Goal: Task Accomplishment & Management: Manage account settings

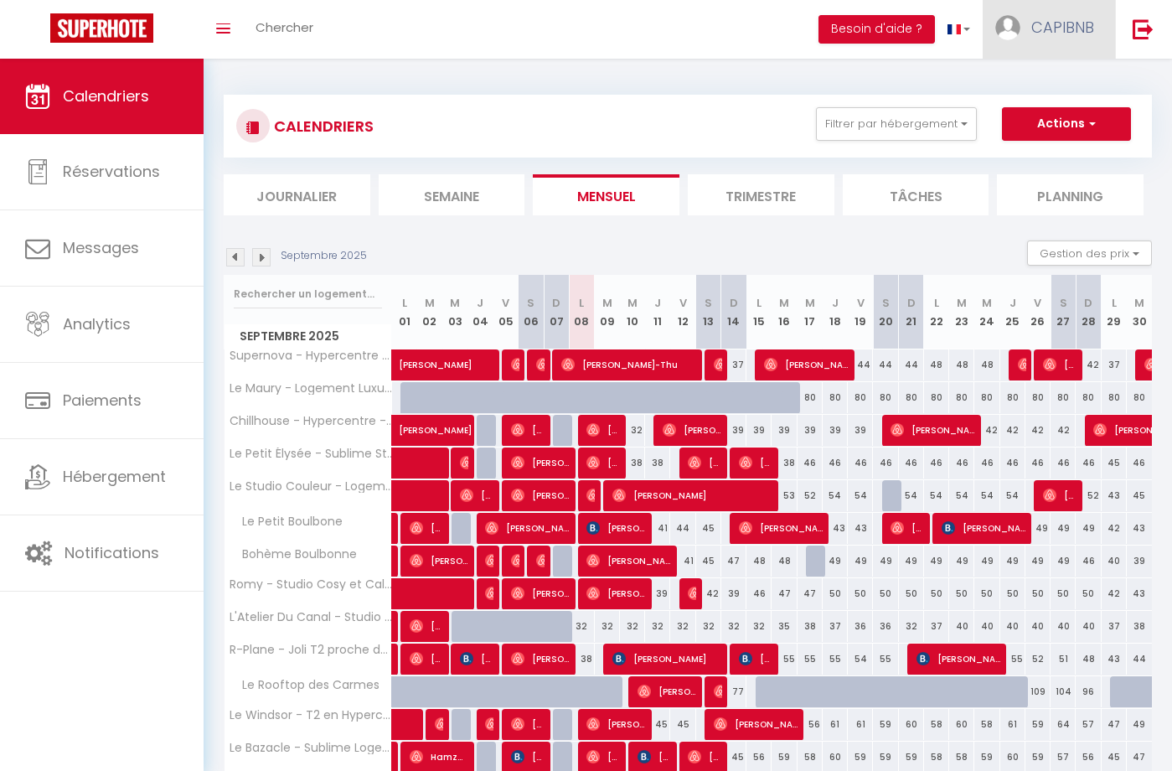
click at [1038, 37] on span "CAPIBNB" at bounding box center [1063, 27] width 63 height 21
click at [1022, 85] on link "Paramètres" at bounding box center [1048, 84] width 124 height 28
select select "fr"
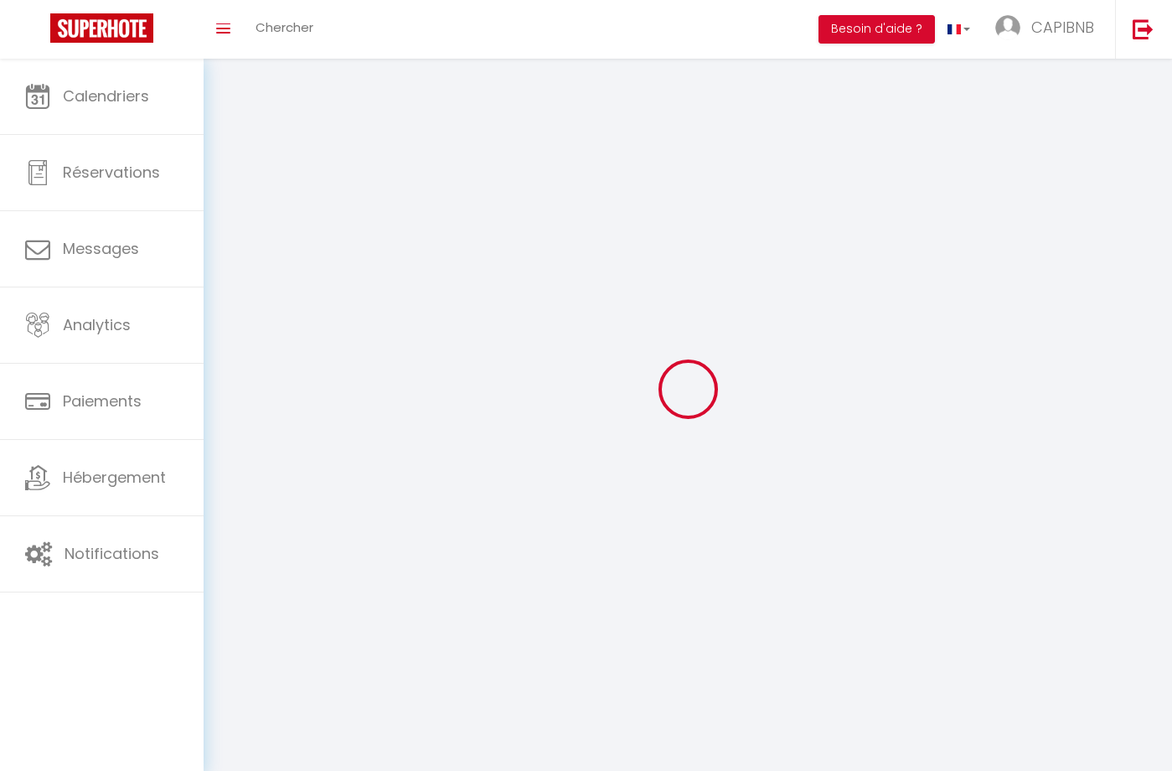
type input "CAPIBNB"
type input "[PERSON_NAME]"
type input "0619485905"
type input "[STREET_ADDRESS]"
type input "31000"
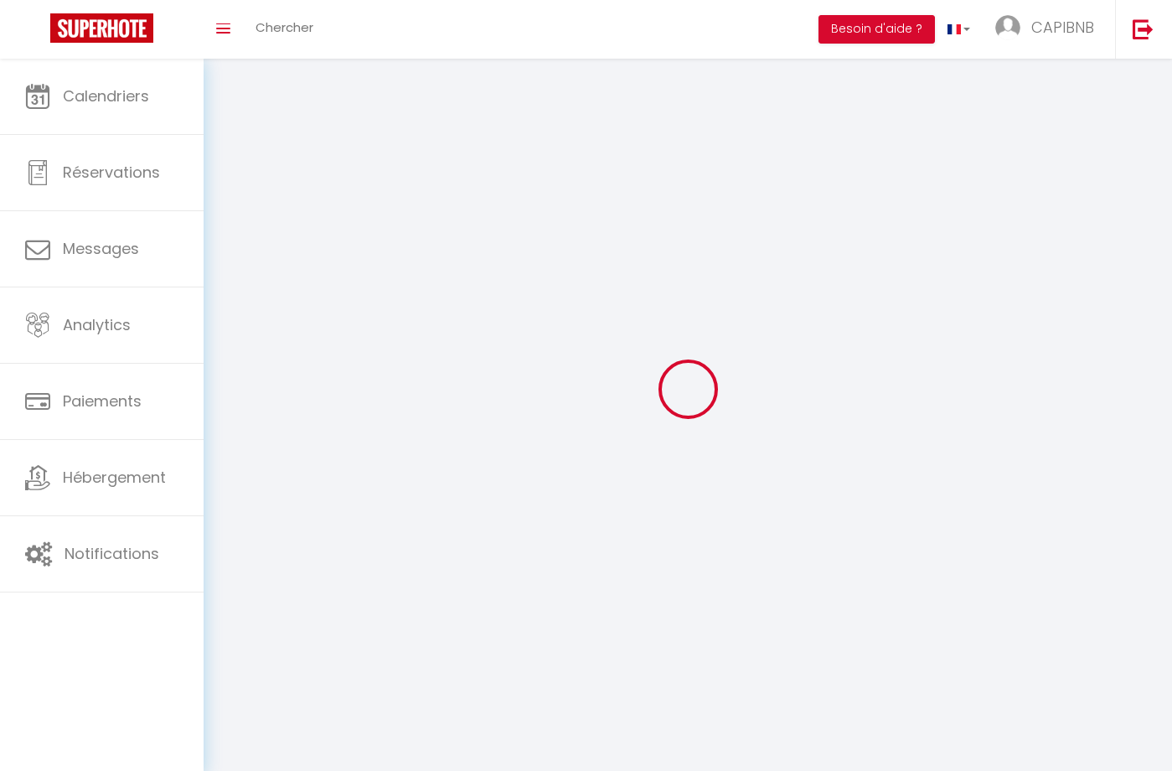
type input "[GEOGRAPHIC_DATA]"
type input "3lGih9a3gjWZhRLTbGWbSeKpU"
type input "VOchbAYCJBJFs9yNGSrbbAOKO"
type input "[URL][DOMAIN_NAME]"
select select "1"
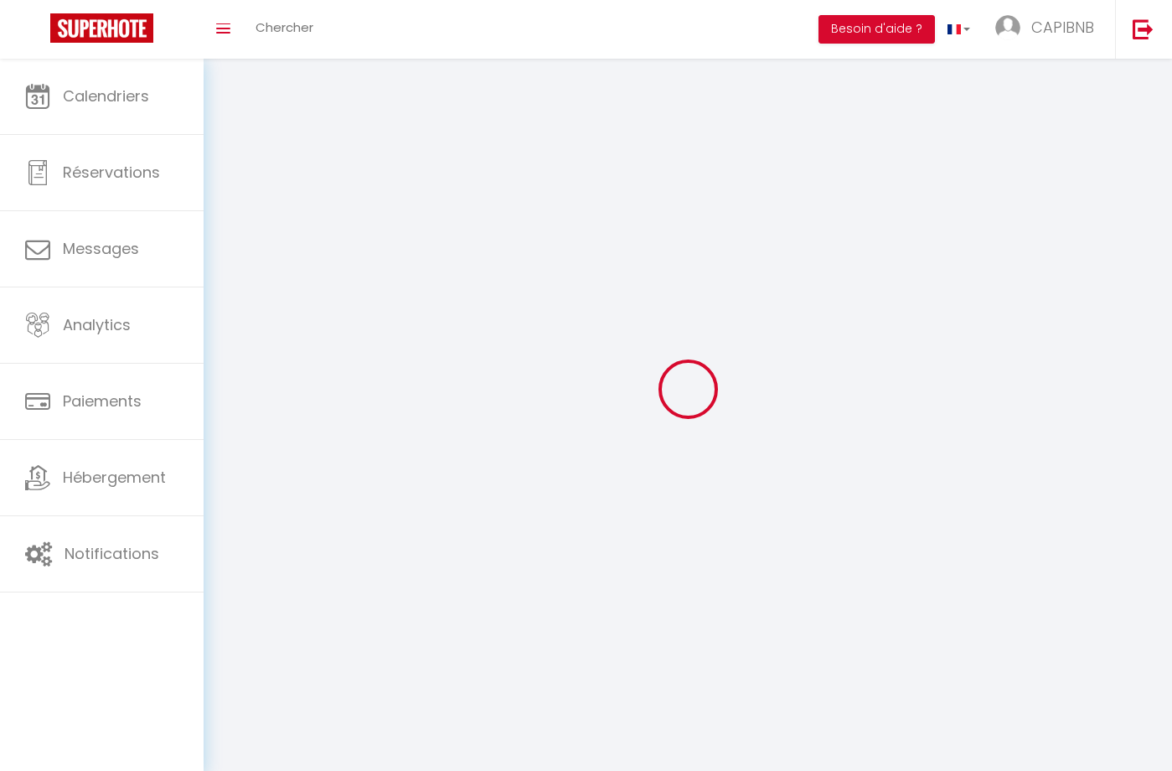
select select "28"
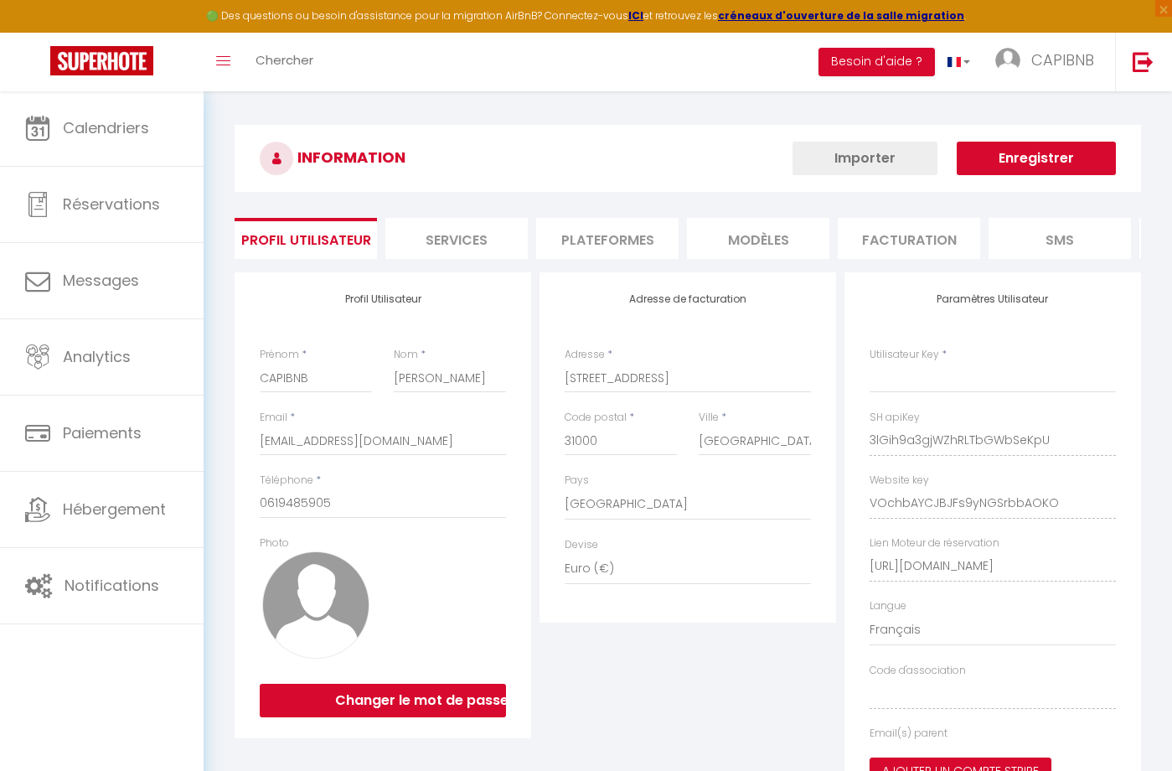
type input "3lGih9a3gjWZhRLTbGWbSeKpU"
type input "VOchbAYCJBJFs9yNGSrbbAOKO"
type input "[URL][DOMAIN_NAME]"
select select "fr"
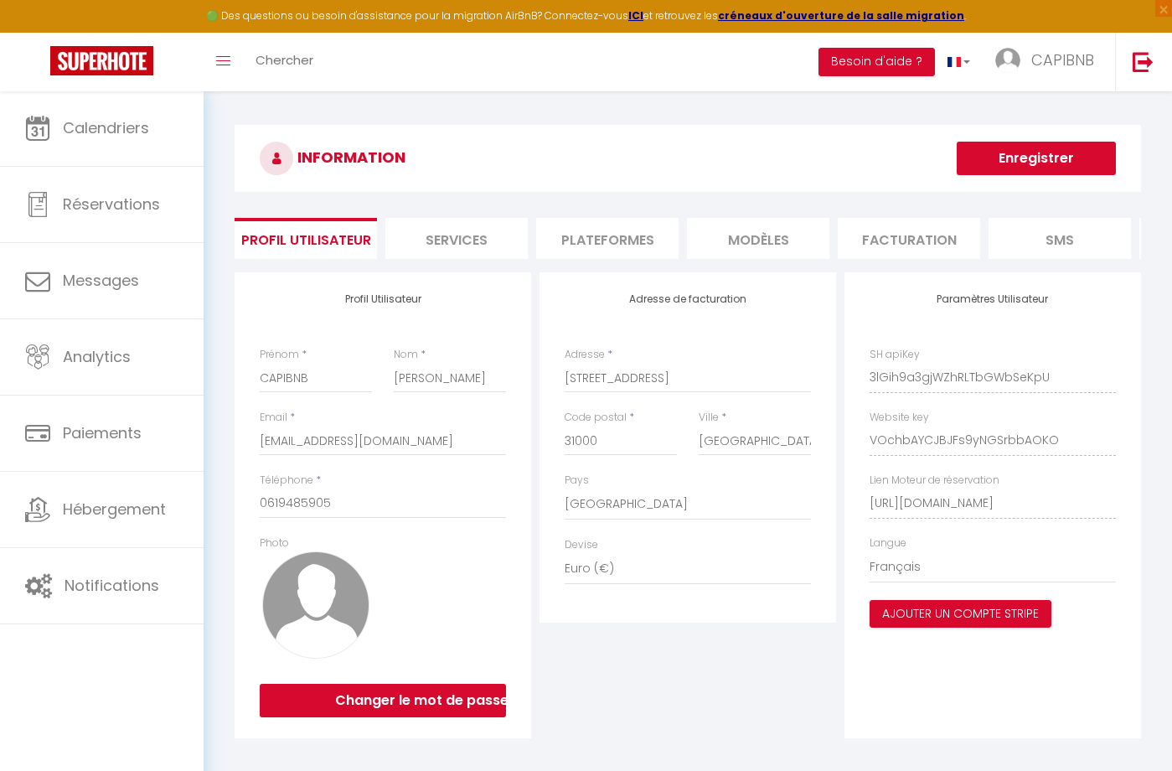
click at [603, 237] on li "Plateformes" at bounding box center [607, 238] width 142 height 41
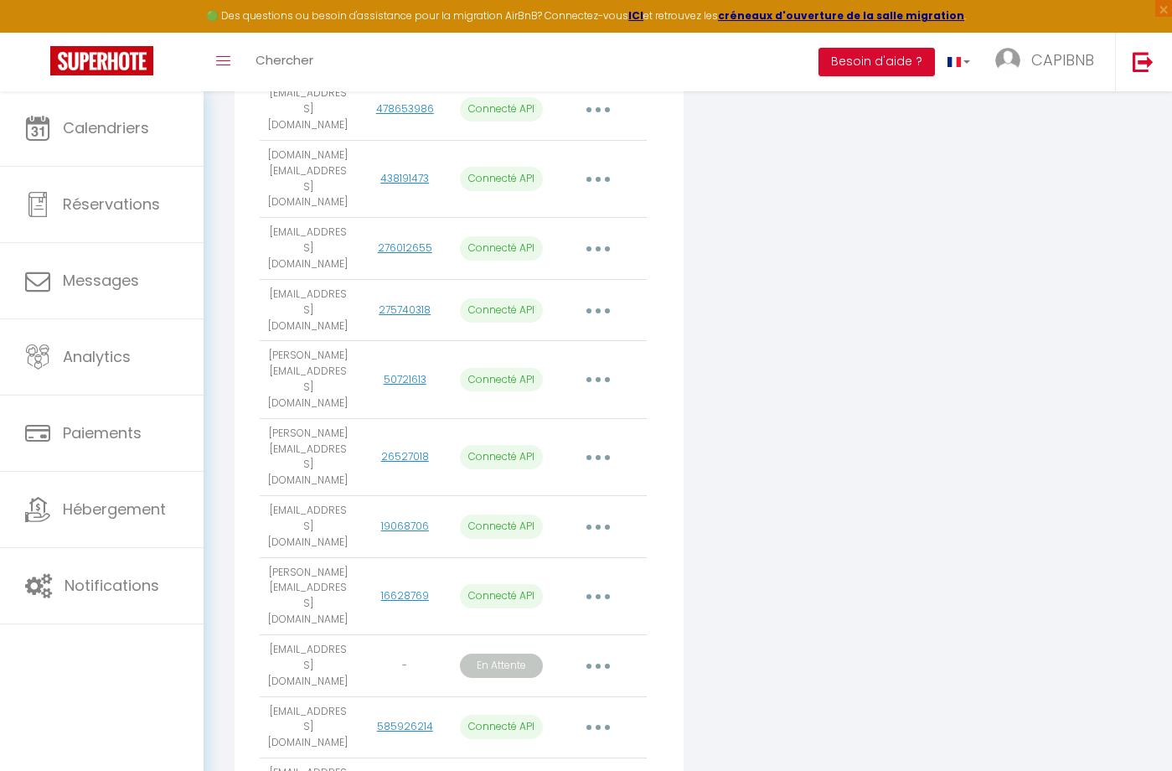
scroll to position [525, 0]
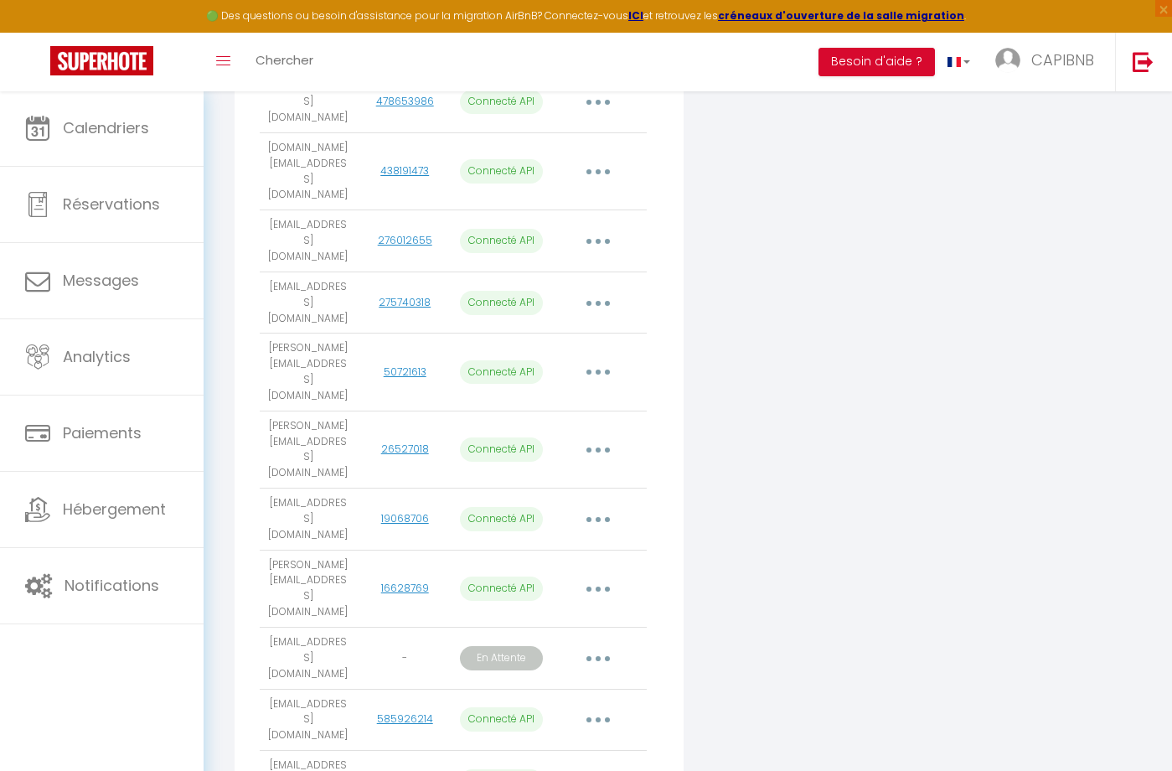
click at [591, 576] on button "button" at bounding box center [598, 589] width 47 height 27
click at [565, 613] on link "Importer les appartements" at bounding box center [524, 627] width 185 height 28
select select
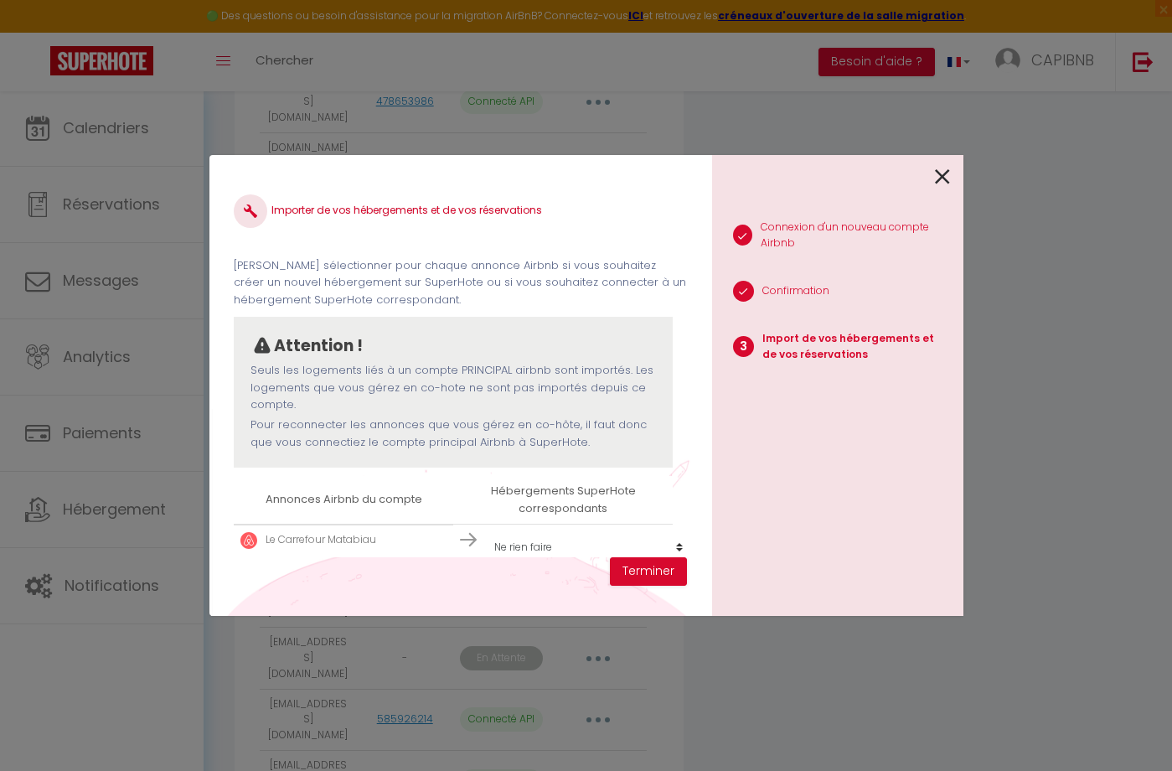
scroll to position [2, 0]
click at [946, 182] on icon at bounding box center [942, 176] width 15 height 25
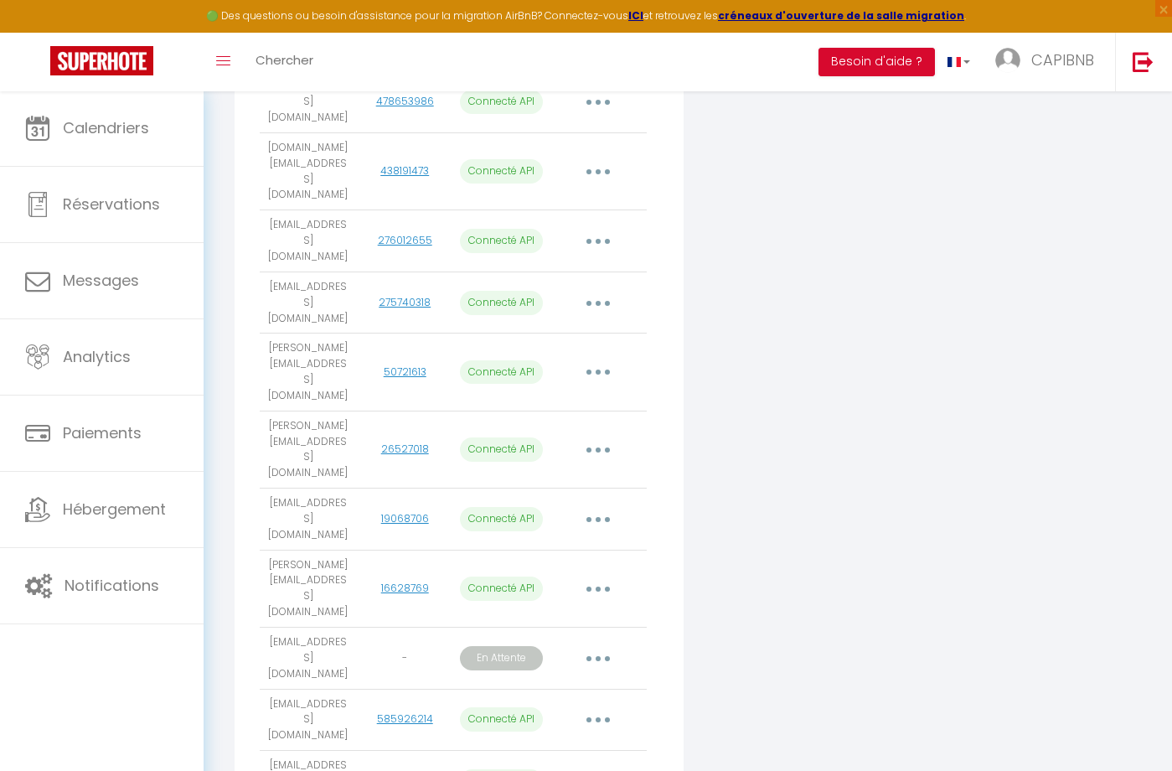
click at [599, 576] on button "button" at bounding box center [598, 589] width 47 height 27
click at [548, 673] on link "Reconnecter le compte" at bounding box center [524, 687] width 185 height 28
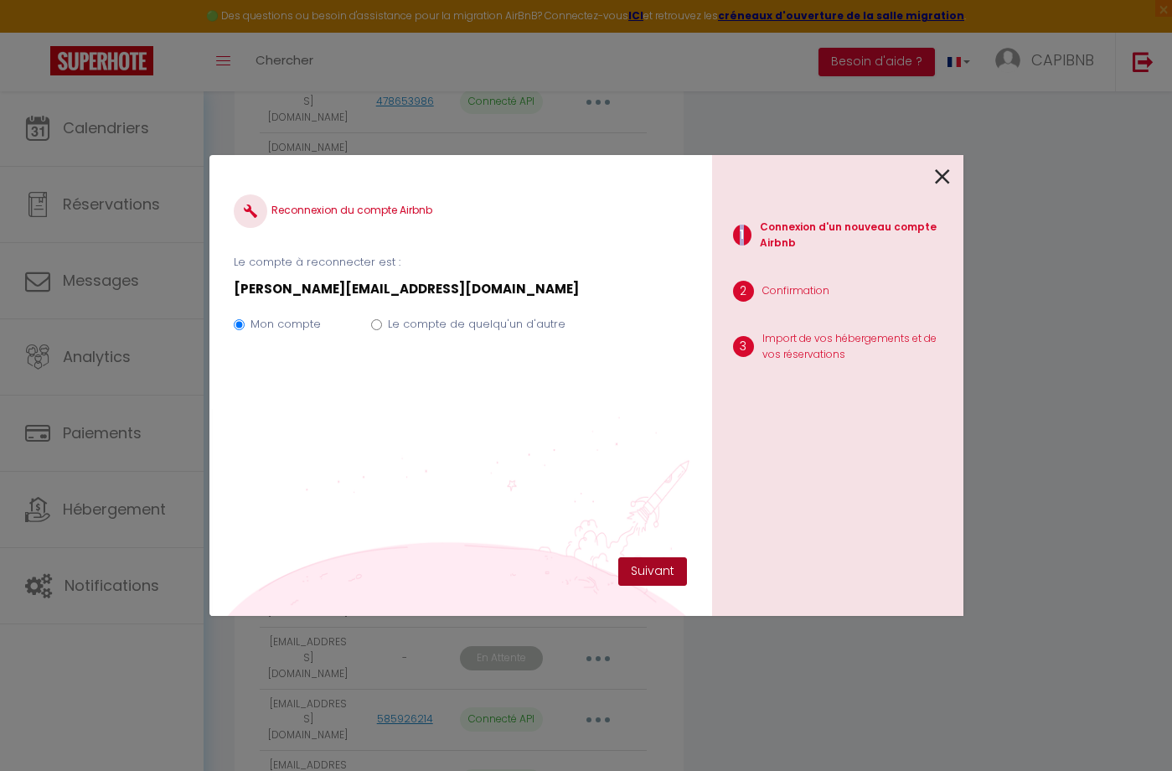
click at [634, 567] on button "Suivant" at bounding box center [652, 571] width 69 height 28
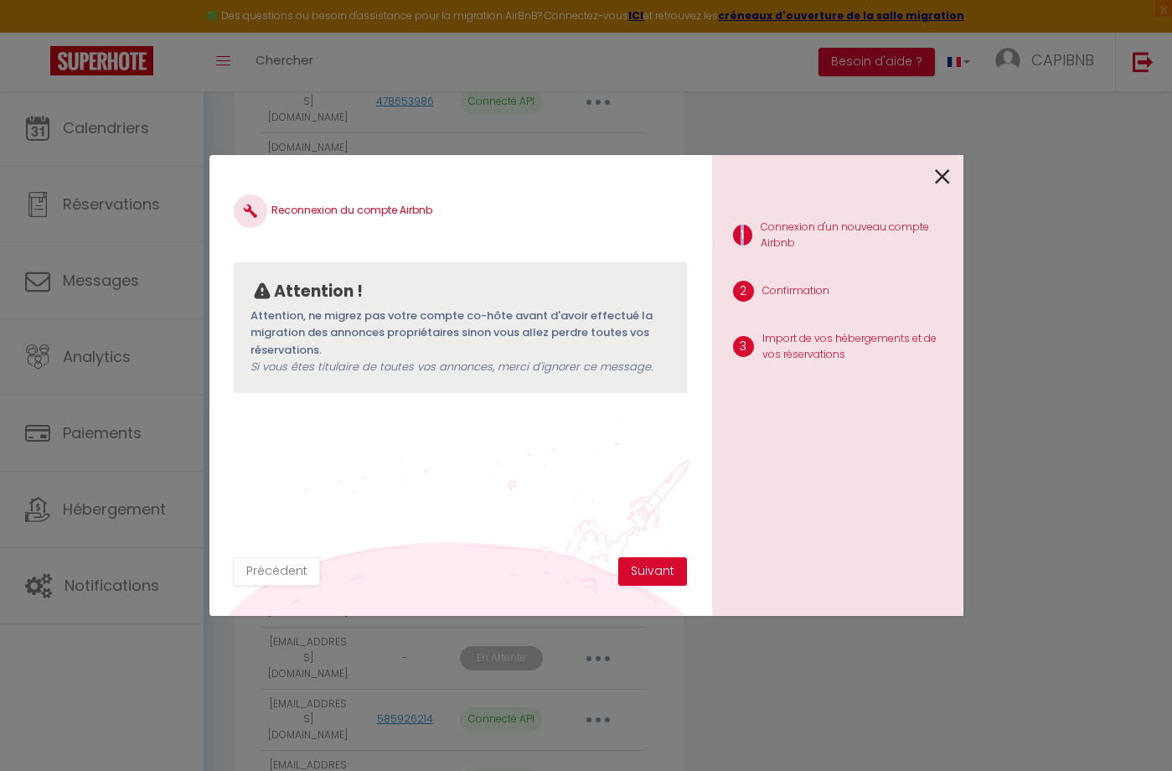
click at [634, 567] on button "Suivant" at bounding box center [652, 571] width 69 height 28
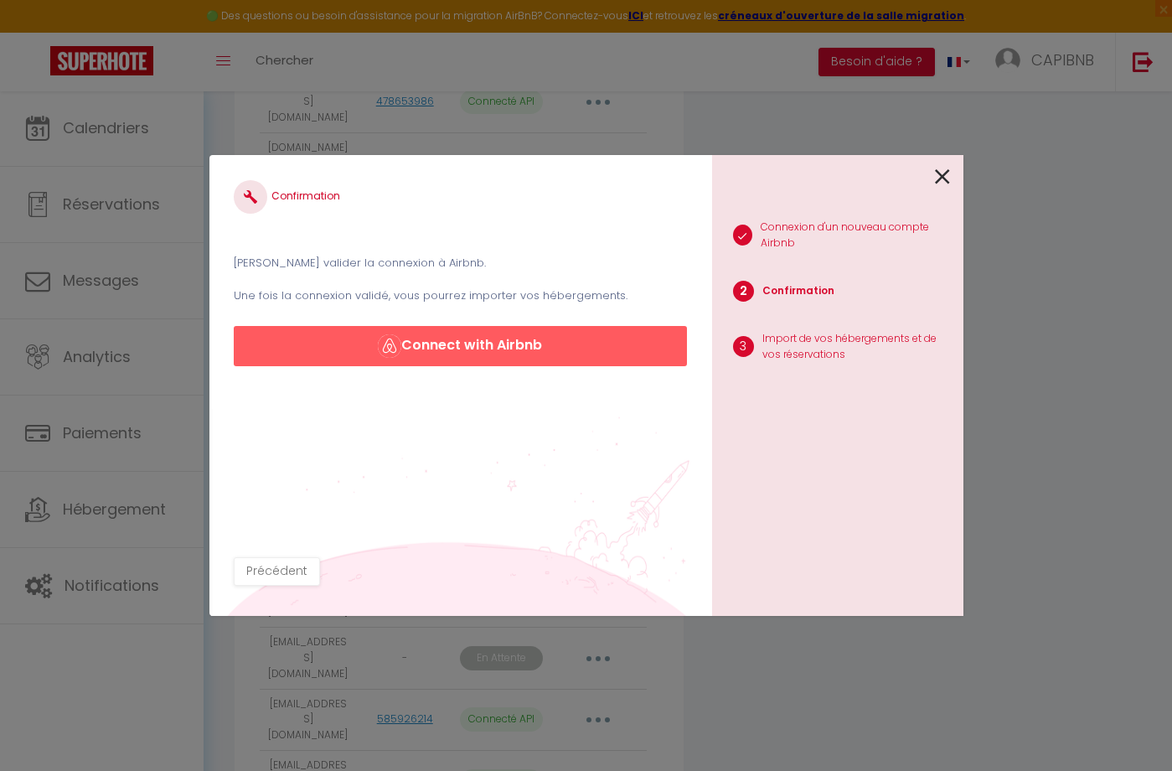
click at [548, 344] on button "Connect with Airbnb" at bounding box center [460, 346] width 453 height 40
click at [944, 167] on icon at bounding box center [942, 176] width 15 height 25
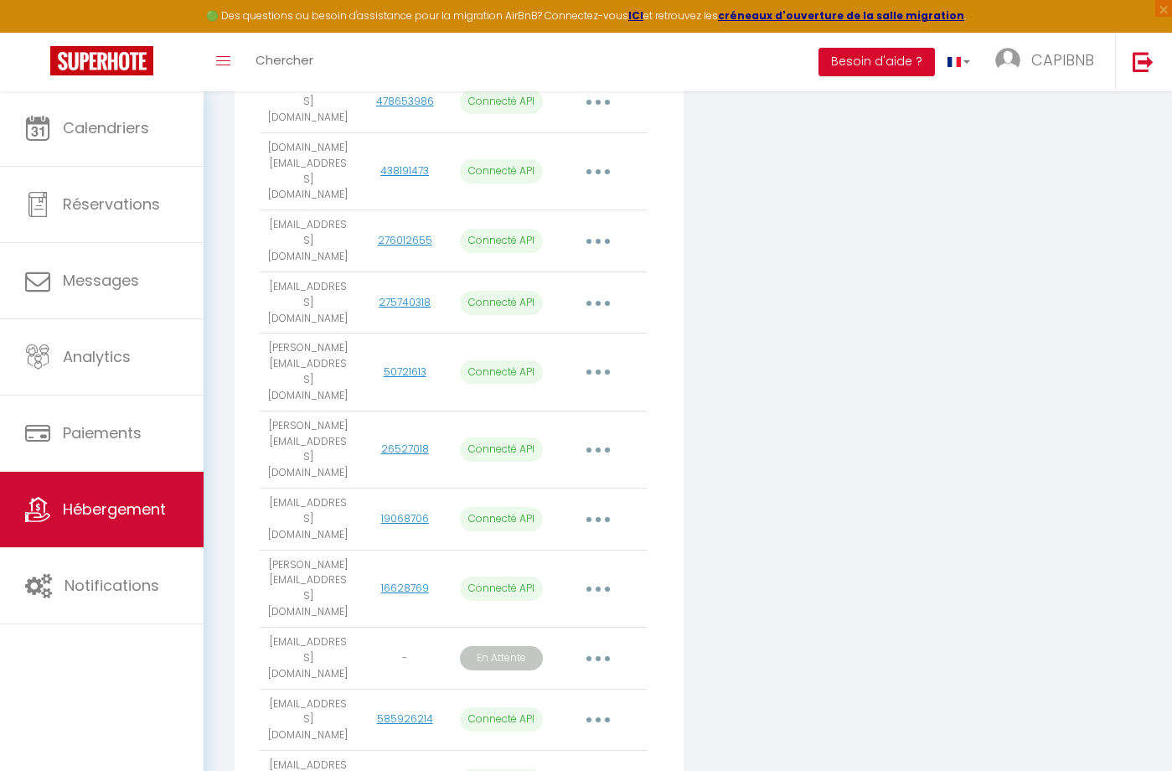
click at [145, 507] on span "Hébergement" at bounding box center [114, 509] width 103 height 21
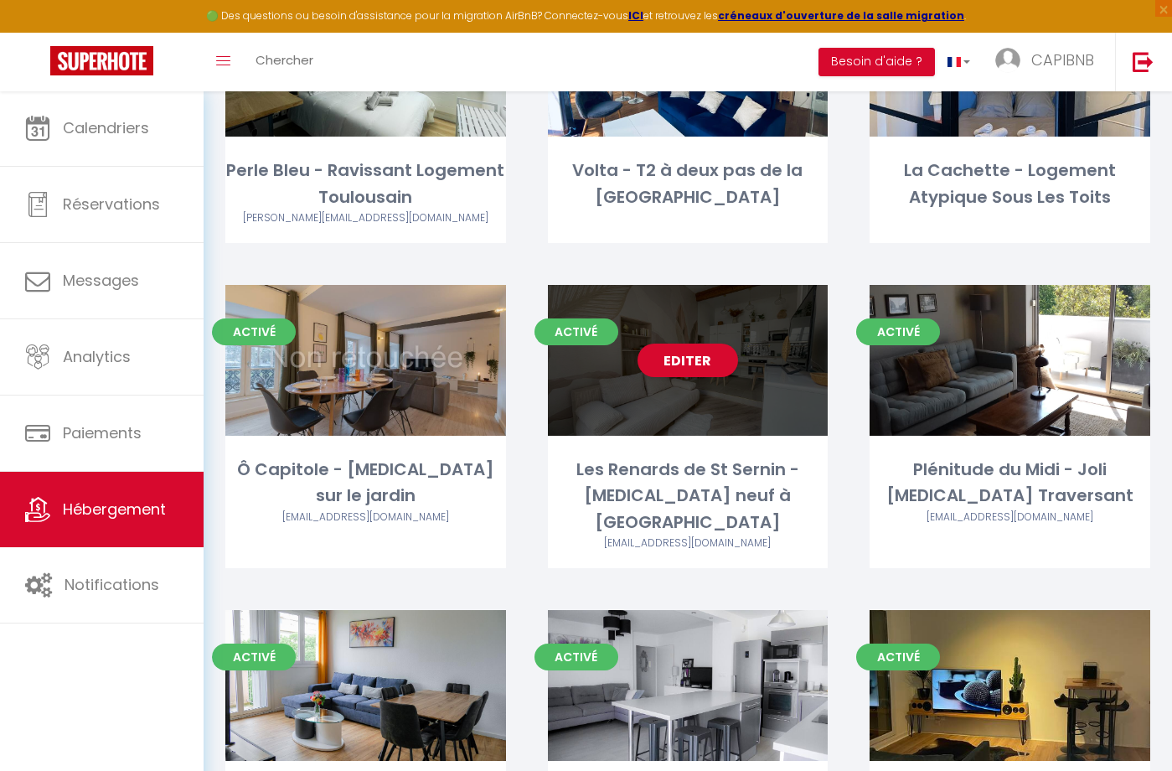
scroll to position [1621, 0]
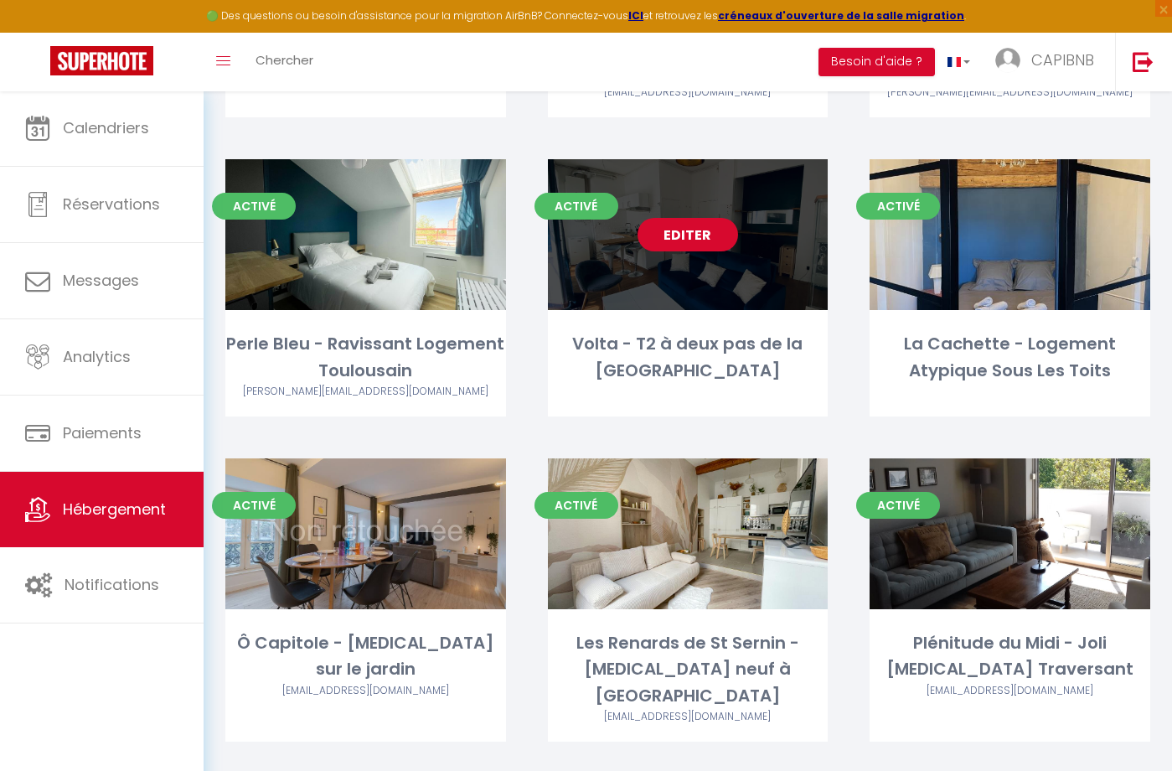
click at [682, 235] on link "Editer" at bounding box center [688, 235] width 101 height 34
click at [688, 229] on link "Editer" at bounding box center [688, 235] width 101 height 34
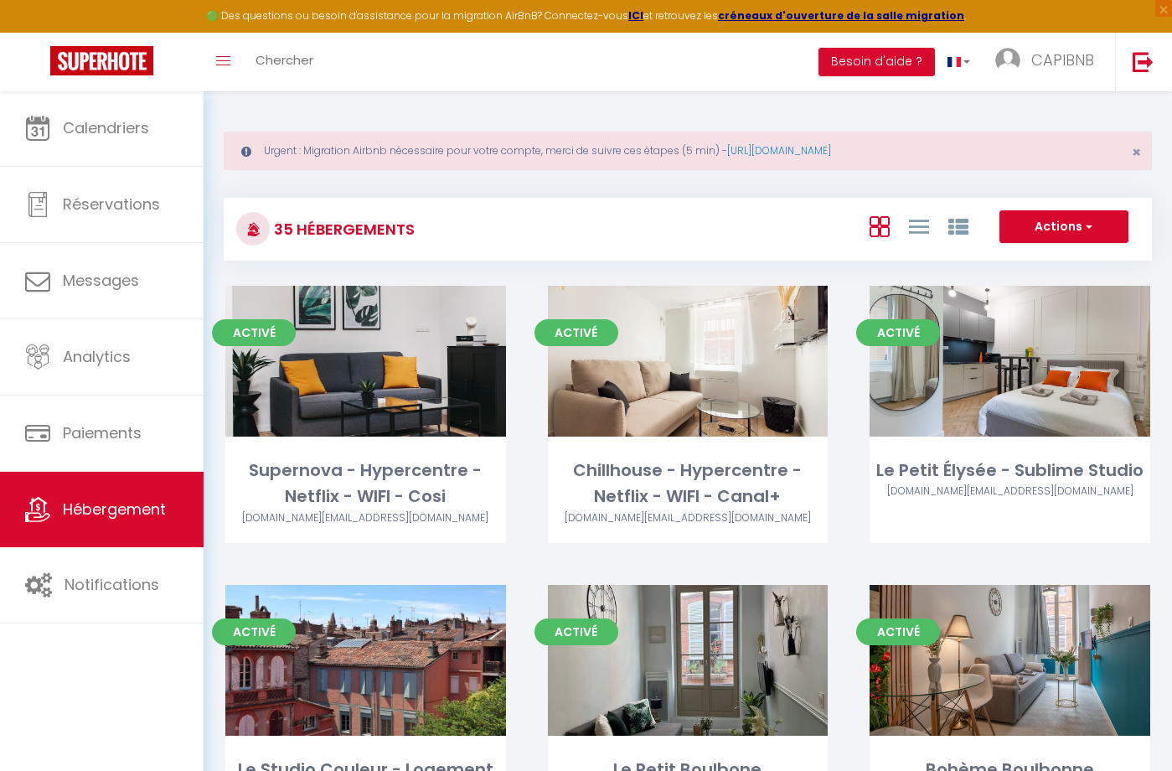
select select "3"
select select "2"
select select "1"
select select "28"
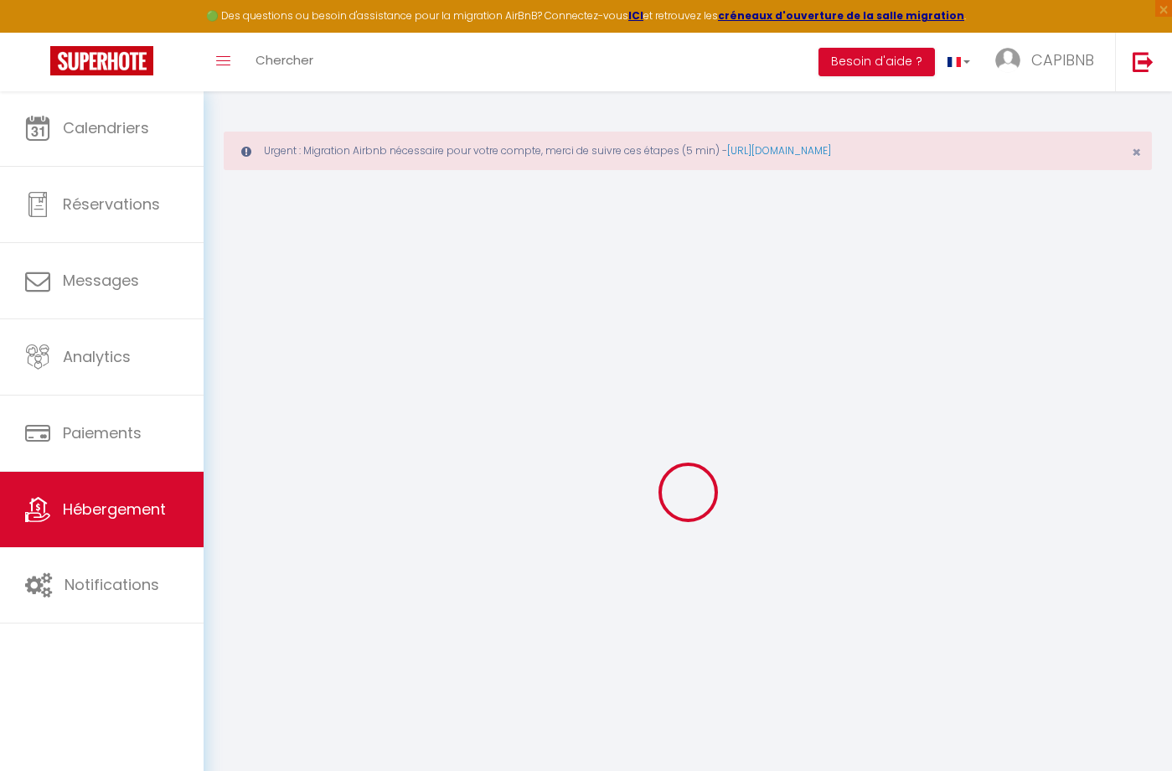
select select
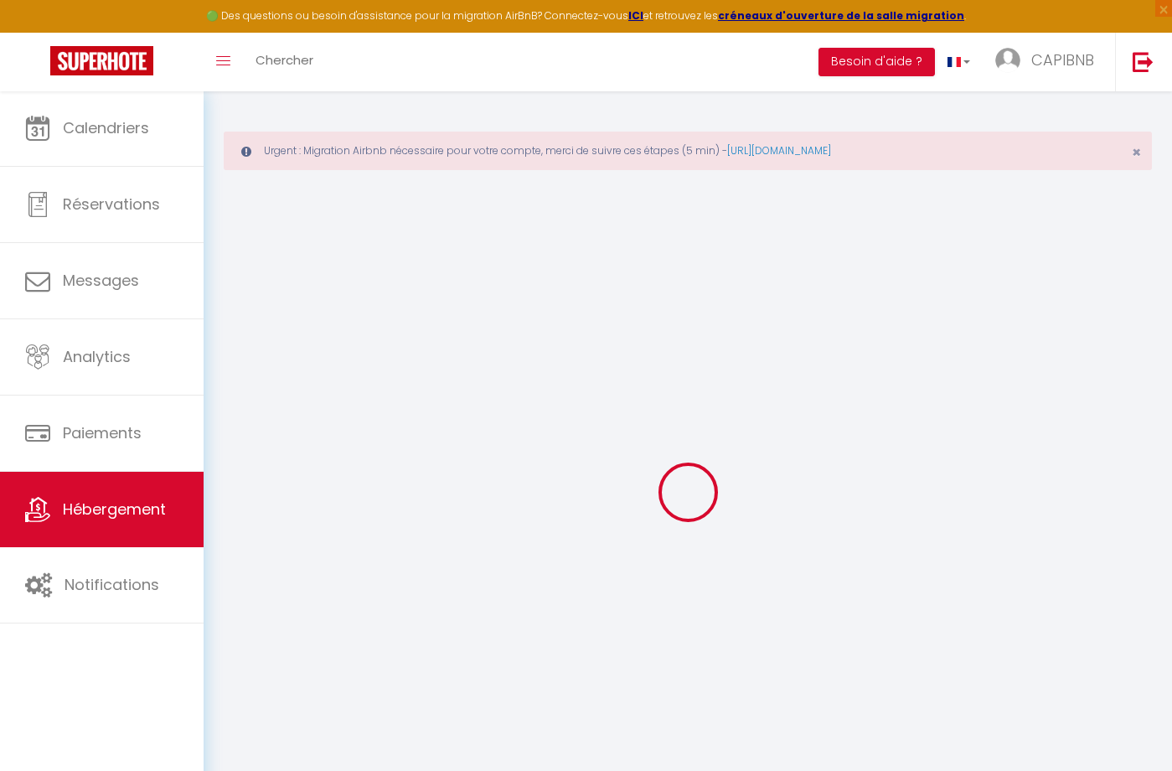
select select
checkbox input "false"
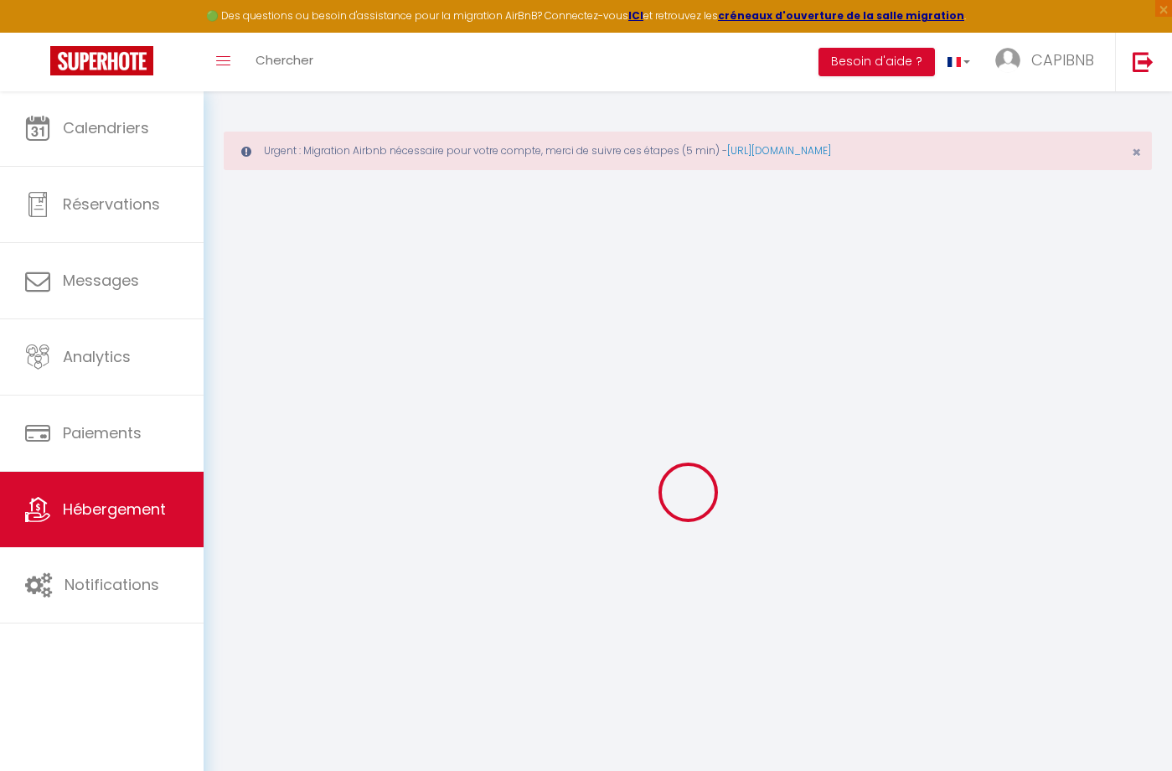
select select
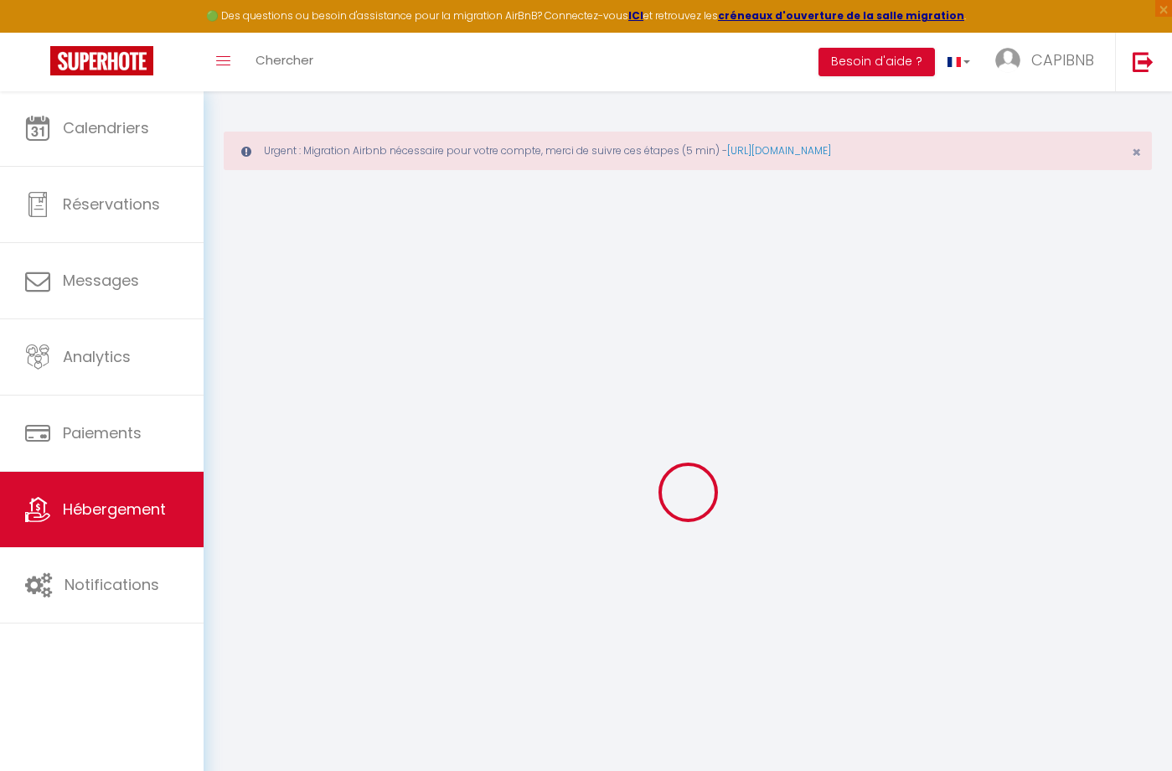
select select
checkbox input "false"
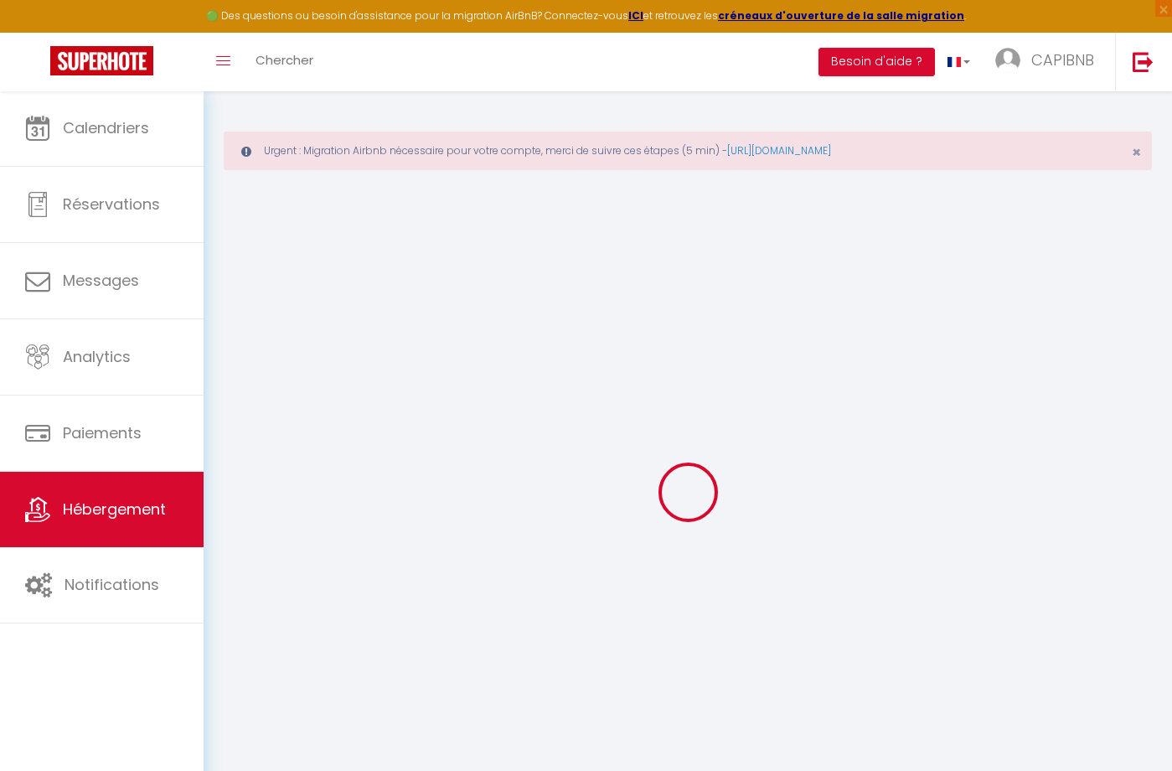
checkbox input "false"
select select
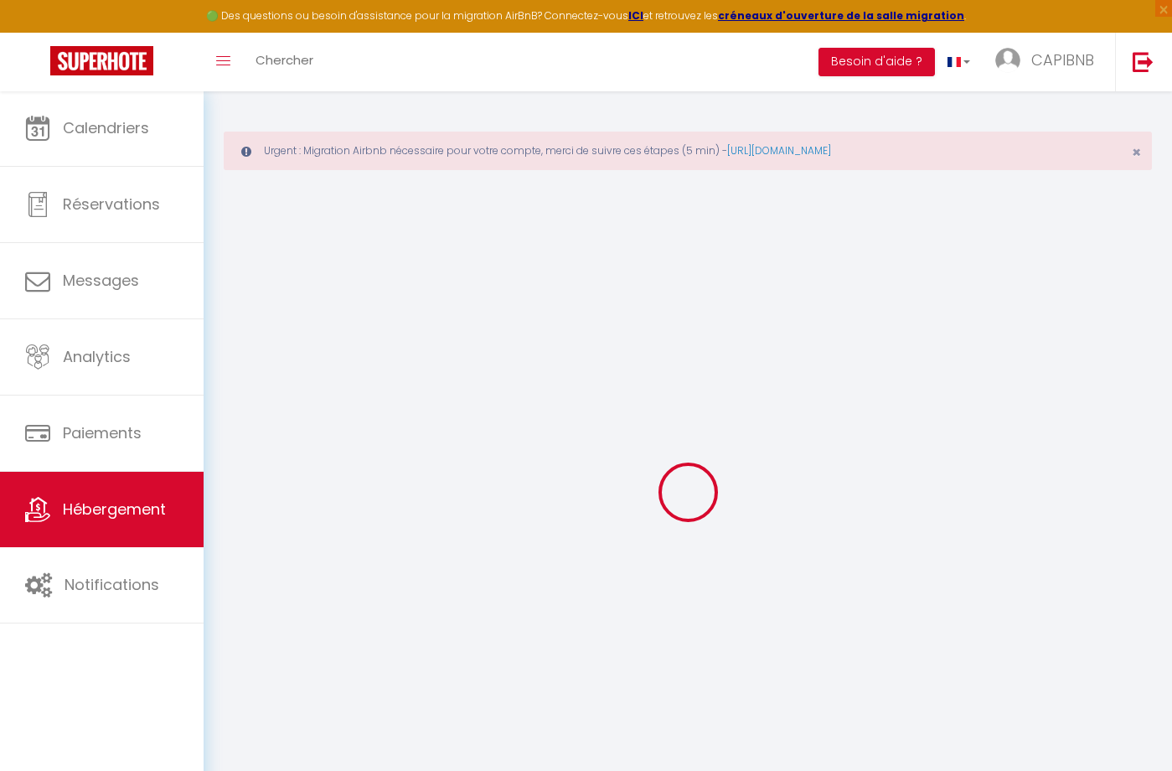
select select
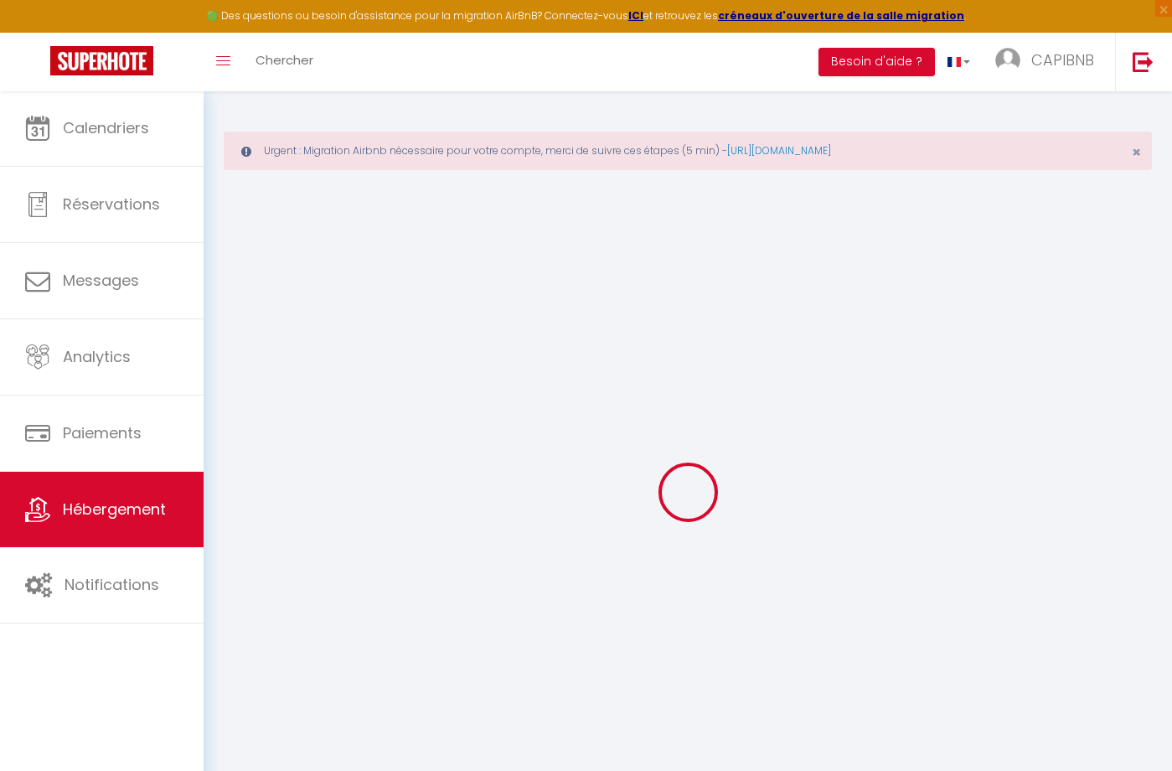
checkbox input "false"
select select
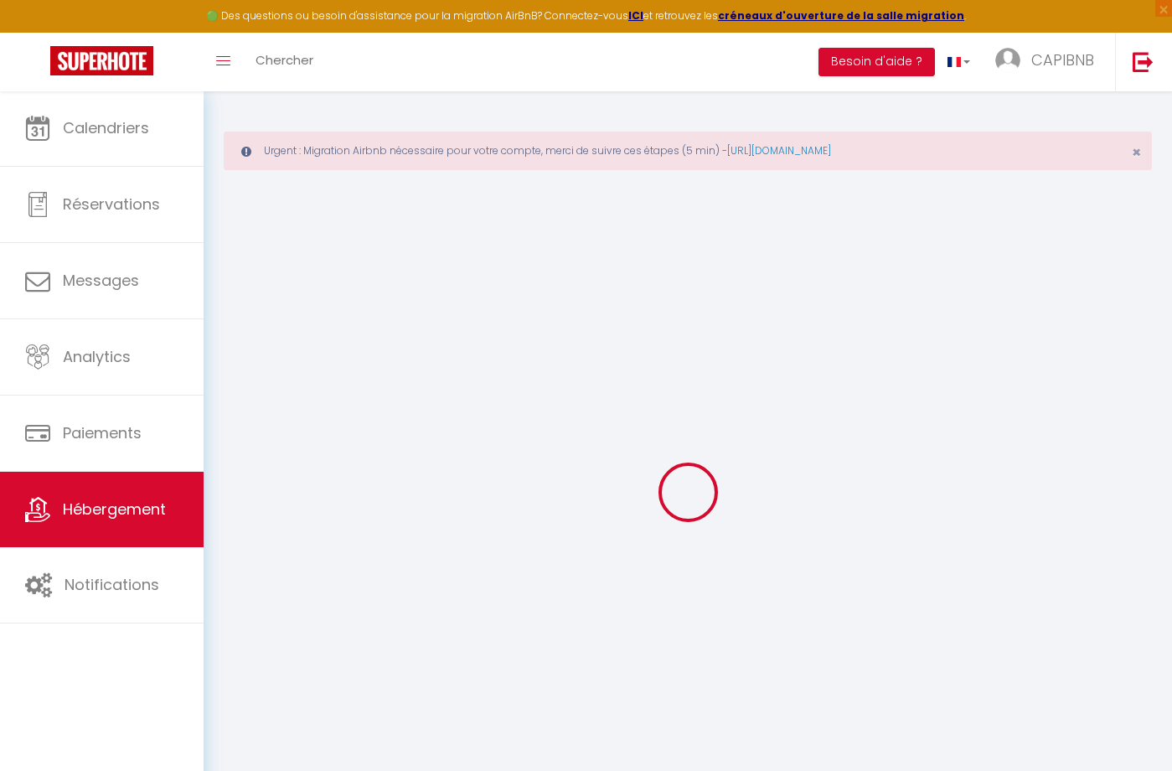
select select
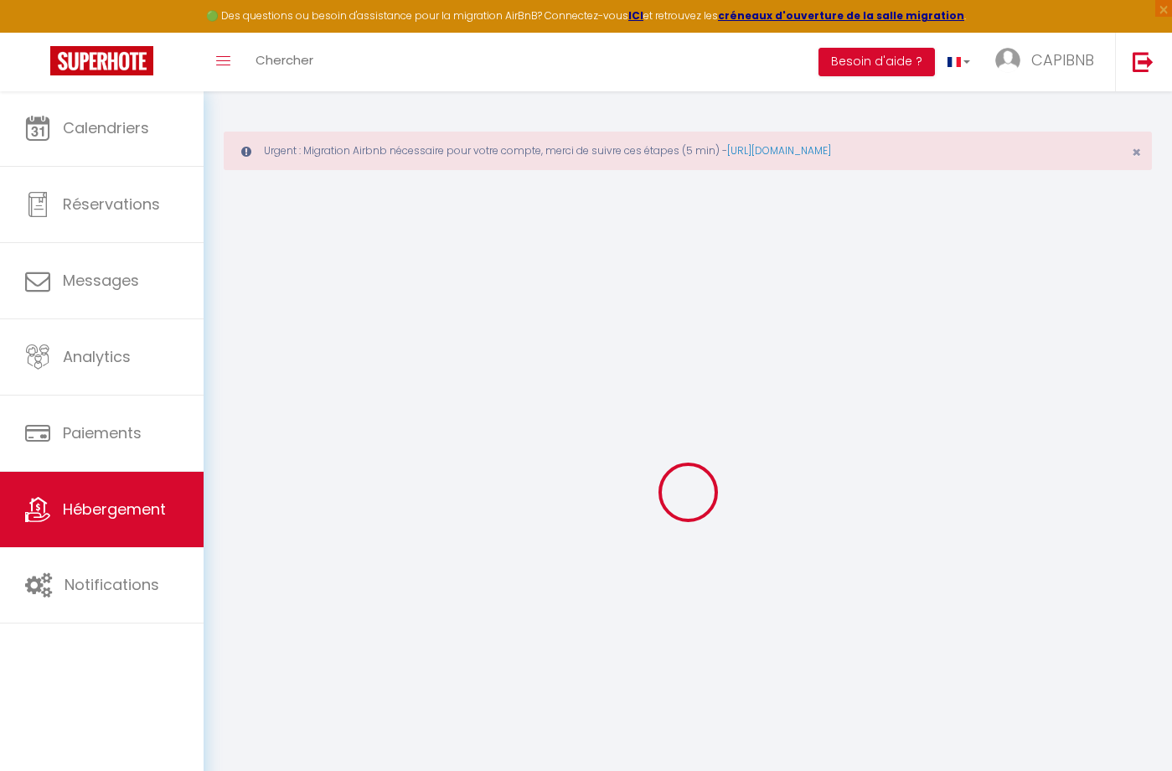
select select
checkbox input "false"
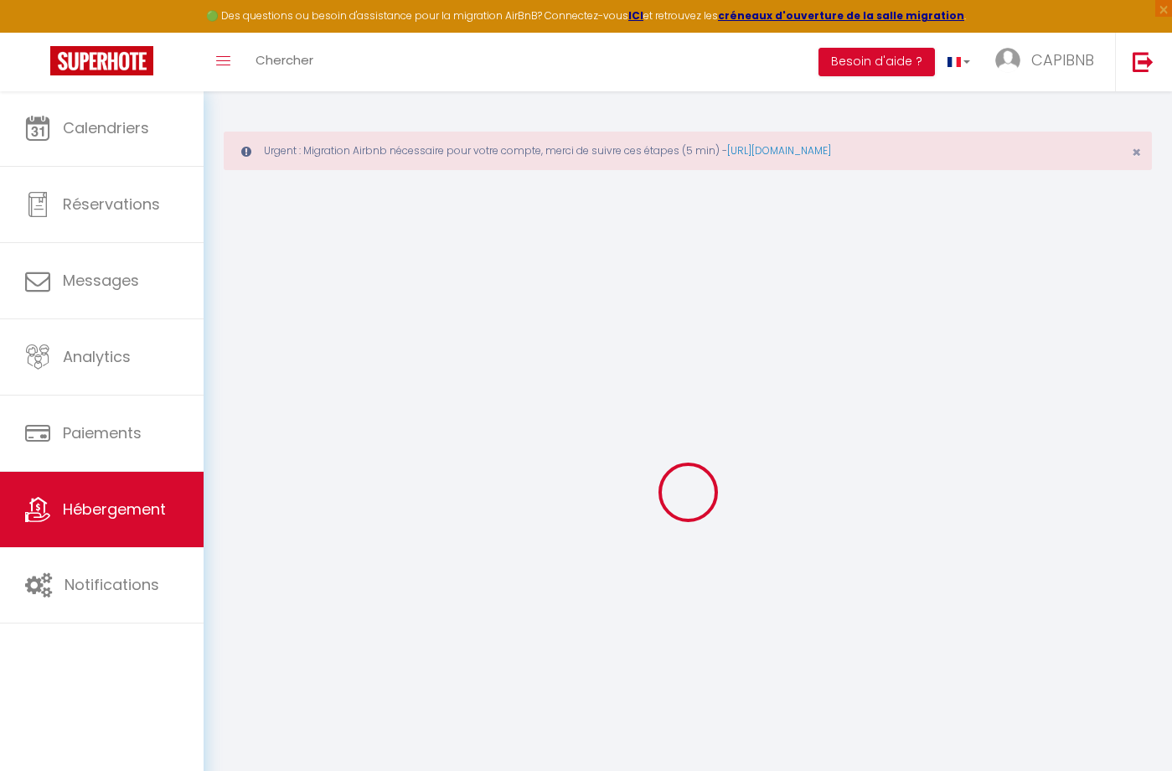
checkbox input "false"
select select
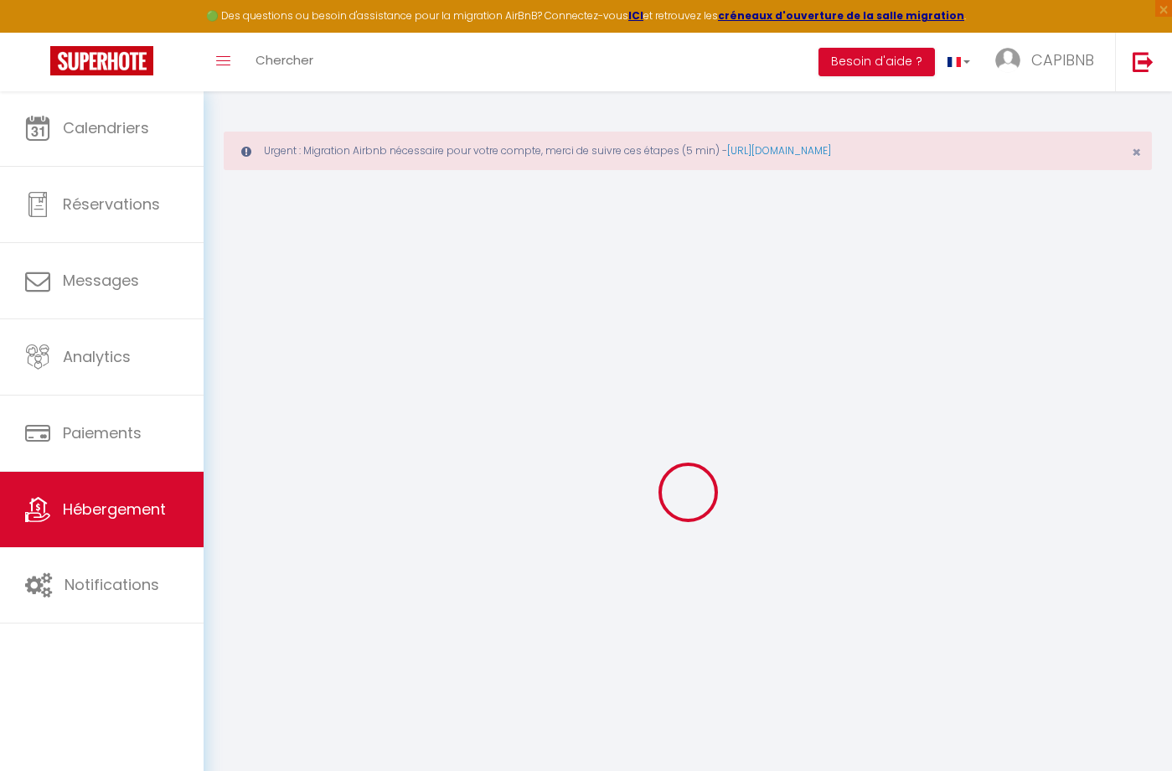
select select
checkbox input "false"
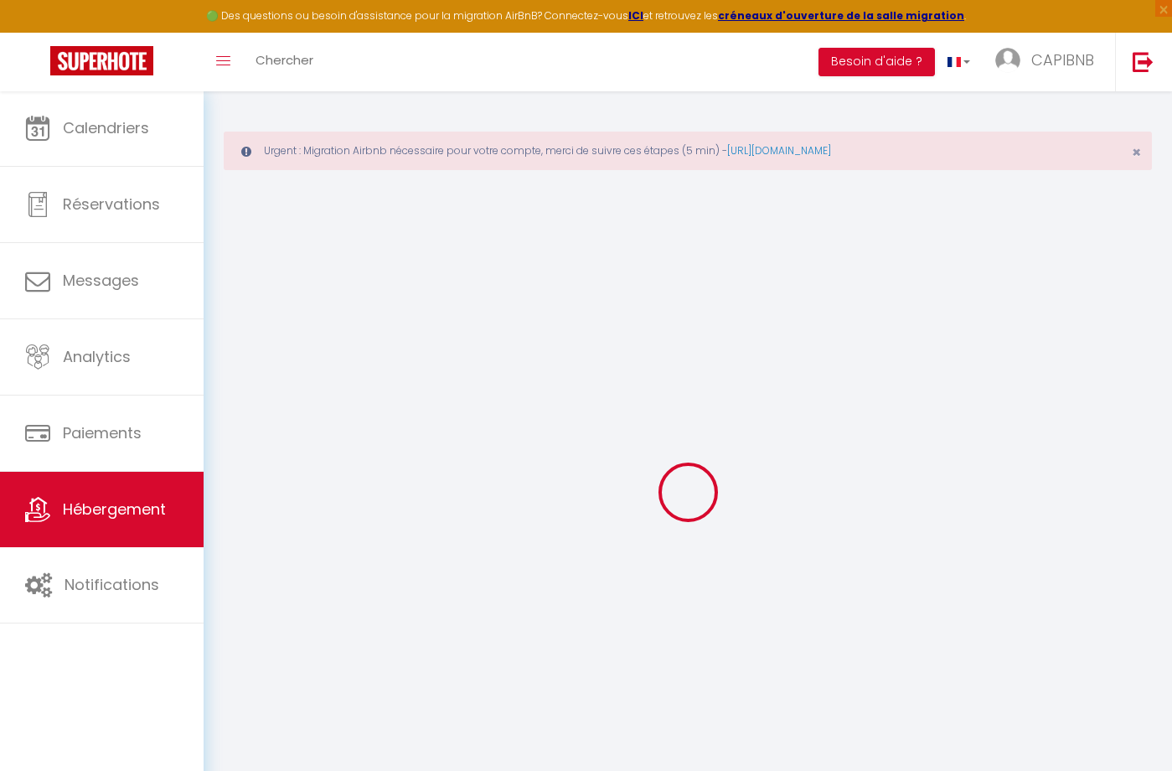
checkbox input "false"
select select
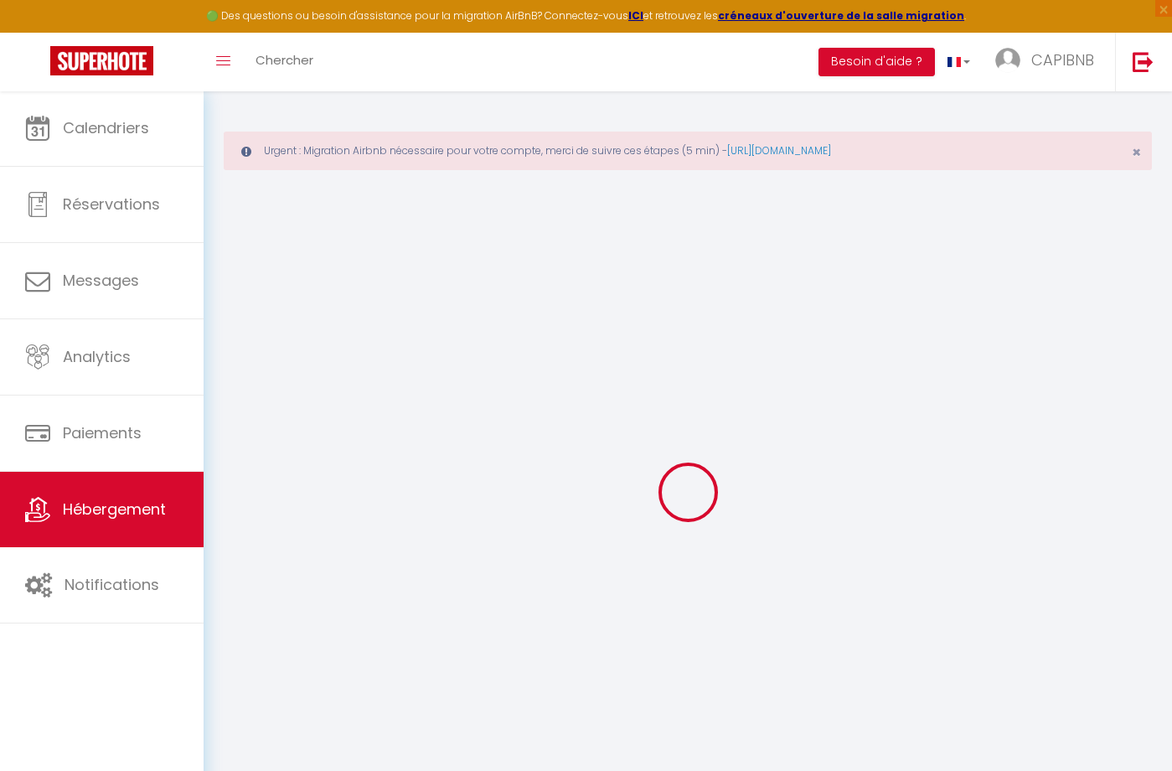
type input "Volta - T2 à deux pas de la [GEOGRAPHIC_DATA]"
type input "[PERSON_NAME]"
select select "4"
type input "57"
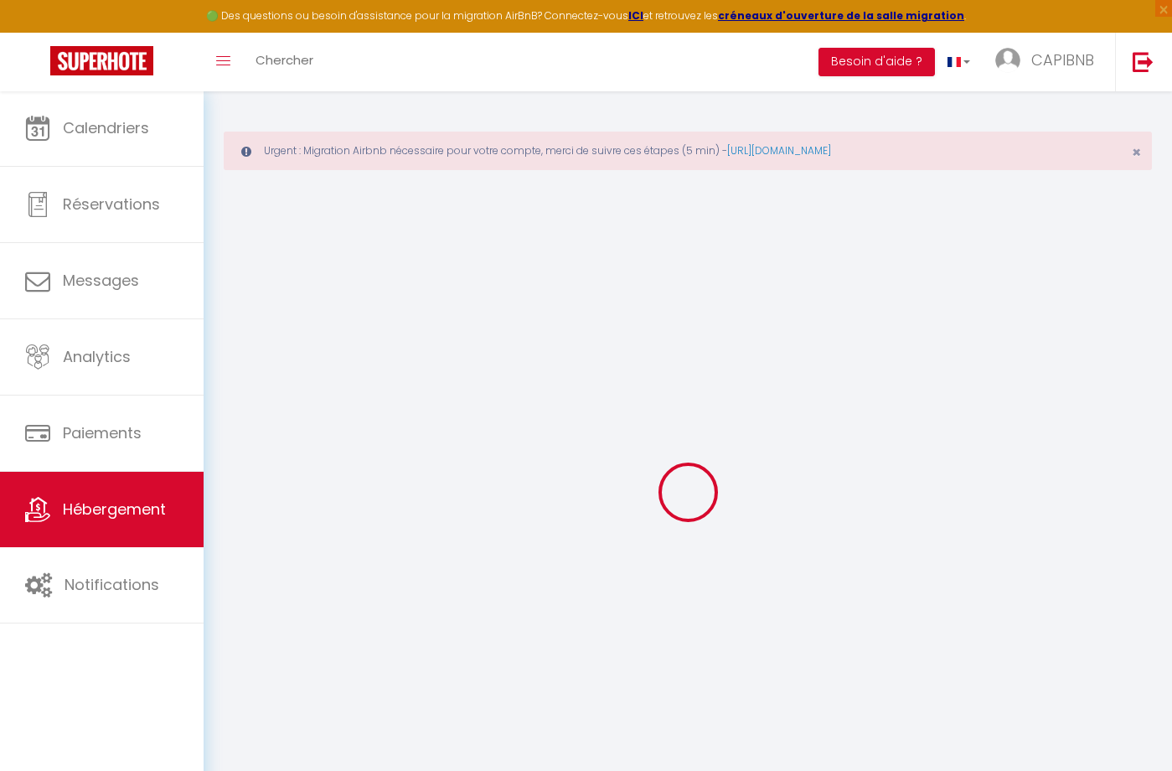
type input "35"
select select
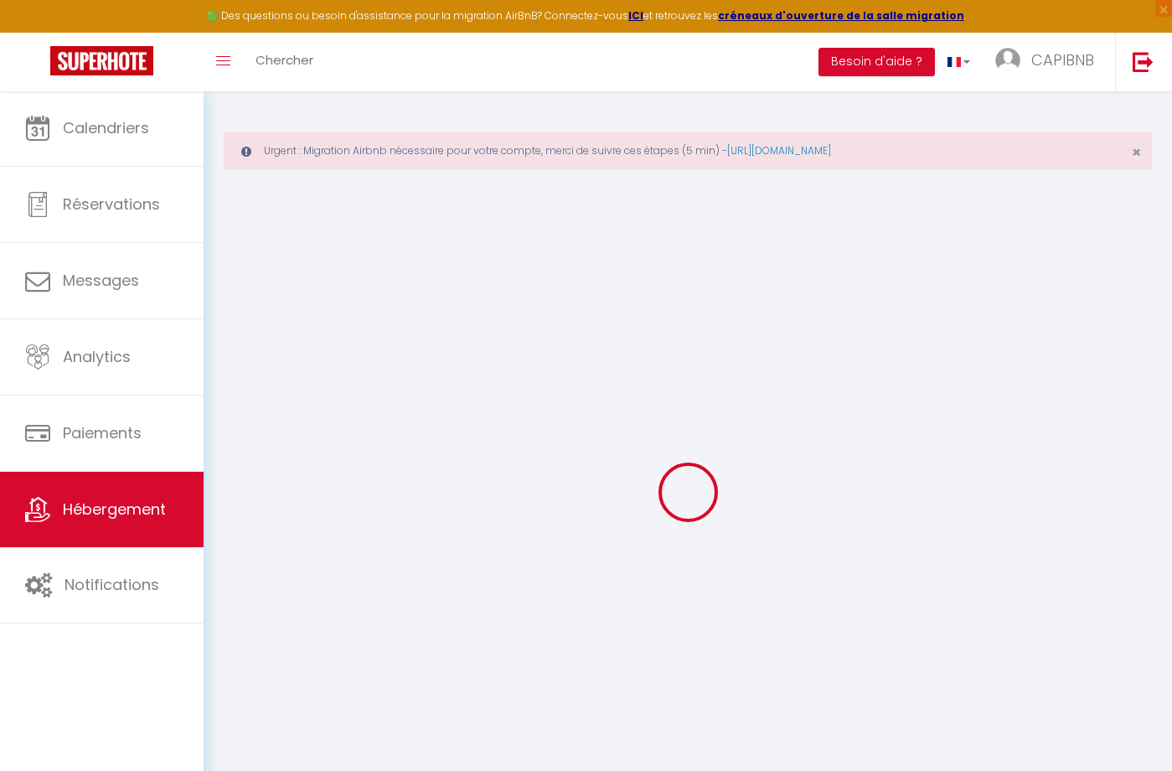
select select
type input "[STREET_ADDRESS]"
type input "31000"
type input "[GEOGRAPHIC_DATA]"
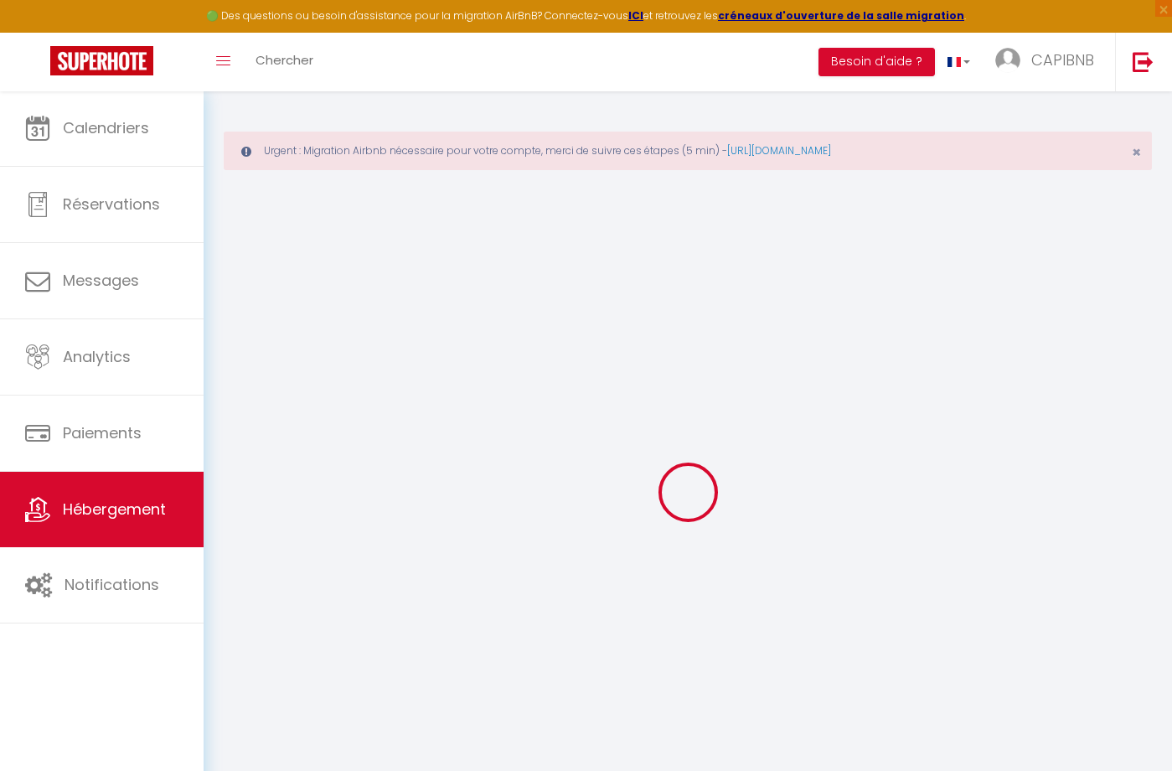
type input "[EMAIL_ADDRESS][DOMAIN_NAME]"
select select
checkbox input "false"
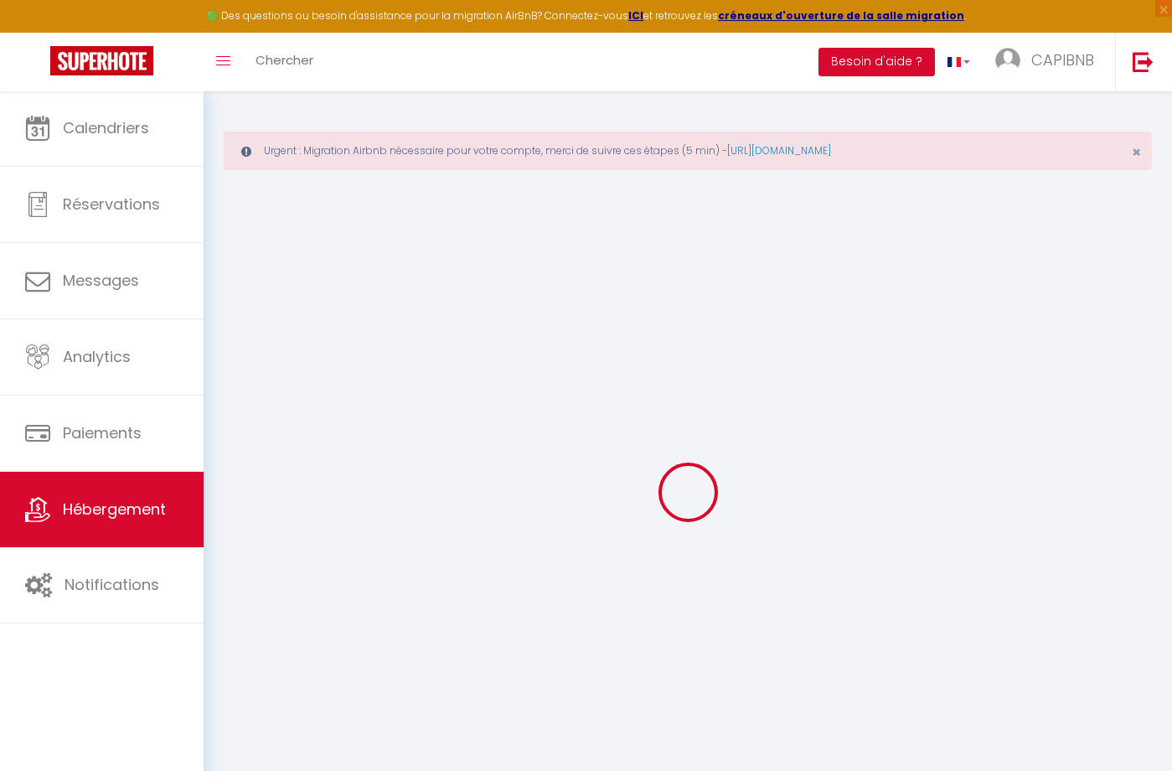
checkbox input "false"
type input "0"
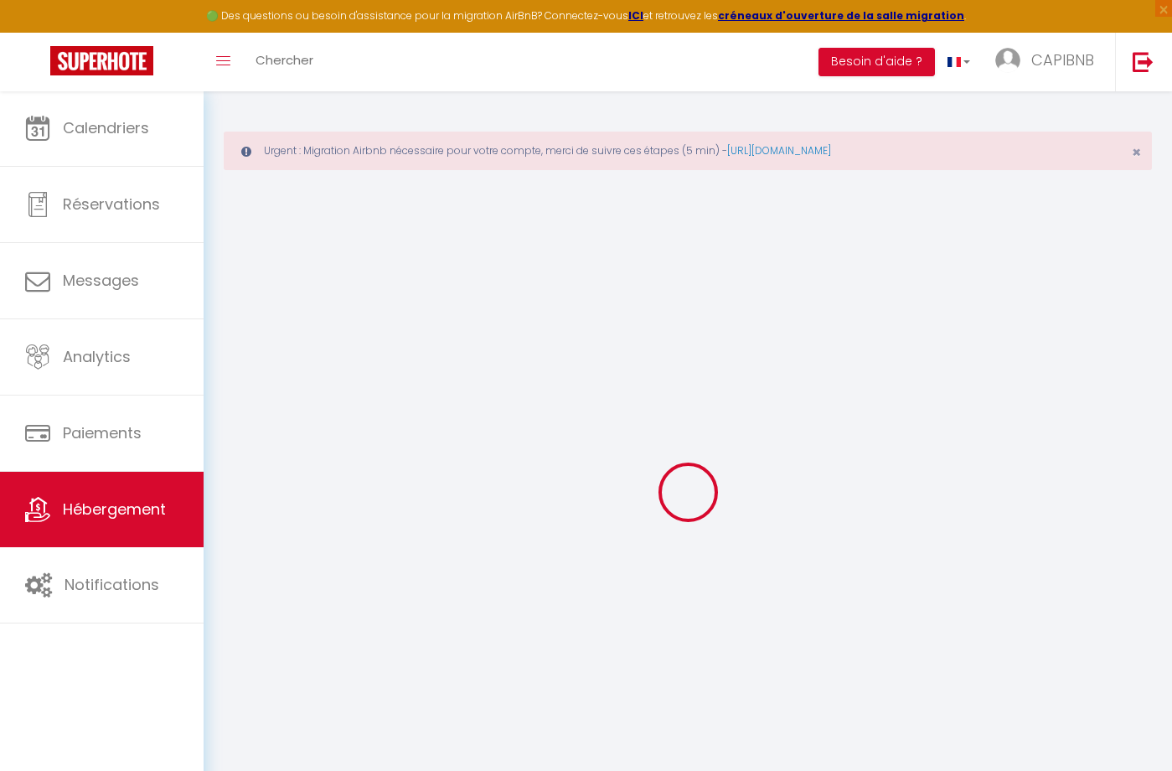
select select
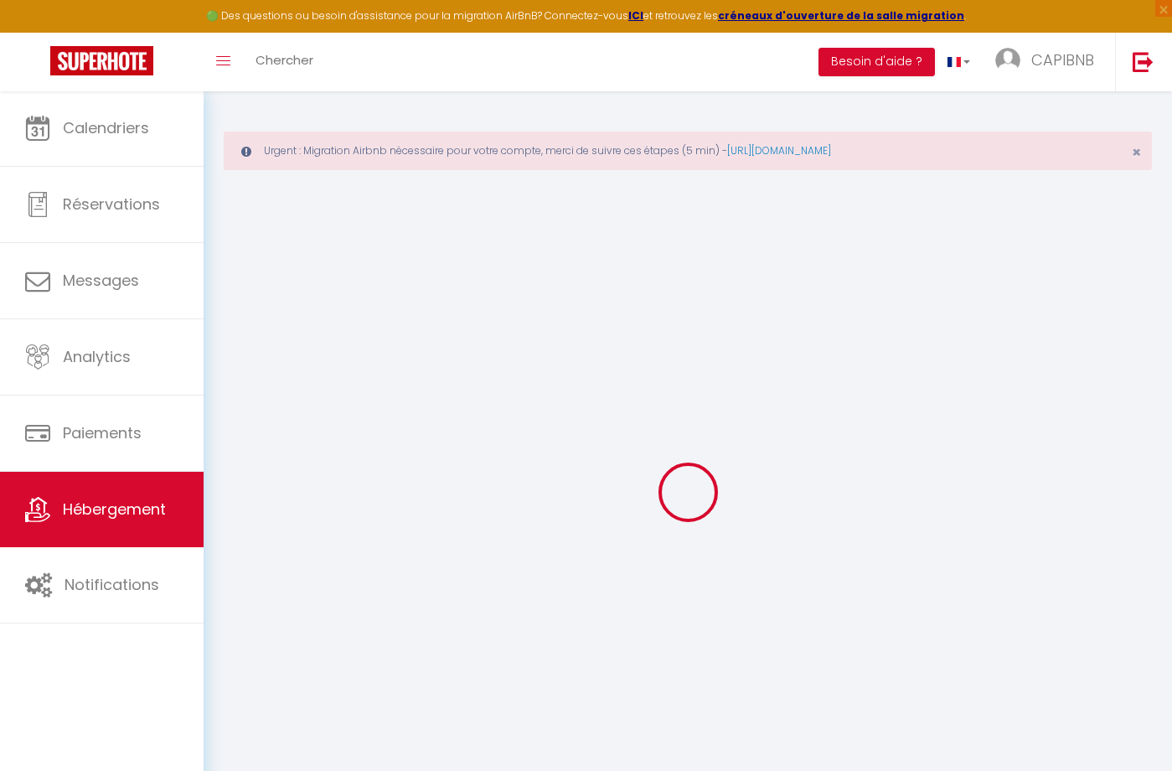
select select
checkbox input "false"
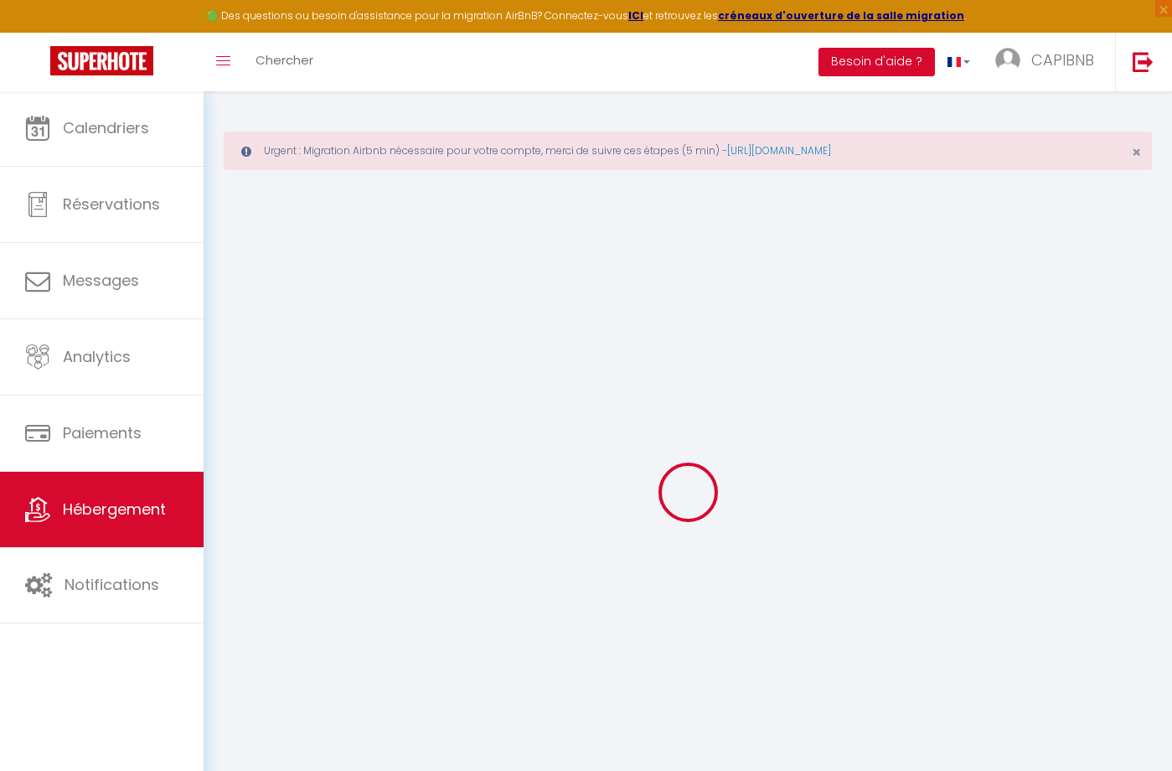
checkbox input "false"
select select
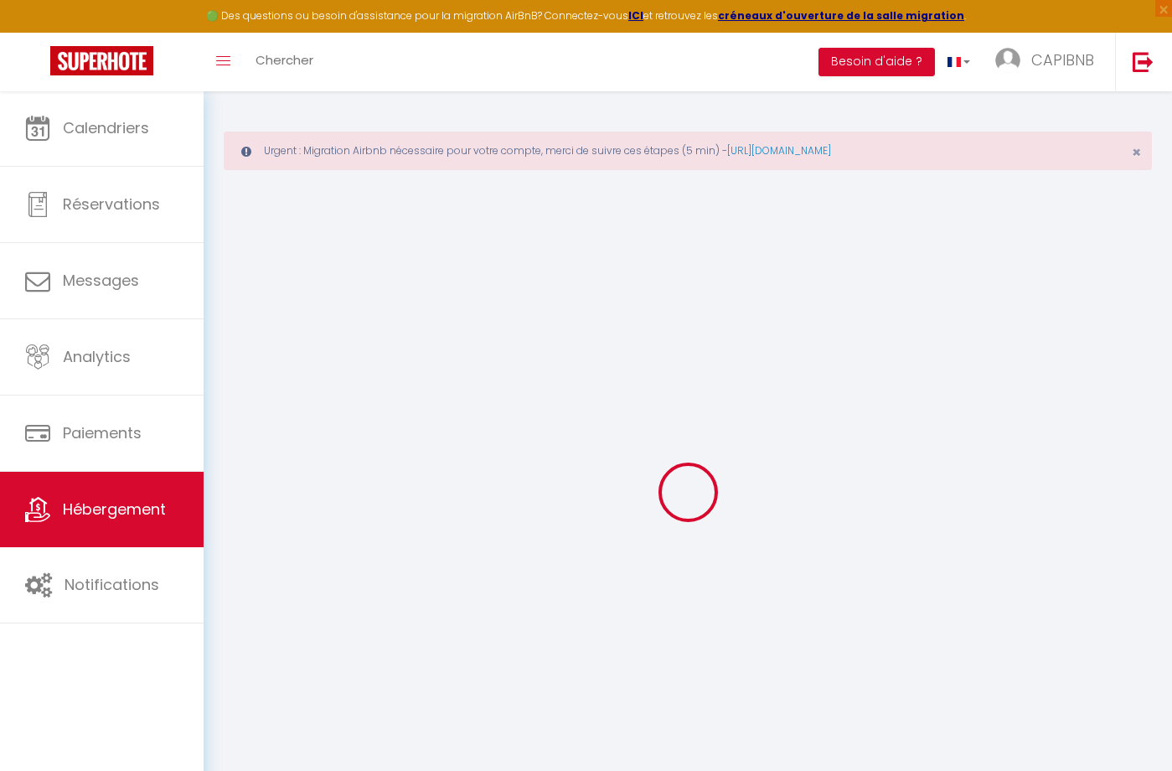
select select
checkbox input "false"
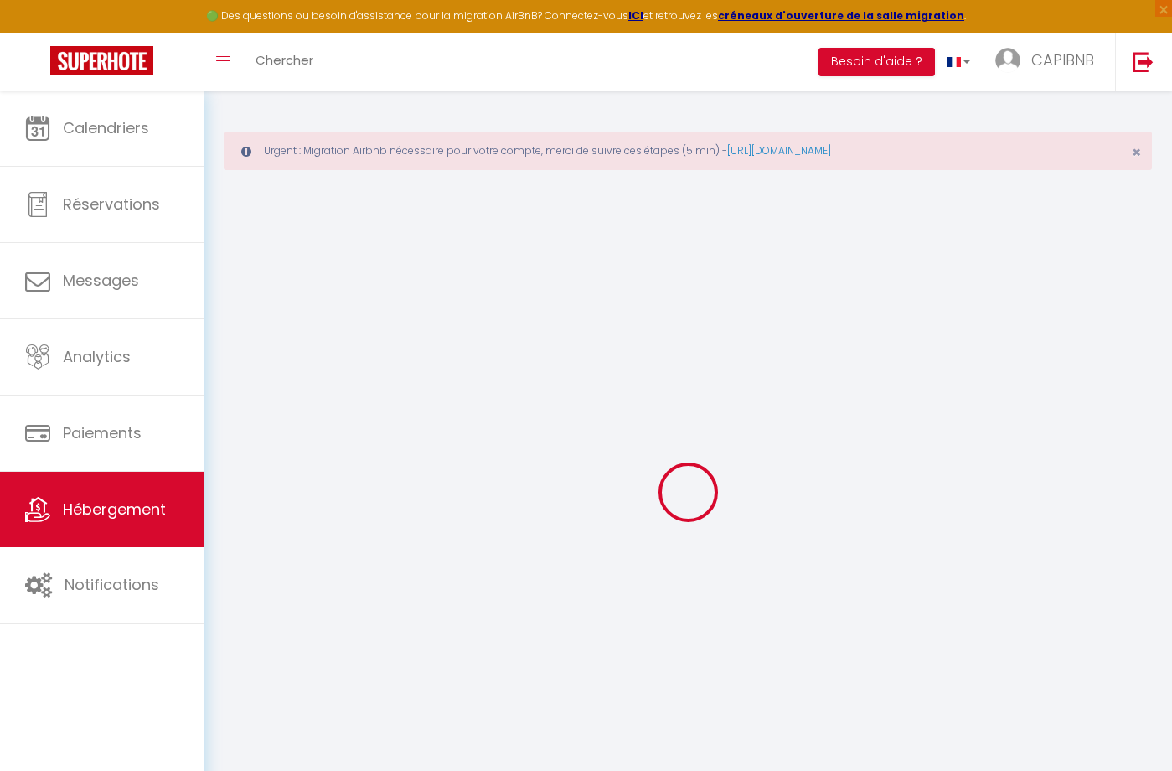
checkbox input "false"
select select
checkbox input "false"
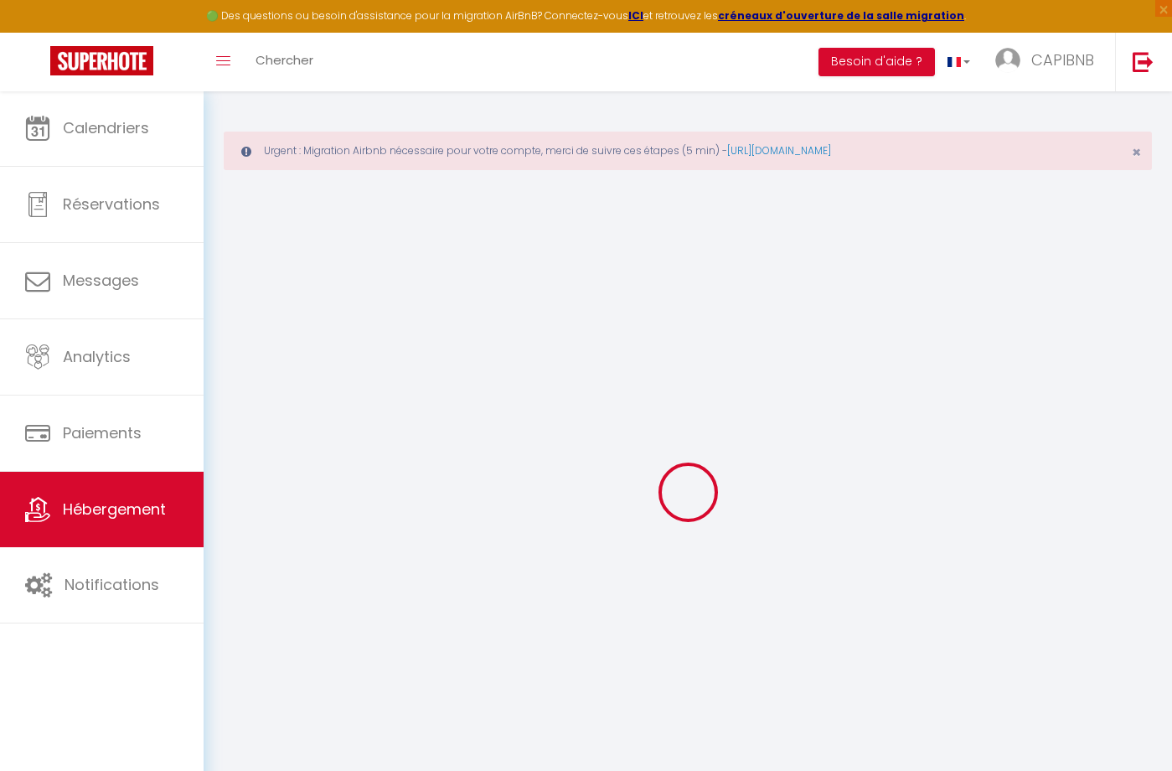
checkbox input "false"
select select "16:00"
select select "21:00"
select select "11:00"
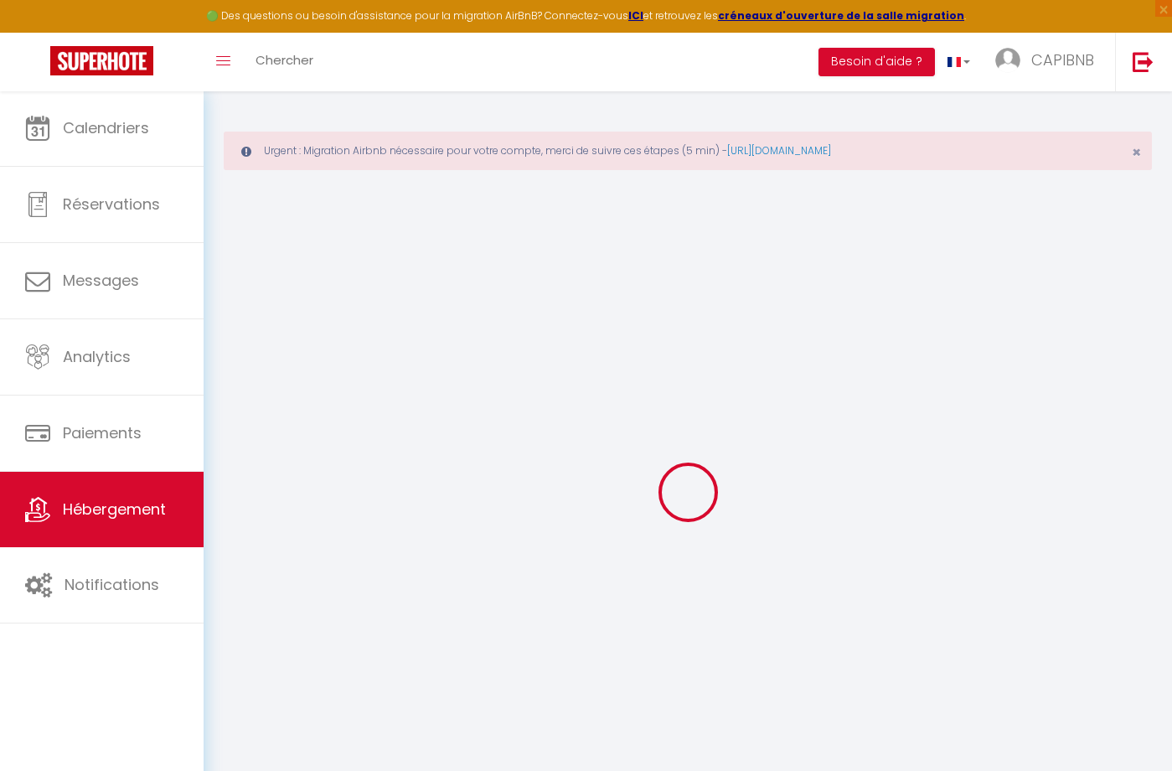
select select "30"
select select "120"
select select "20:00"
select select
checkbox input "false"
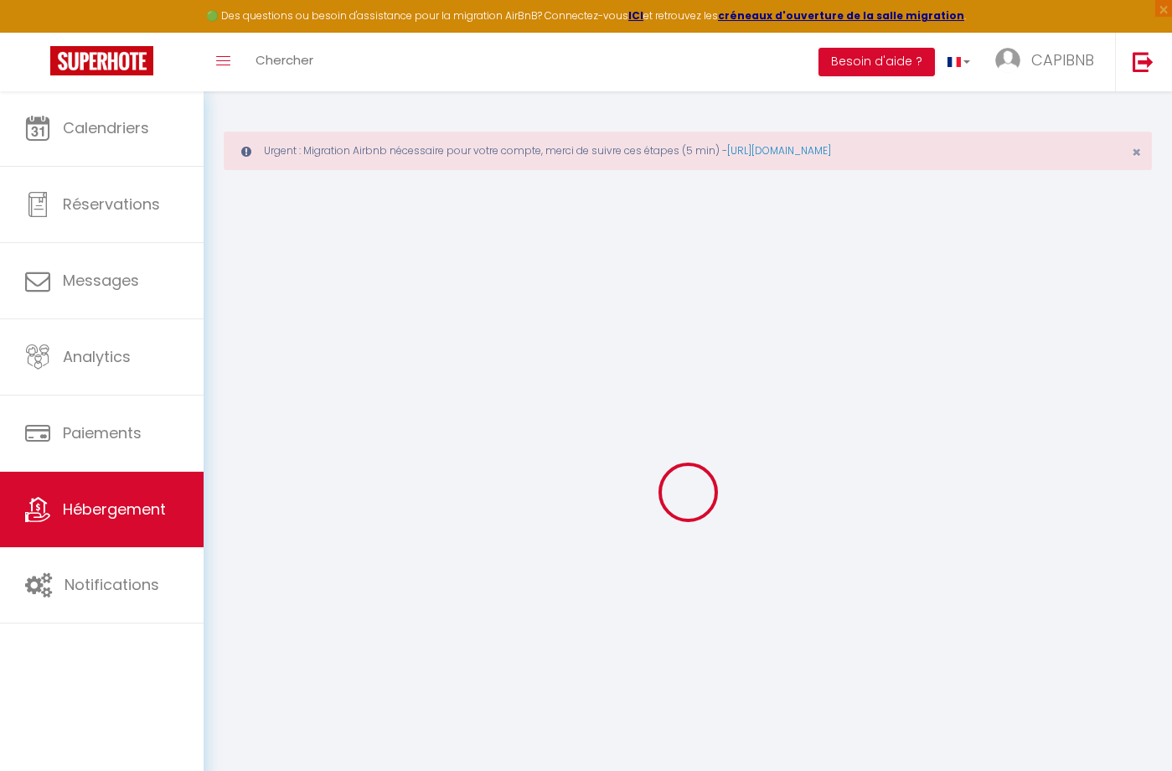
checkbox input "false"
select select
checkbox input "false"
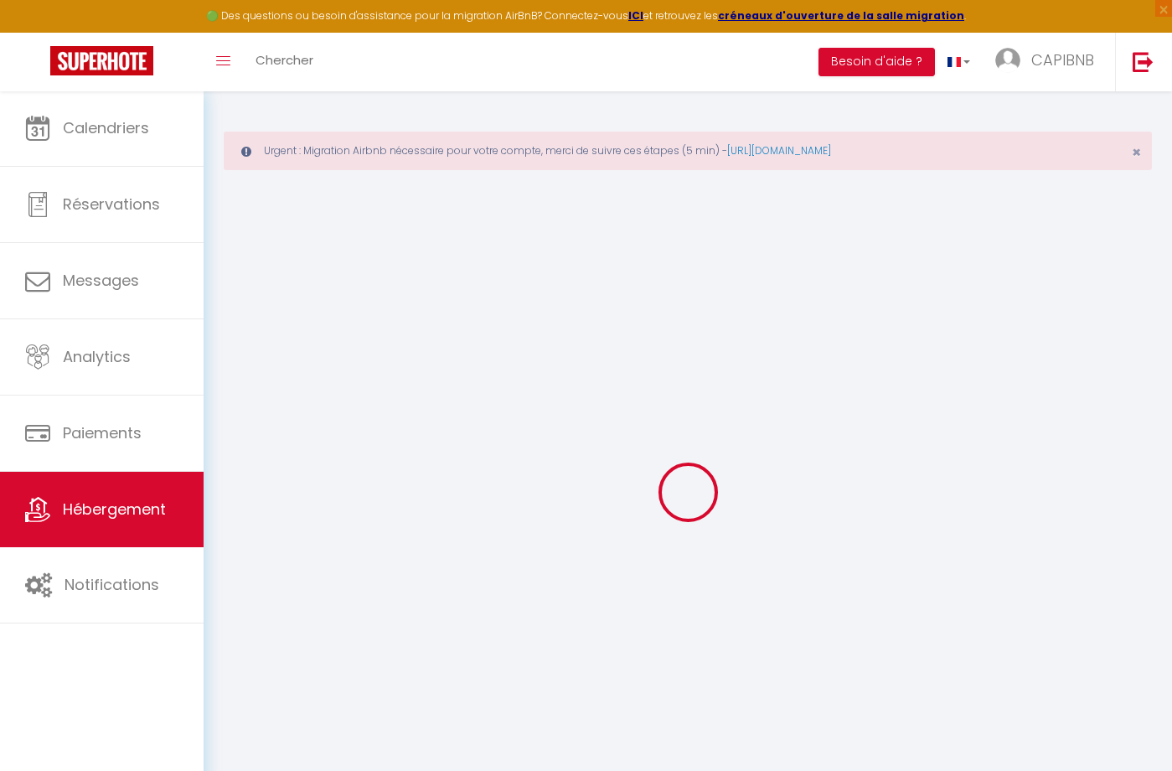
checkbox input "false"
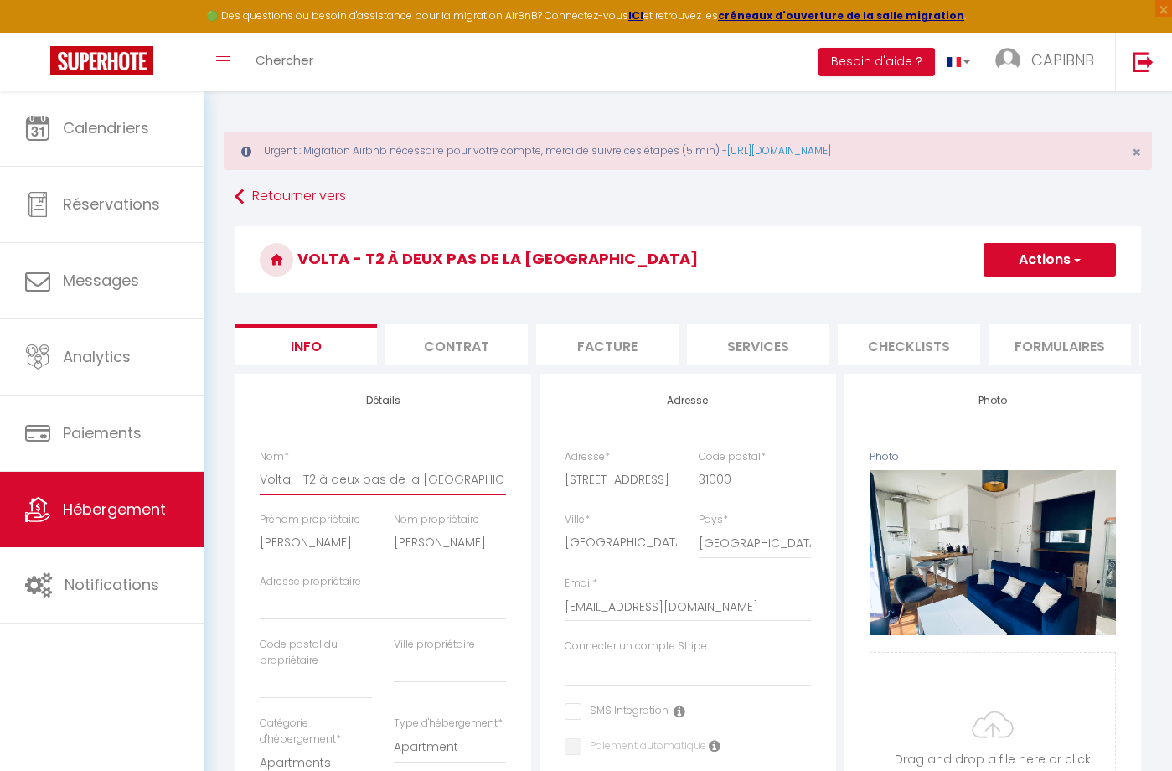
drag, startPoint x: 479, startPoint y: 476, endPoint x: 294, endPoint y: 470, distance: 185.3
click at [294, 470] on input "Volta - T2 à deux pas de la [GEOGRAPHIC_DATA]" at bounding box center [383, 479] width 246 height 30
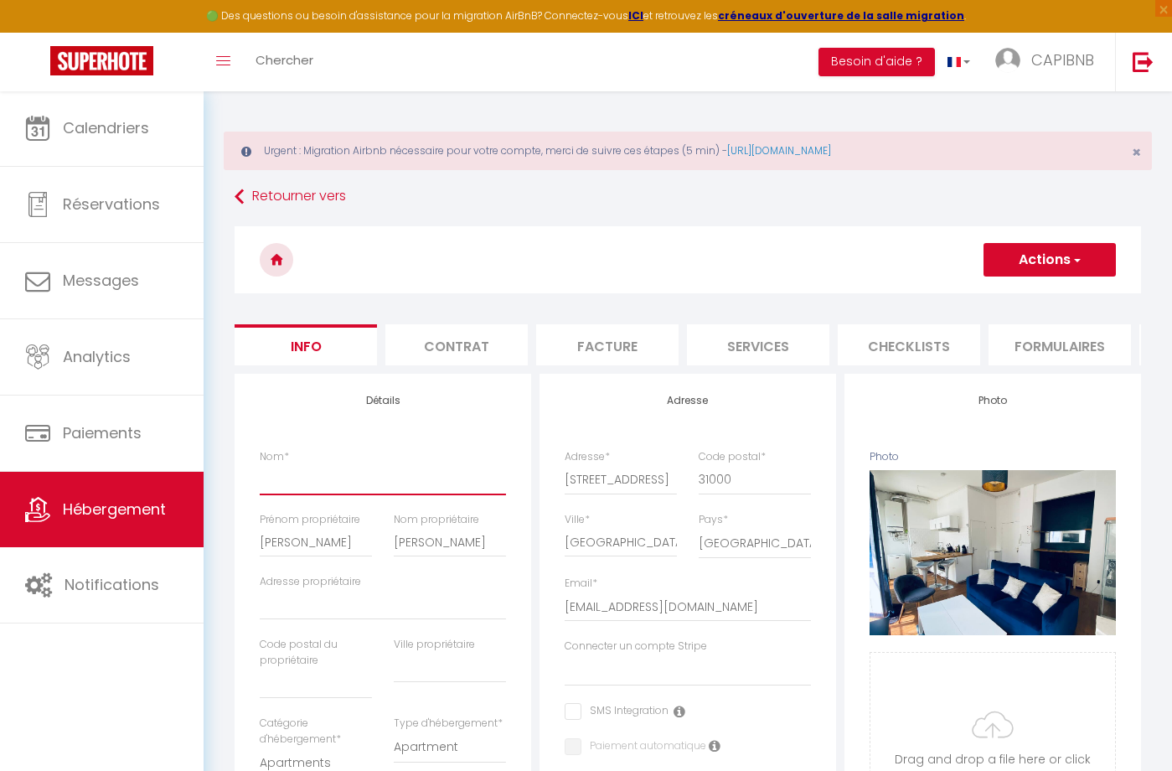
select select
checkbox input "false"
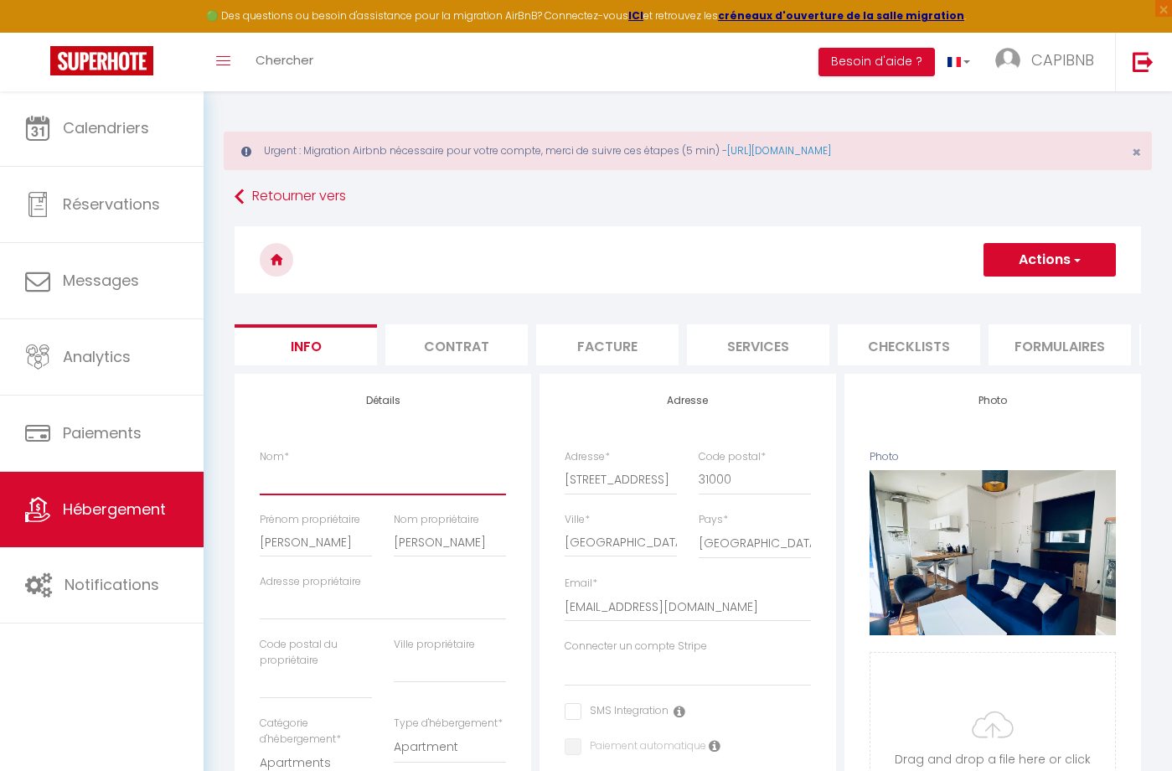
type input "L"
select select
checkbox input "false"
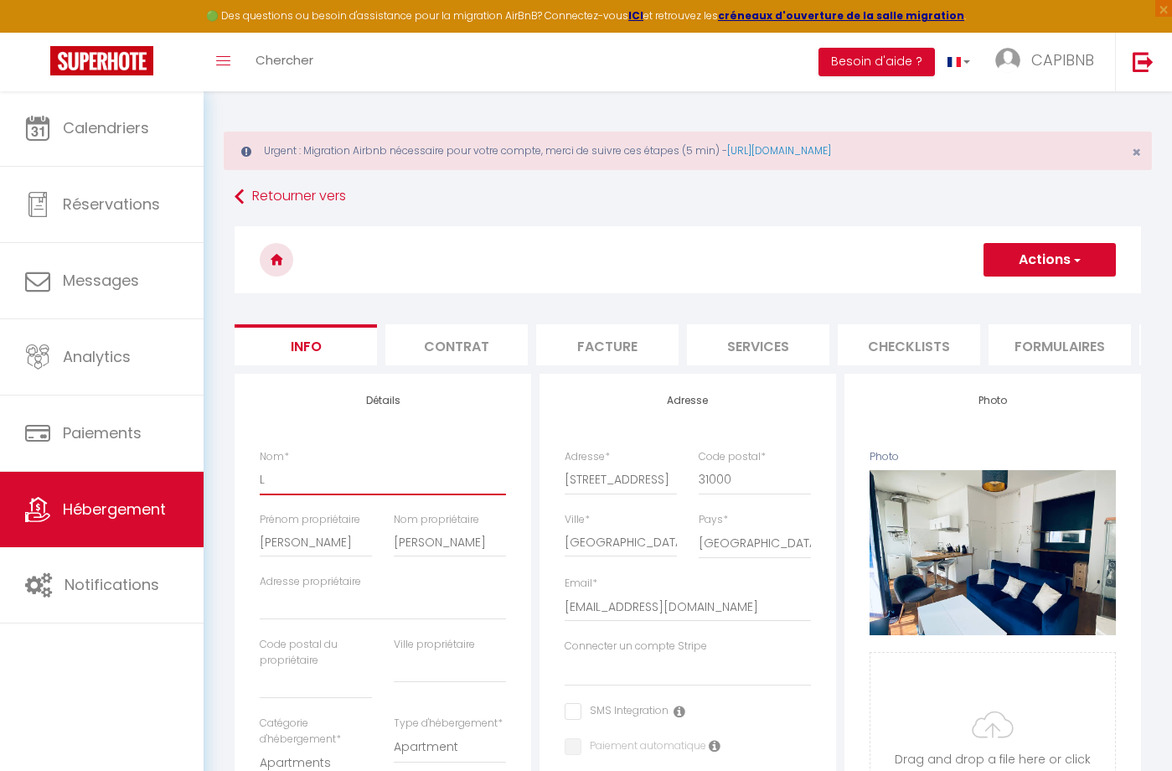
checkbox input "false"
type input "Le"
select select
checkbox input "false"
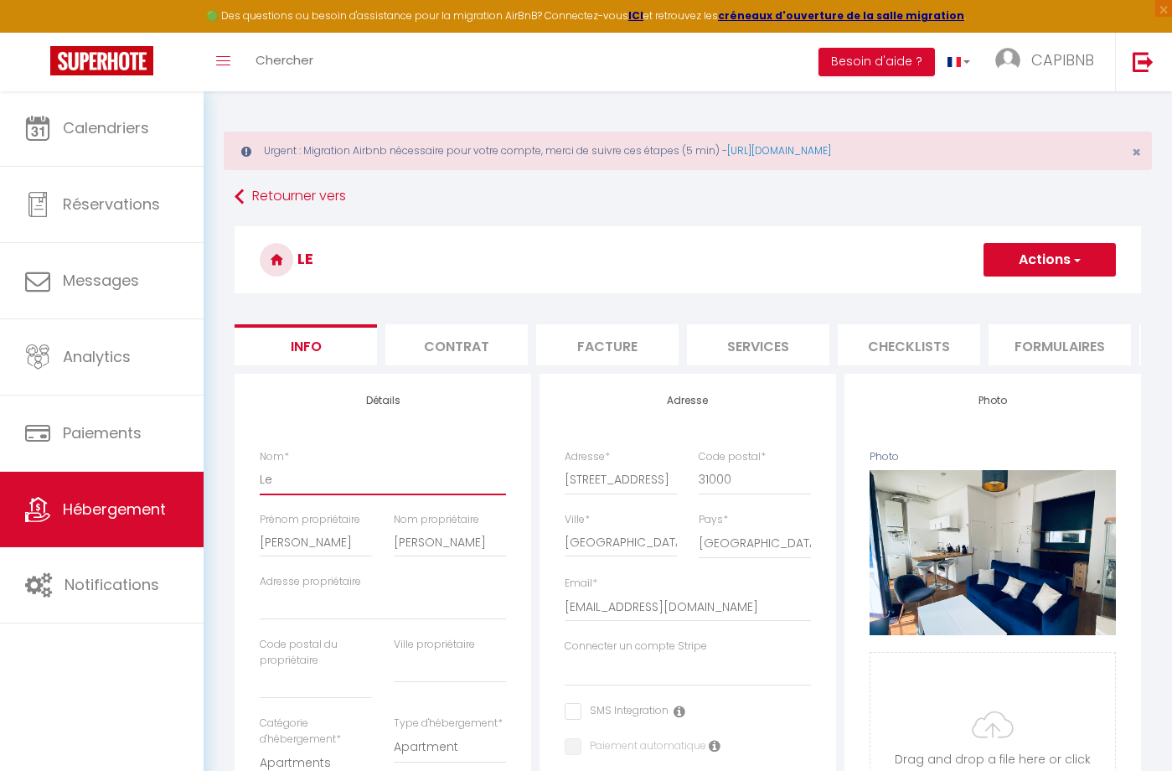
checkbox input "false"
type input "Le"
select select
checkbox input "false"
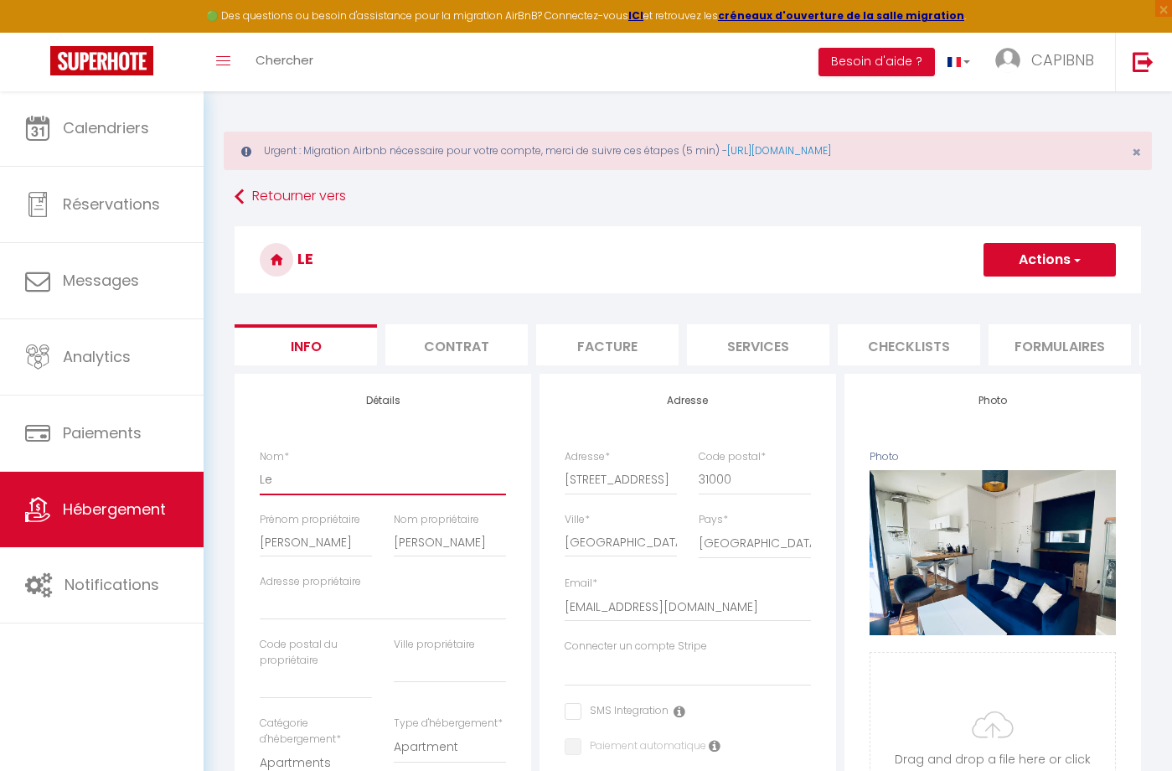
checkbox input "false"
type input "Le C"
select select
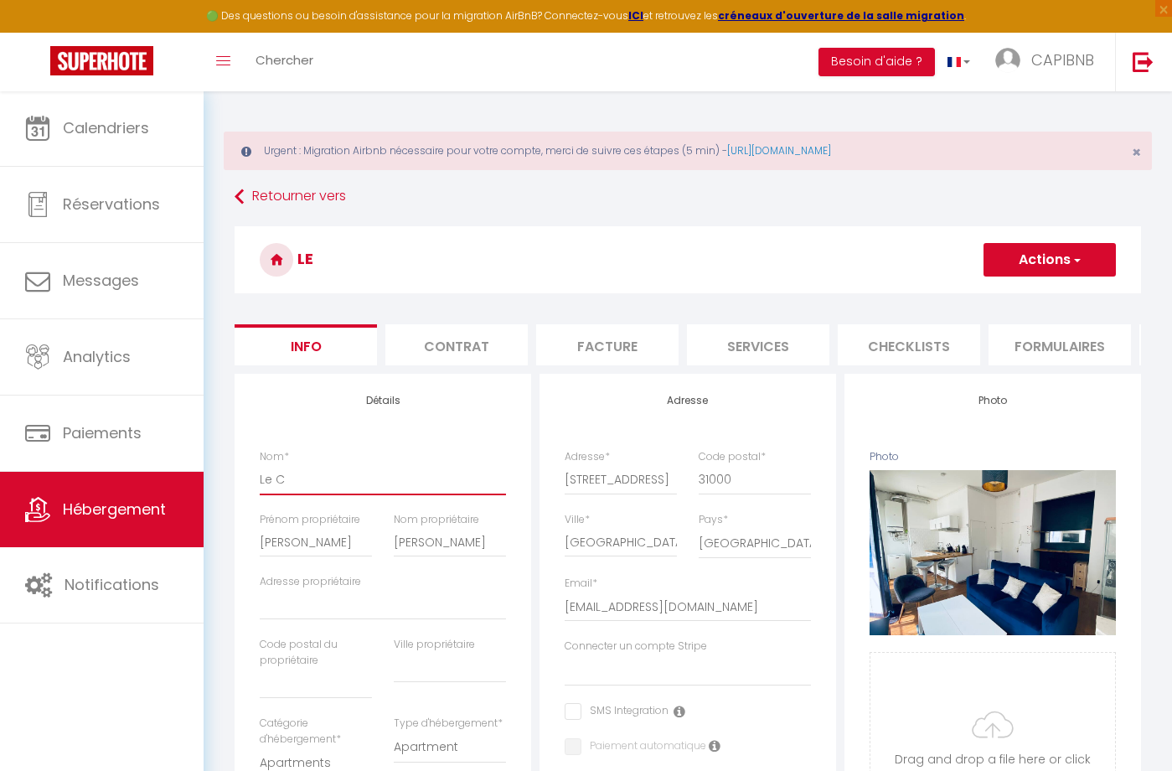
checkbox input "false"
type input "Le Ca"
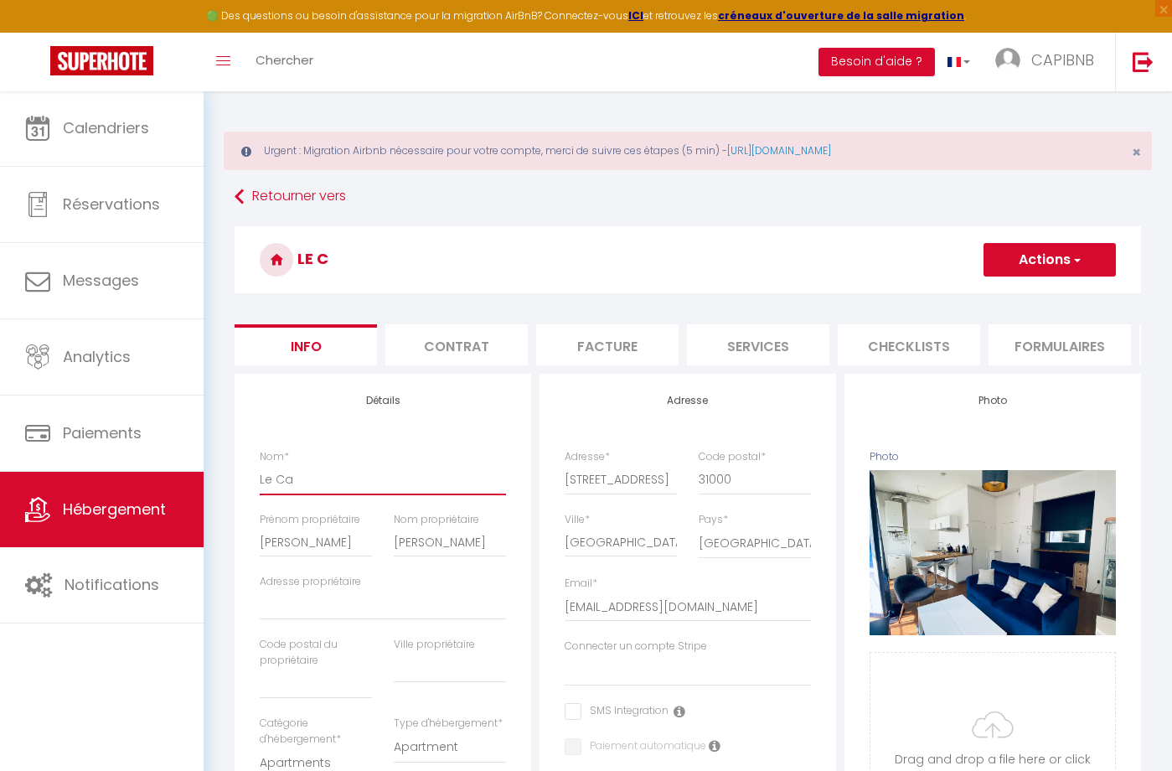
select select
checkbox input "false"
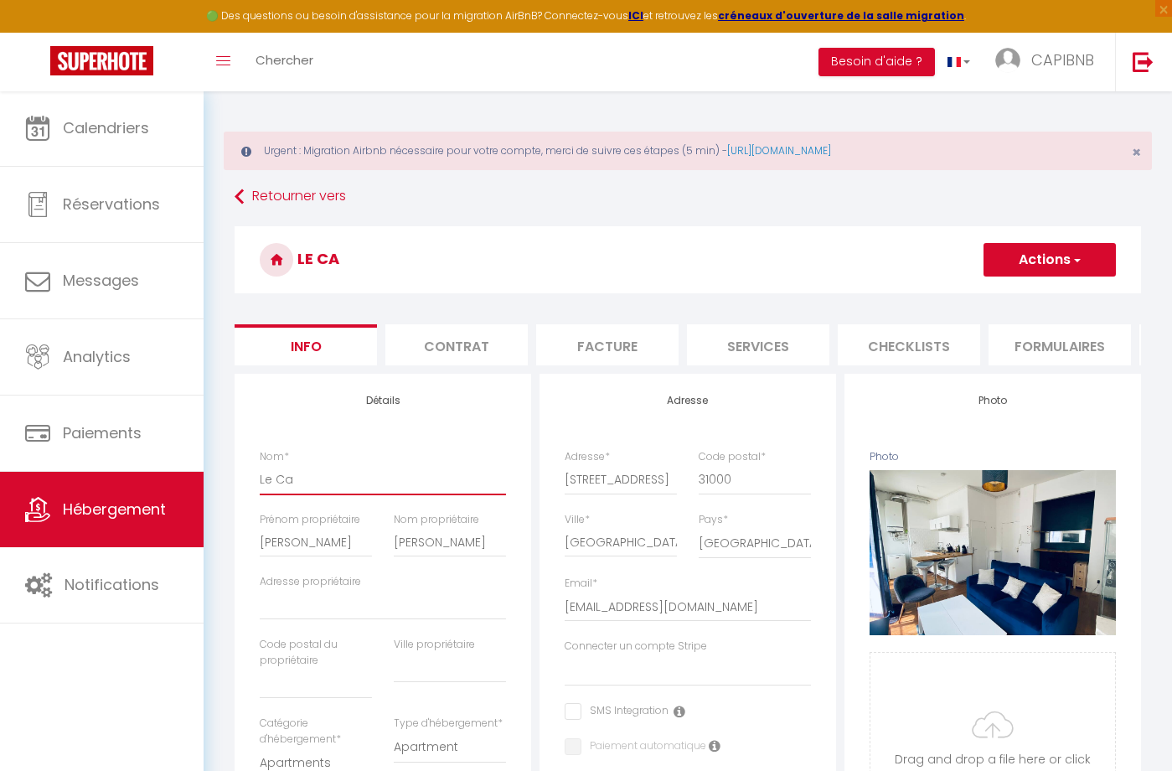
type input "Le Caf"
select select
checkbox input "false"
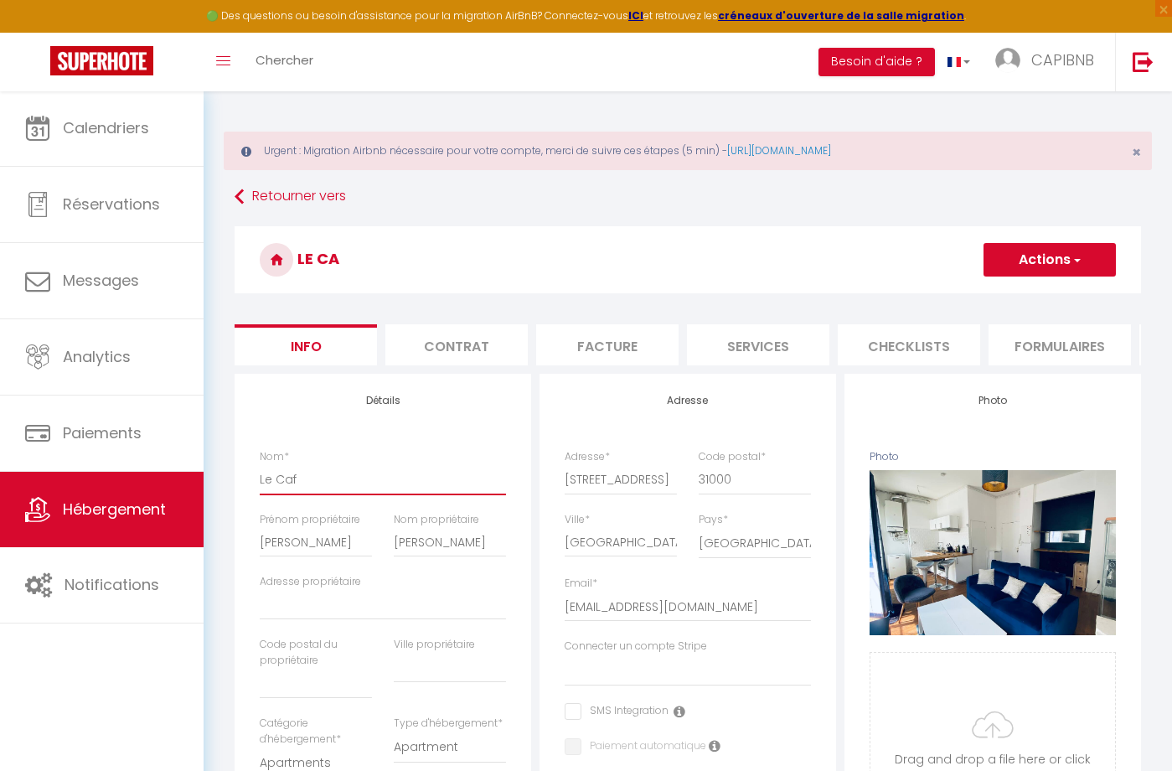
checkbox input "false"
type input "Le Ca"
select select
checkbox input "false"
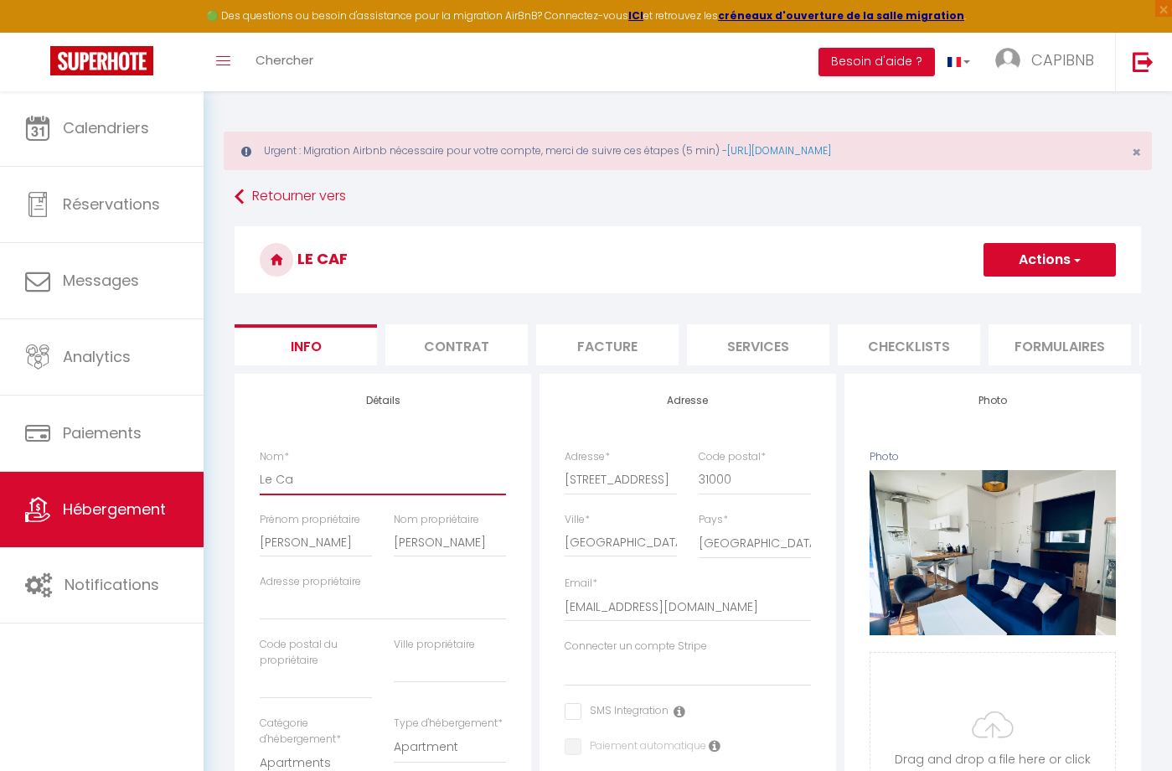
checkbox input "false"
type input "Le Car"
select select
click at [1018, 266] on button "Actions" at bounding box center [1050, 260] width 132 height 34
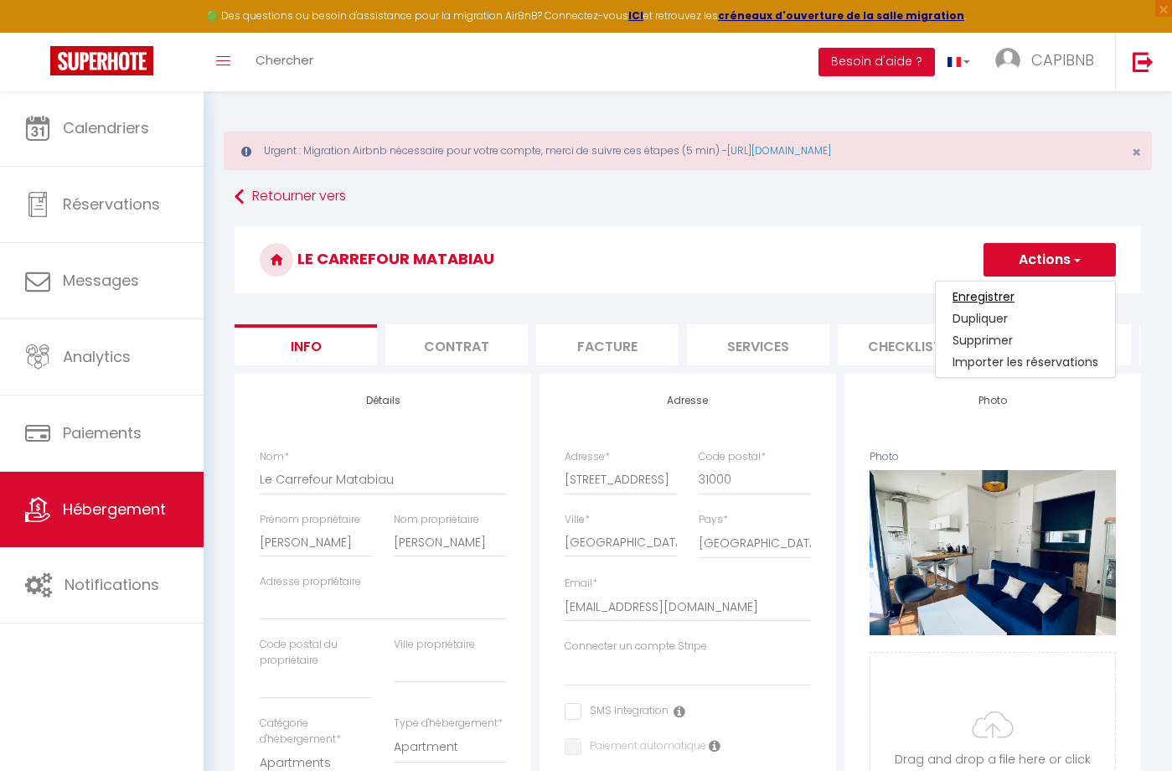
click at [1005, 292] on input "Enregistrer" at bounding box center [984, 296] width 62 height 17
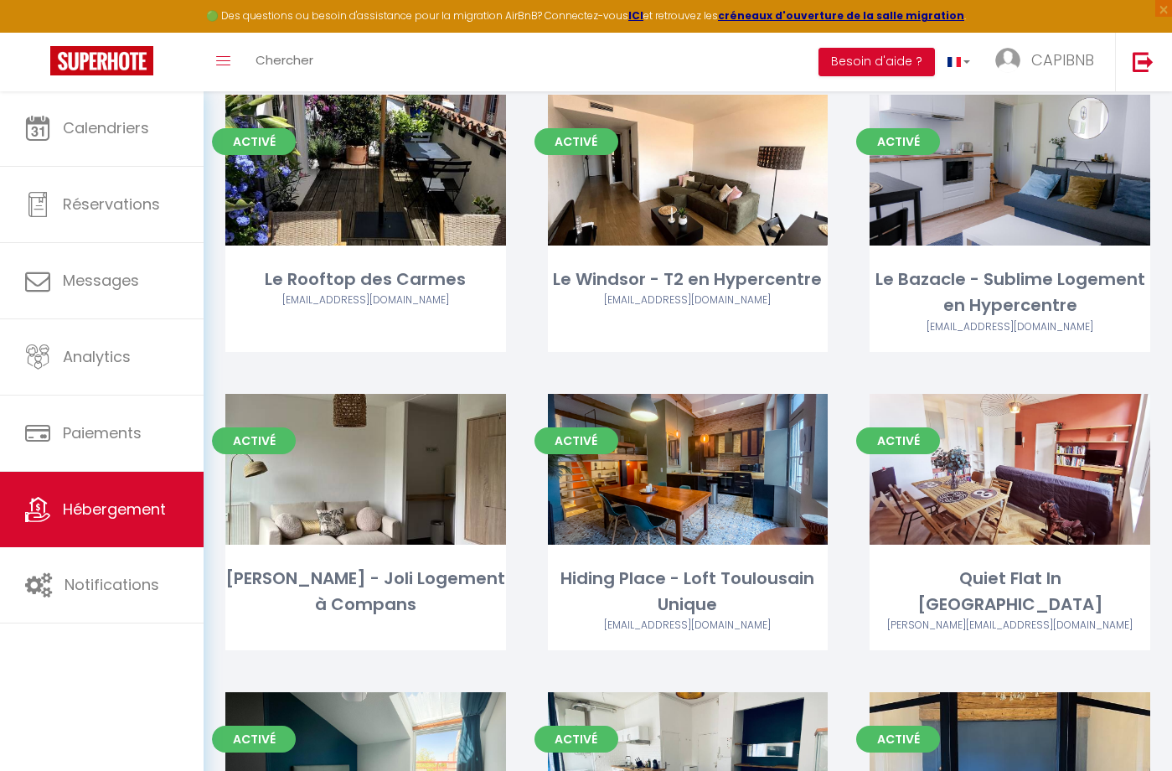
scroll to position [1088, 0]
click at [1059, 64] on span "CAPIBNB" at bounding box center [1063, 59] width 63 height 21
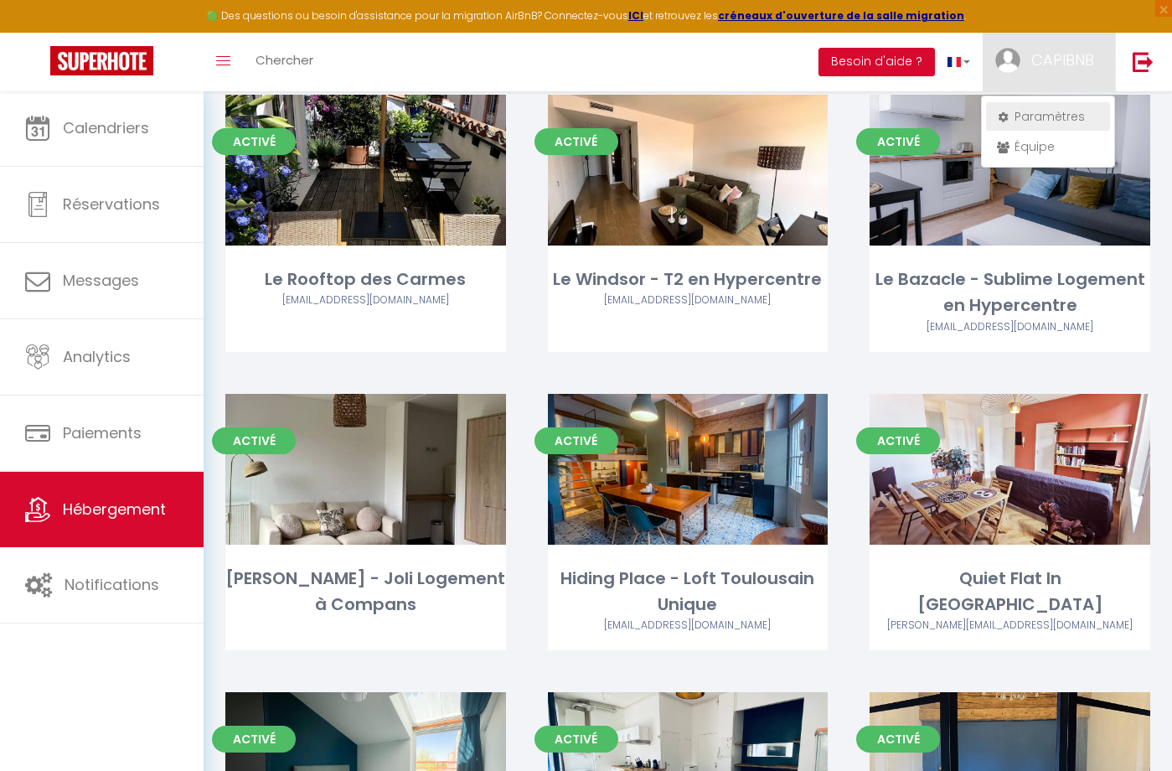
click at [1030, 121] on link "Paramètres" at bounding box center [1048, 116] width 124 height 28
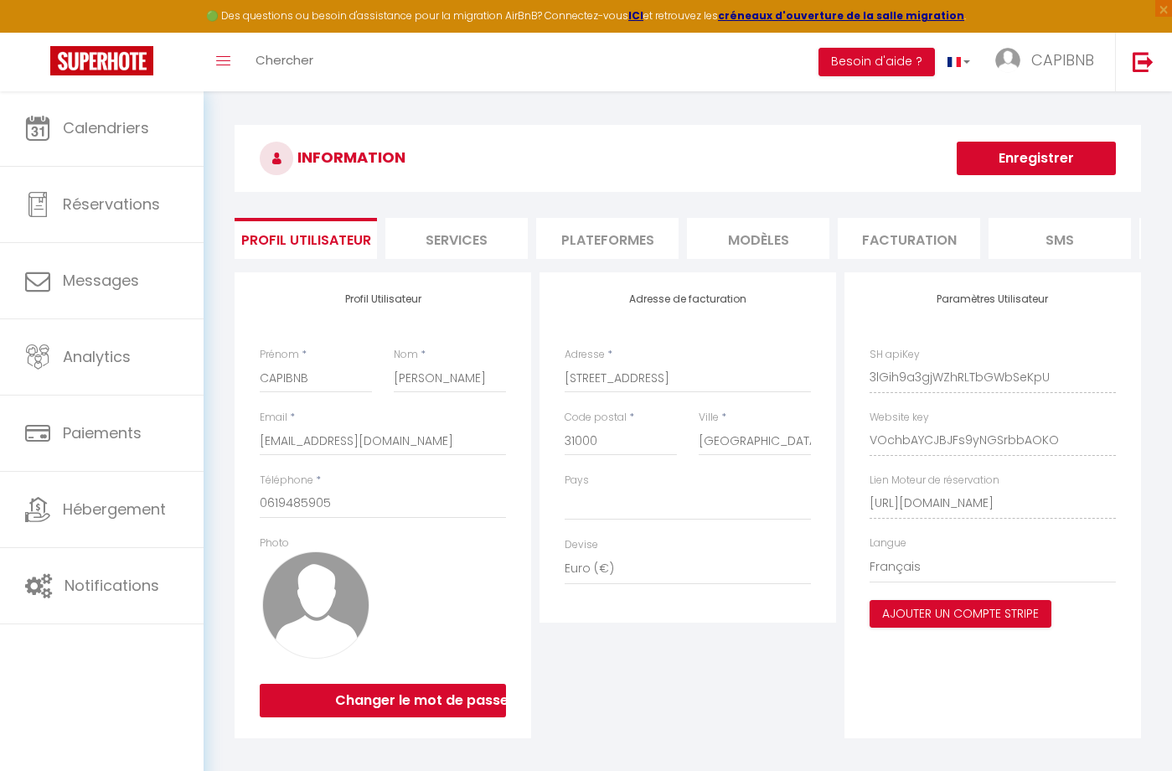
click at [601, 250] on li "Plateformes" at bounding box center [607, 238] width 142 height 41
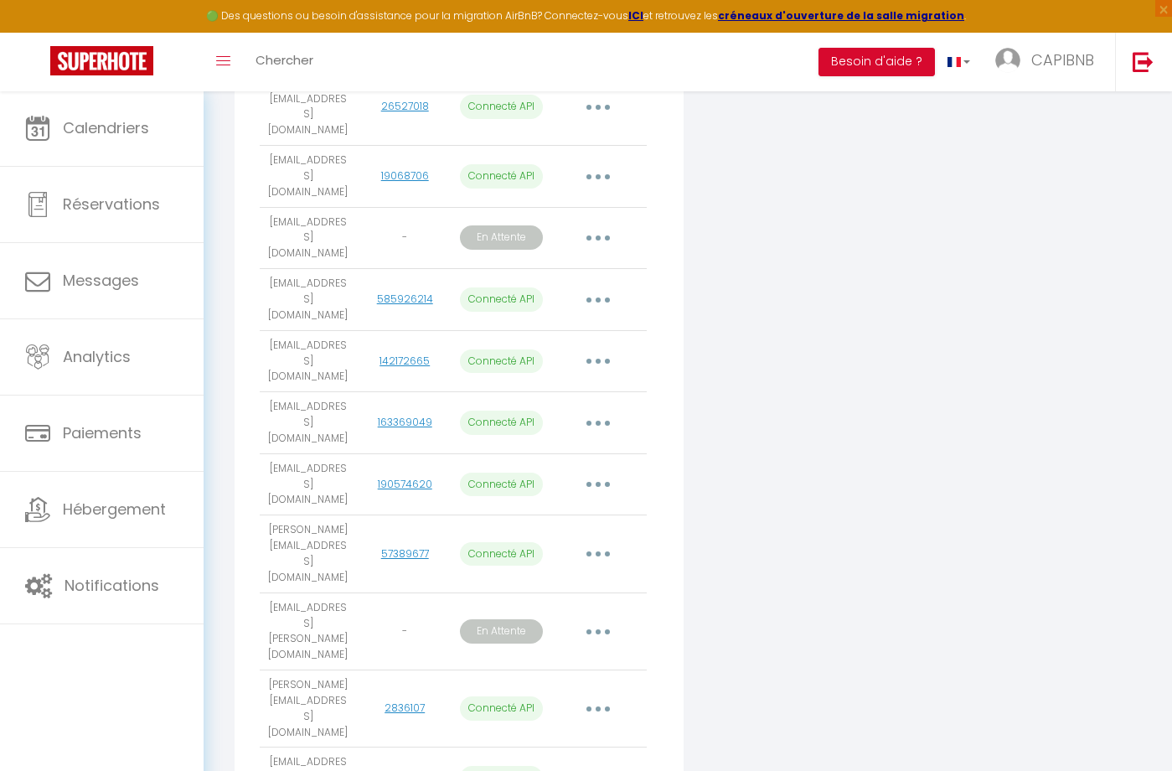
scroll to position [867, 0]
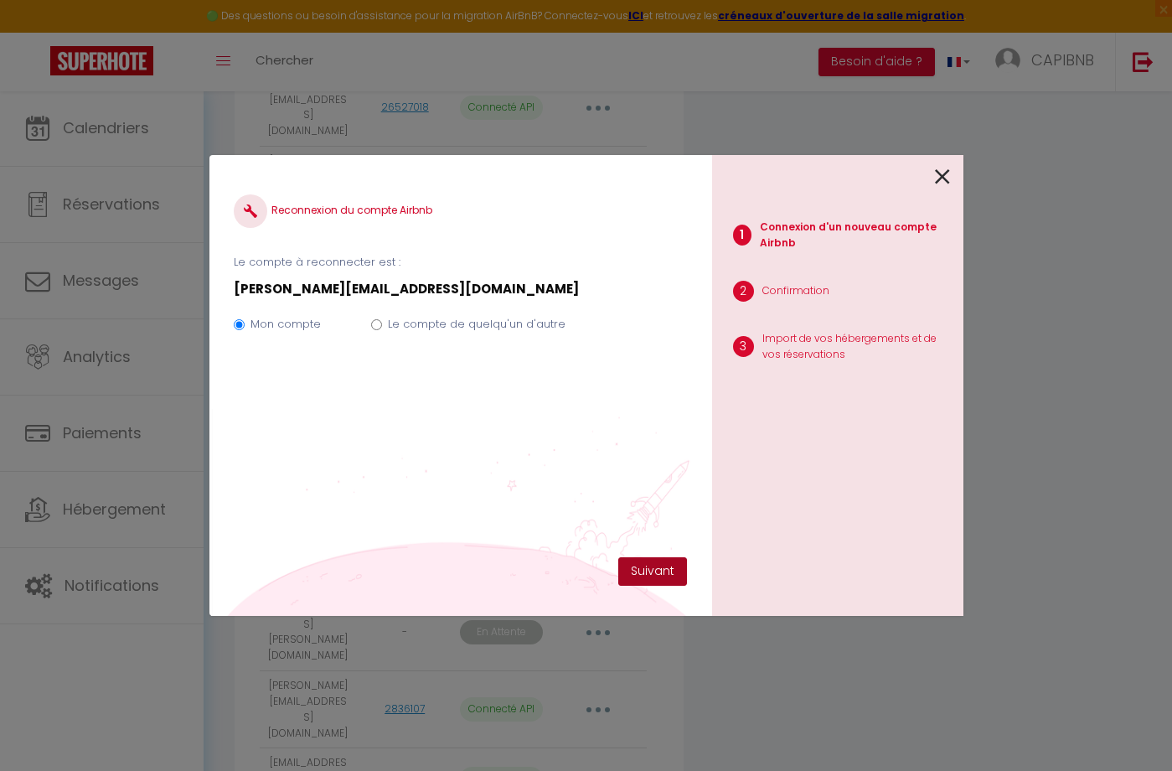
click at [652, 575] on button "Suivant" at bounding box center [652, 571] width 69 height 28
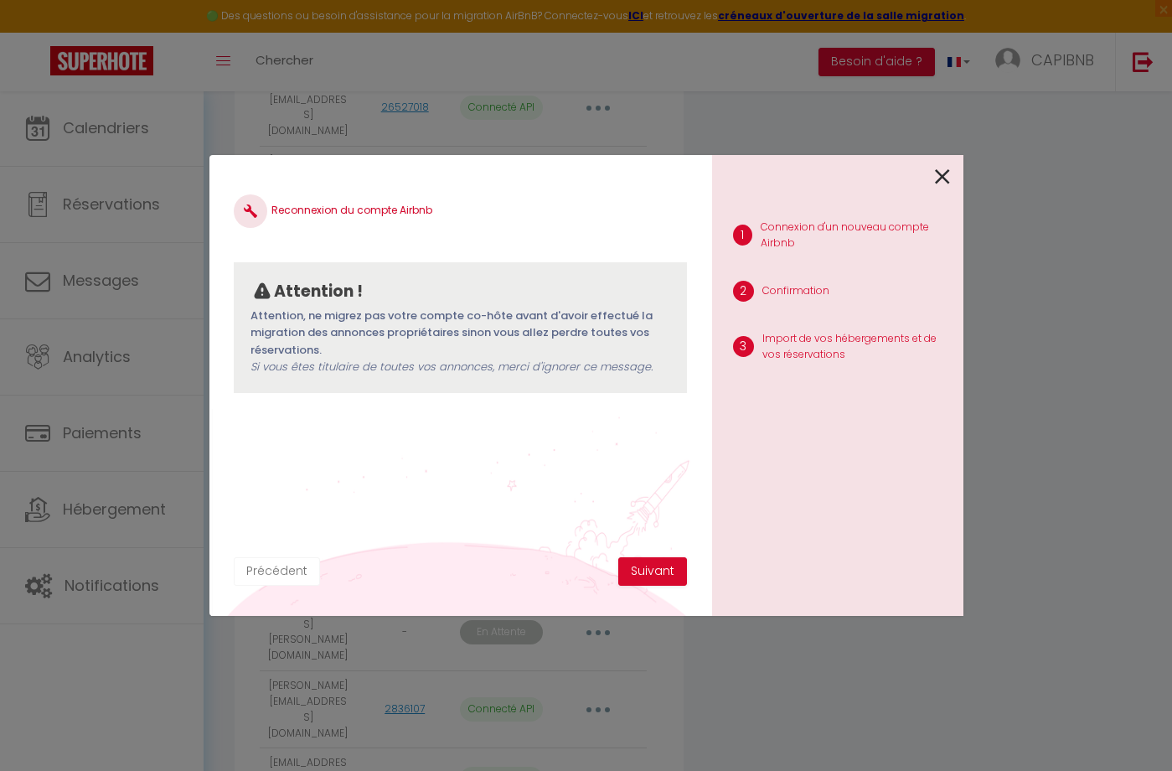
click at [283, 574] on button "Précédent" at bounding box center [277, 571] width 86 height 28
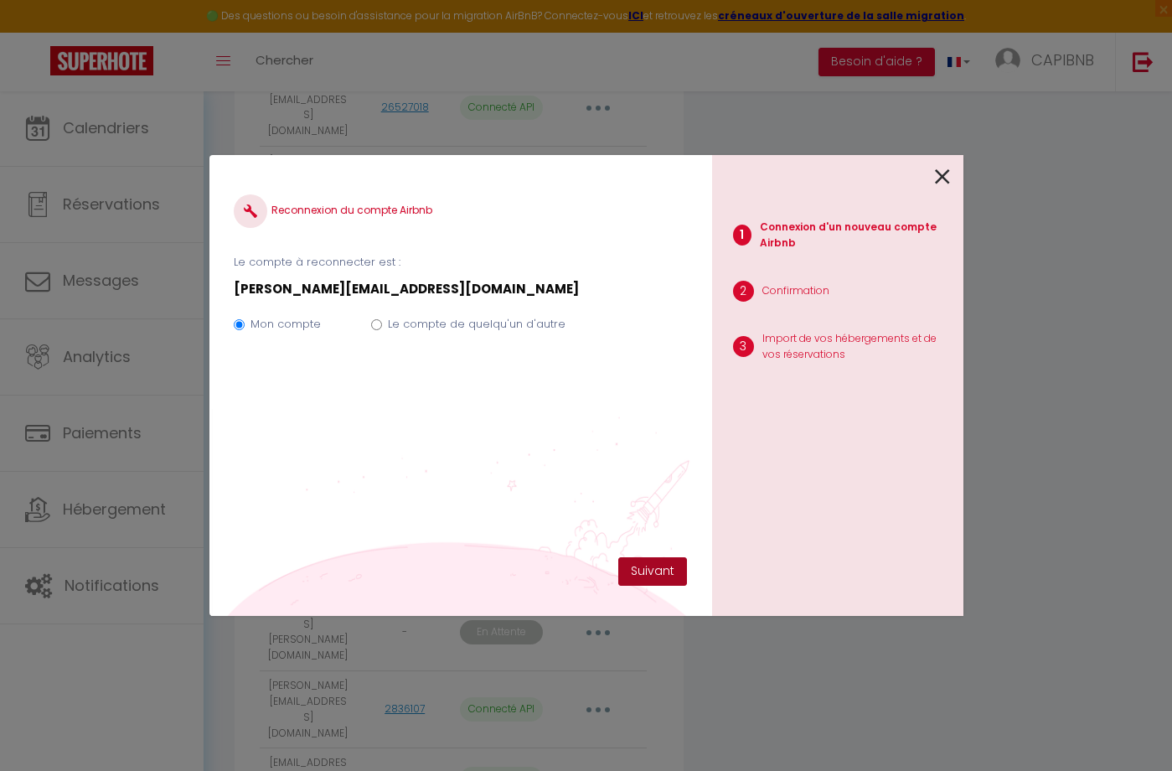
click at [650, 569] on button "Suivant" at bounding box center [652, 571] width 69 height 28
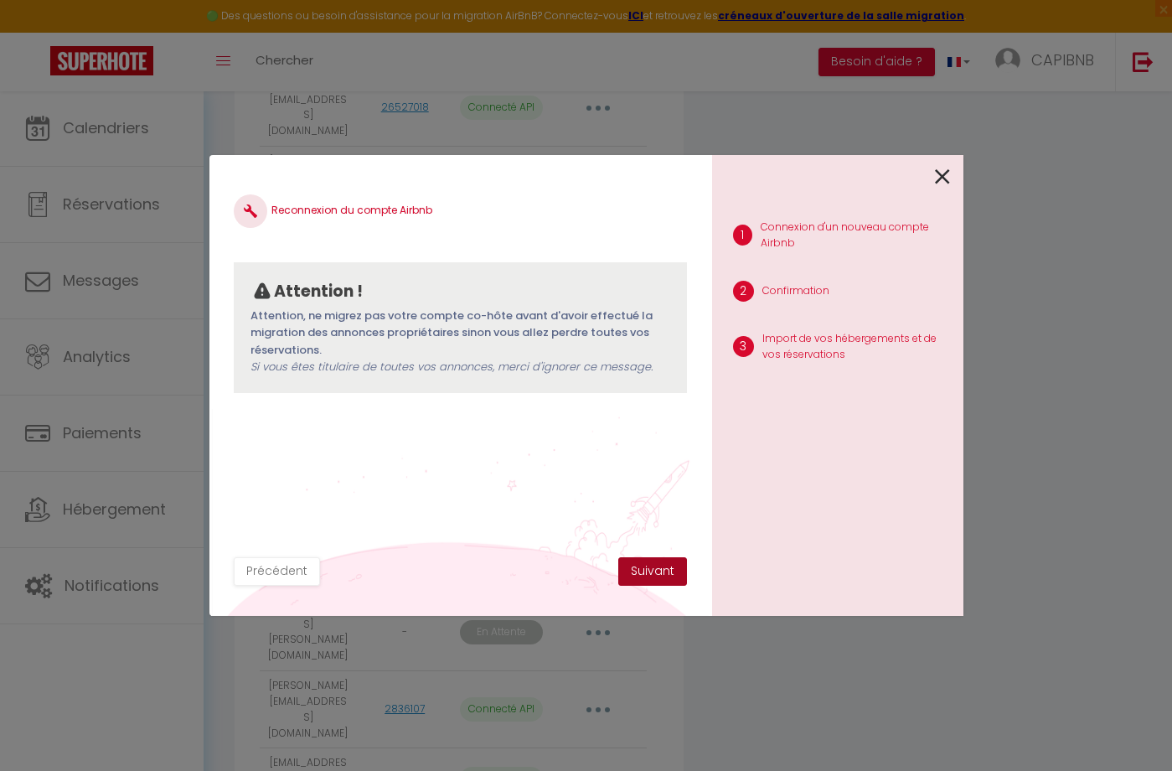
click at [652, 572] on button "Suivant" at bounding box center [652, 571] width 69 height 28
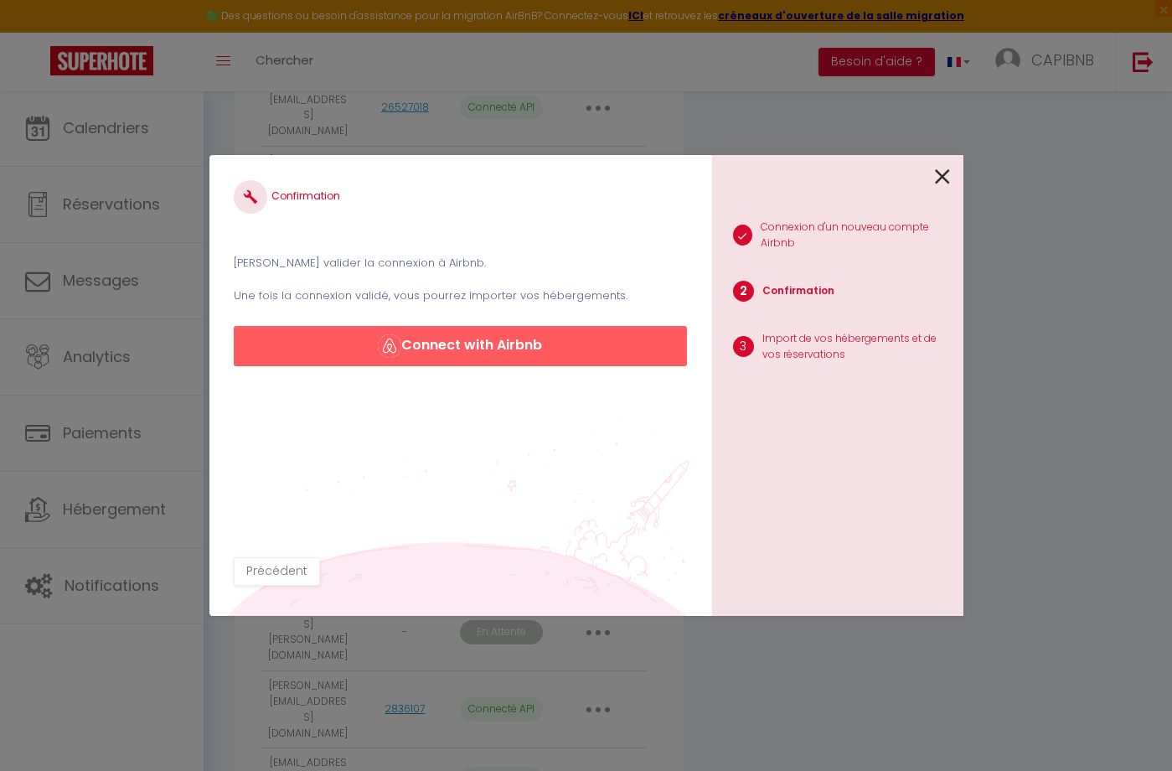
click at [530, 344] on button "Connect with Airbnb" at bounding box center [460, 346] width 453 height 40
click at [942, 178] on icon at bounding box center [942, 176] width 15 height 25
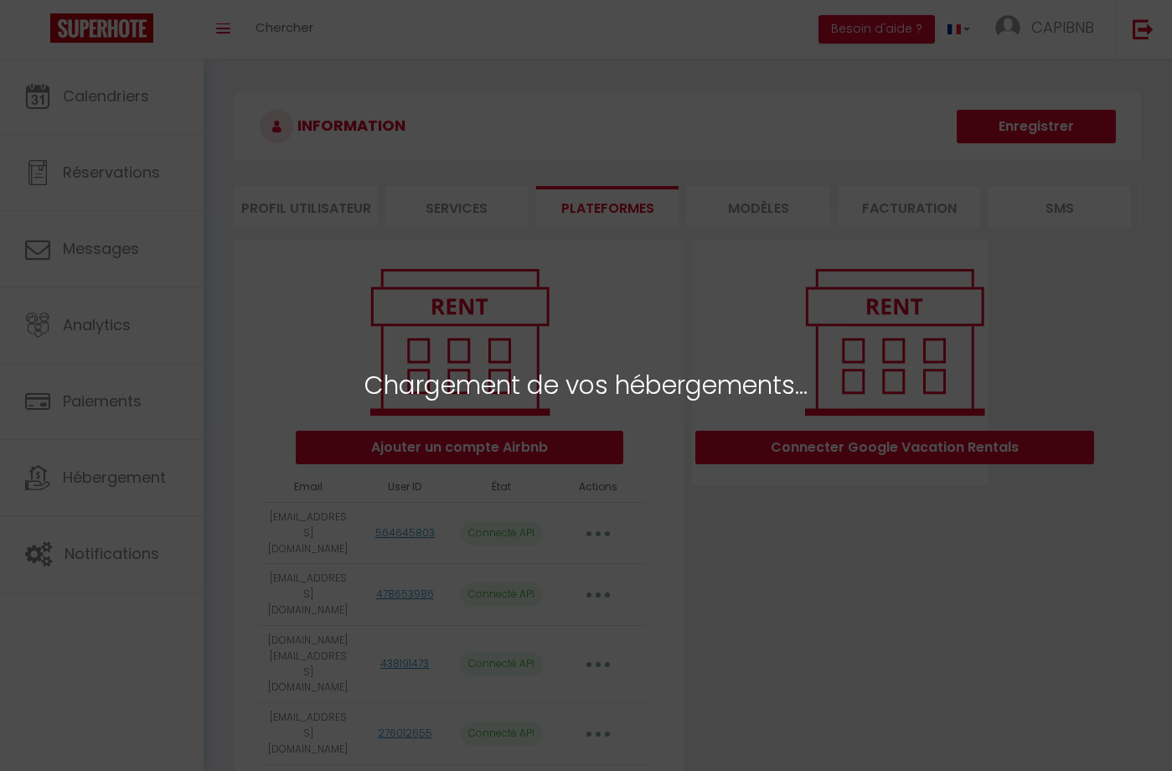
select select "48442"
select select "60913"
select select "37408"
select select "36404"
select select "35326"
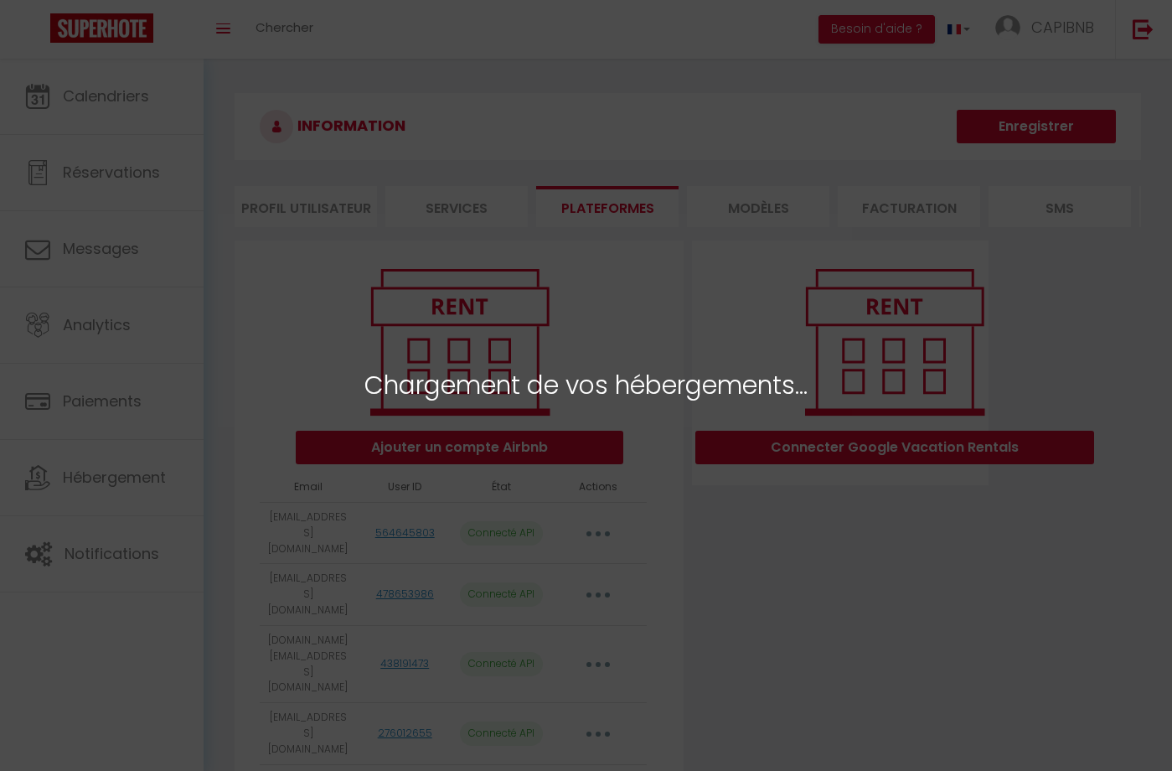
select select "35328"
select select "74501"
select select "37975"
select select "58031"
select select "39006"
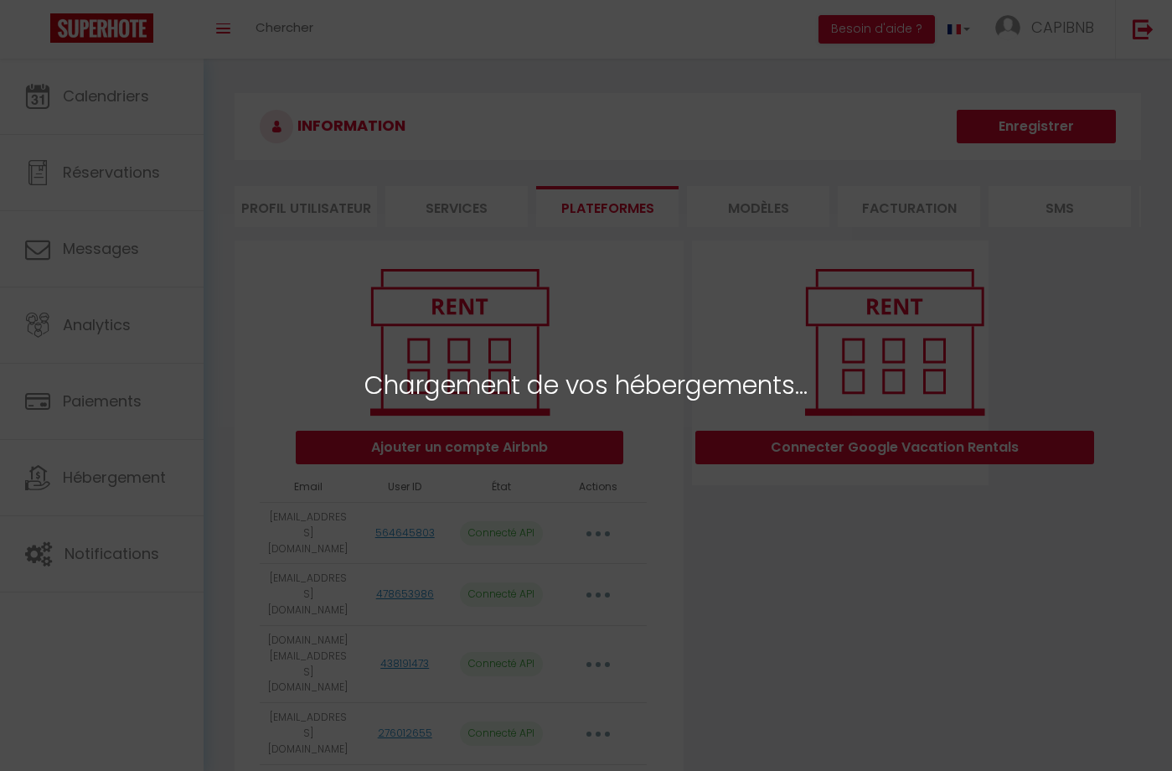
select select "39007"
select select "39260"
select select "42255"
select select
select select "45809"
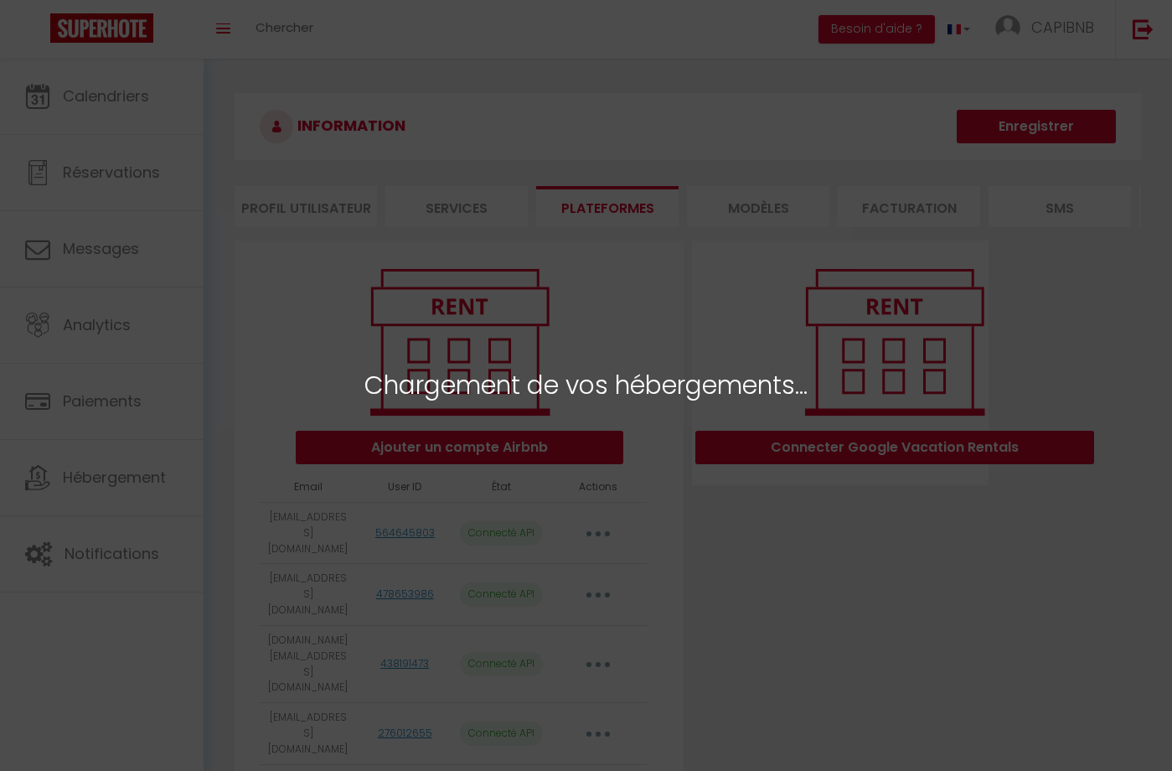
select select "47041"
select select "49895"
select select "51559"
select select "58030"
select select
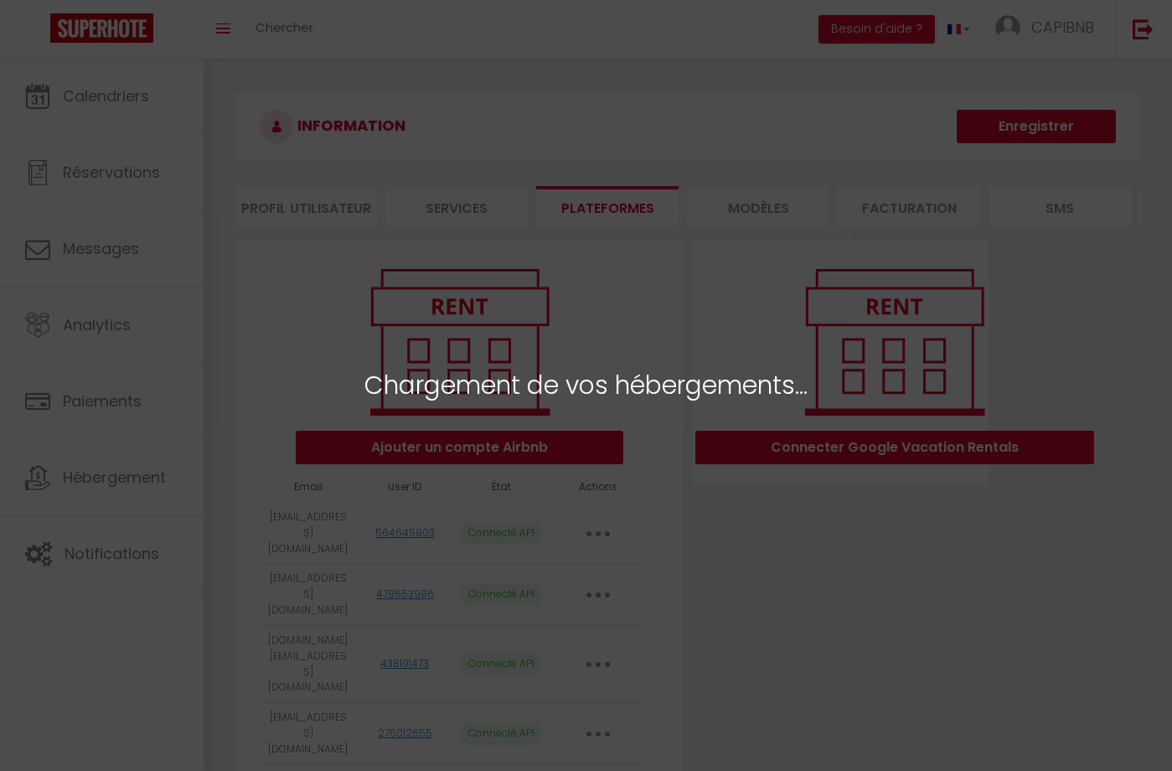
select select
select select "62046"
select select "62866"
select select "62867"
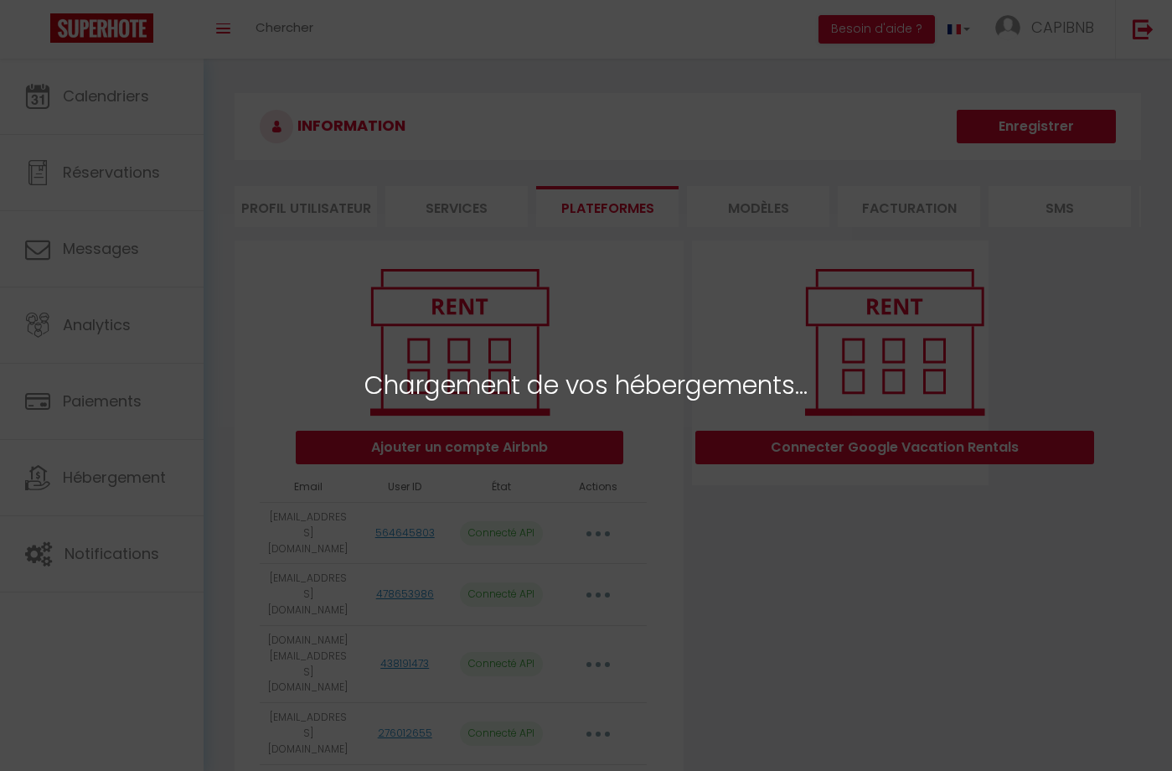
select select "62869"
select select "62870"
select select "62871"
select select "62872"
select select "67806"
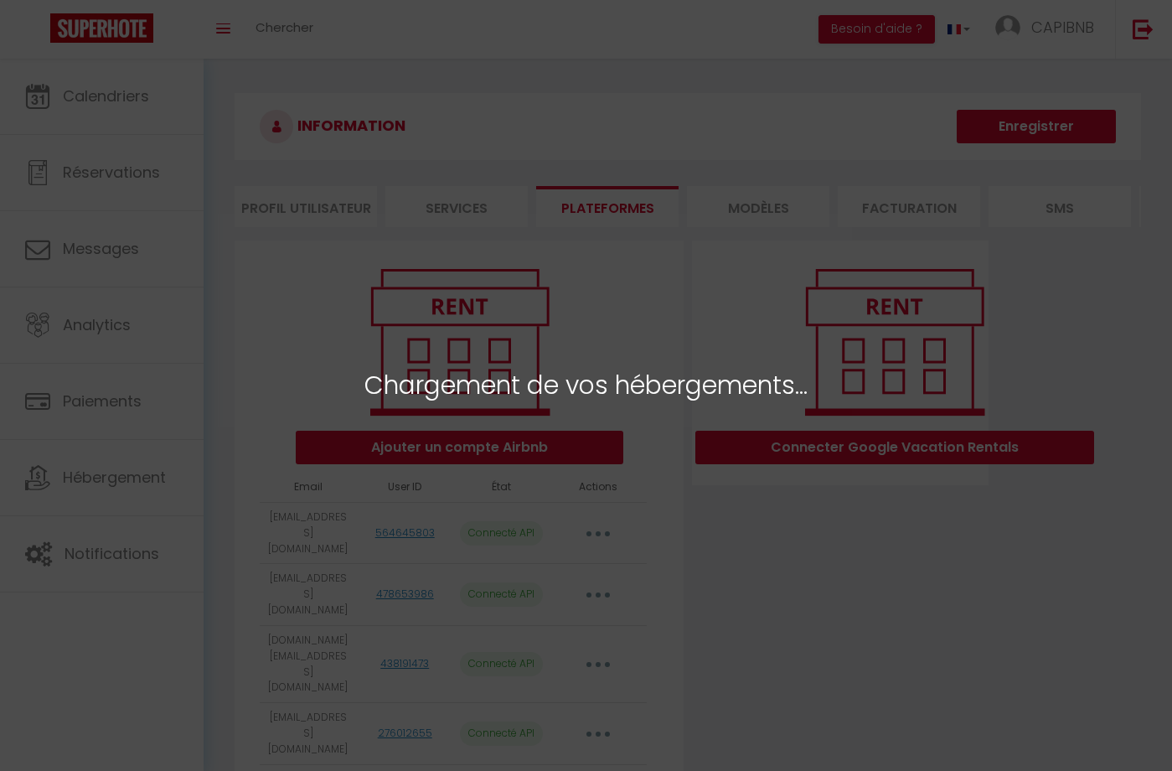
select select "74499"
select select "72878"
select select "76300"
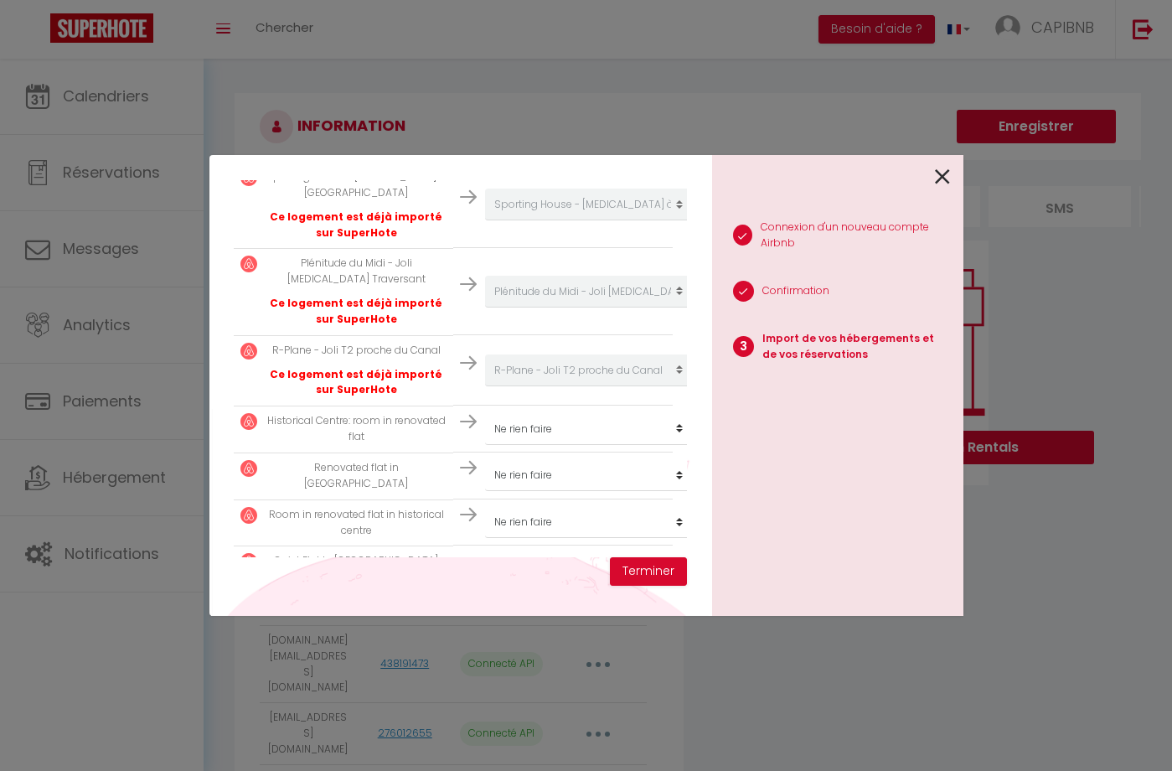
scroll to position [1671, 0]
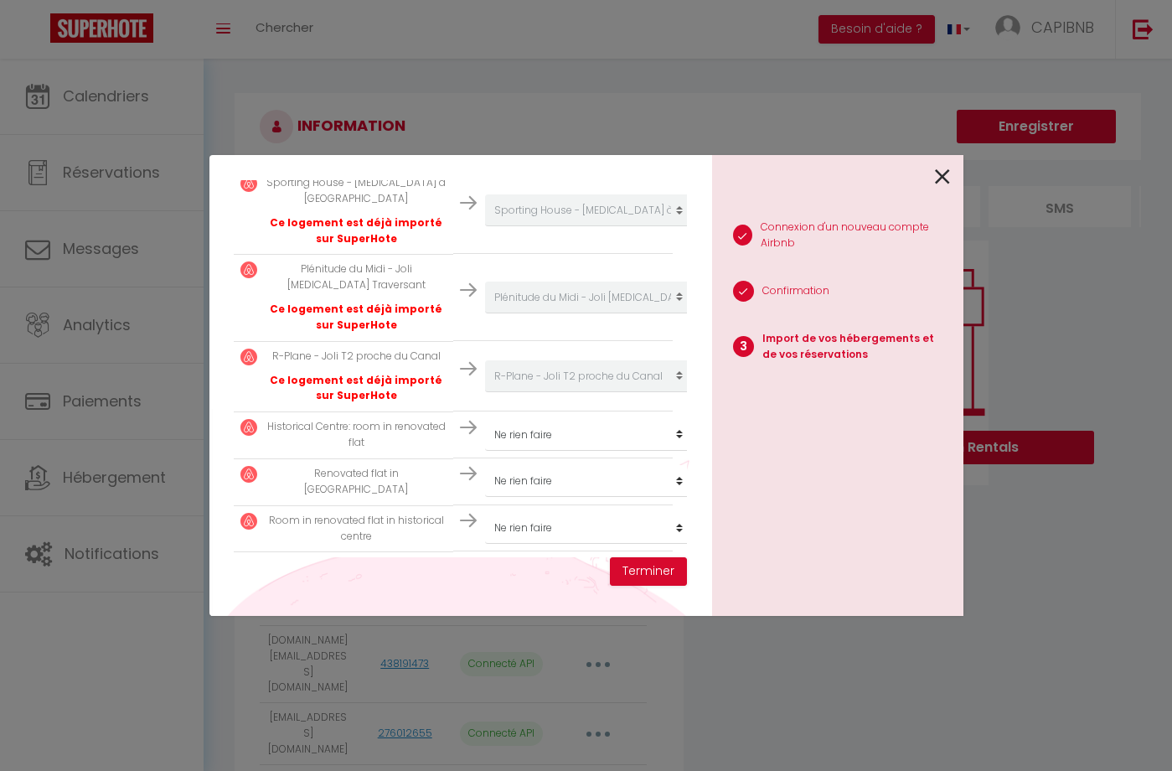
click at [941, 173] on icon at bounding box center [942, 176] width 15 height 25
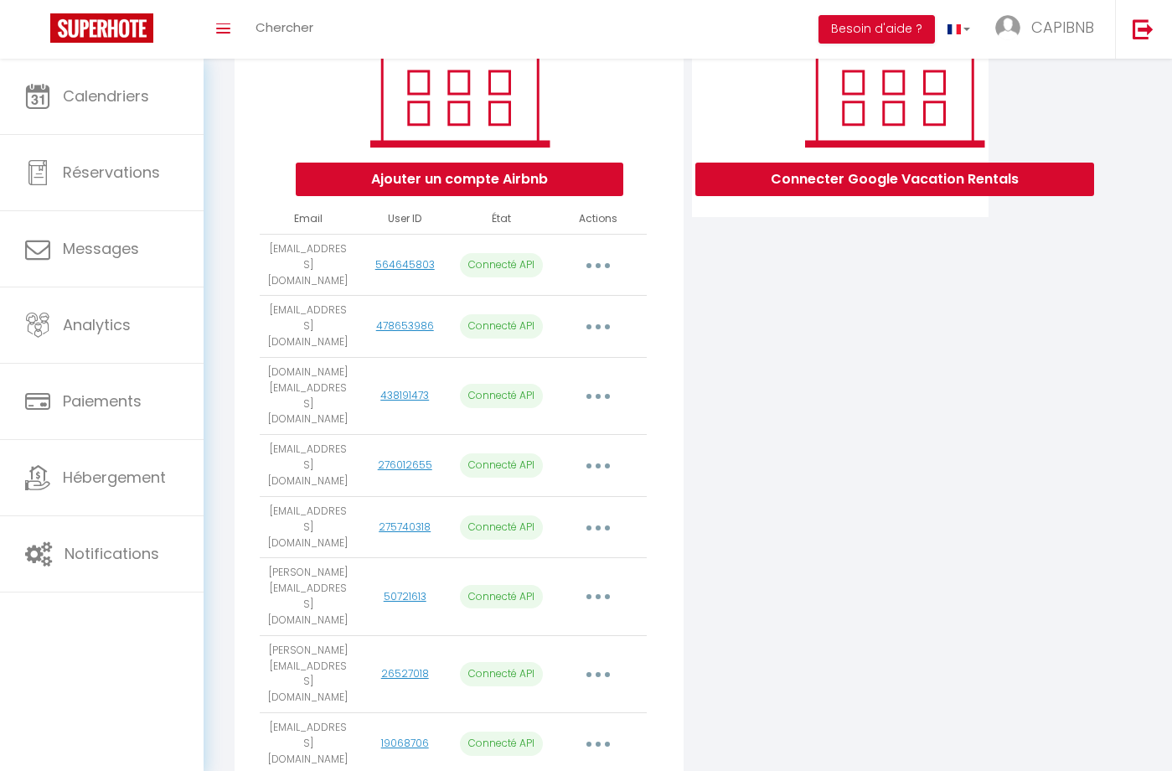
scroll to position [274, 0]
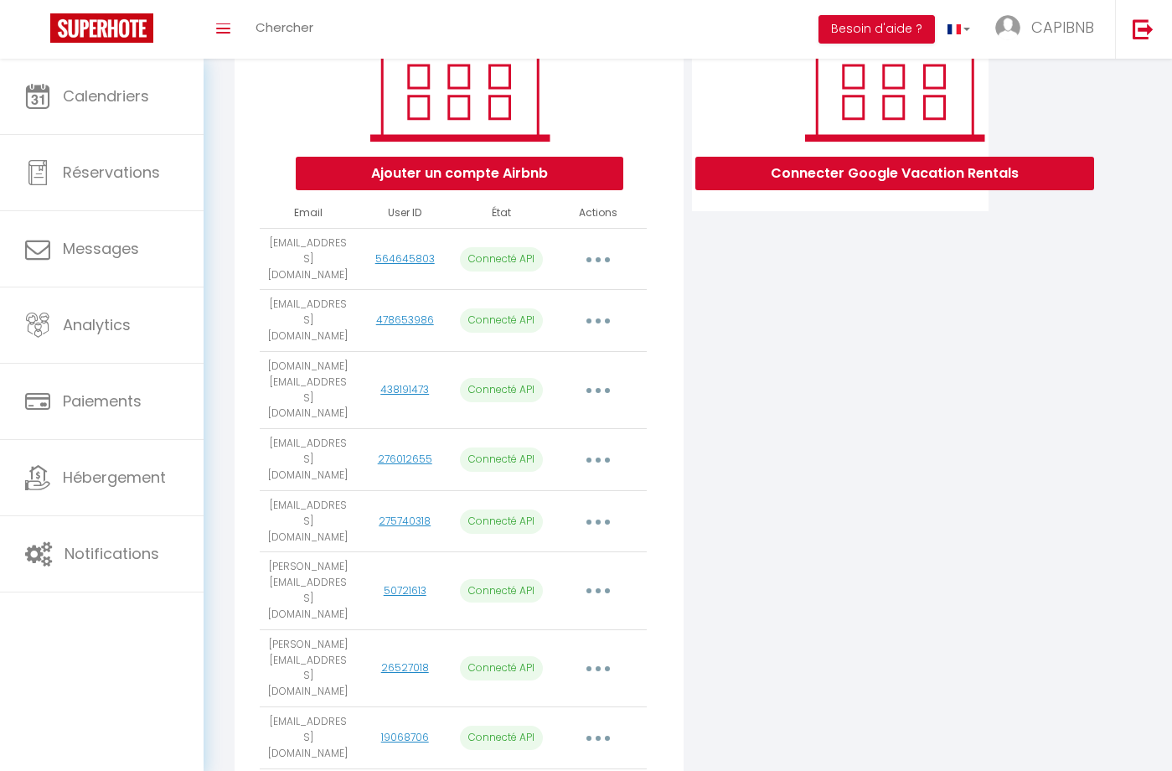
select select
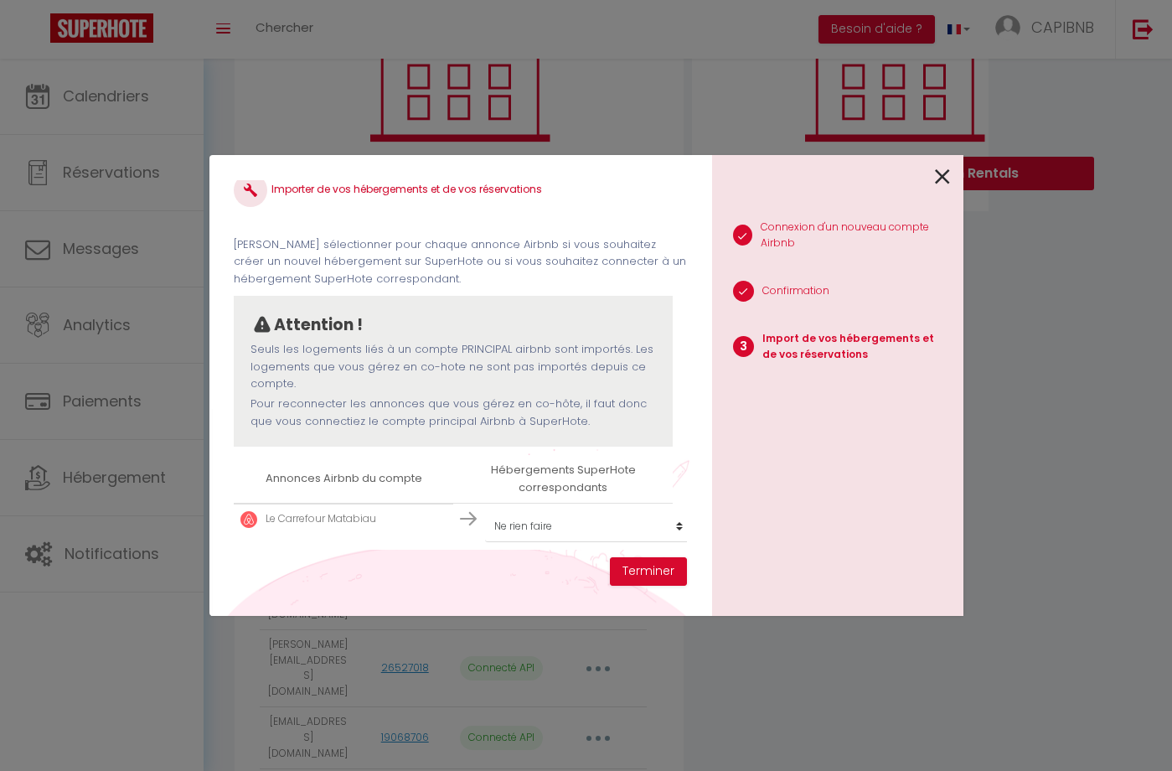
click at [939, 176] on icon at bounding box center [942, 176] width 15 height 25
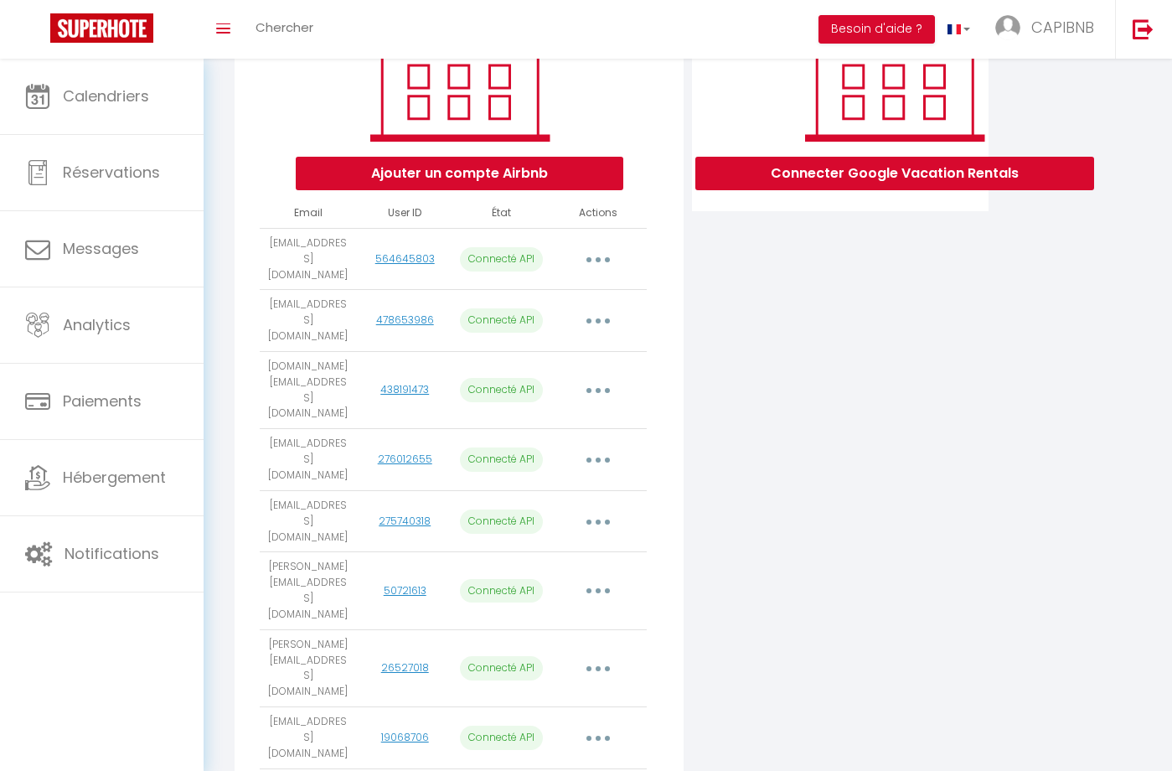
drag, startPoint x: 318, startPoint y: 660, endPoint x: 260, endPoint y: 644, distance: 60.8
copy td "[PERSON_NAME][EMAIL_ADDRESS][PERSON_NAME][DOMAIN_NAME]"
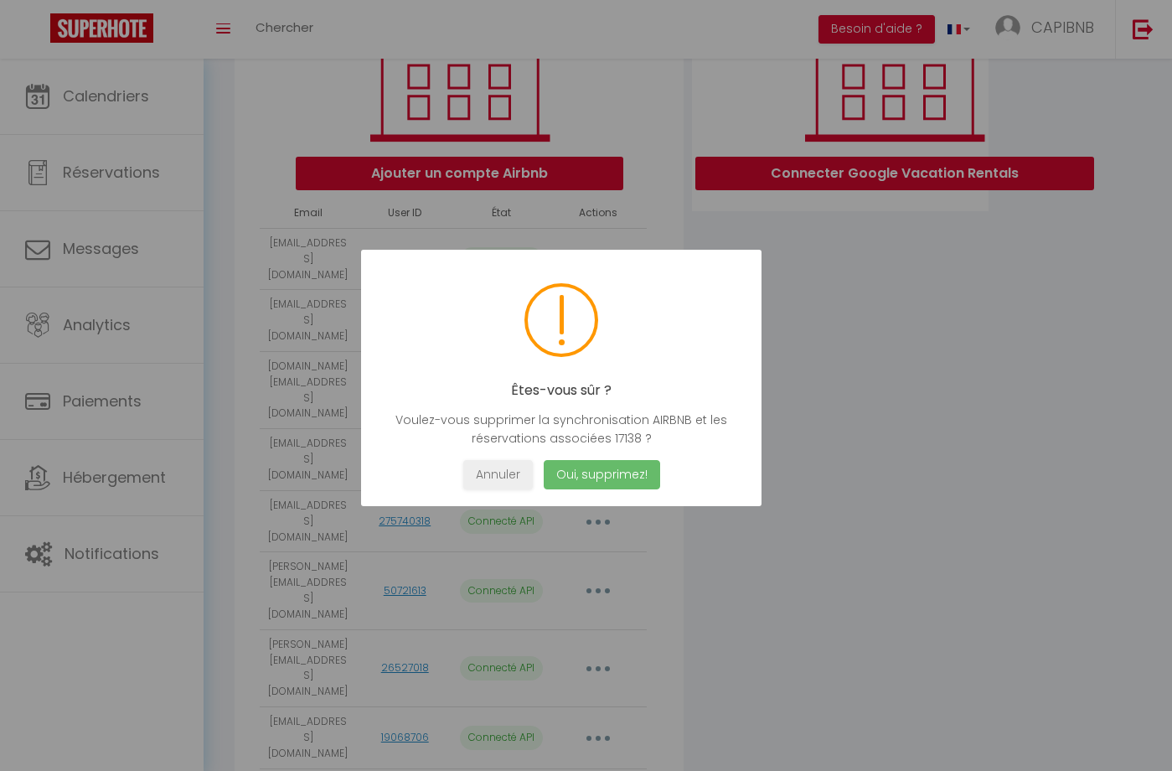
click at [608, 476] on button "Oui, supprimez!" at bounding box center [601, 474] width 116 height 29
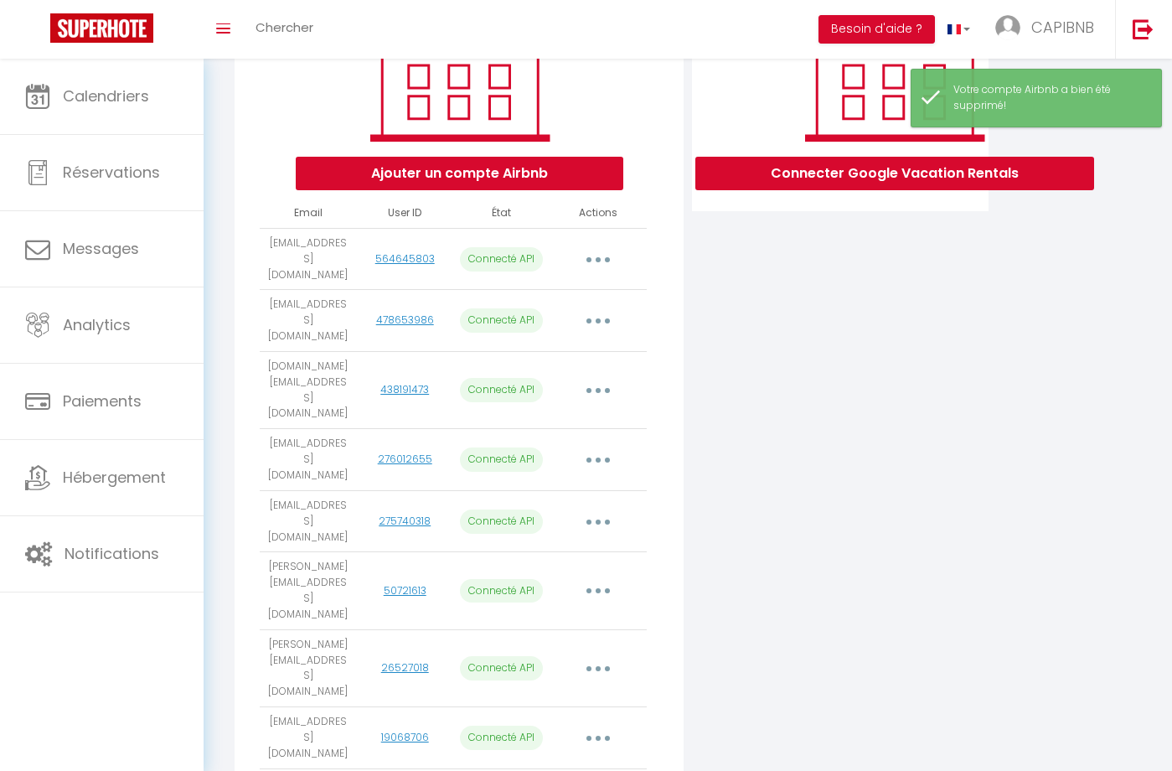
click at [520, 168] on button "Ajouter un compte Airbnb" at bounding box center [460, 174] width 328 height 34
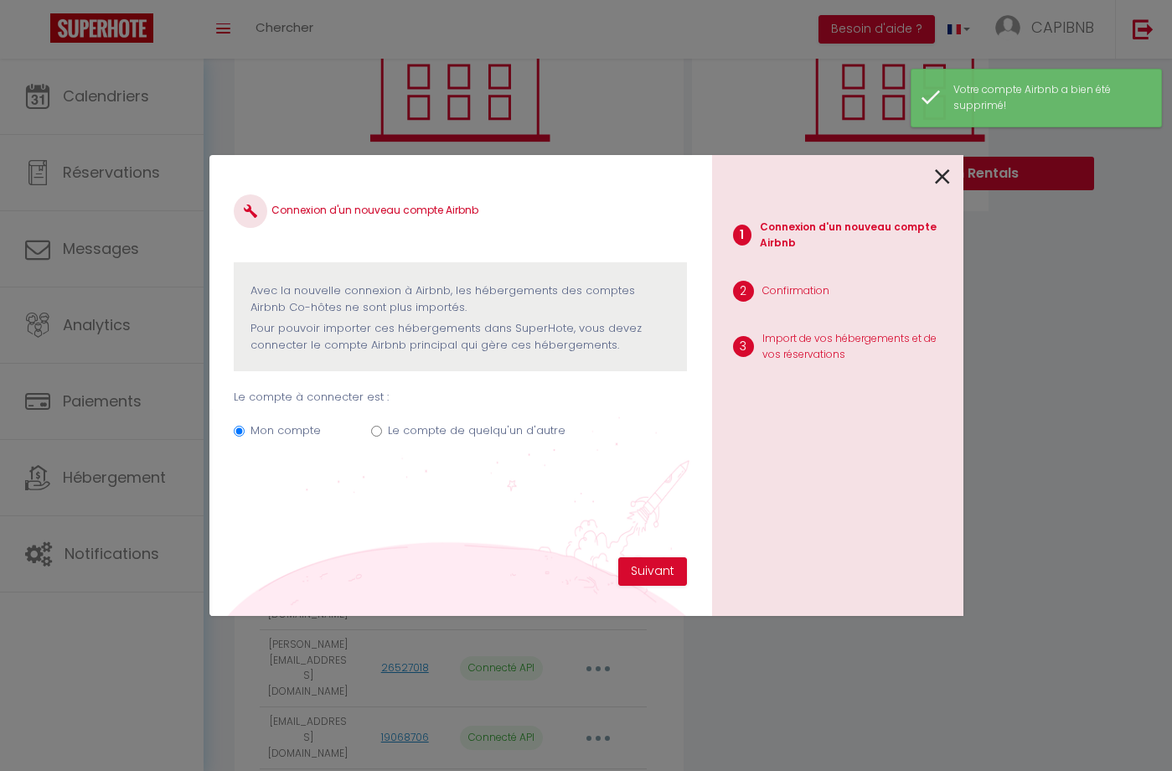
click at [489, 426] on label "Le compte de quelqu'un d'autre" at bounding box center [477, 430] width 178 height 17
click at [382, 426] on input "Le compte de quelqu'un d'autre" at bounding box center [376, 431] width 11 height 11
radio input "true"
radio input "false"
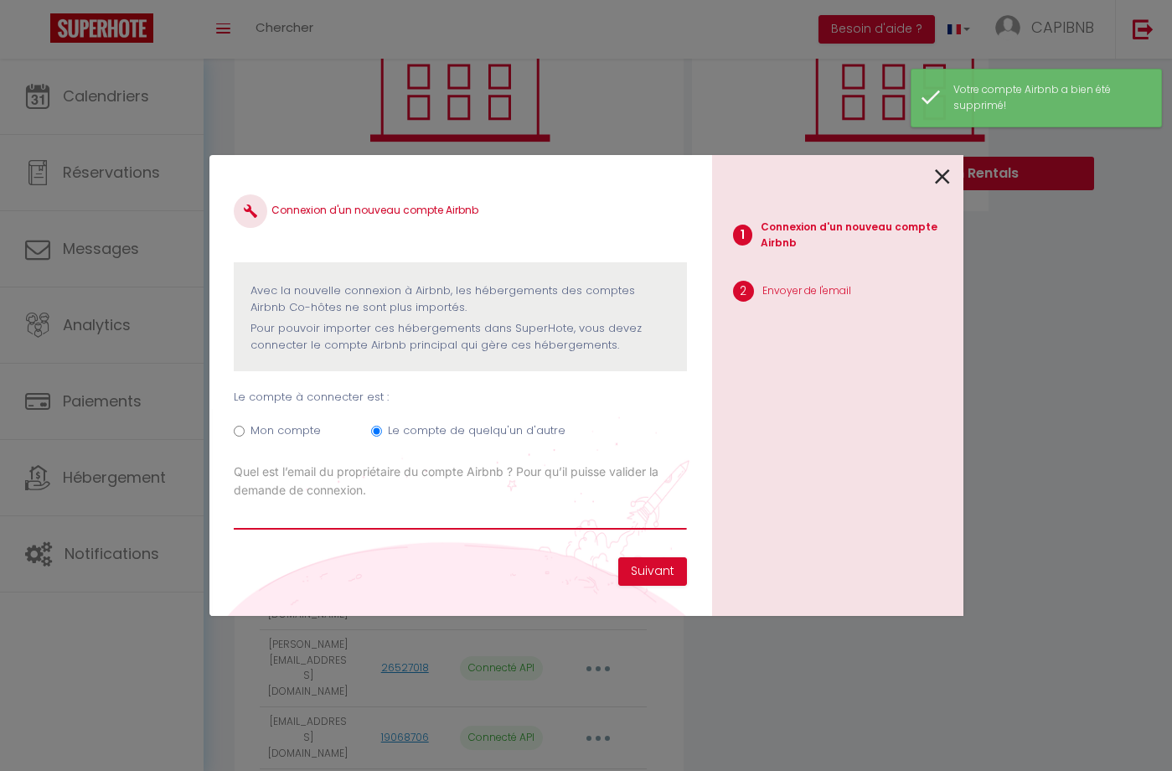
paste input "[PERSON_NAME][EMAIL_ADDRESS][PERSON_NAME][DOMAIN_NAME]"
type input "[PERSON_NAME][EMAIL_ADDRESS][PERSON_NAME][DOMAIN_NAME]"
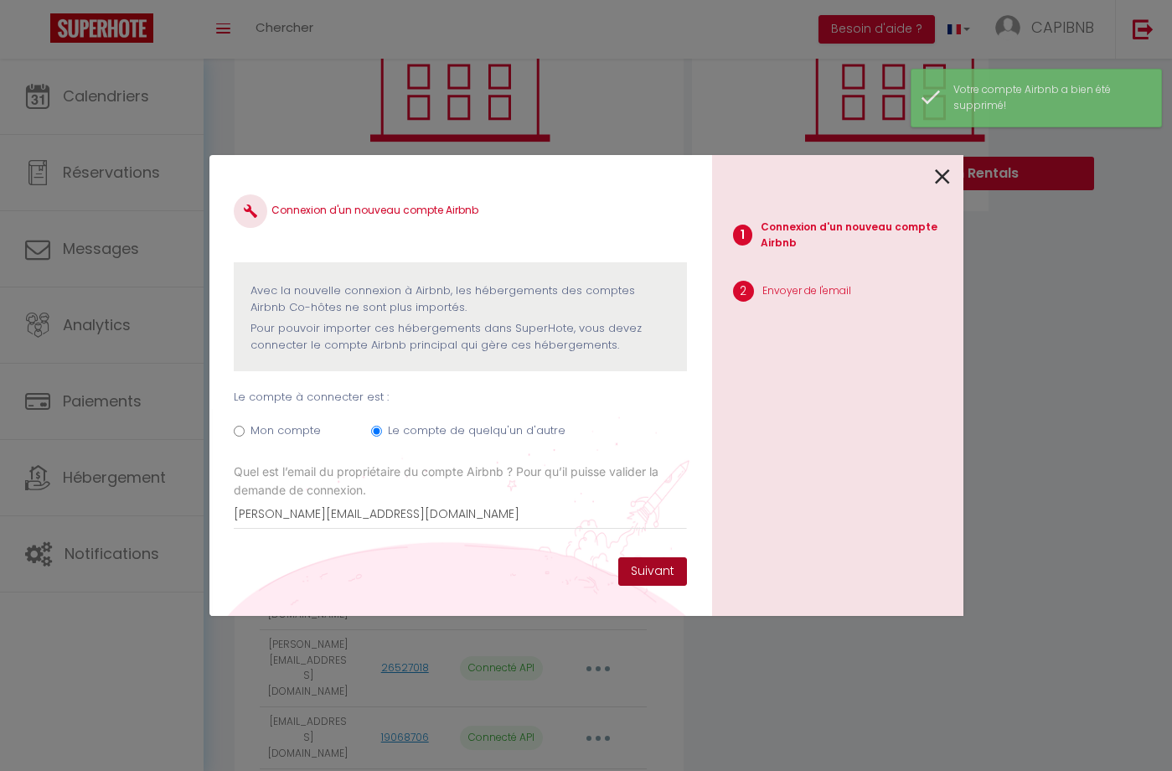
click at [655, 565] on button "Suivant" at bounding box center [652, 571] width 69 height 28
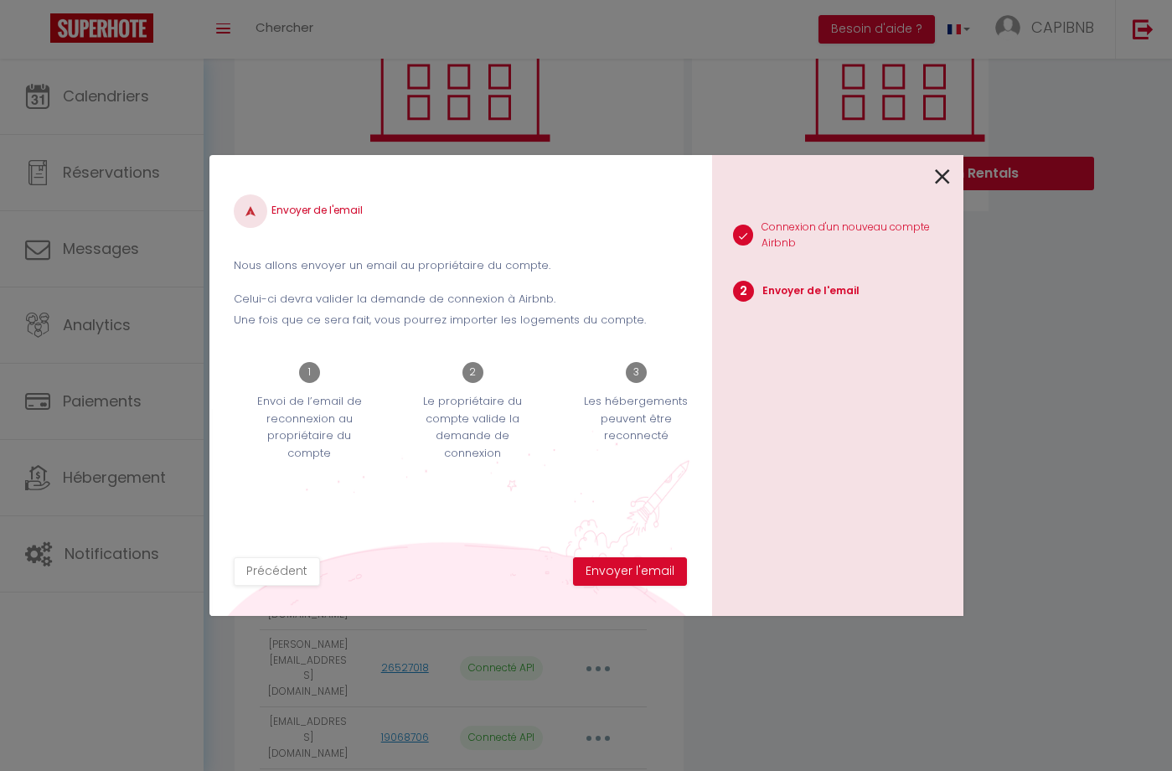
click at [655, 565] on button "Envoyer l'email" at bounding box center [630, 571] width 114 height 28
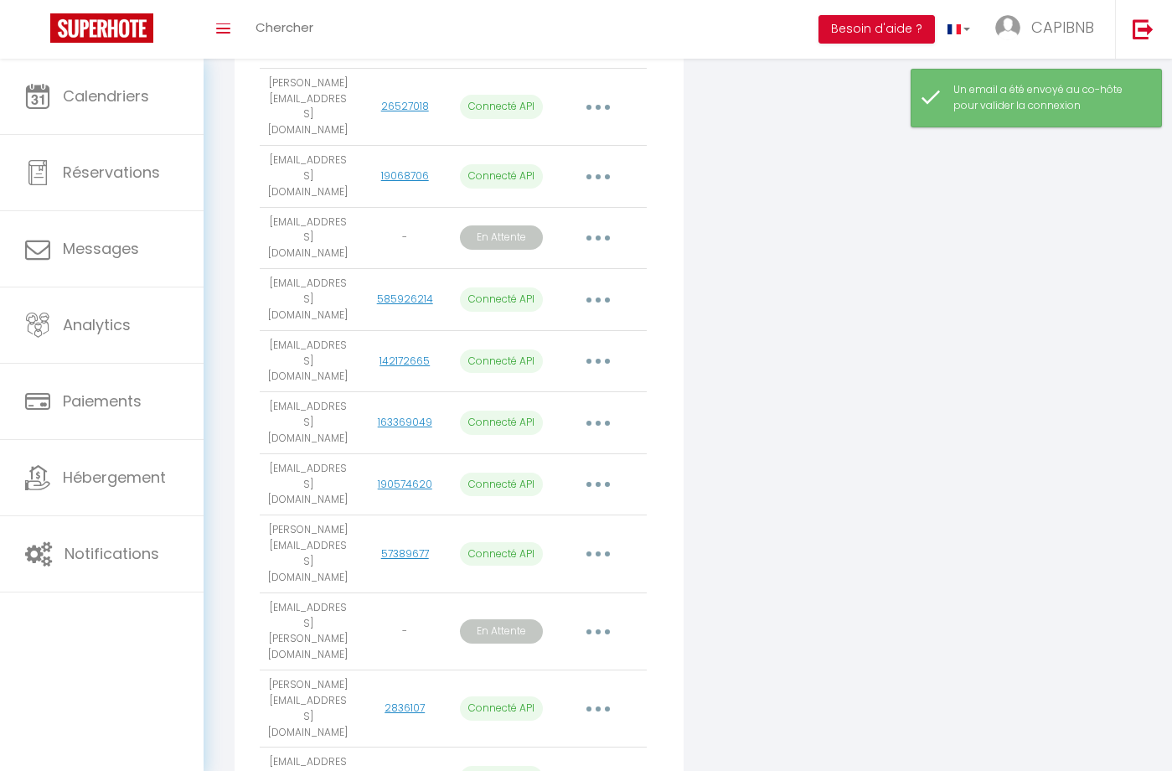
scroll to position [835, 0]
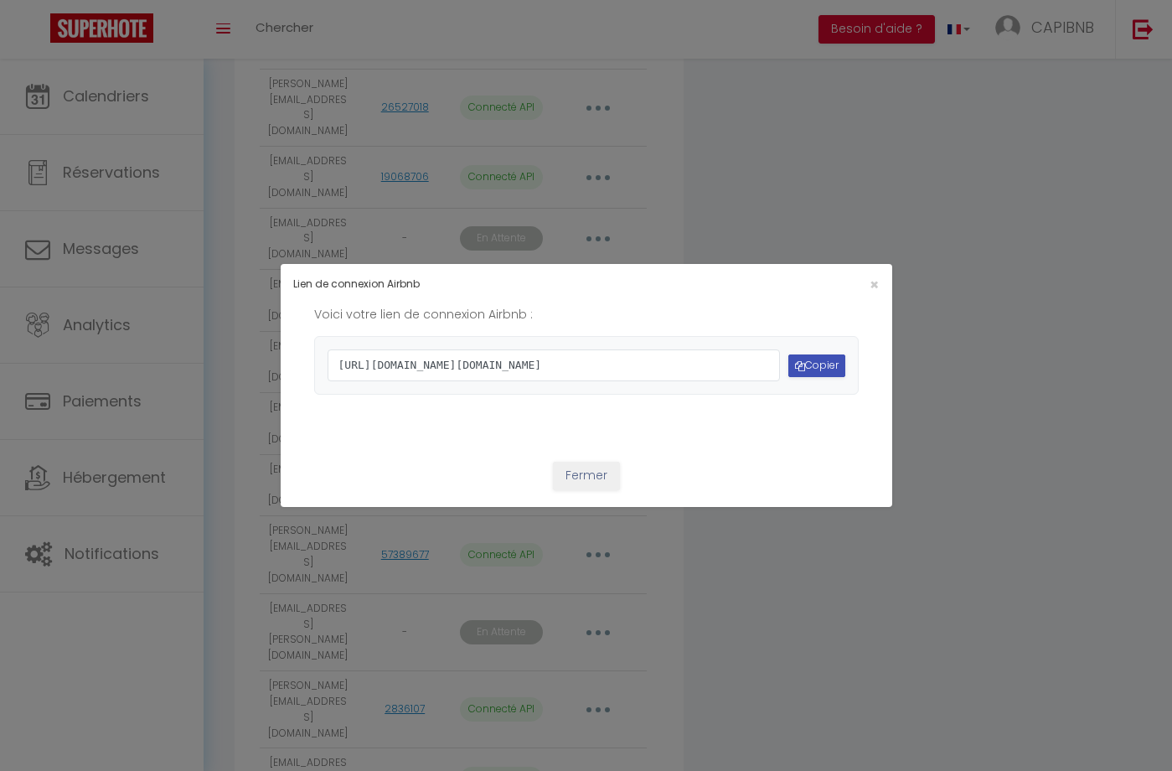
click at [815, 368] on button "Copier" at bounding box center [817, 365] width 57 height 23
click at [871, 274] on span "×" at bounding box center [874, 284] width 9 height 21
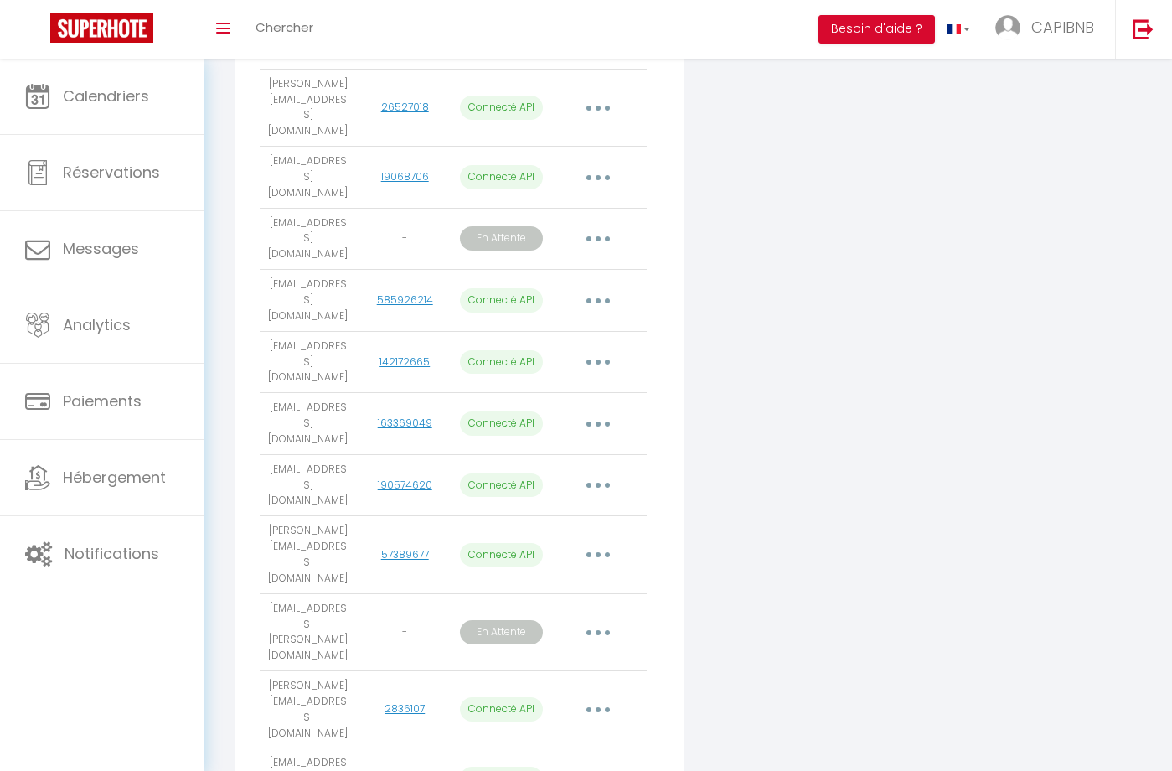
select select
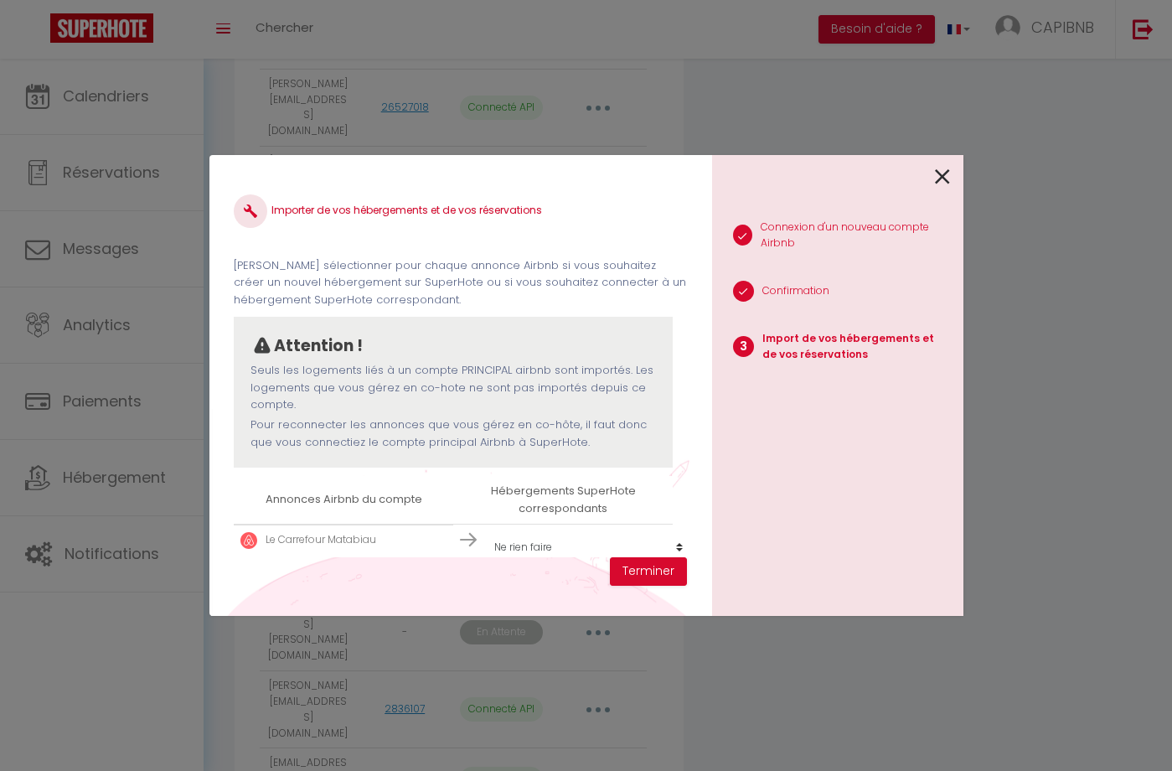
click at [936, 179] on icon at bounding box center [942, 176] width 15 height 25
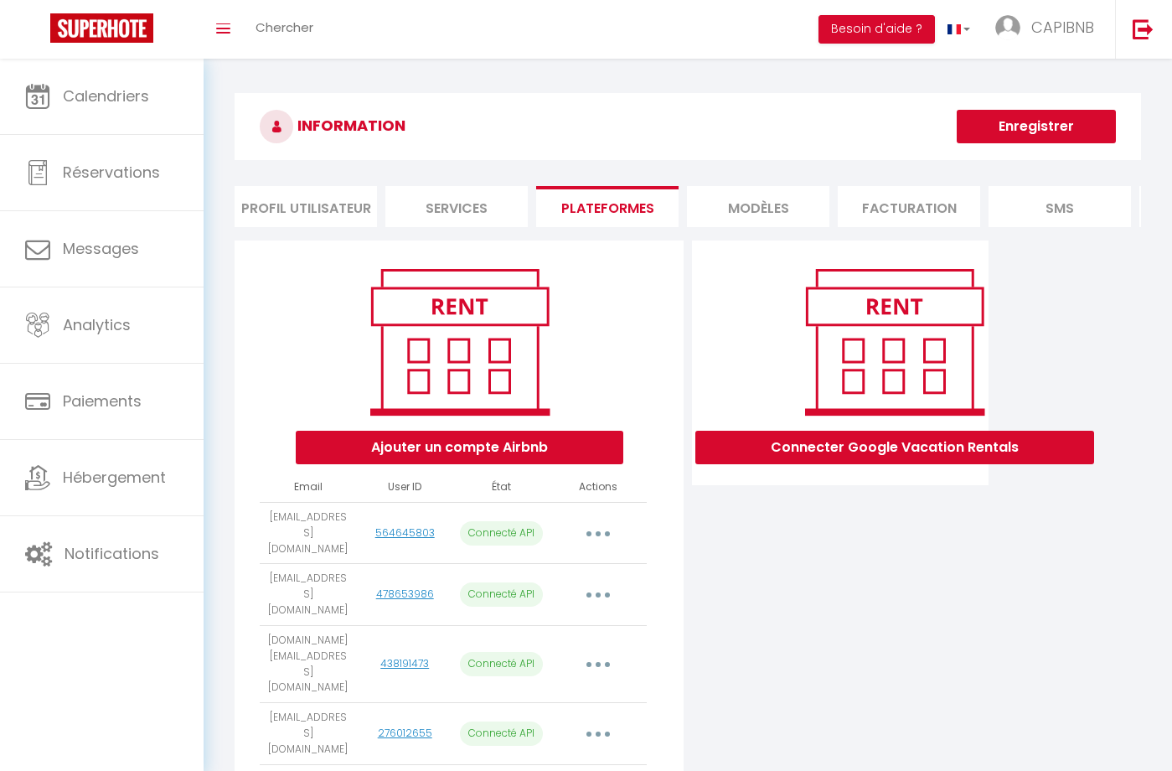
scroll to position [0, 0]
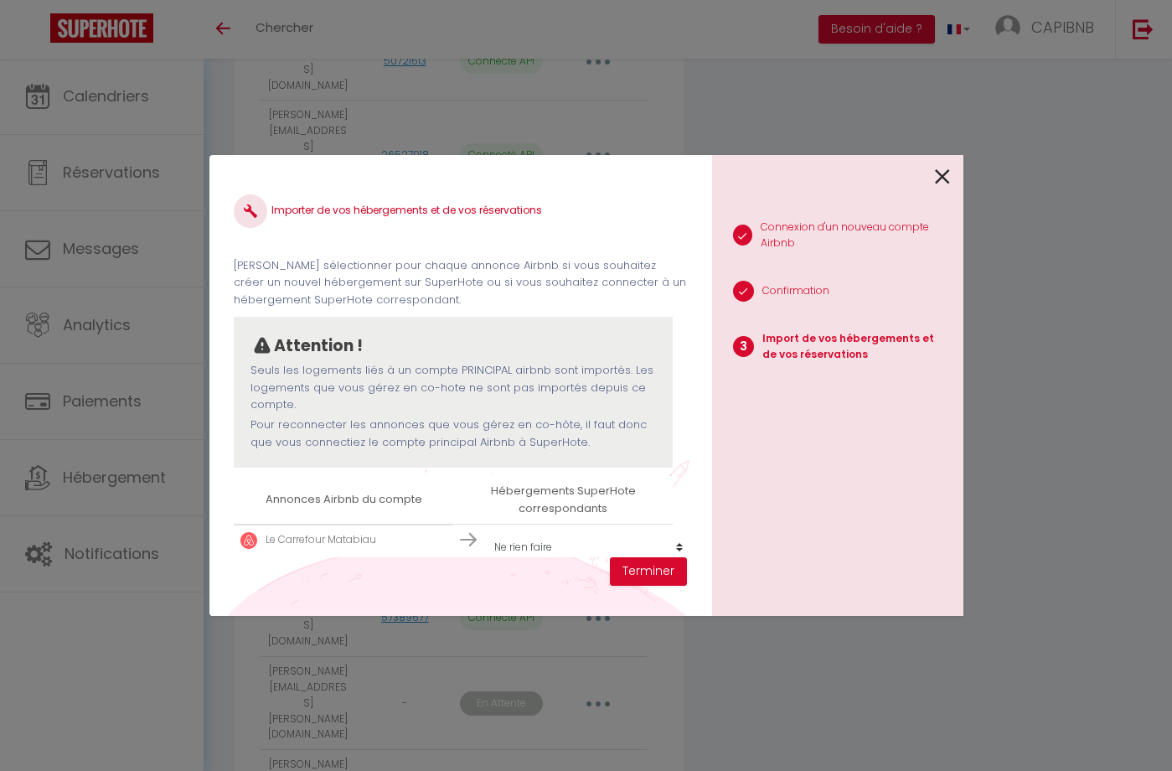
click at [515, 540] on select "Créer un nouvel hébergement Ne rien faire Supernova - Hypercentre - Netflix - W…" at bounding box center [588, 547] width 206 height 32
select select "create_new"
click at [637, 569] on button "Terminer" at bounding box center [648, 571] width 77 height 28
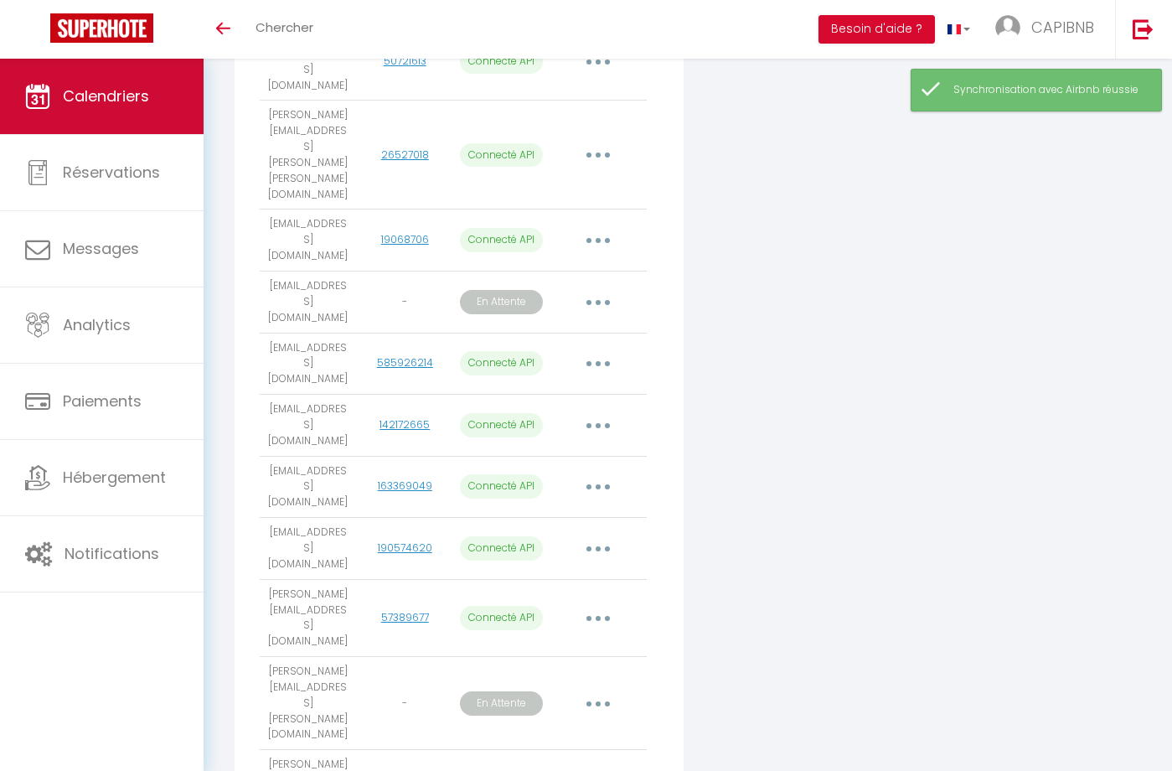
click at [147, 125] on link "Calendriers" at bounding box center [102, 96] width 204 height 75
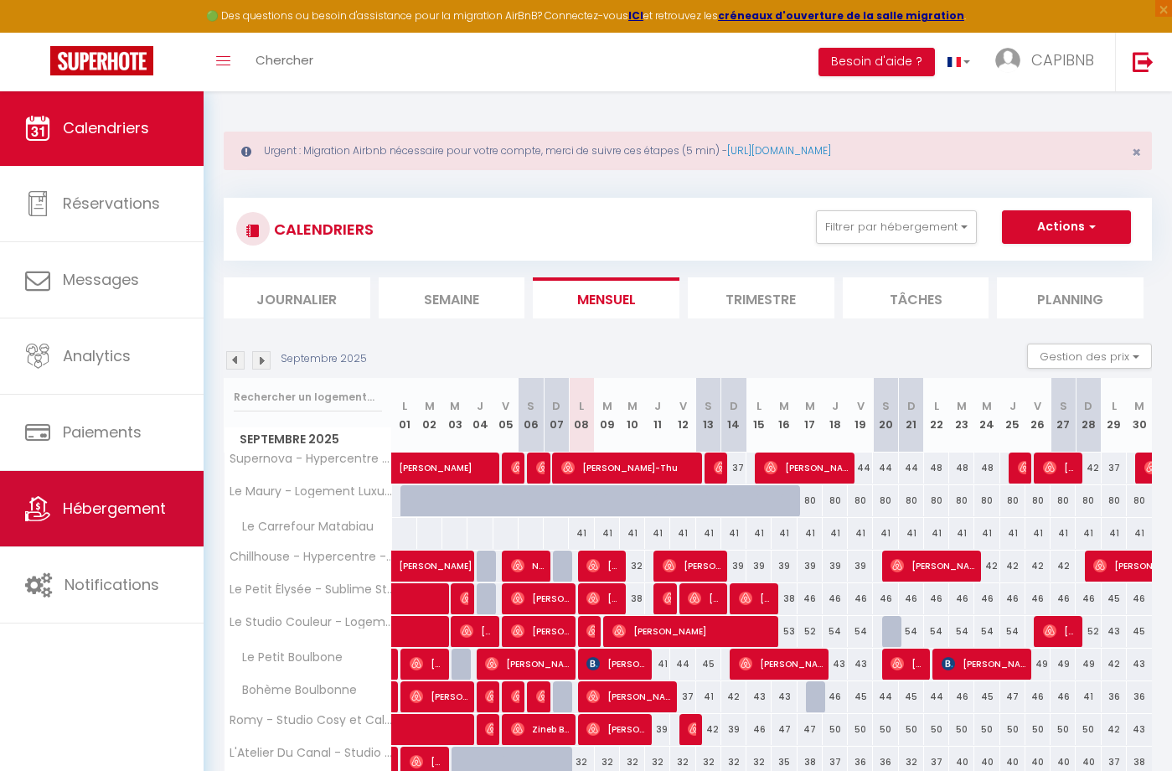
click at [117, 515] on span "Hébergement" at bounding box center [114, 508] width 103 height 21
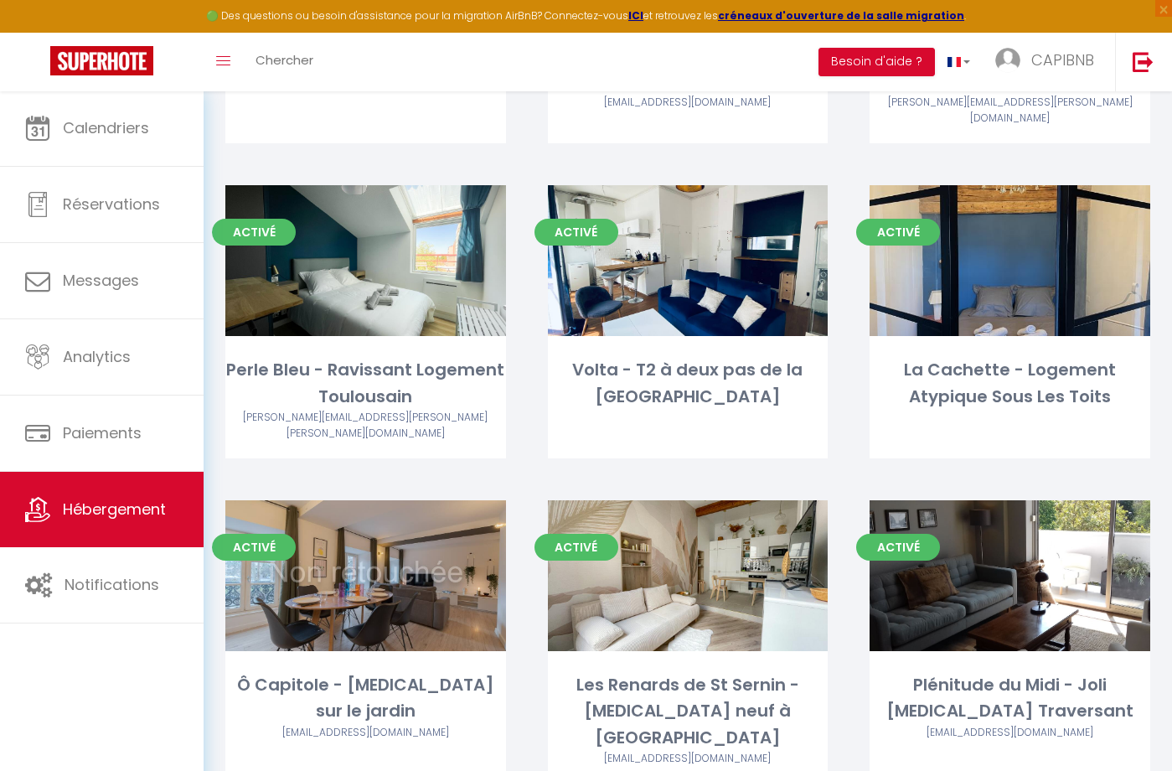
scroll to position [1648, 0]
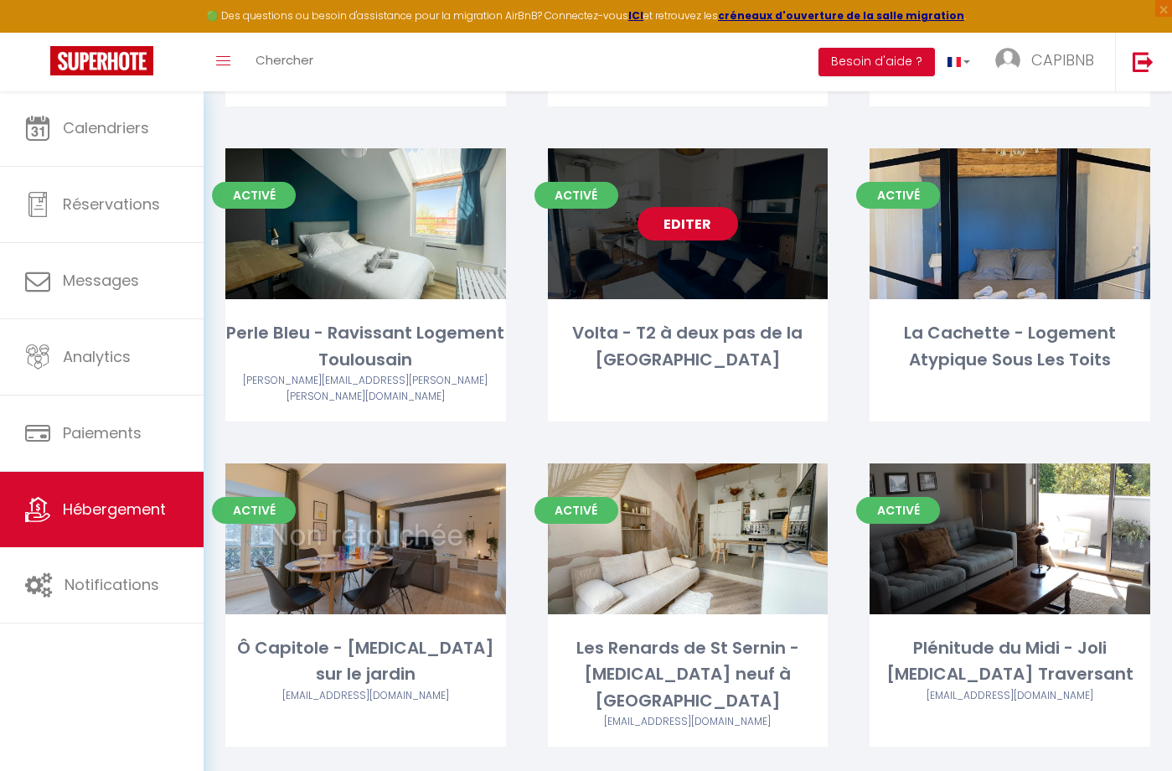
click at [657, 215] on link "Editer" at bounding box center [688, 224] width 101 height 34
select select "3"
select select "2"
select select "1"
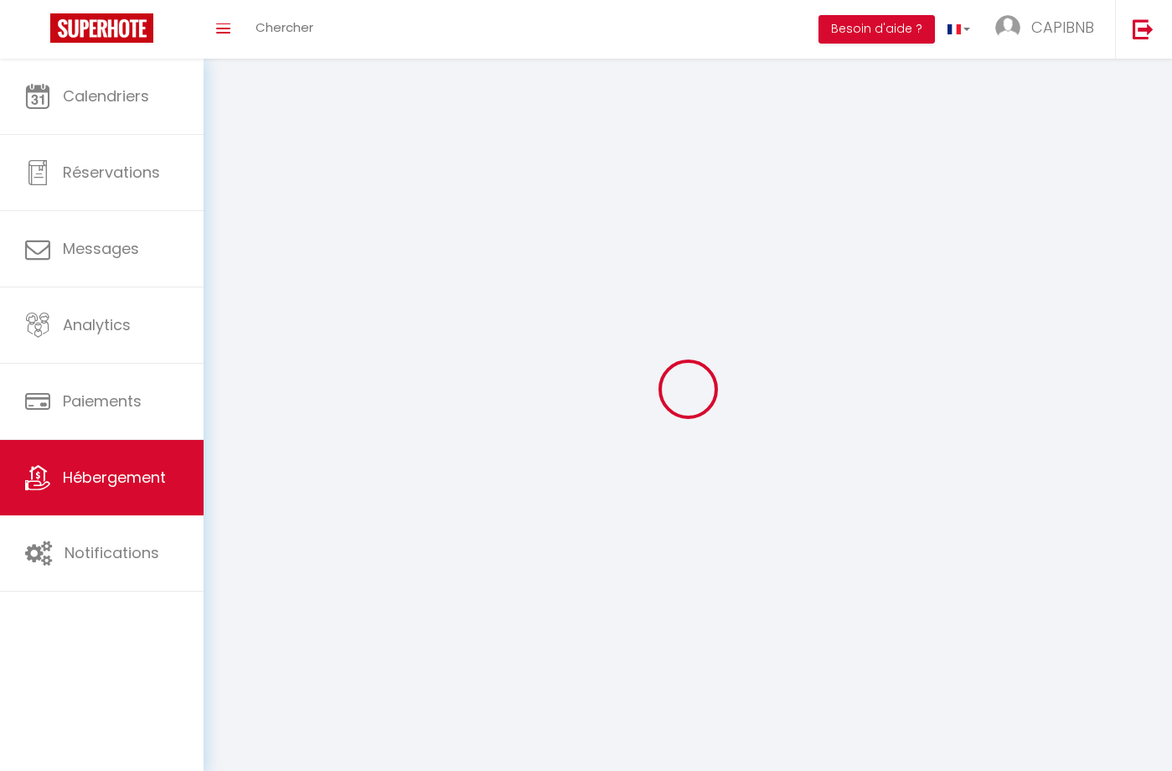
select select
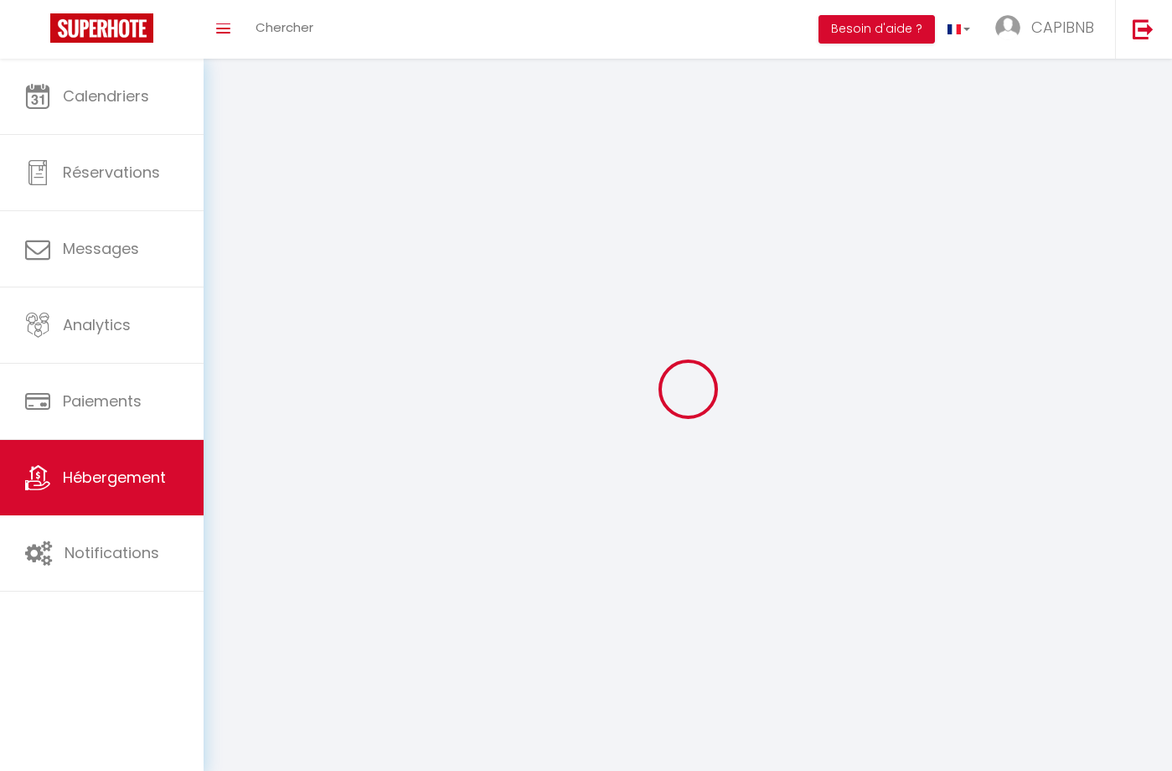
select select
checkbox input "false"
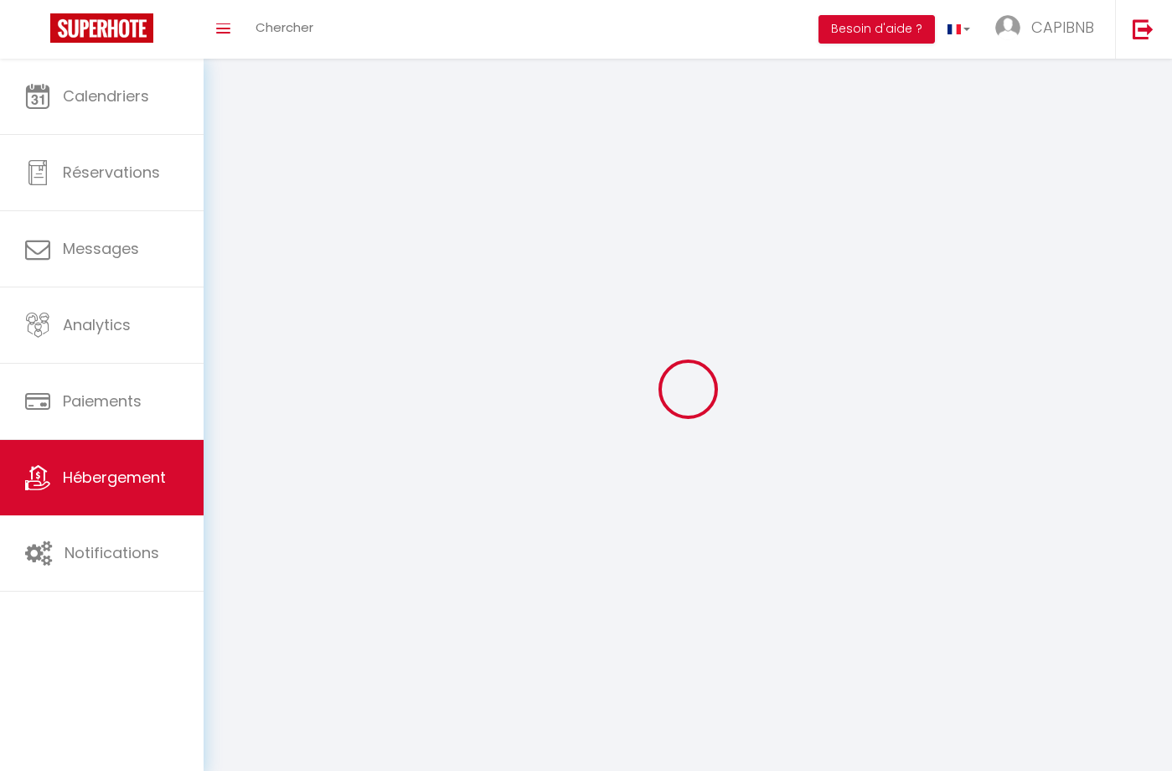
checkbox input "false"
select select
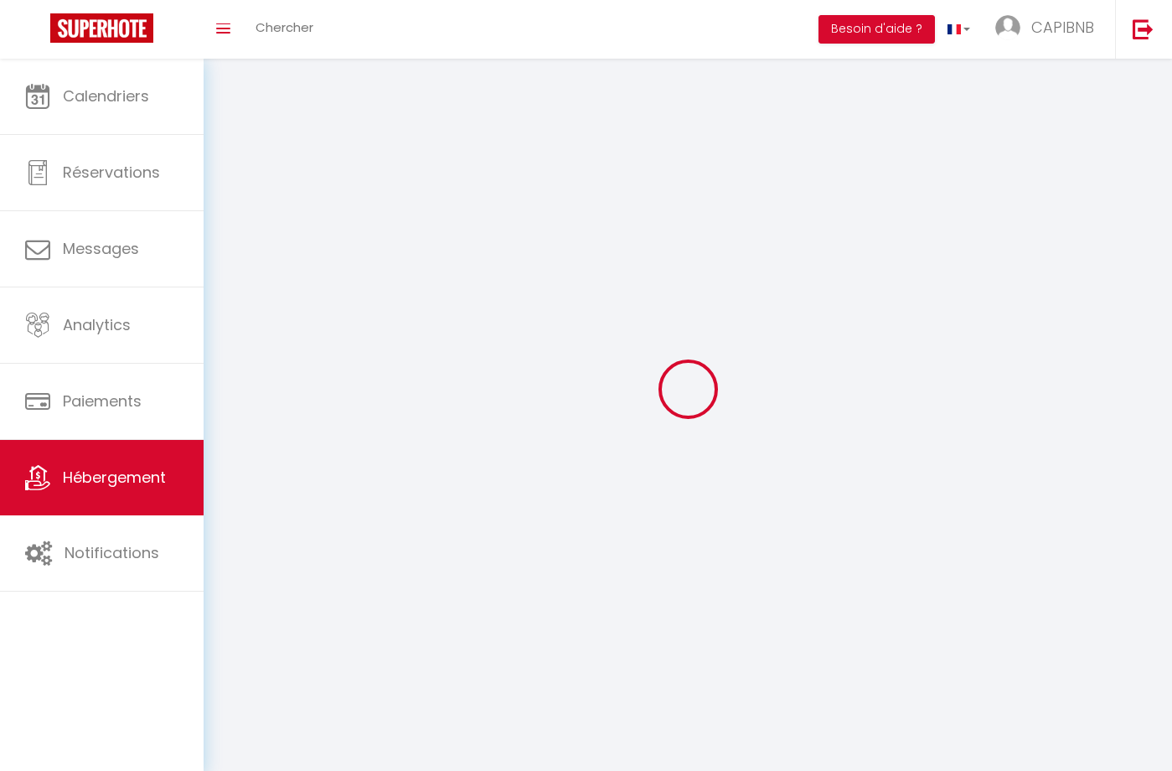
select select
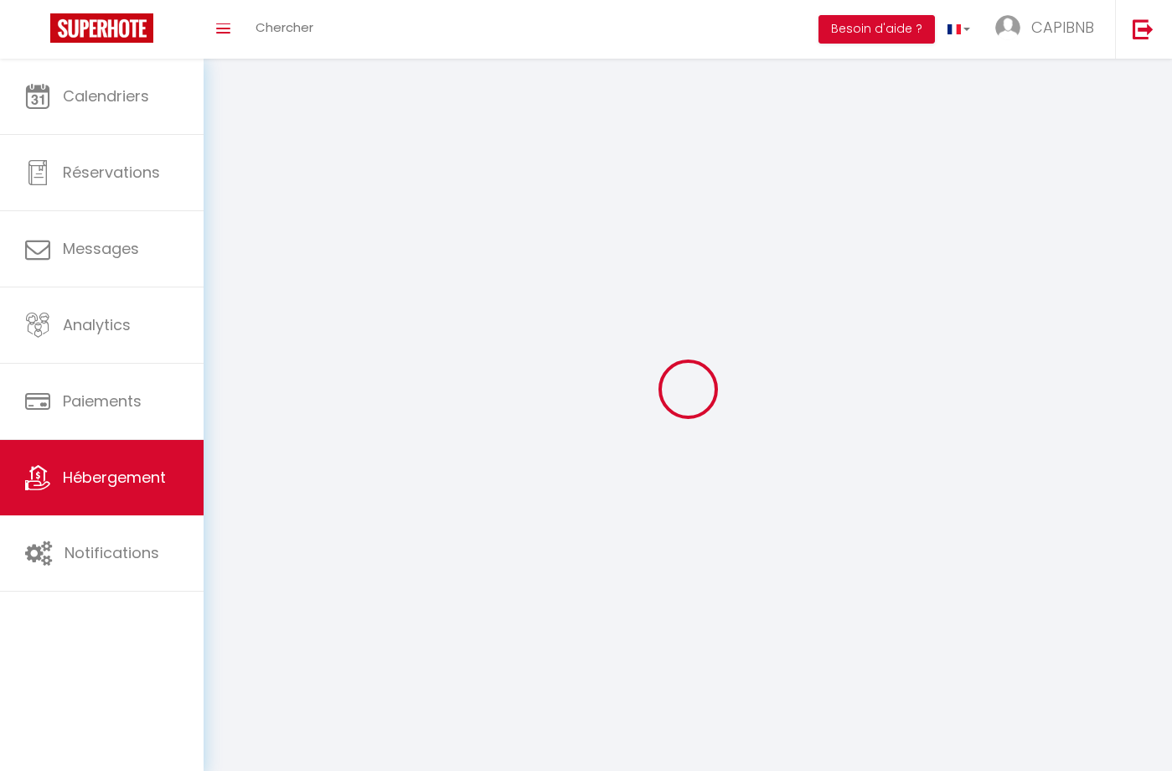
checkbox input "false"
select select
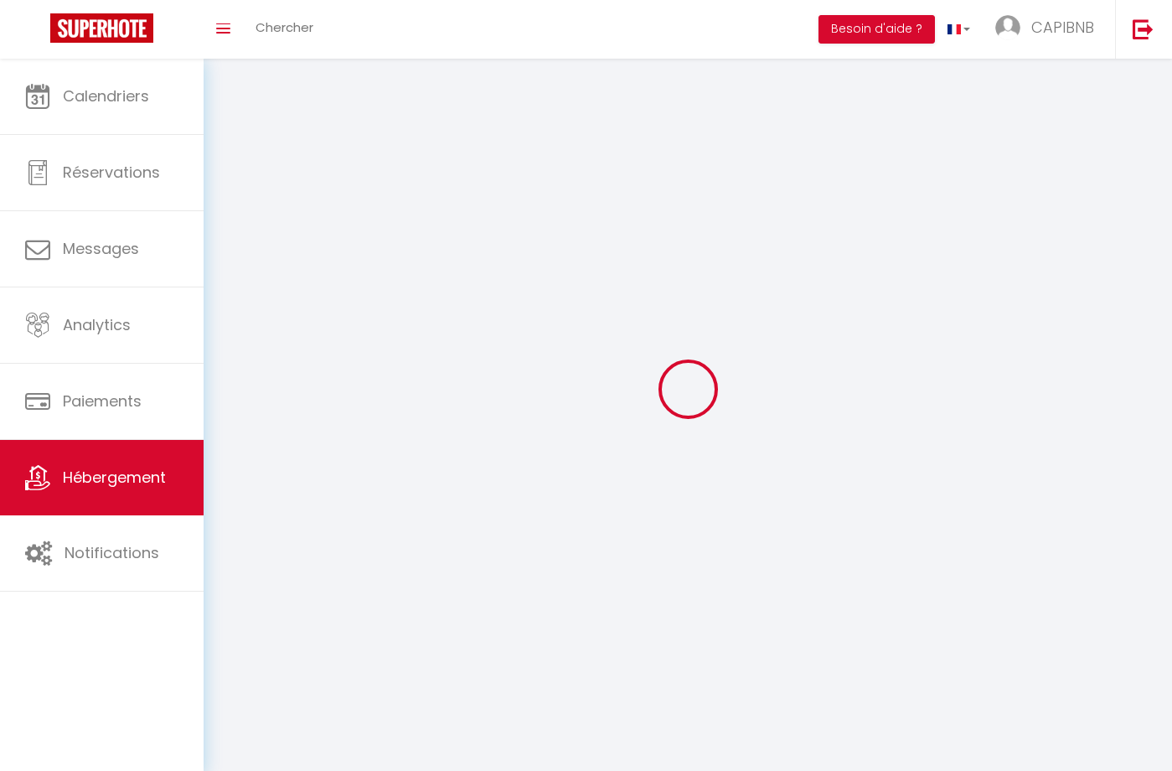
select select
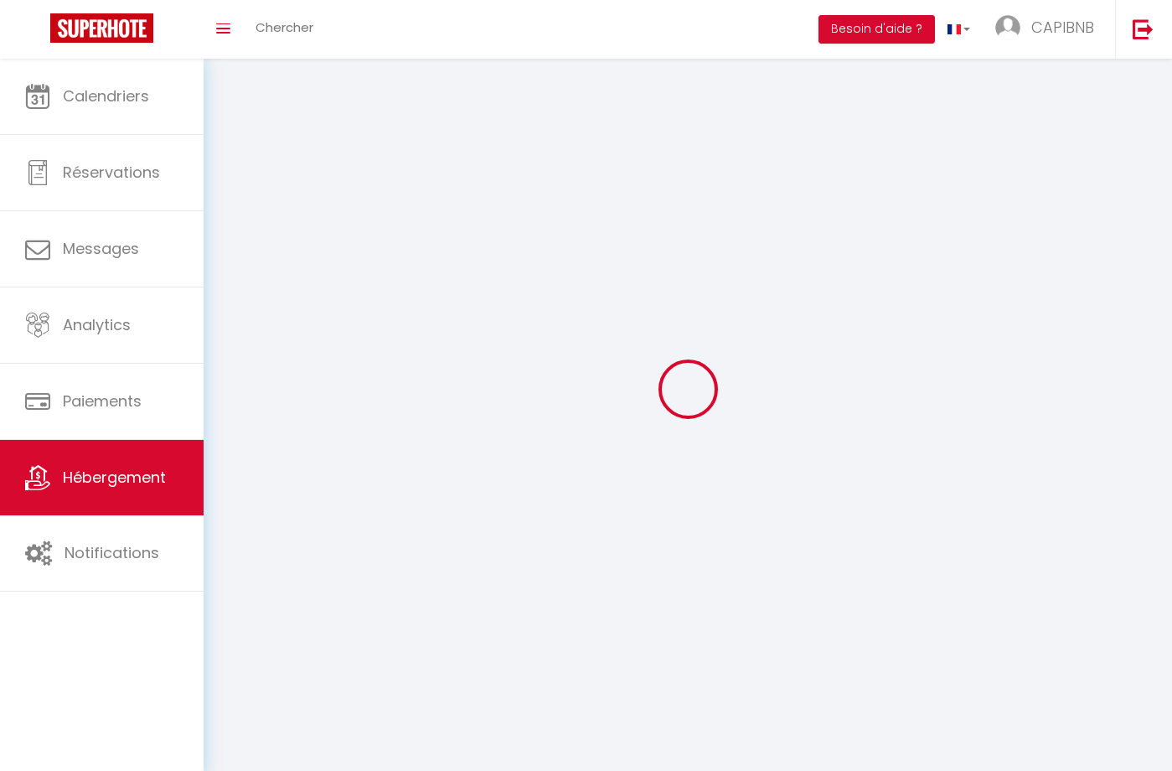
select select
checkbox input "false"
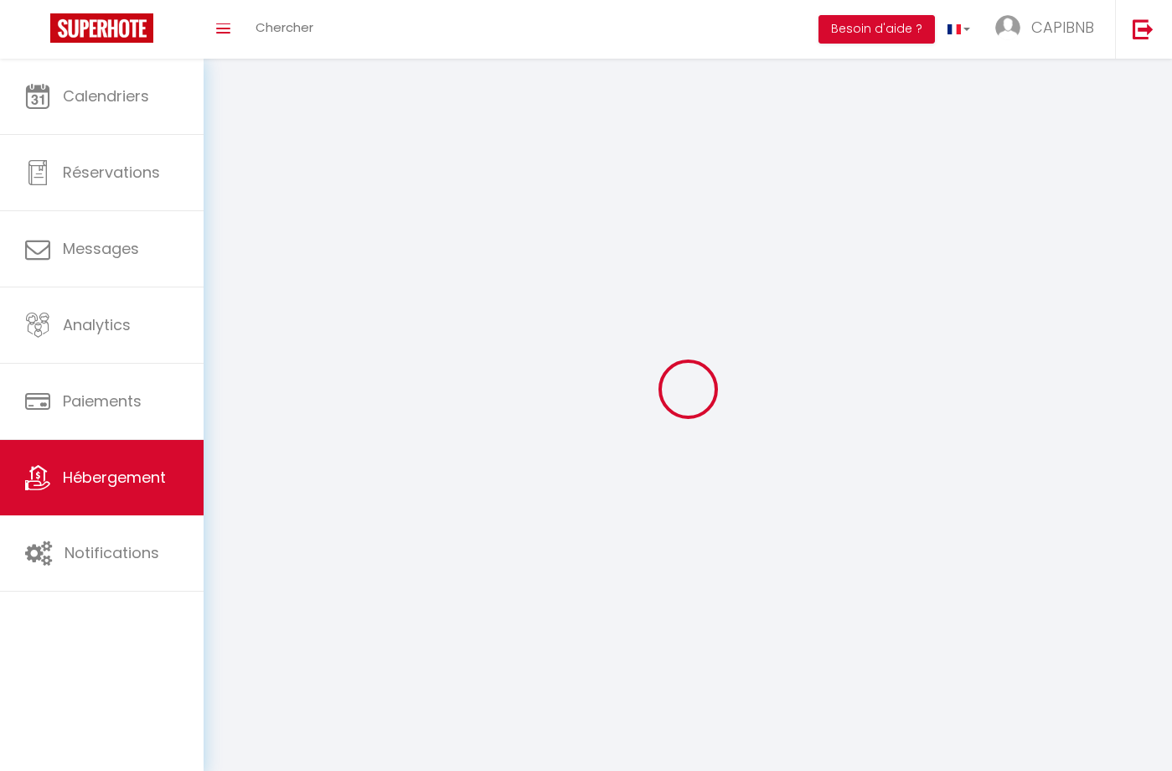
checkbox input "false"
select select
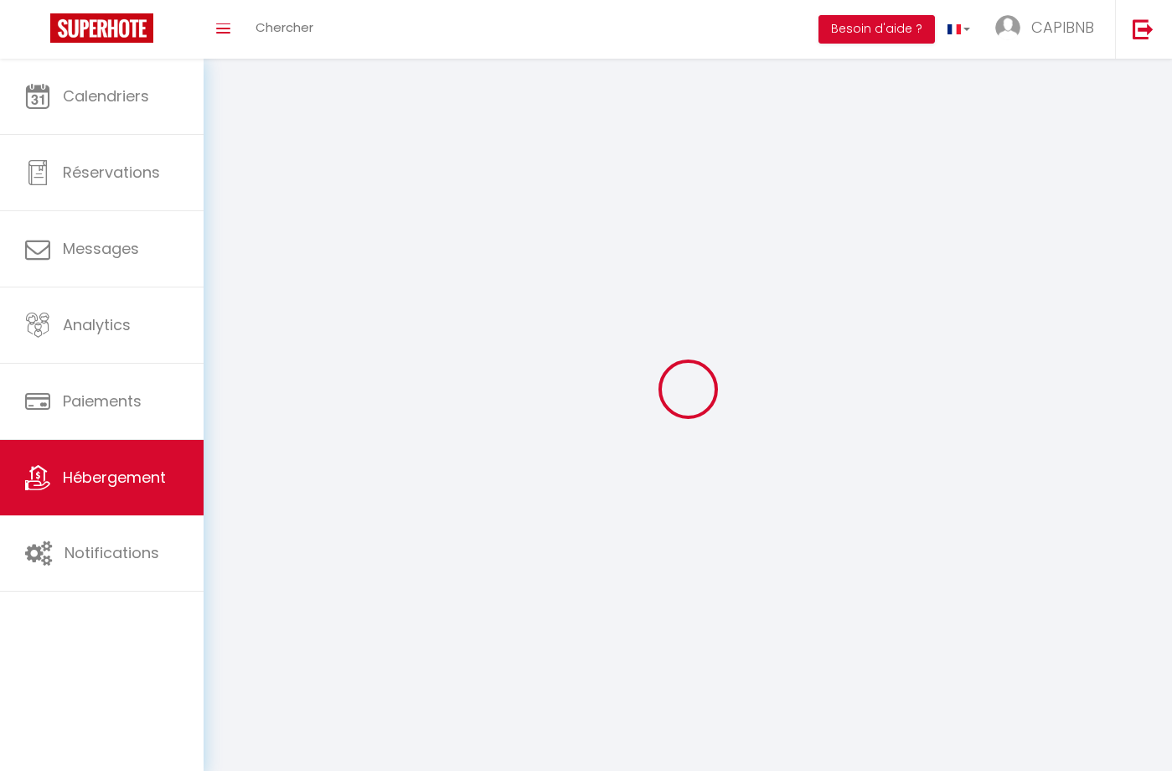
select select
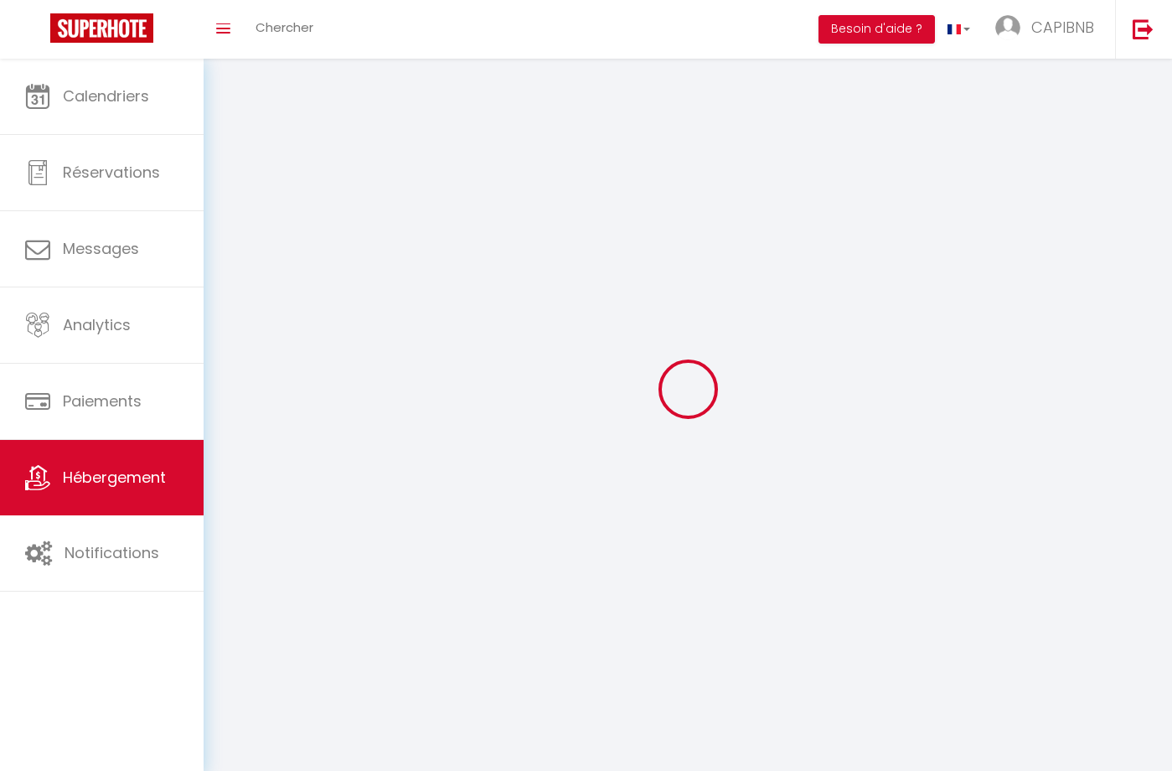
select select
checkbox input "false"
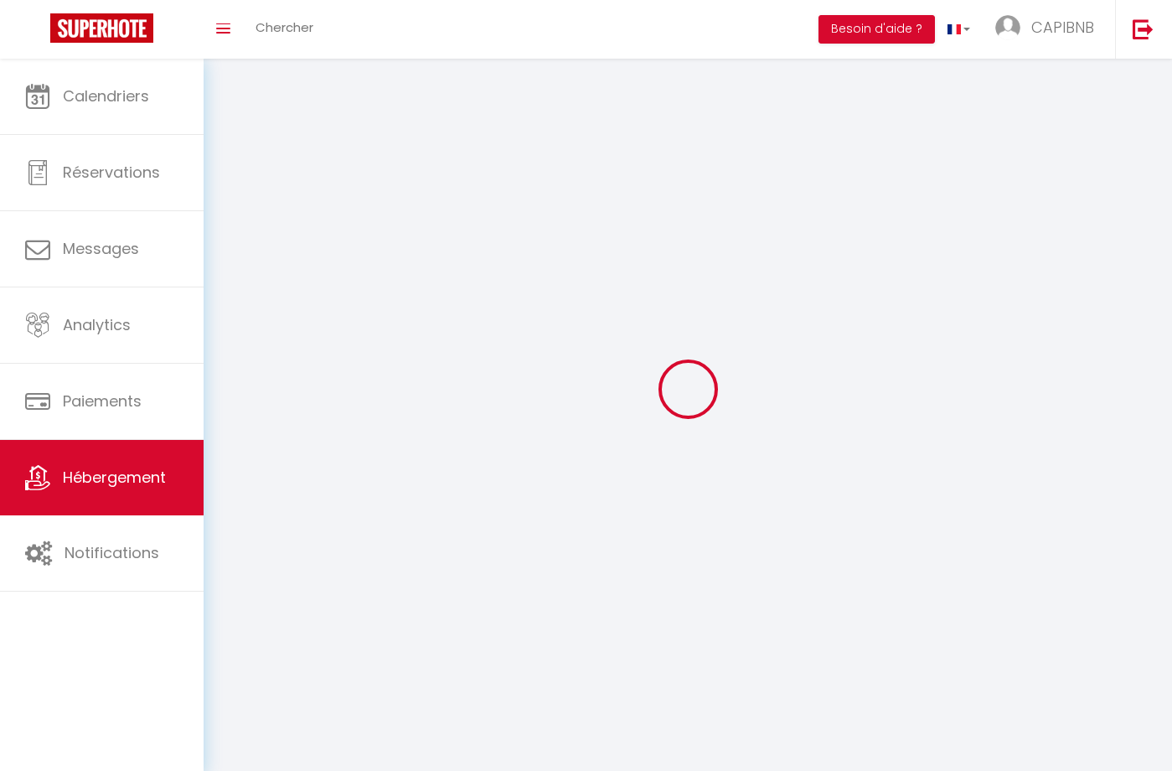
select select
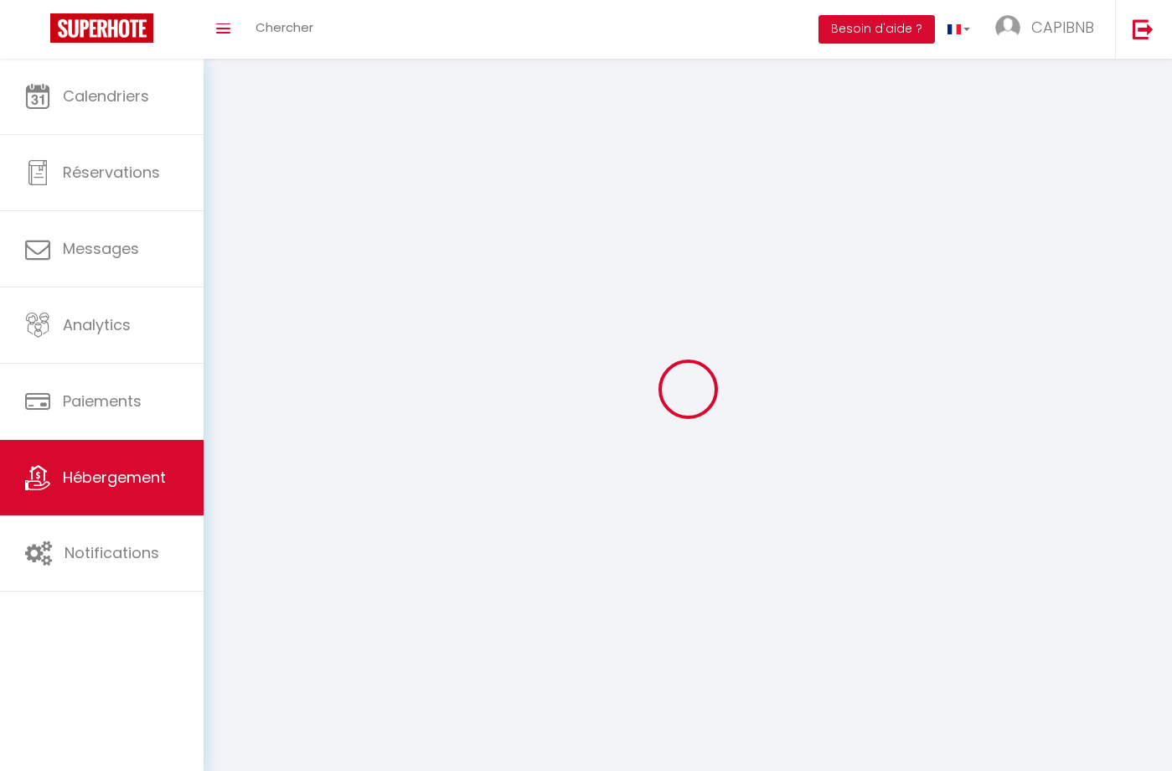
select select
checkbox input "false"
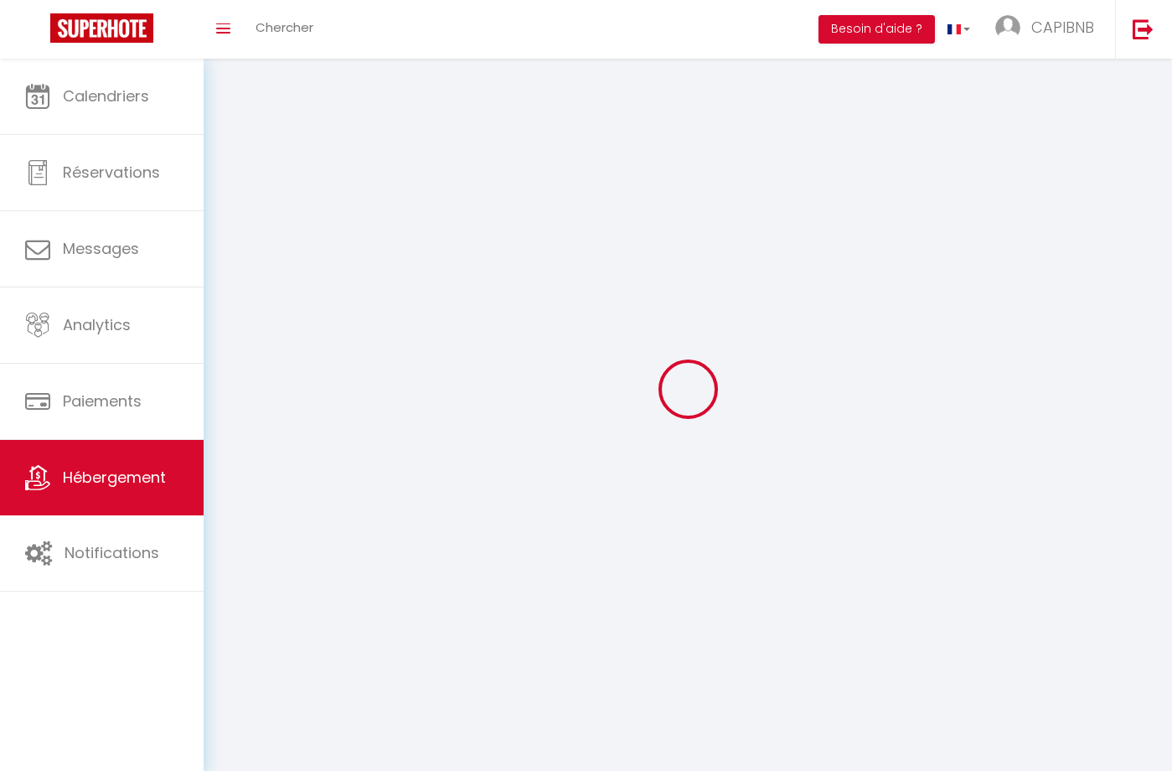
checkbox input "false"
select select
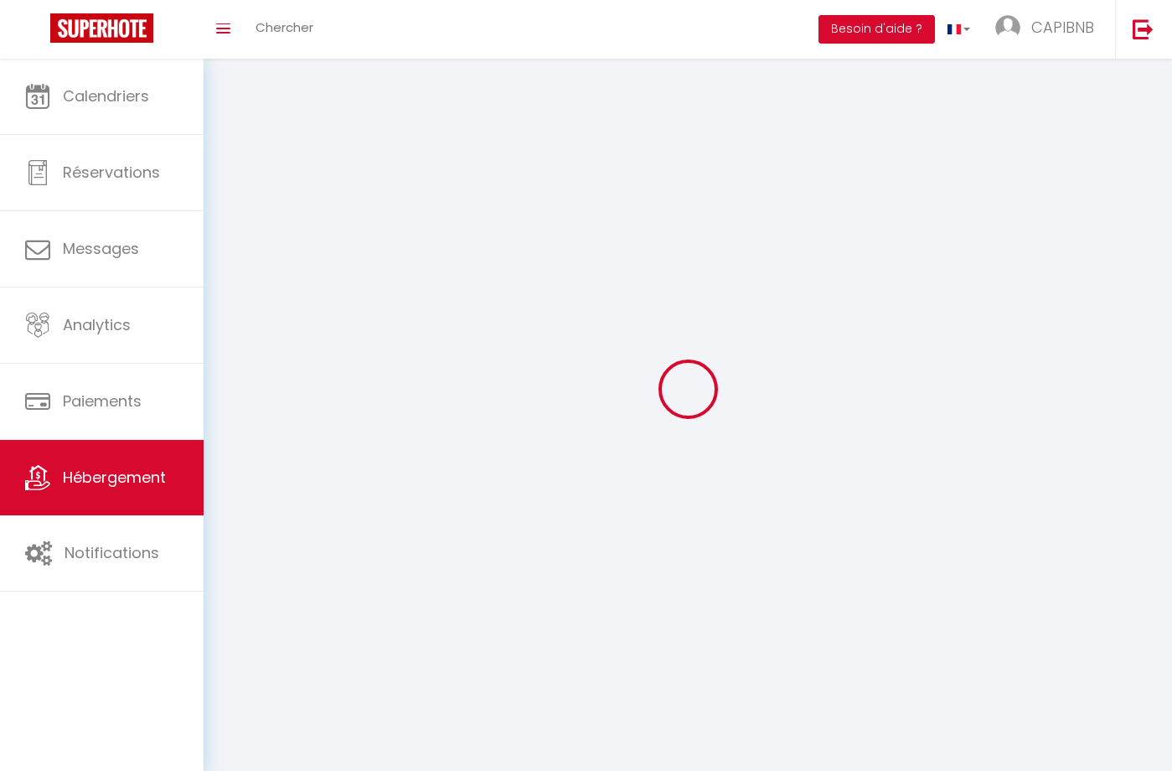
select select
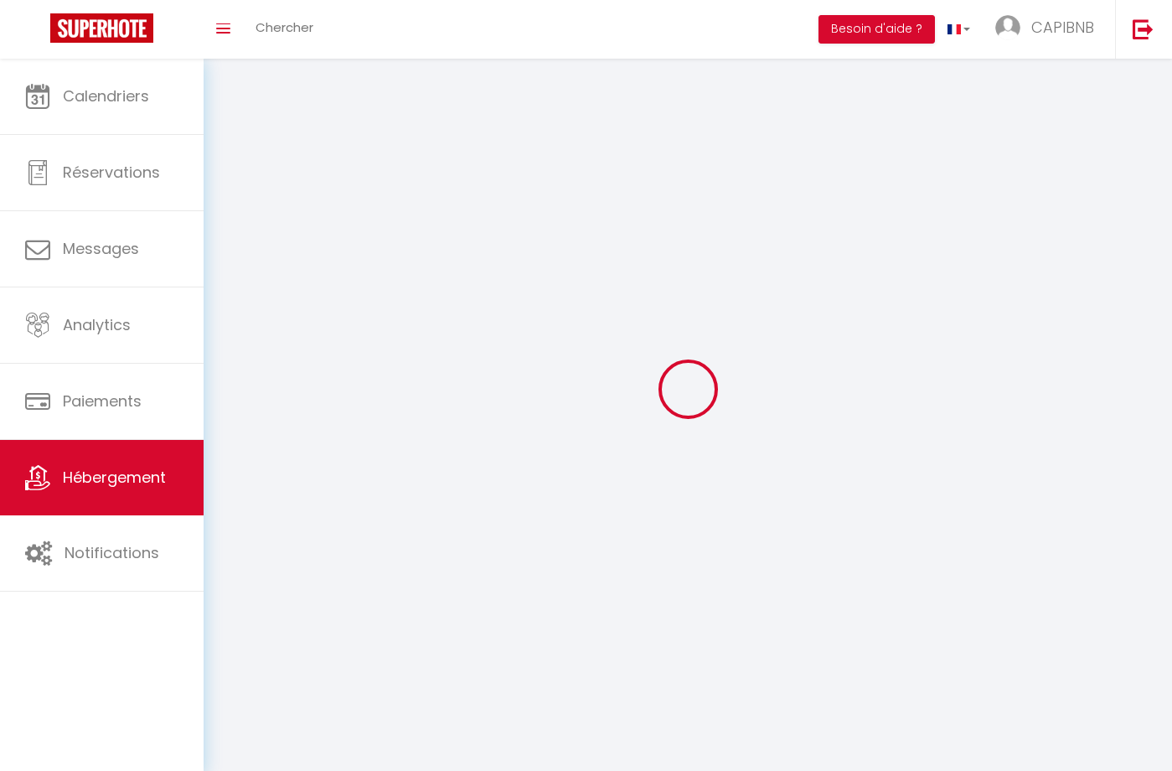
checkbox input "false"
select select
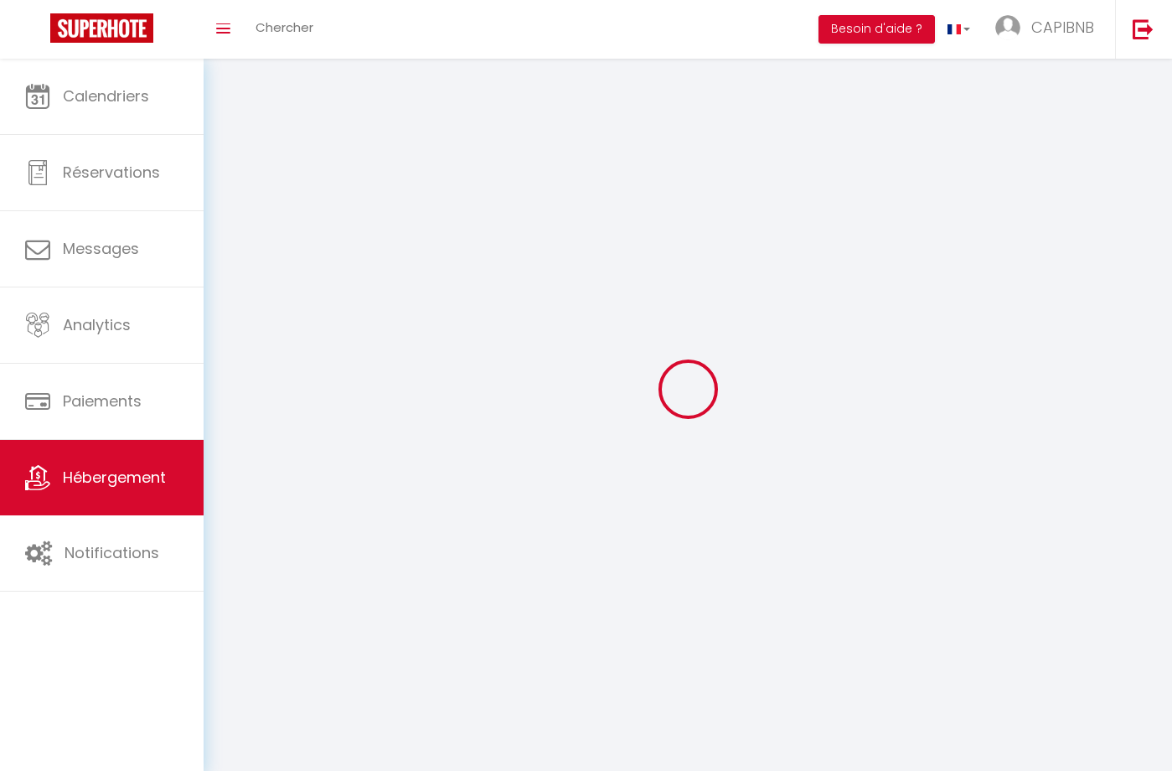
select select
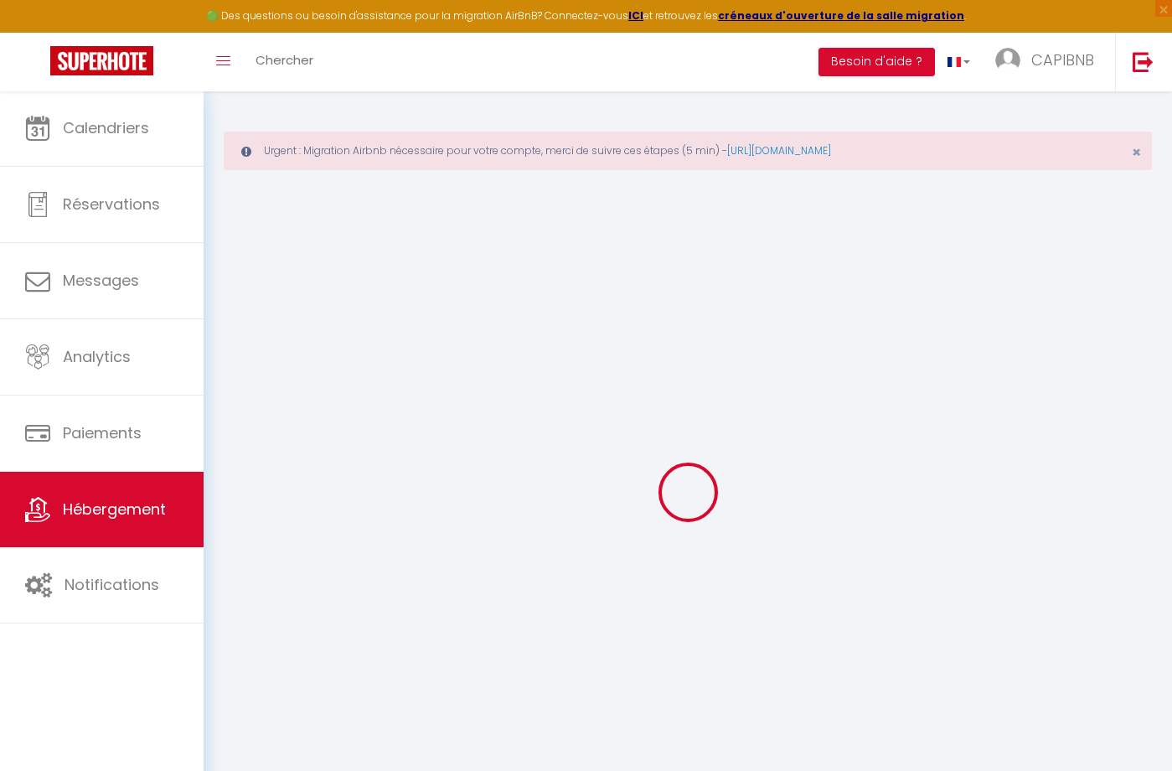
select select
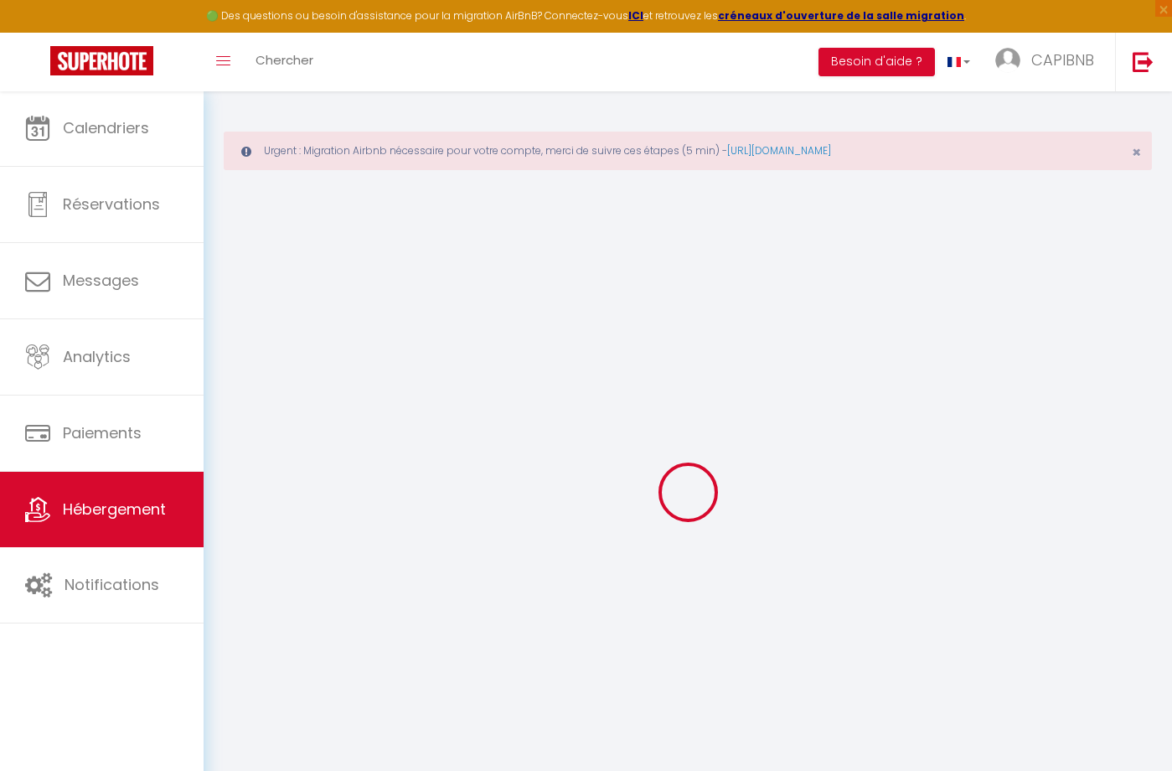
select select
type input "capibnb-dylan-carvalho-froxmdmz_property@reply.superhote.com"
type input "[EMAIL_ADDRESS][DOMAIN_NAME]"
type input "12082120"
select select "+ 22 %"
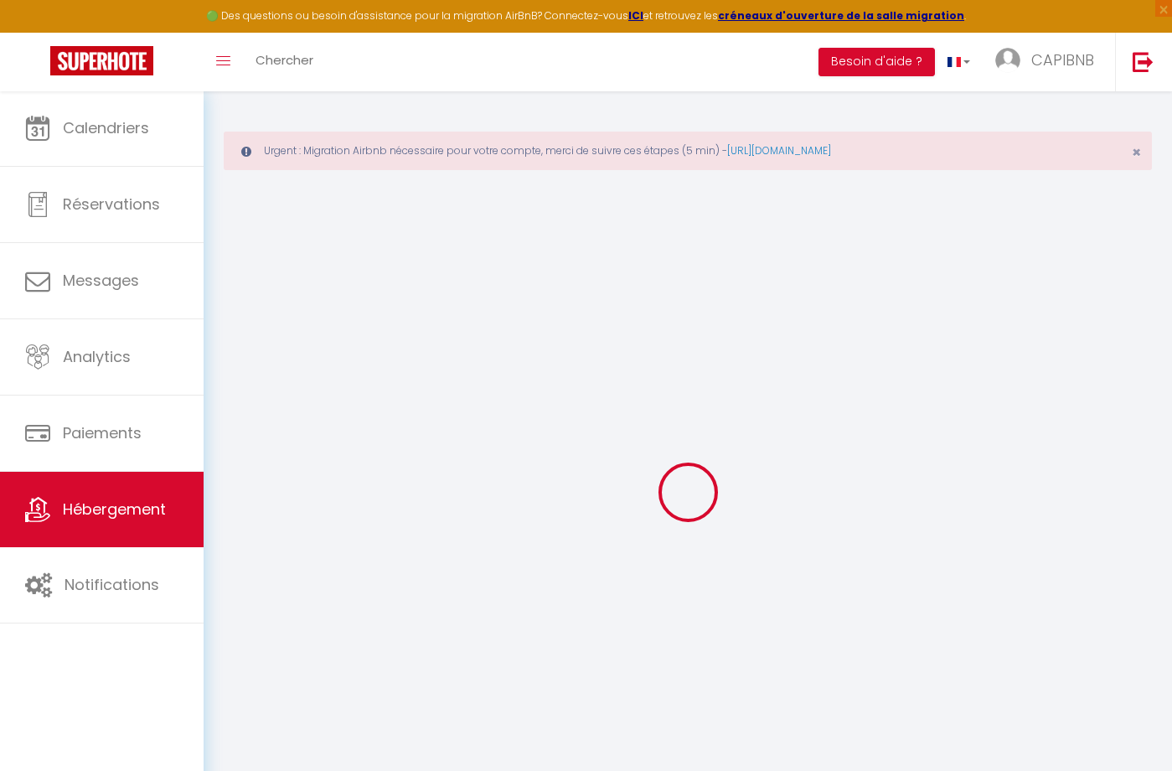
select select "+ 35 %"
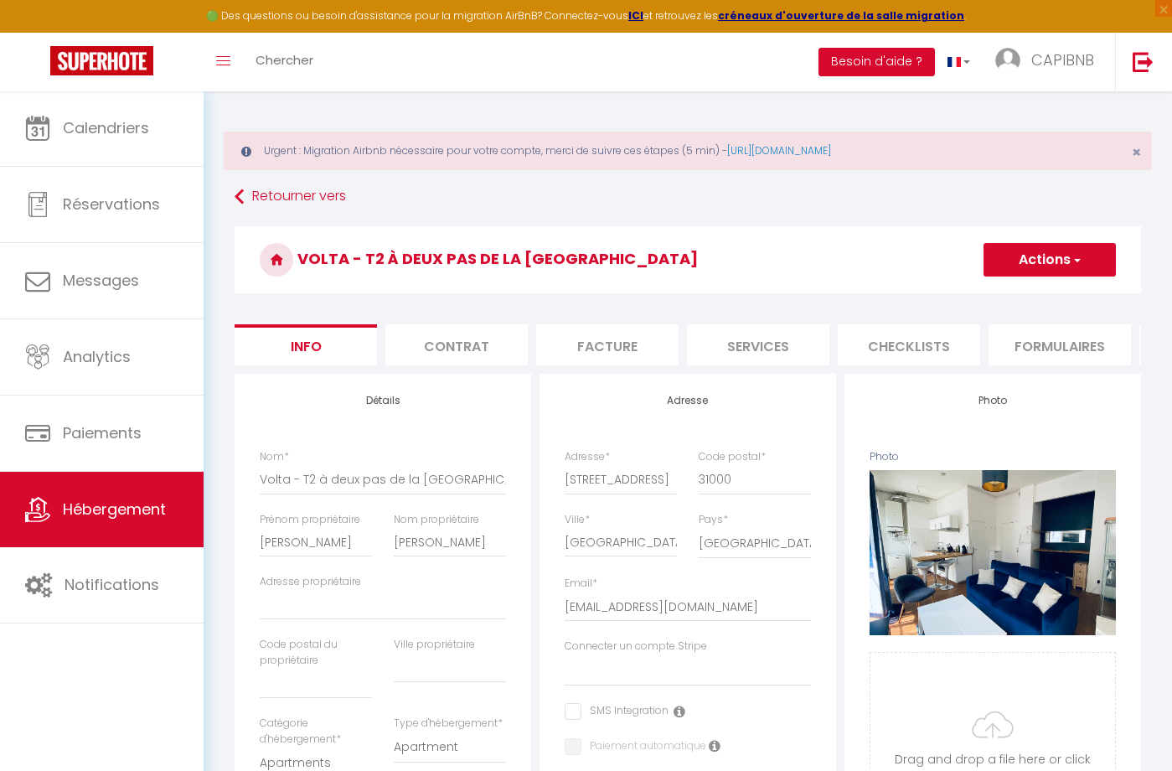
select select
checkbox input "false"
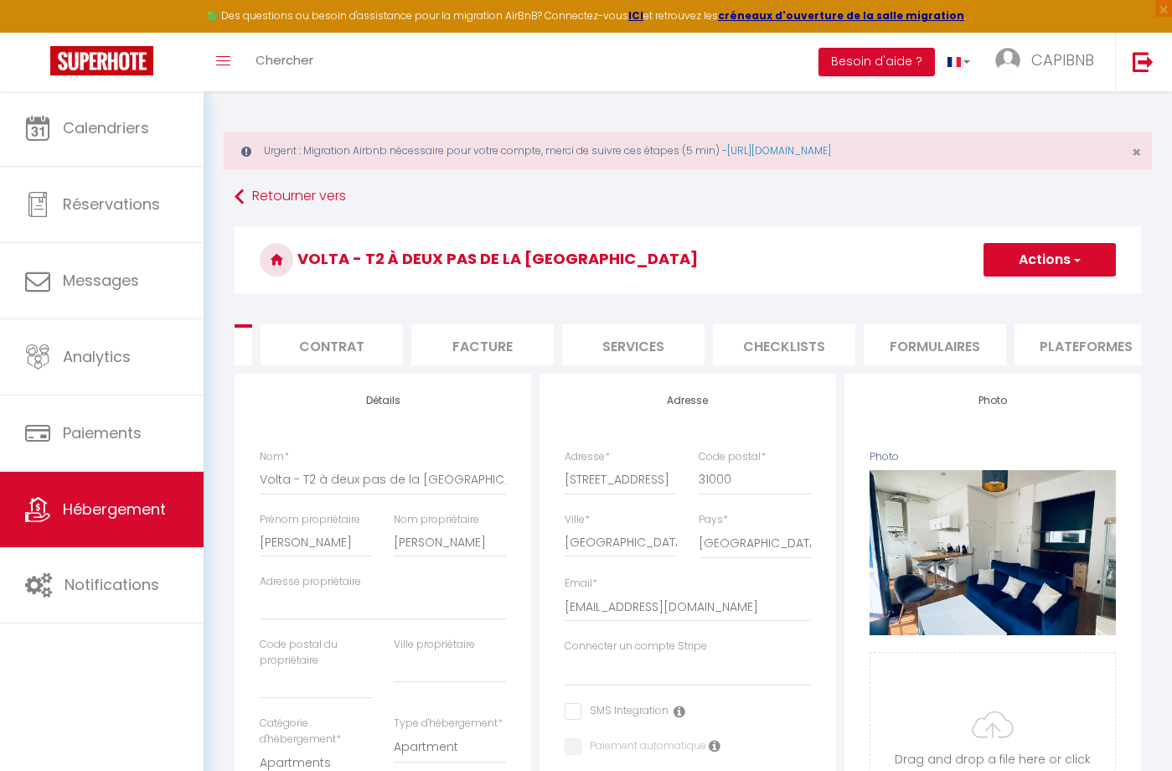
scroll to position [0, 137]
click at [1067, 344] on li "Plateformes" at bounding box center [1074, 344] width 142 height 41
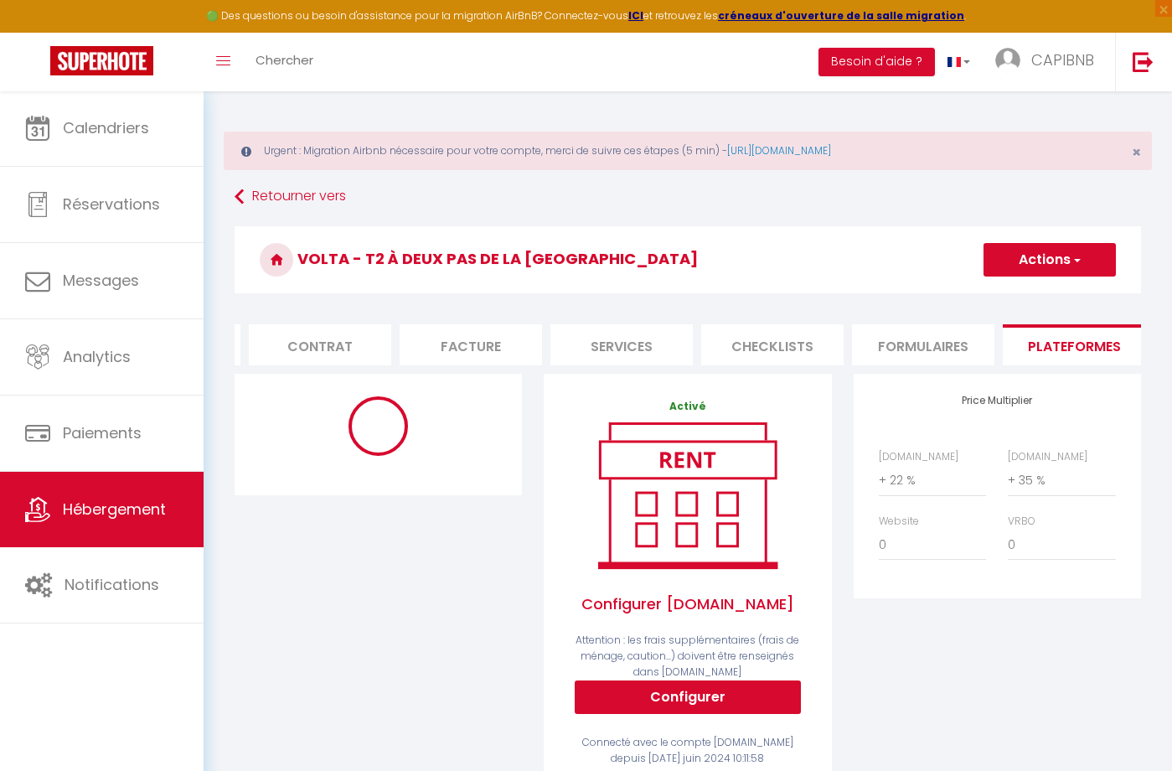
click at [714, 705] on button "Configurer" at bounding box center [688, 697] width 226 height 34
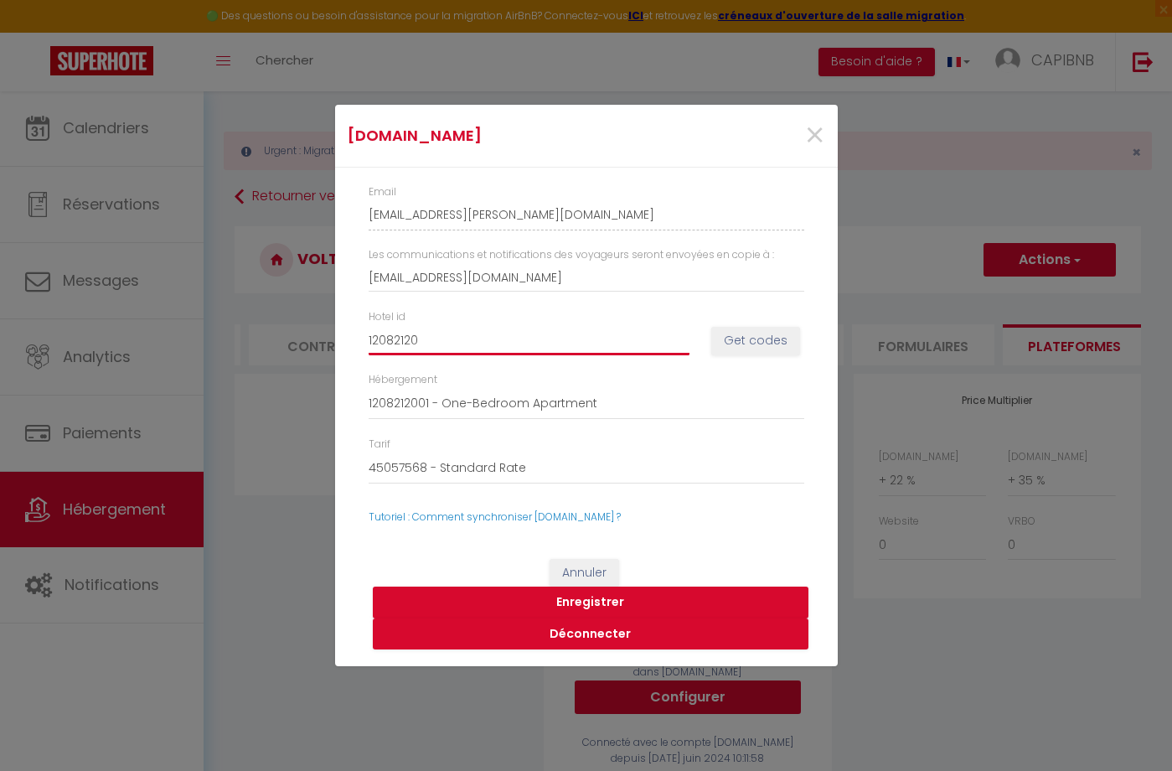
click at [493, 349] on input "12082120" at bounding box center [529, 340] width 321 height 30
click at [815, 135] on span "×" at bounding box center [815, 136] width 21 height 50
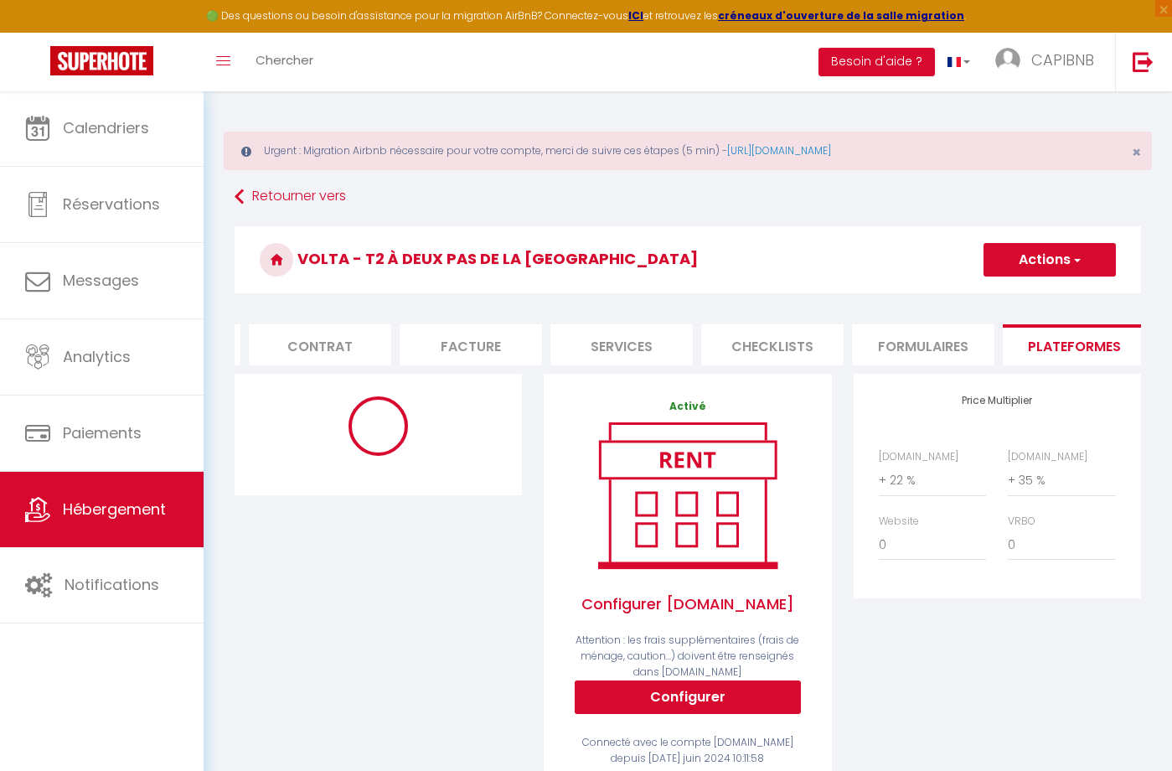
click at [140, 510] on span "Hébergement" at bounding box center [114, 509] width 103 height 21
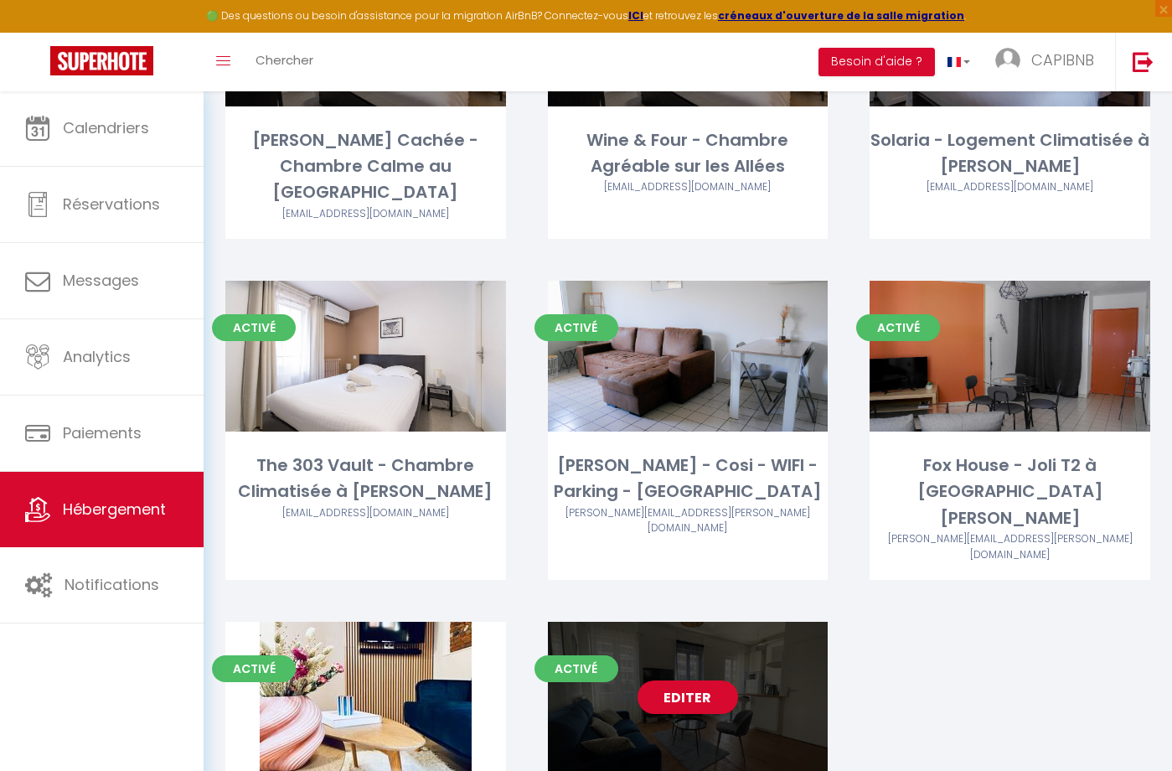
scroll to position [3104, 0]
click at [644, 681] on link "Editer" at bounding box center [688, 698] width 101 height 34
select select "3"
select select "2"
select select "1"
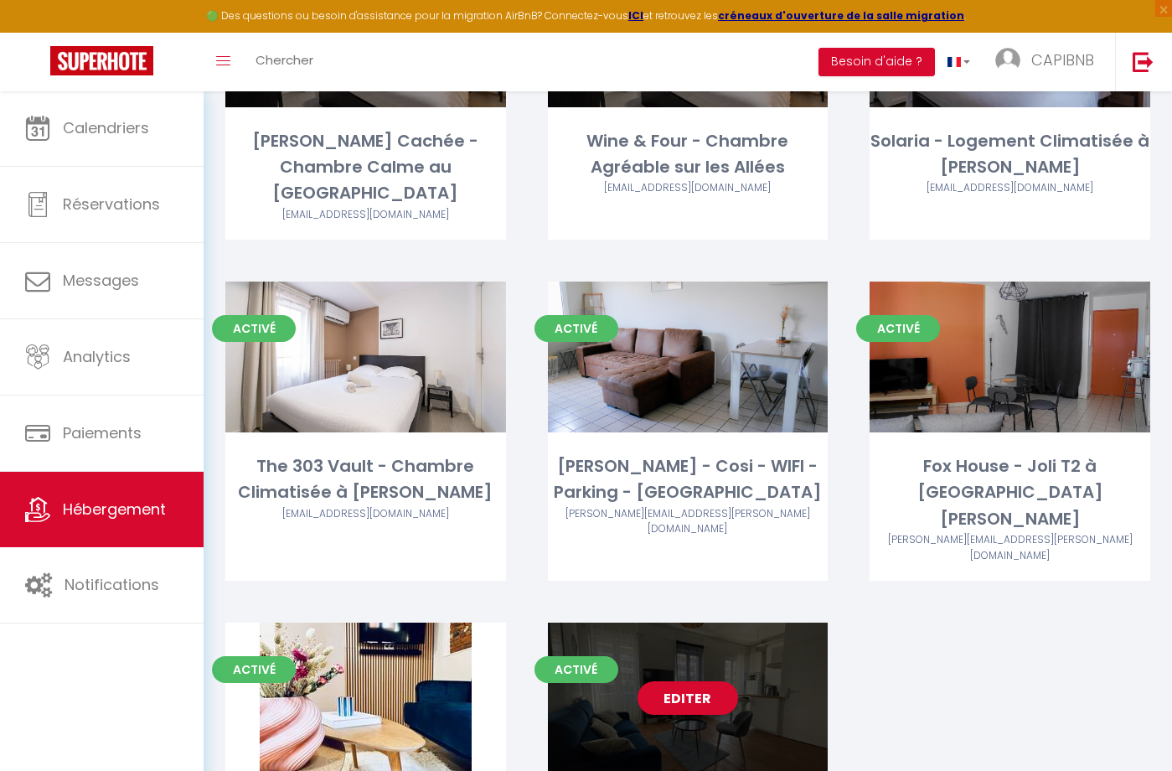
select select "1"
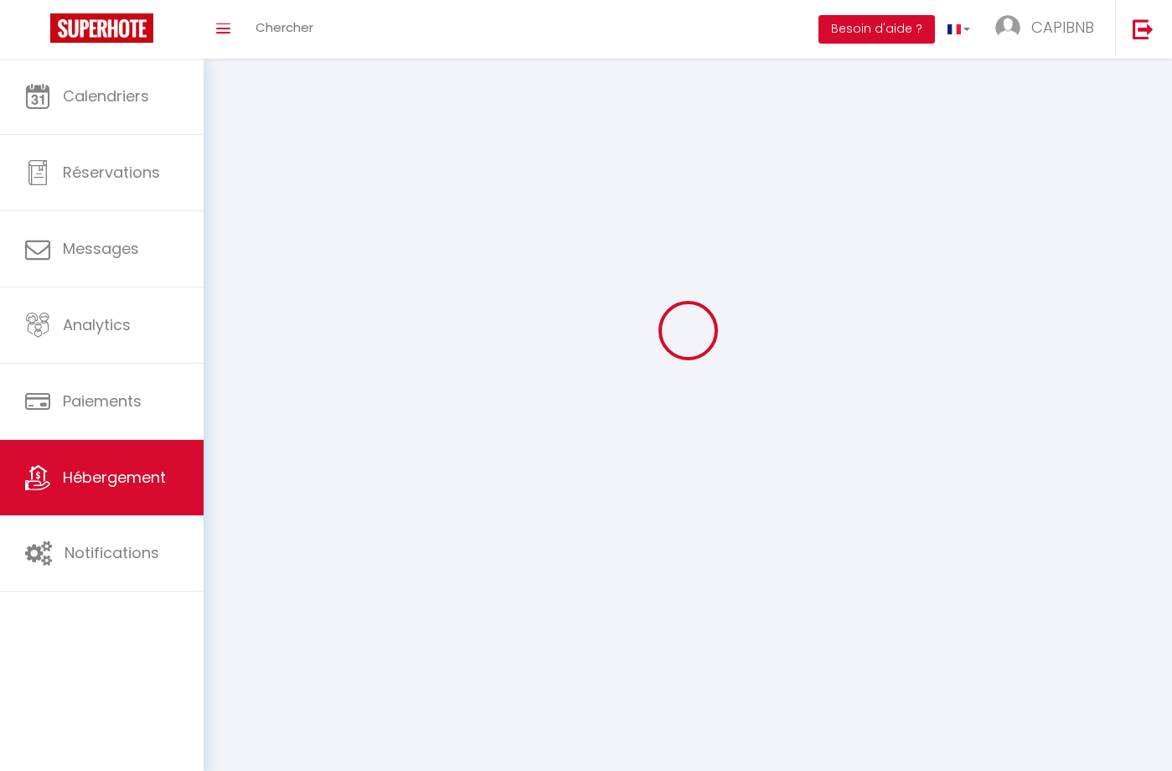
select select
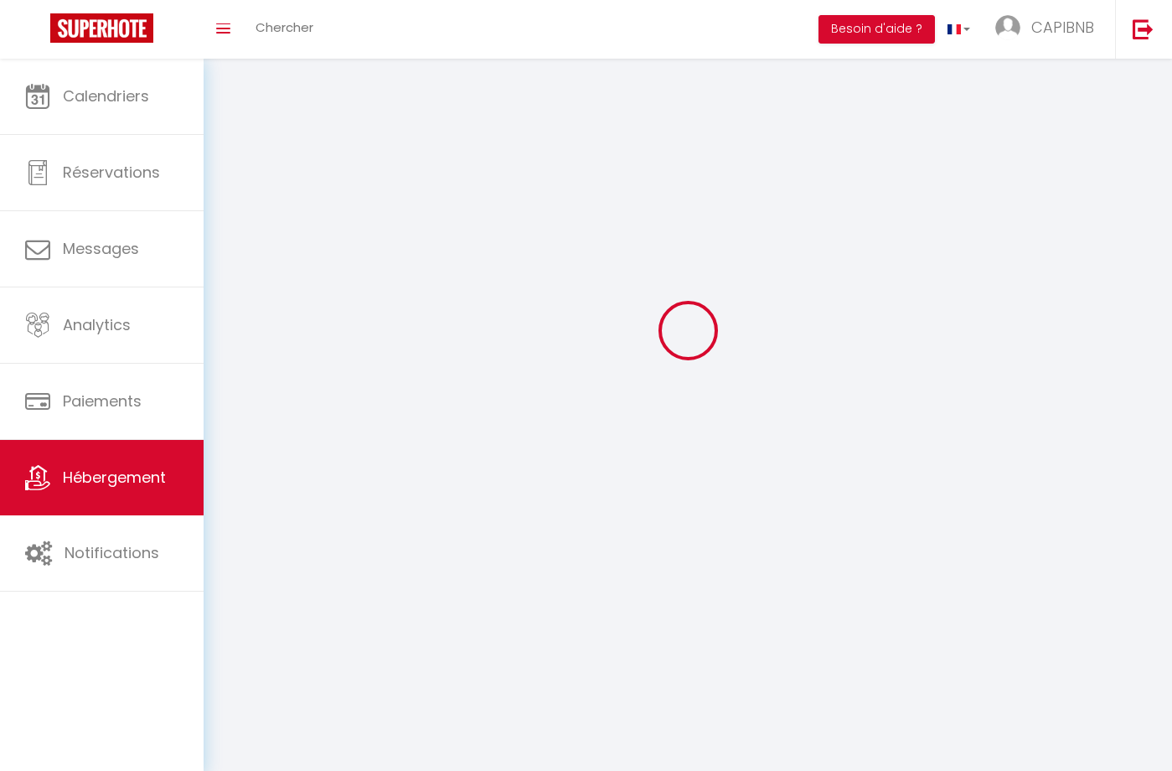
select select
checkbox input "false"
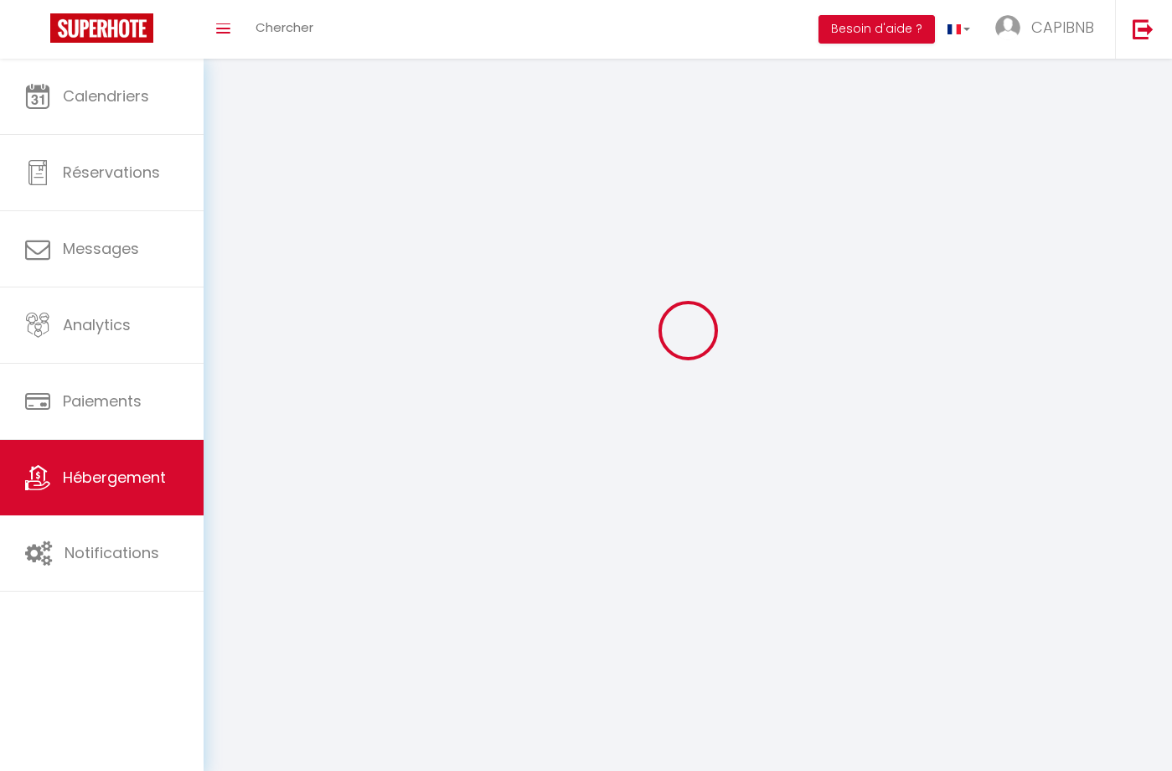
checkbox input "false"
select select
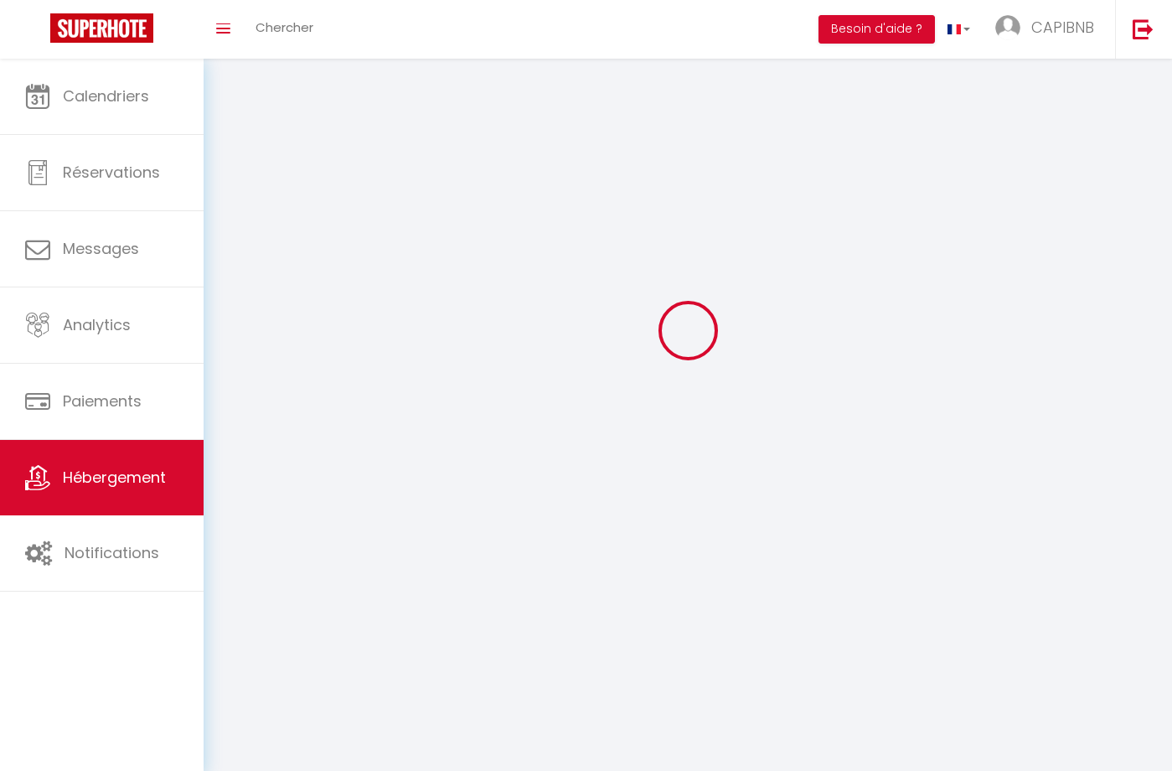
select select
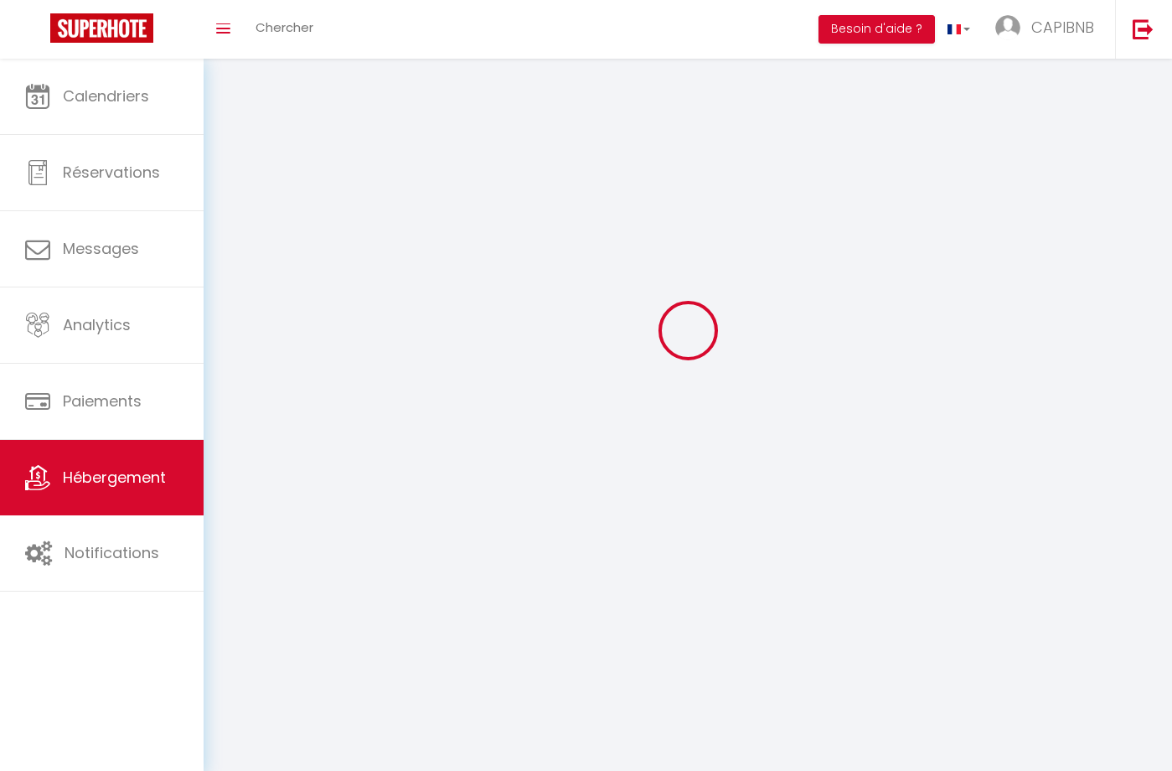
select select
checkbox input "false"
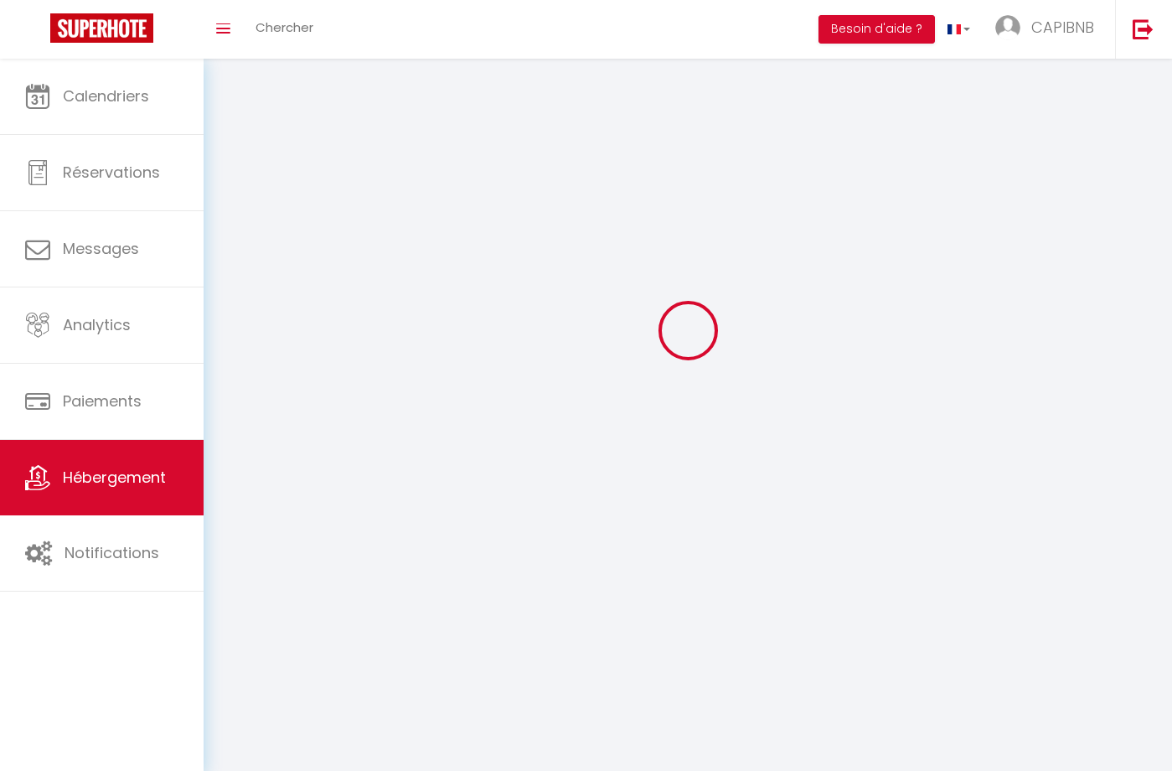
select select
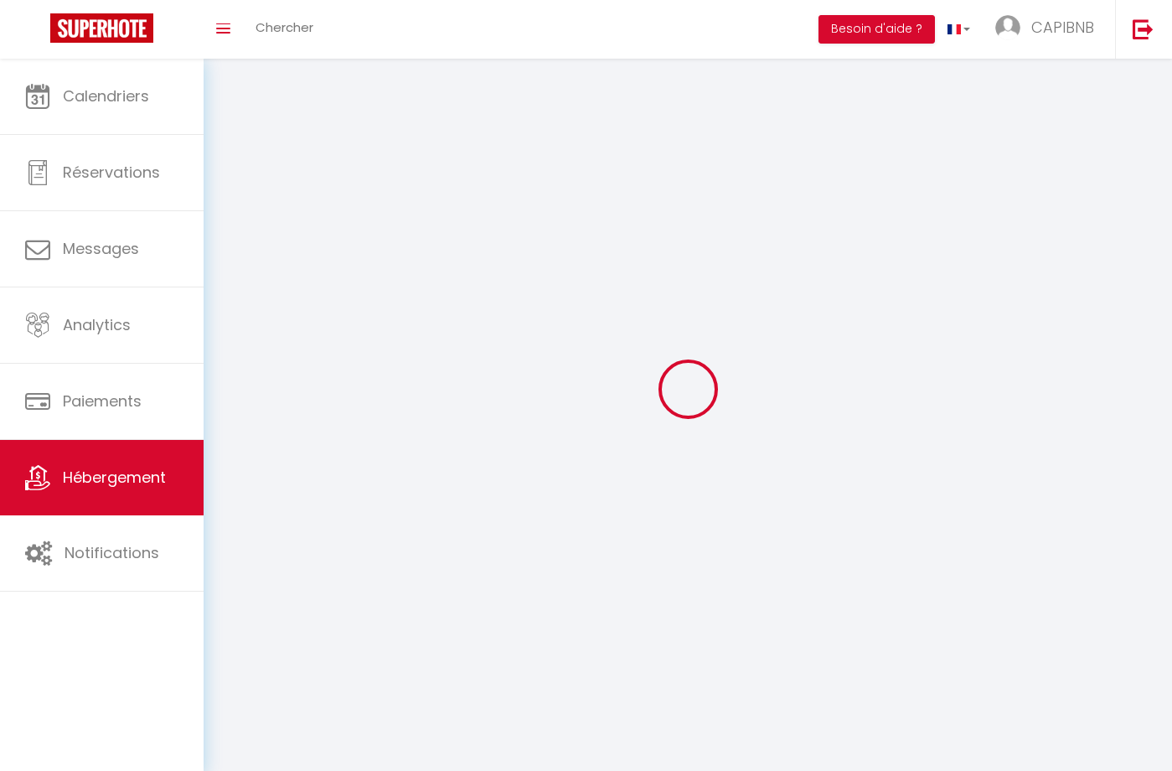
select select
checkbox input "false"
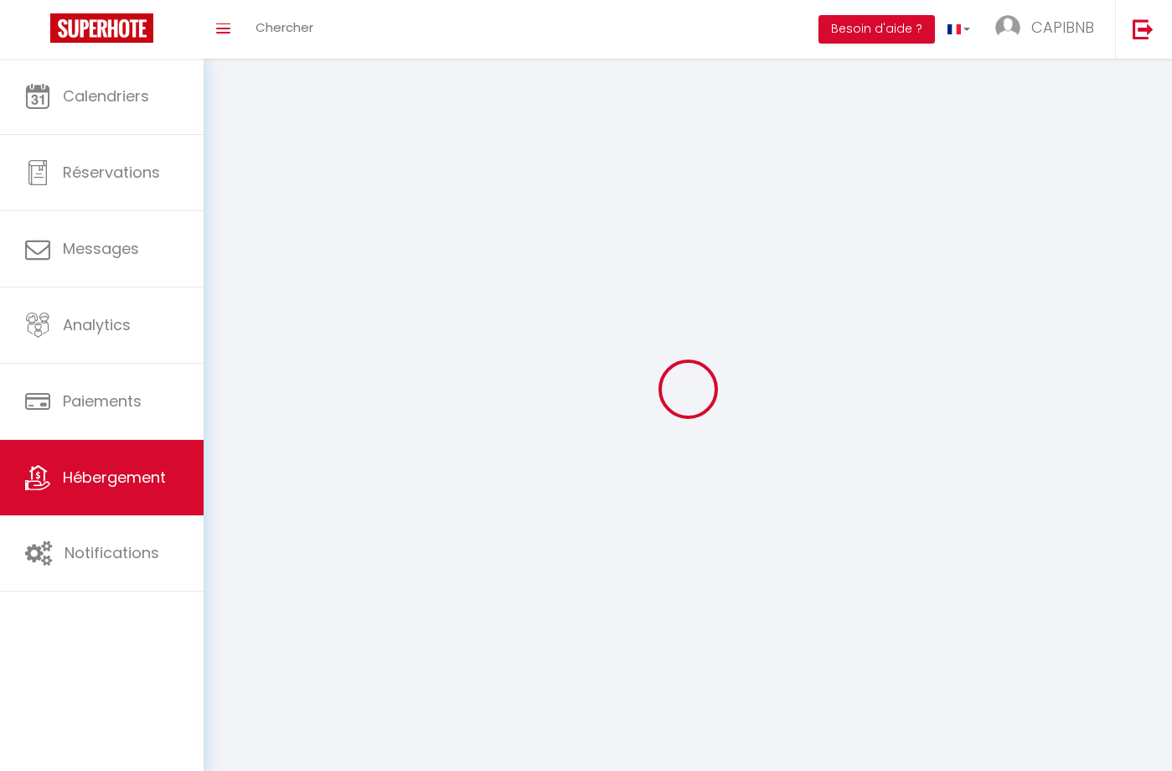
checkbox input "false"
select select
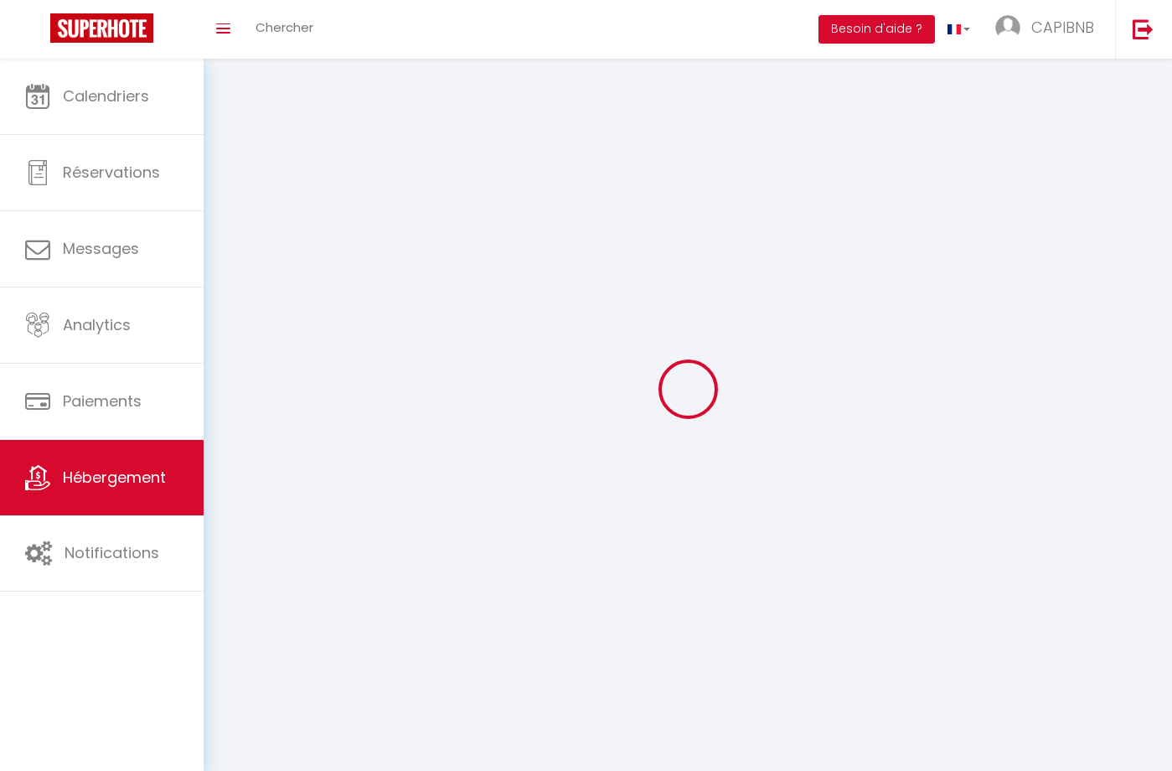
select select
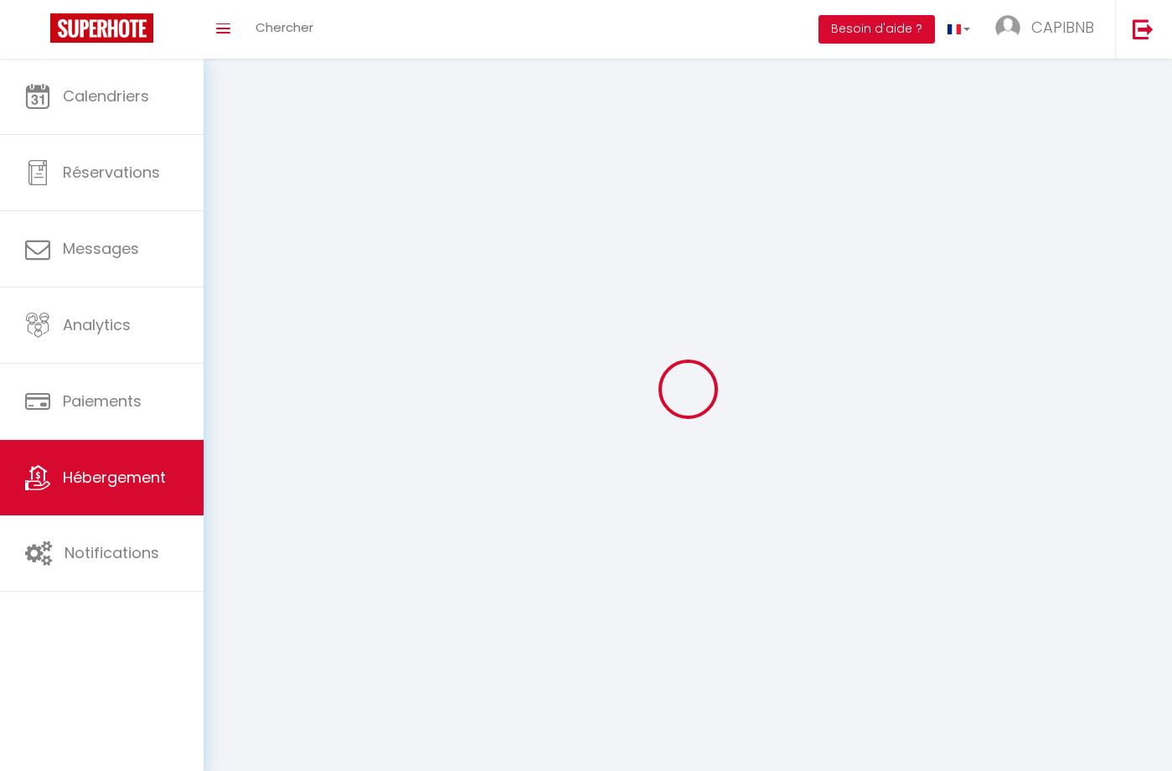
select select
checkbox input "false"
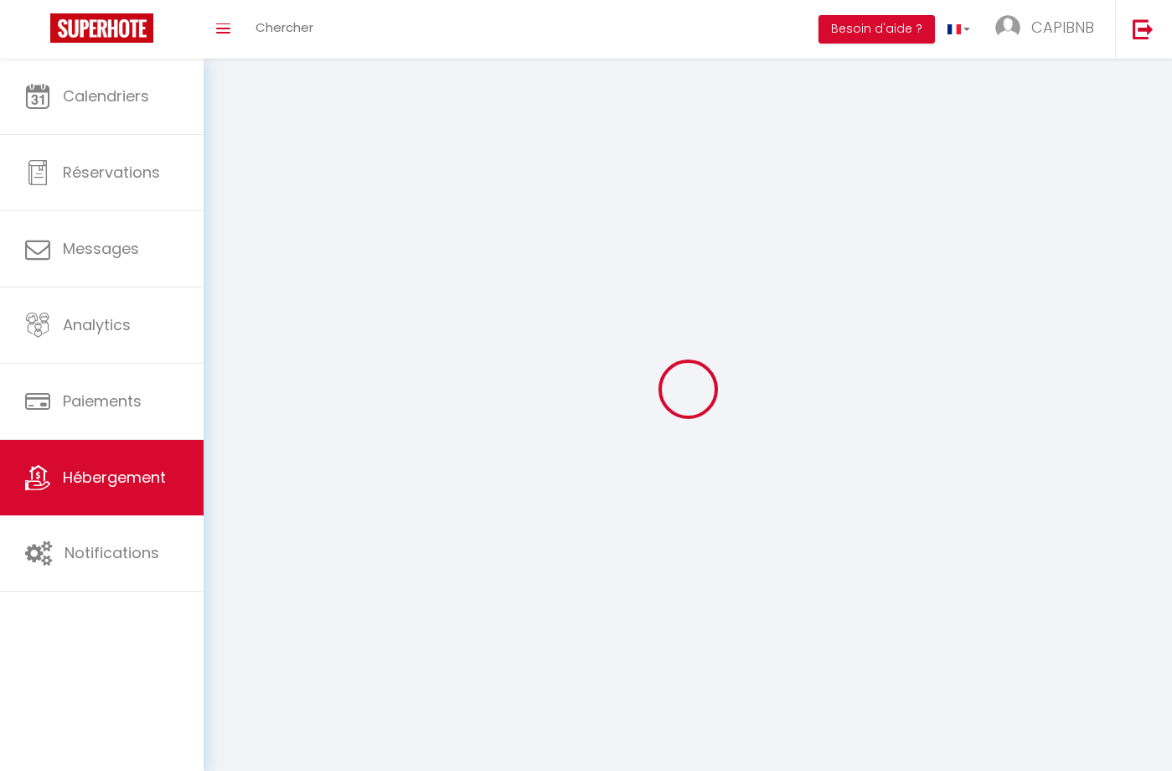
checkbox input "false"
select select
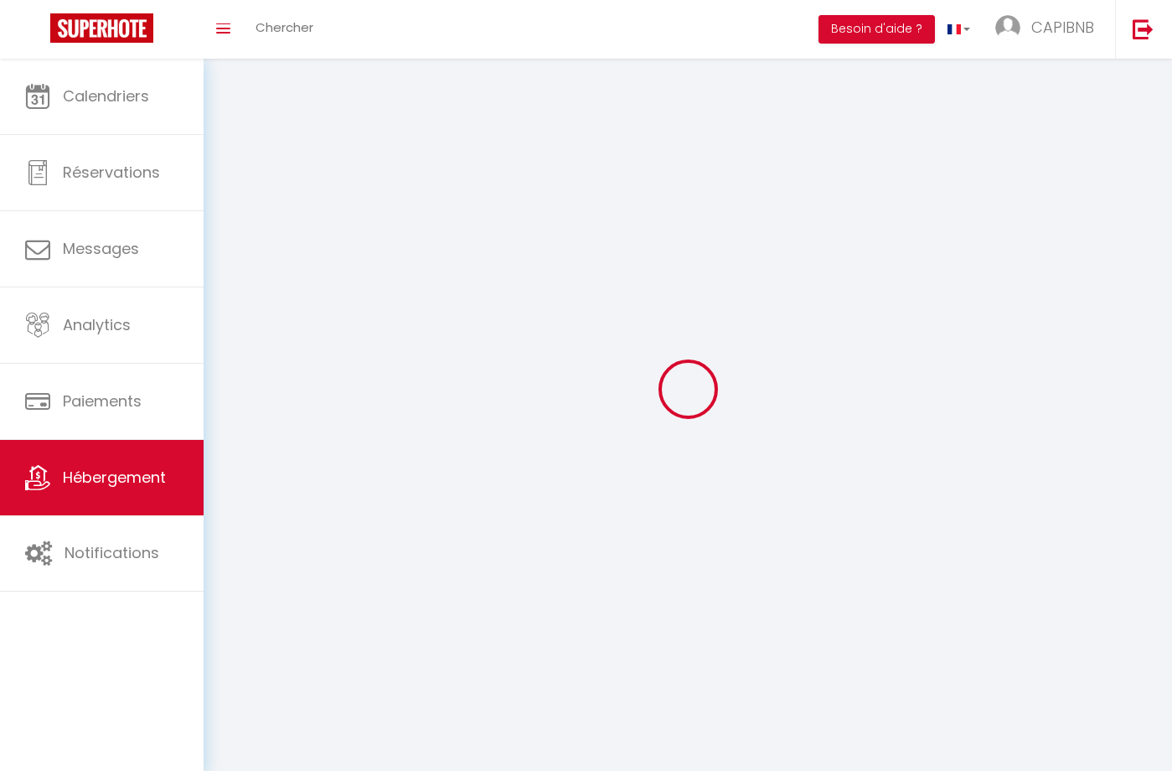
select select
checkbox input "false"
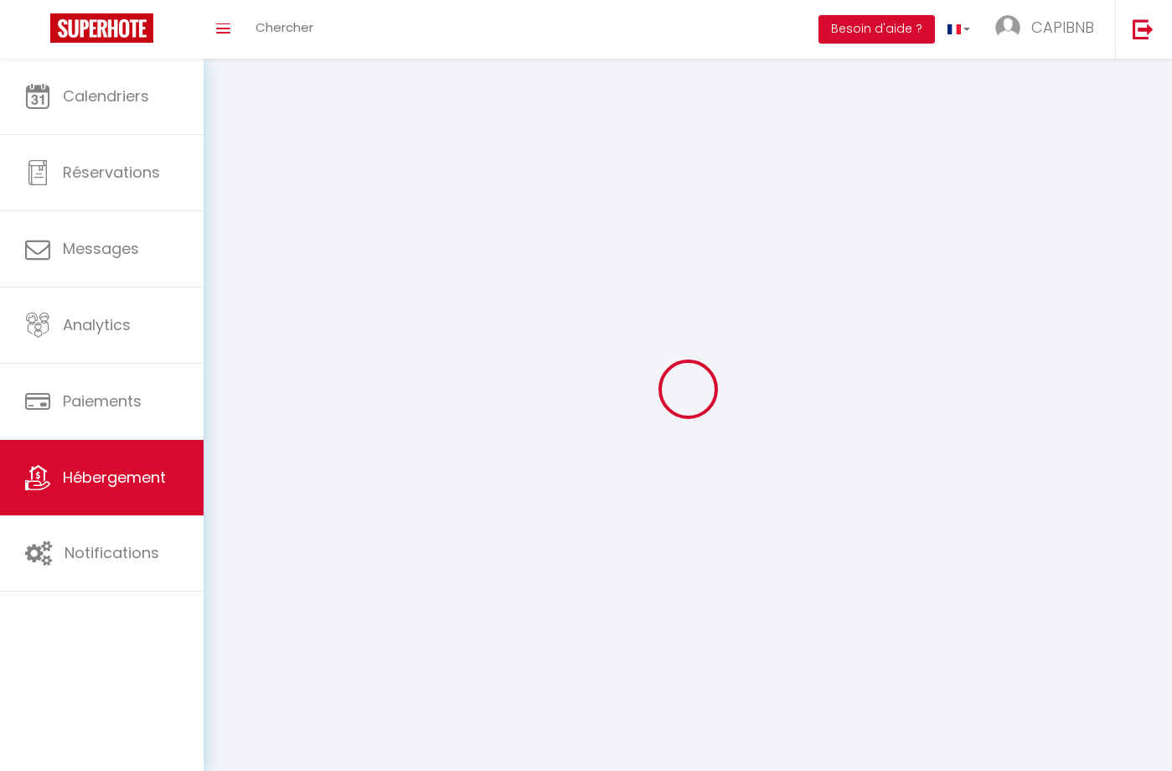
checkbox input "false"
select select
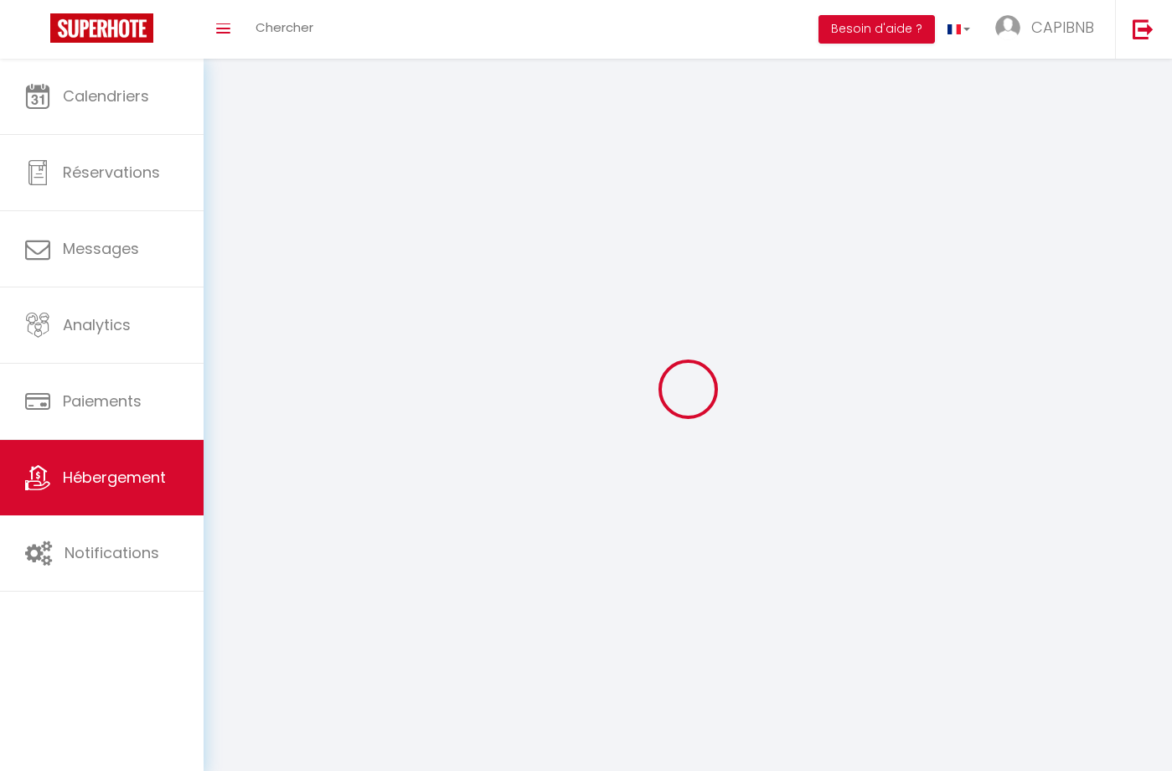
select select
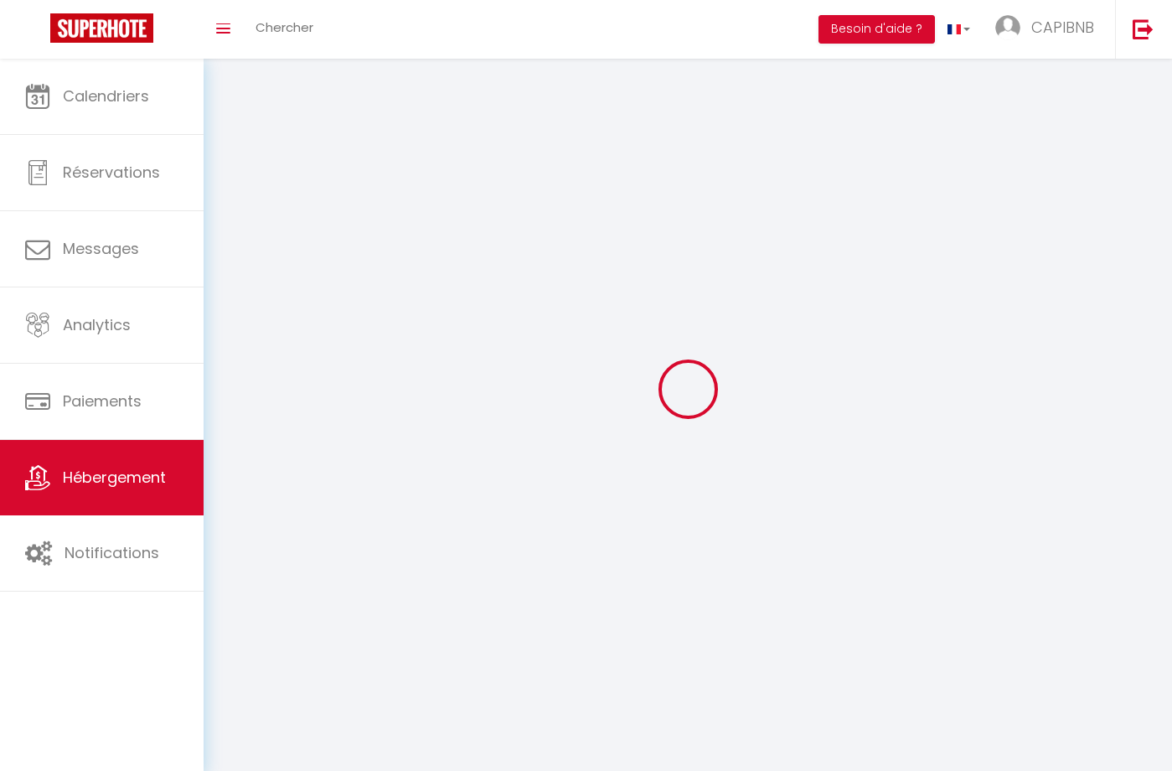
select select
checkbox input "false"
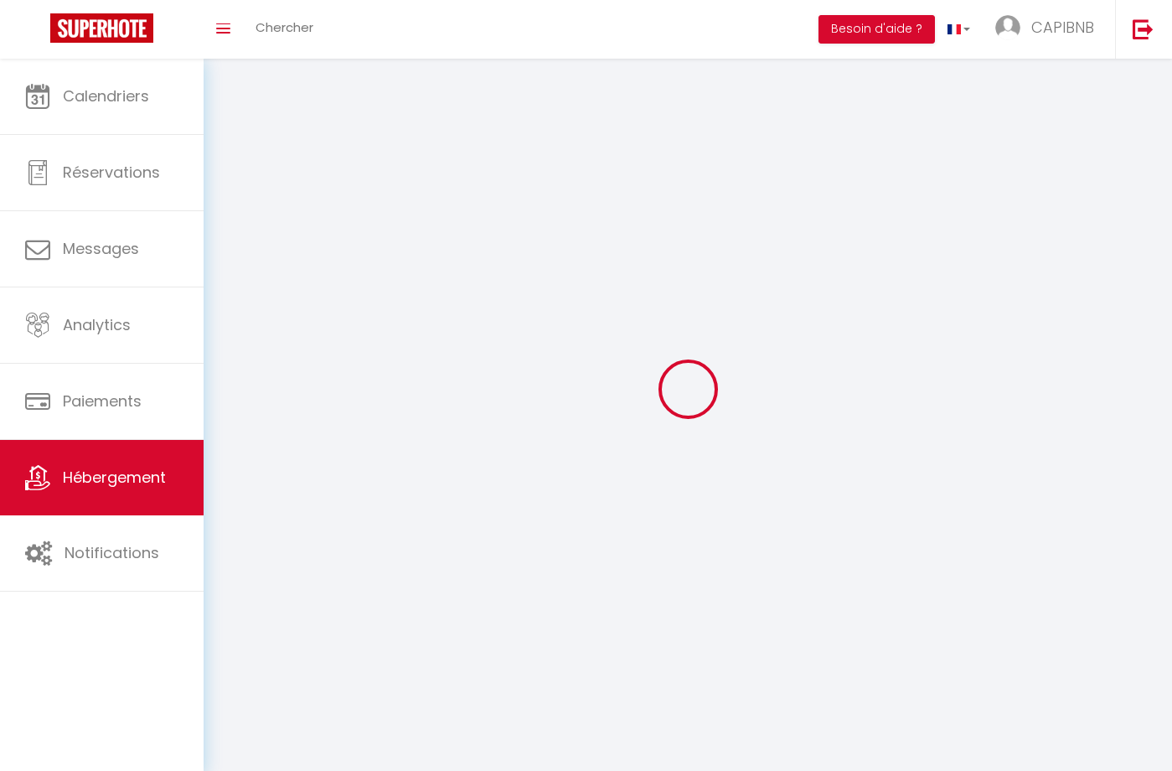
select select
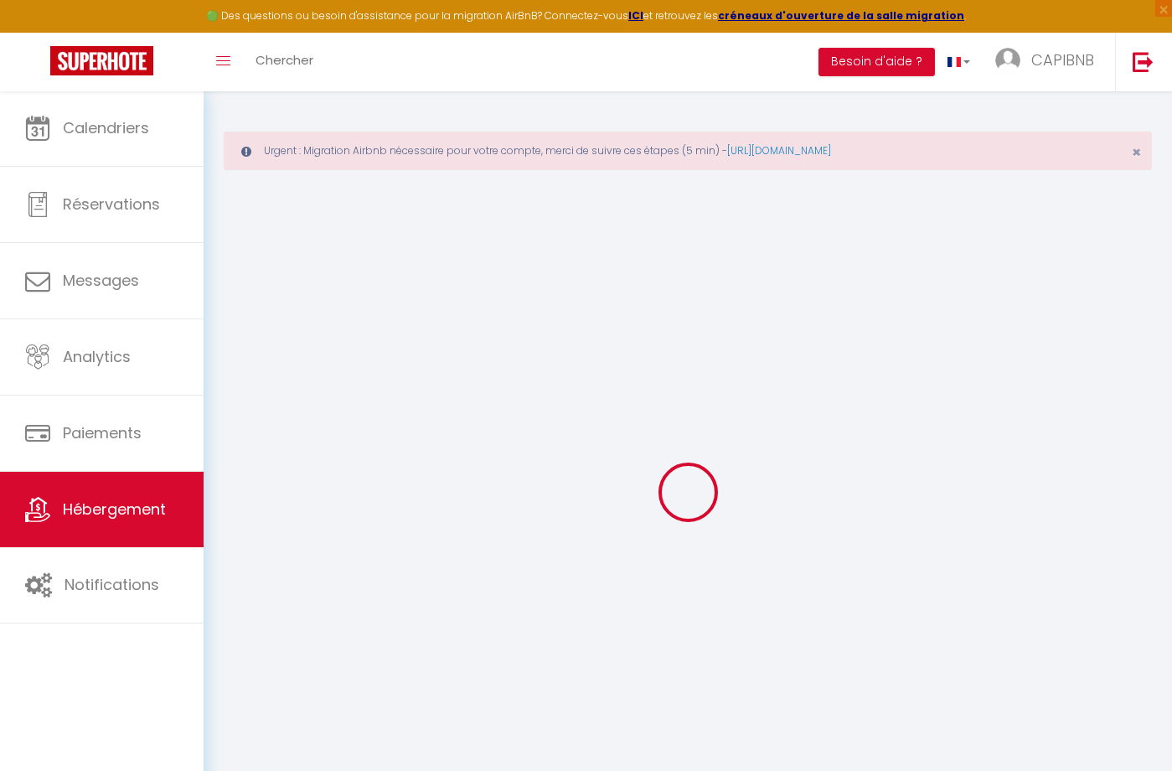
select select
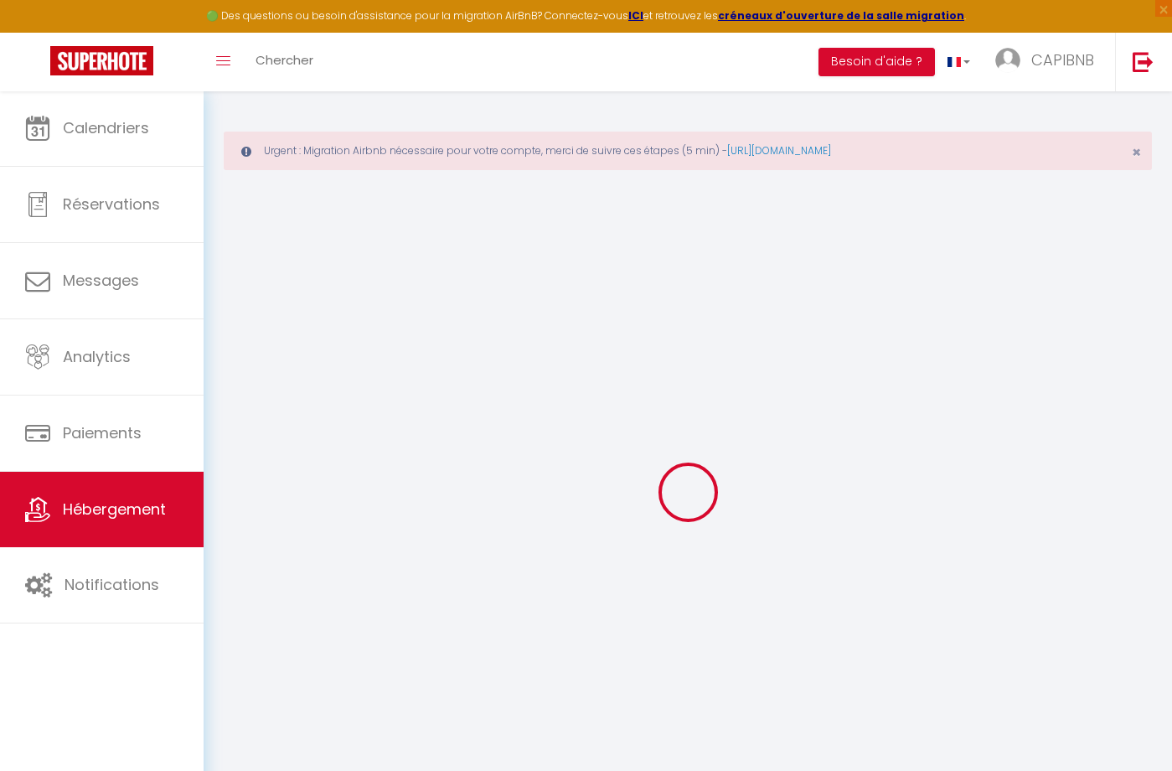
select select
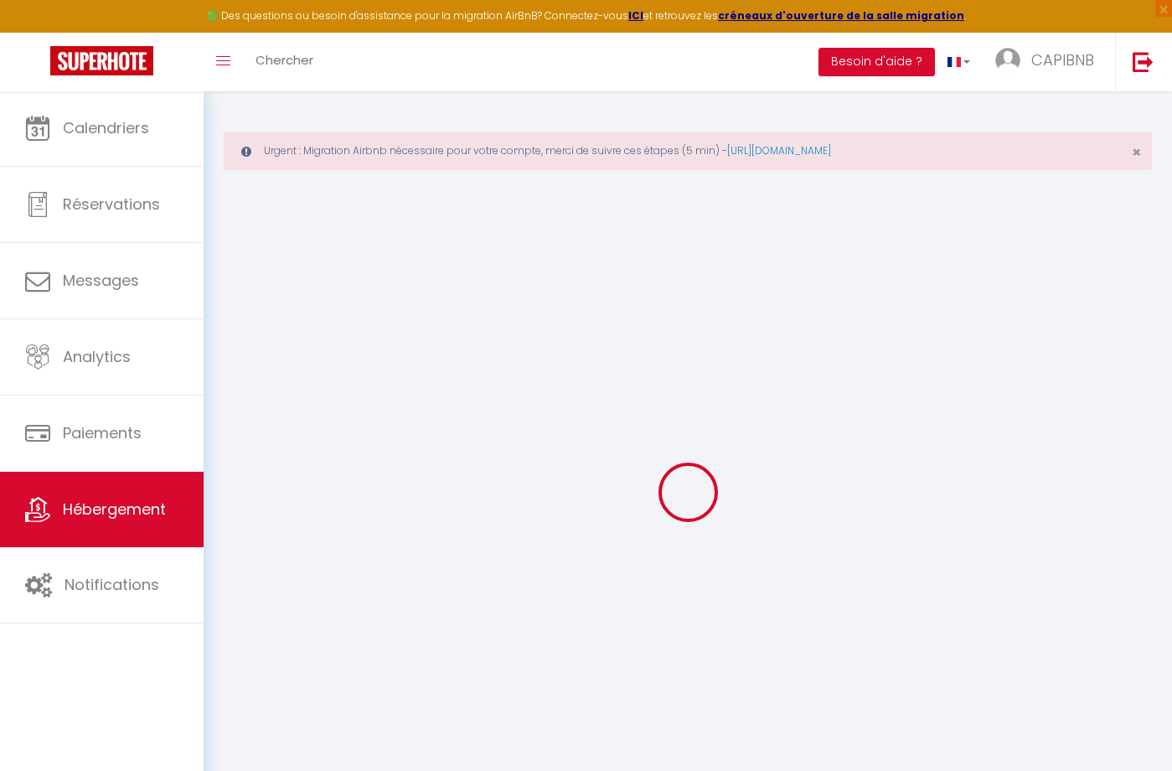
select select
click at [644, 538] on div at bounding box center [688, 492] width 929 height 620
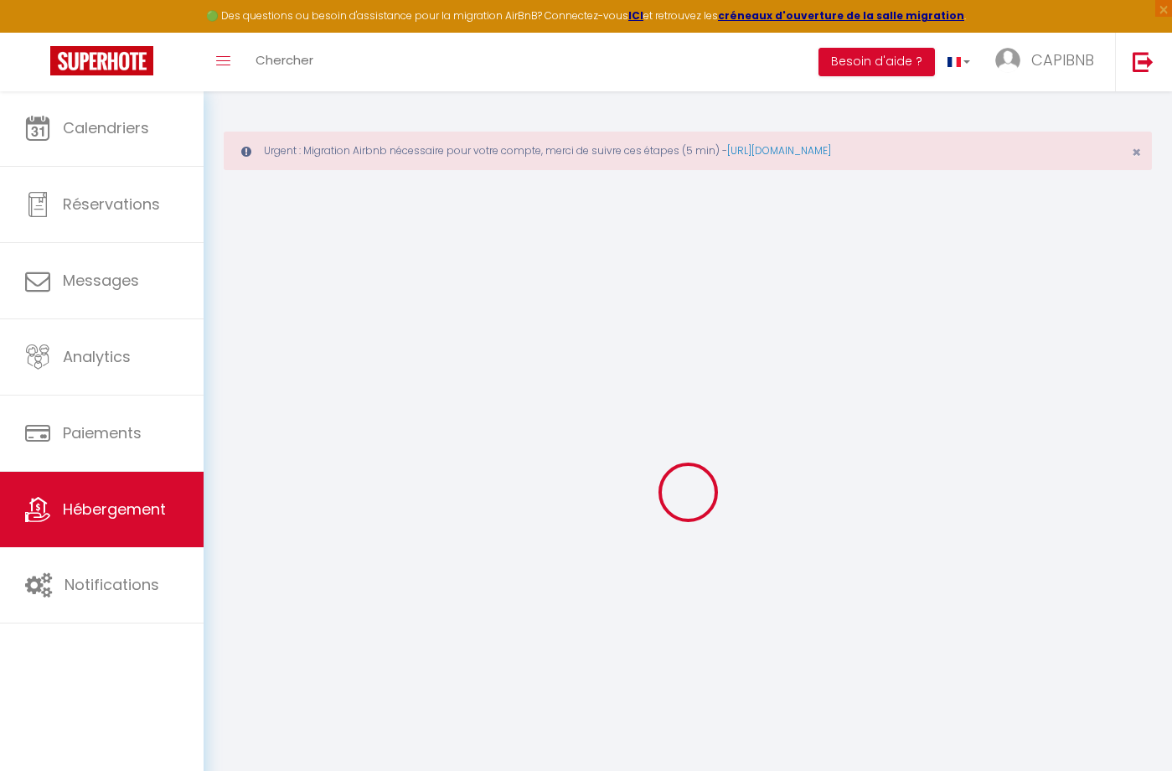
select select
checkbox input "false"
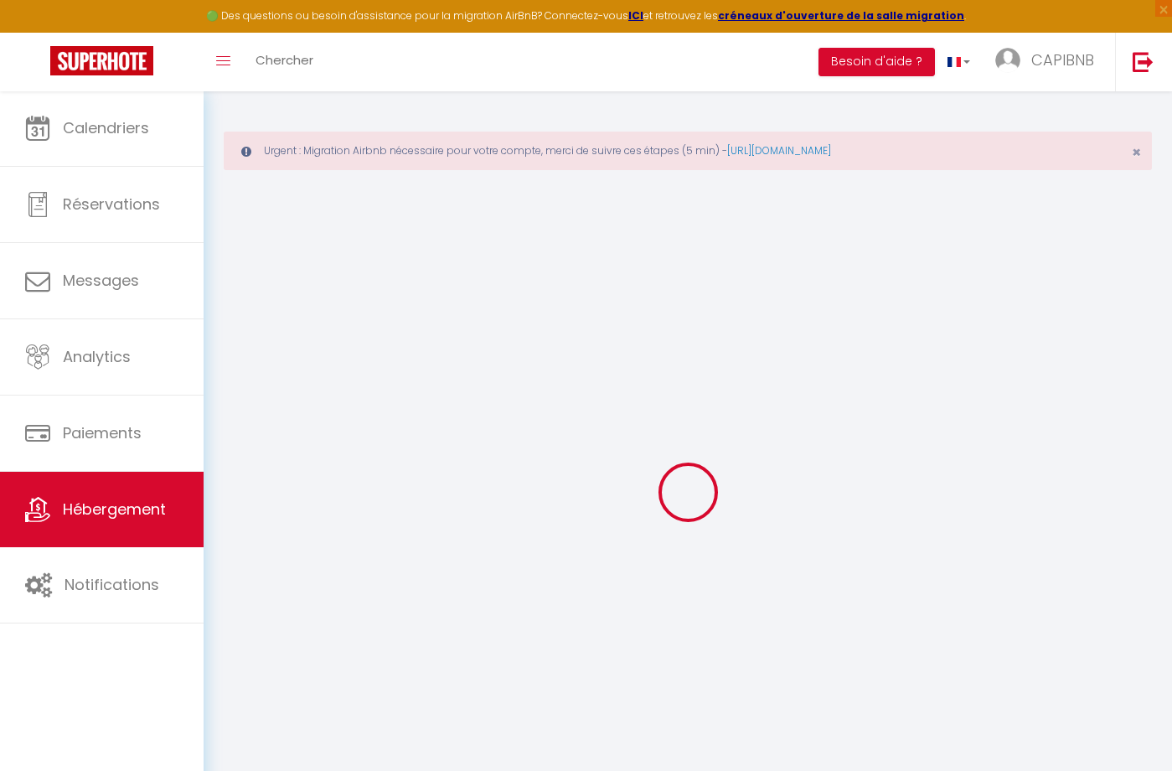
select select
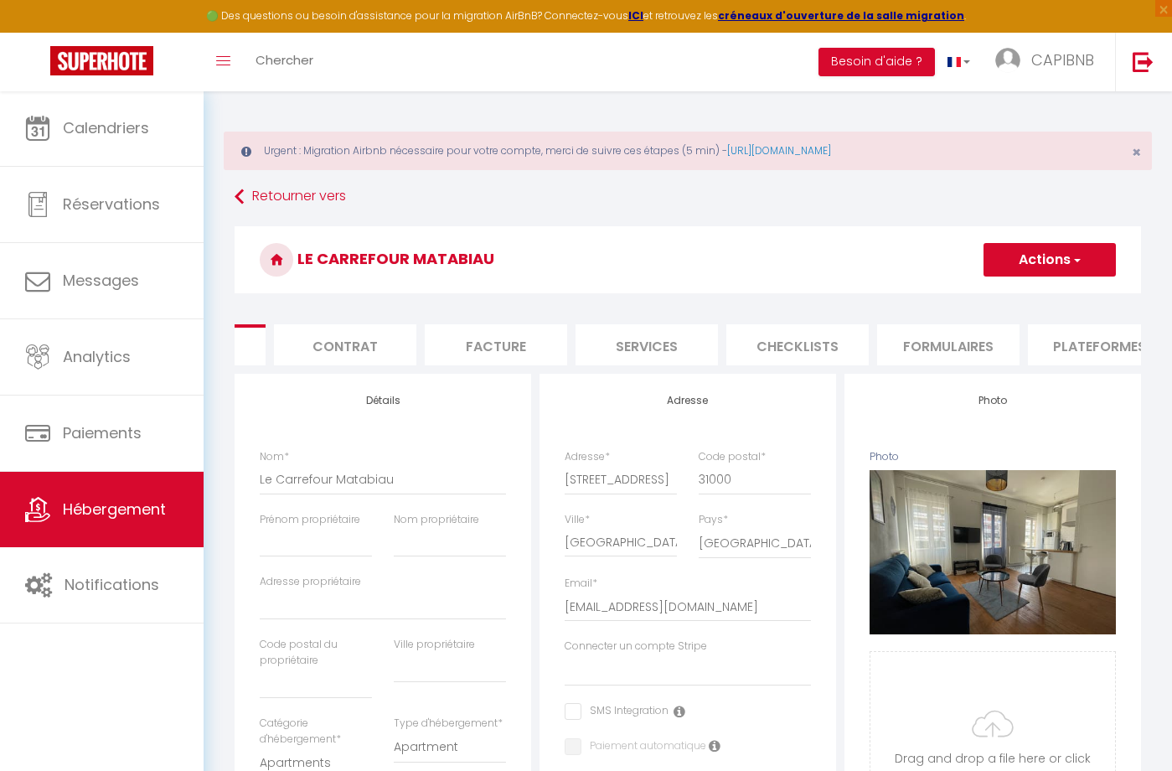
scroll to position [0, 144]
click at [1033, 336] on li "Plateformes" at bounding box center [1067, 344] width 142 height 41
select select
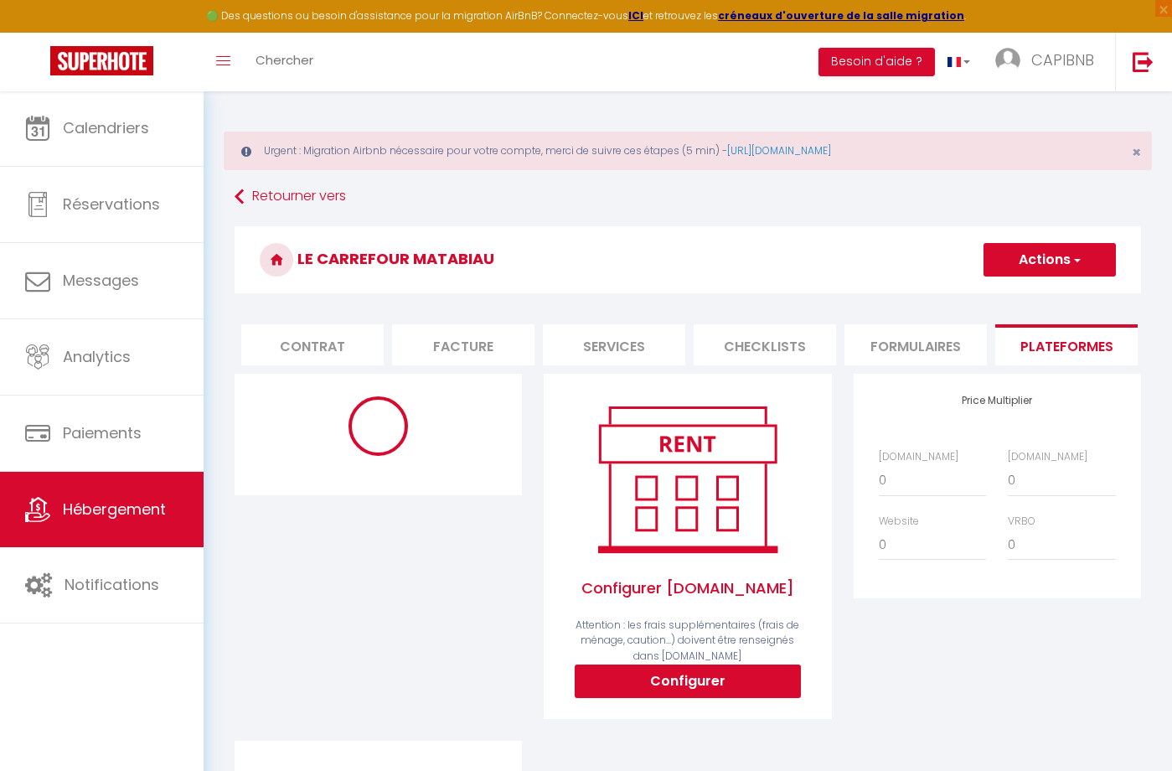
click at [677, 681] on button "Configurer" at bounding box center [688, 682] width 226 height 34
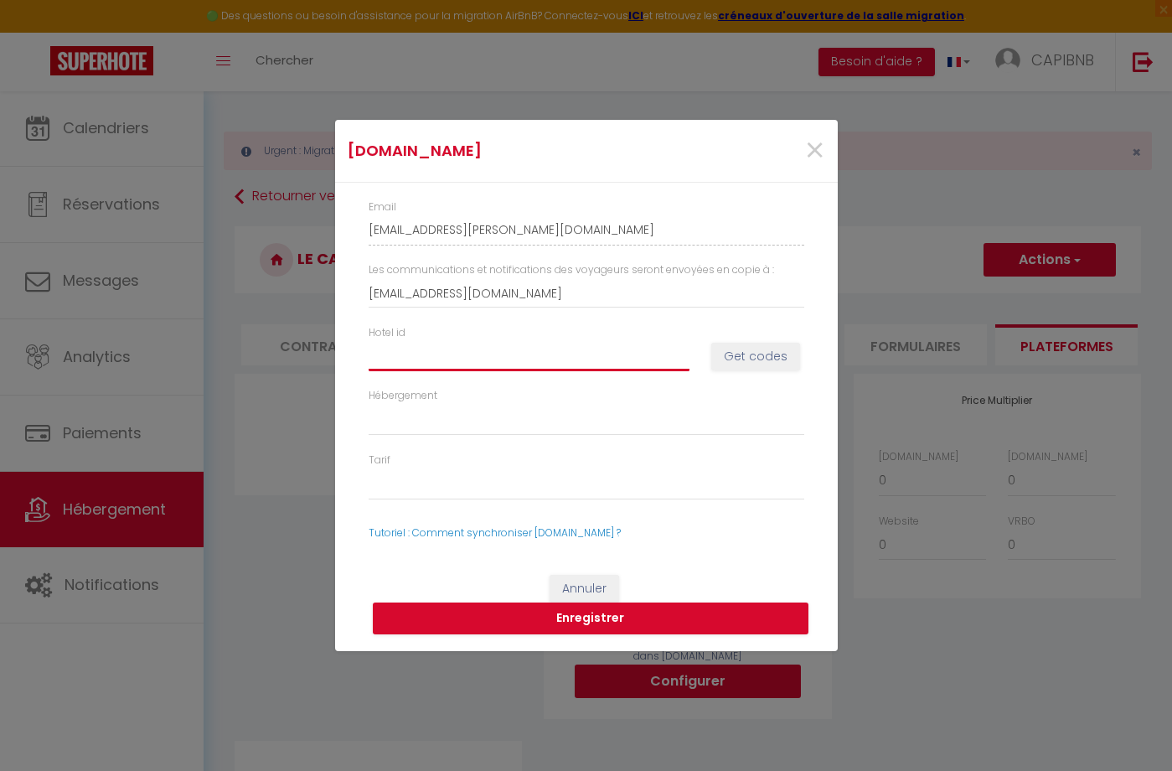
click at [590, 348] on input "Hotel id" at bounding box center [529, 356] width 321 height 30
paste input "12082120"
click at [739, 357] on button "Get codes" at bounding box center [755, 357] width 89 height 28
click at [733, 358] on button "Get codes" at bounding box center [755, 357] width 89 height 28
click at [613, 628] on button "Enregistrer" at bounding box center [591, 619] width 436 height 32
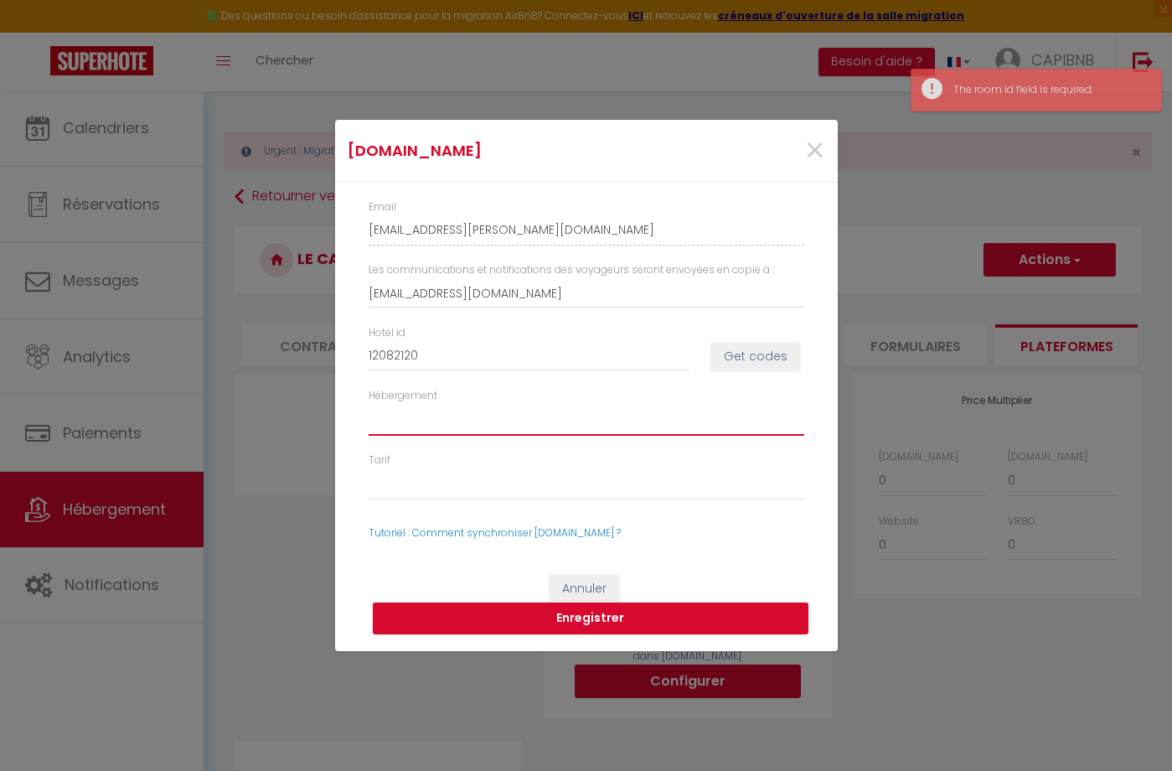
click at [489, 415] on select "Hébergement" at bounding box center [587, 420] width 436 height 32
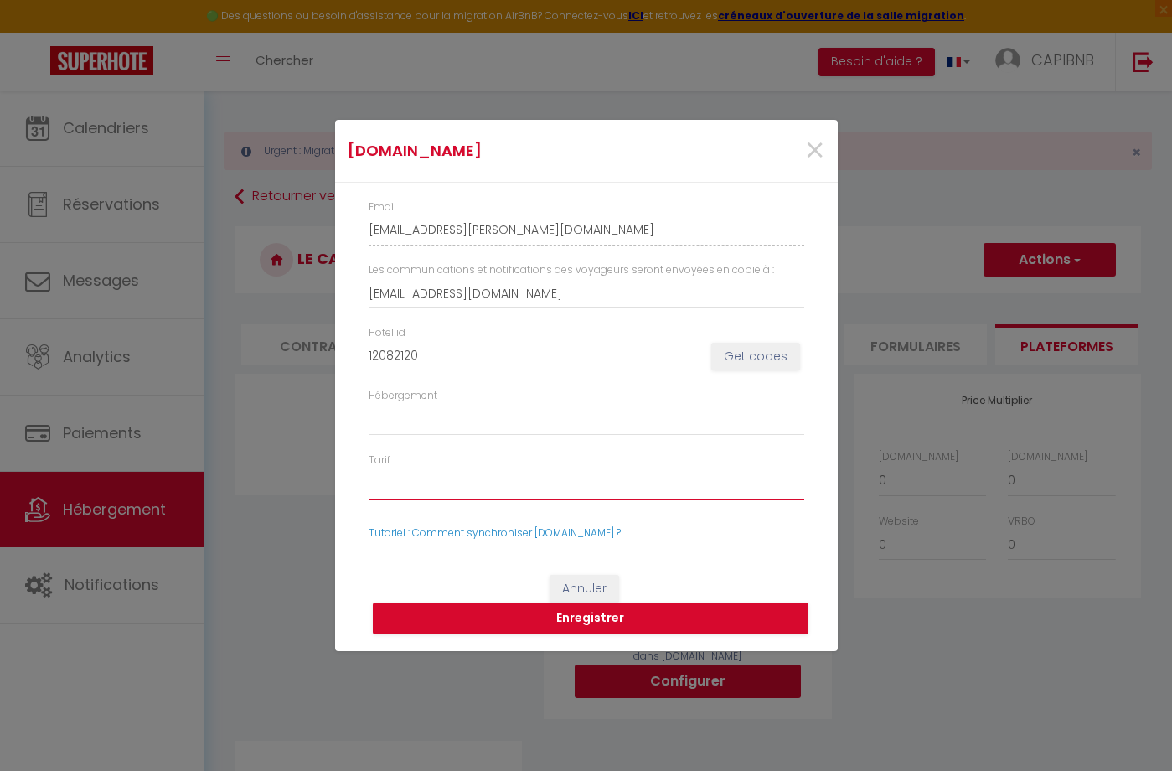
click at [465, 489] on select "Tarif" at bounding box center [587, 484] width 436 height 32
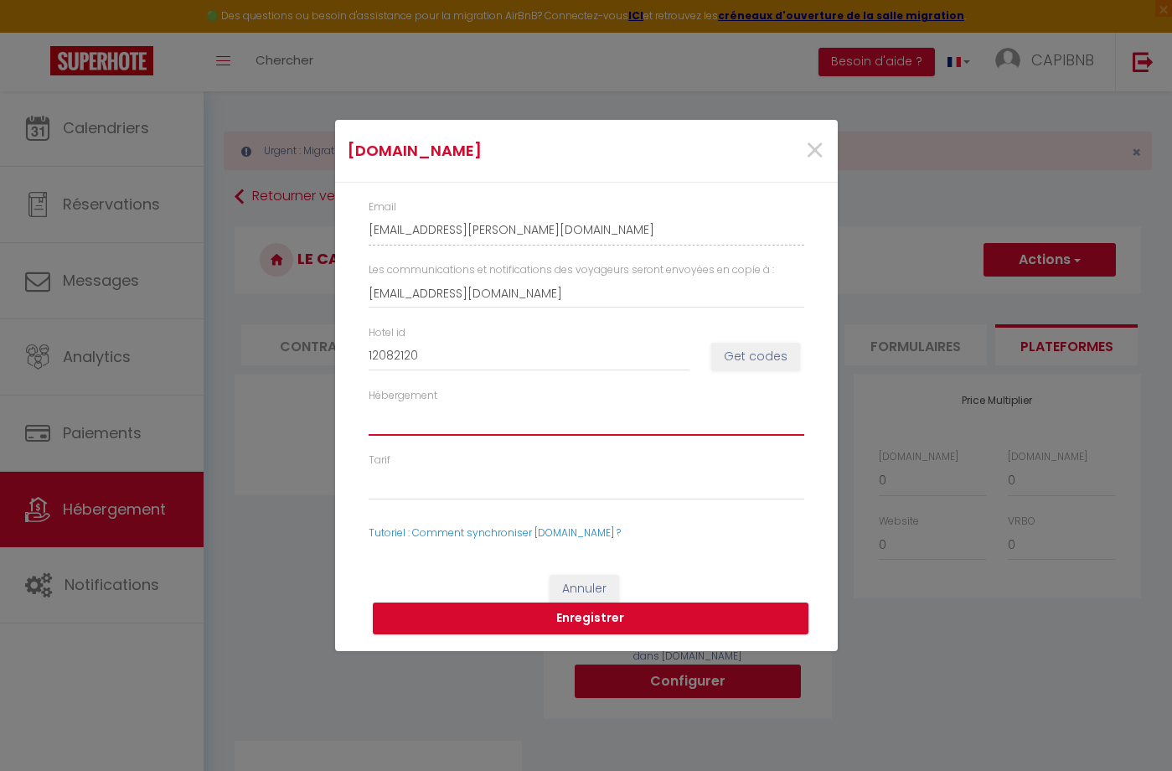
click at [488, 417] on select "Hébergement" at bounding box center [587, 420] width 436 height 32
click at [479, 533] on link "Tutoriel : Comment synchroniser [DOMAIN_NAME] ?" at bounding box center [495, 532] width 252 height 14
click at [820, 153] on span "×" at bounding box center [815, 151] width 21 height 50
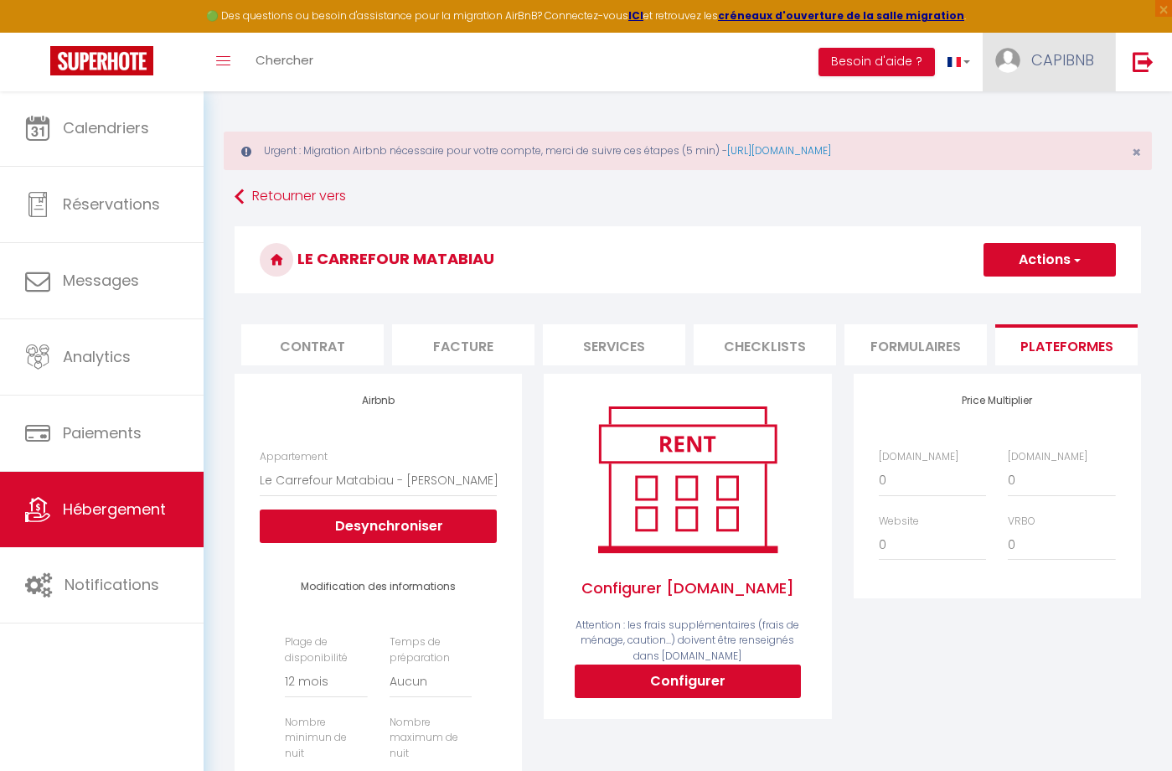
click at [1044, 63] on span "CAPIBNB" at bounding box center [1063, 59] width 63 height 21
click at [1019, 111] on link "Paramètres" at bounding box center [1048, 116] width 124 height 28
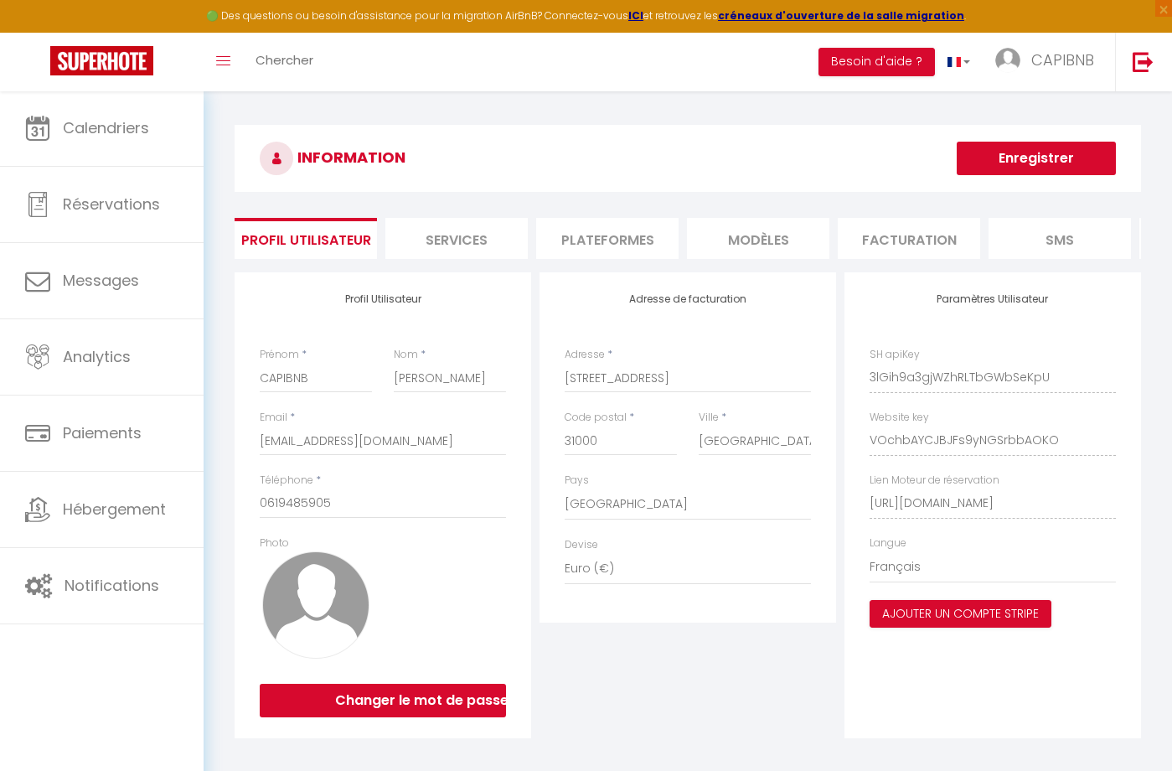
click at [600, 244] on li "Plateformes" at bounding box center [607, 238] width 142 height 41
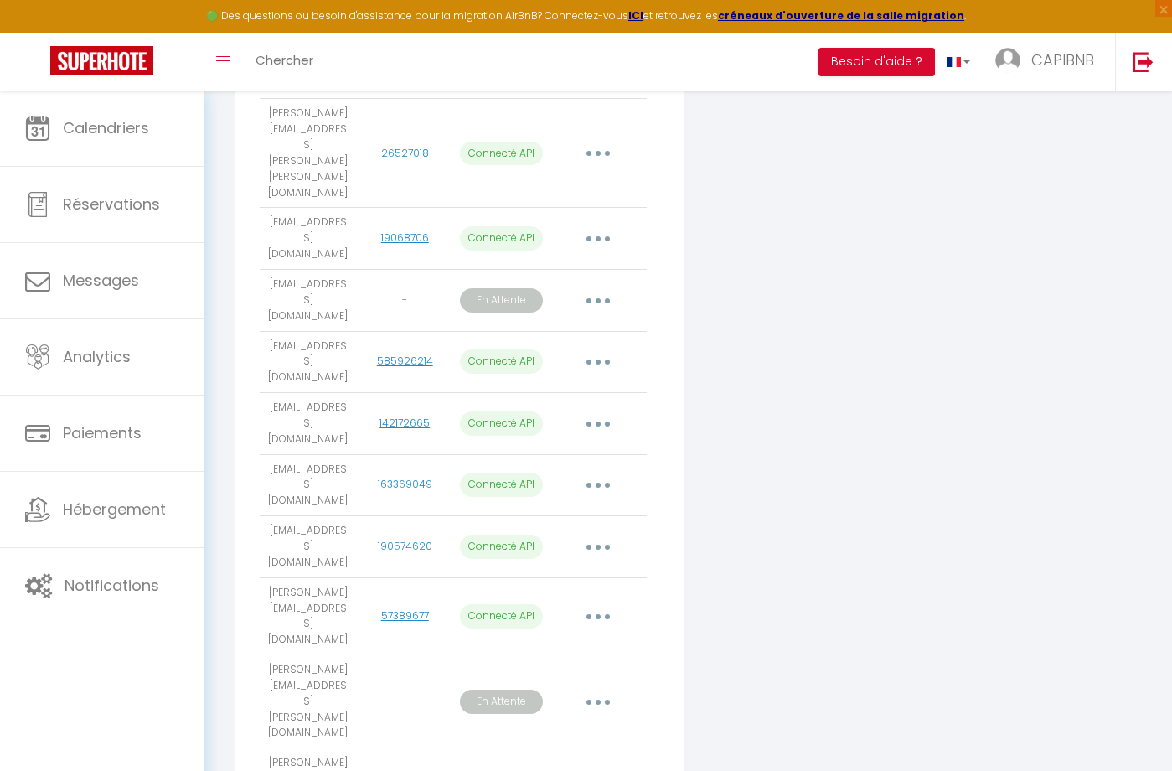
scroll to position [867, 0]
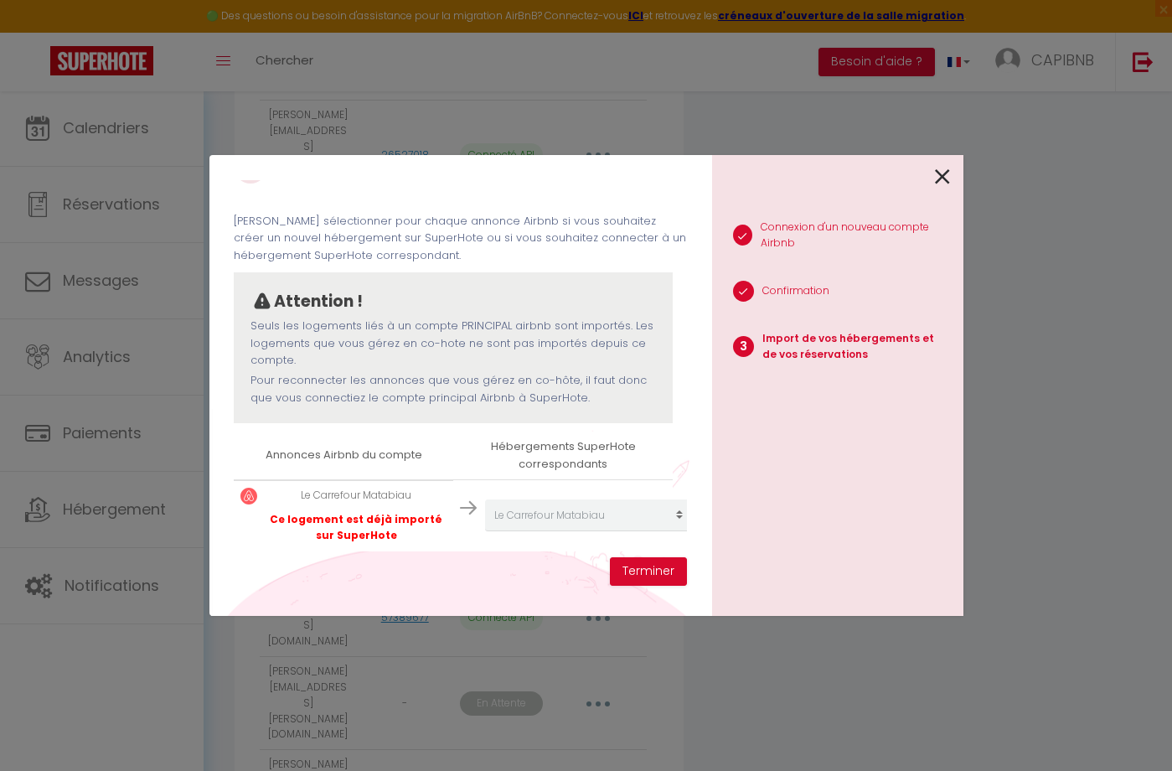
scroll to position [44, 0]
click at [944, 178] on icon at bounding box center [942, 176] width 15 height 25
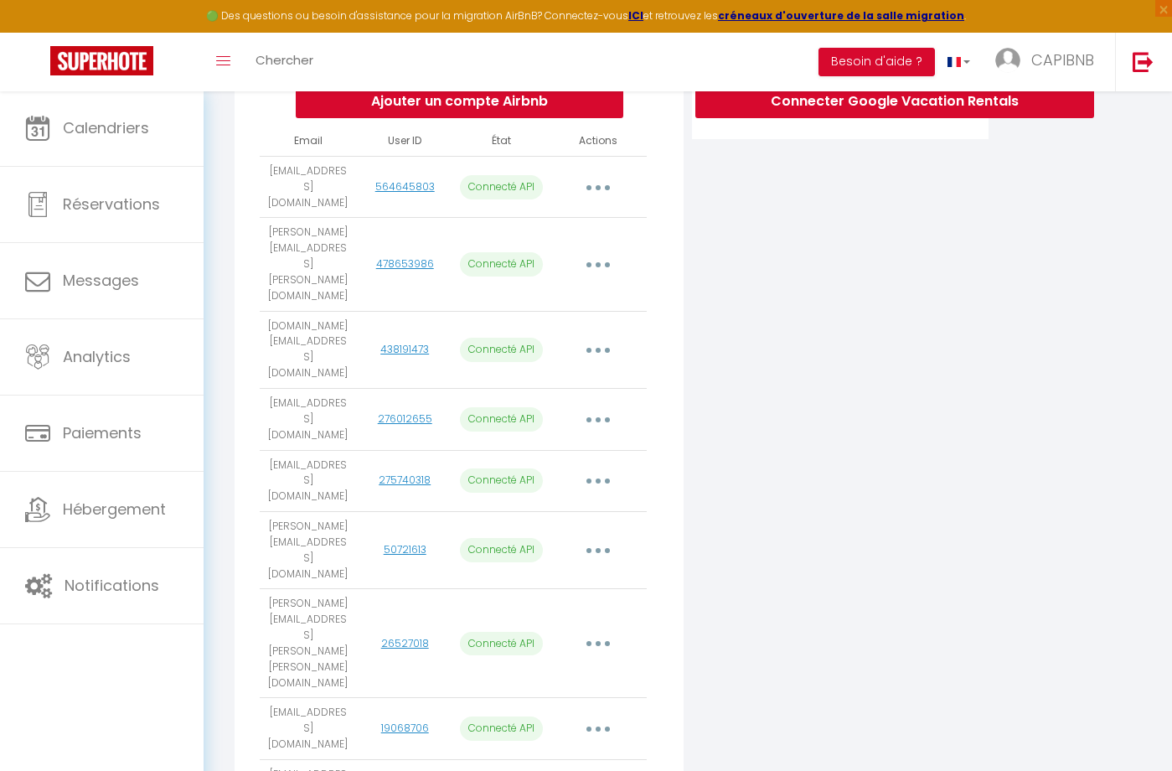
scroll to position [188, 0]
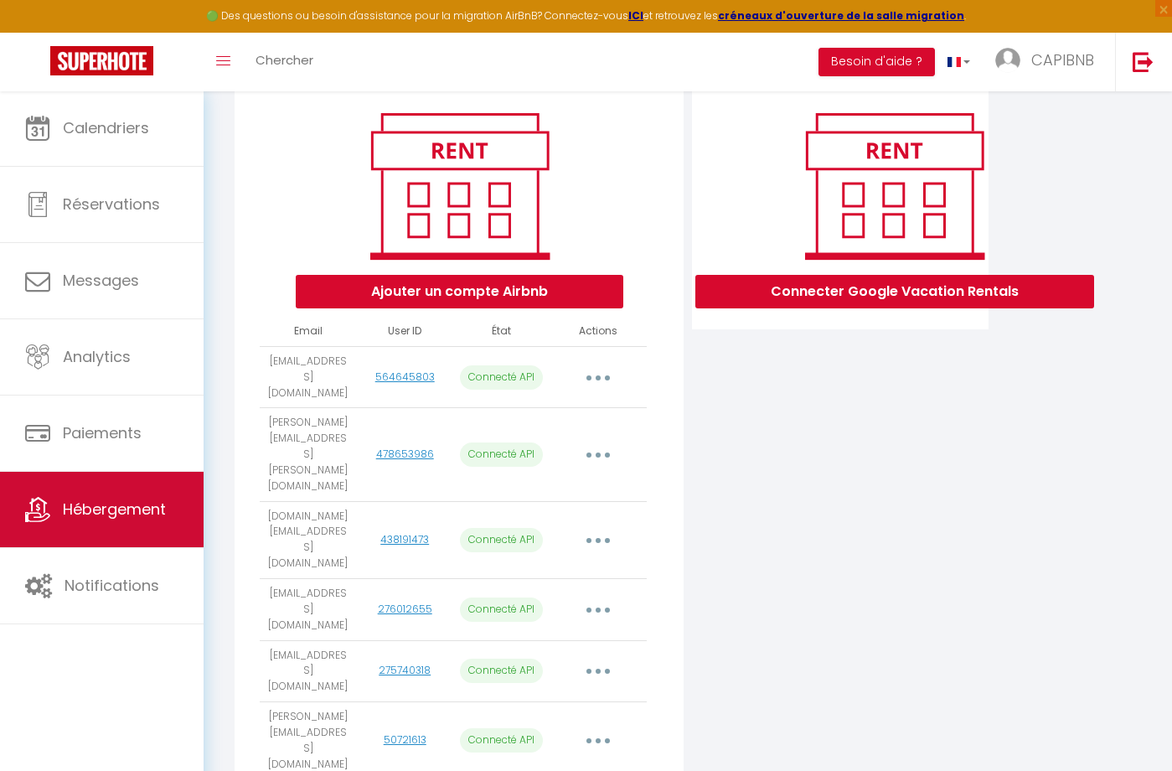
click at [136, 511] on span "Hébergement" at bounding box center [114, 509] width 103 height 21
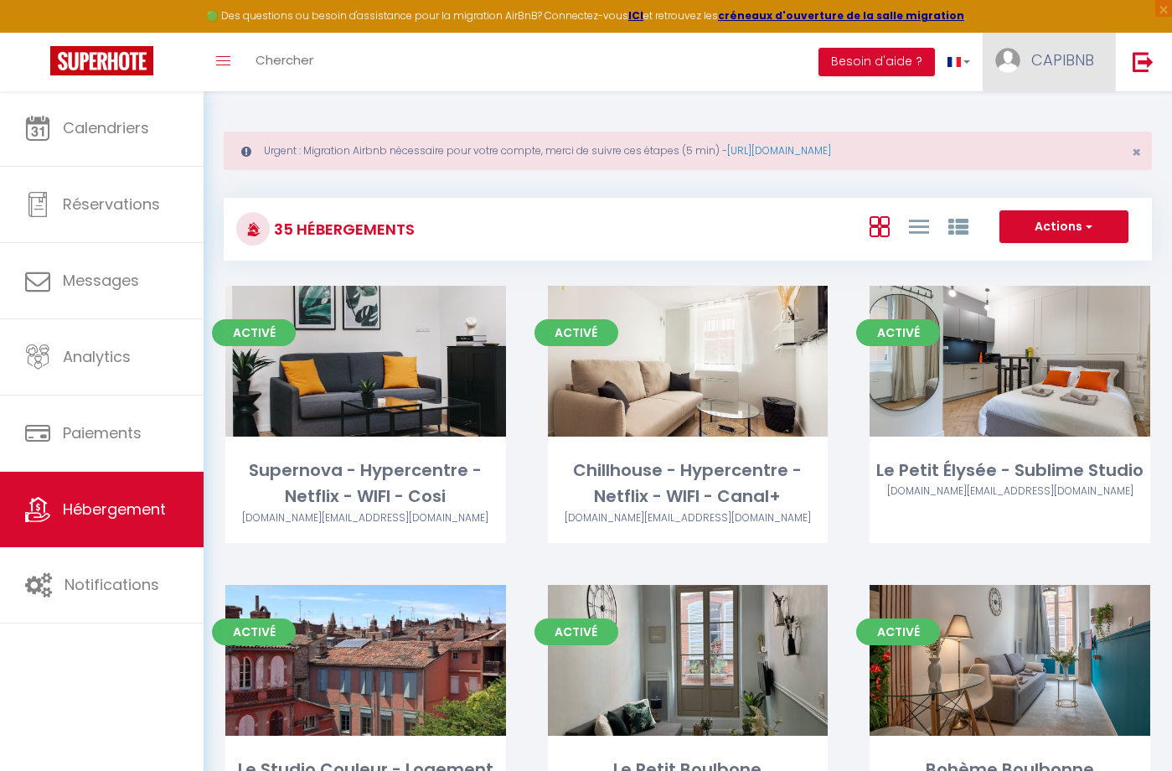
click at [1067, 63] on span "CAPIBNB" at bounding box center [1063, 59] width 63 height 21
click at [1030, 118] on link "Paramètres" at bounding box center [1048, 116] width 124 height 28
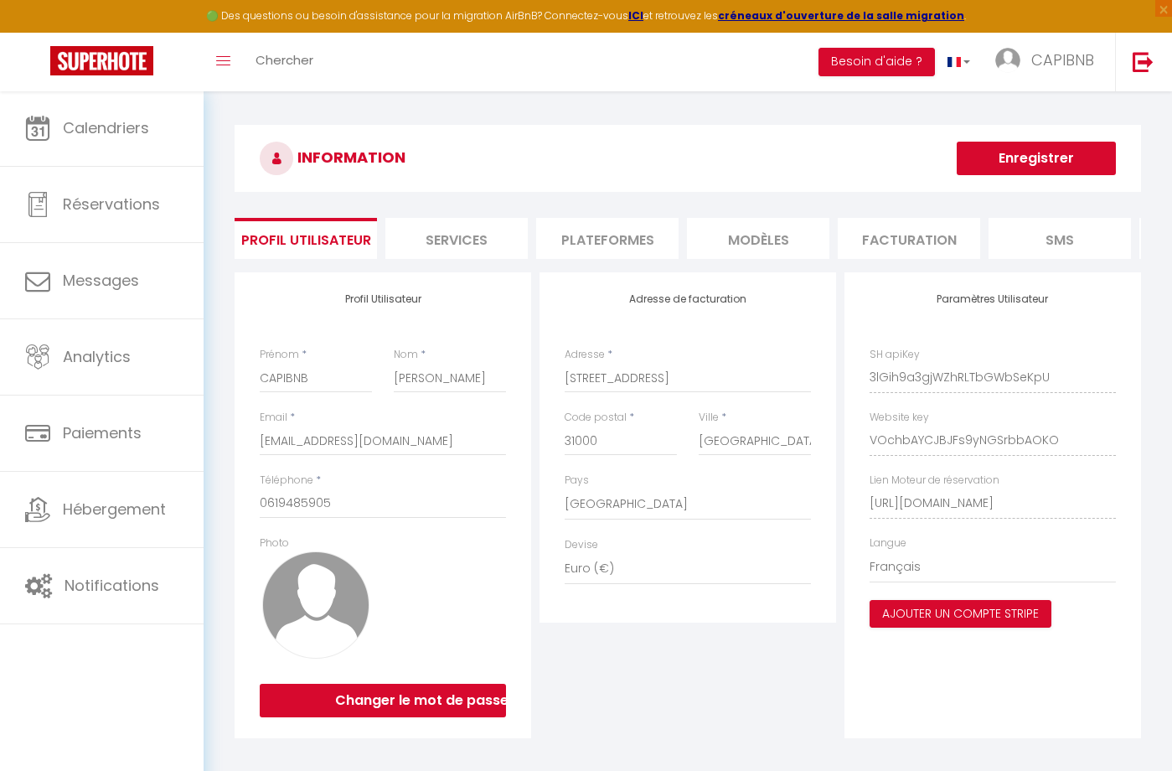
click at [593, 248] on li "Plateformes" at bounding box center [607, 238] width 142 height 41
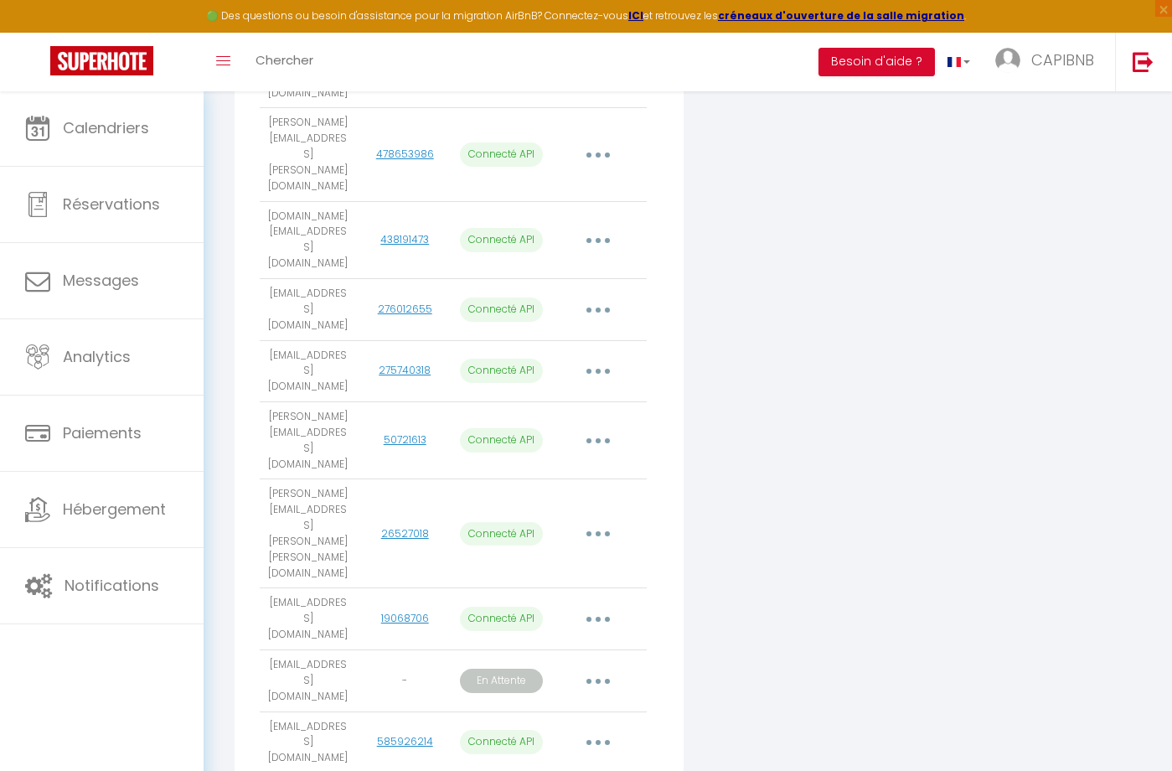
scroll to position [606, 0]
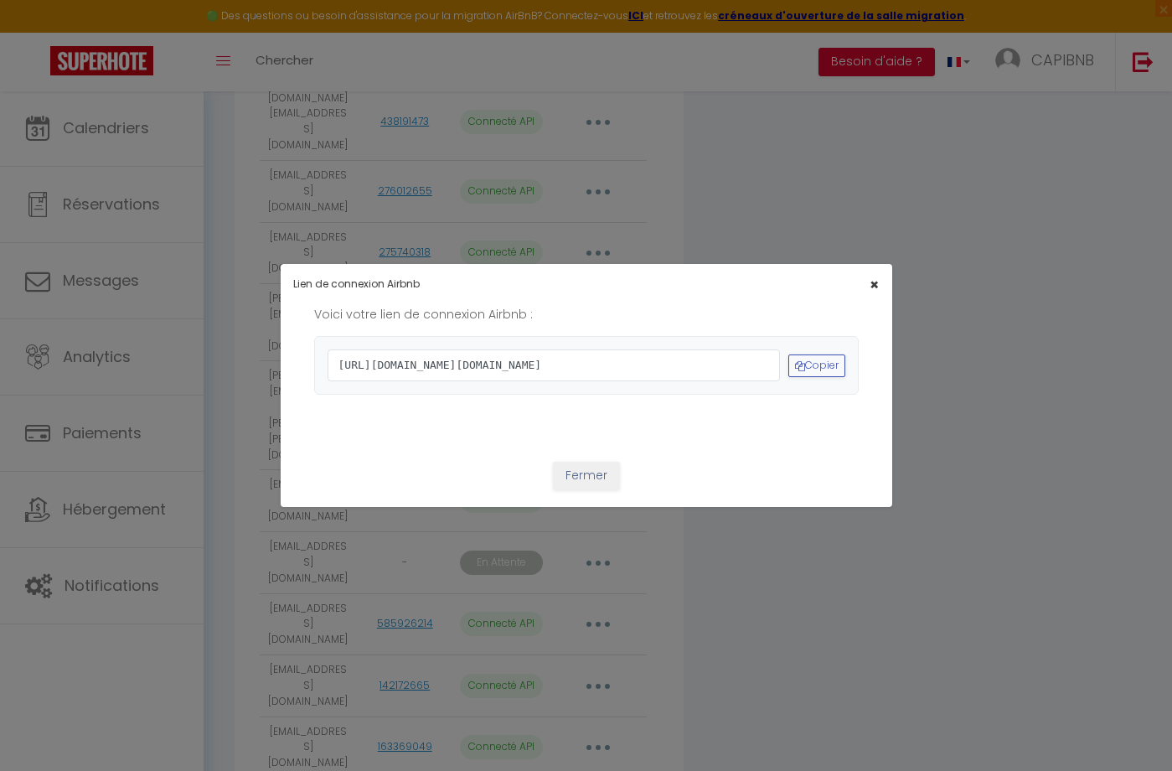
click at [876, 274] on span "×" at bounding box center [874, 284] width 9 height 21
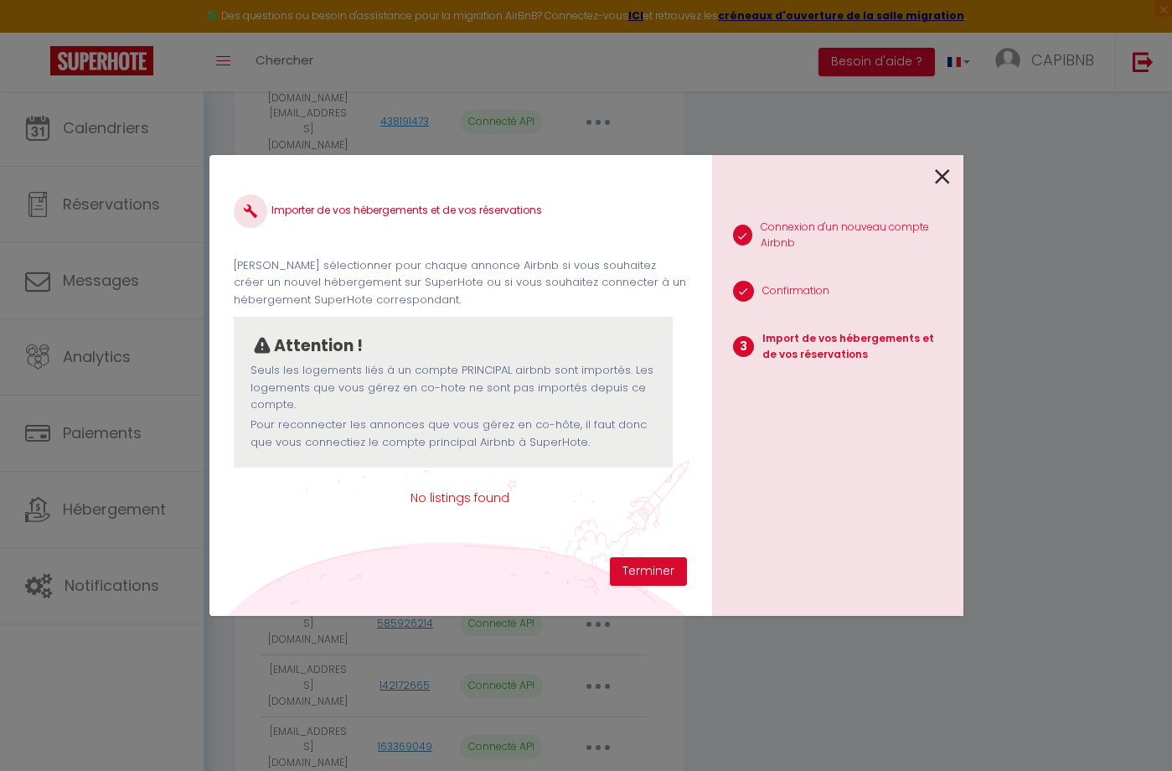
click at [946, 177] on icon at bounding box center [942, 176] width 15 height 25
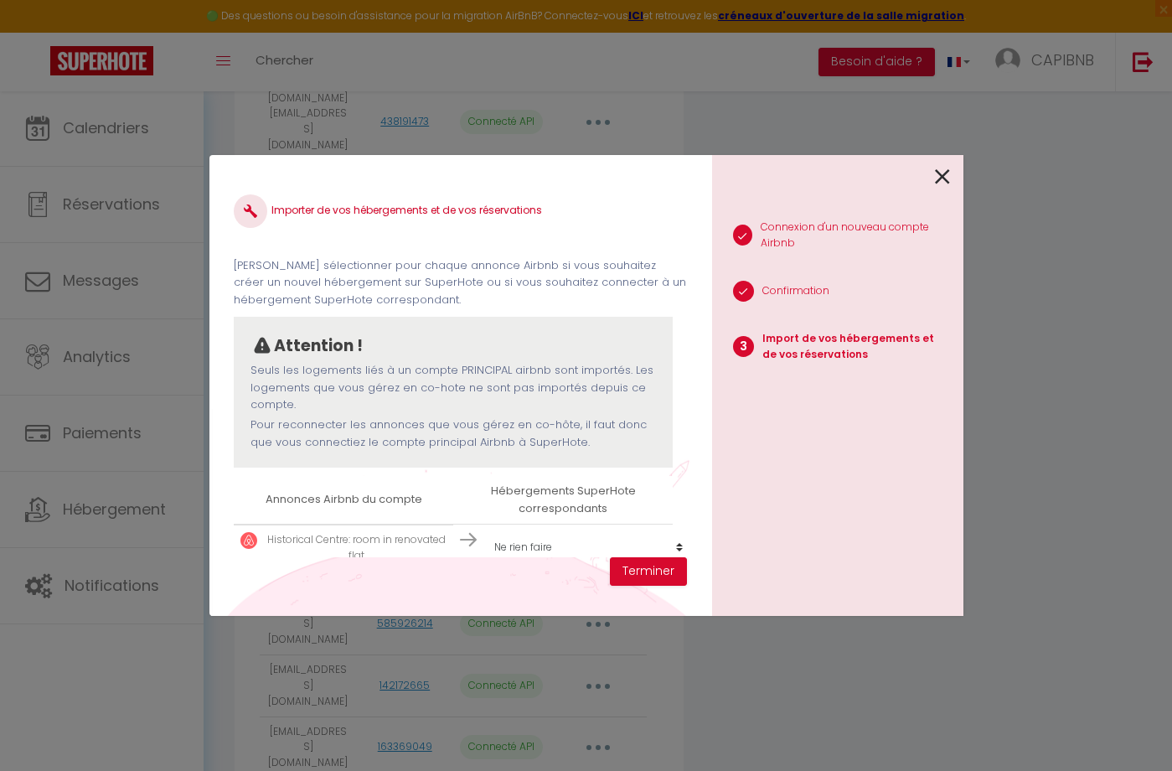
scroll to position [2, 0]
click at [940, 173] on icon at bounding box center [942, 176] width 15 height 25
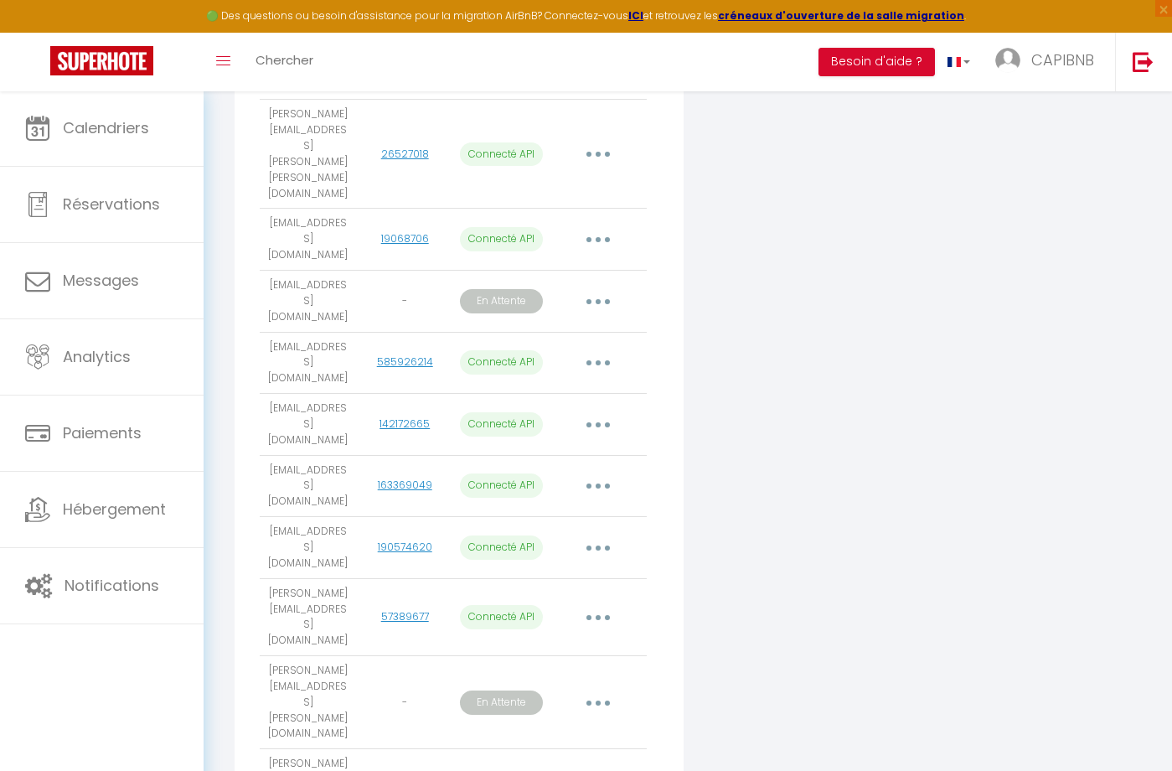
scroll to position [867, 0]
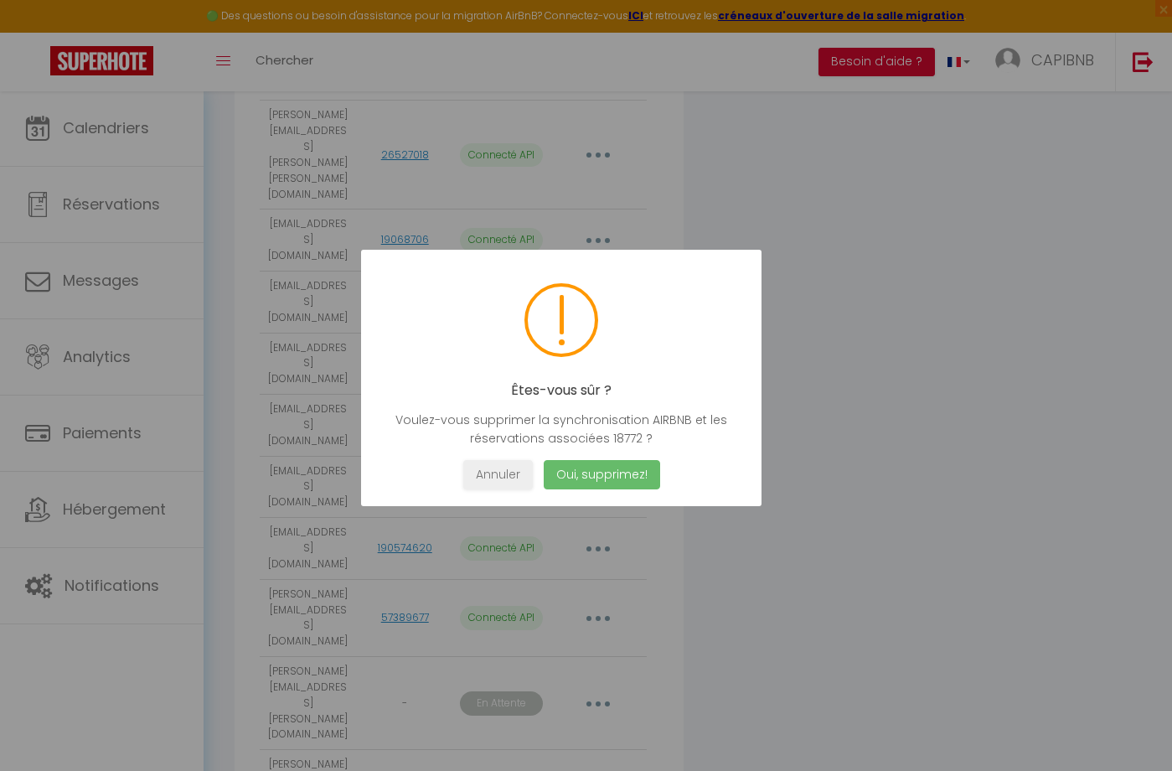
click at [585, 474] on button "Oui, supprimez!" at bounding box center [601, 474] width 116 height 29
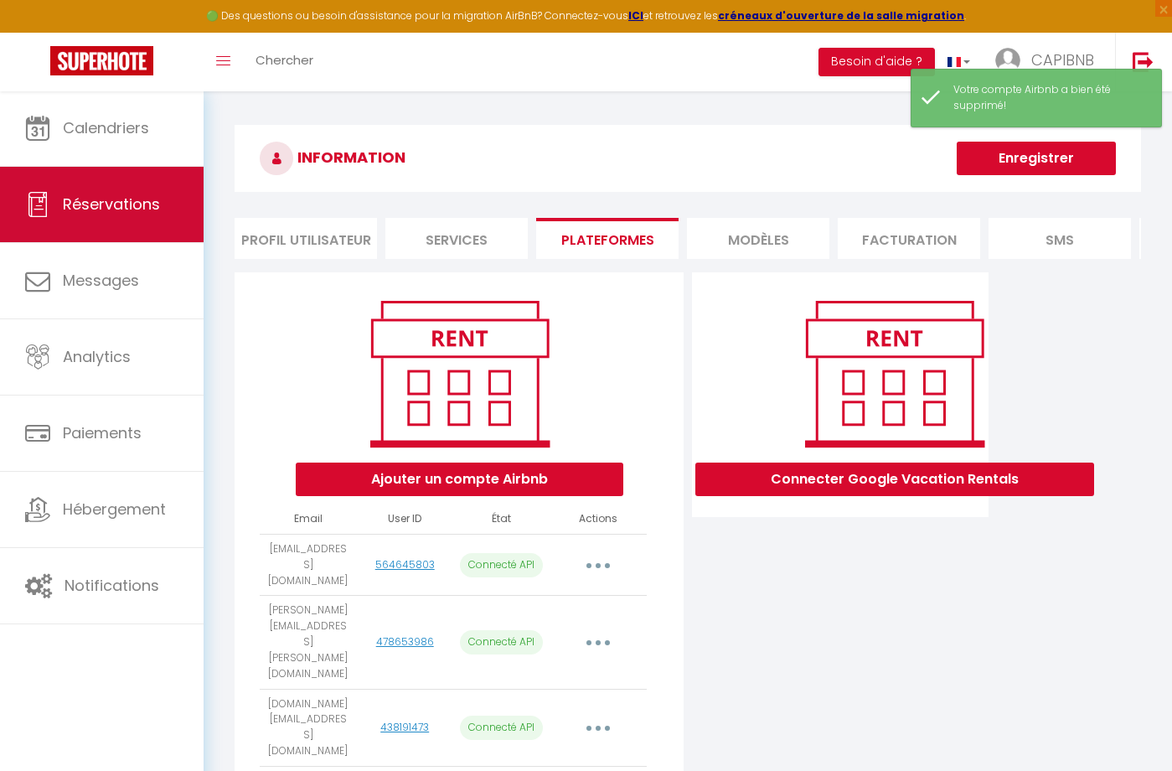
scroll to position [0, 0]
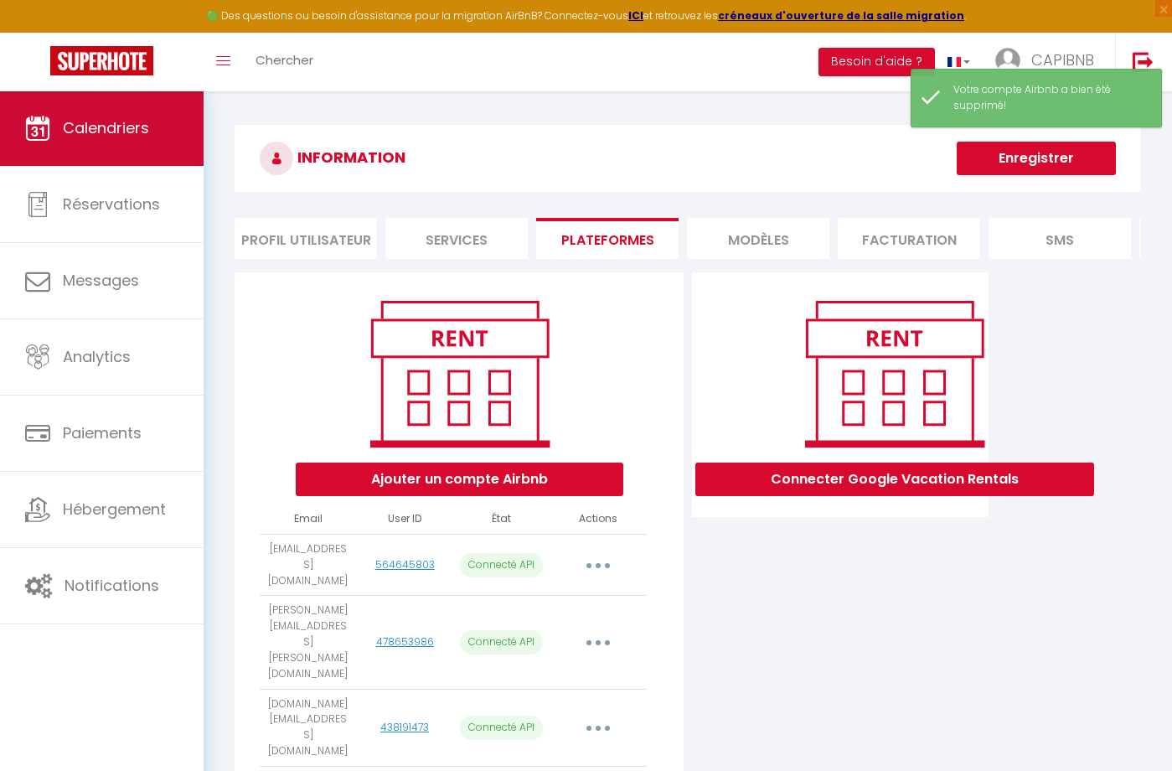
click at [137, 129] on span "Calendriers" at bounding box center [106, 127] width 86 height 21
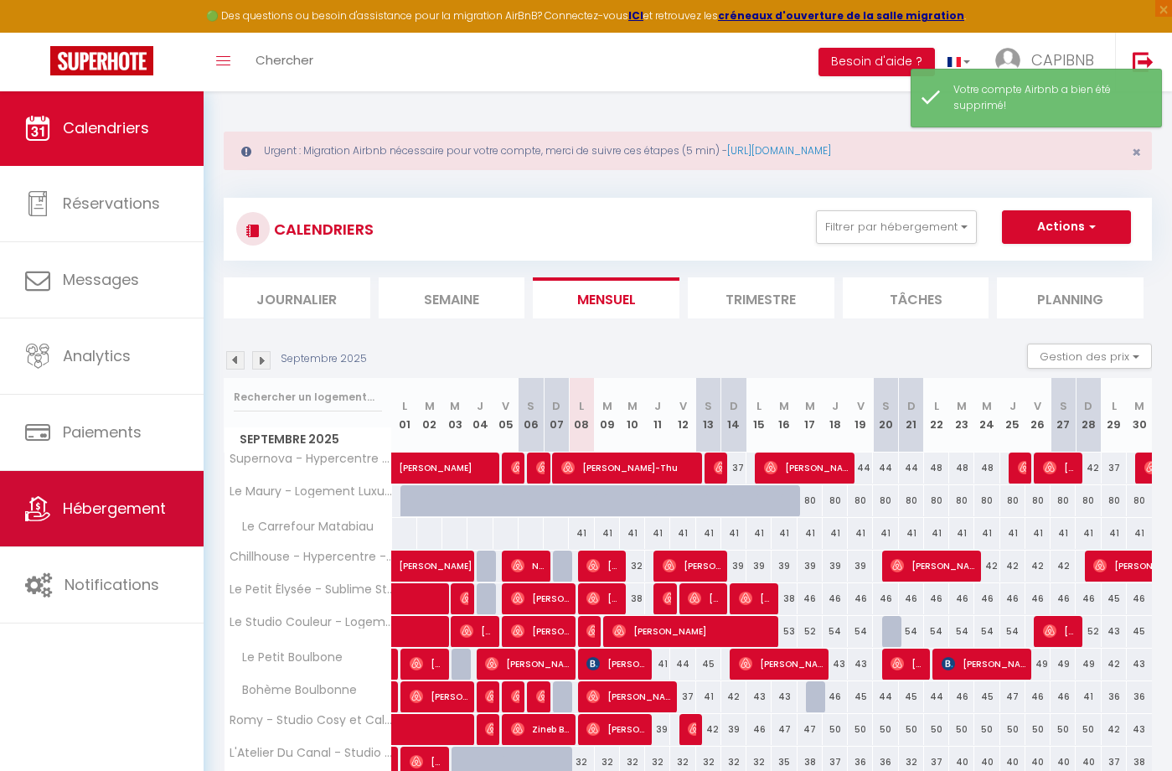
click at [139, 508] on span "Hébergement" at bounding box center [114, 508] width 103 height 21
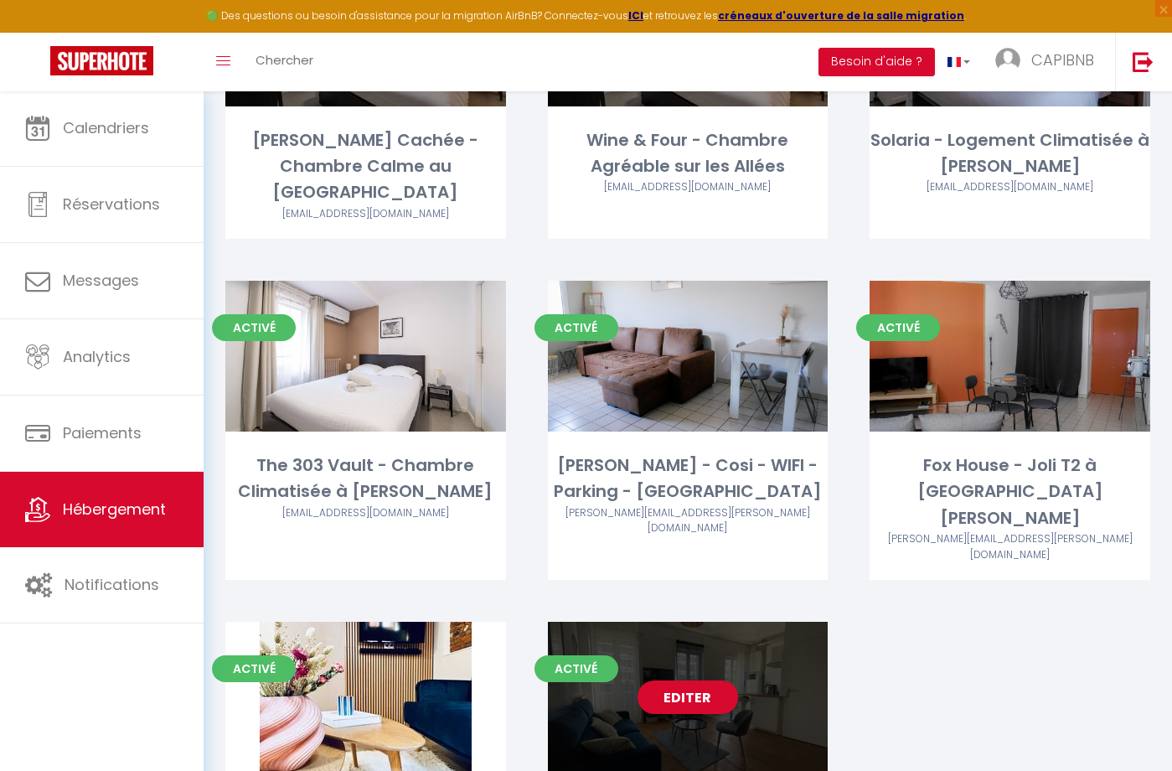
scroll to position [3104, 0]
click at [675, 623] on div "Editer" at bounding box center [688, 698] width 281 height 151
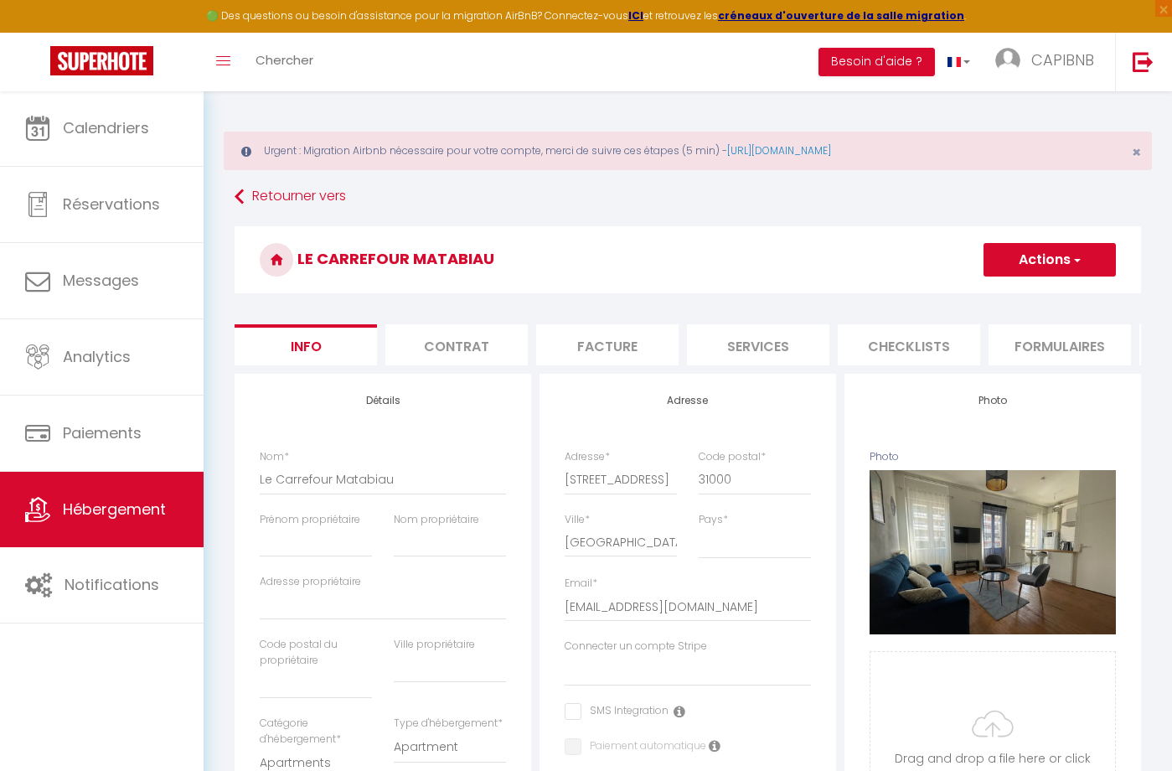
click at [1057, 266] on button "Actions" at bounding box center [1050, 260] width 132 height 34
click at [1002, 344] on link "Supprimer" at bounding box center [1025, 340] width 179 height 22
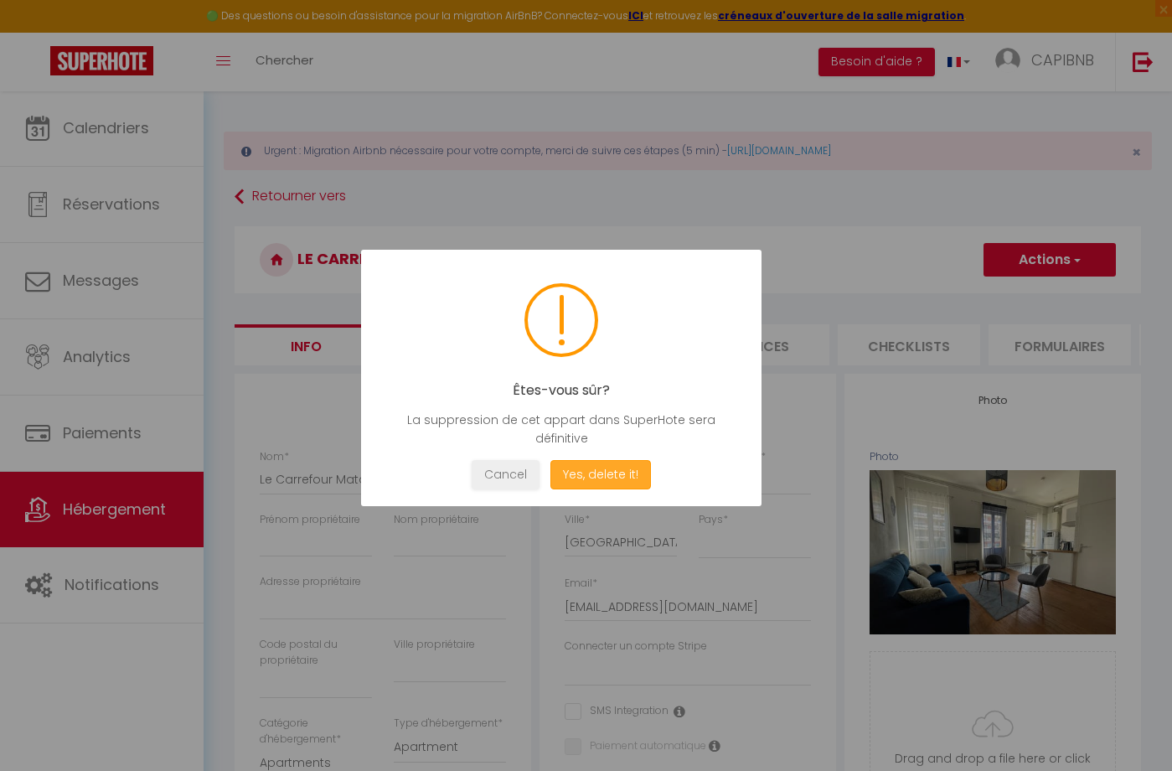
click at [632, 469] on button "Yes, delete it!" at bounding box center [601, 474] width 101 height 29
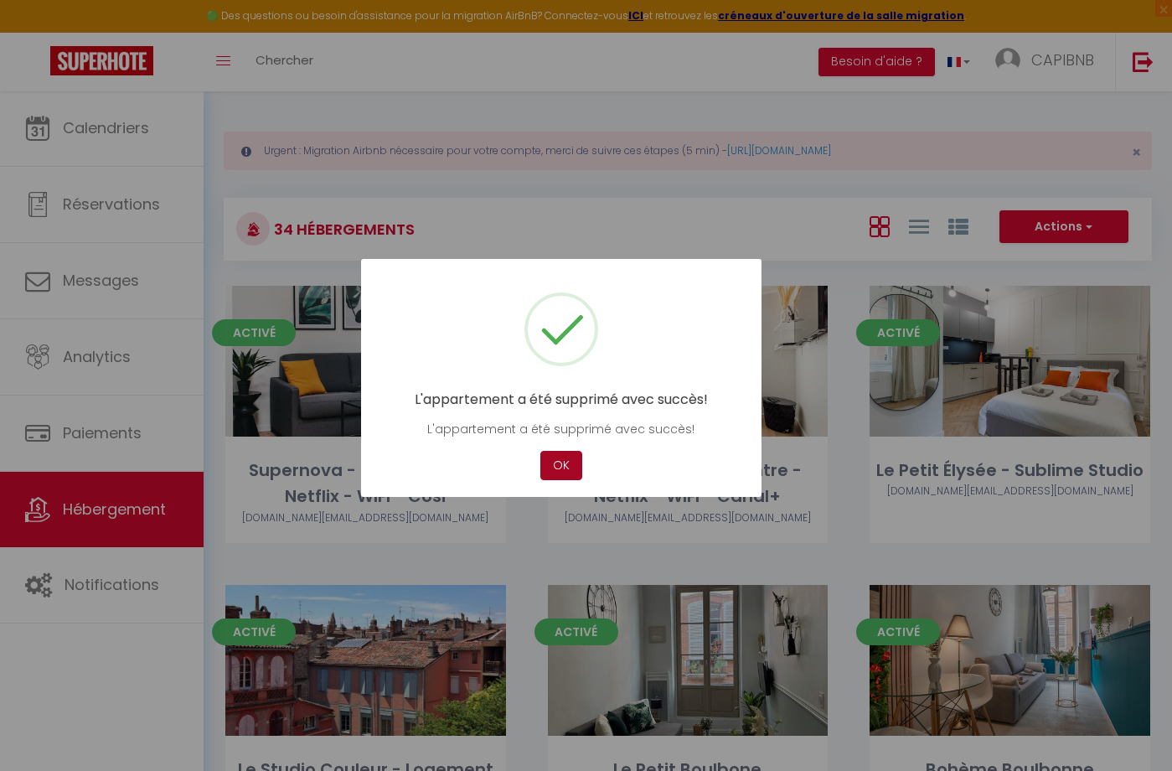
click at [561, 463] on button "OK" at bounding box center [562, 465] width 42 height 29
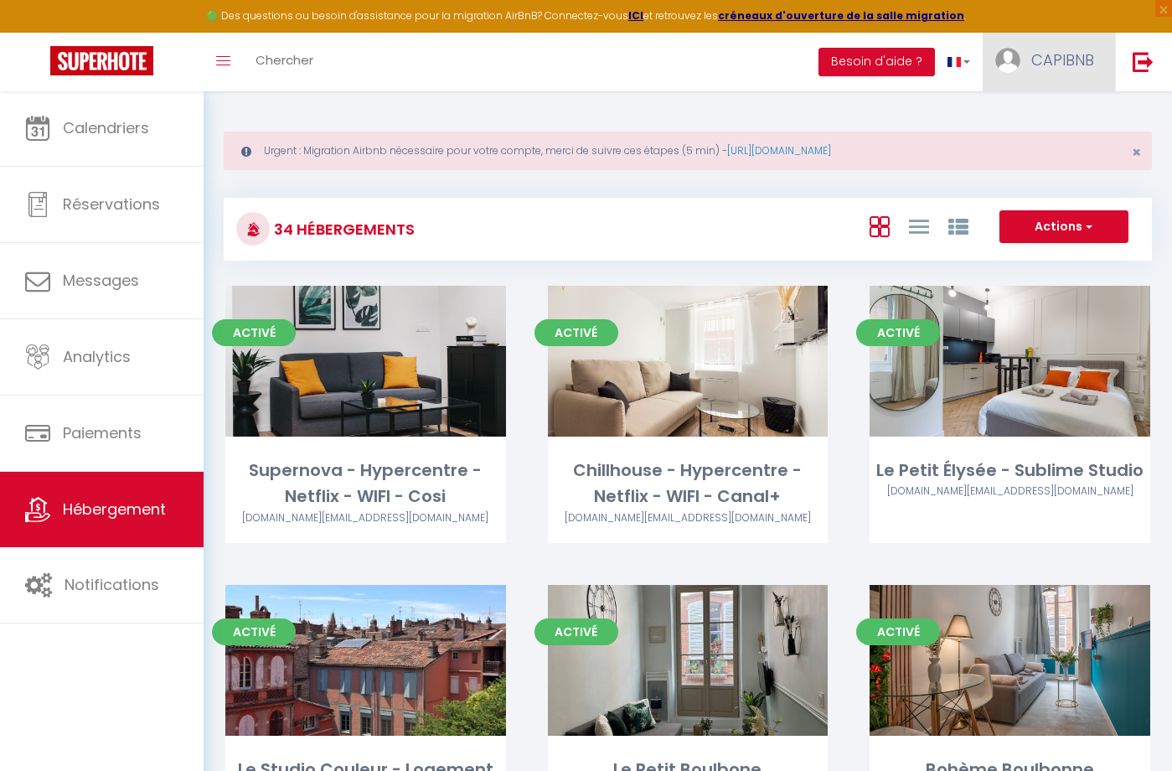
click at [1033, 57] on span "CAPIBNB" at bounding box center [1063, 59] width 63 height 21
click at [1027, 115] on link "Paramètres" at bounding box center [1048, 116] width 124 height 28
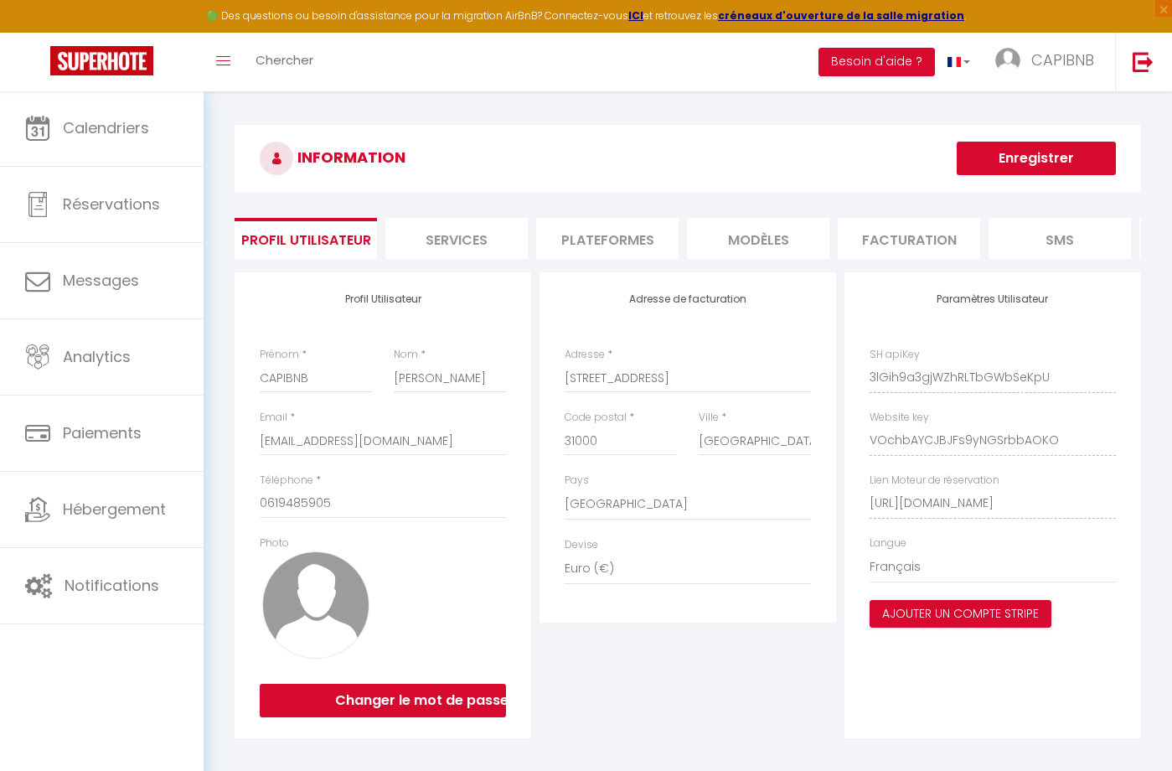
click at [582, 248] on li "Plateformes" at bounding box center [607, 238] width 142 height 41
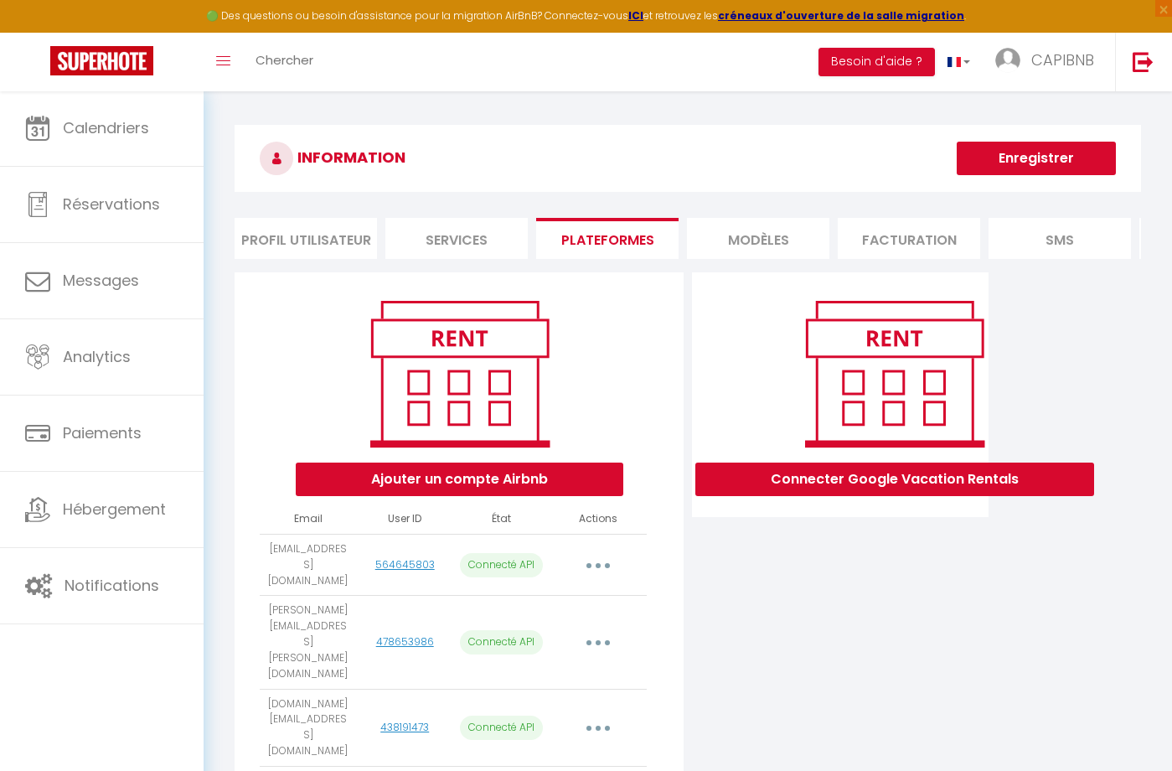
click at [523, 480] on button "Ajouter un compte Airbnb" at bounding box center [460, 480] width 328 height 34
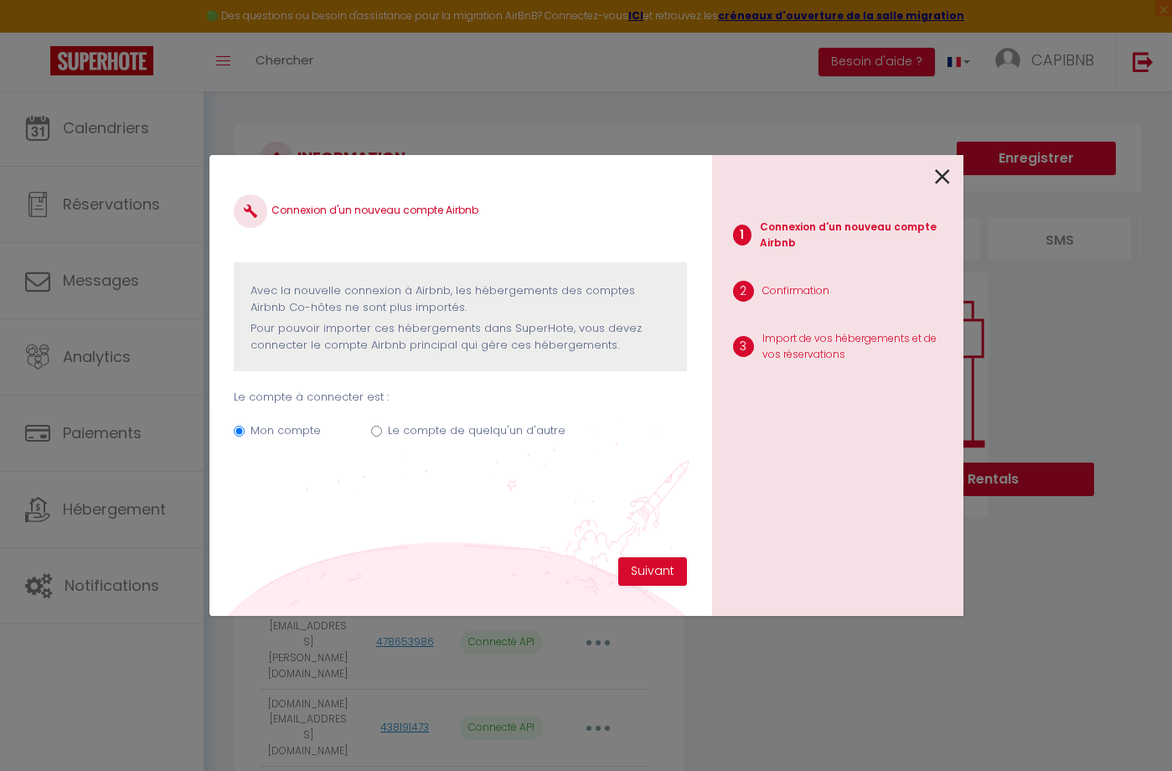
click at [468, 442] on div "Le compte de quelqu'un d'autre" at bounding box center [477, 433] width 178 height 23
click at [468, 427] on label "Le compte de quelqu'un d'autre" at bounding box center [477, 430] width 178 height 17
click at [382, 427] on input "Le compte de quelqu'un d'autre" at bounding box center [376, 431] width 11 height 11
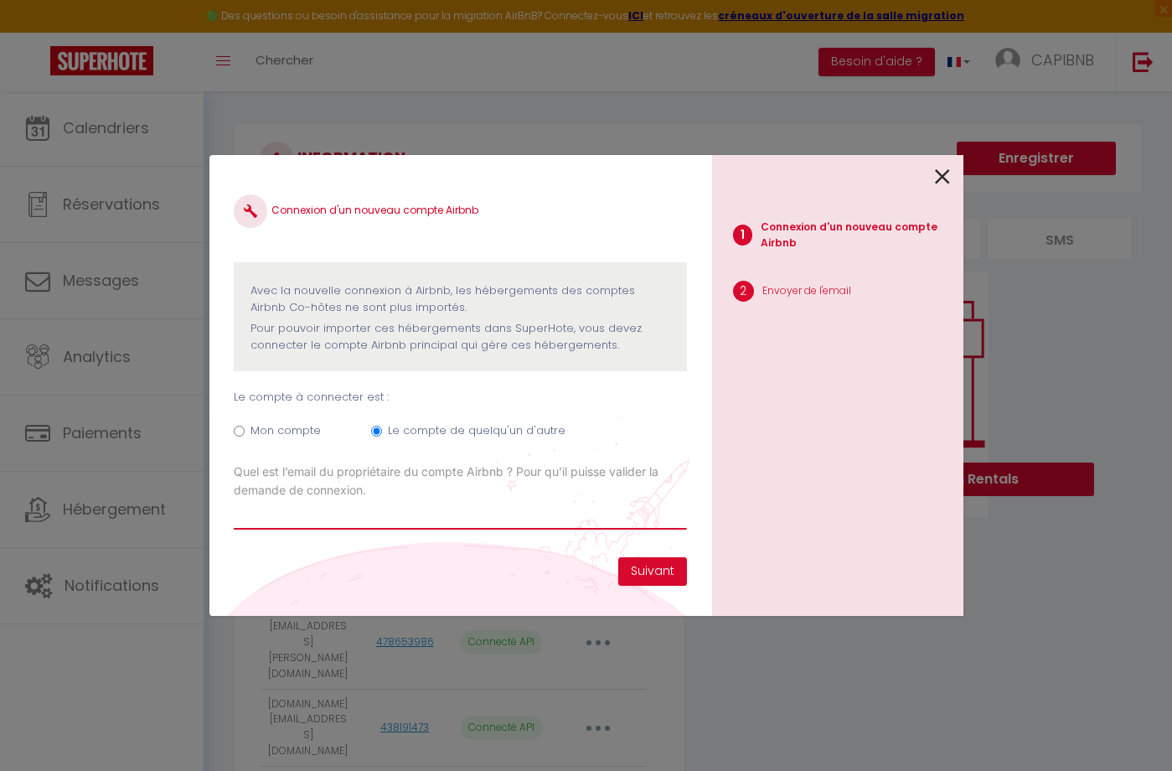
paste input "[PERSON_NAME][EMAIL_ADDRESS][PERSON_NAME][DOMAIN_NAME]"
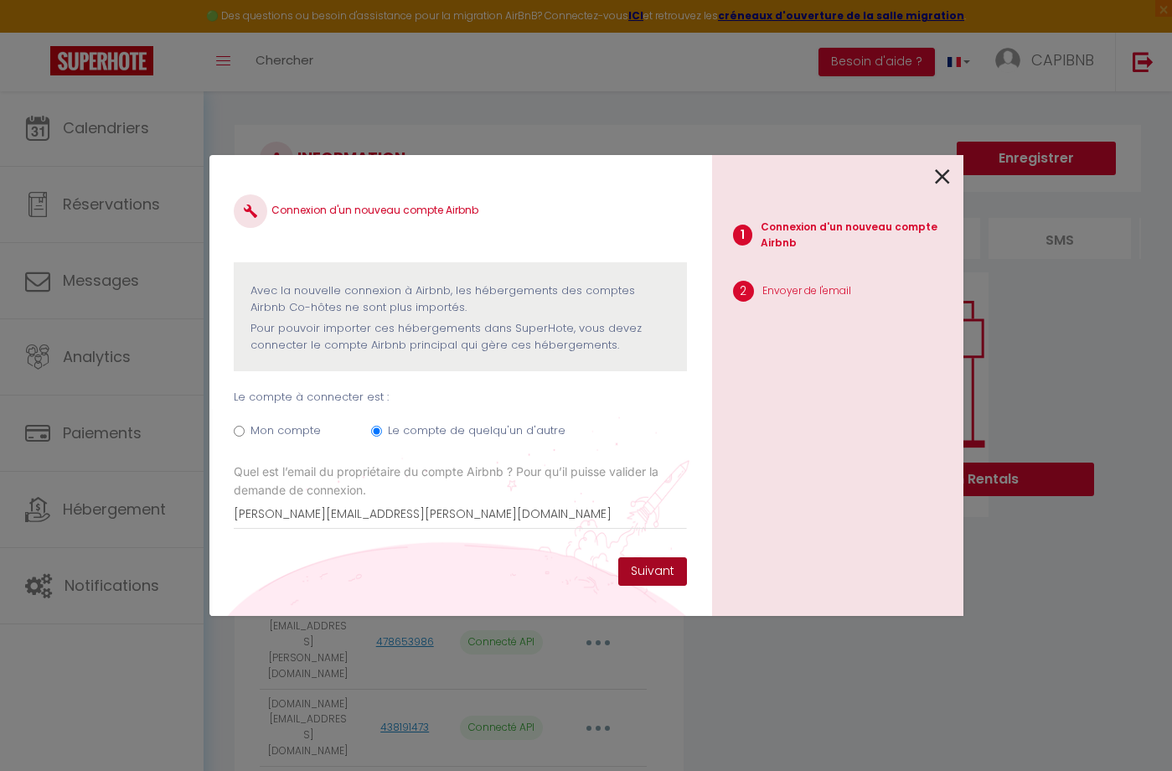
click at [648, 572] on button "Suivant" at bounding box center [652, 571] width 69 height 28
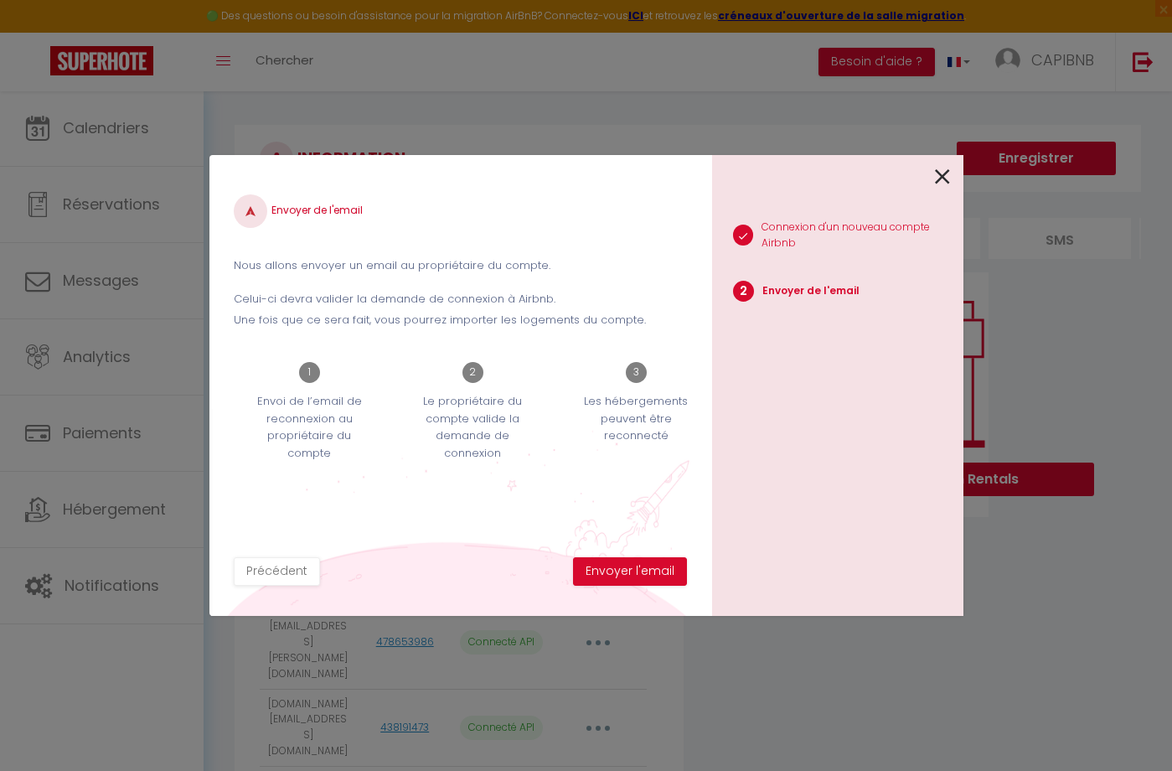
click at [648, 572] on button "Envoyer l'email" at bounding box center [630, 571] width 114 height 28
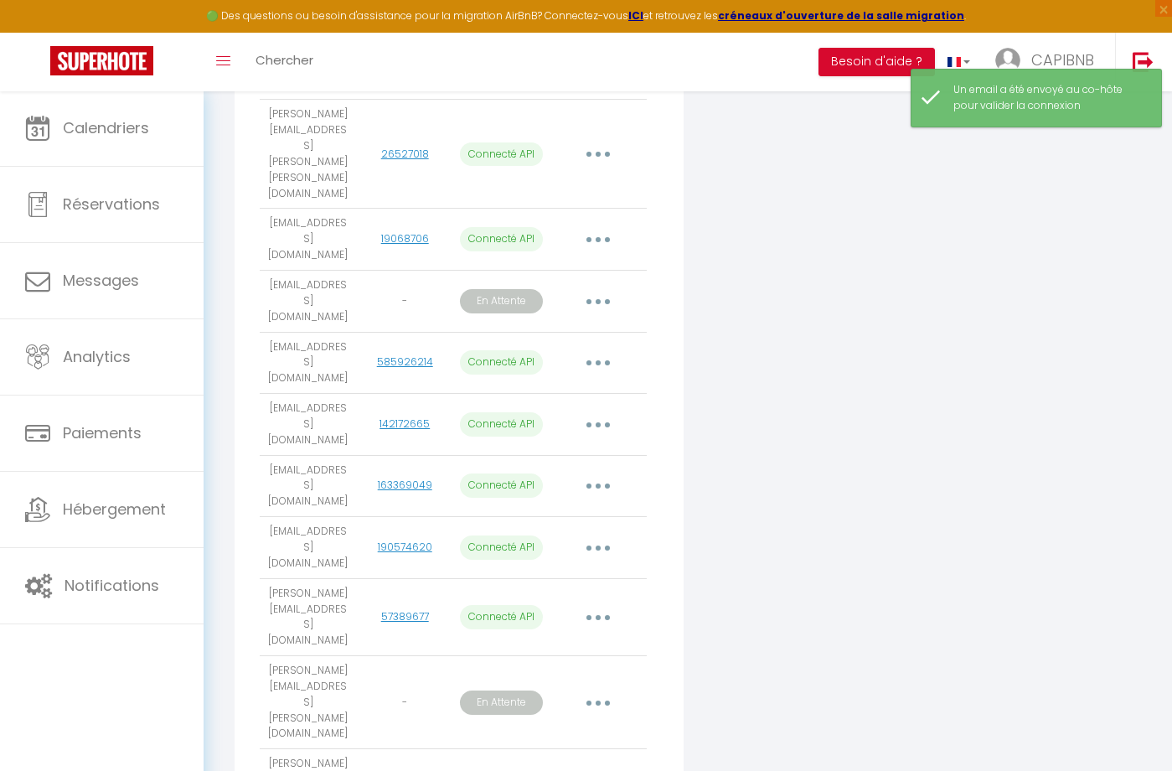
scroll to position [867, 0]
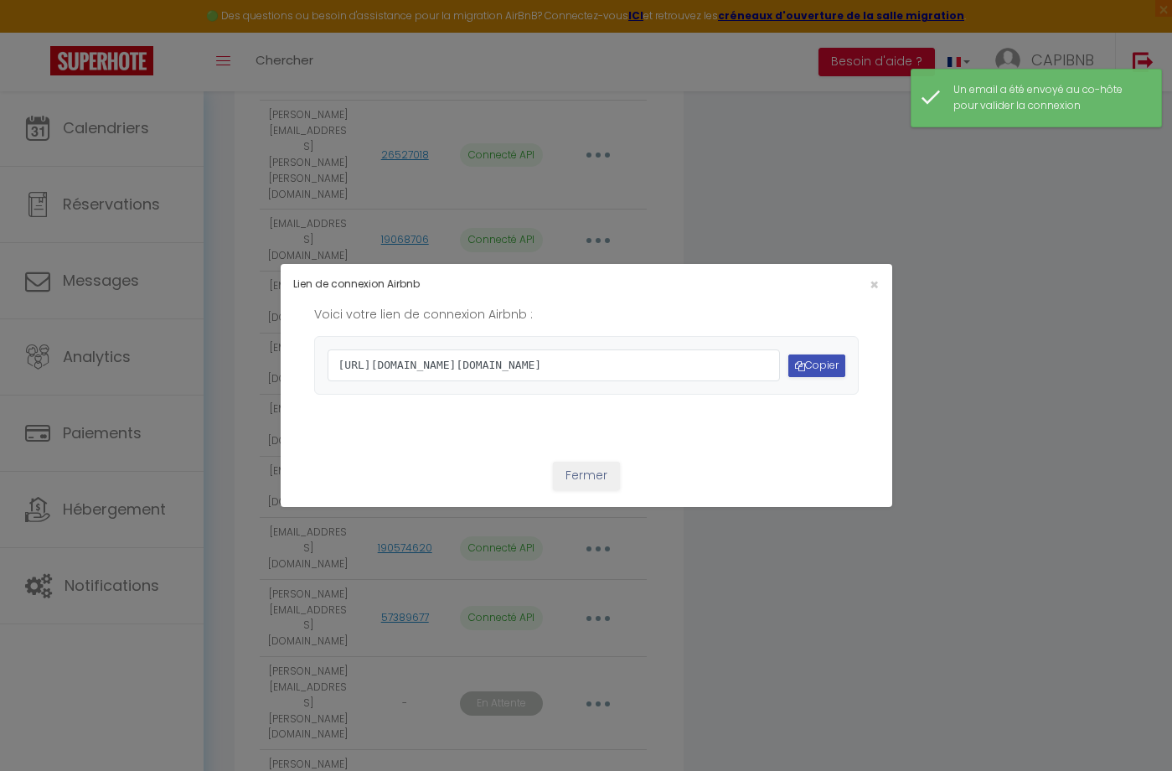
click at [801, 359] on button "Copier" at bounding box center [817, 365] width 57 height 23
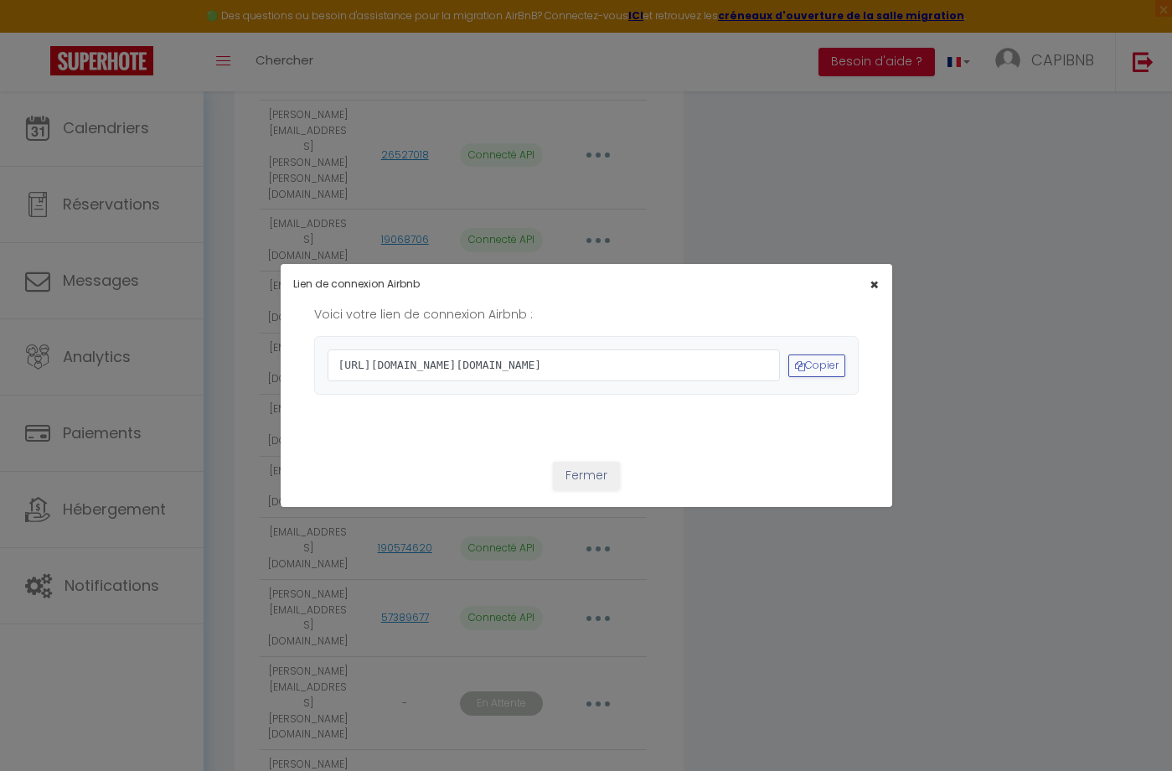
click at [878, 274] on span "×" at bounding box center [874, 284] width 9 height 21
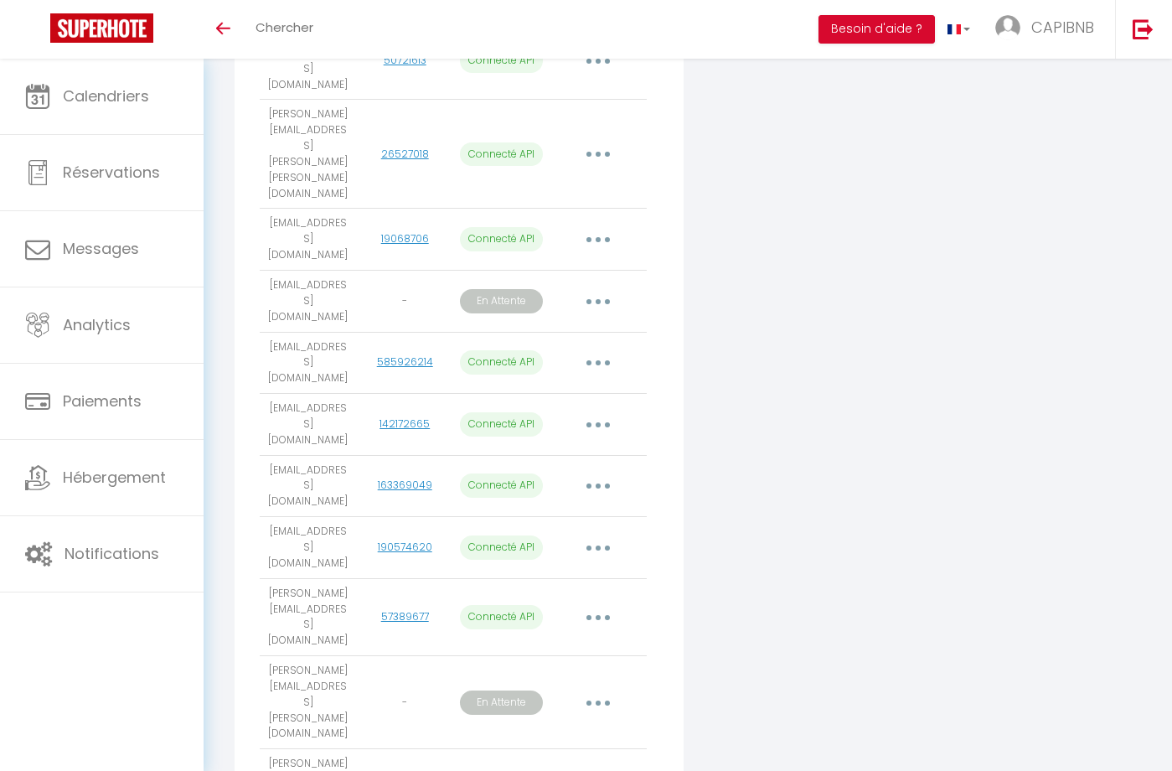
scroll to position [835, 0]
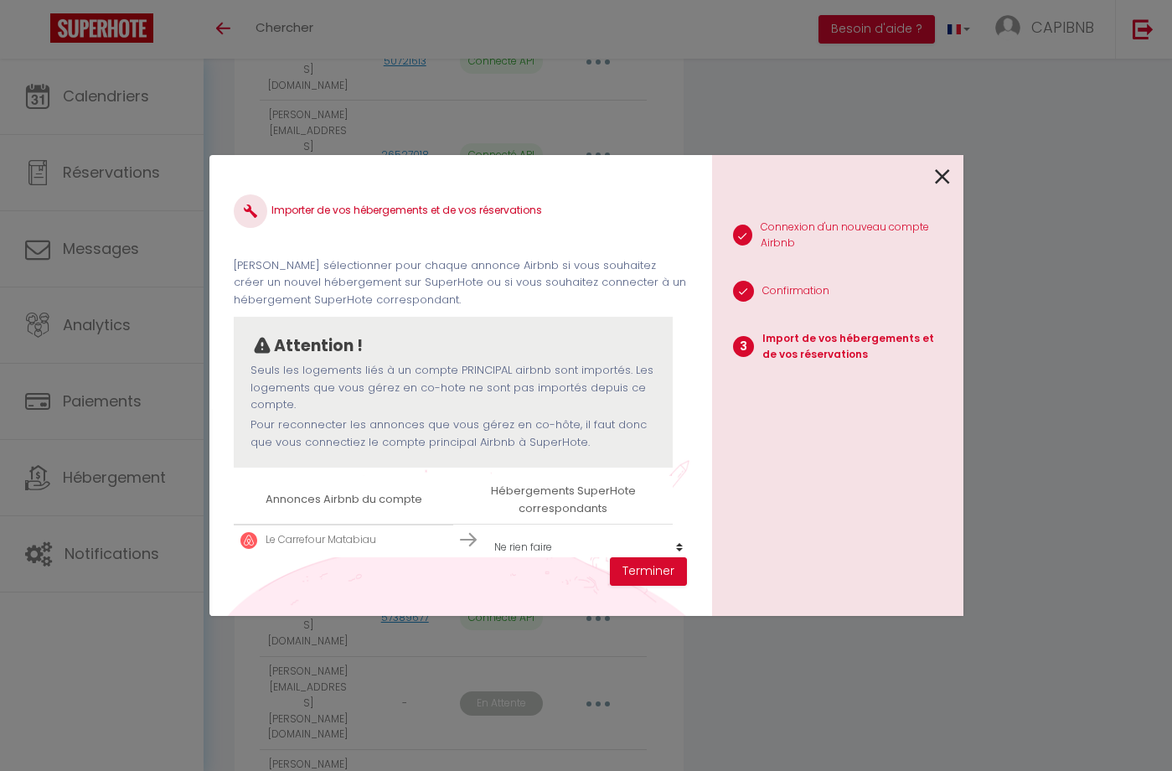
scroll to position [2, 0]
select select "45333"
click at [637, 572] on button "Terminer" at bounding box center [648, 571] width 77 height 28
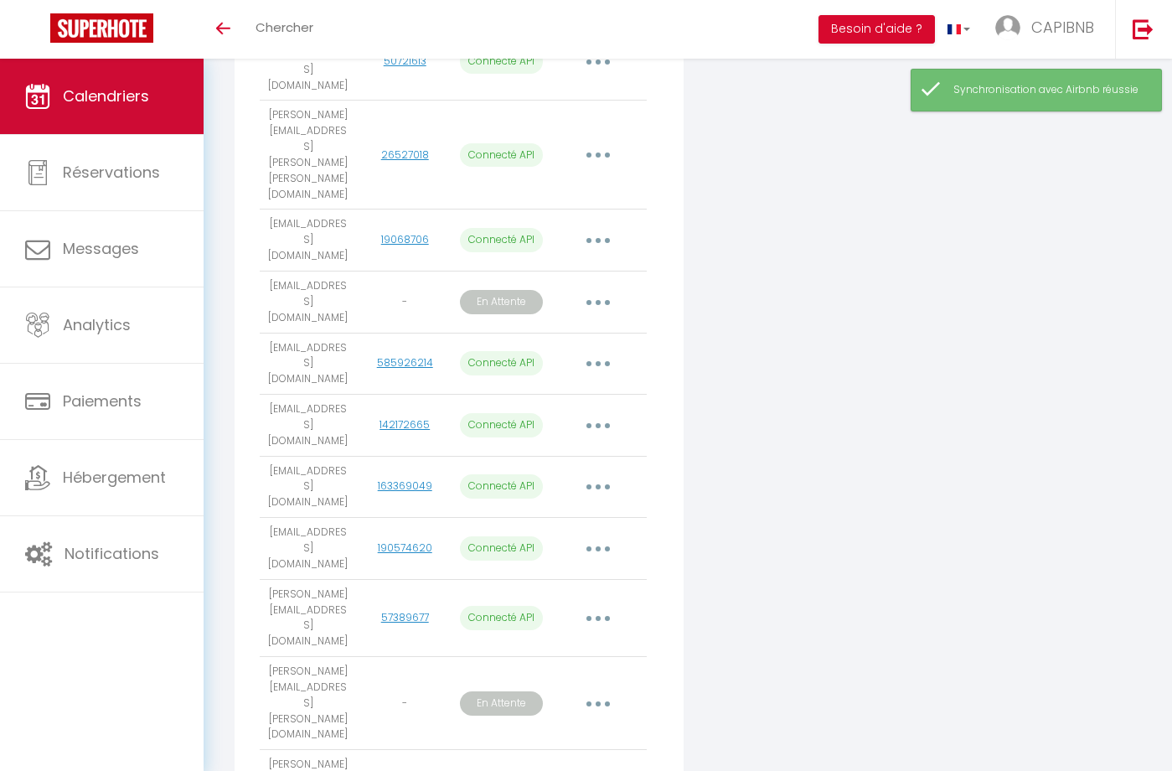
click at [163, 108] on link "Calendriers" at bounding box center [102, 96] width 204 height 75
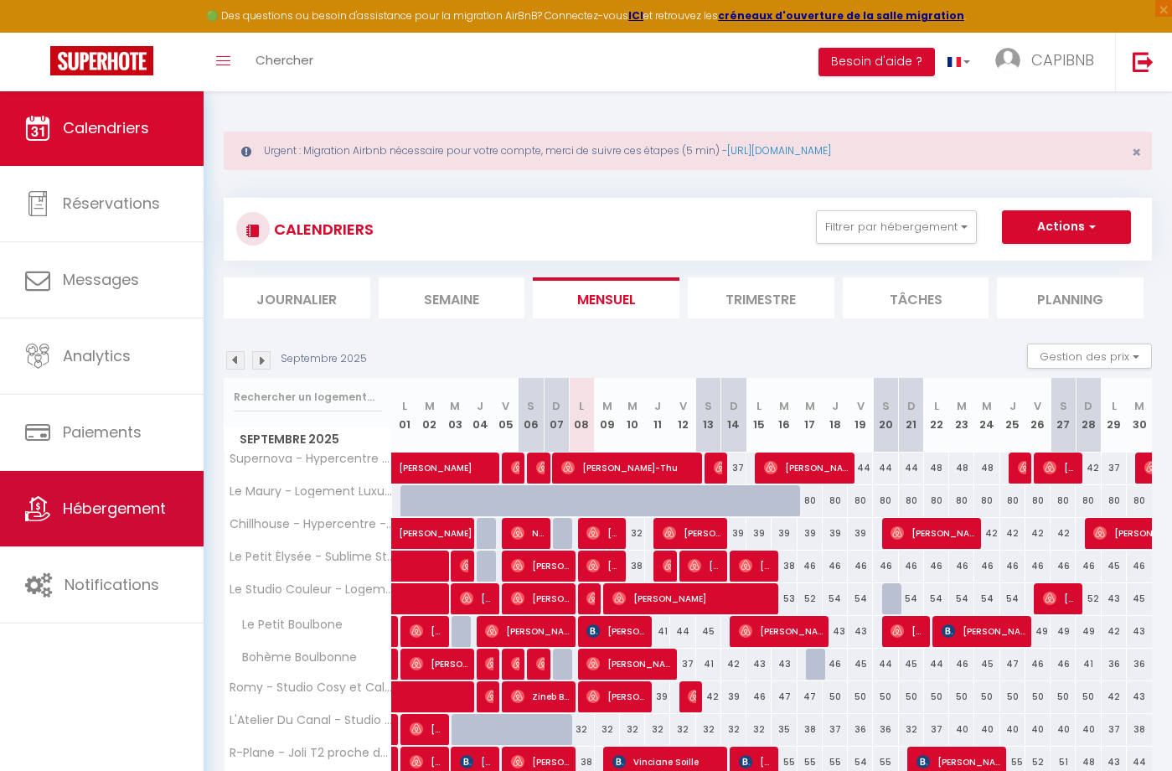
click at [137, 500] on span "Hébergement" at bounding box center [114, 508] width 103 height 21
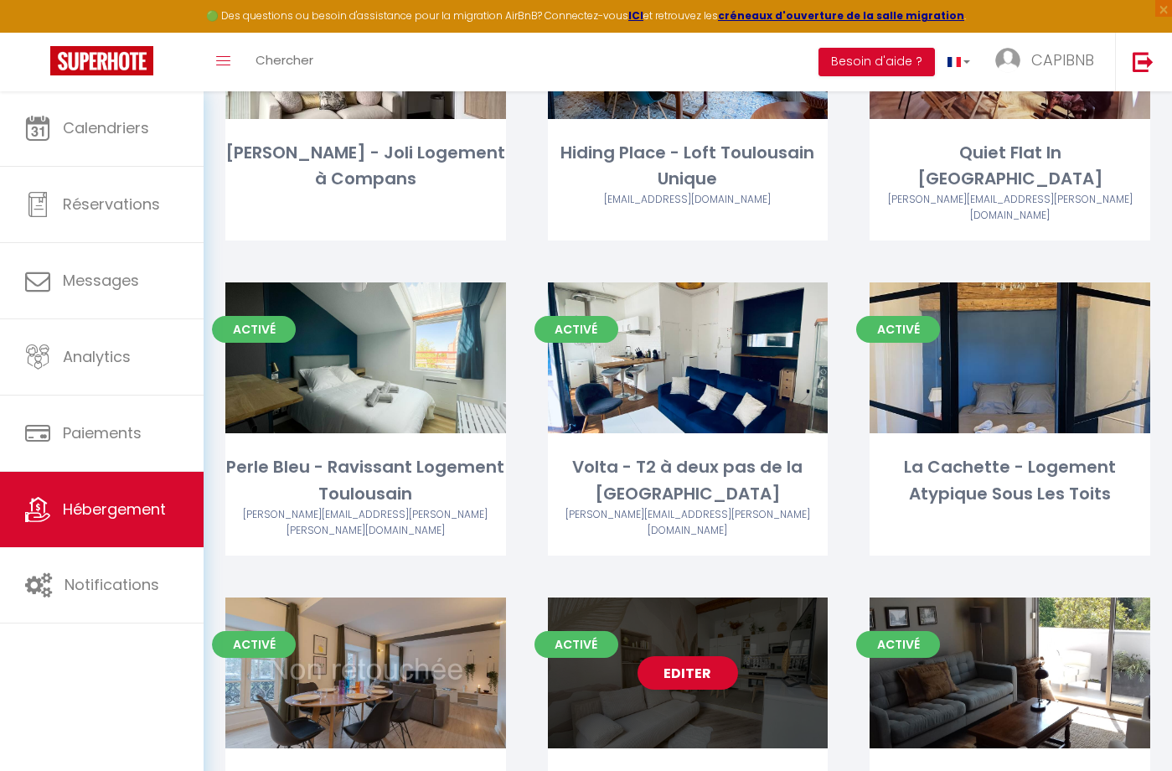
scroll to position [1526, 0]
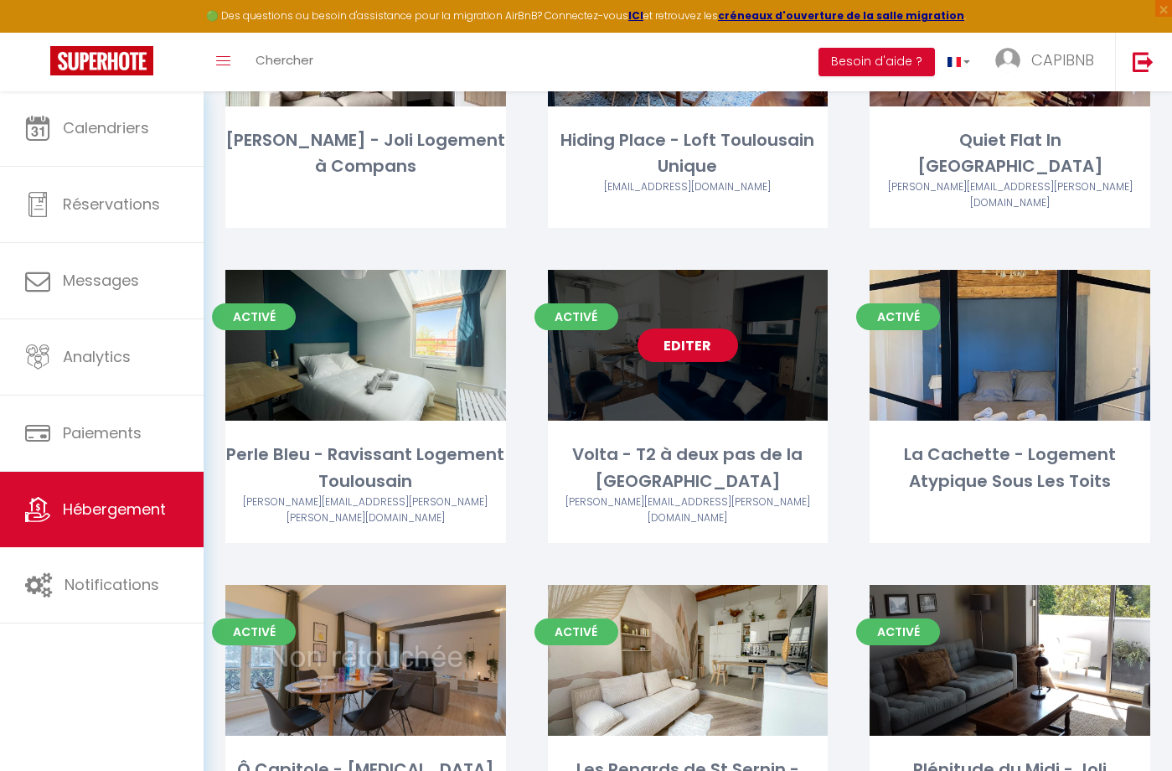
click at [668, 333] on link "Editer" at bounding box center [688, 346] width 101 height 34
select select "3"
select select "2"
select select "1"
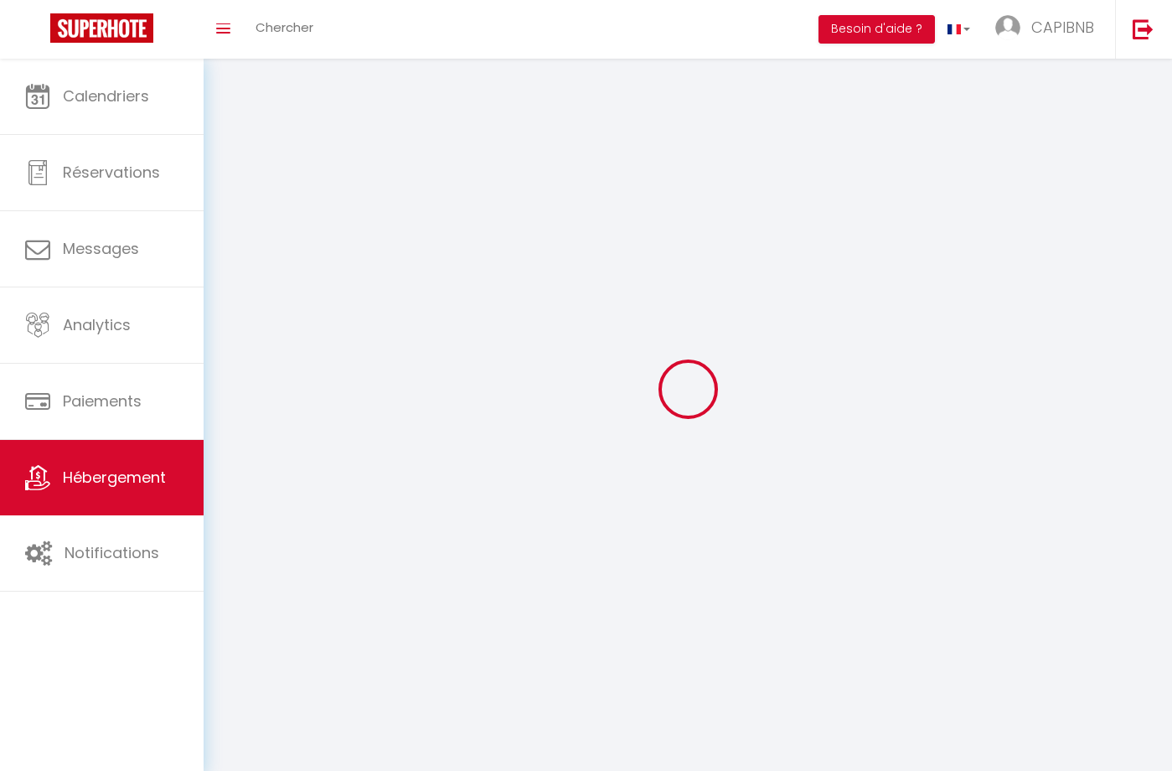
select select
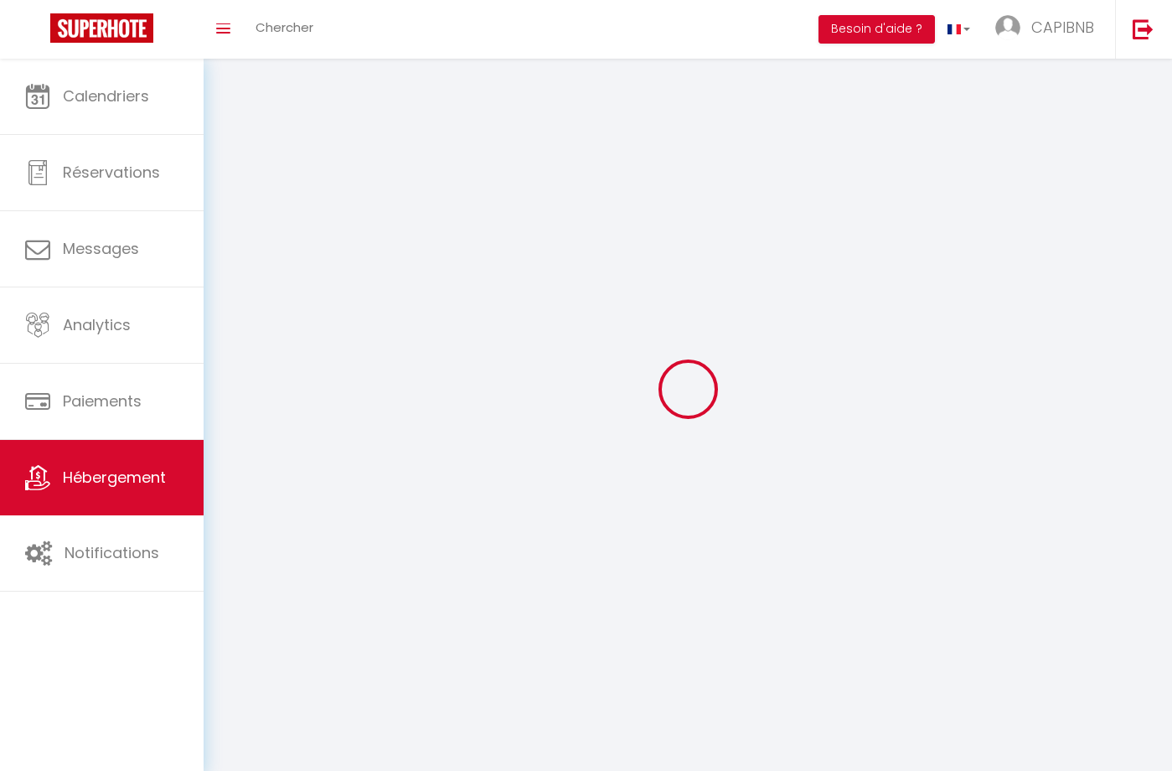
select select
checkbox input "false"
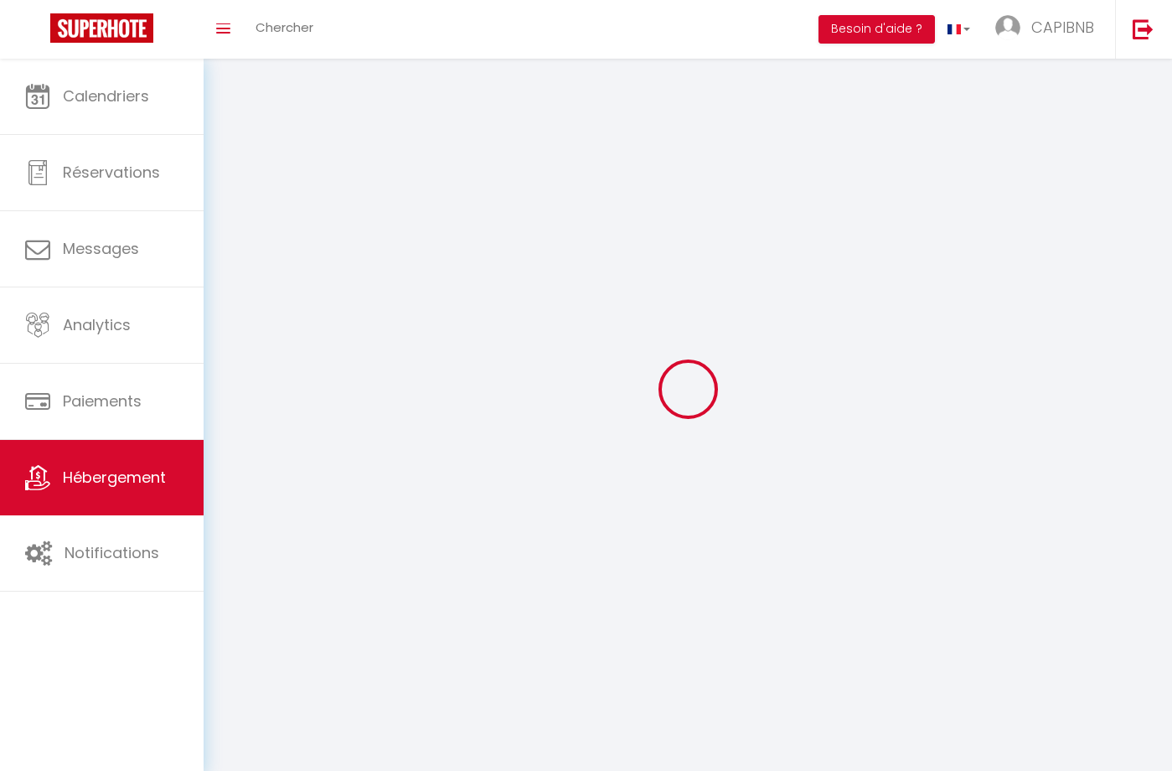
checkbox input "false"
select select
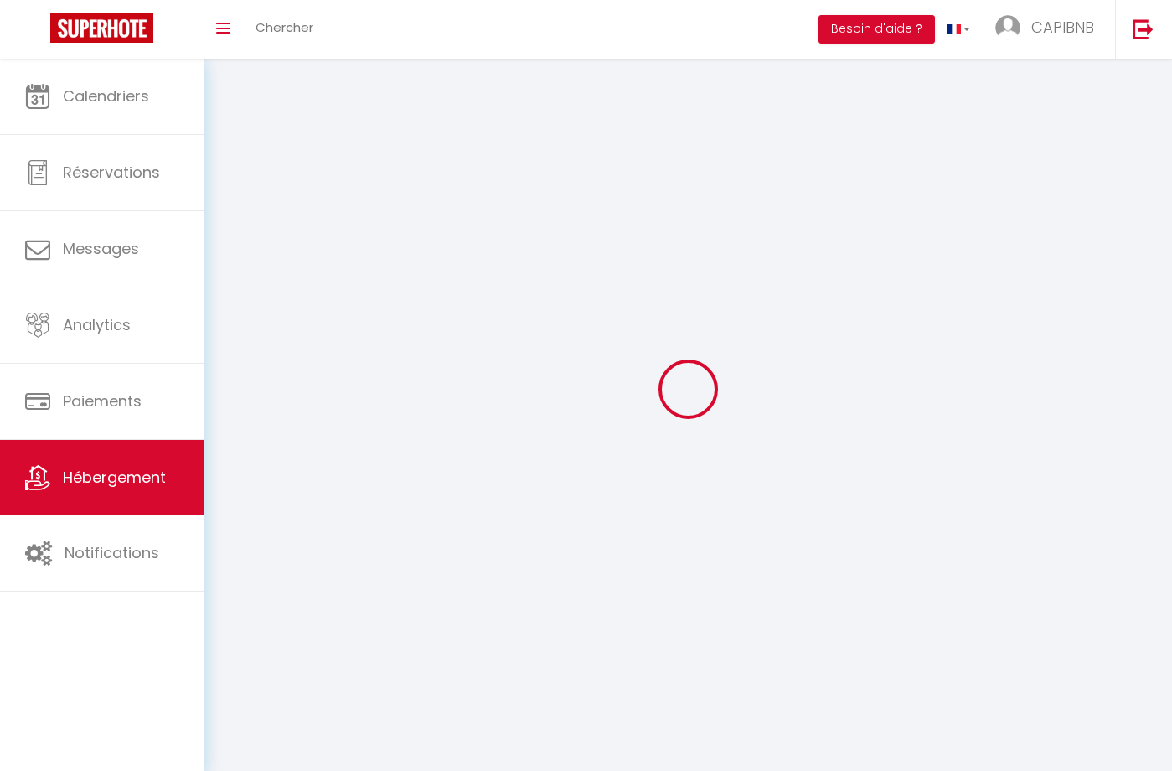
select select
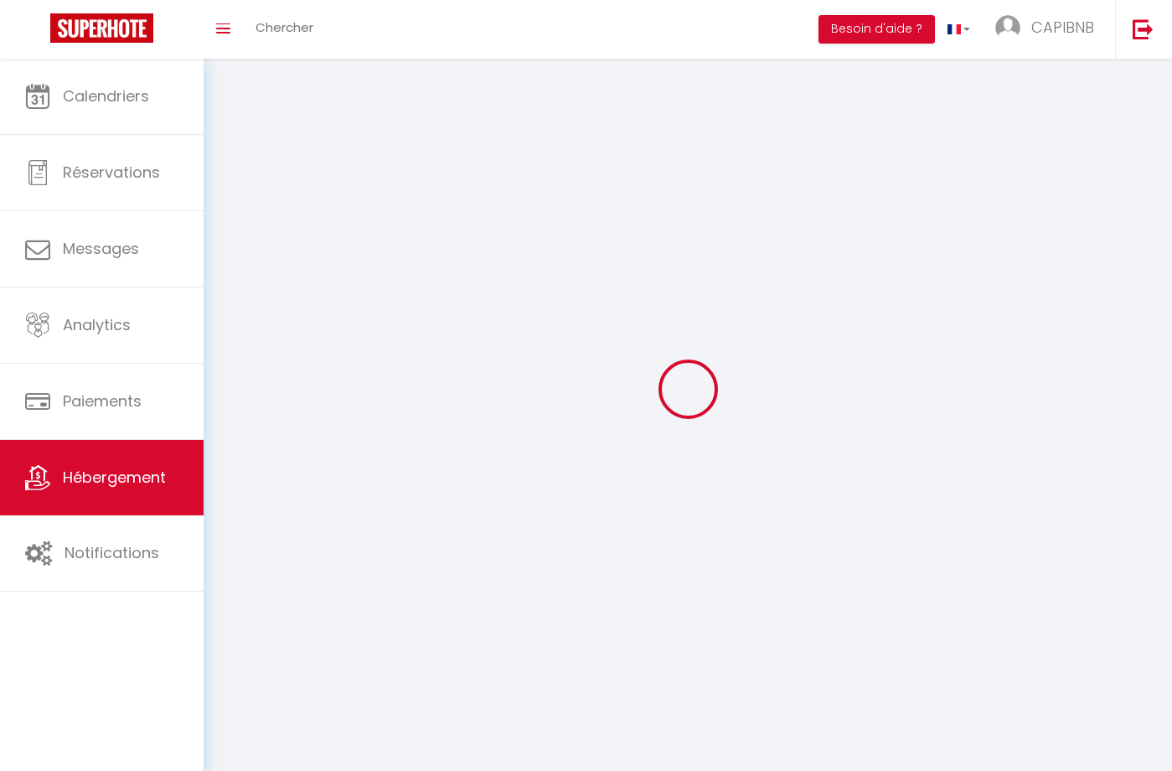
checkbox input "false"
select select
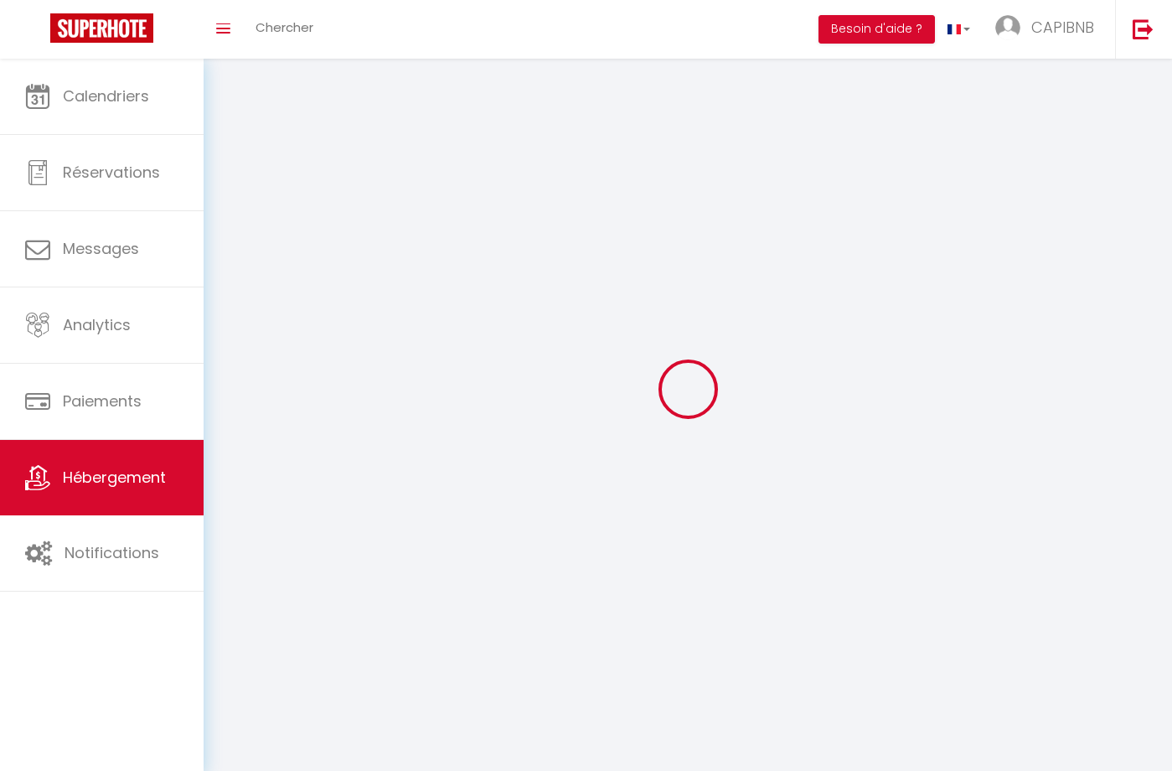
select select
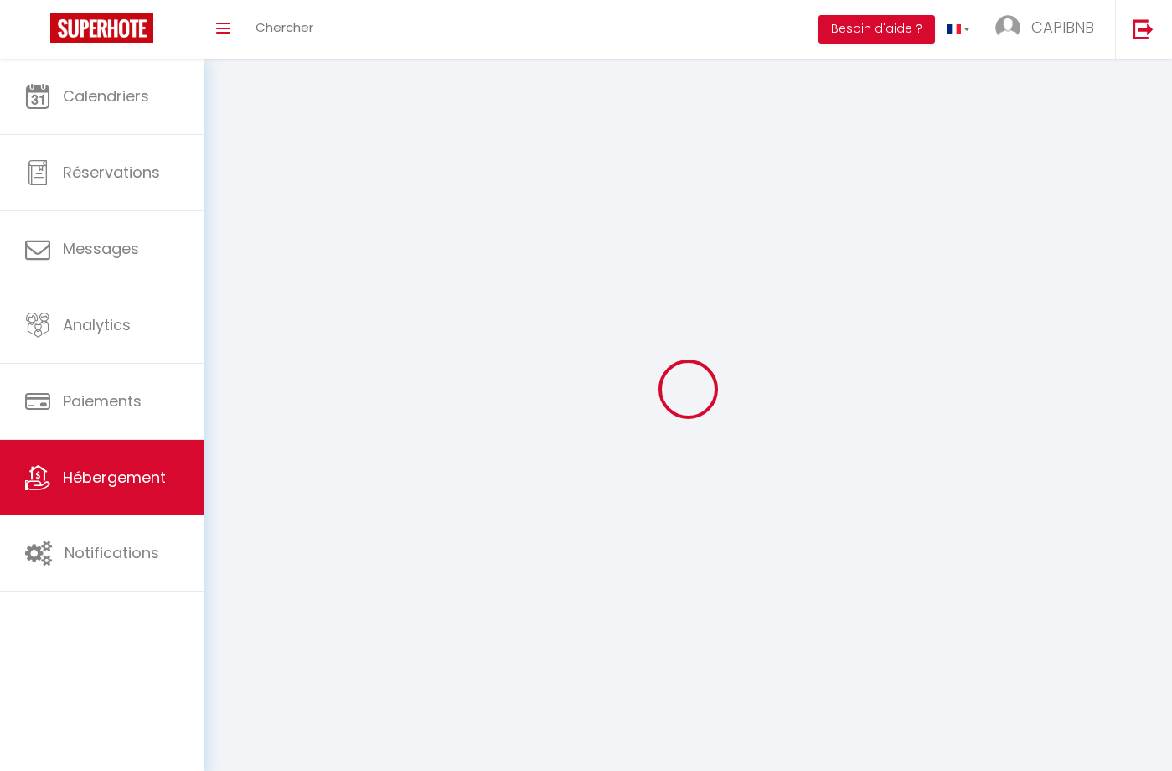
select select
checkbox input "false"
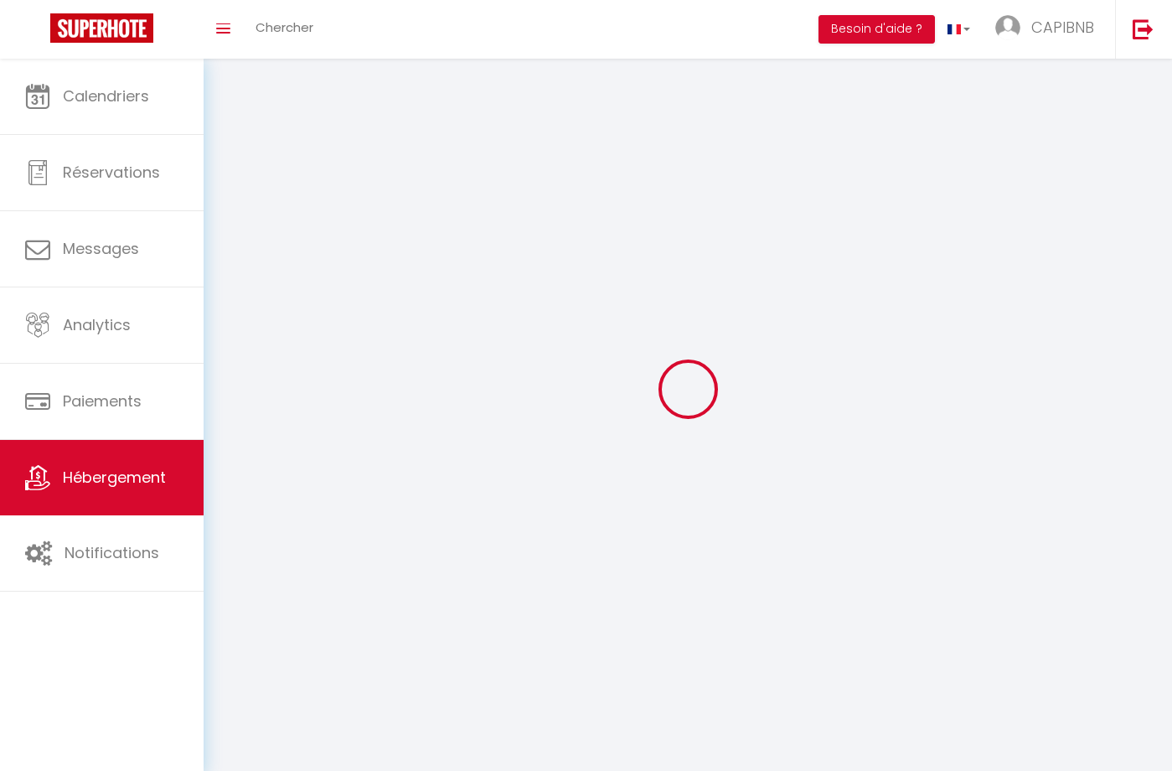
checkbox input "false"
select select
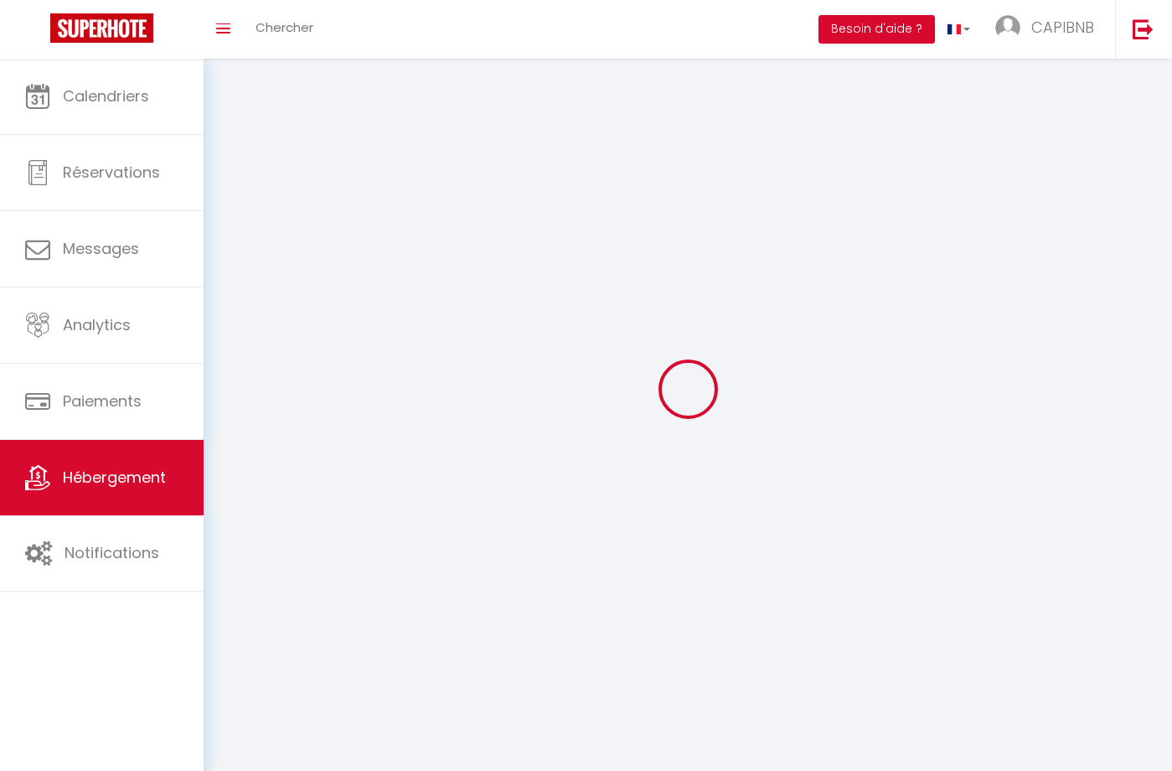
select select
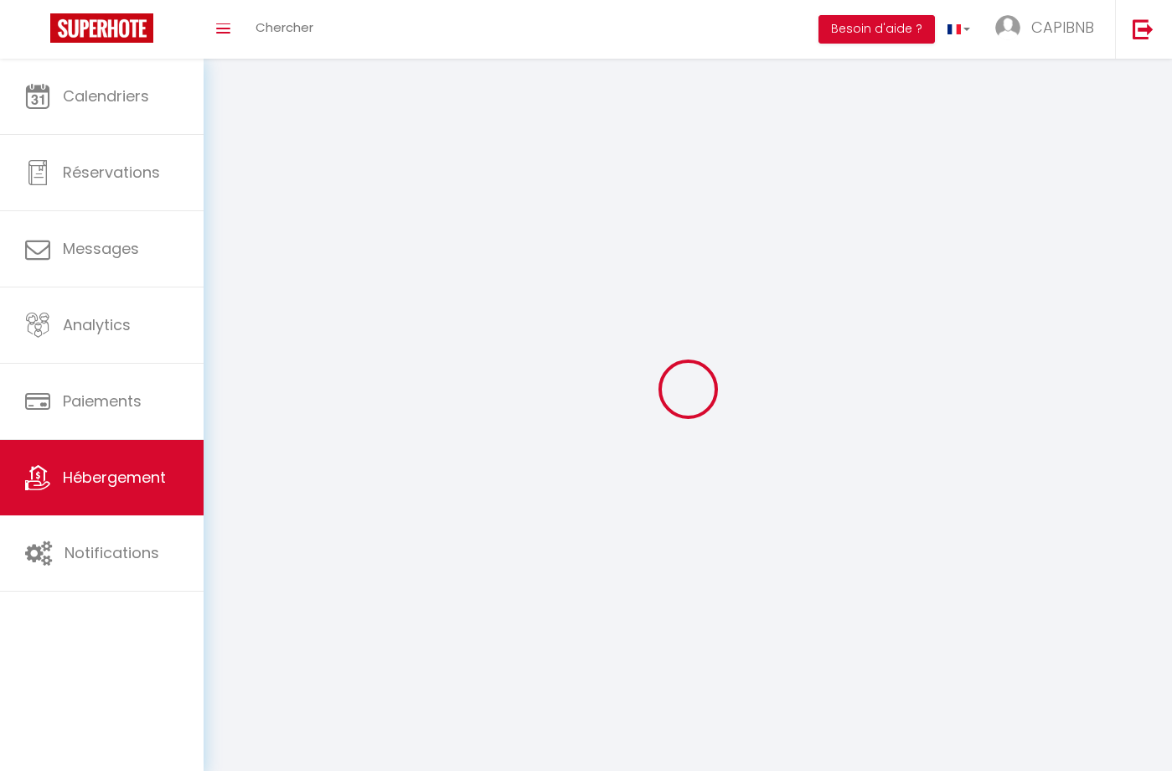
select select
checkbox input "false"
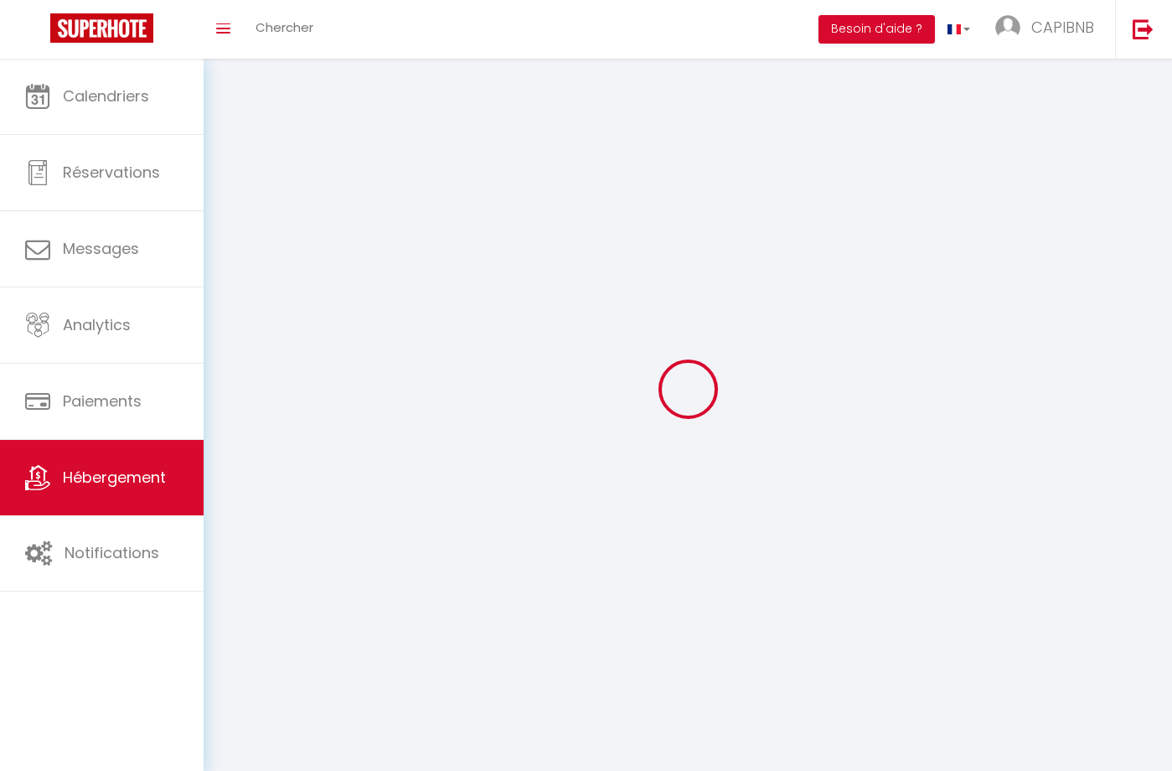
select select
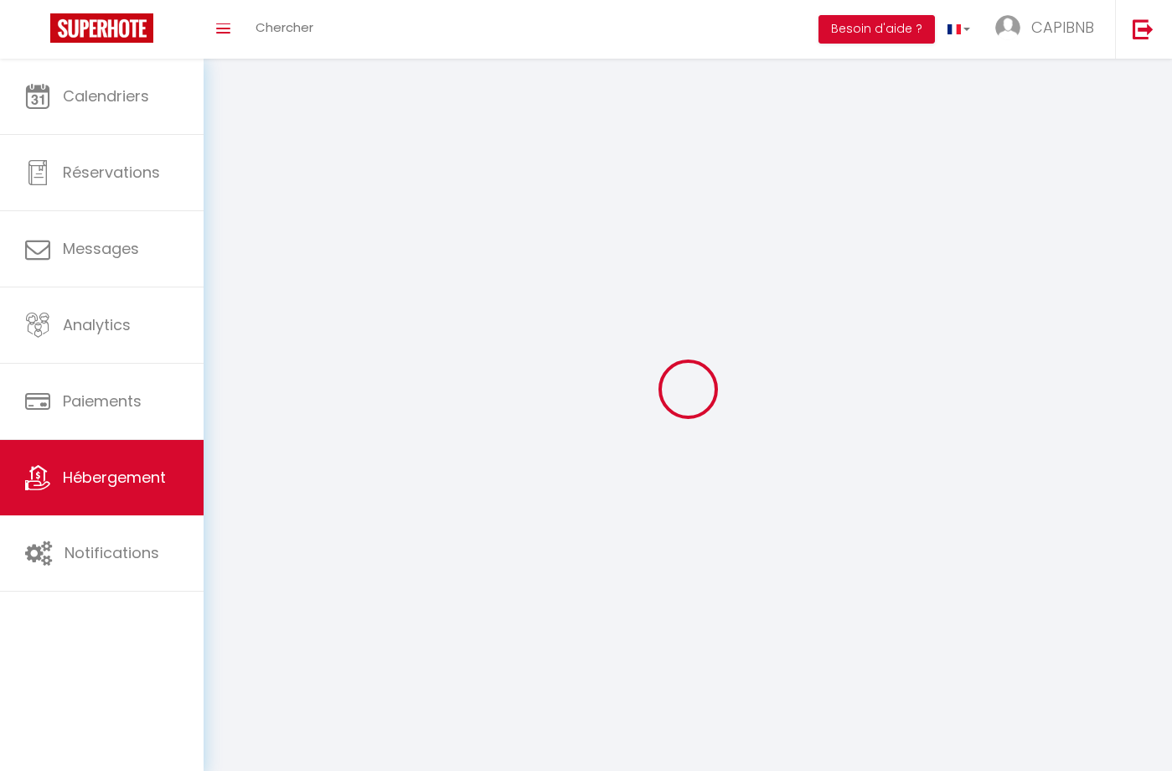
select select
checkbox input "false"
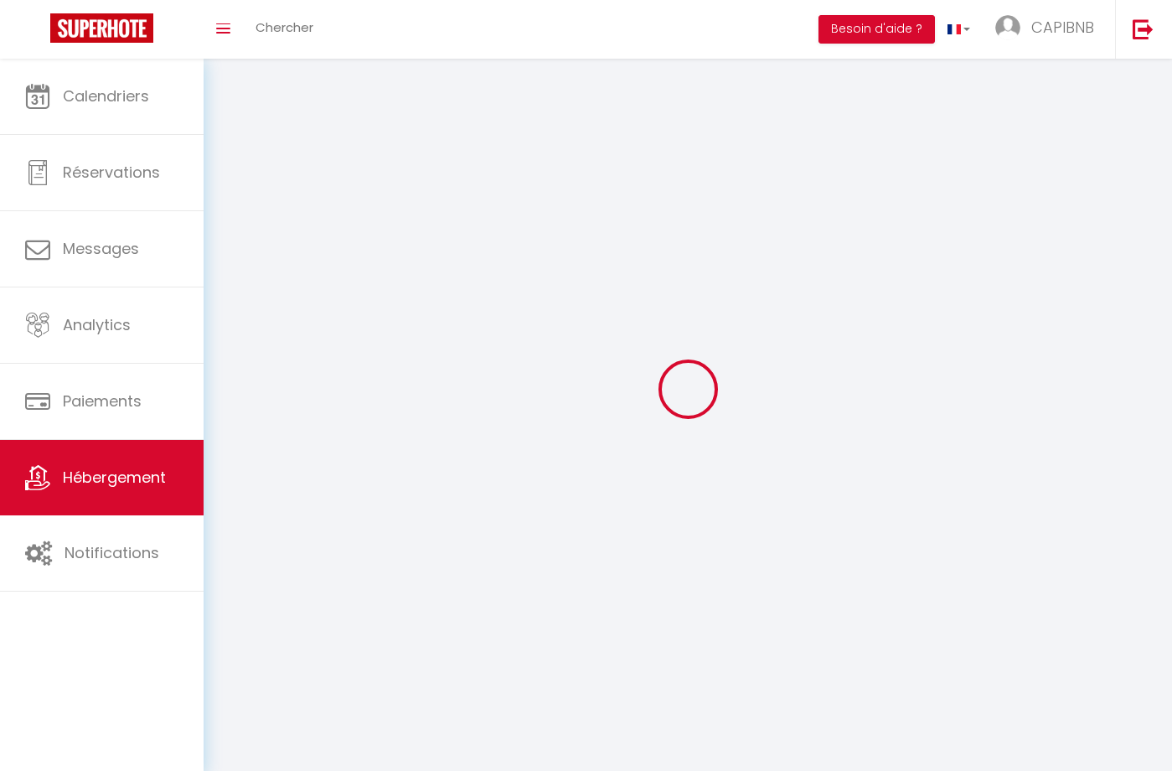
checkbox input "false"
select select
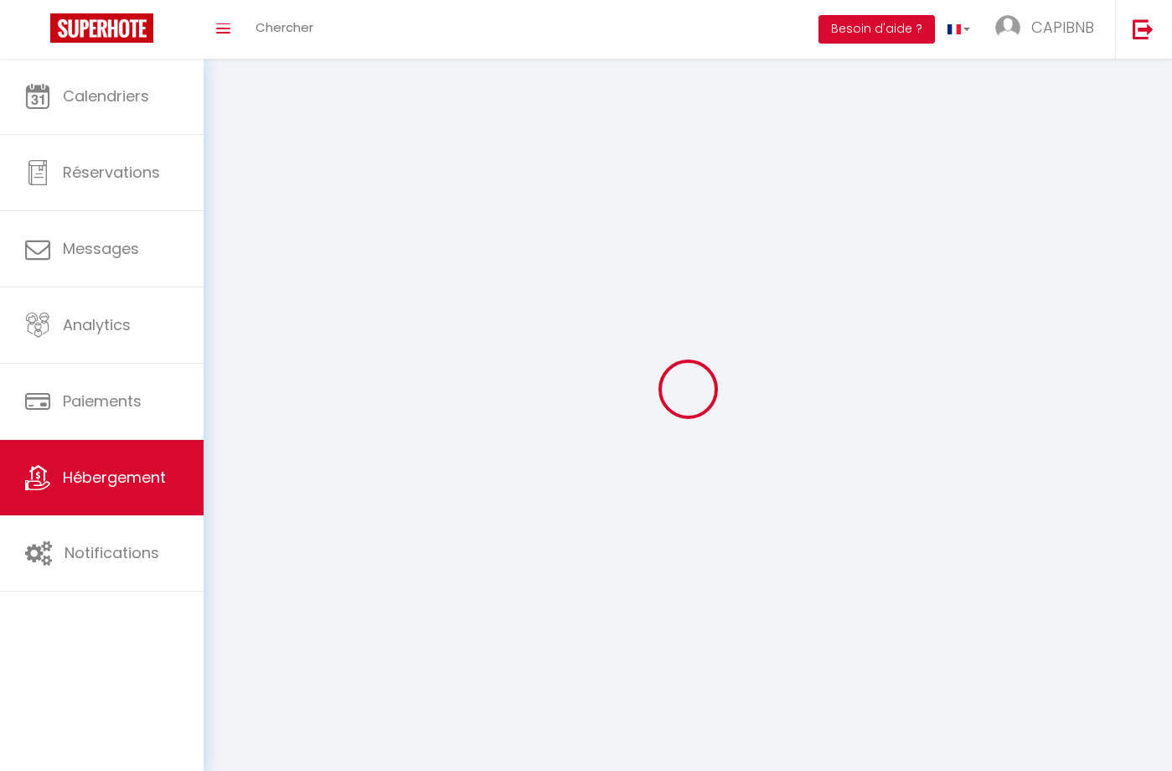
select select
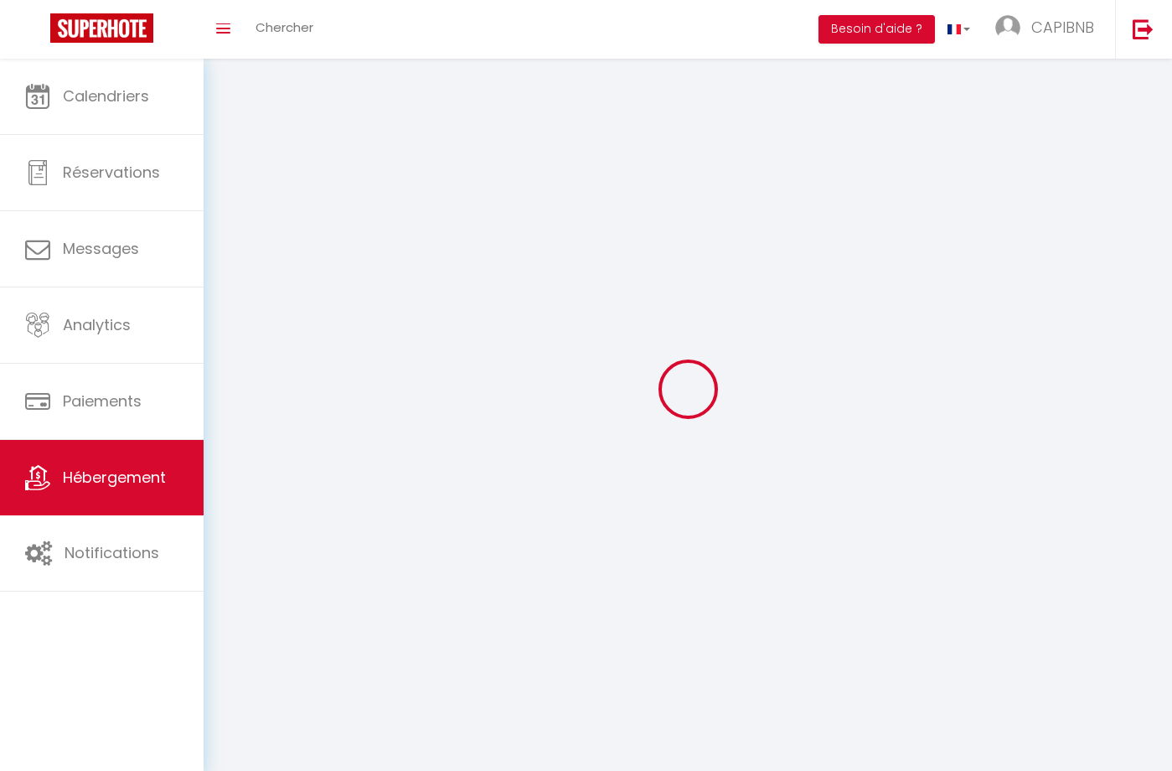
checkbox input "false"
select select
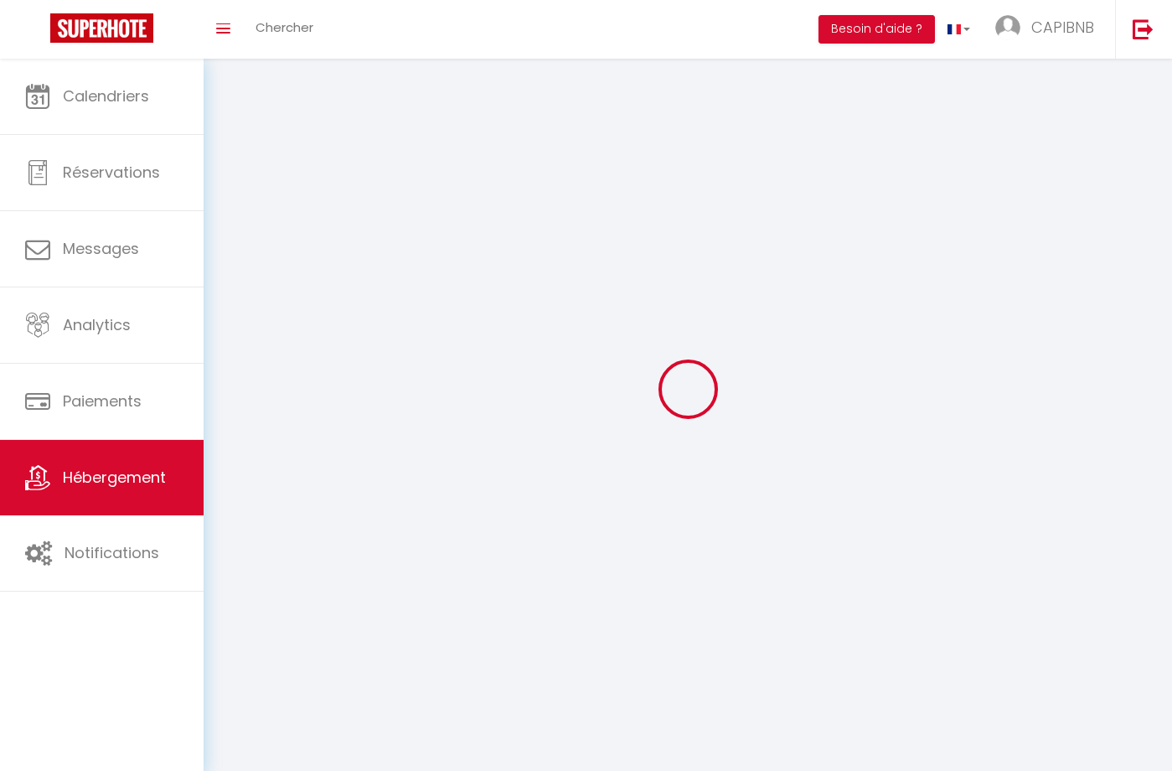
select select
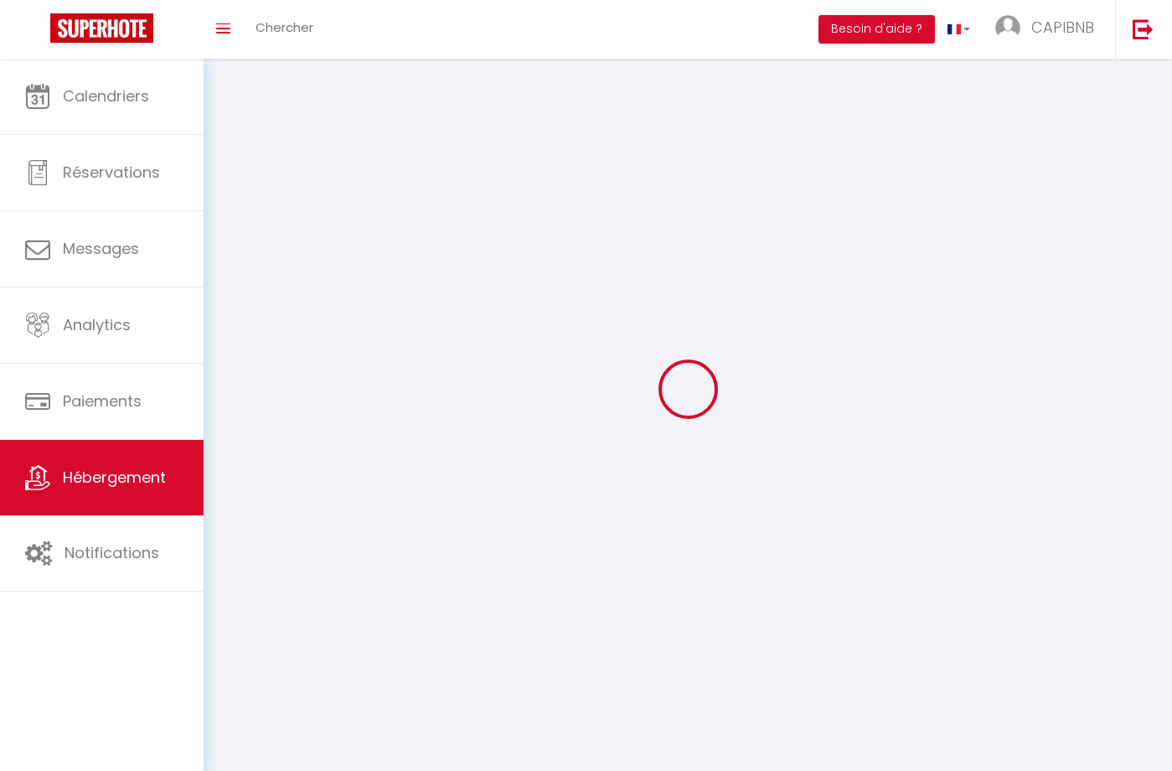
select select
checkbox input "false"
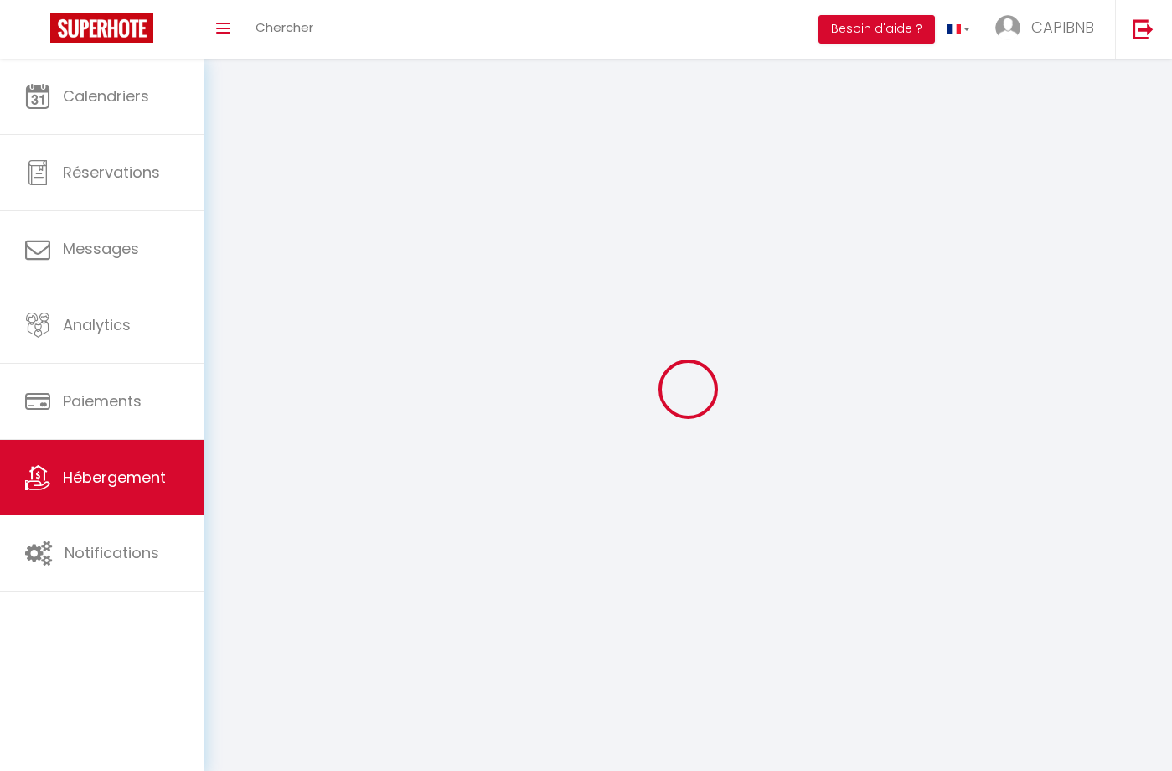
checkbox input "false"
select select
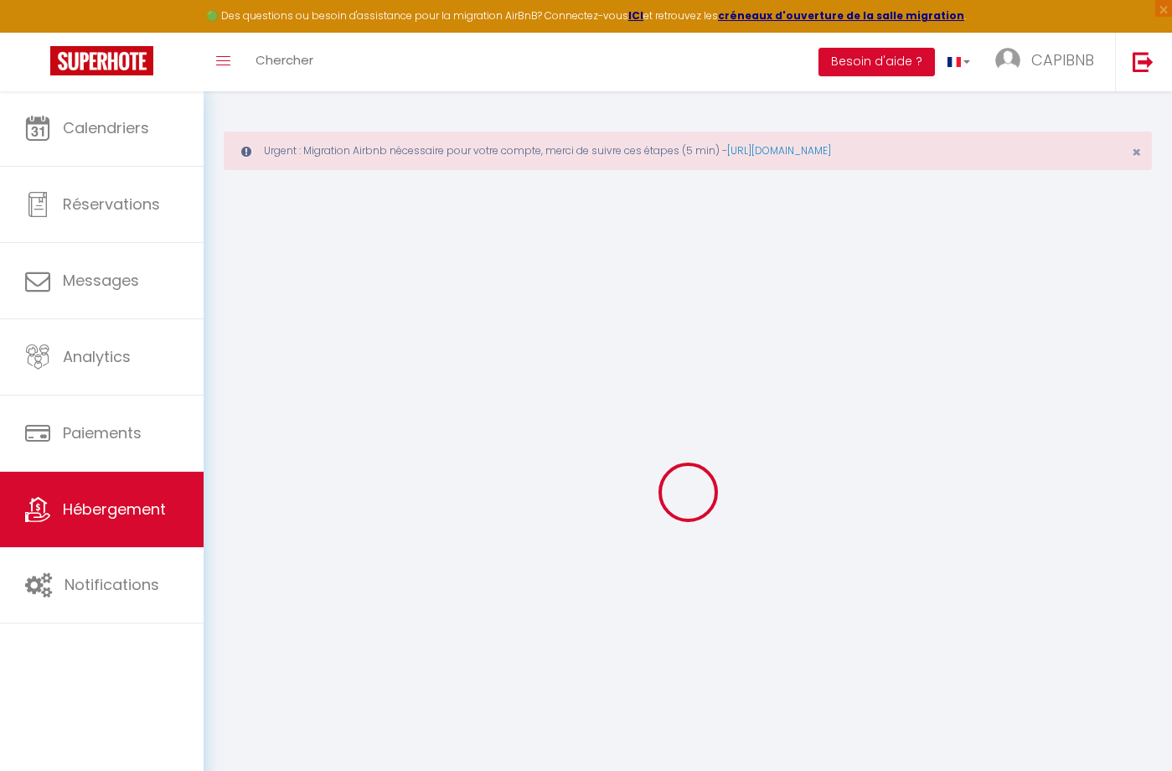
select select
select select "+ 22 %"
select select "+ 35 %"
select select
checkbox input "false"
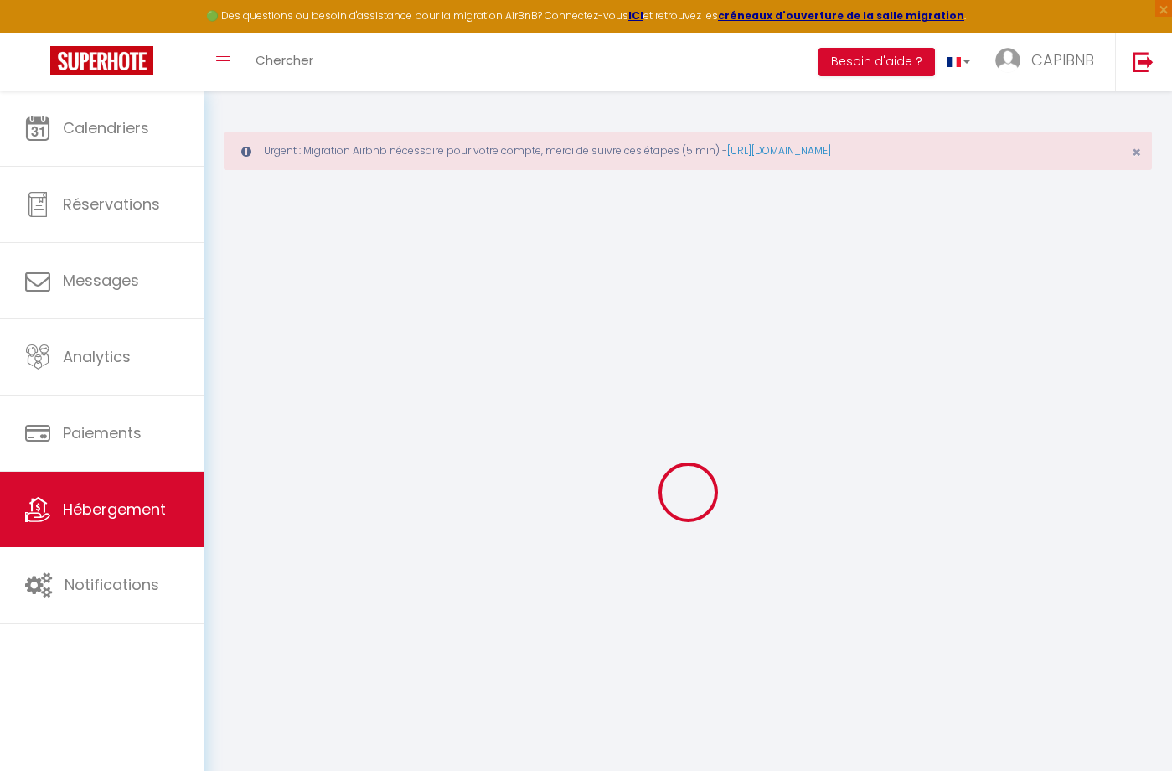
checkbox input "false"
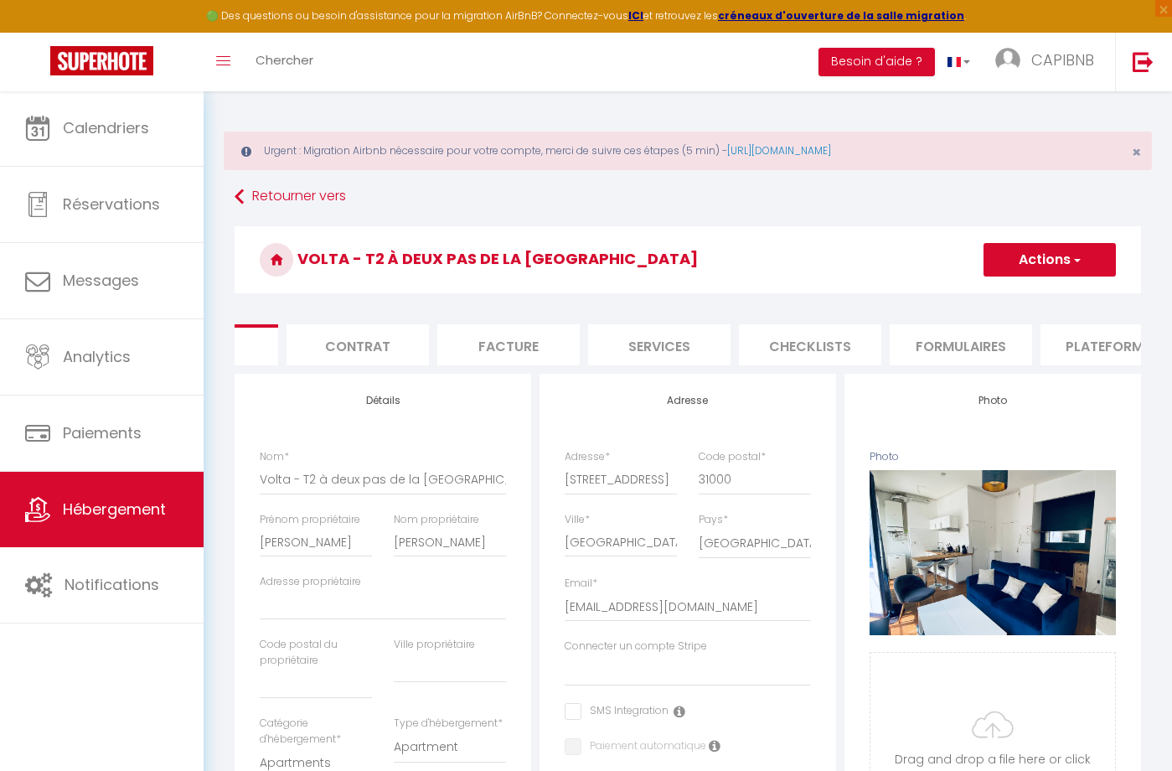
scroll to position [0, 118]
click at [1045, 344] on li "Plateformes" at bounding box center [1093, 344] width 142 height 41
select select
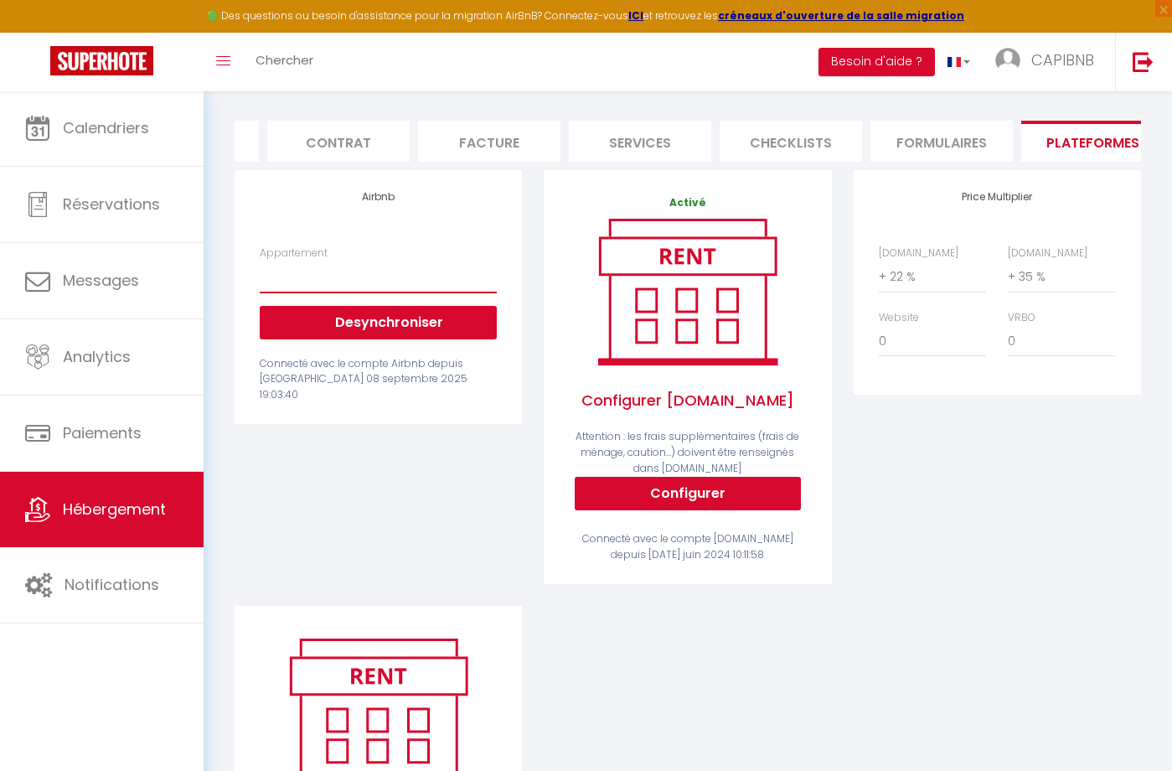
scroll to position [193, 0]
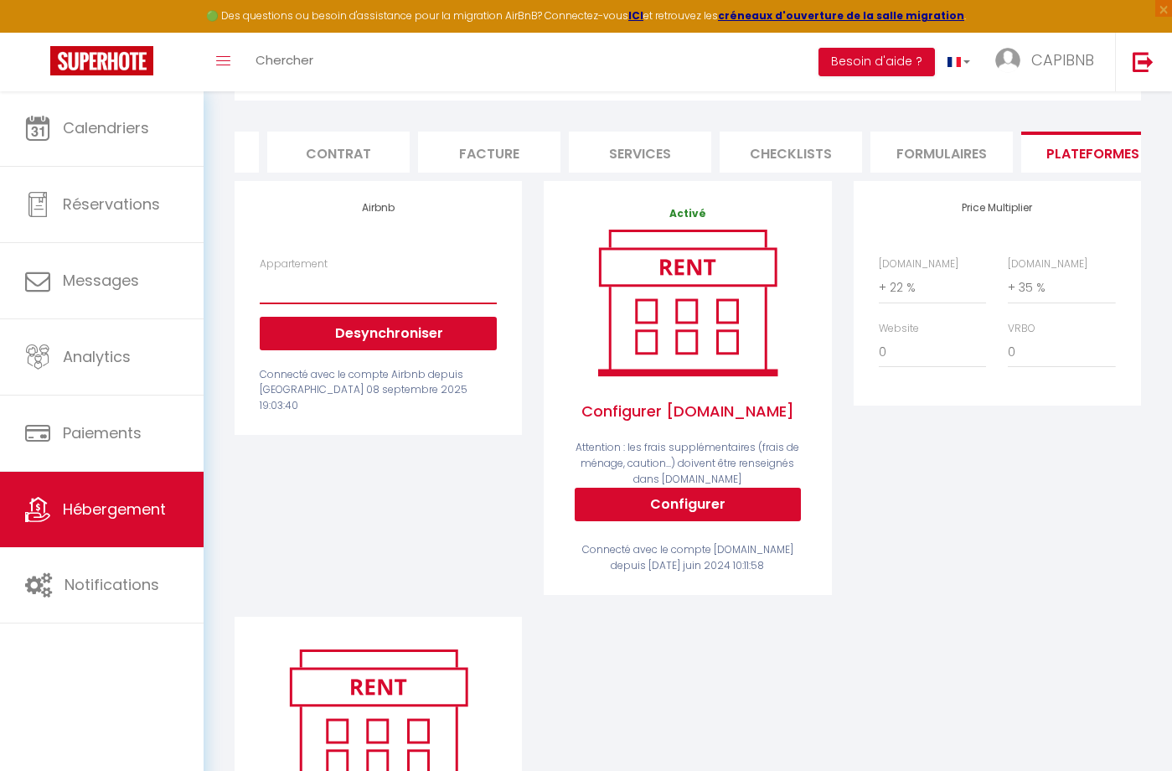
click at [127, 520] on span "Hébergement" at bounding box center [114, 509] width 103 height 21
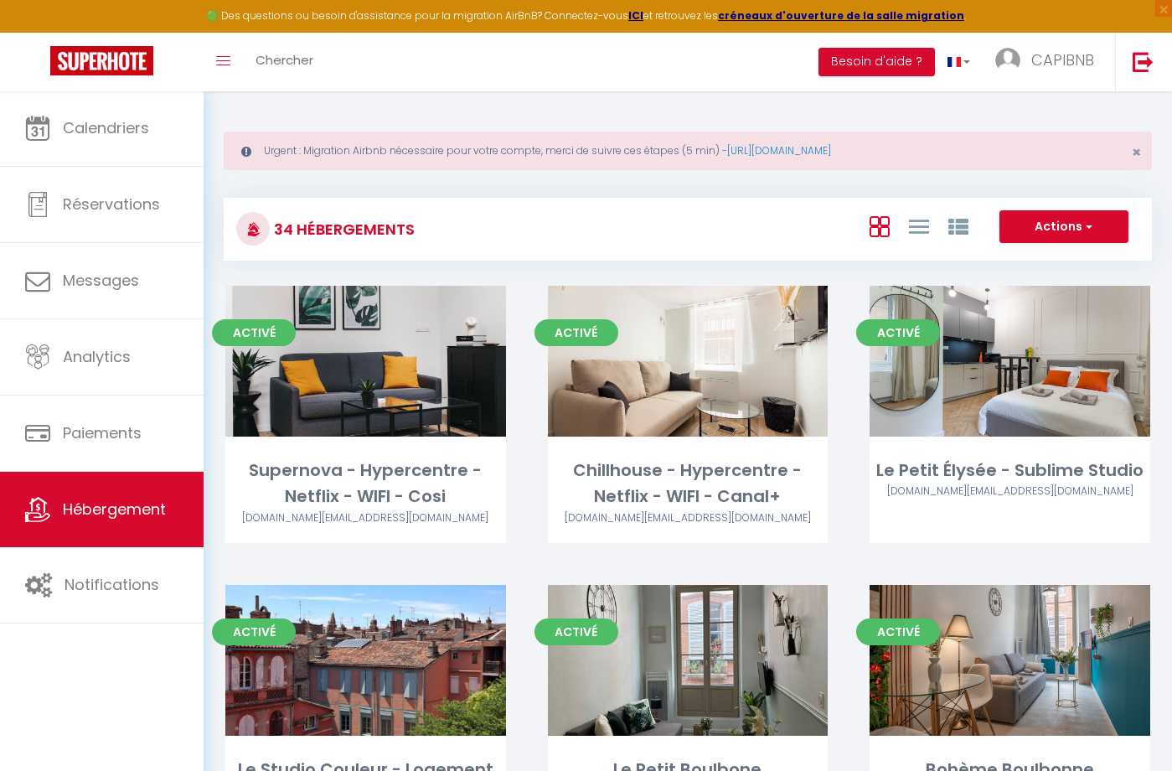
click at [404, 504] on div "Supernova - Hypercentre - Netflix - WIFI - Cosi" at bounding box center [365, 484] width 281 height 53
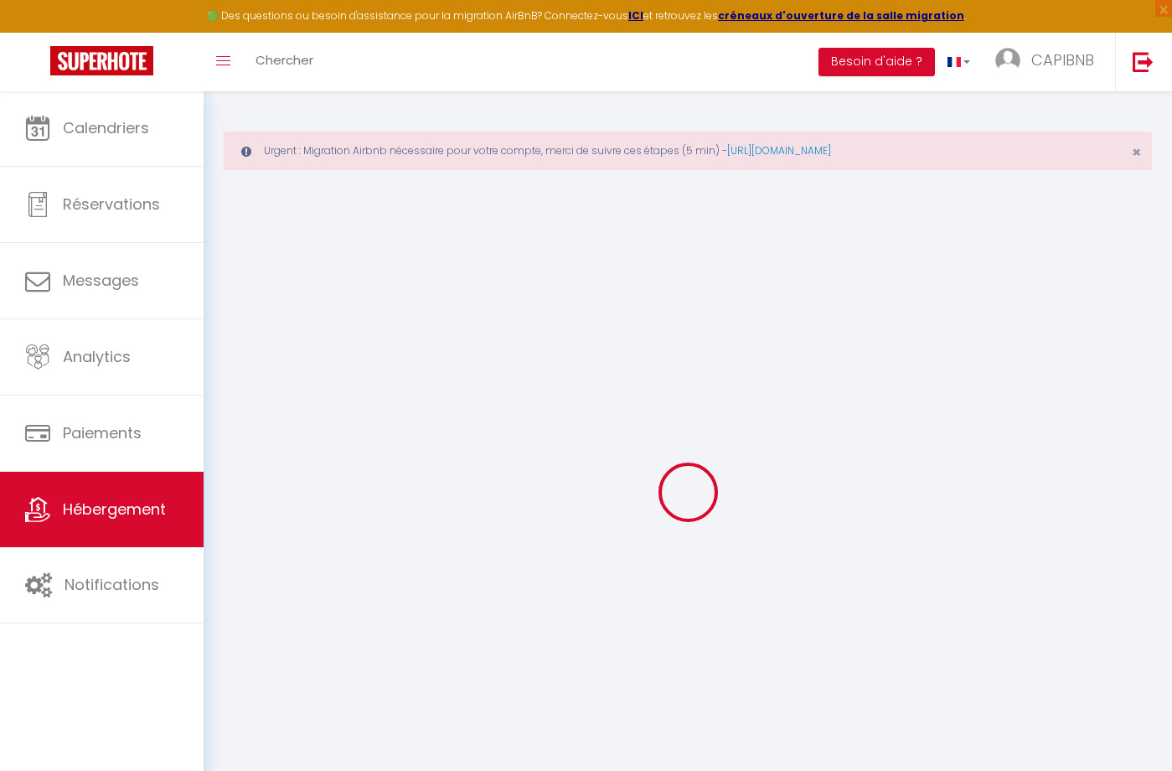
select select
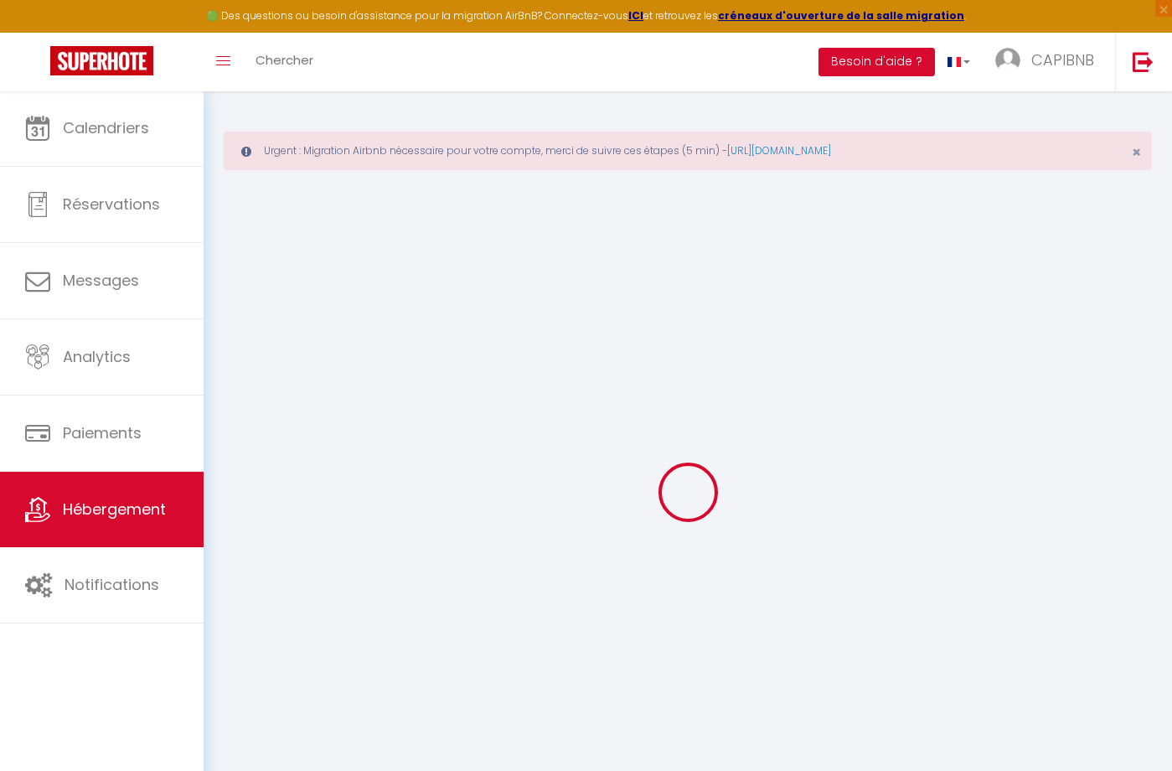
select select
checkbox input "false"
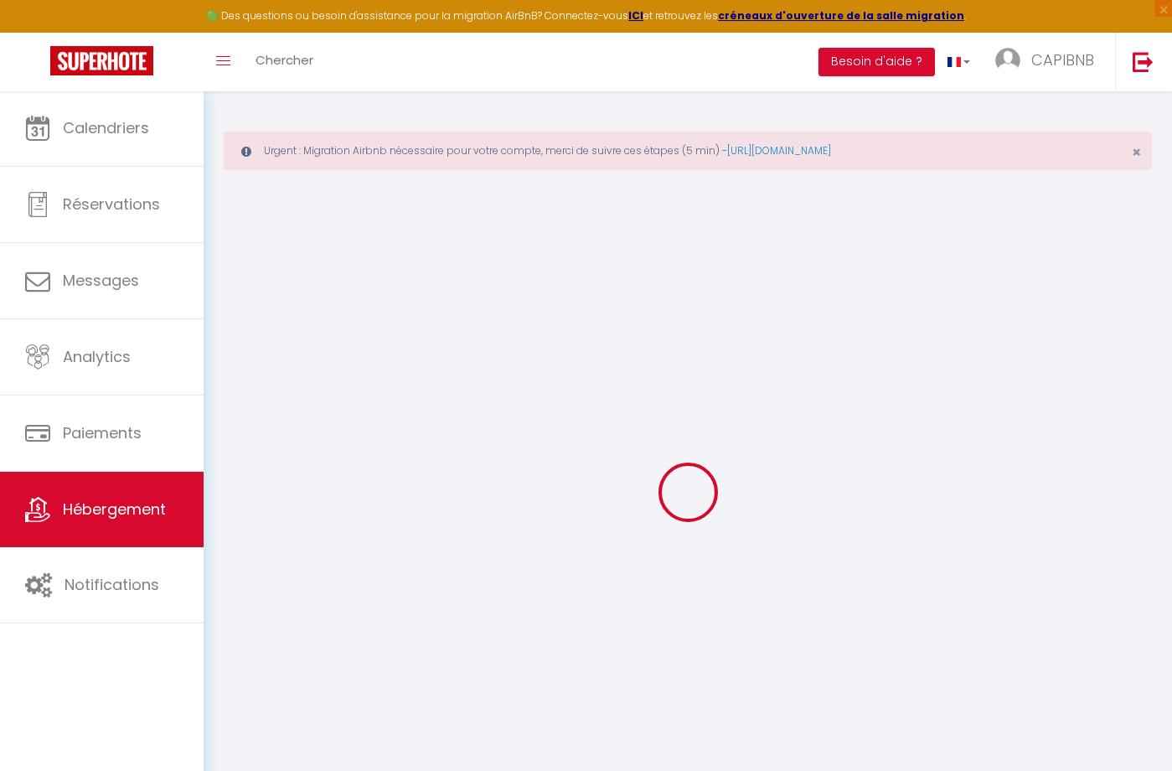
select select
type input "Supernova - Hypercentre - Netflix - WIFI - Cosi"
type input "Dylan"
type input "Carvalho"
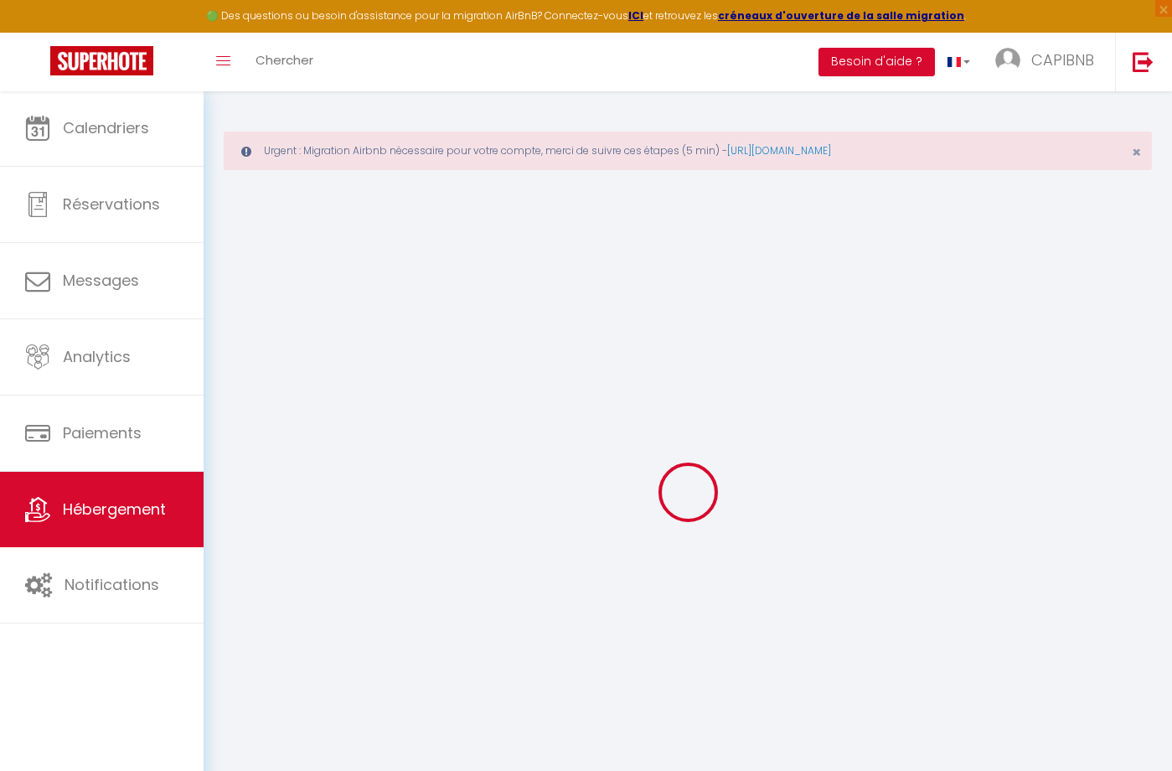
select select "2"
type input "50"
type input "30"
select select
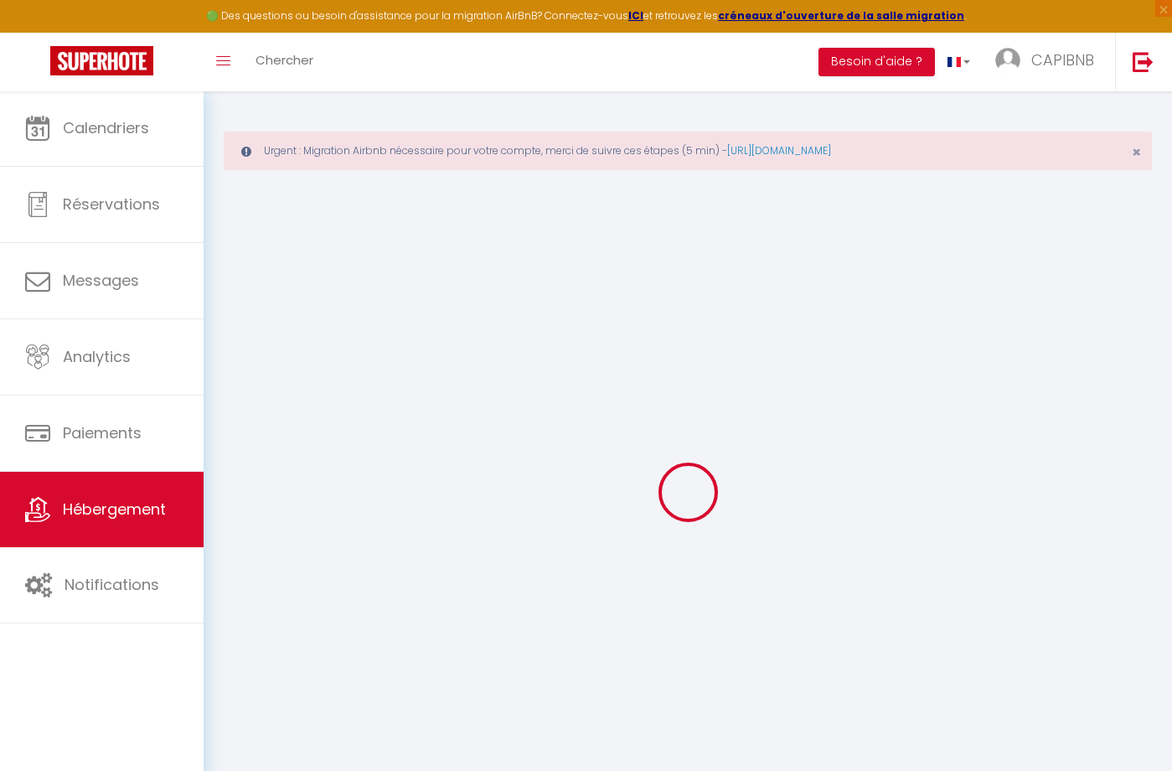
select select
type input "[STREET_ADDRESS]"
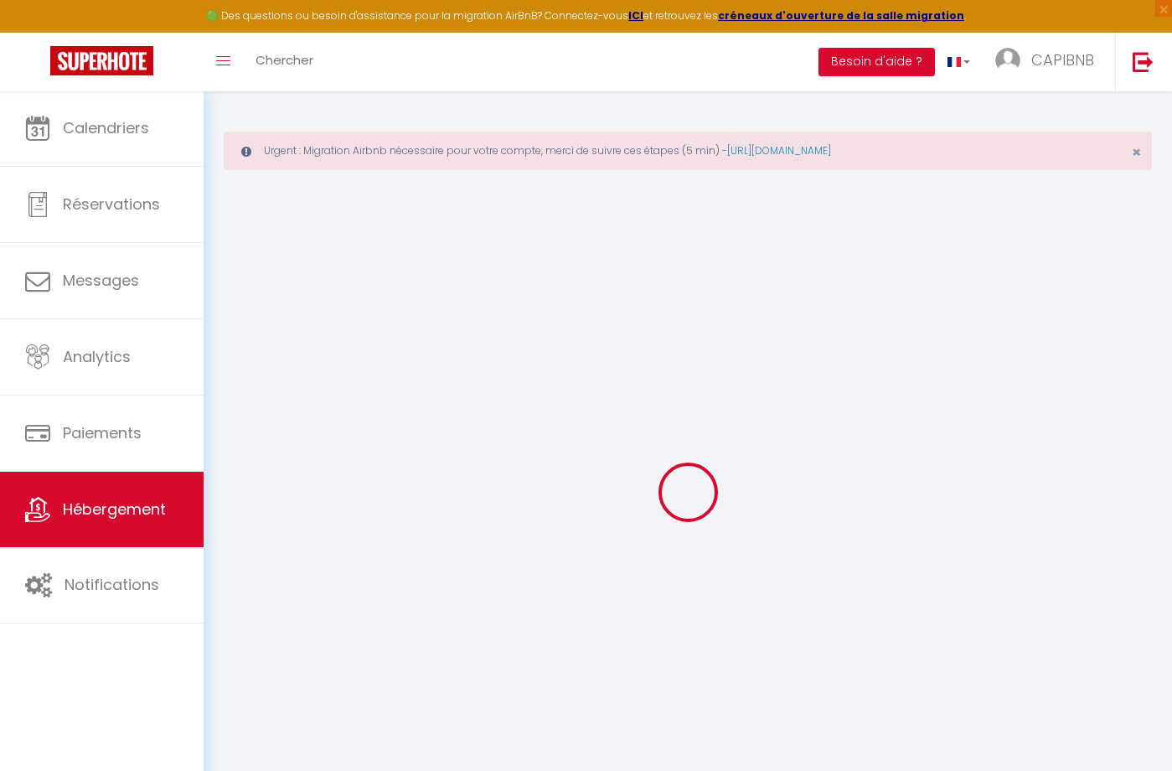
type input "31000"
type input "[GEOGRAPHIC_DATA]"
type input "[EMAIL_ADDRESS][DOMAIN_NAME]"
select select
checkbox input "false"
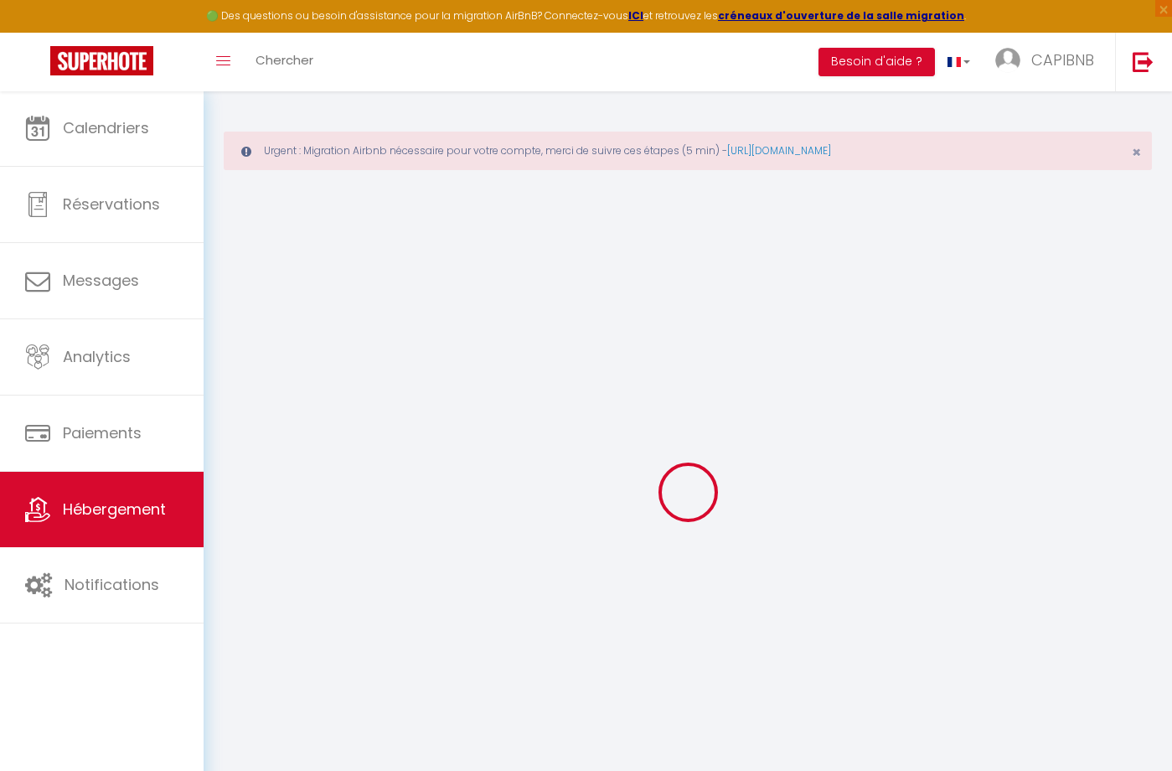
checkbox input "false"
type input "0"
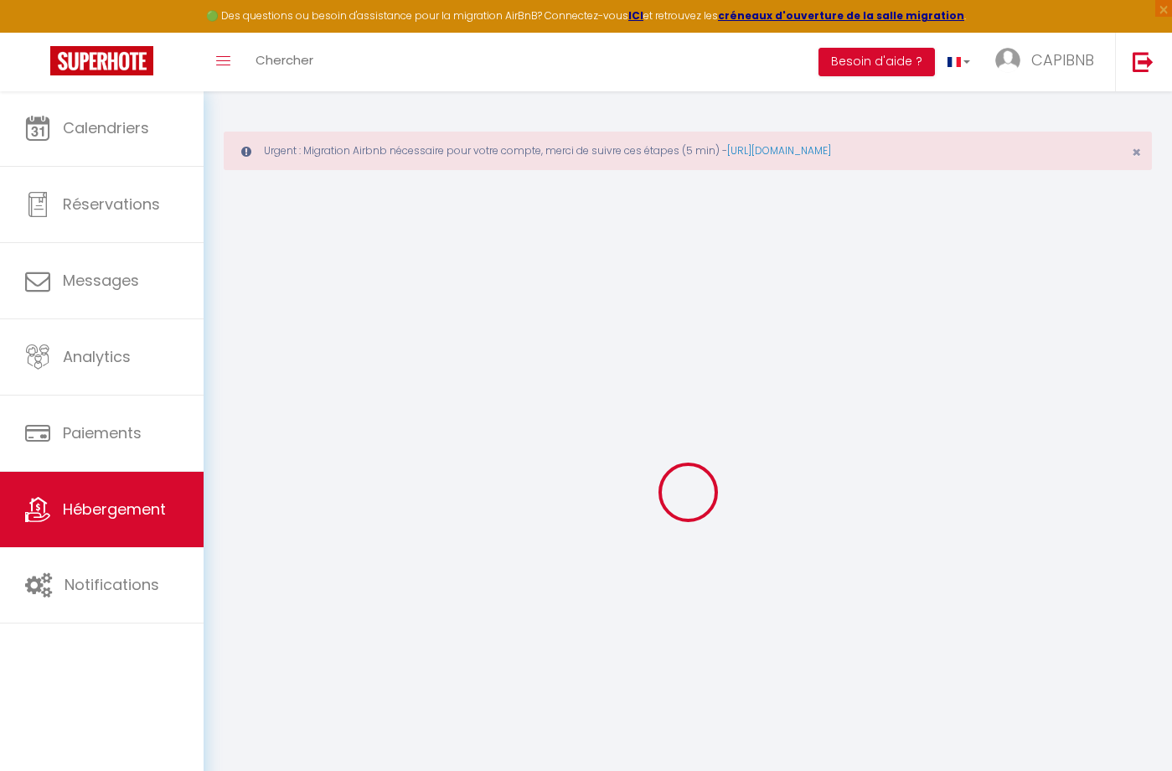
type input "0"
select select
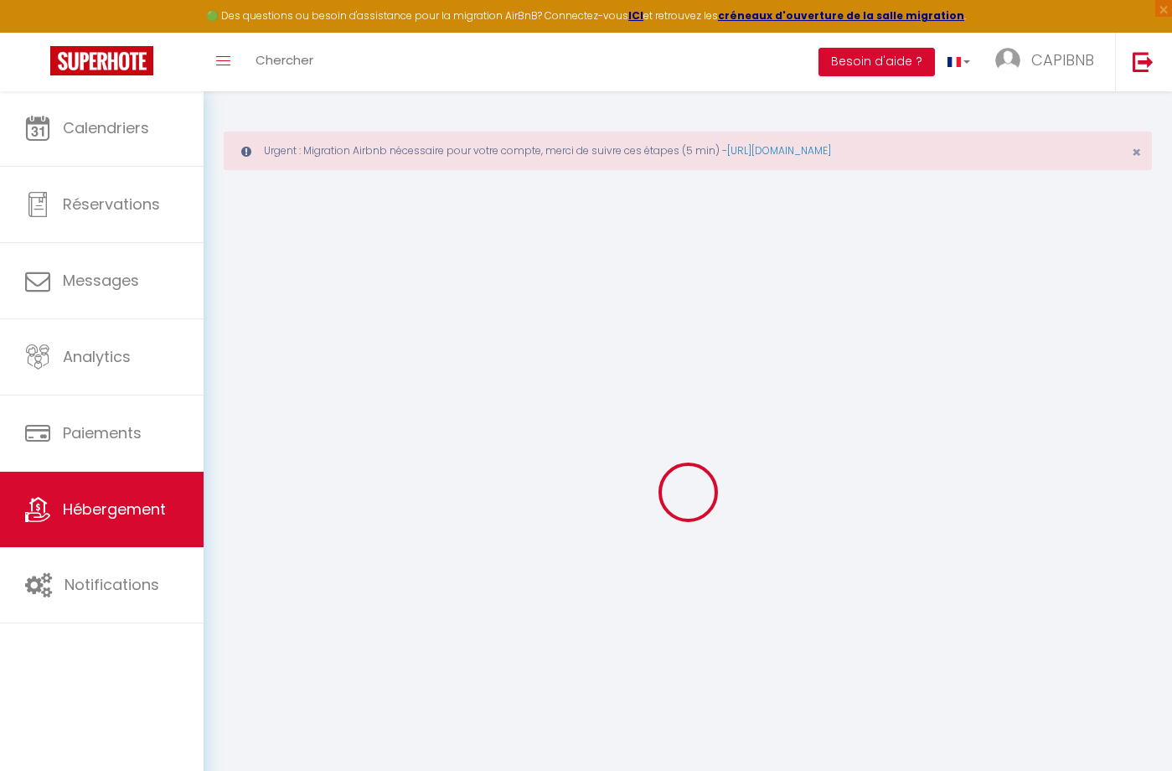
select select
checkbox input "false"
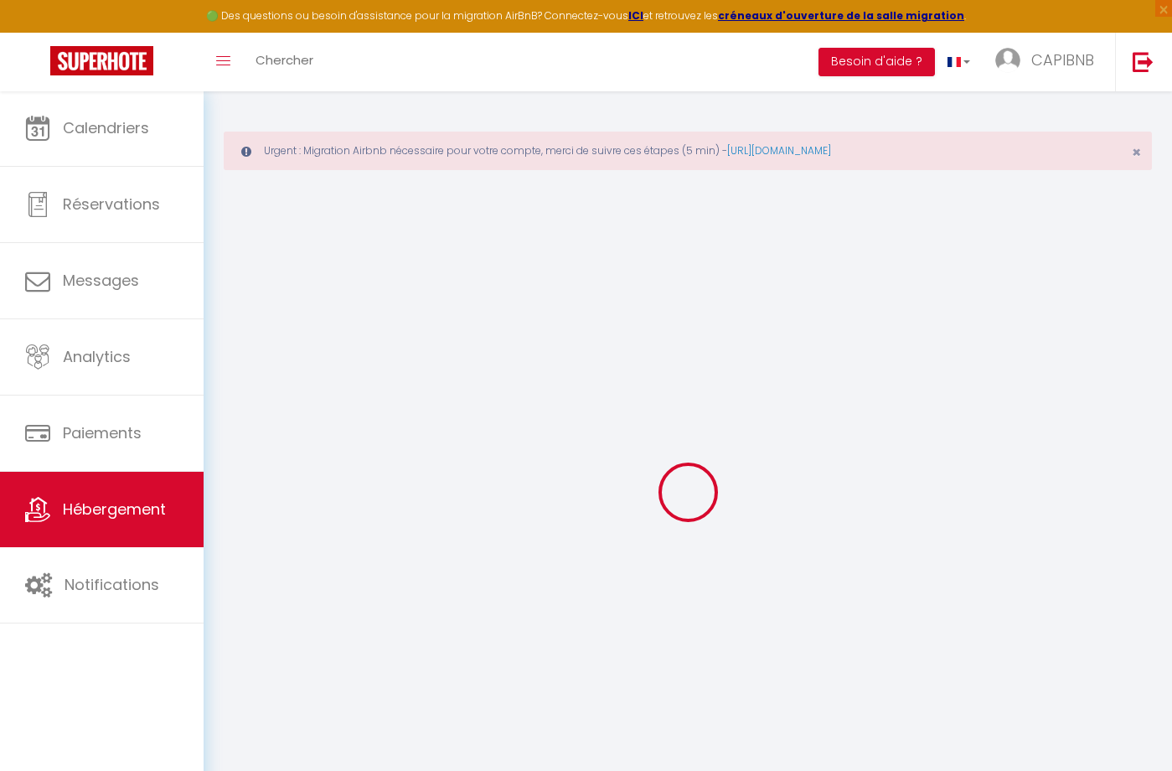
checkbox input "false"
select select
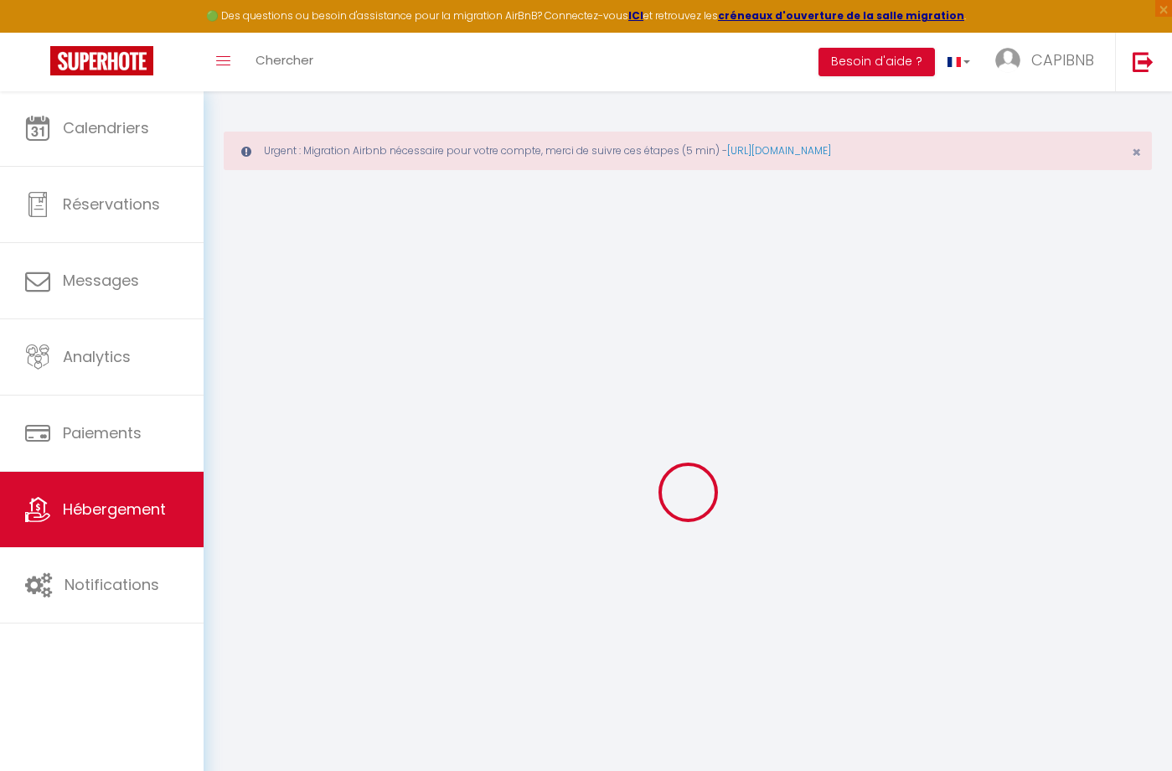
select select
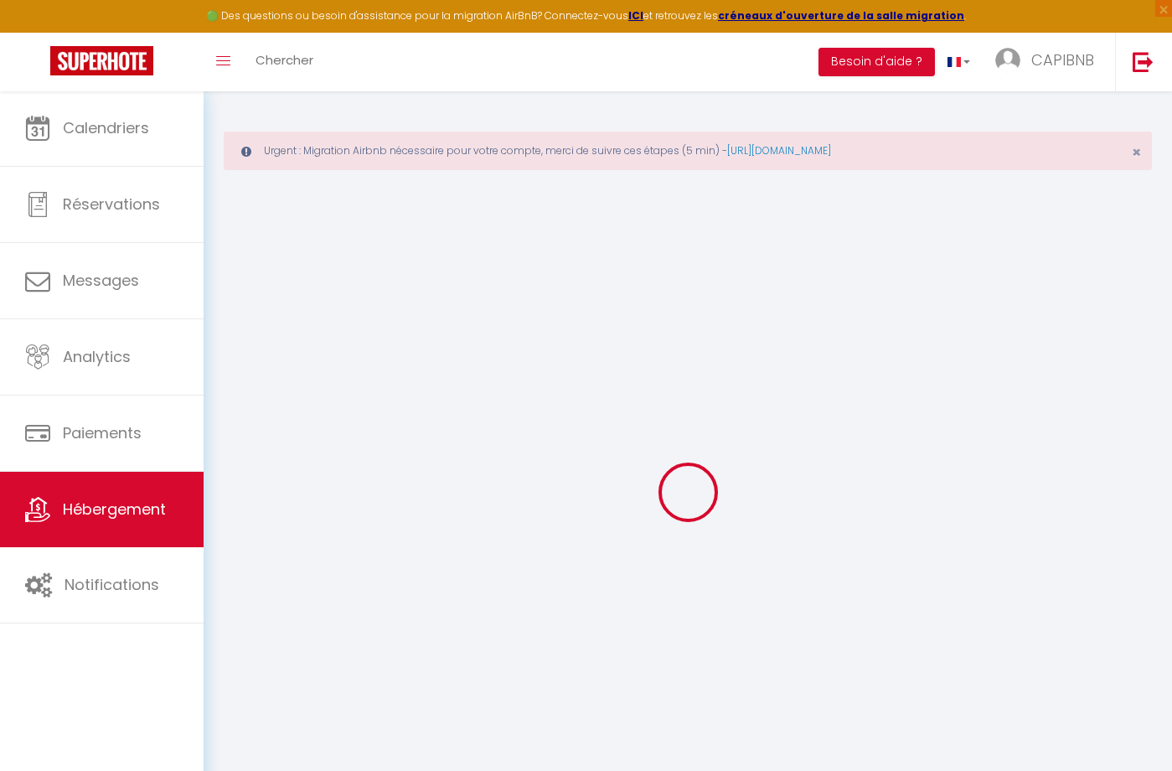
checkbox input "false"
select select
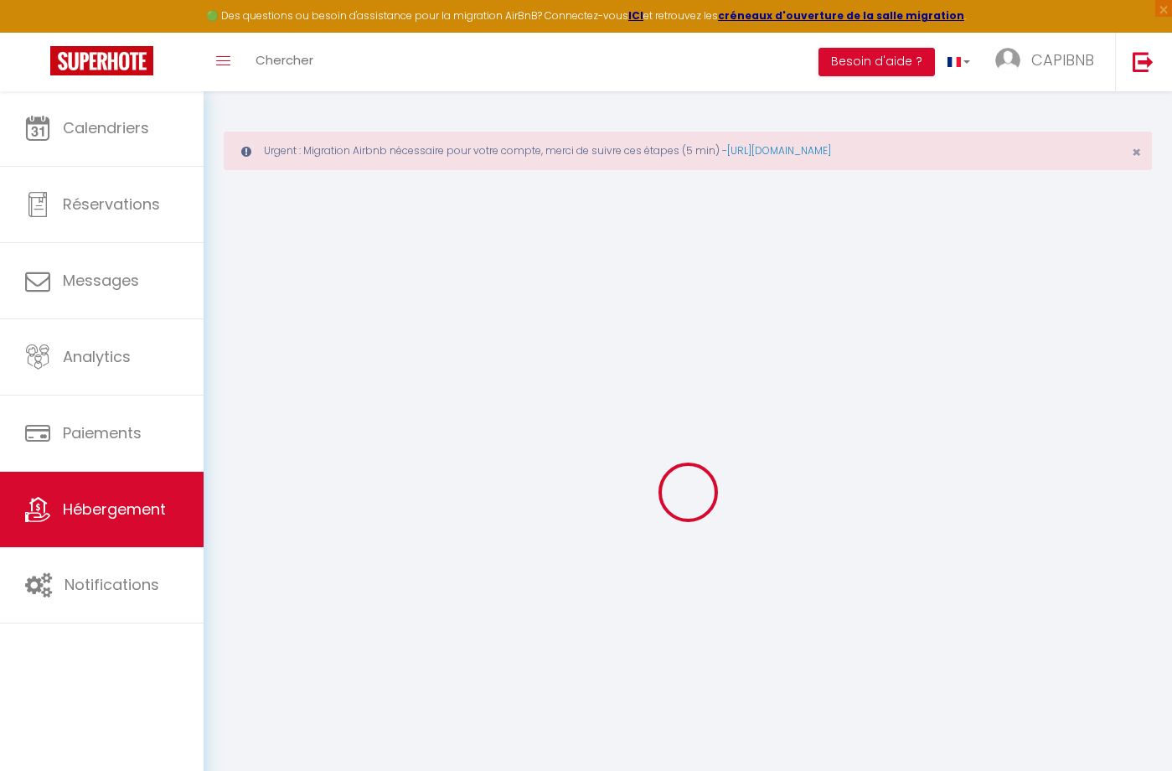
checkbox input "false"
select select
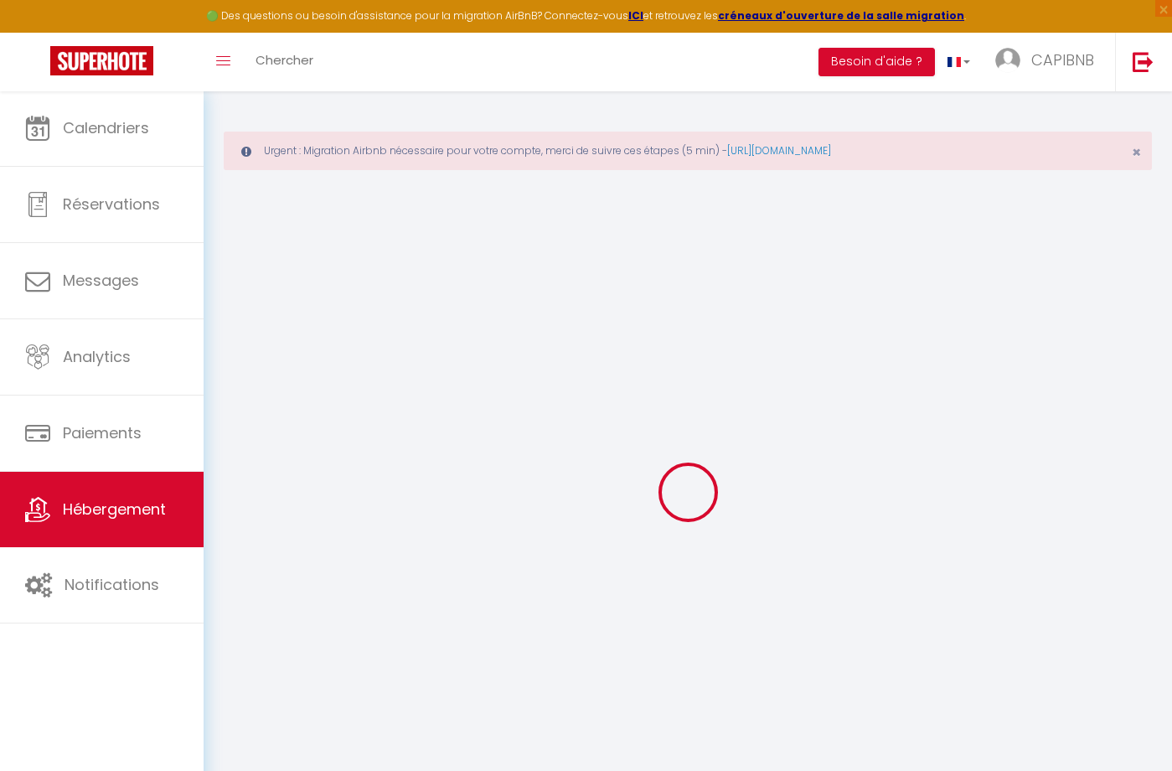
checkbox input "false"
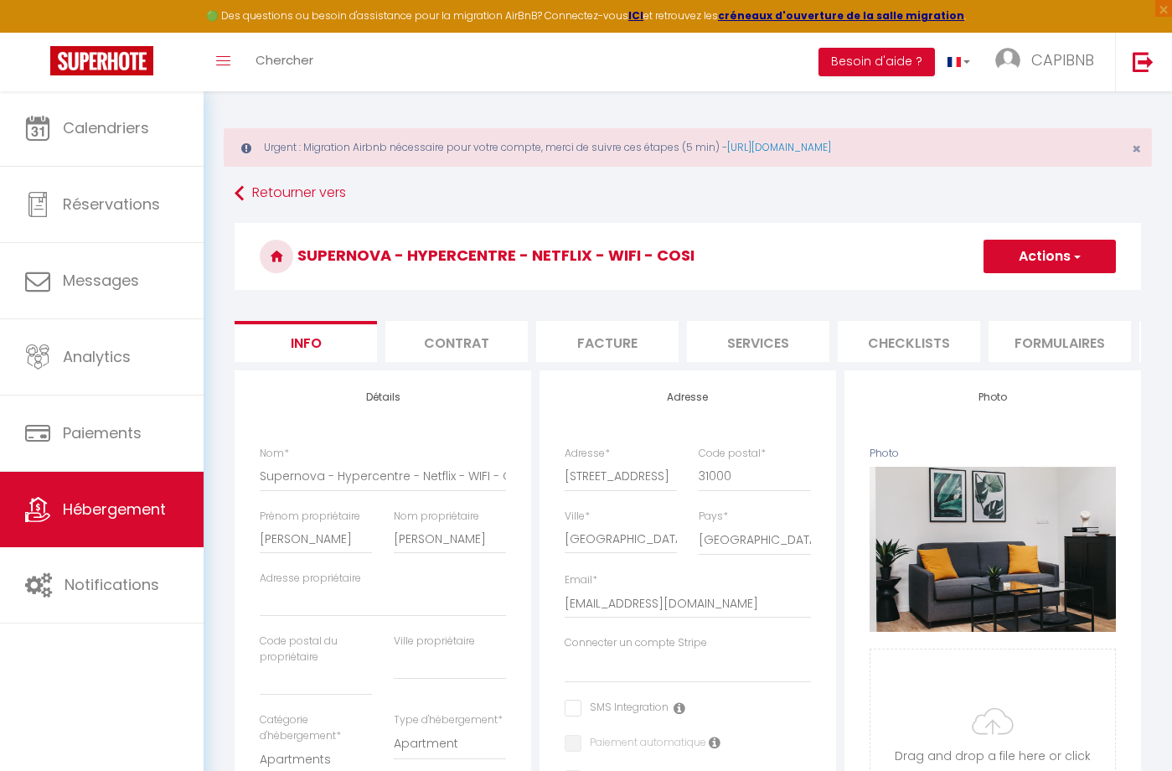
scroll to position [0, 142]
click at [1061, 339] on li "Plateformes" at bounding box center [1069, 341] width 142 height 41
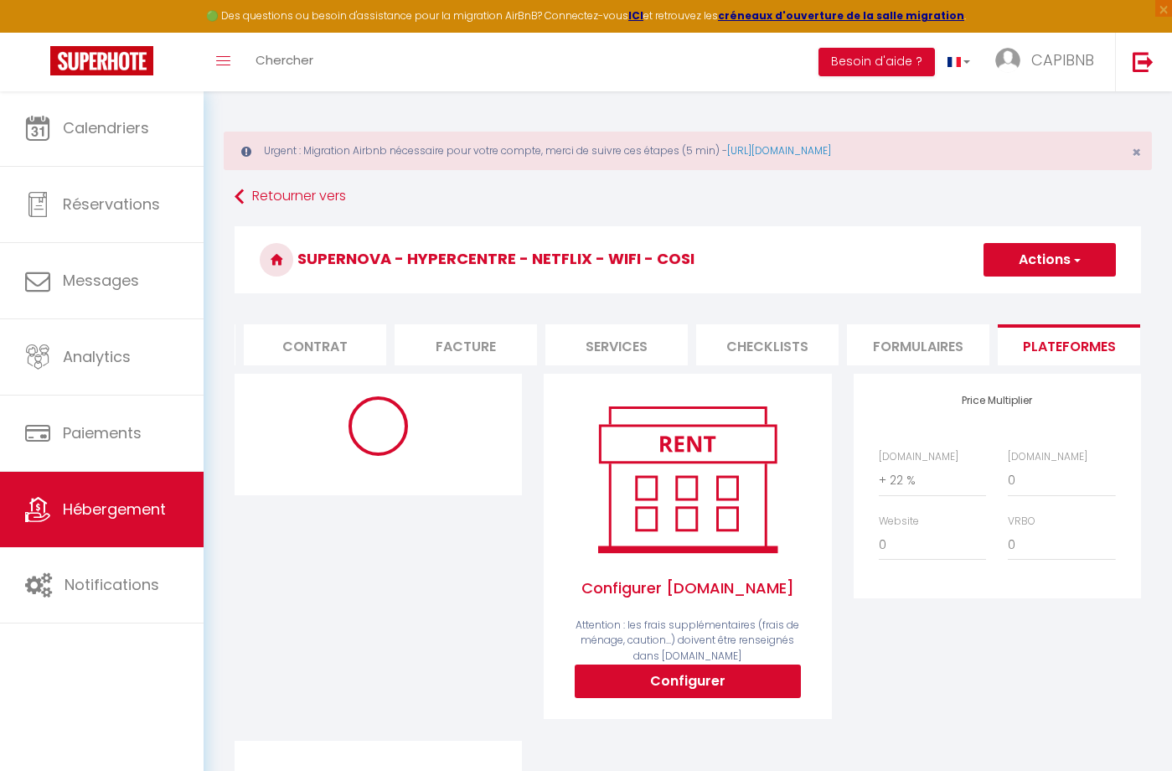
select select "365"
select select "EUR"
select select
select select "17118-602890252898597605"
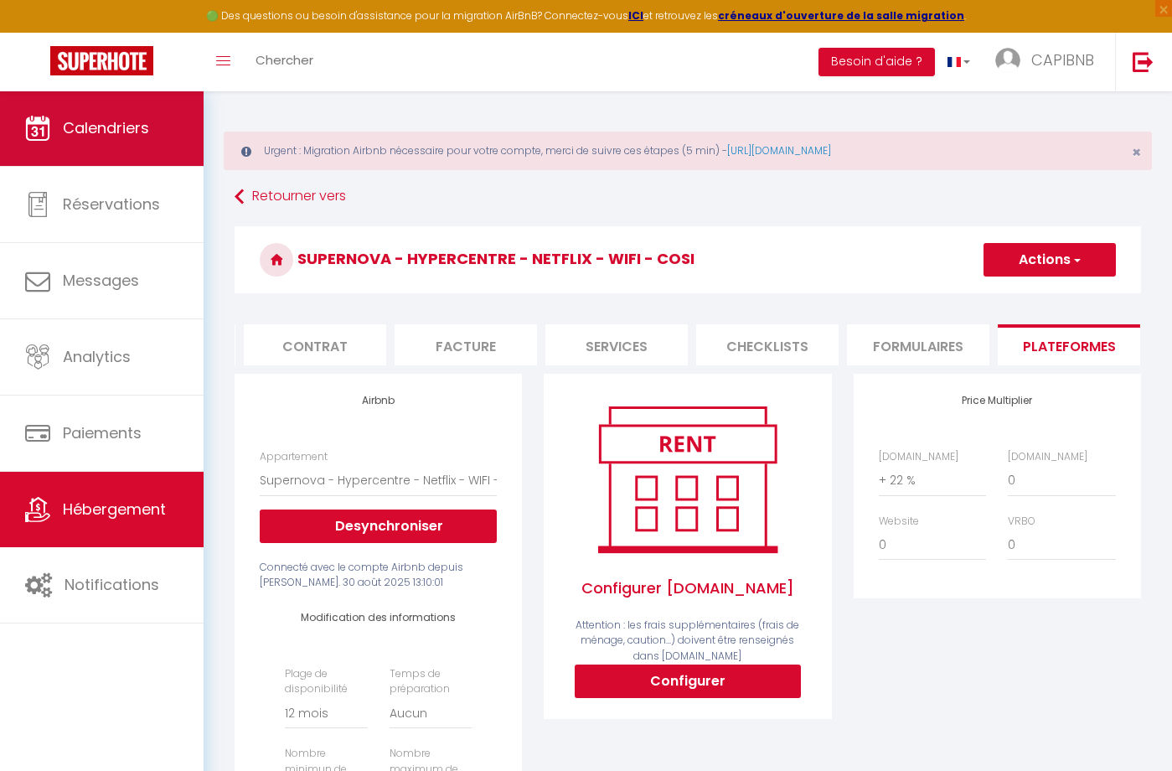
click at [169, 127] on link "Calendriers" at bounding box center [102, 128] width 204 height 75
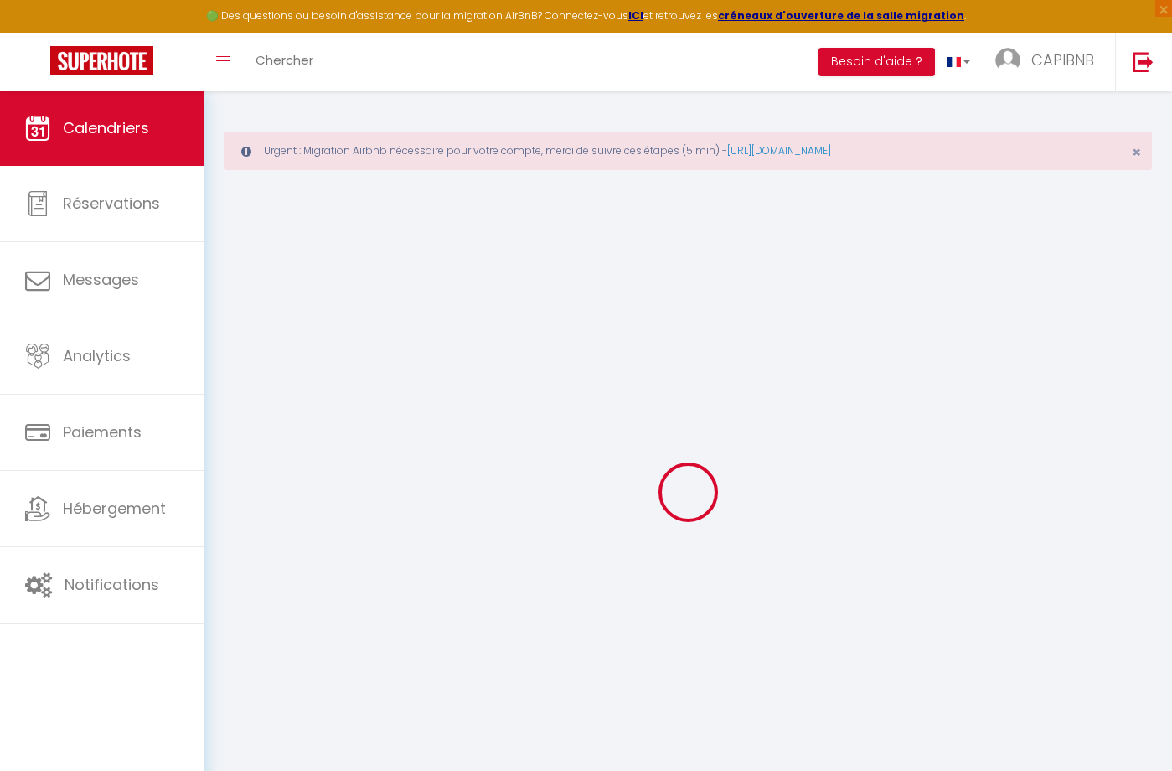
select select
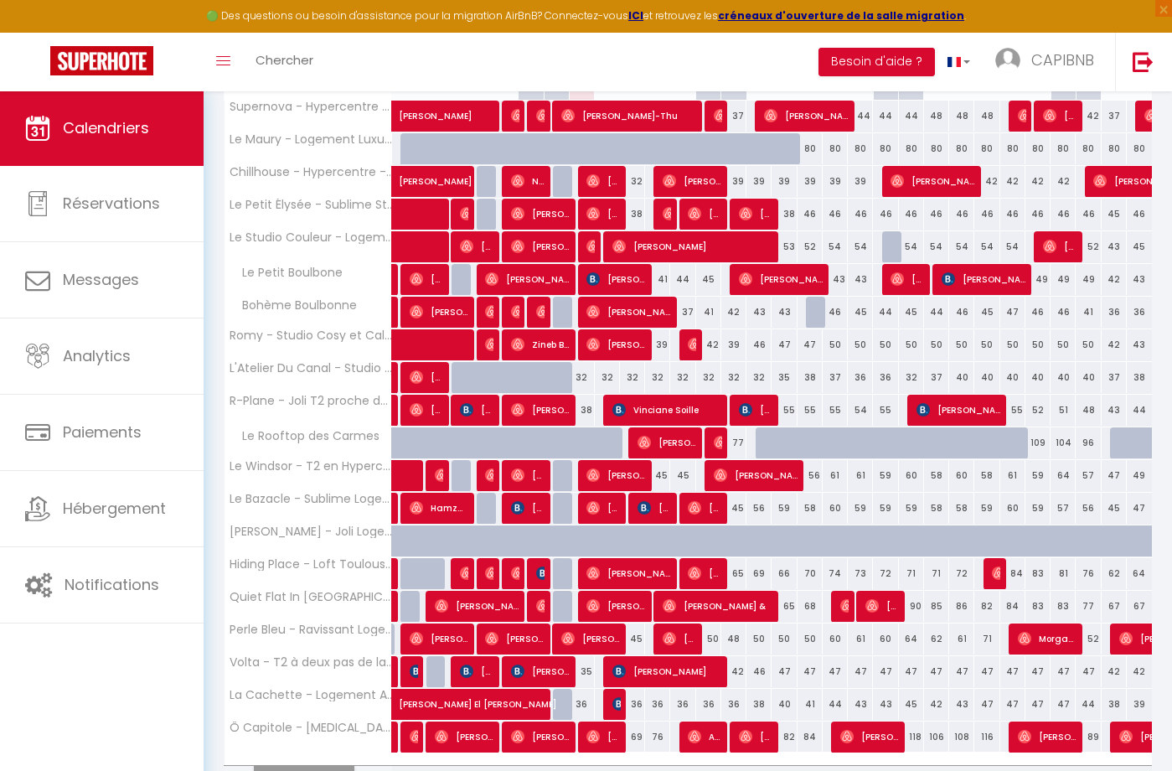
scroll to position [354, 0]
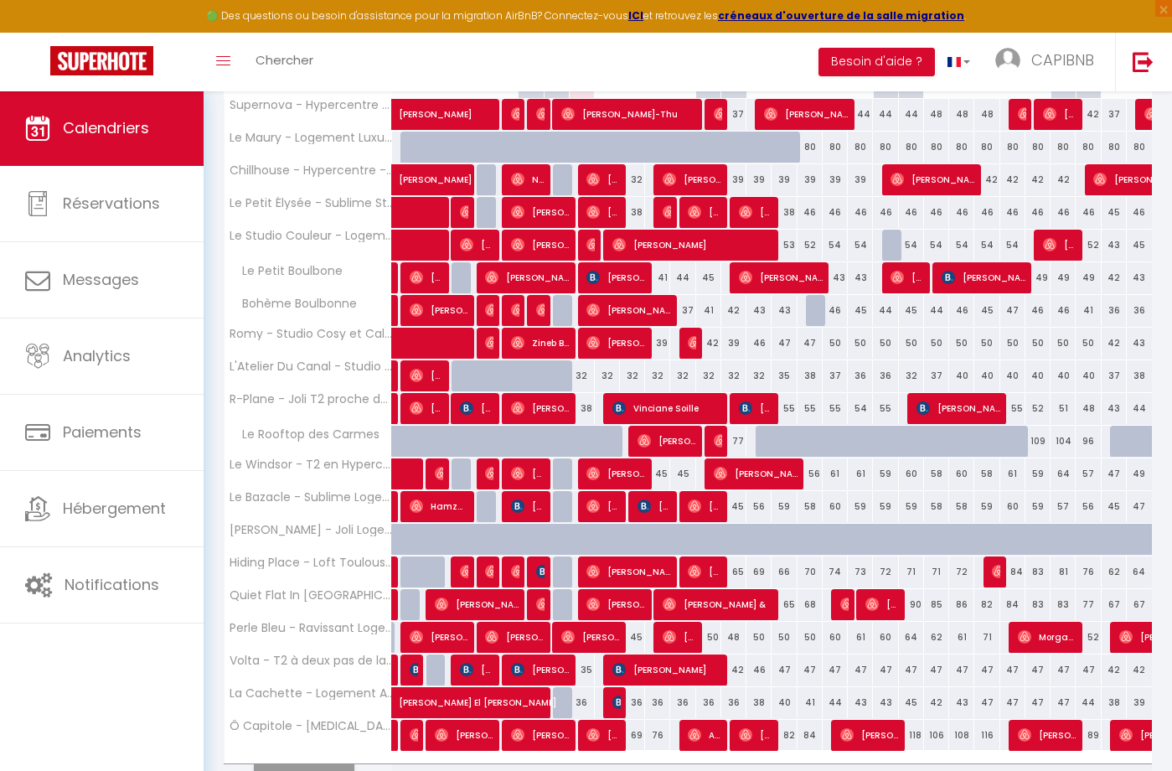
click at [587, 665] on div "35" at bounding box center [581, 670] width 25 height 31
type input "35"
select select "1"
type input "Lun 08 Septembre 2025"
type input "Mar 09 Septembre 2025"
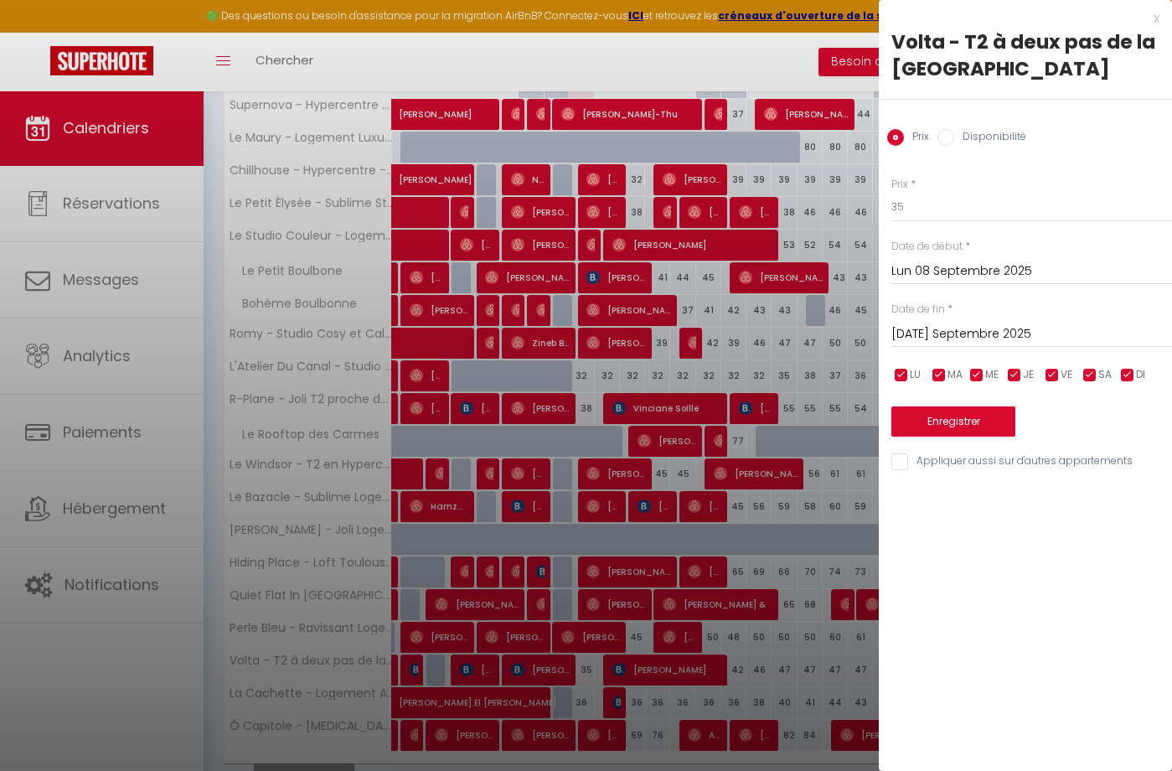
click at [946, 137] on input "Disponibilité" at bounding box center [946, 137] width 17 height 17
radio input "true"
radio input "false"
select select "0"
click at [939, 432] on button "Enregistrer" at bounding box center [954, 423] width 124 height 30
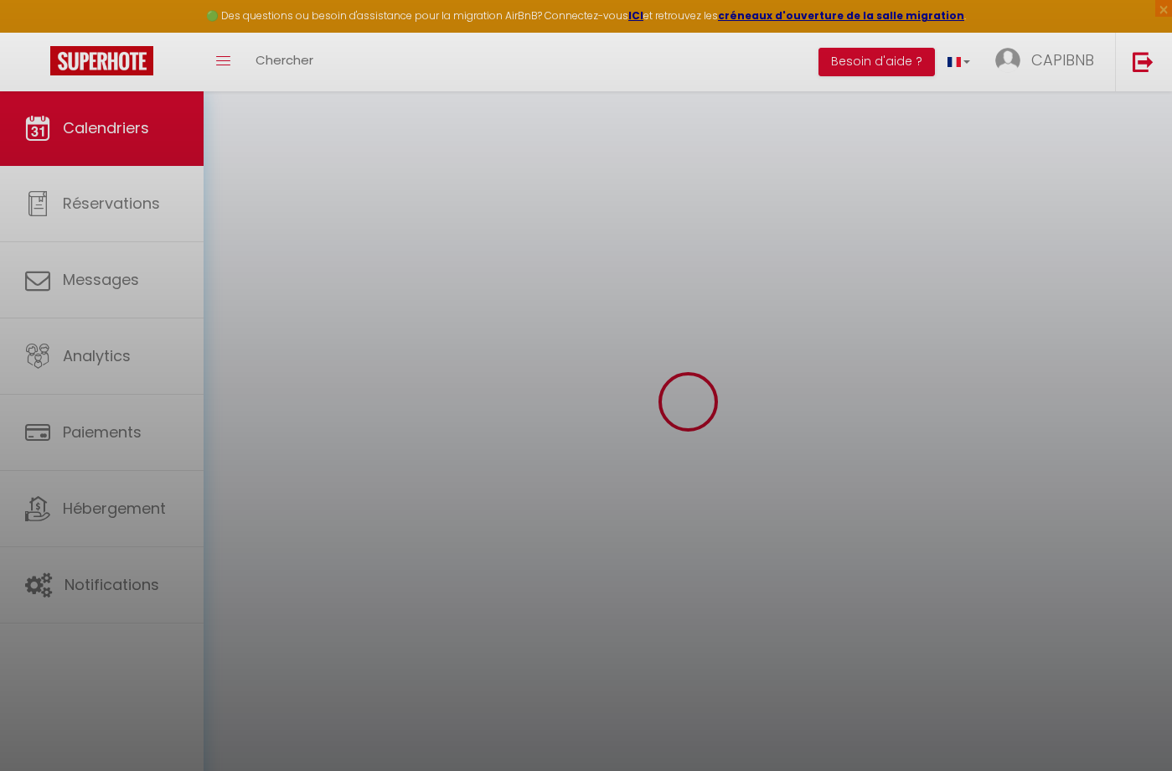
scroll to position [91, 0]
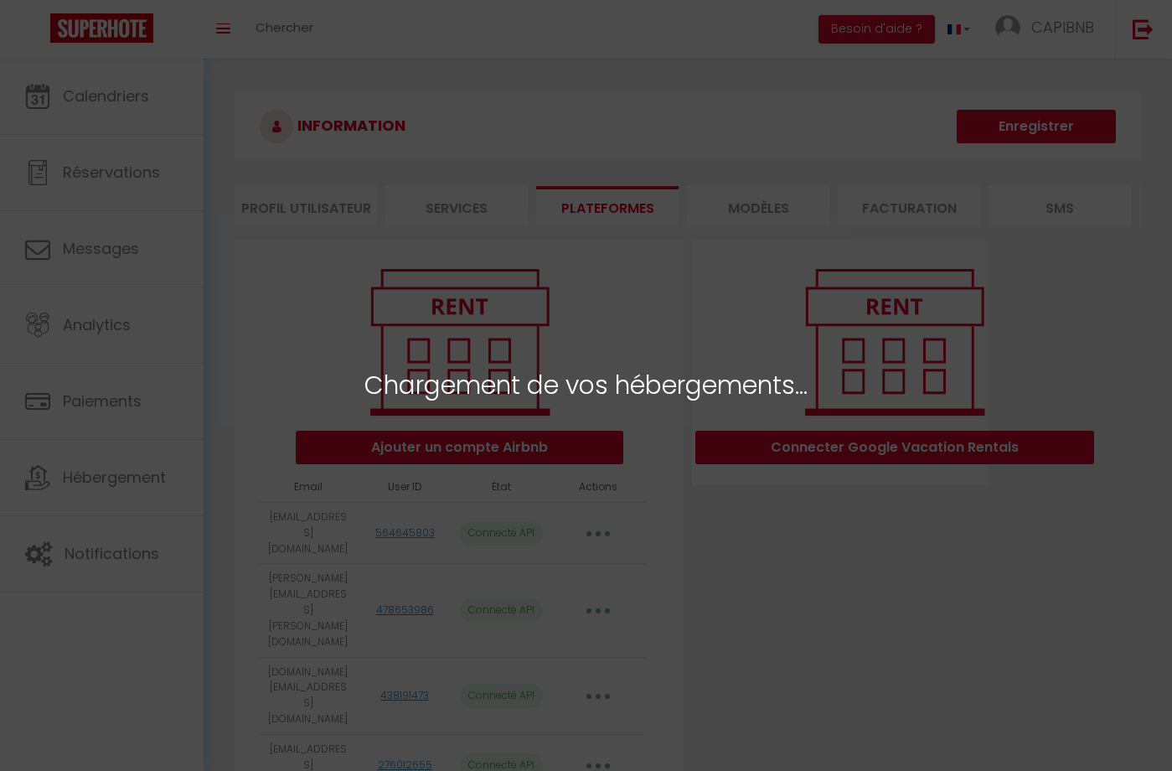
click at [105, 463] on div "Chargement de vos hébergements..." at bounding box center [586, 385] width 1172 height 771
select select "48442"
select select "60913"
select select "37408"
select select "36404"
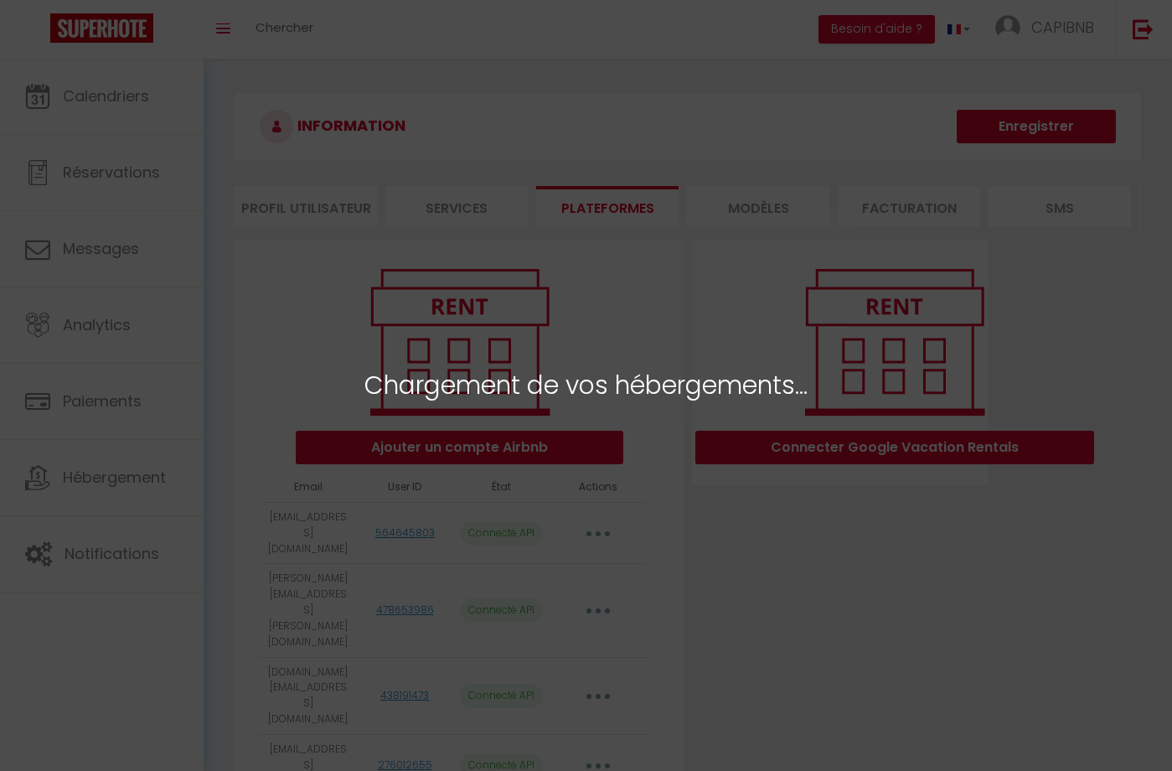
select select "35326"
select select "35328"
select select "74501"
select select "37975"
select select "58031"
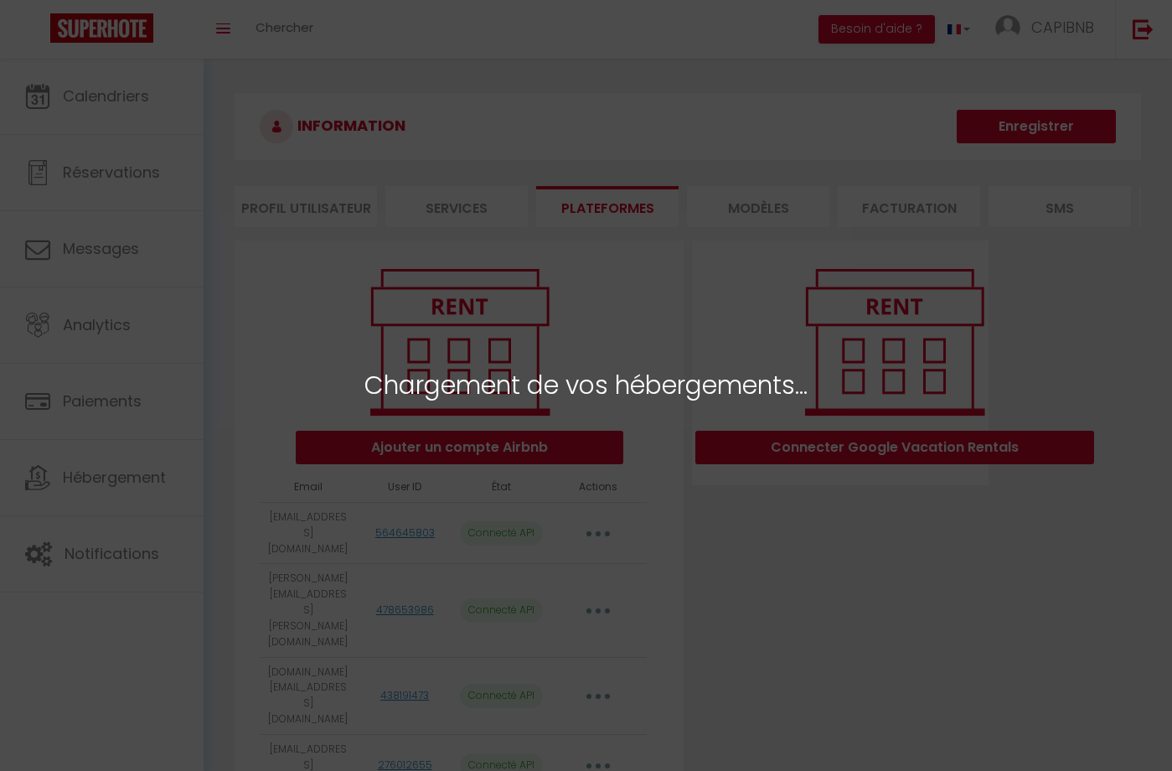
select select "39006"
select select "39007"
select select "39260"
select select "42255"
select select "45809"
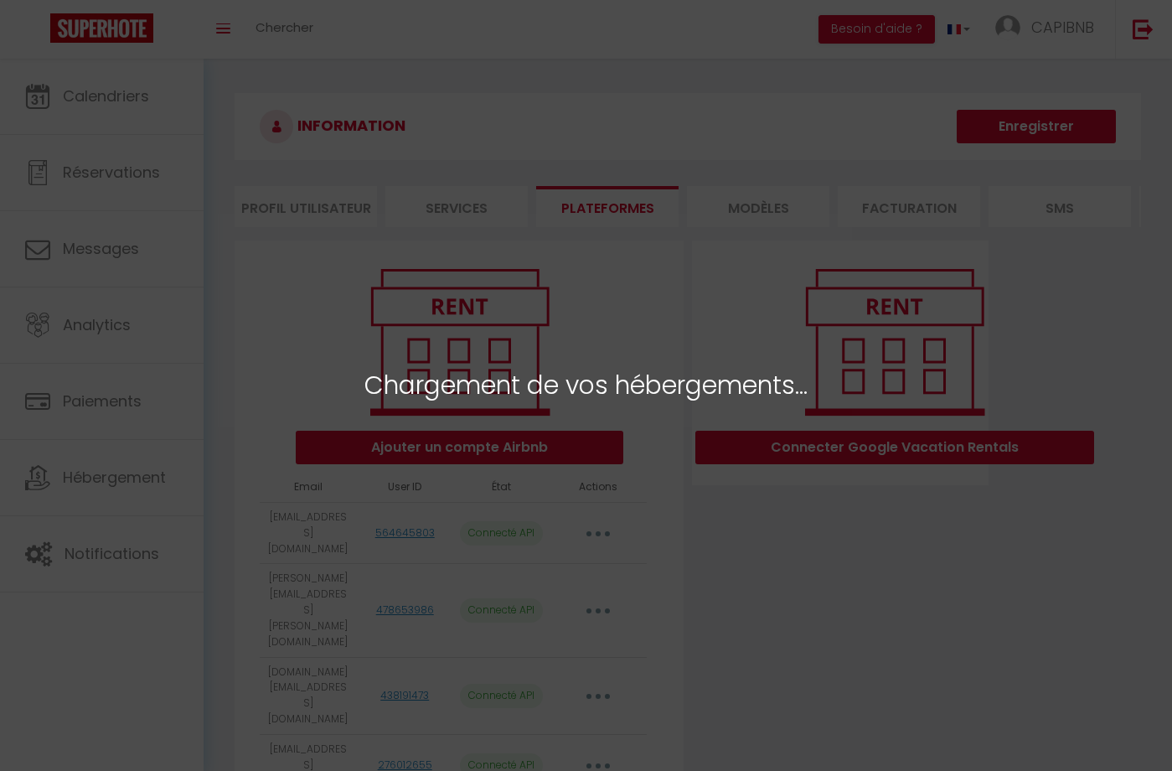
select select "47041"
select select "49895"
select select "51559"
select select "58030"
select select
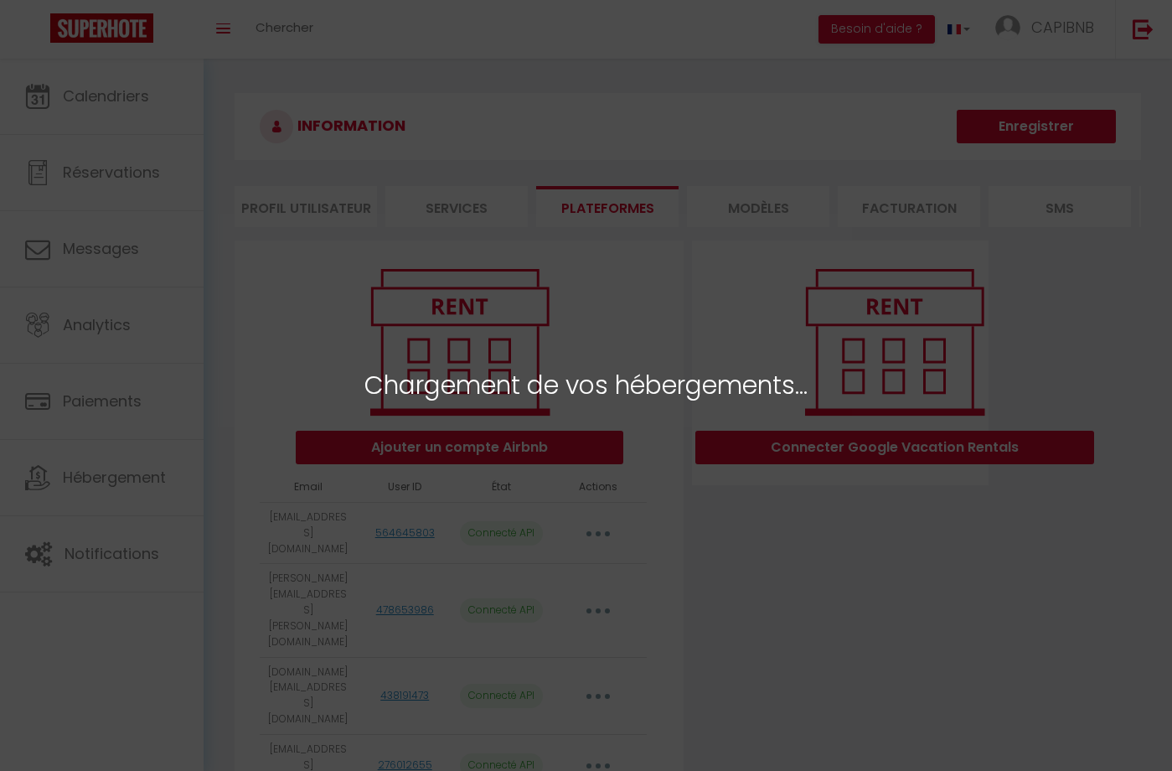
select select
select select "62046"
select select "62866"
select select "62867"
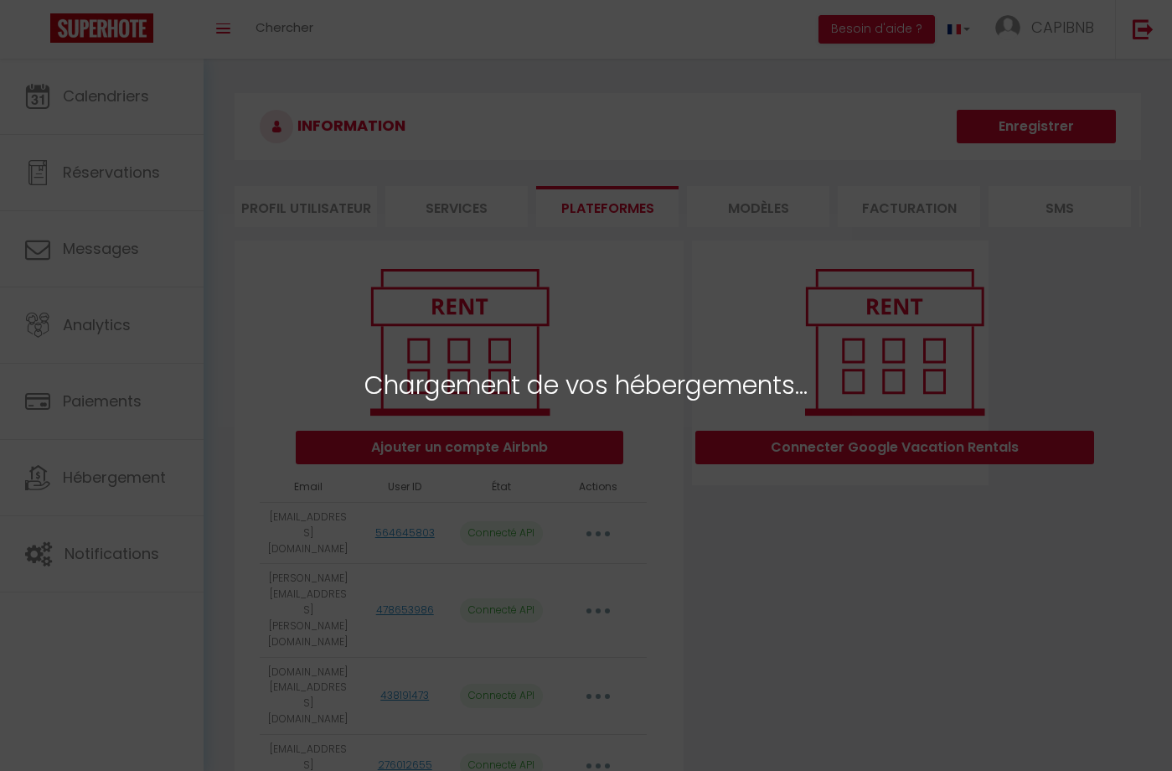
select select "62869"
select select "62870"
select select "62871"
select select "62872"
select select "67806"
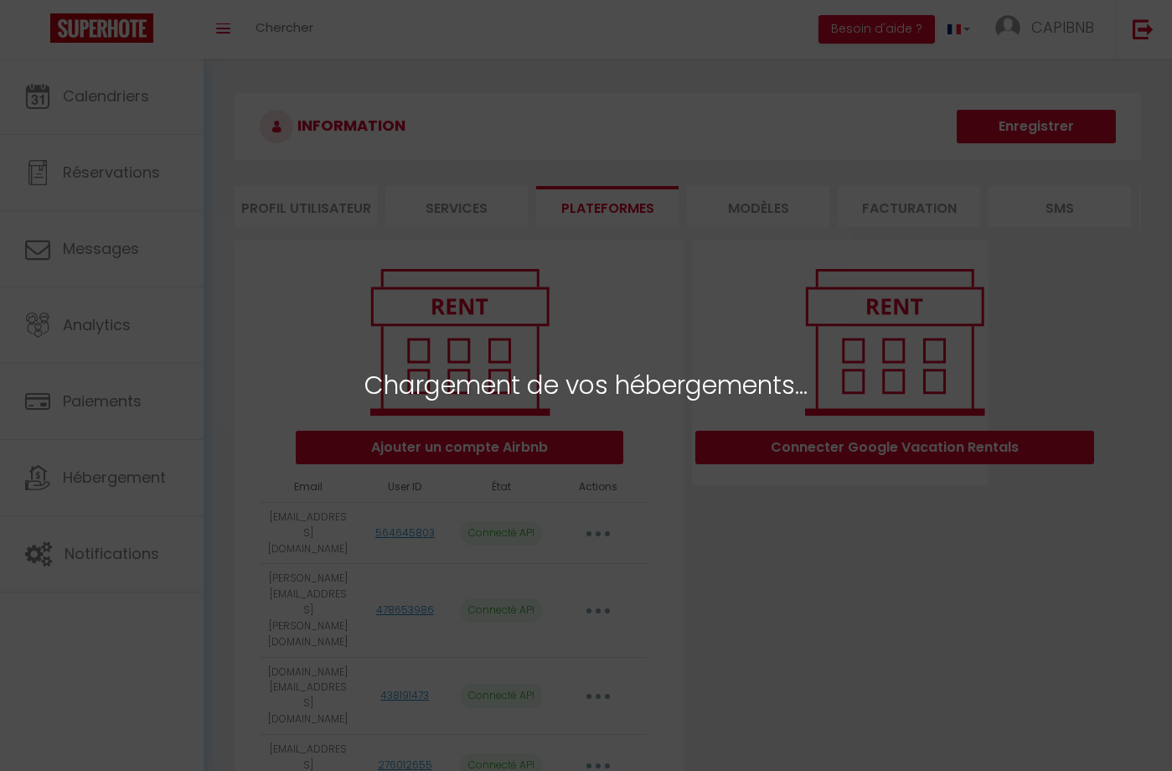
select select "74499"
select select "72878"
select select "76300"
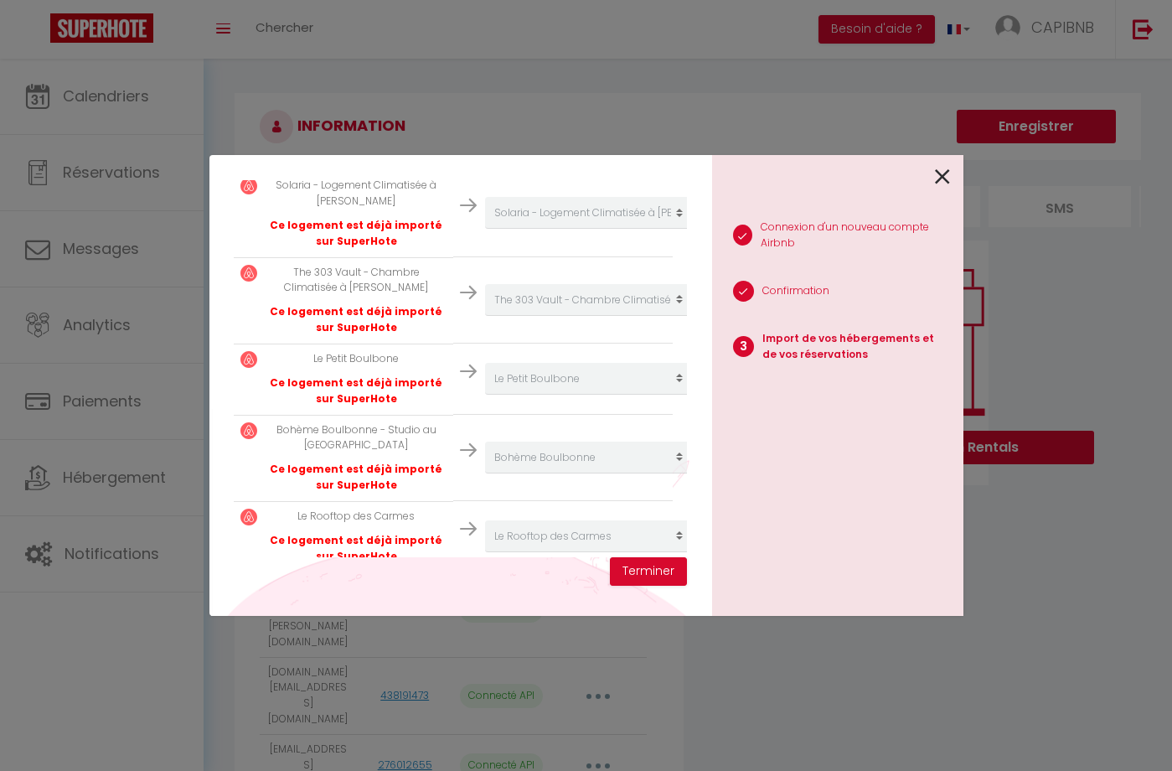
scroll to position [2439, 0]
select select "45333"
click at [640, 576] on button "Terminer" at bounding box center [648, 571] width 77 height 28
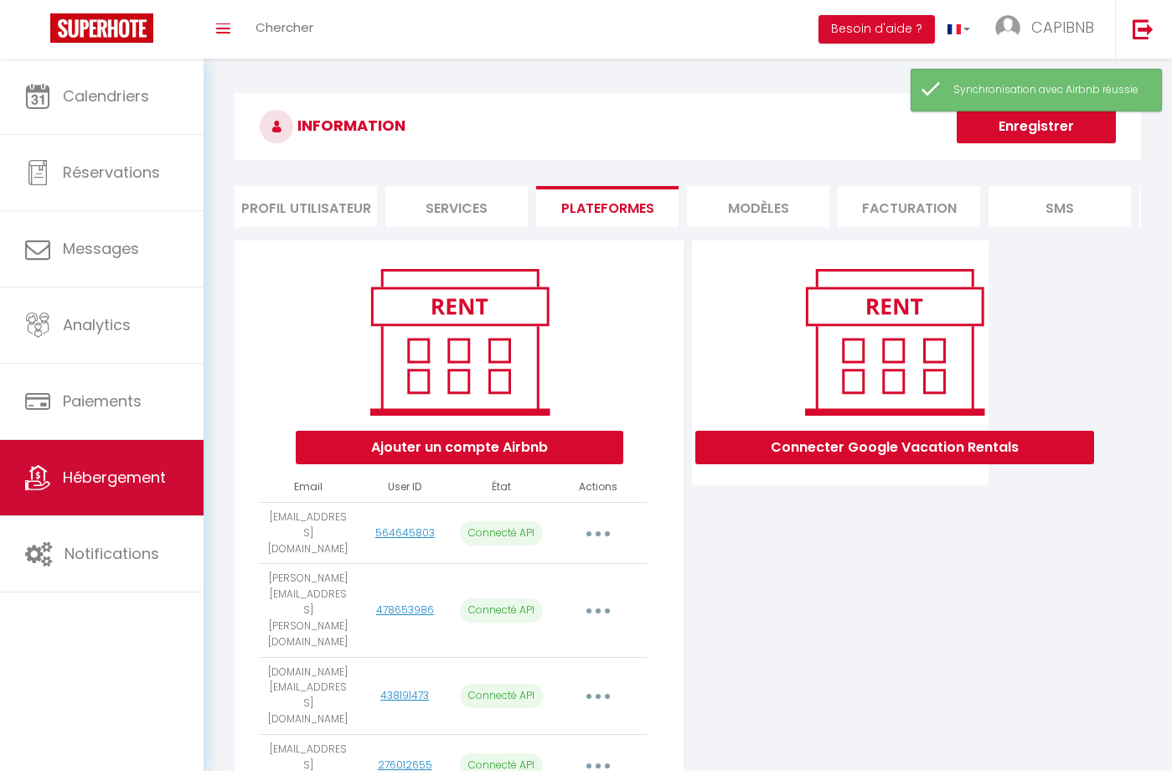
click at [142, 493] on link "Hébergement" at bounding box center [102, 477] width 204 height 75
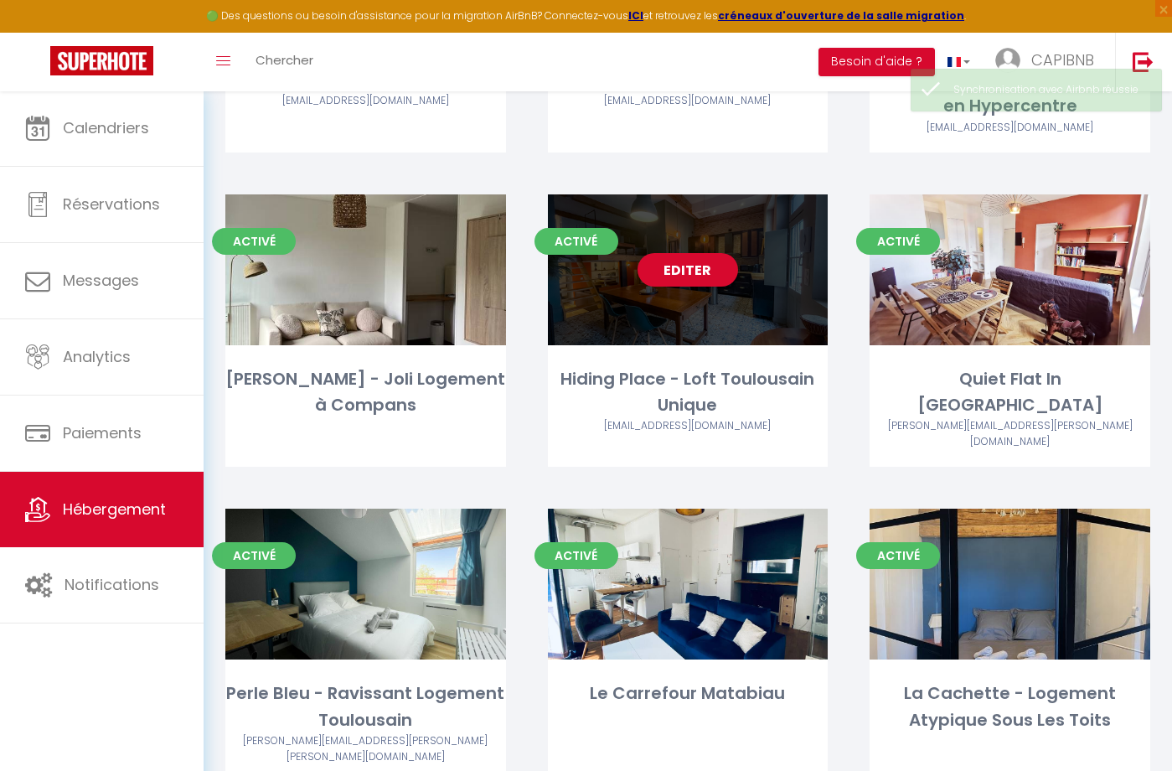
scroll to position [1291, 0]
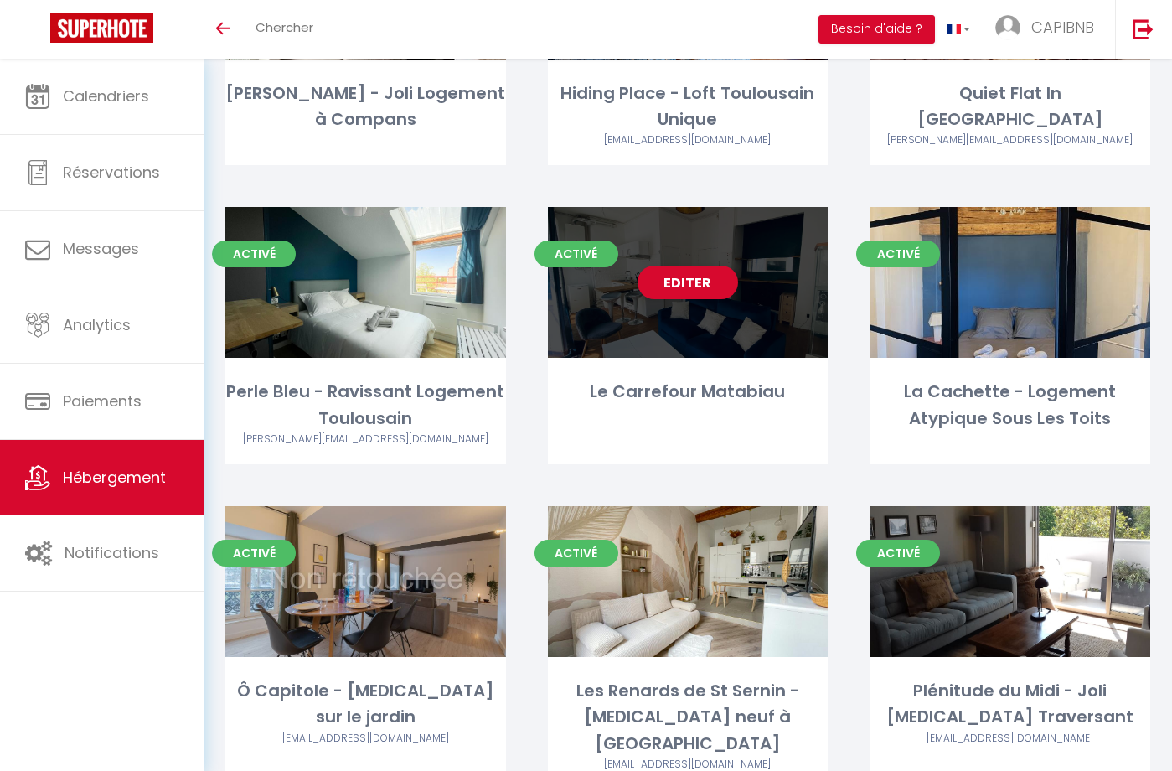
scroll to position [1214, 0]
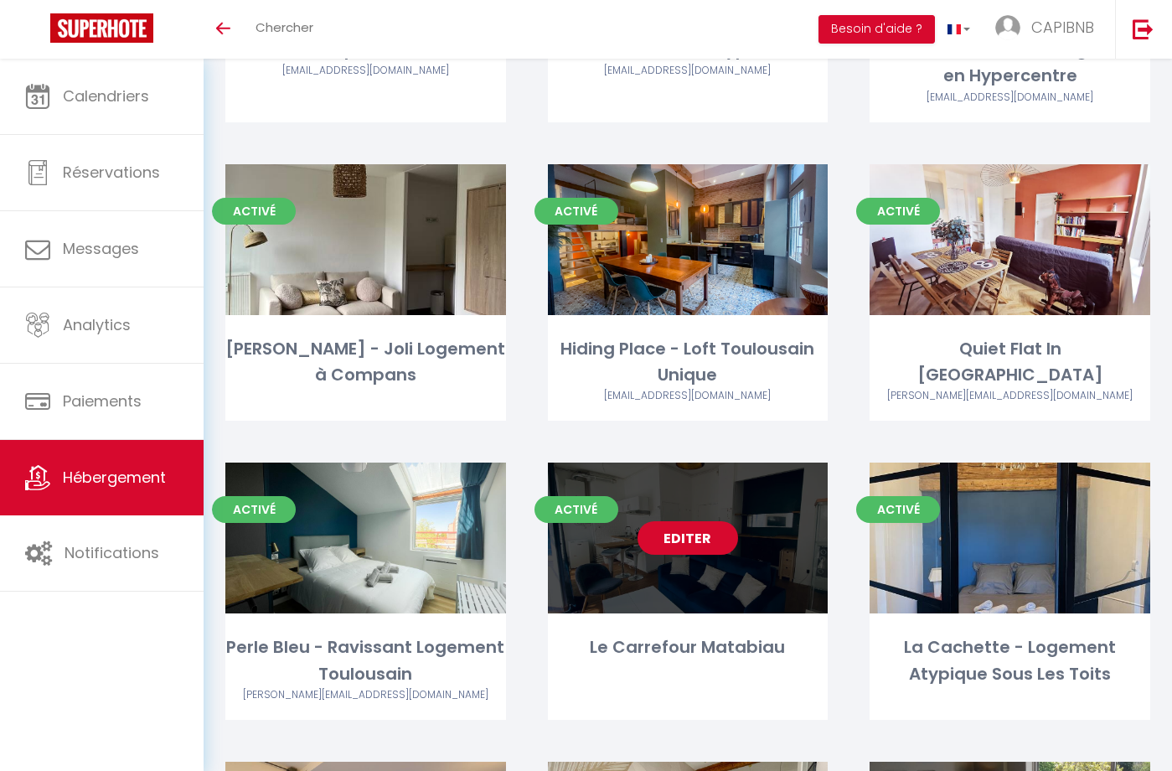
click at [689, 533] on link "Editer" at bounding box center [688, 538] width 101 height 34
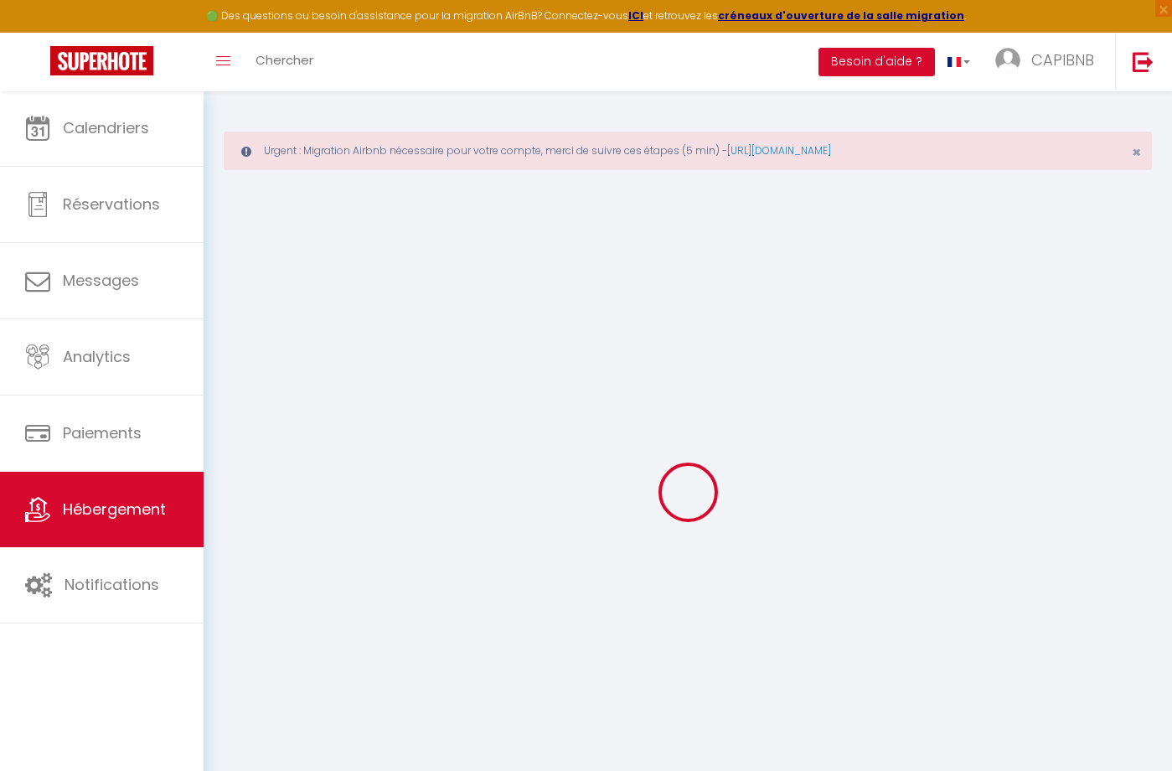
select select "+ 22 %"
select select "+ 35 %"
select select
checkbox input "false"
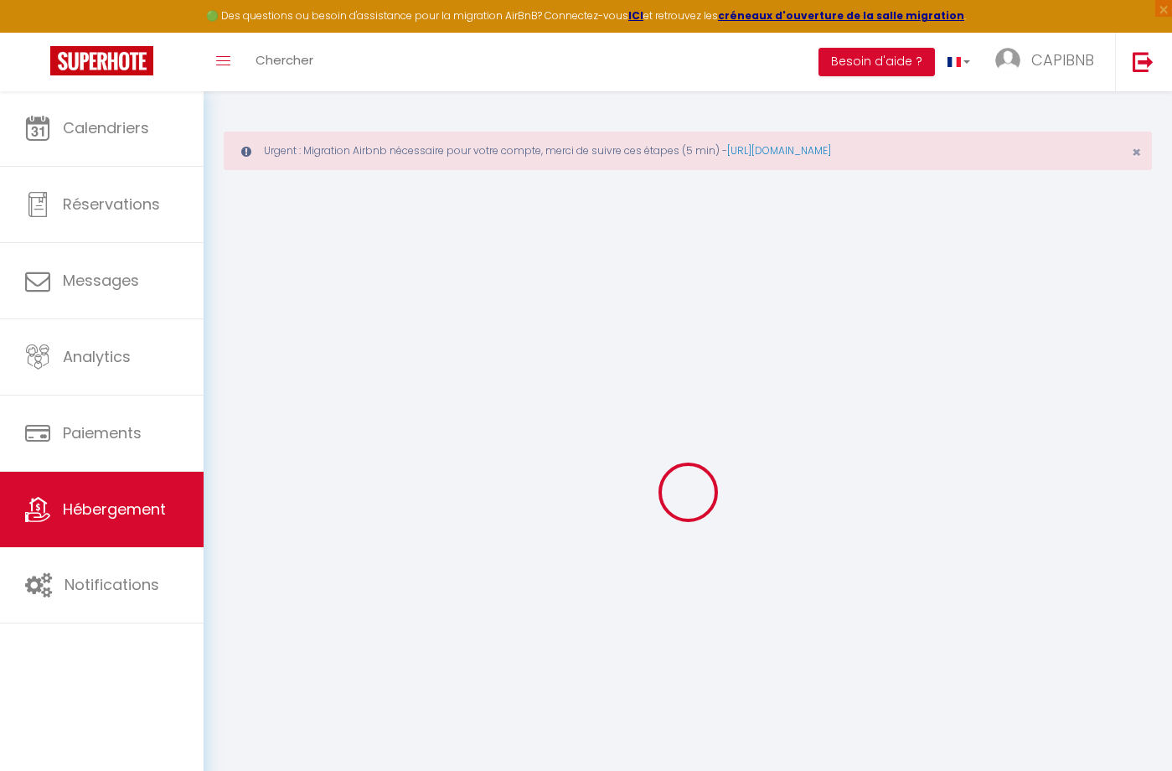
checkbox input "false"
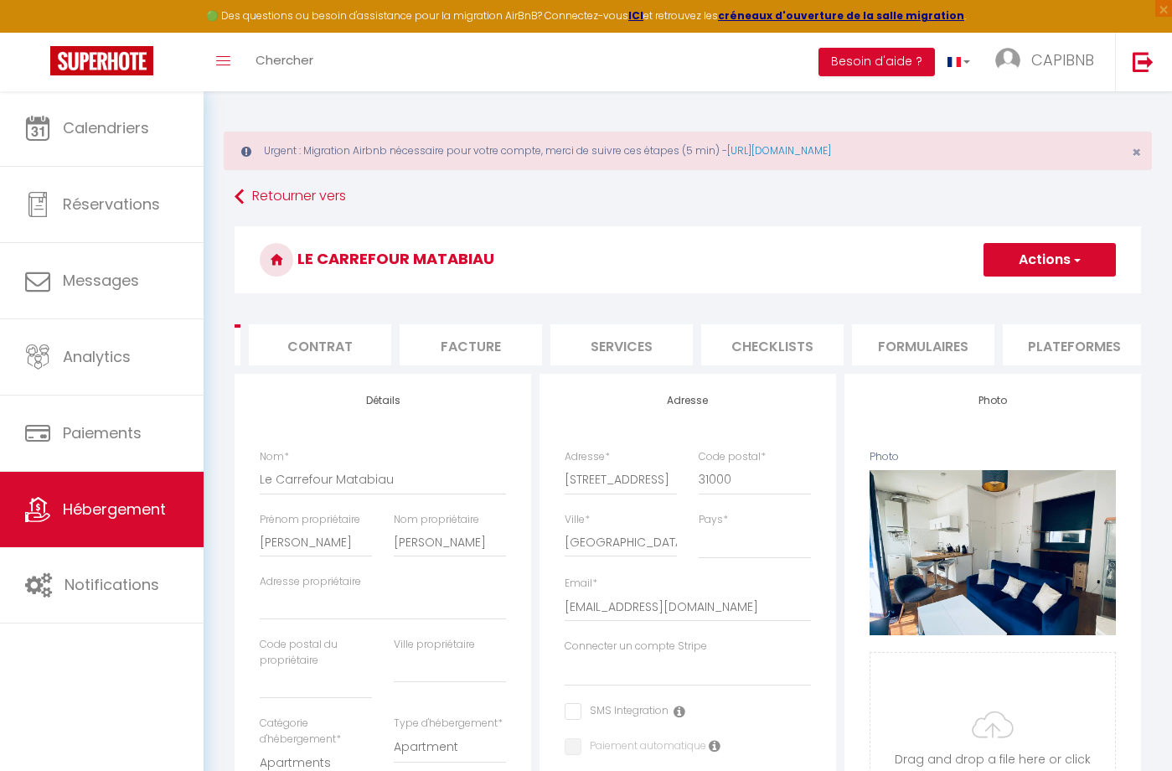
scroll to position [0, 171]
click at [1017, 339] on li "Plateformes" at bounding box center [1040, 344] width 142 height 41
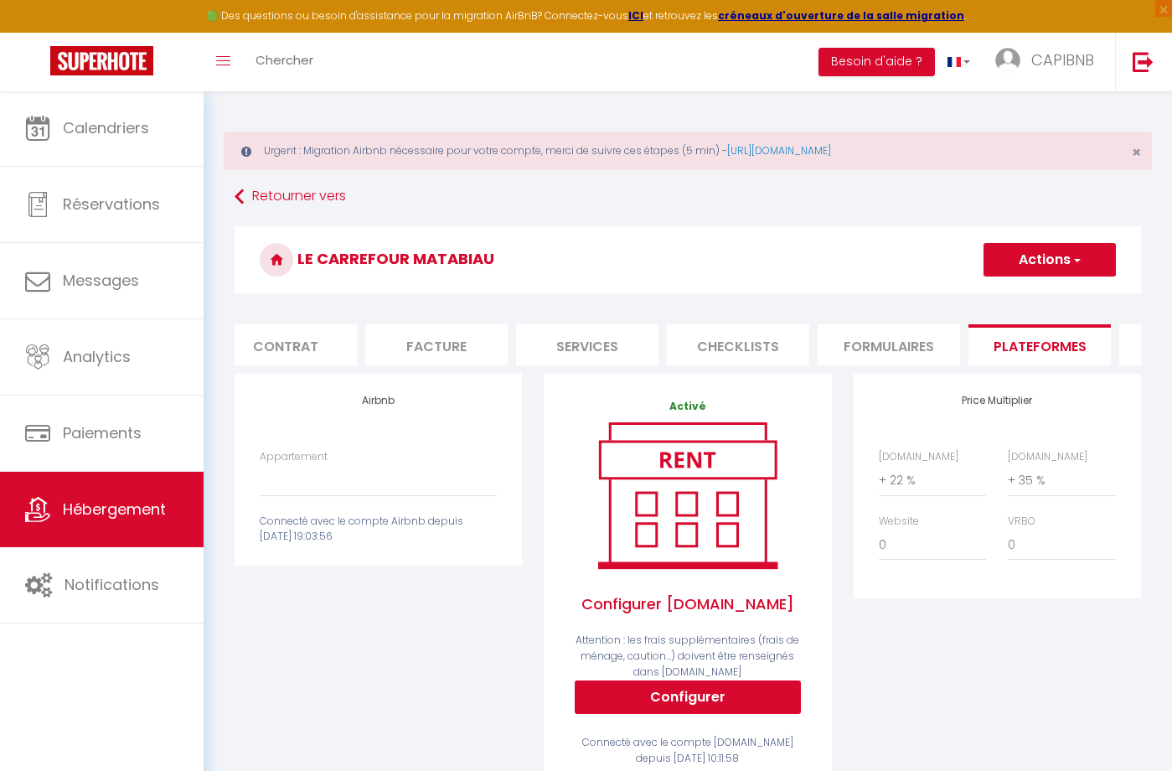
click at [685, 691] on button "Configurer" at bounding box center [688, 697] width 226 height 34
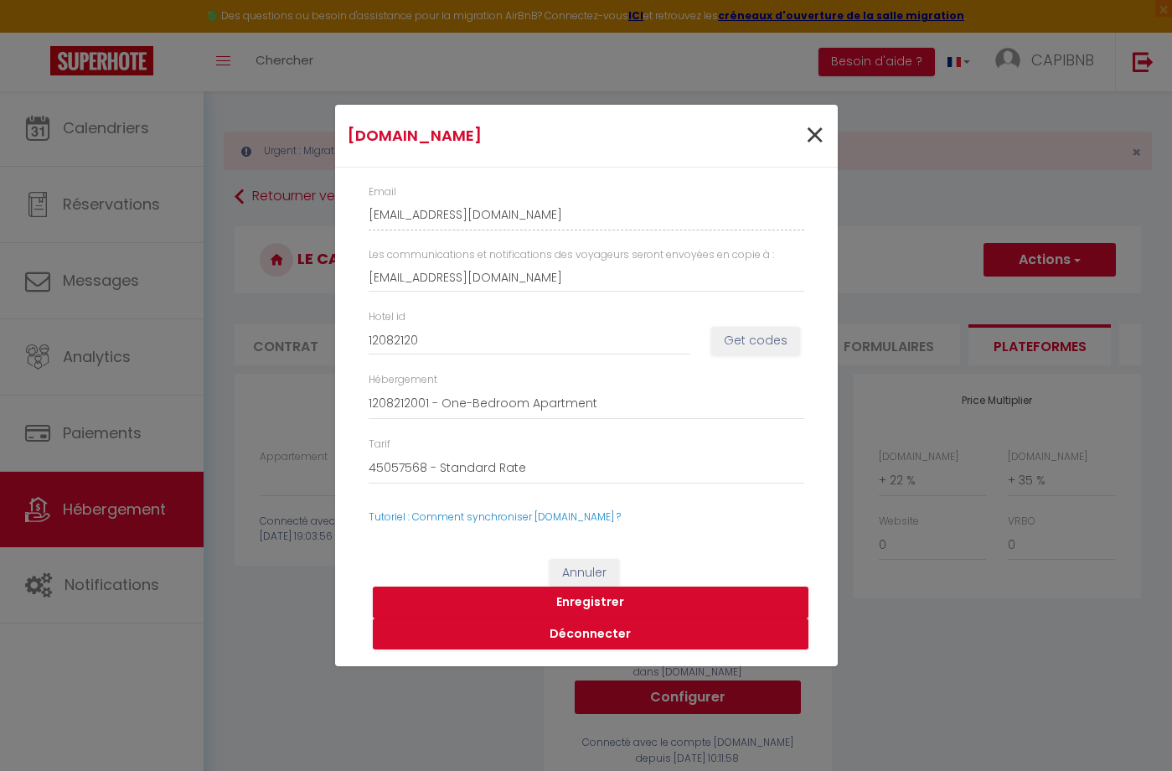
click at [811, 142] on span "×" at bounding box center [815, 136] width 21 height 50
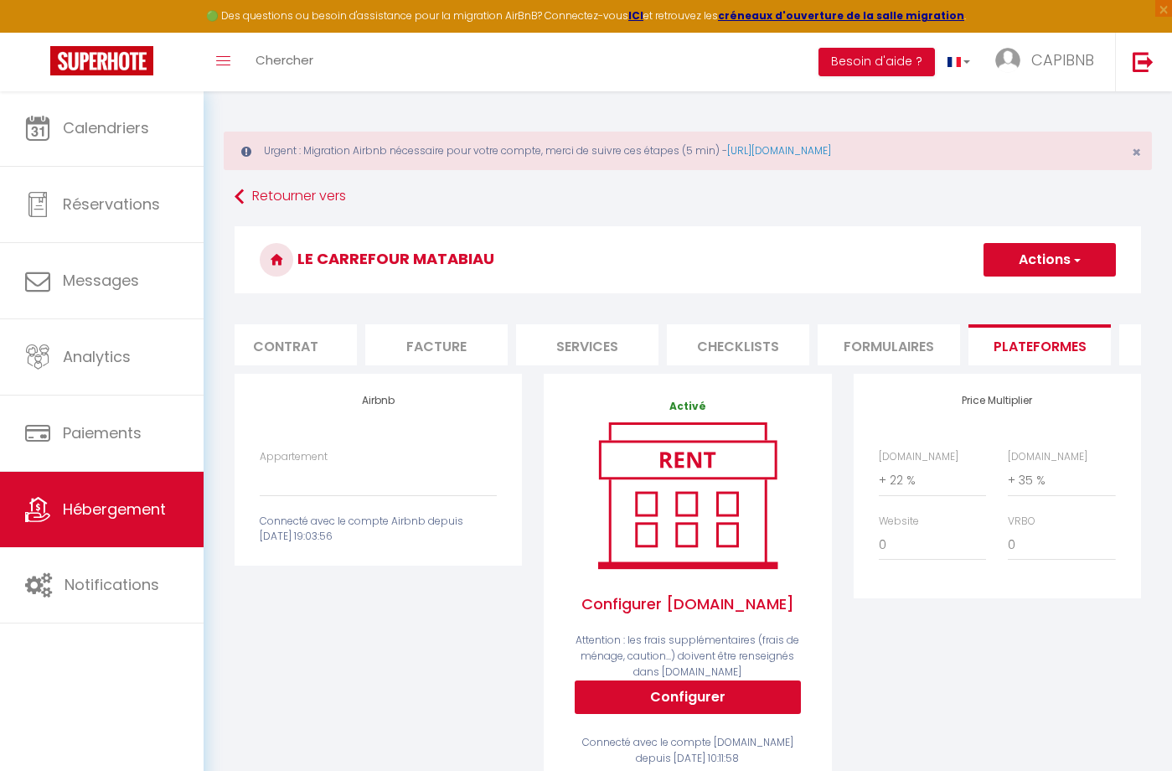
click at [1072, 251] on button "Actions" at bounding box center [1050, 260] width 132 height 34
click at [868, 277] on h3 "Le Carrefour Matabiau" at bounding box center [688, 259] width 907 height 67
click at [301, 188] on link "Retourner vers" at bounding box center [688, 197] width 907 height 30
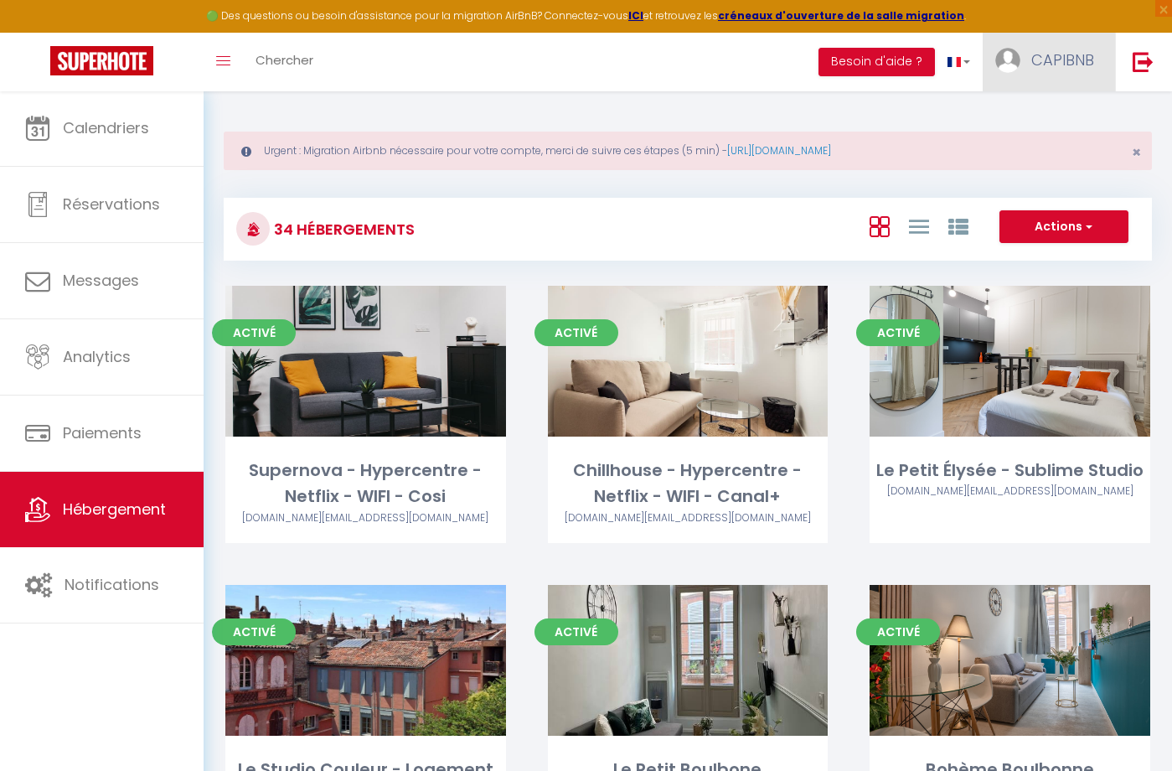
click at [1053, 64] on span "CAPIBNB" at bounding box center [1063, 59] width 63 height 21
click at [1024, 112] on link "Paramètres" at bounding box center [1048, 116] width 124 height 28
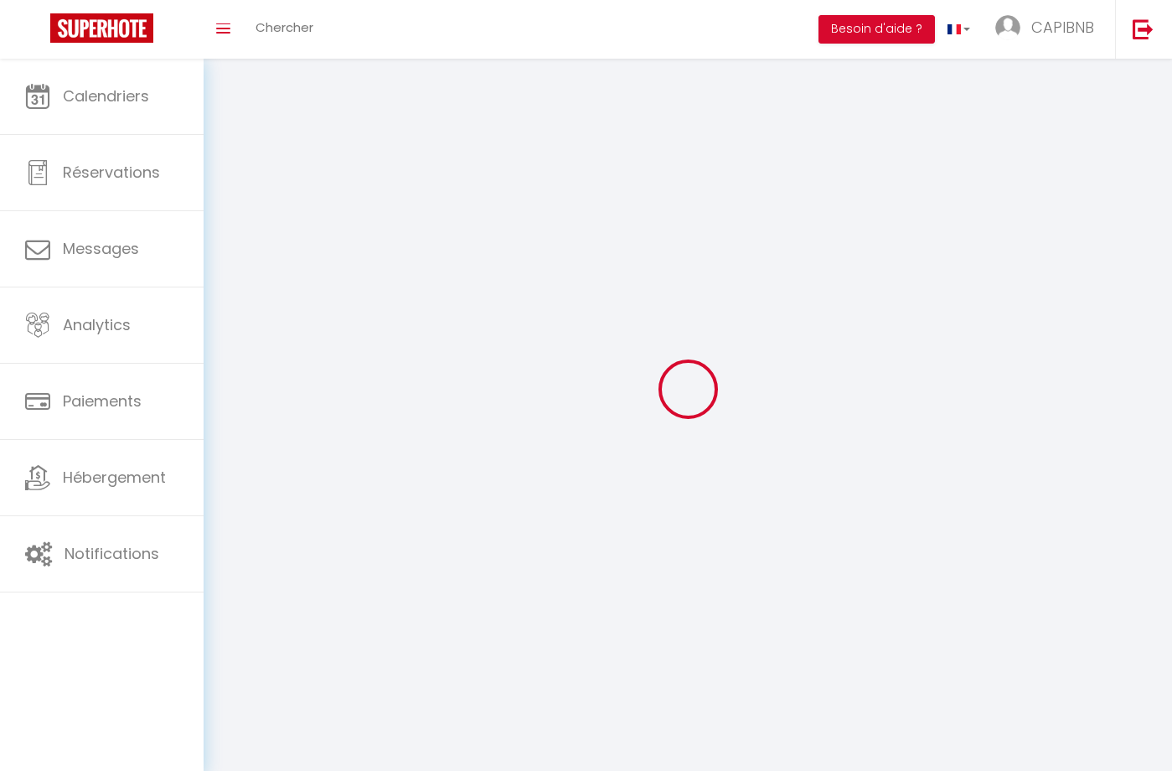
select select
type input "CAPIBNB"
type input "[PERSON_NAME]"
type input "0619485905"
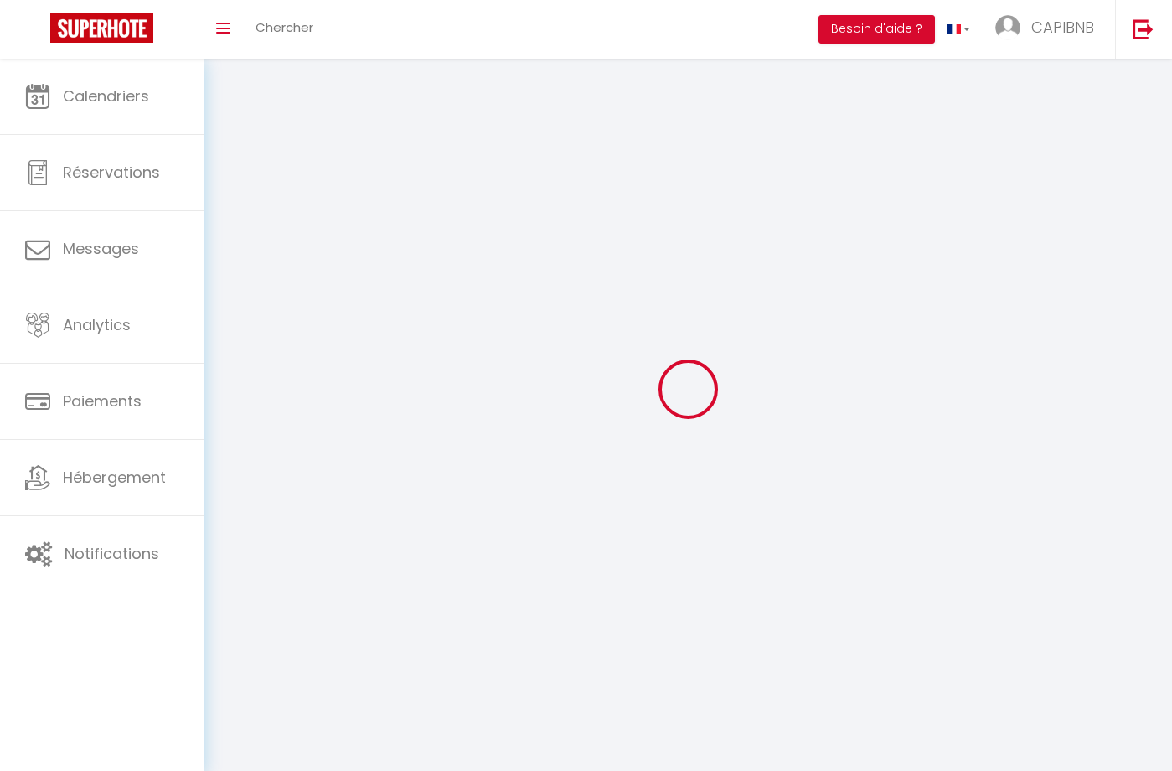
type input "[STREET_ADDRESS]"
type input "31000"
type input "[GEOGRAPHIC_DATA]"
type input "3lGih9a3gjWZhRLTbGWbSeKpU"
type input "VOchbAYCJBJFs9yNGSrbbAOKO"
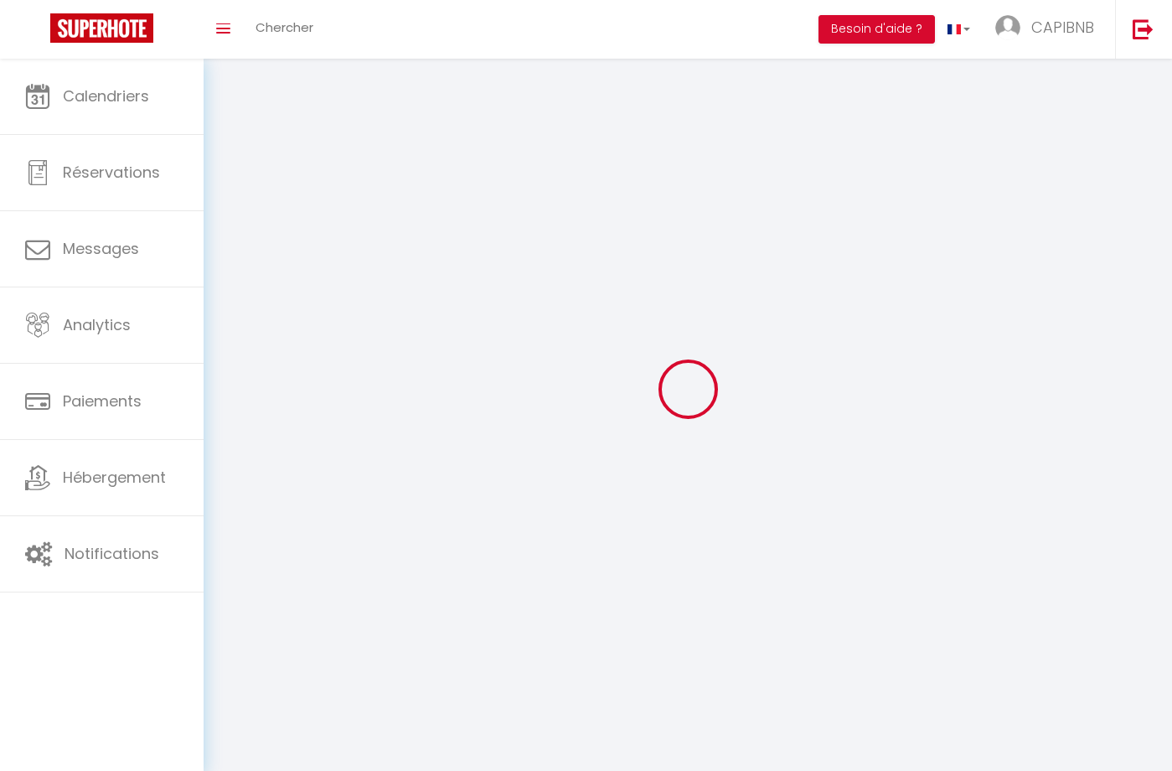
type input "[URL][DOMAIN_NAME]"
select select "28"
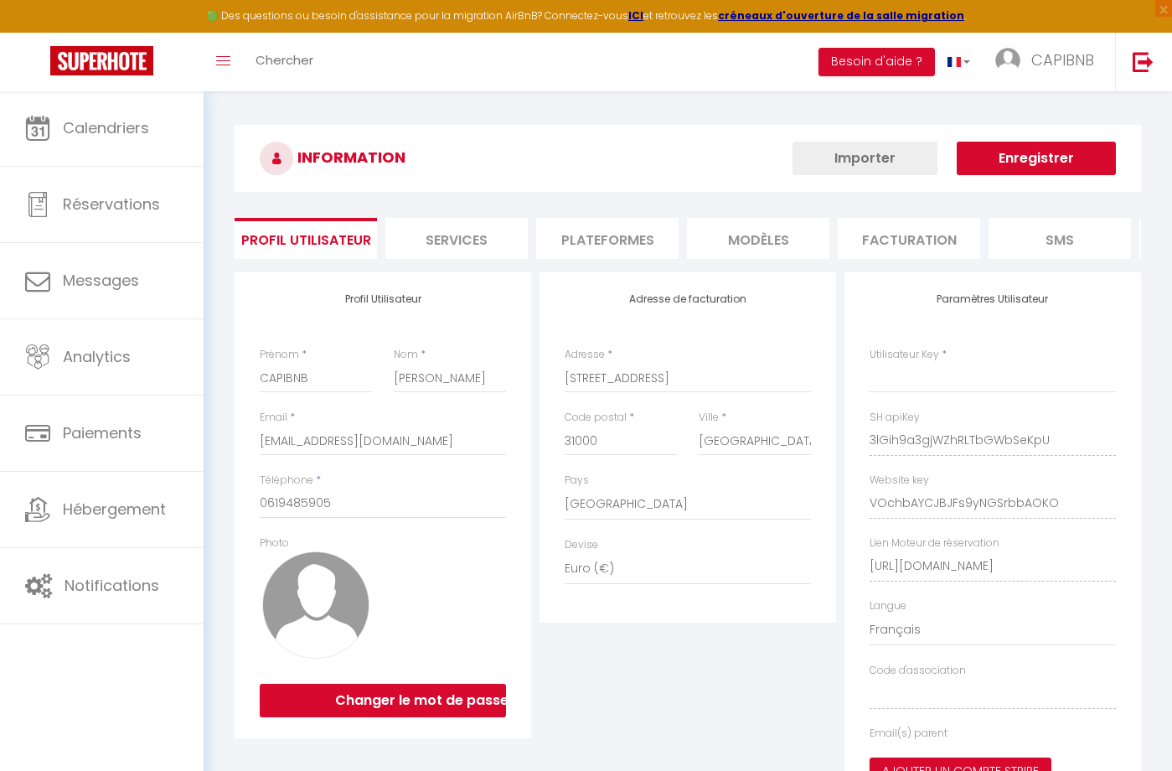
type input "3lGih9a3gjWZhRLTbGWbSeKpU"
type input "VOchbAYCJBJFs9yNGSrbbAOKO"
type input "[URL][DOMAIN_NAME]"
select select "fr"
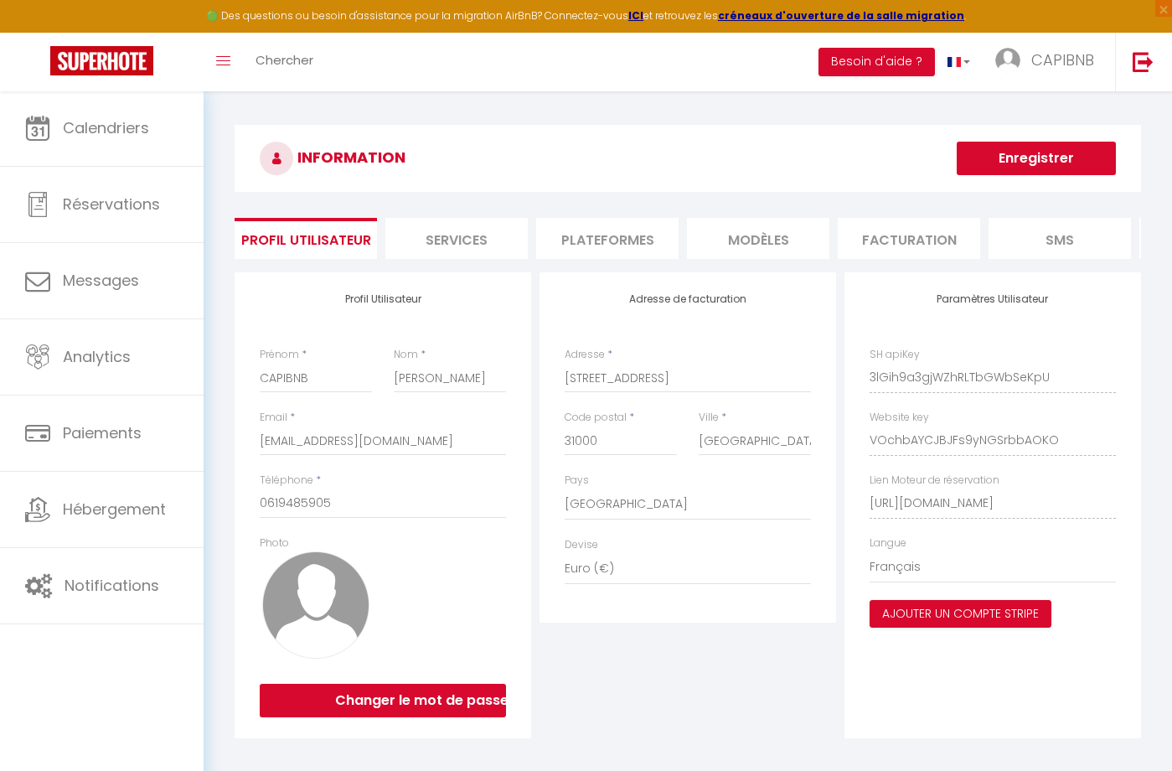
click at [620, 241] on li "Plateformes" at bounding box center [607, 238] width 142 height 41
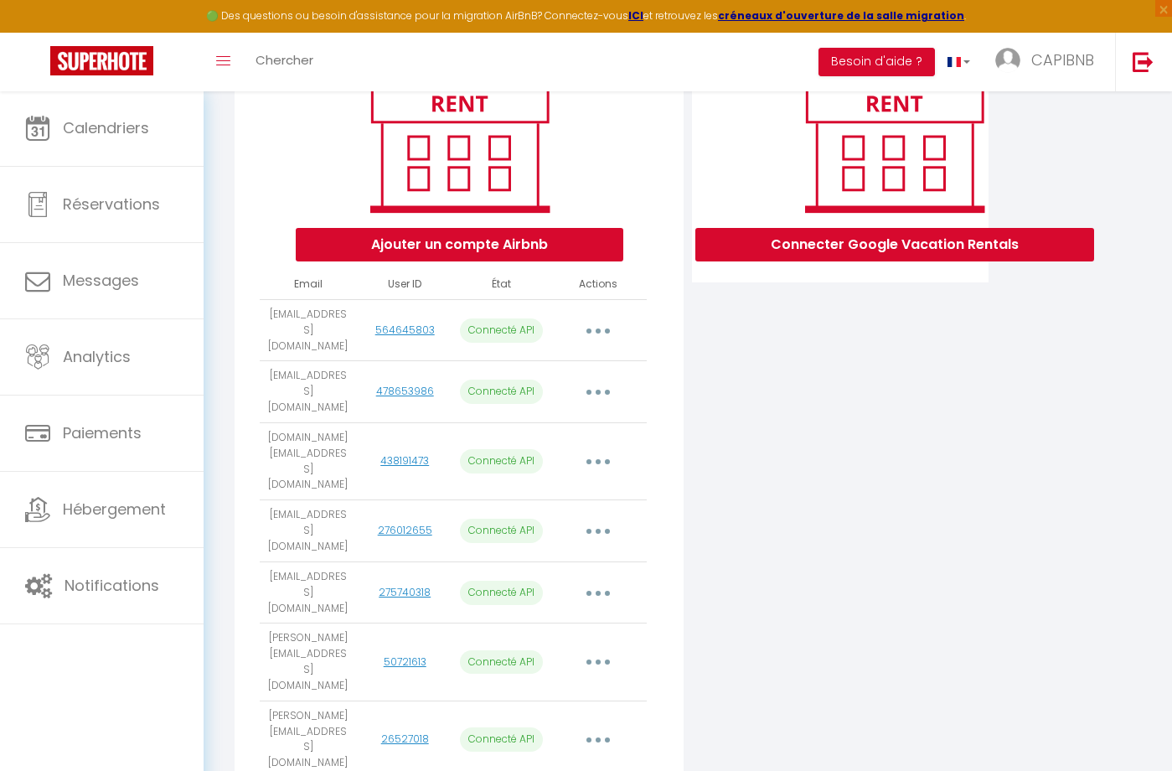
scroll to position [244, 0]
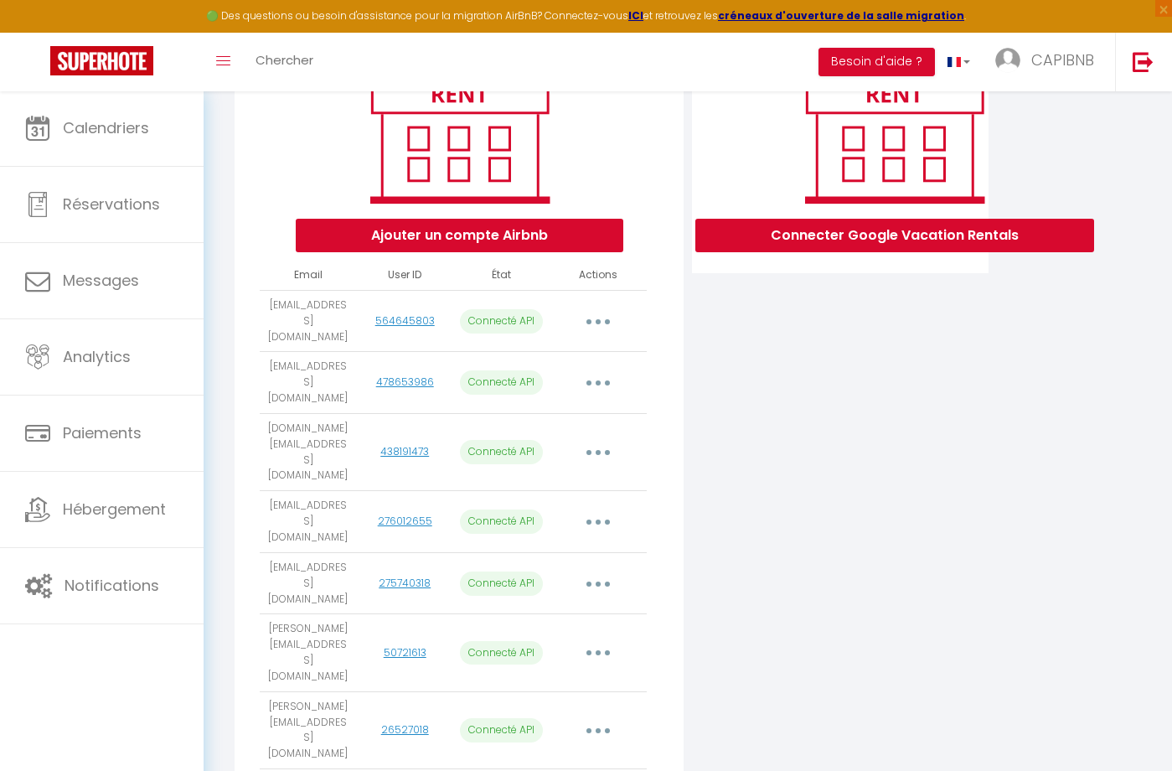
click at [597, 439] on button "button" at bounding box center [598, 452] width 47 height 27
click at [572, 476] on link "Importer les appartements" at bounding box center [524, 490] width 185 height 28
select select "35326"
select select "35328"
select select "74501"
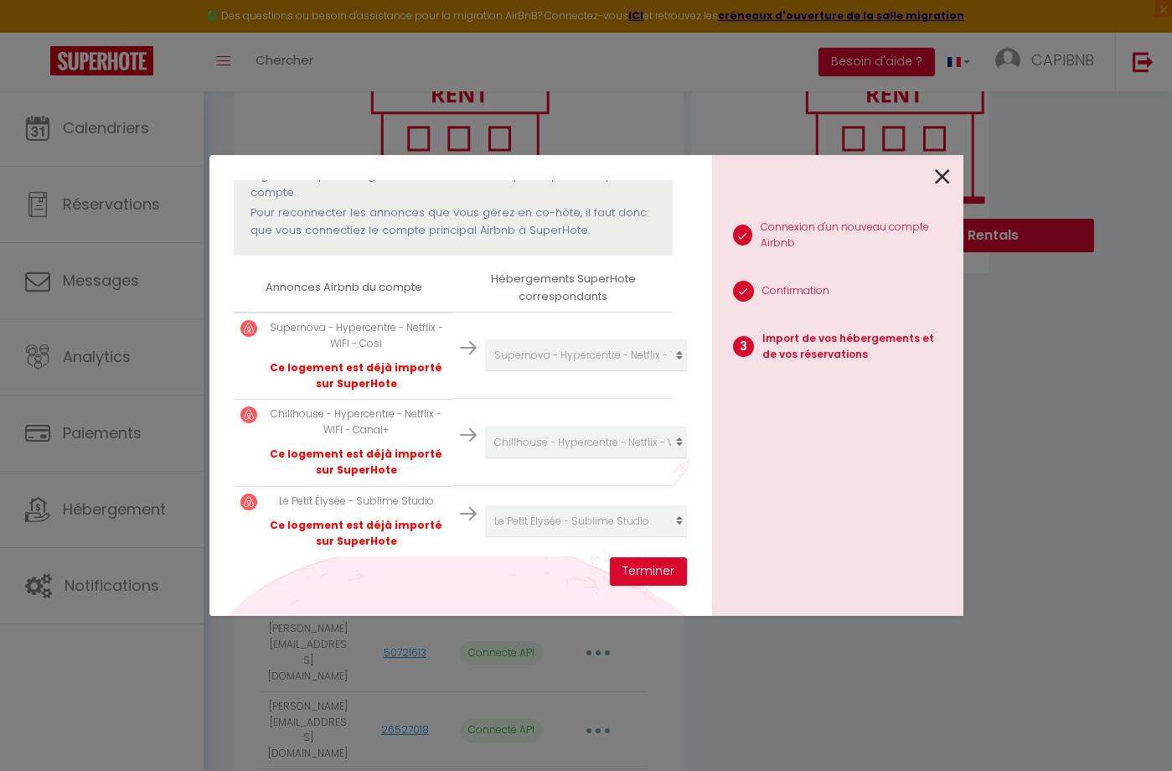
scroll to position [211, 0]
click at [649, 566] on button "Terminer" at bounding box center [648, 571] width 77 height 28
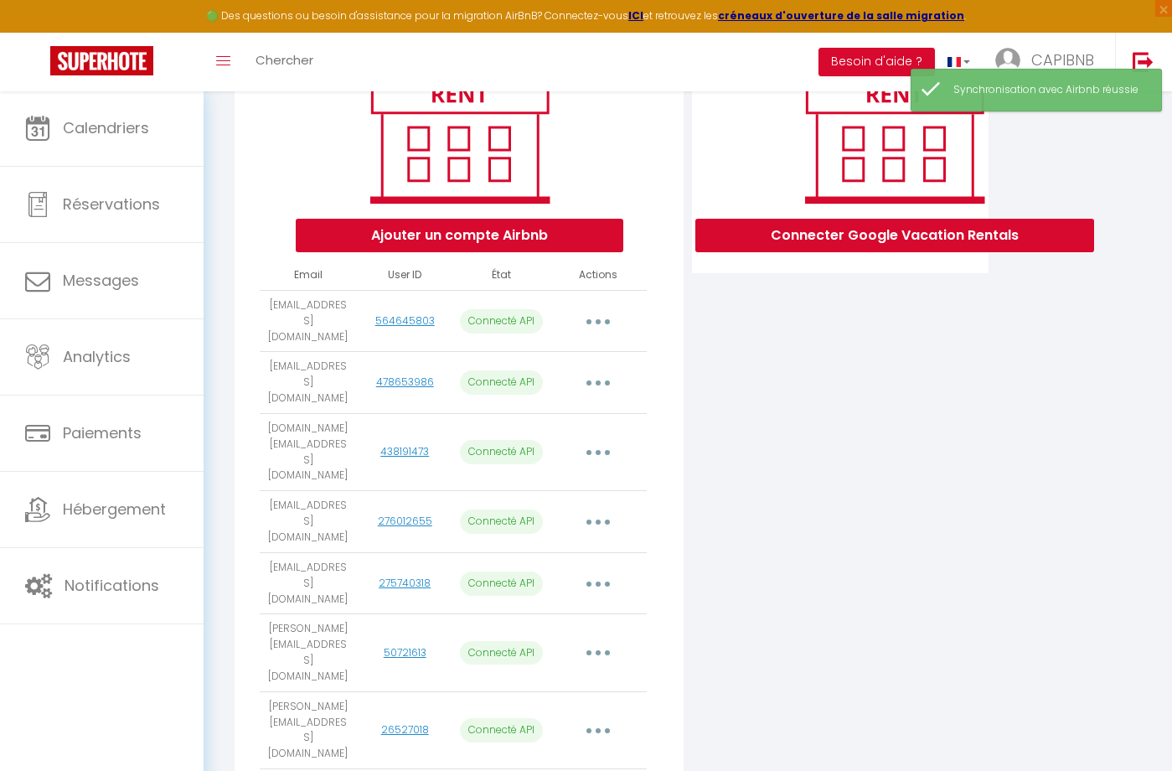
click at [596, 319] on icon "button" at bounding box center [598, 321] width 5 height 5
click at [570, 350] on link "Importer les appartements" at bounding box center [524, 359] width 185 height 28
select select "48442"
select select "60913"
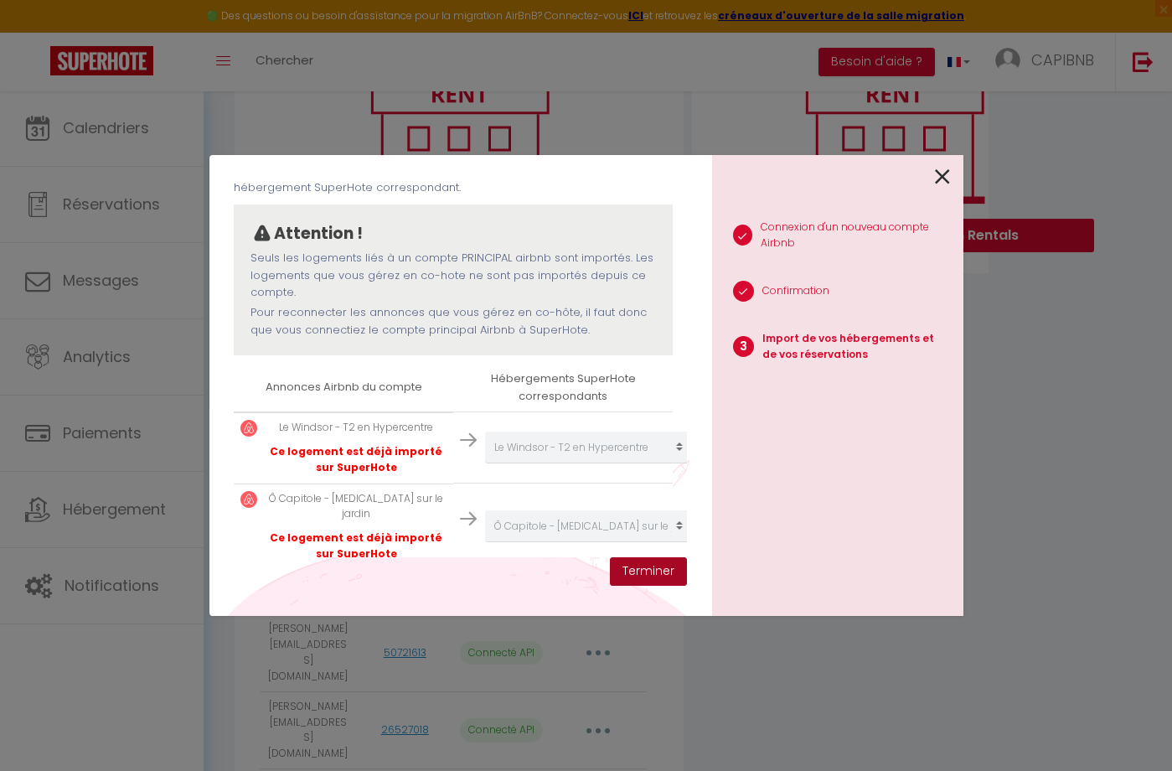
click at [637, 574] on button "Terminer" at bounding box center [648, 571] width 77 height 28
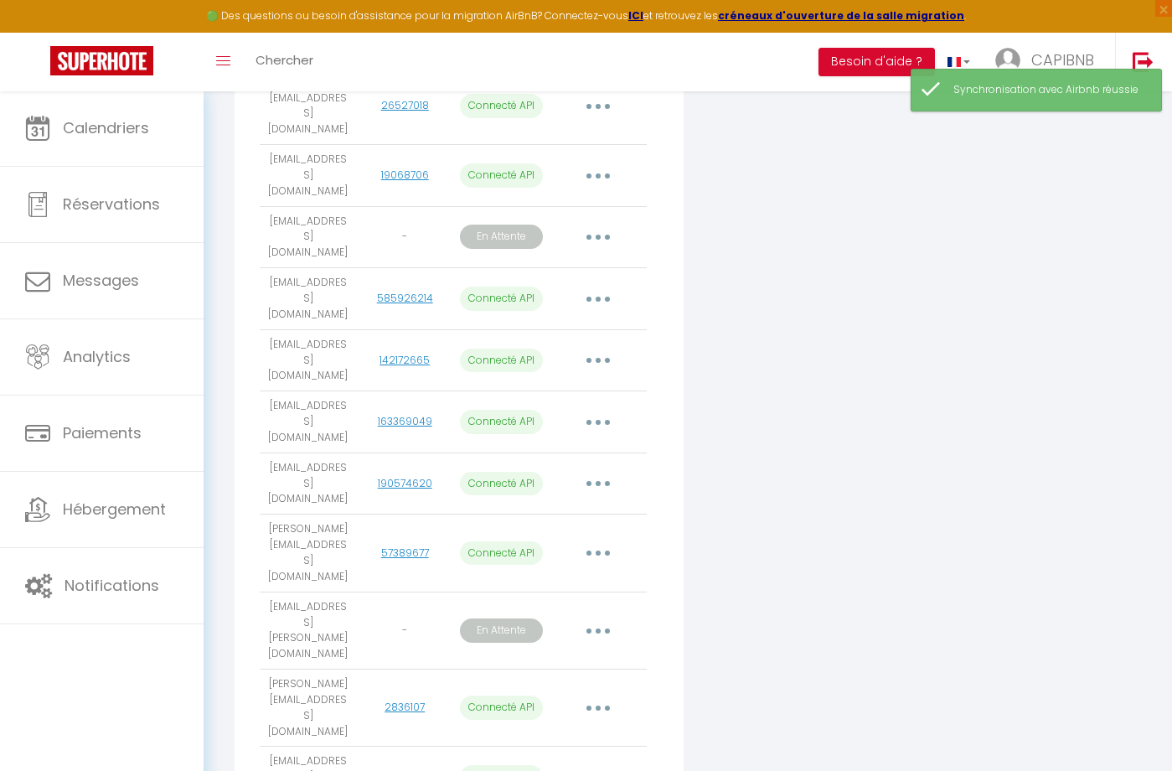
scroll to position [867, 0]
select select
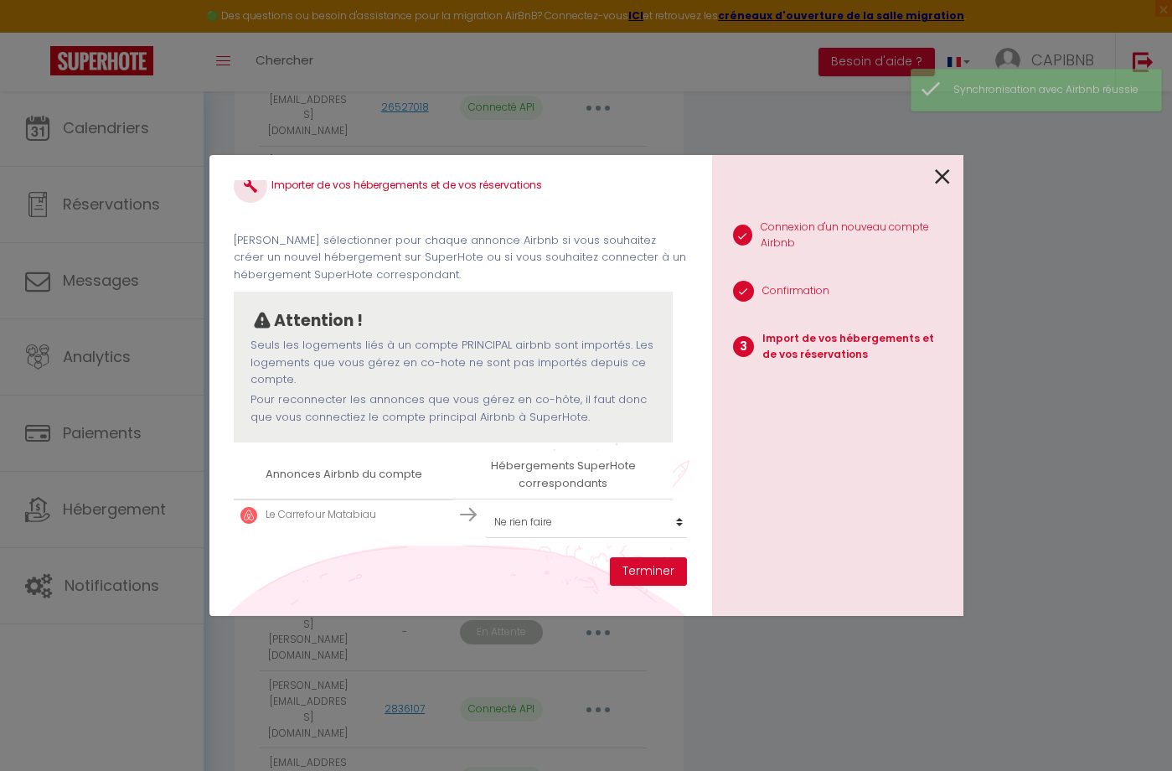
scroll to position [21, 0]
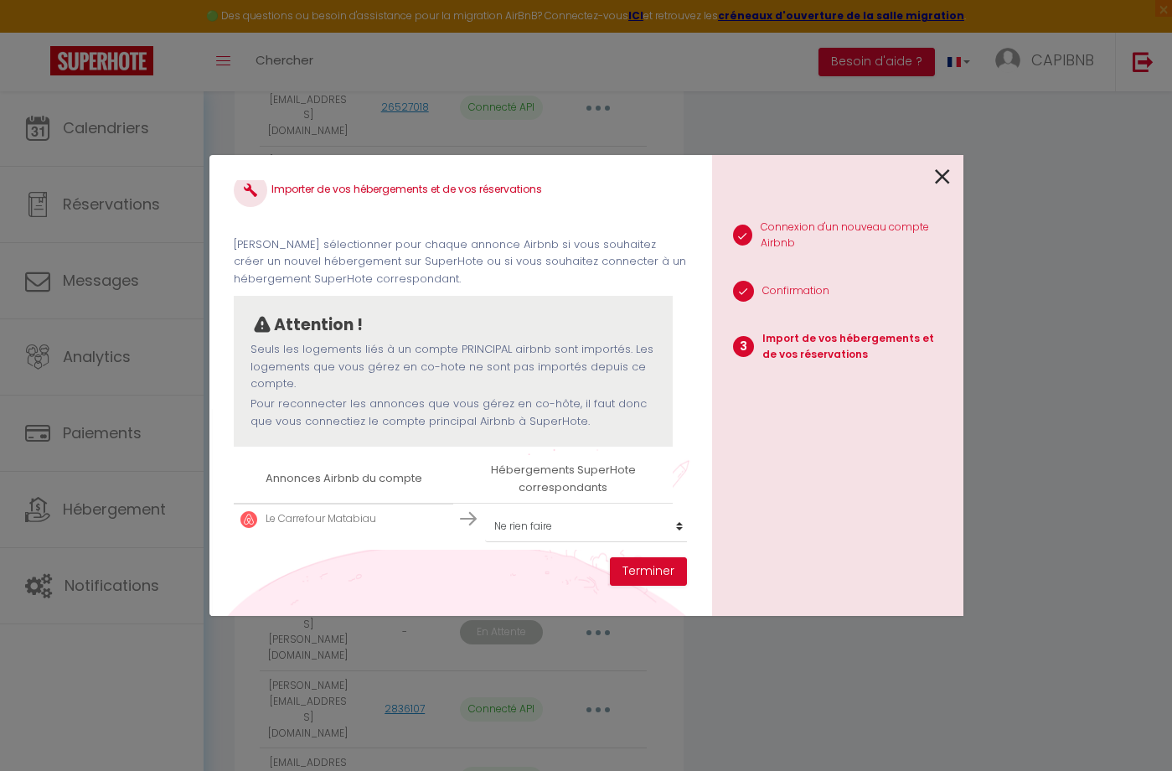
click at [944, 178] on icon at bounding box center [942, 176] width 15 height 25
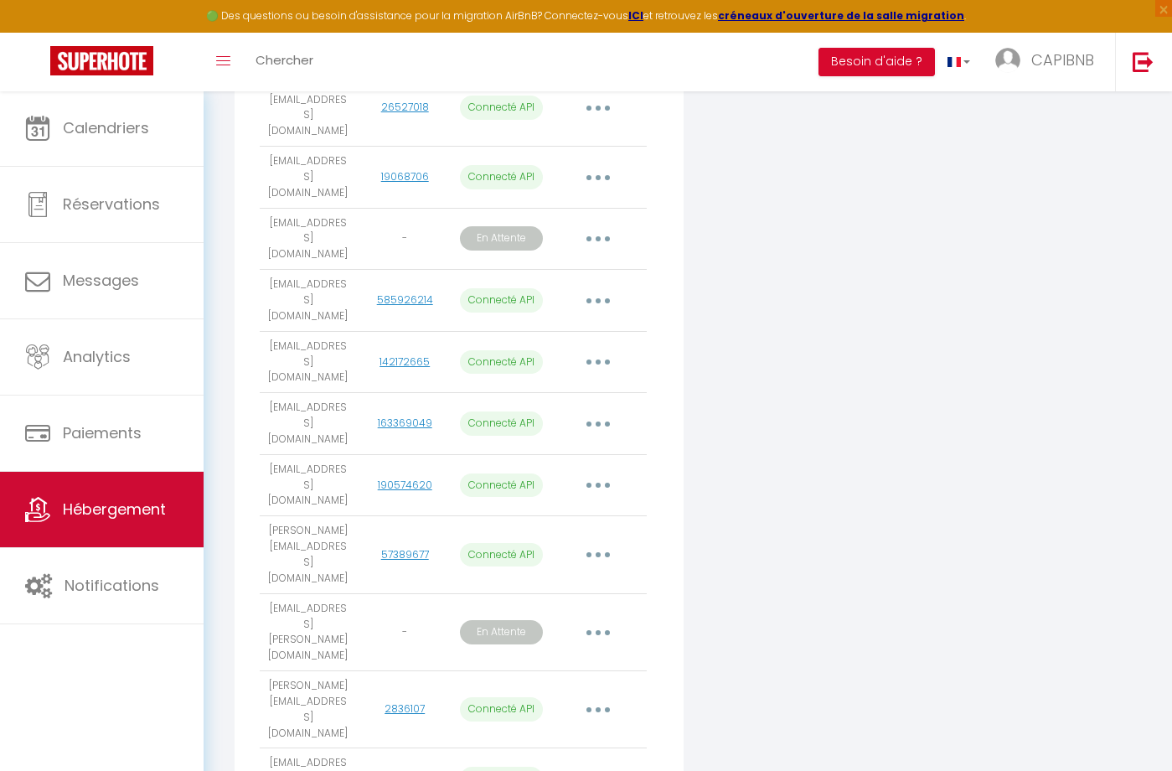
click at [101, 511] on span "Hébergement" at bounding box center [114, 509] width 103 height 21
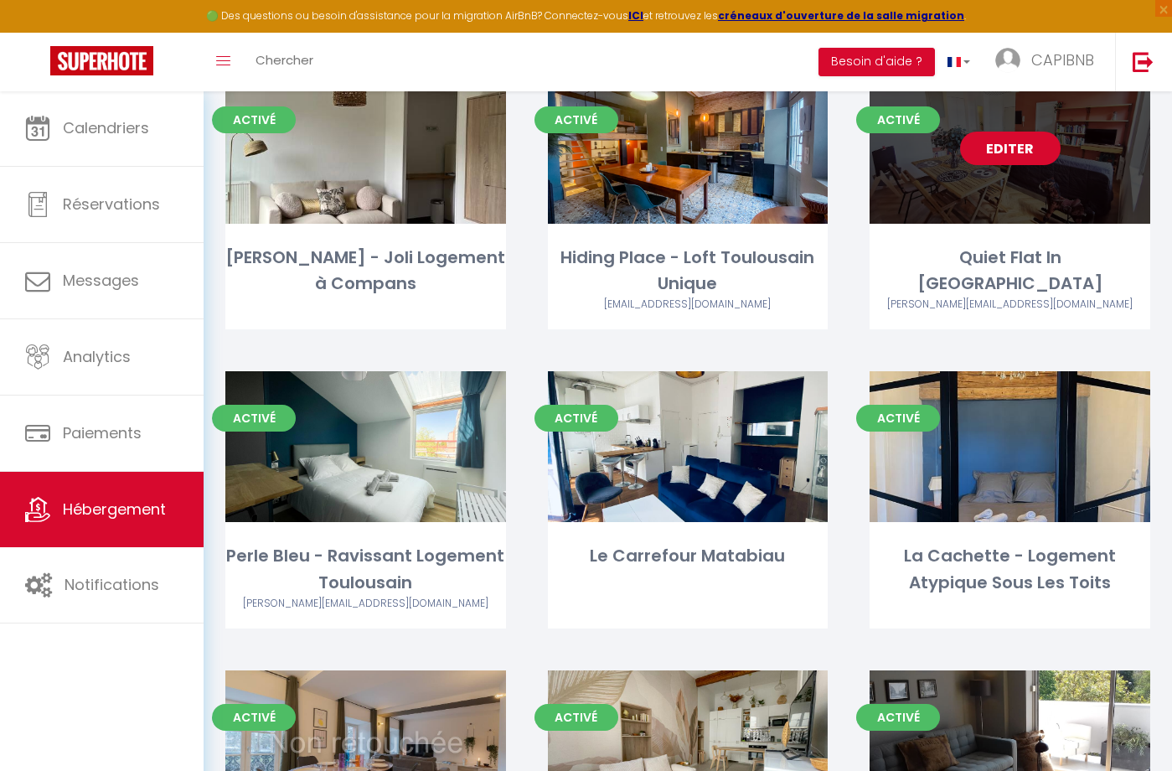
scroll to position [1419, 0]
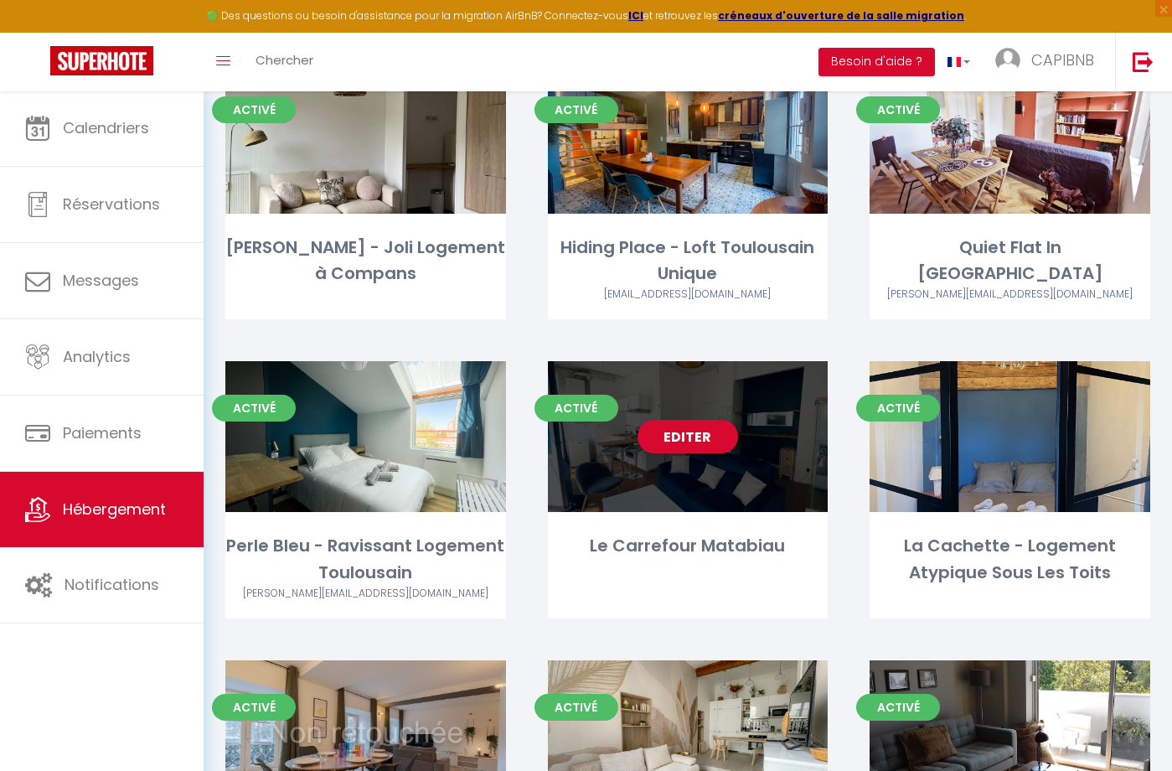
click at [784, 453] on div "Editer" at bounding box center [688, 436] width 281 height 151
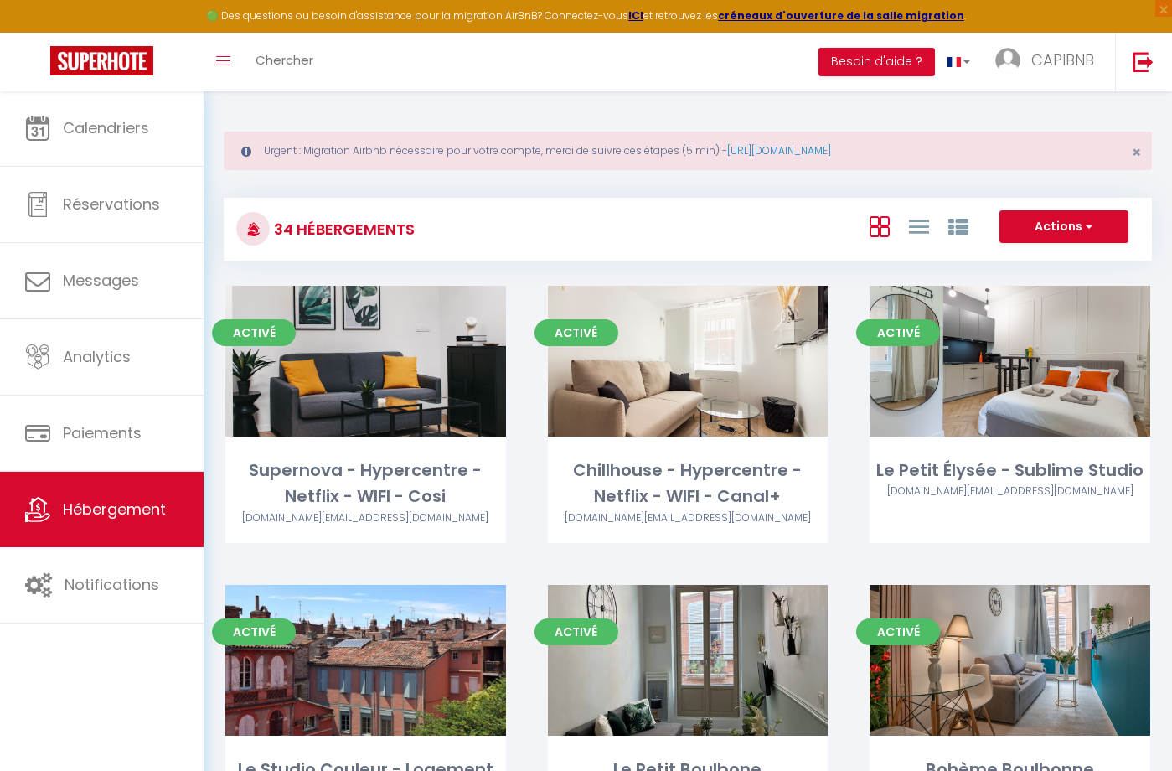
select select "3"
select select "2"
select select "1"
select select "28"
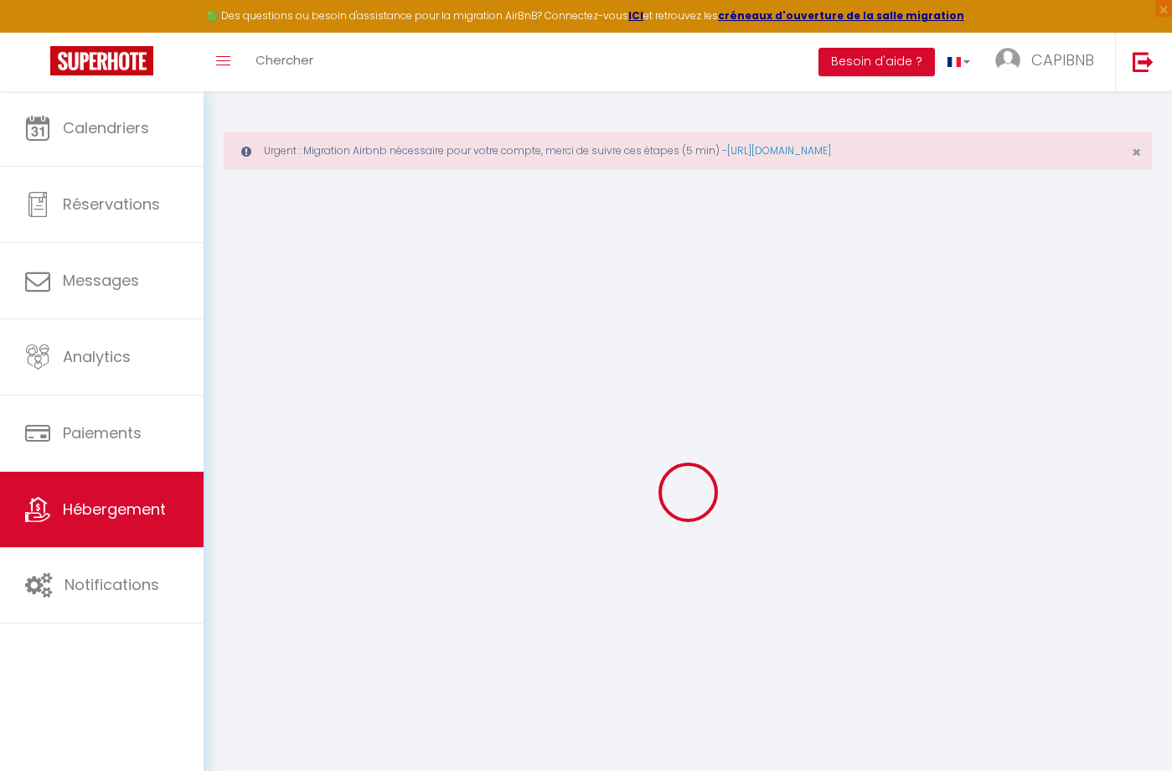
select select
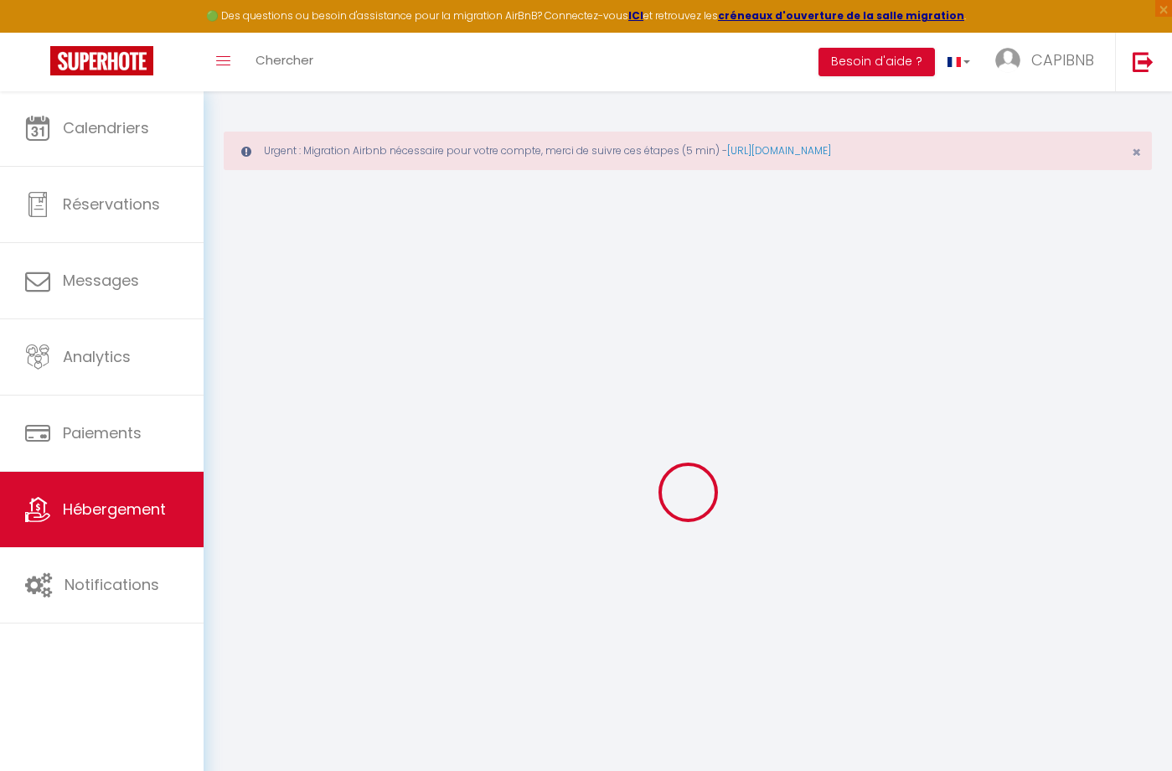
select select
checkbox input "false"
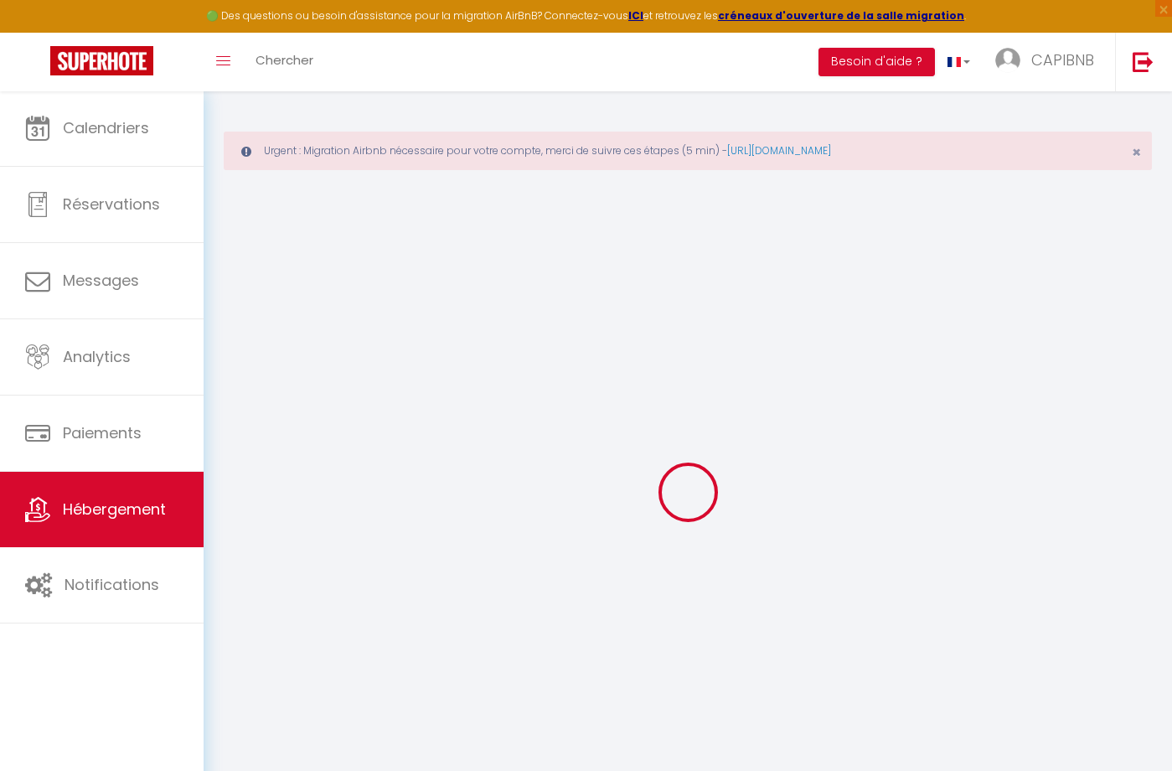
select select
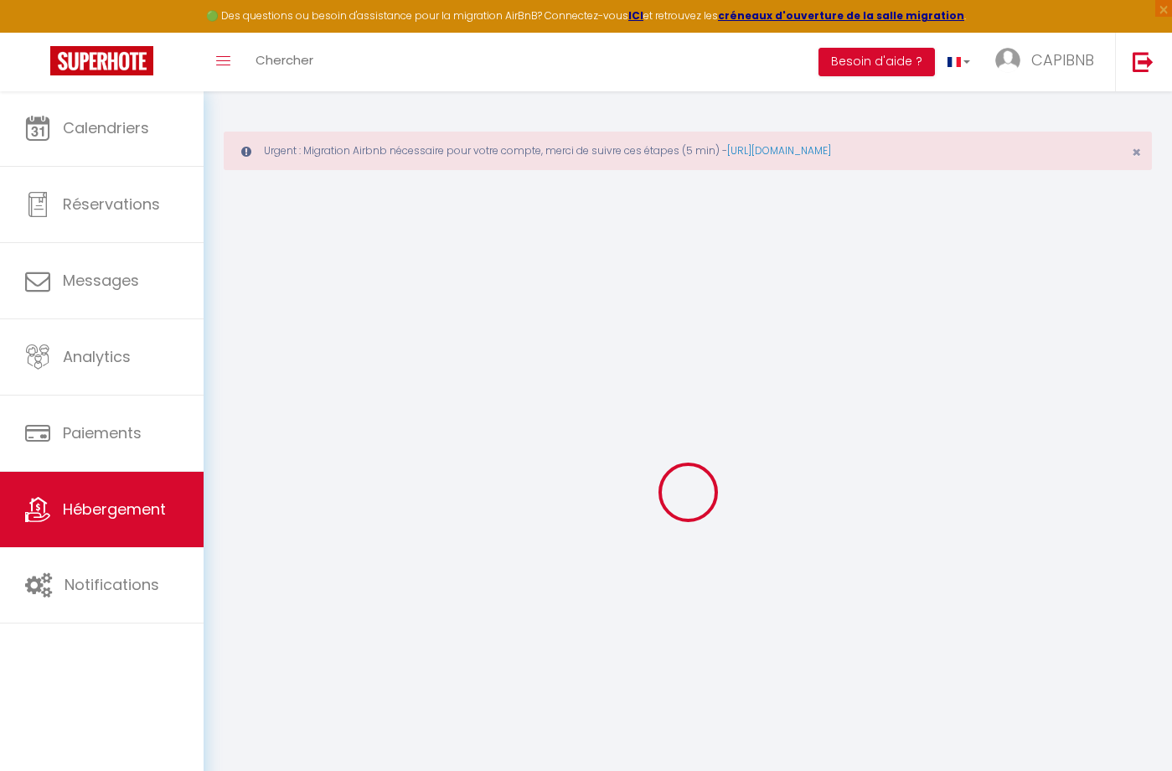
select select
checkbox input "false"
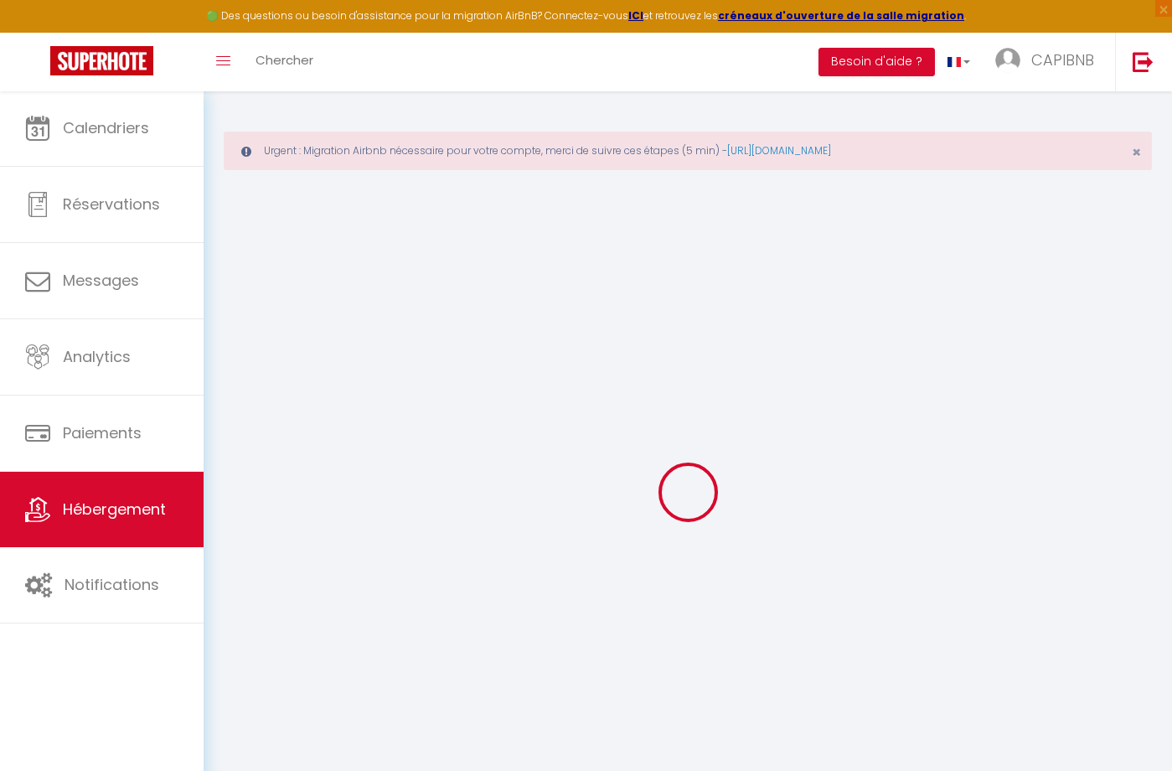
checkbox input "false"
select select
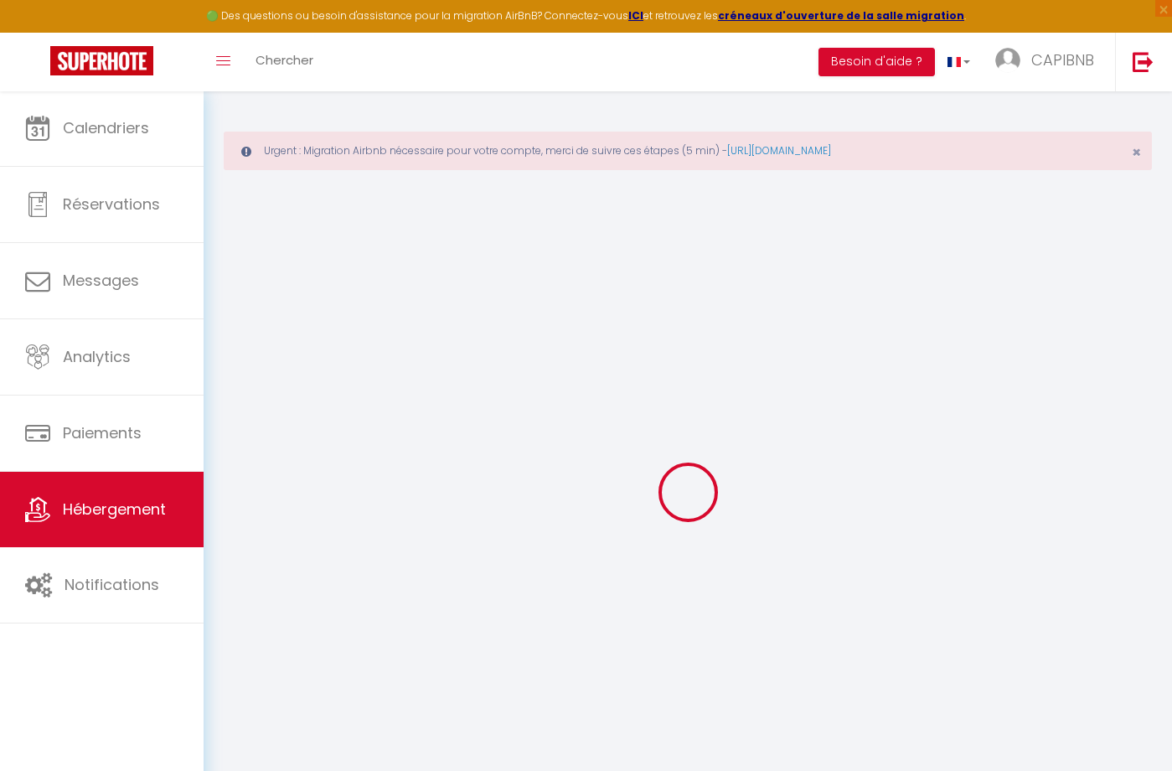
select select
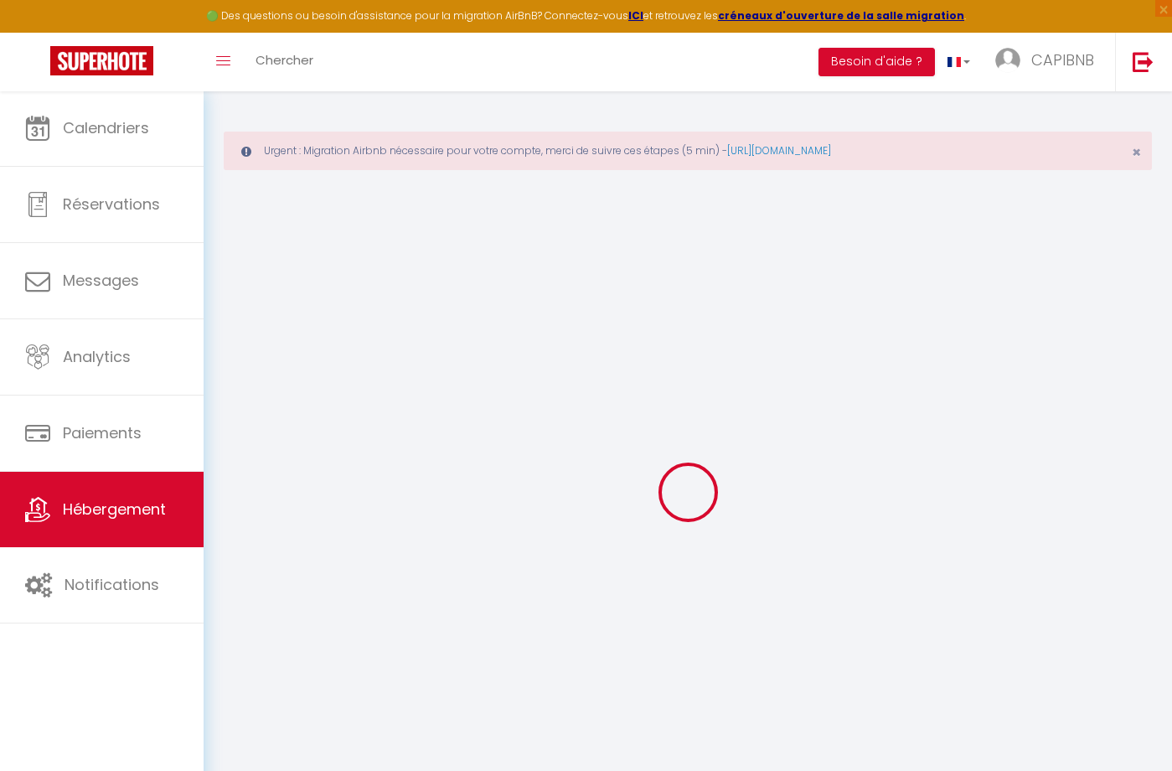
checkbox input "false"
select select
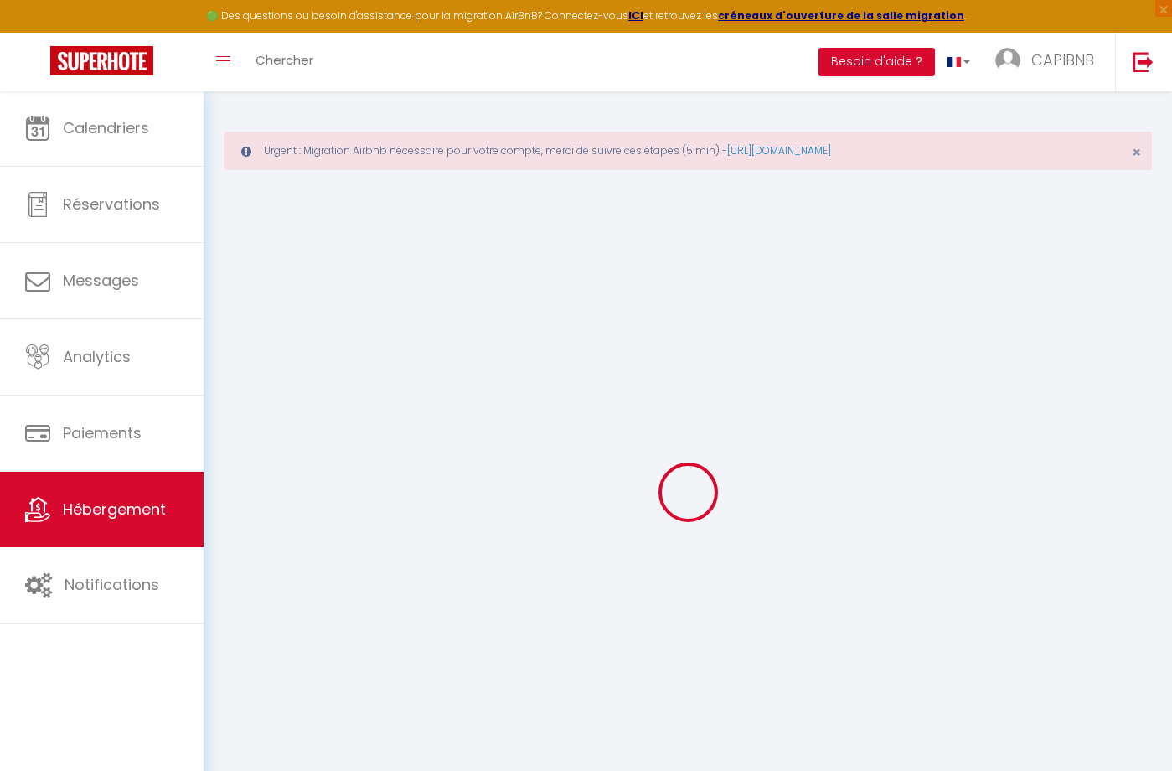
select select
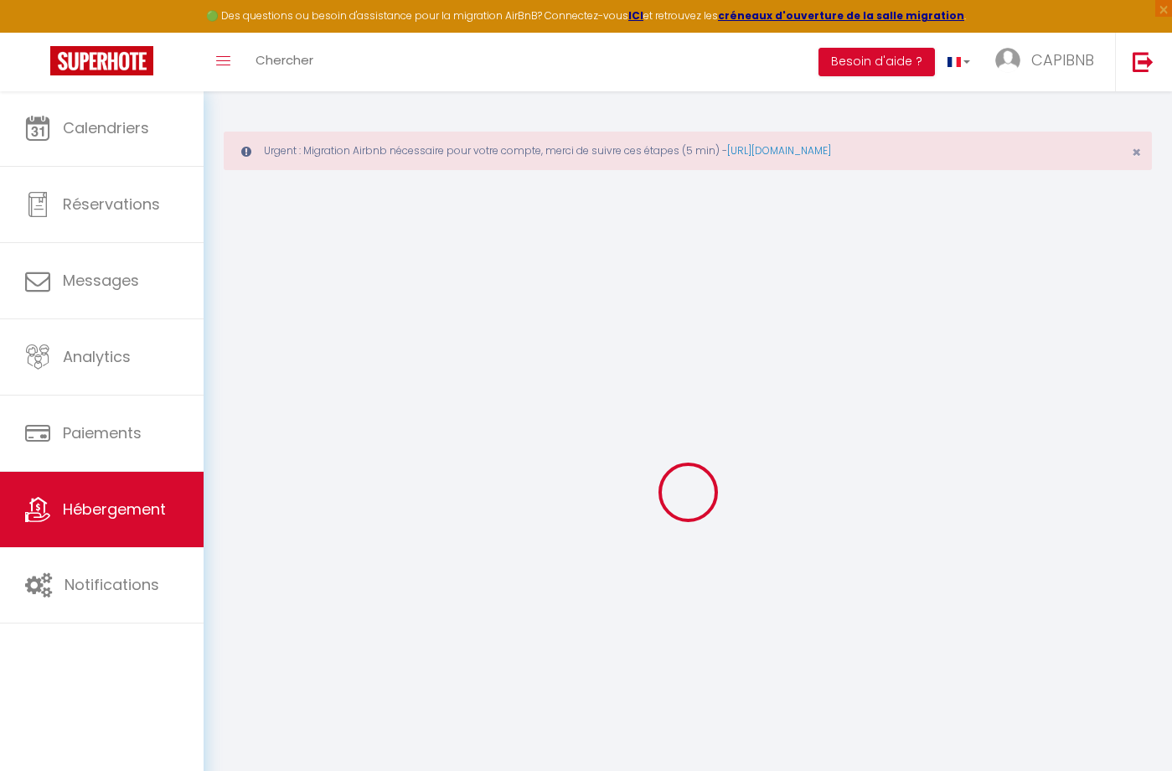
select select
checkbox input "false"
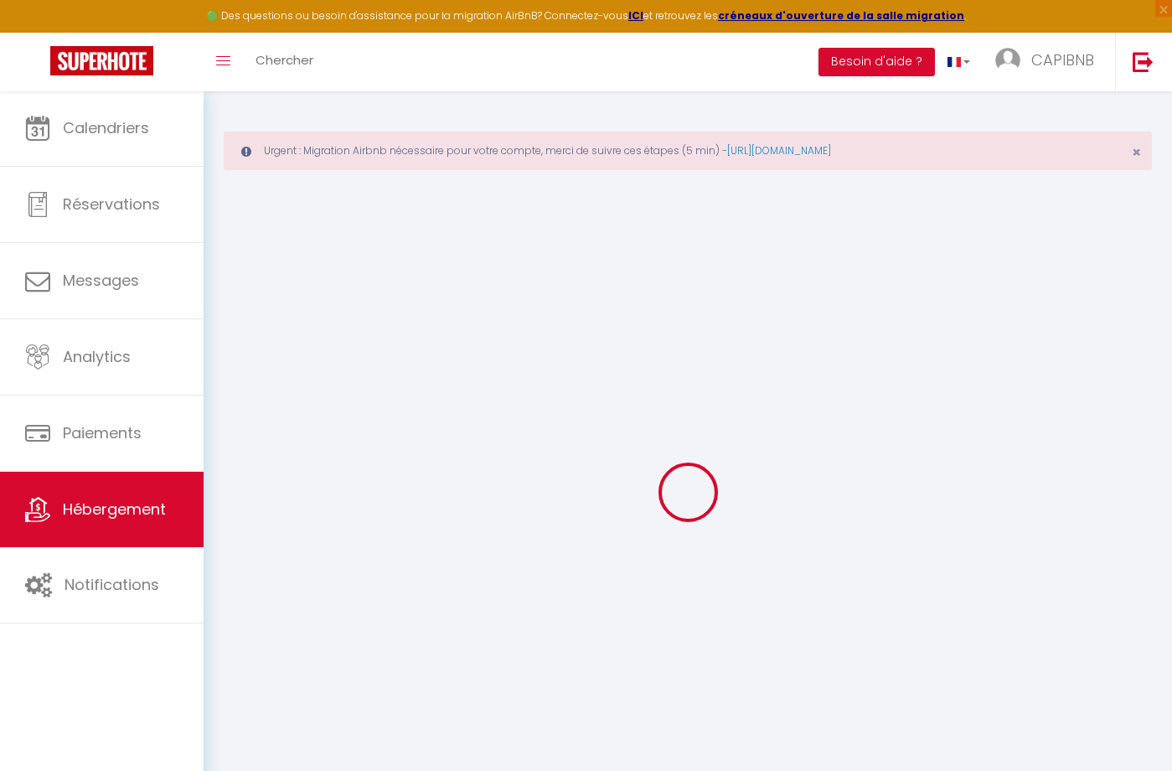
checkbox input "false"
select select
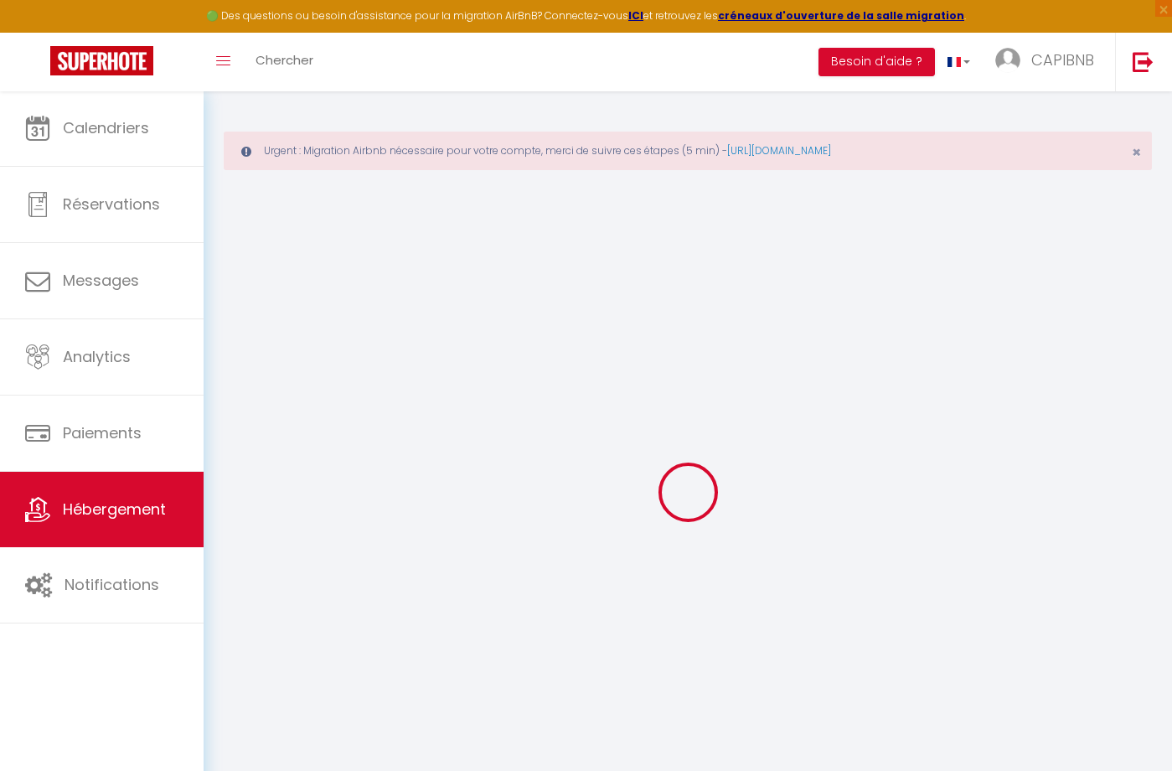
select select
checkbox input "false"
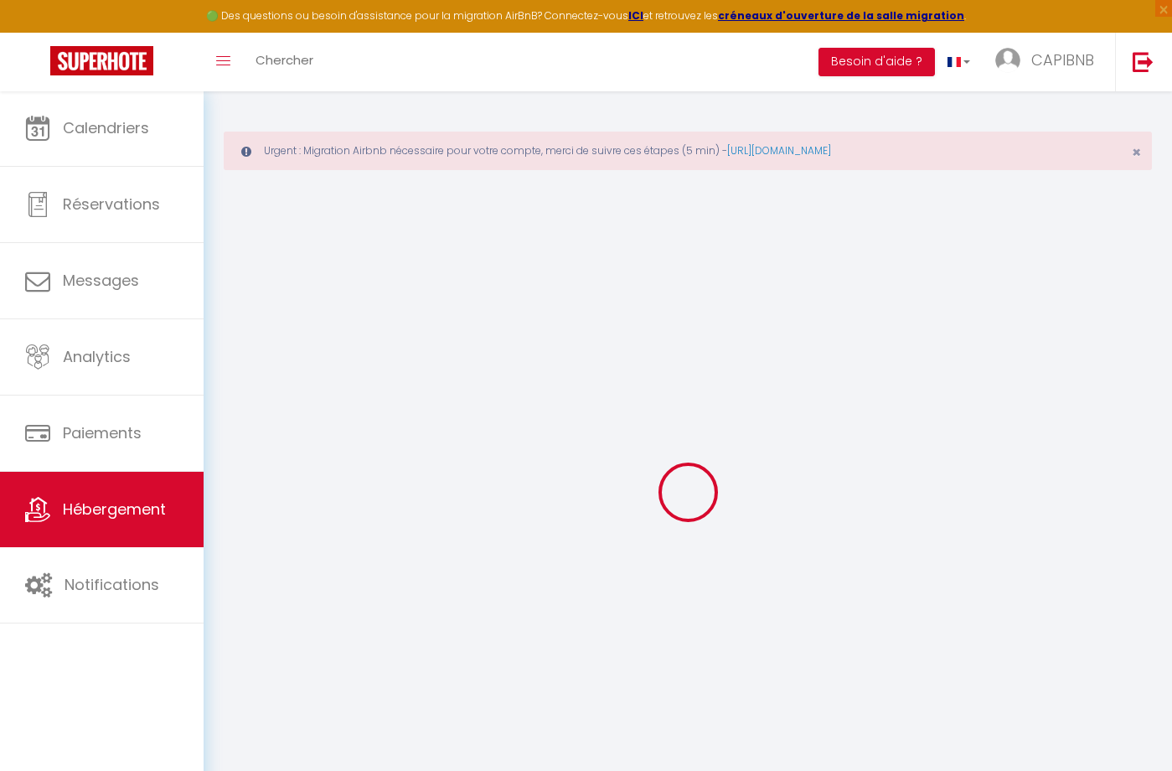
checkbox input "false"
select select
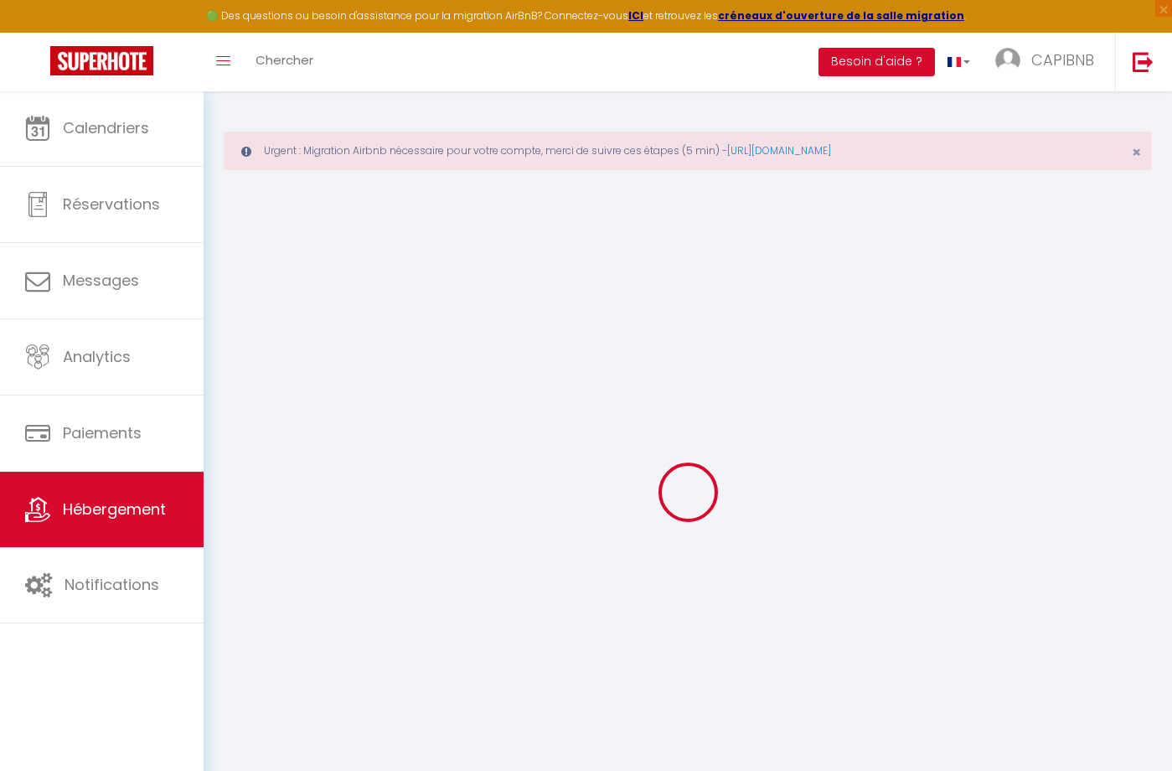
select select
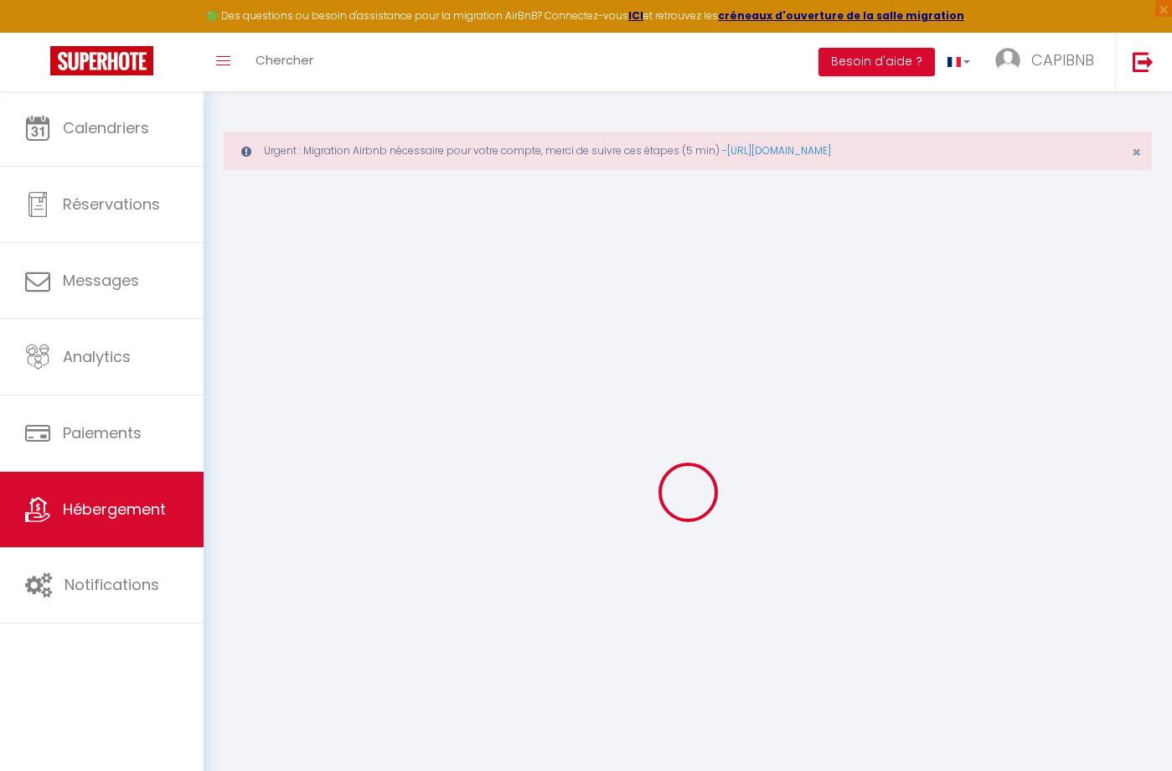
select select
checkbox input "false"
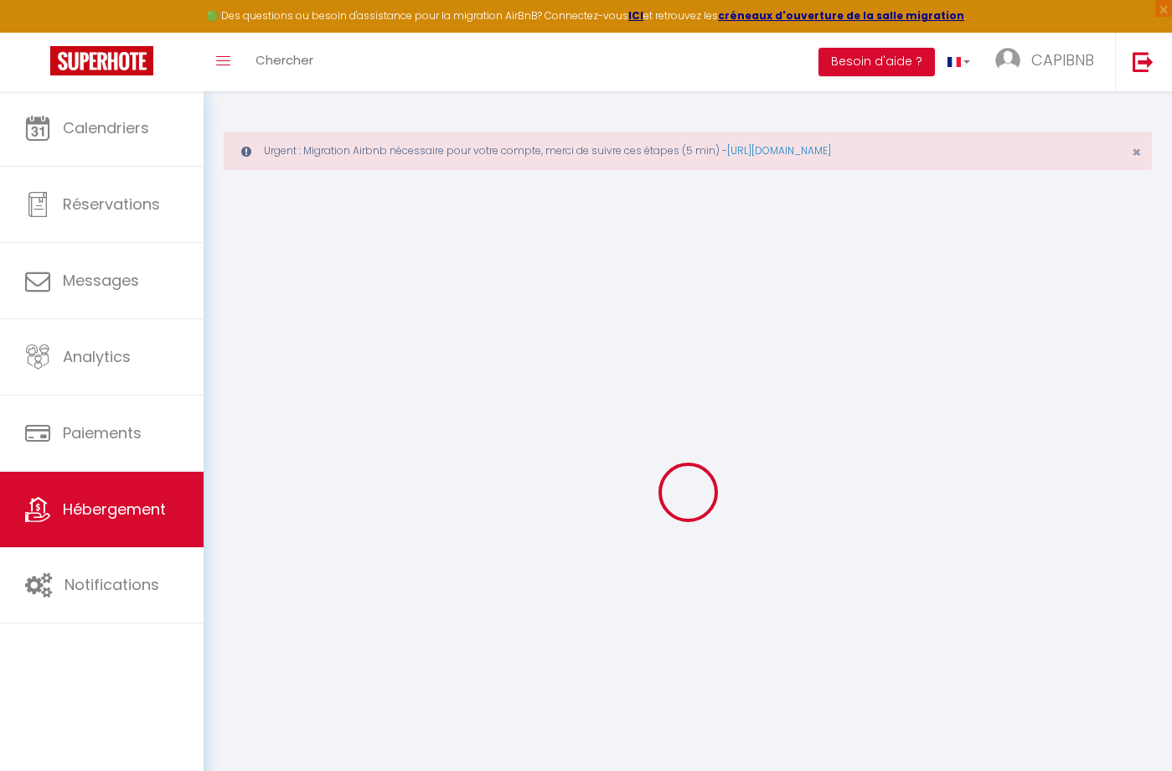
select select
type input "Le Carrefour Matabiau"
type input "[PERSON_NAME]"
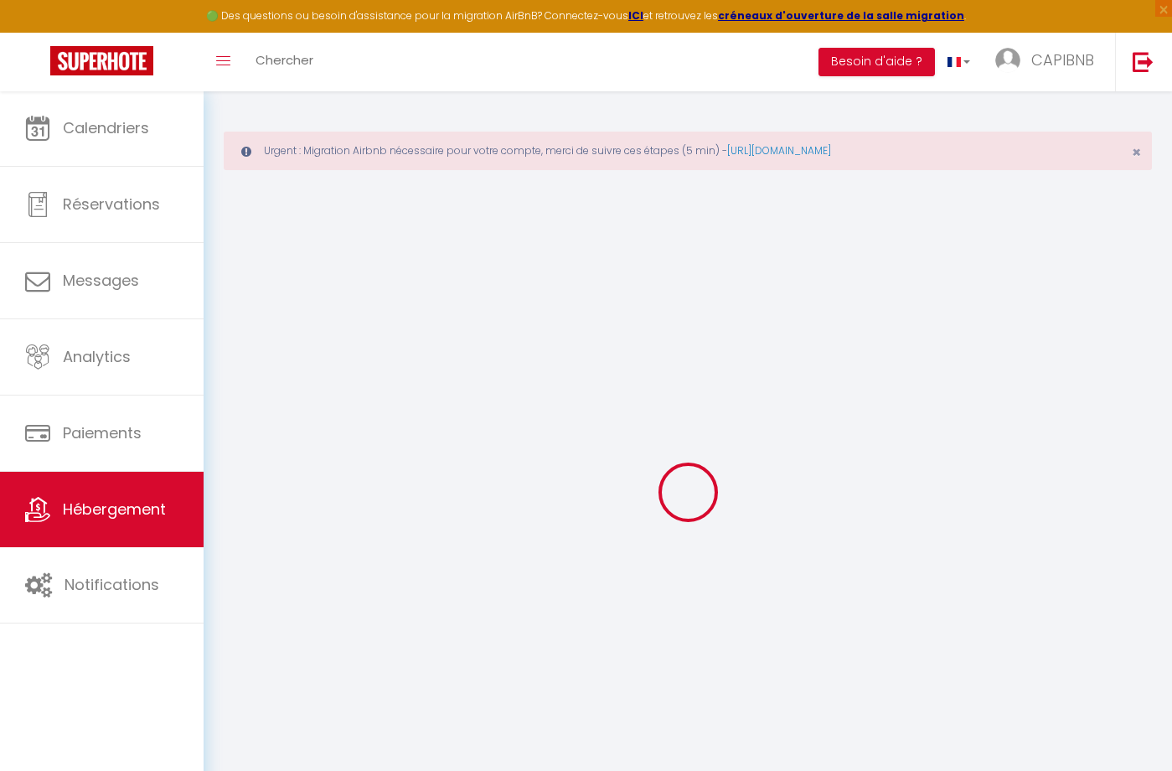
select select "4"
type input "57"
type input "35"
select select
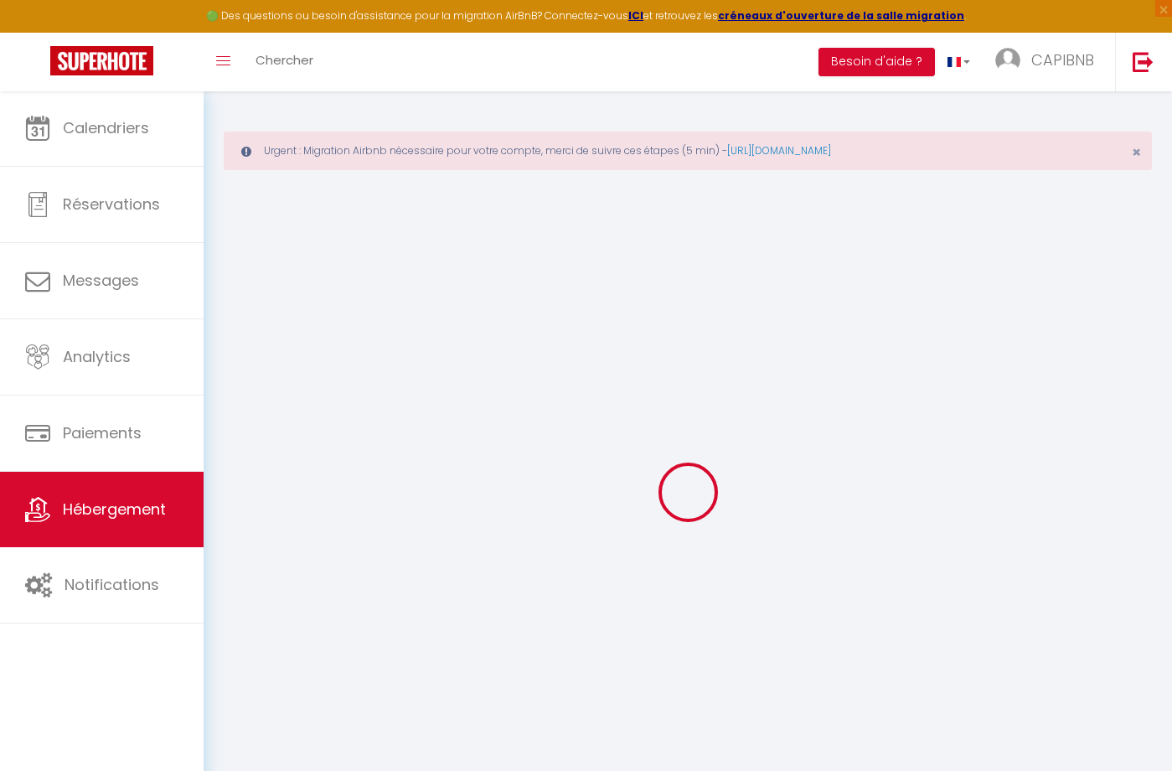
select select
type input "[STREET_ADDRESS]"
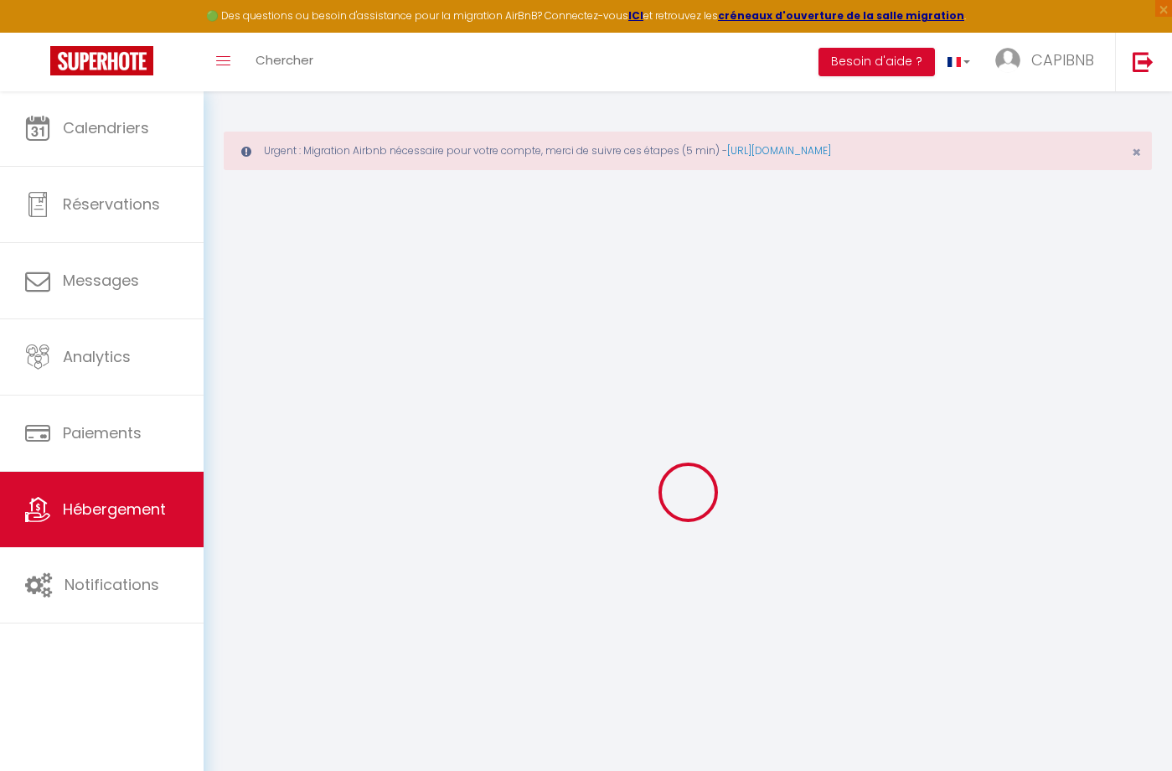
type input "31000"
type input "[GEOGRAPHIC_DATA]"
type input "[EMAIL_ADDRESS][DOMAIN_NAME]"
select select
checkbox input "false"
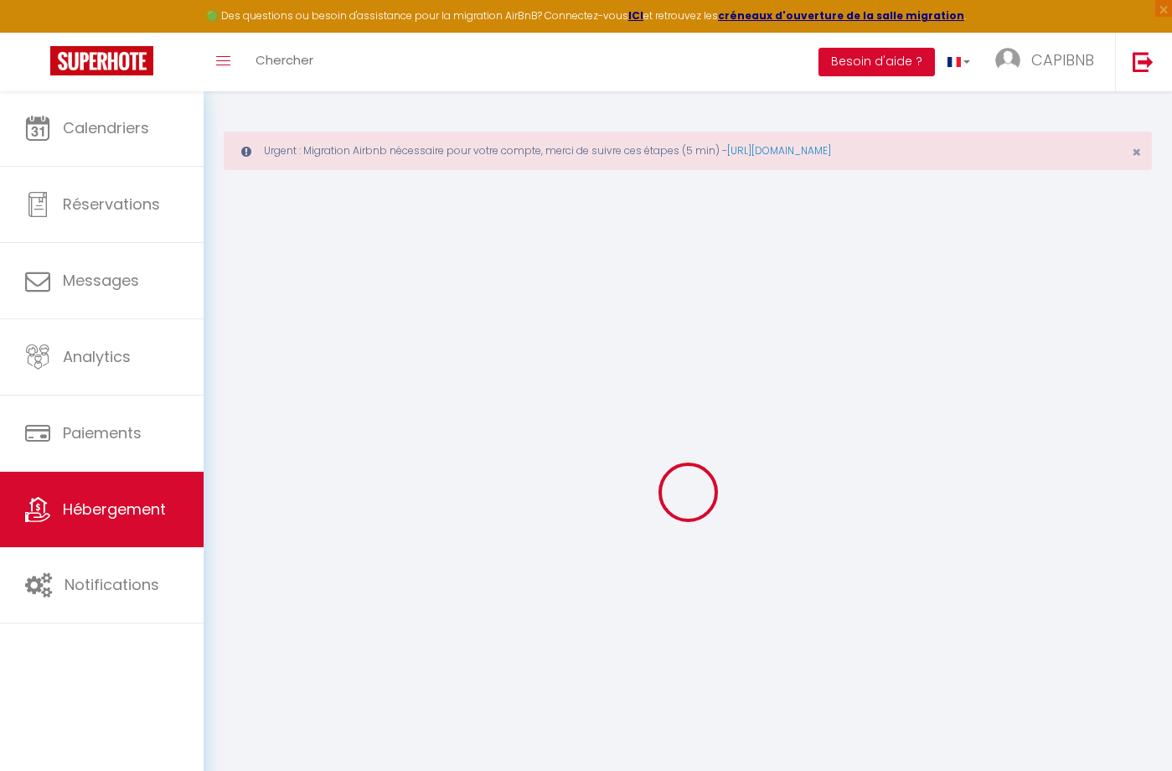
checkbox input "false"
type input "0"
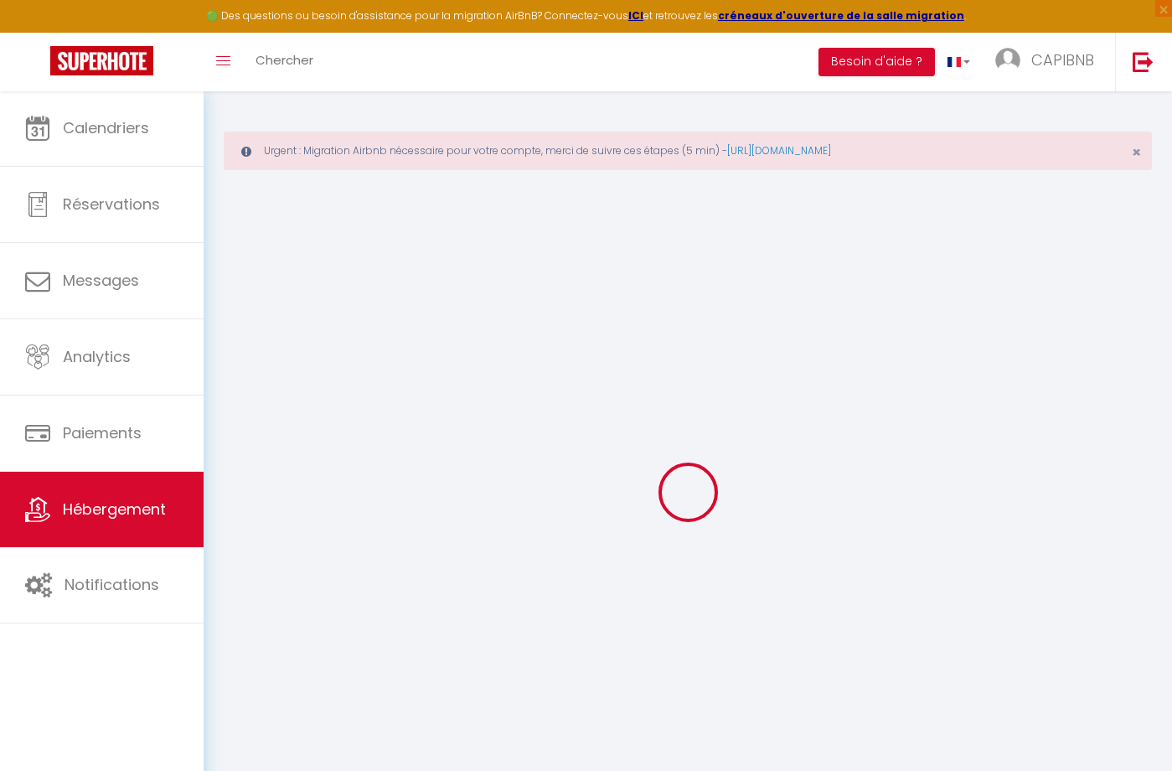
type input "0"
select select
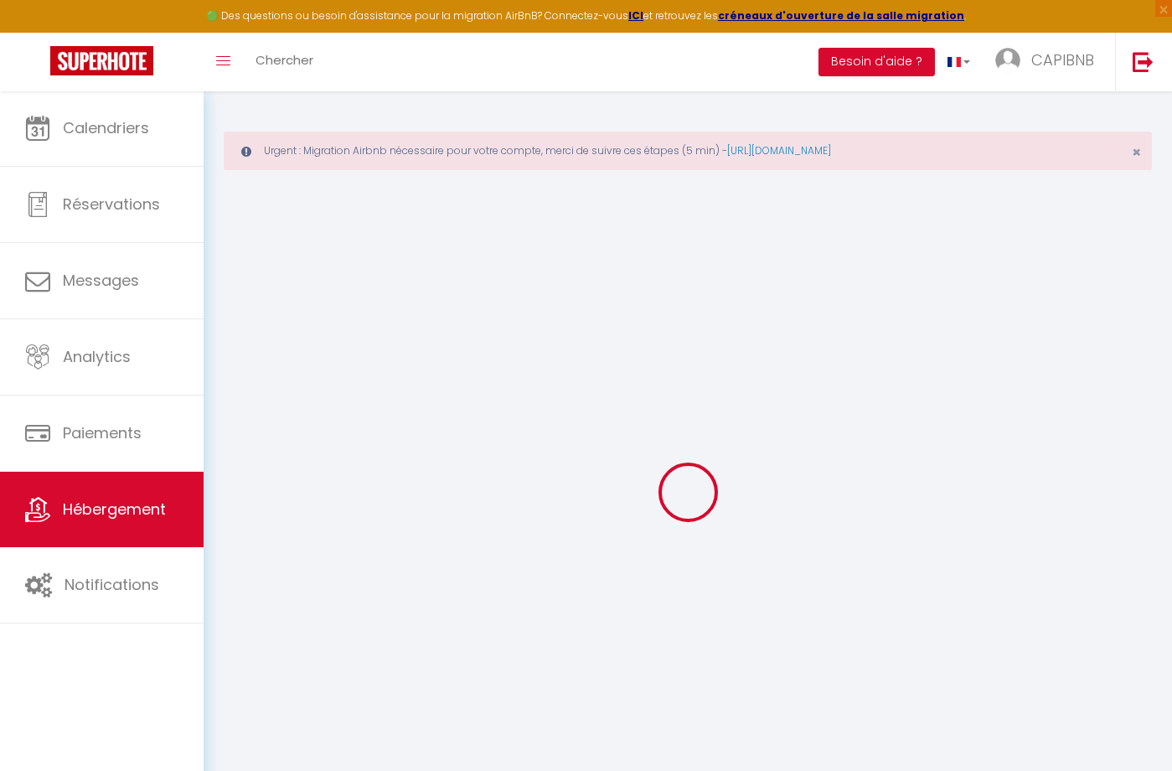
select select
checkbox input "false"
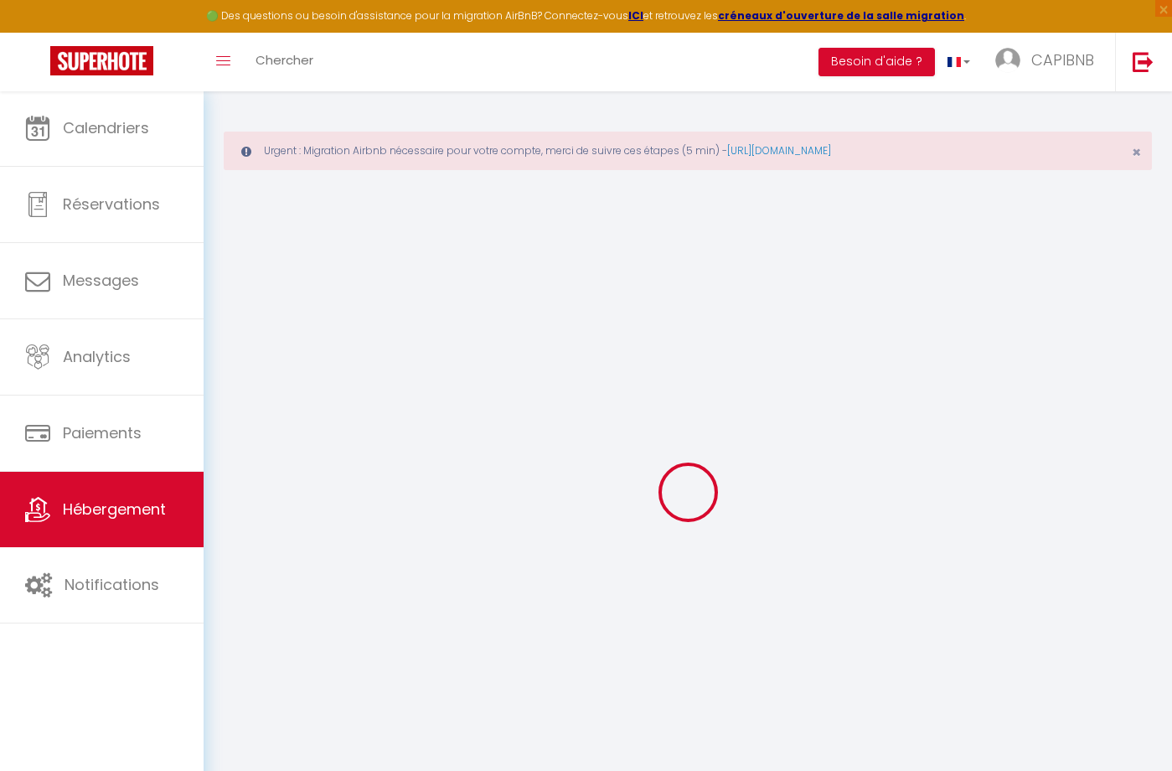
checkbox input "false"
select select
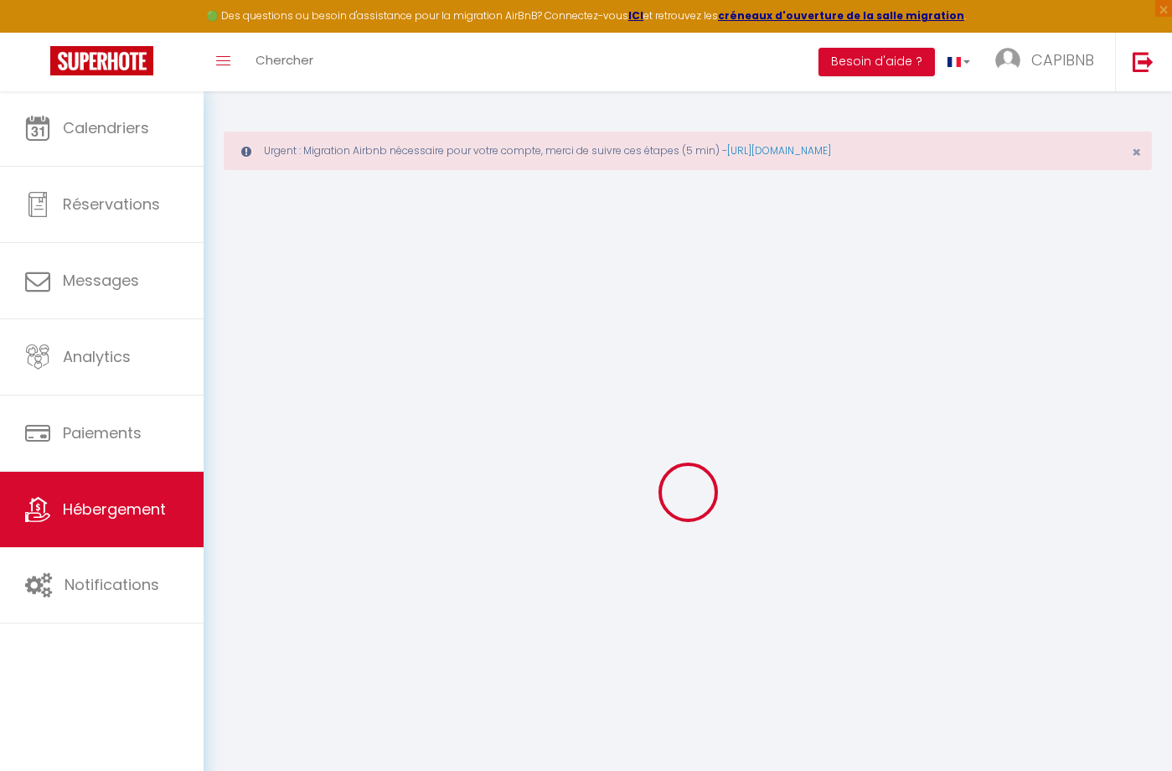
select select
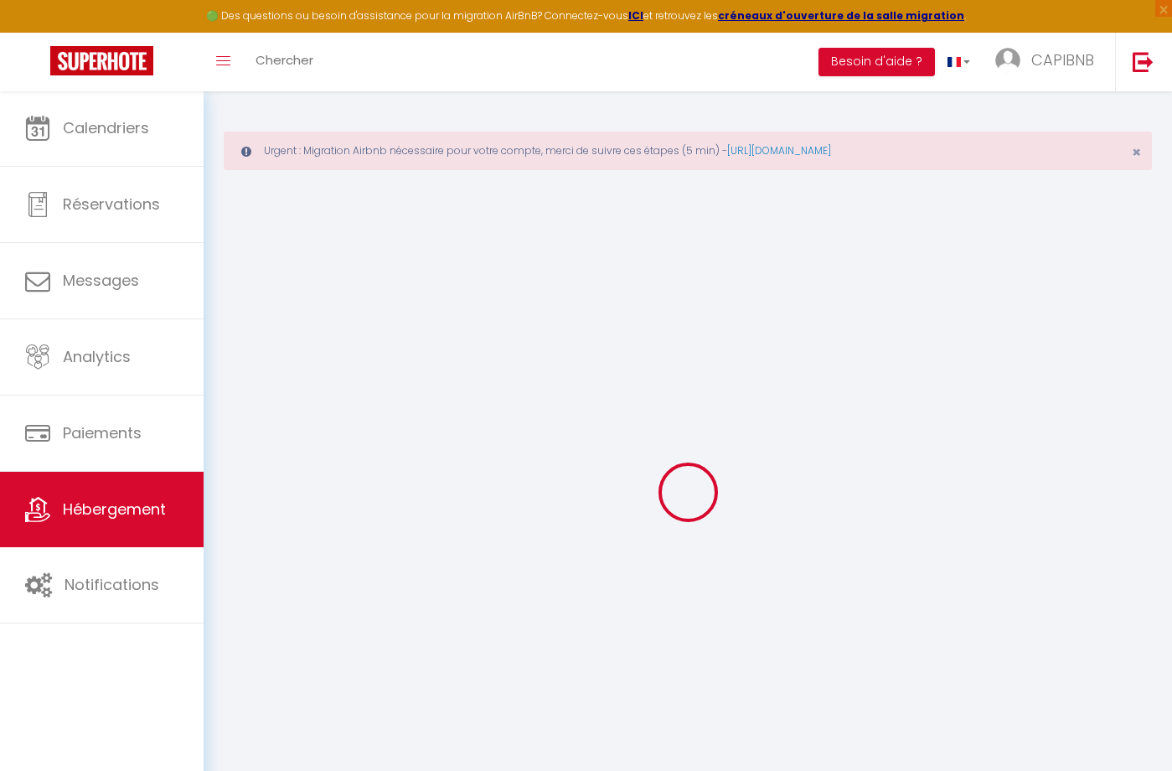
checkbox input "false"
select select
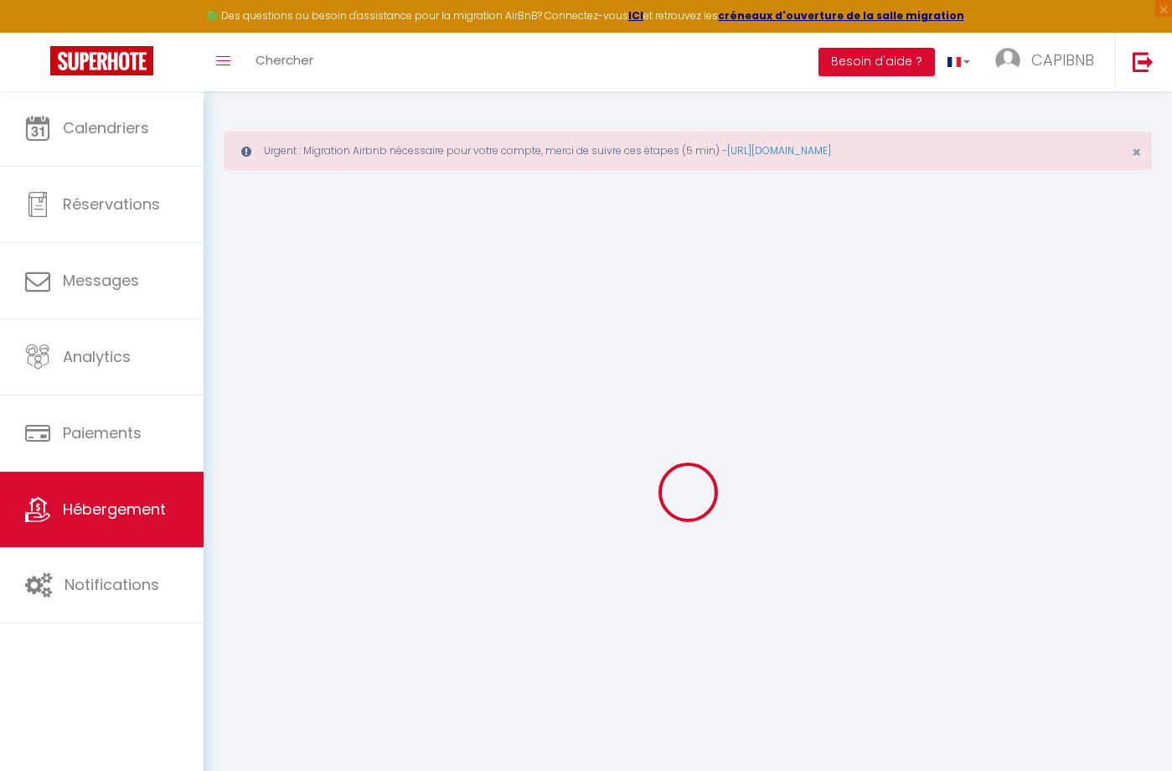
checkbox input "false"
select select "16:00"
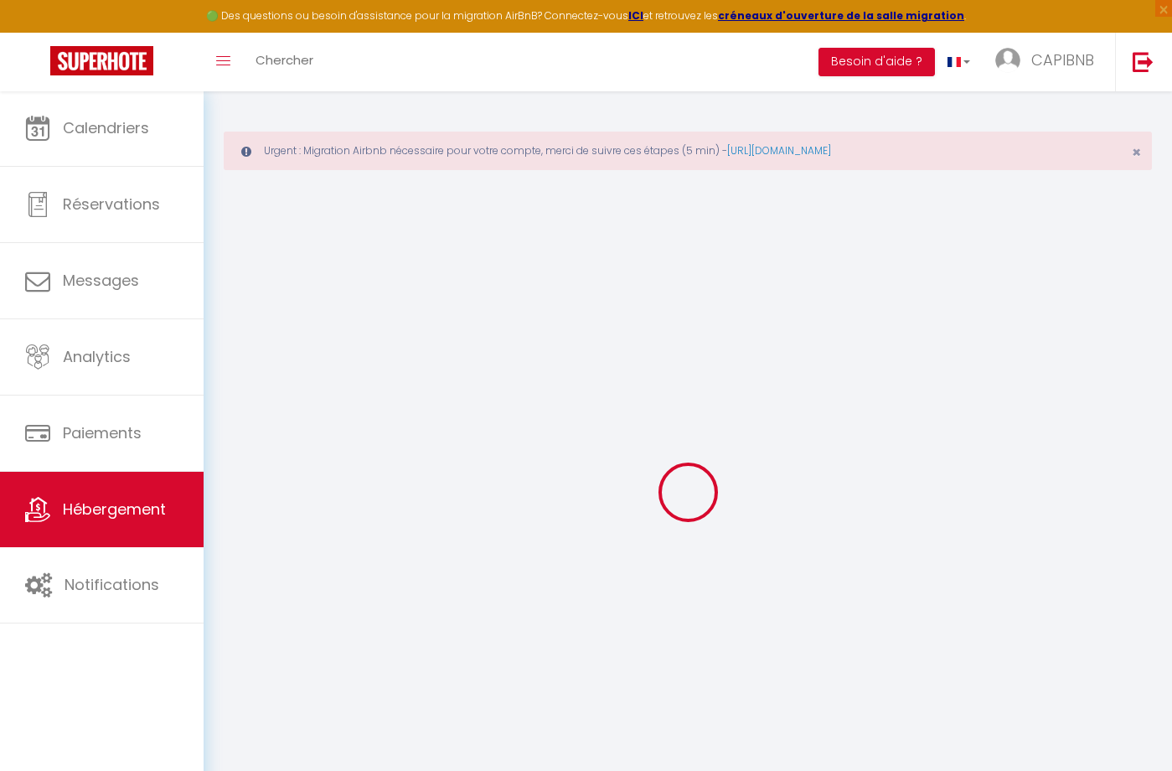
select select "21:00"
select select "11:00"
select select "30"
select select "120"
select select "20:00"
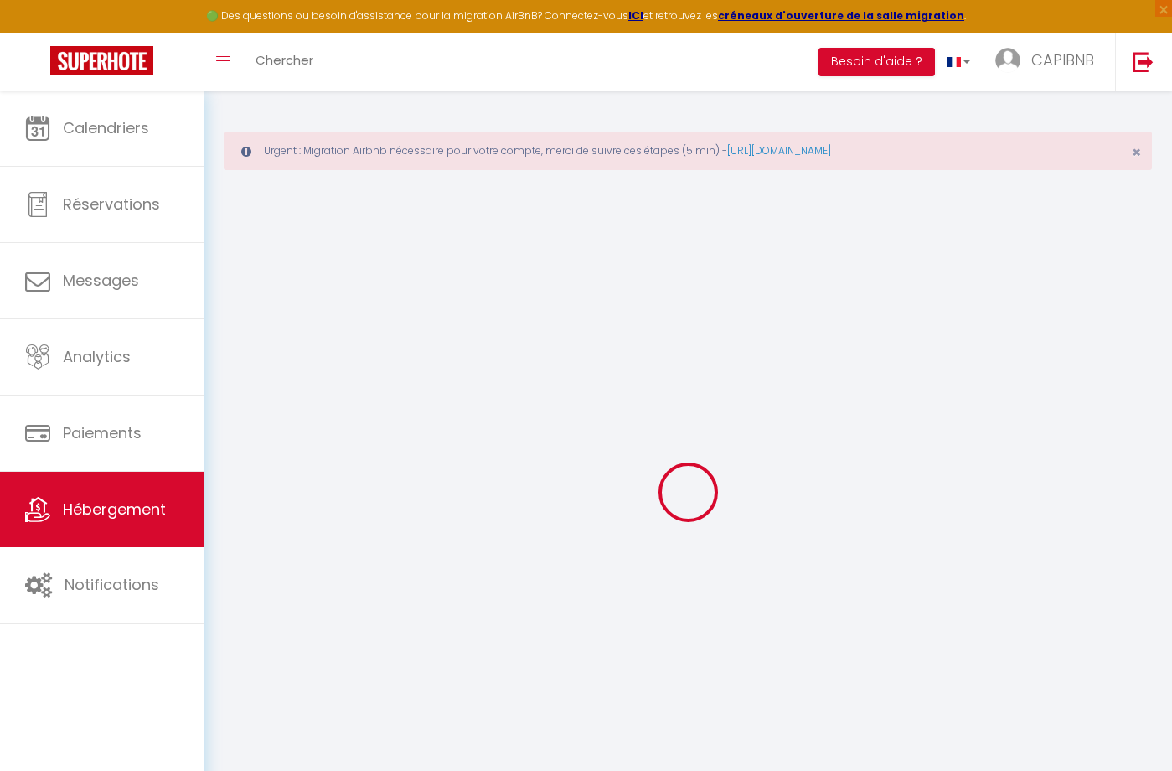
select select
checkbox input "false"
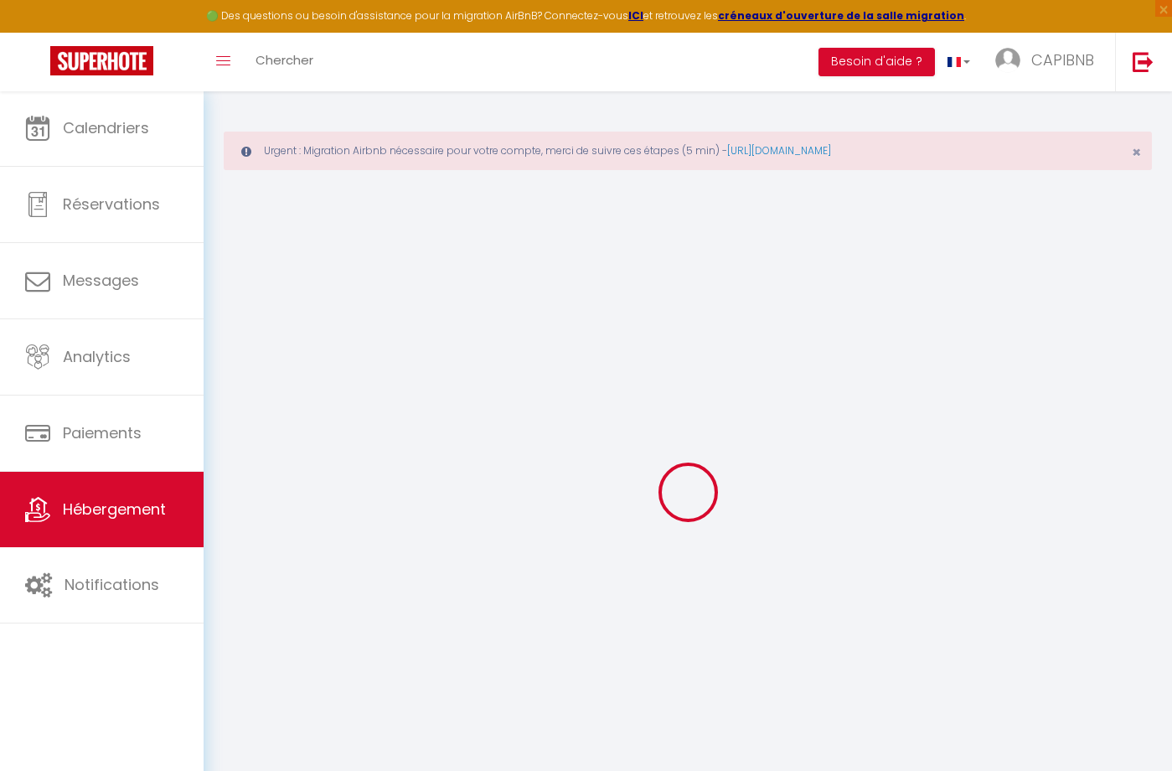
select select
checkbox input "false"
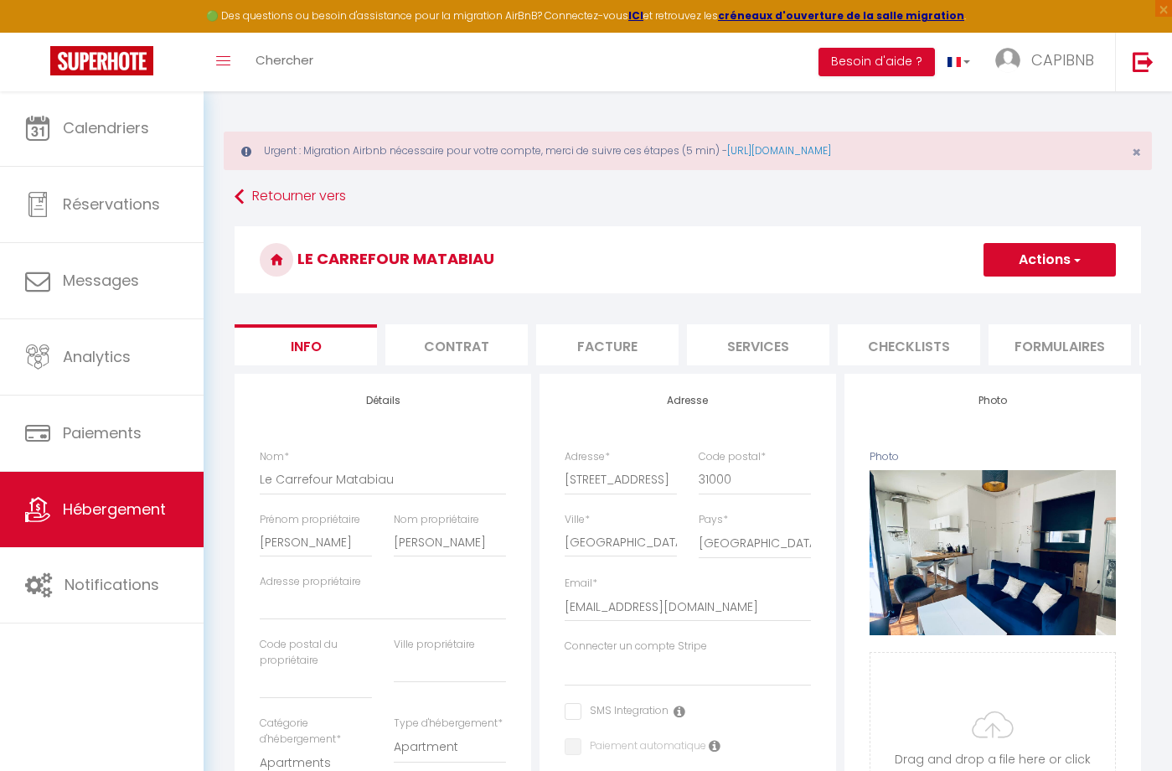
click at [1094, 260] on button "Actions" at bounding box center [1050, 260] width 132 height 34
click at [1018, 339] on link "Supprimer" at bounding box center [1025, 340] width 179 height 22
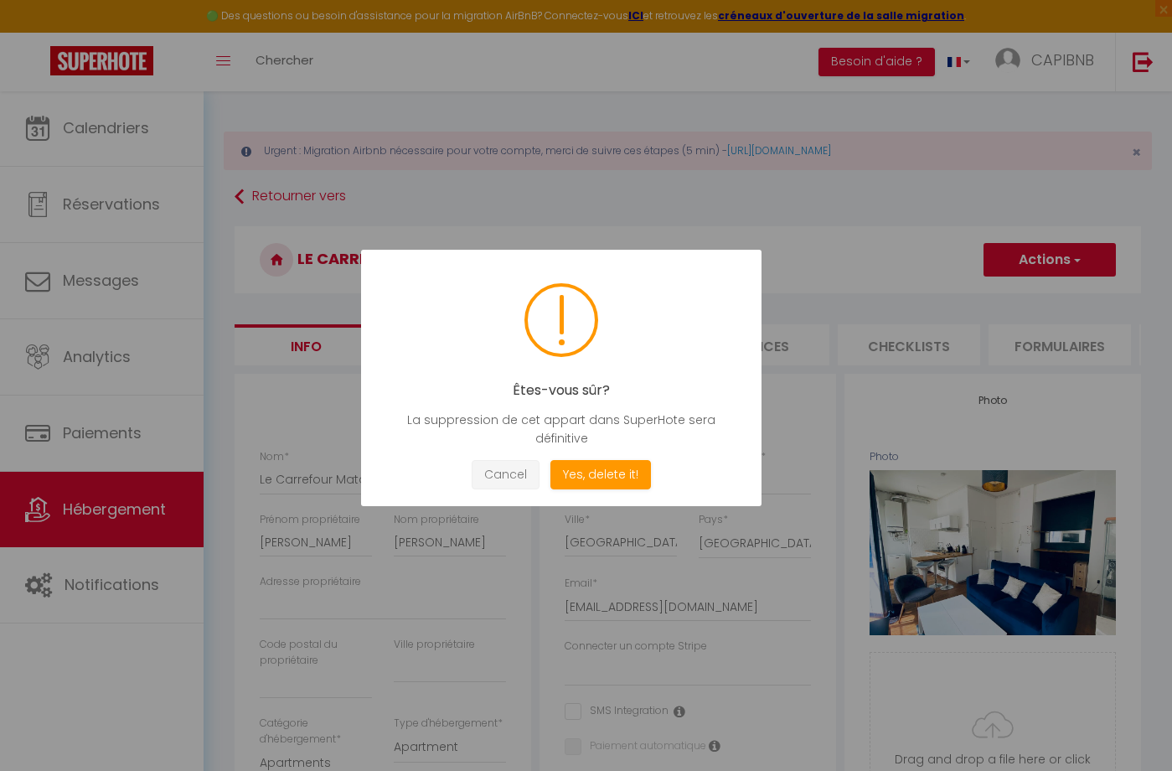
click at [499, 475] on button "Cancel" at bounding box center [506, 474] width 68 height 29
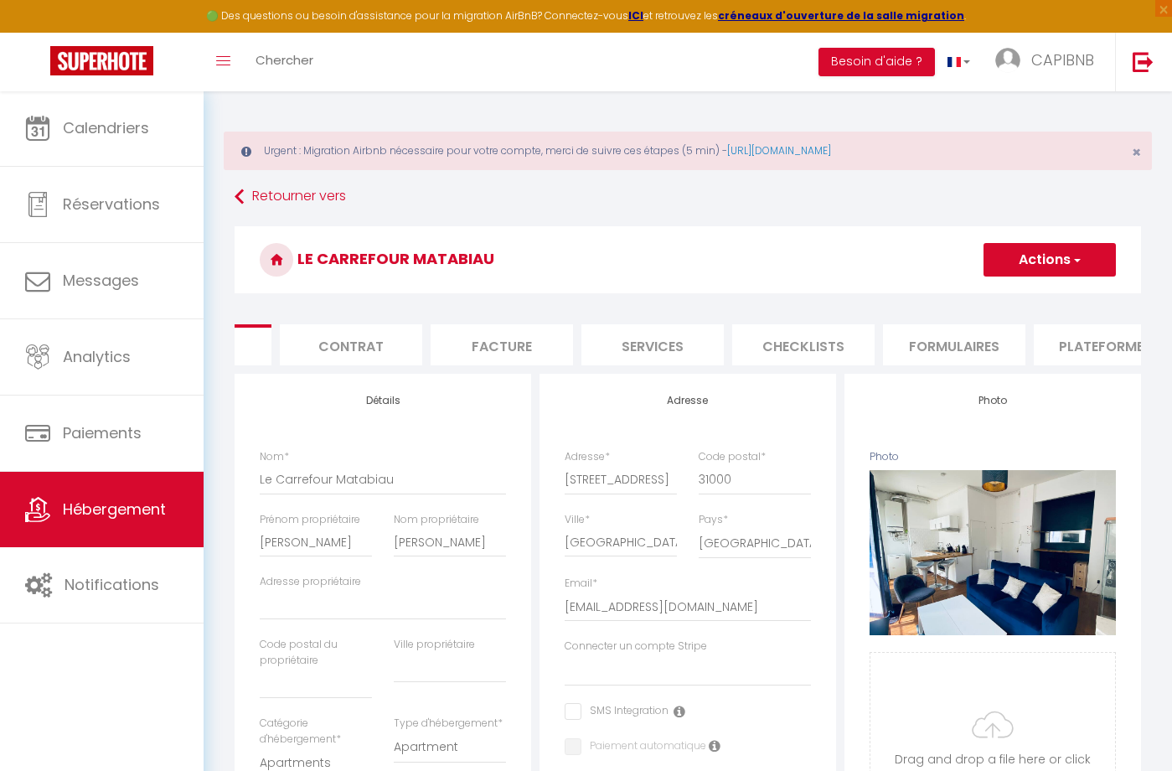
scroll to position [0, 104]
click at [1069, 336] on li "Plateformes" at bounding box center [1107, 344] width 142 height 41
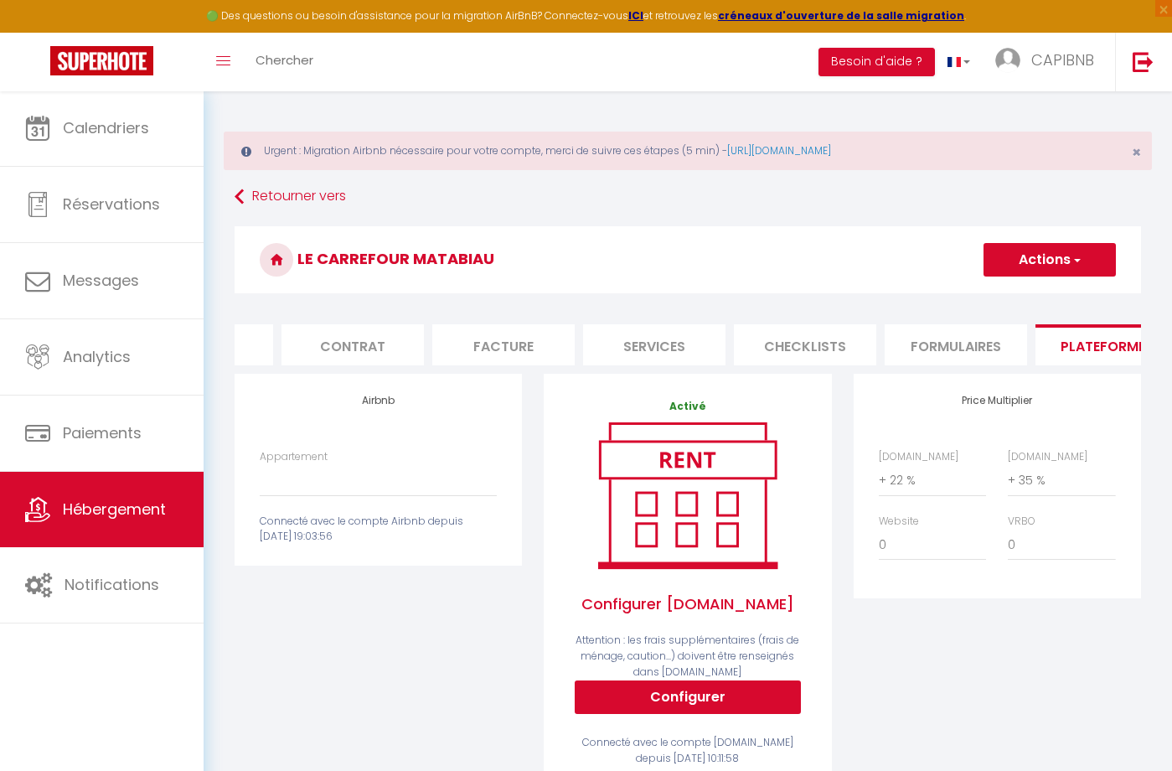
click at [687, 705] on button "Configurer" at bounding box center [688, 697] width 226 height 34
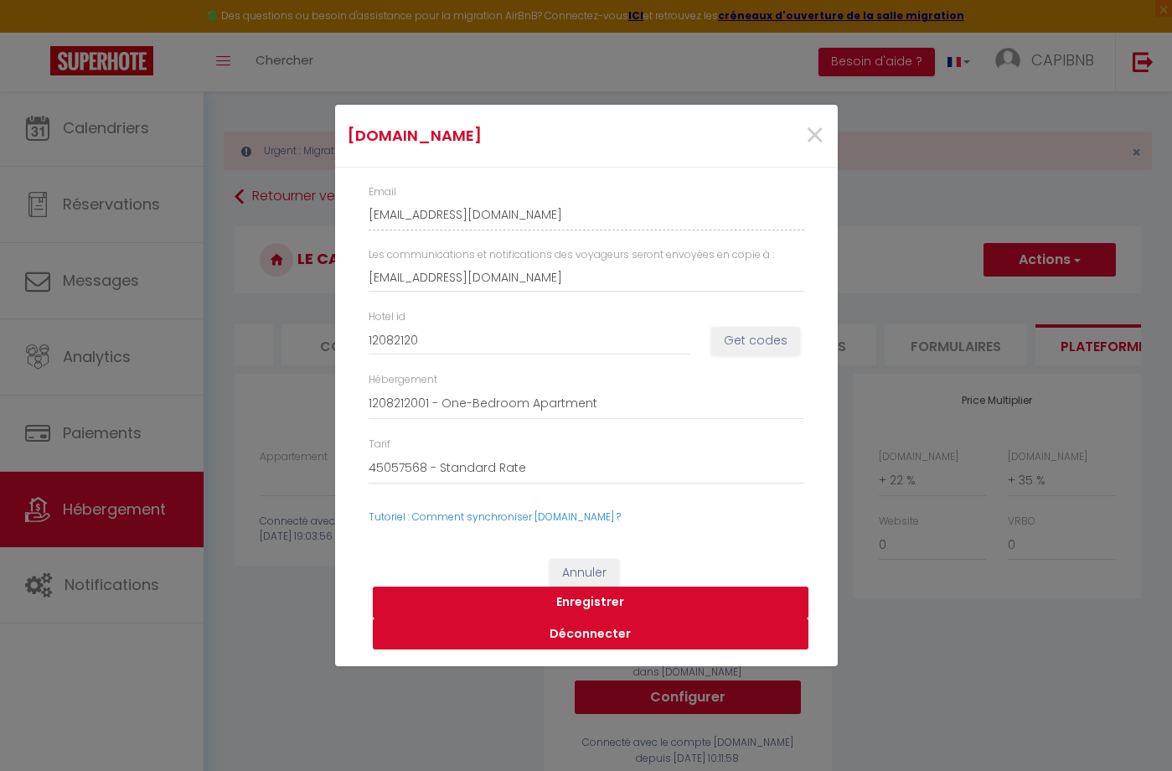
click at [642, 631] on button "Déconnecter" at bounding box center [591, 634] width 436 height 32
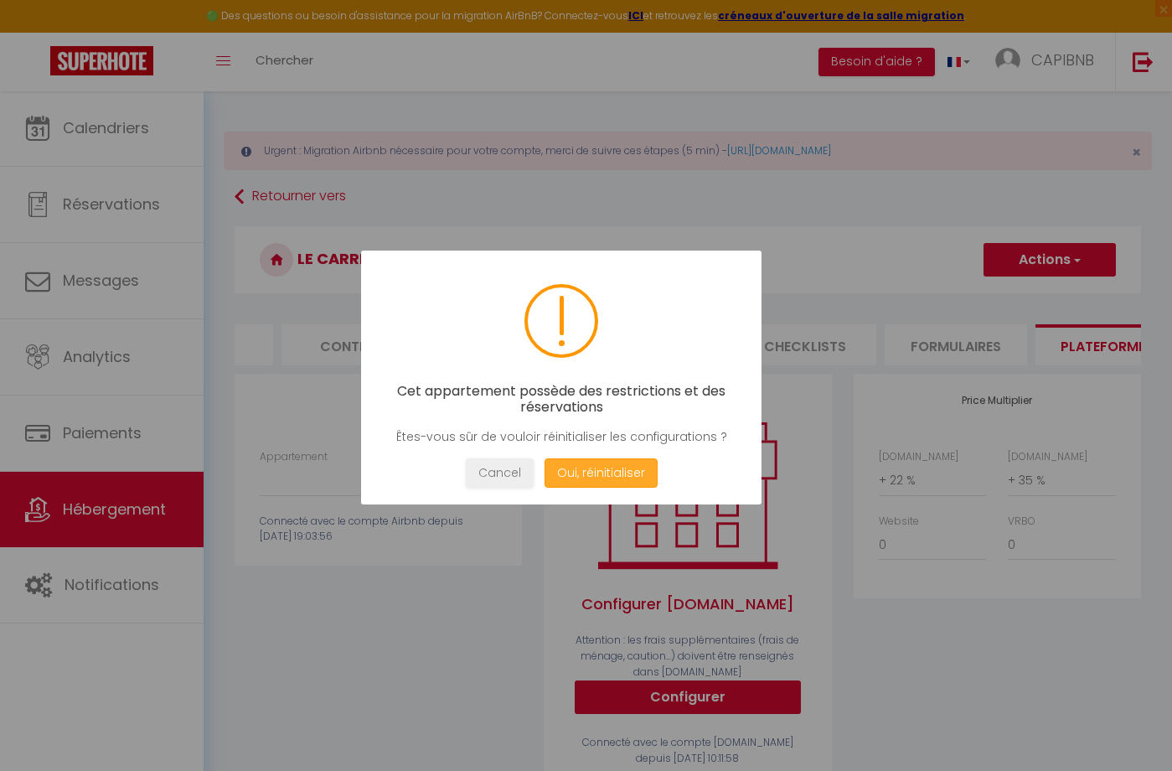
click at [592, 473] on button "Oui, réinitialiser" at bounding box center [600, 472] width 113 height 29
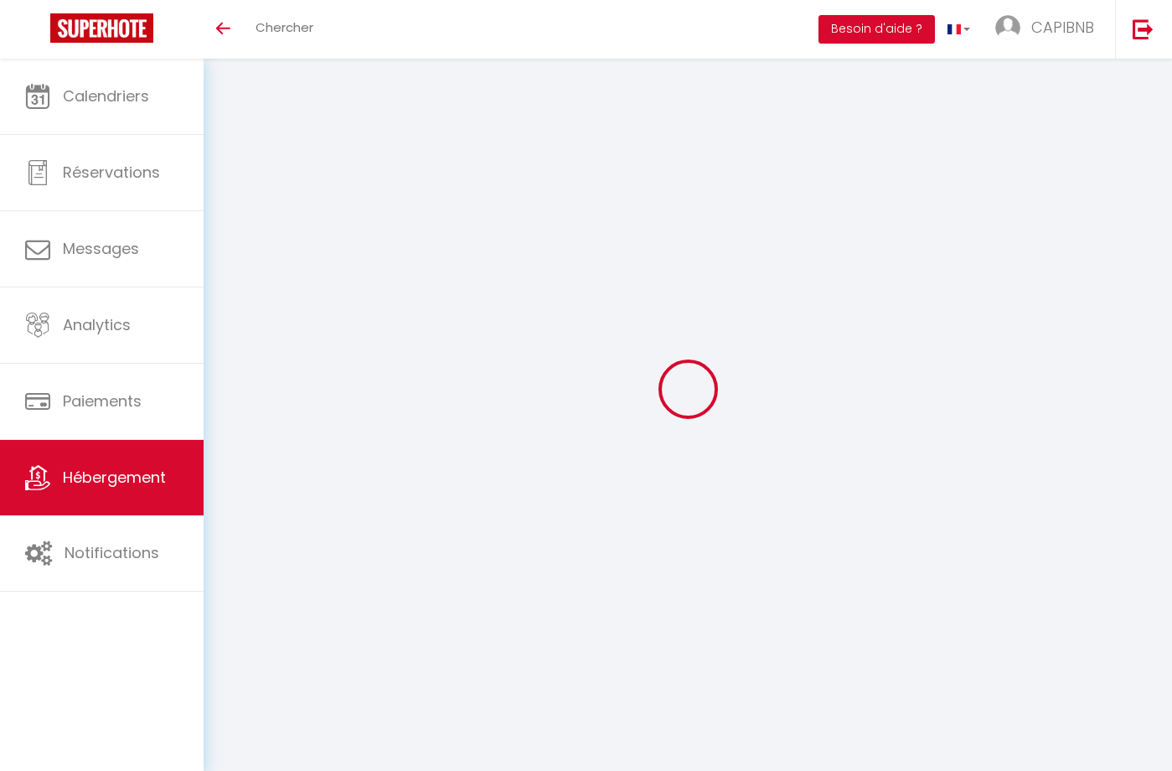
select select "3"
select select "2"
select select "1"
select select "28"
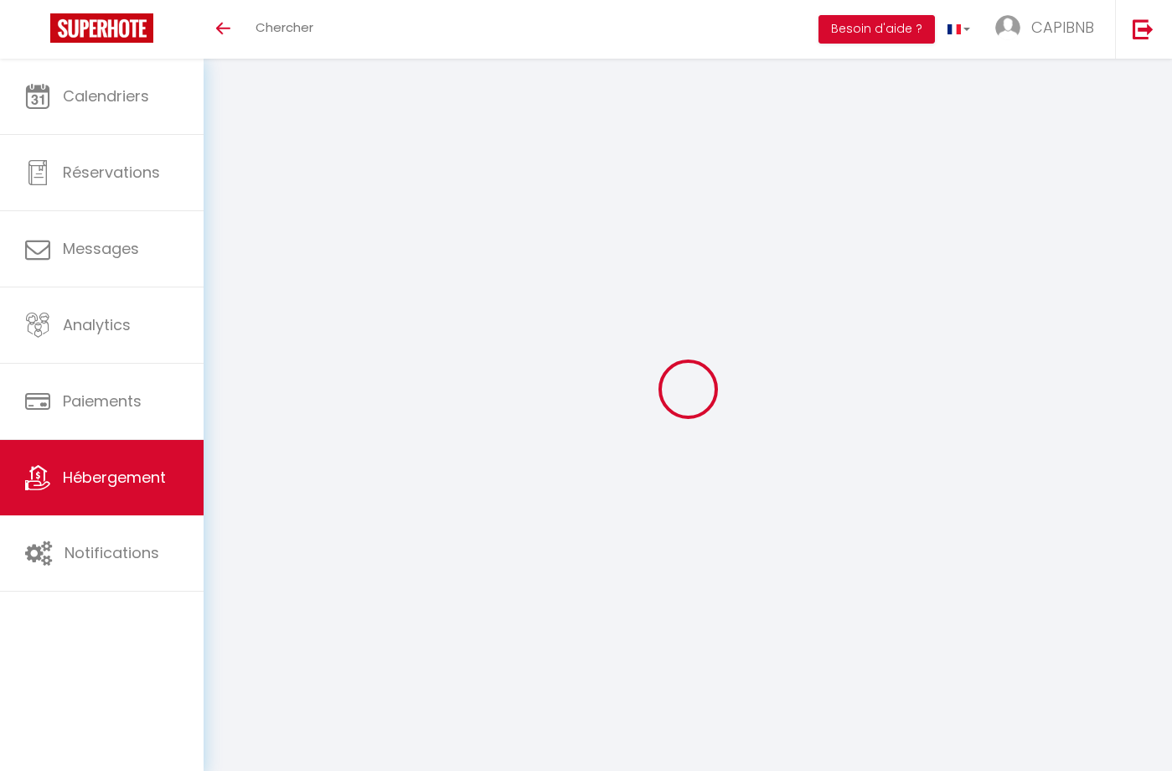
select select
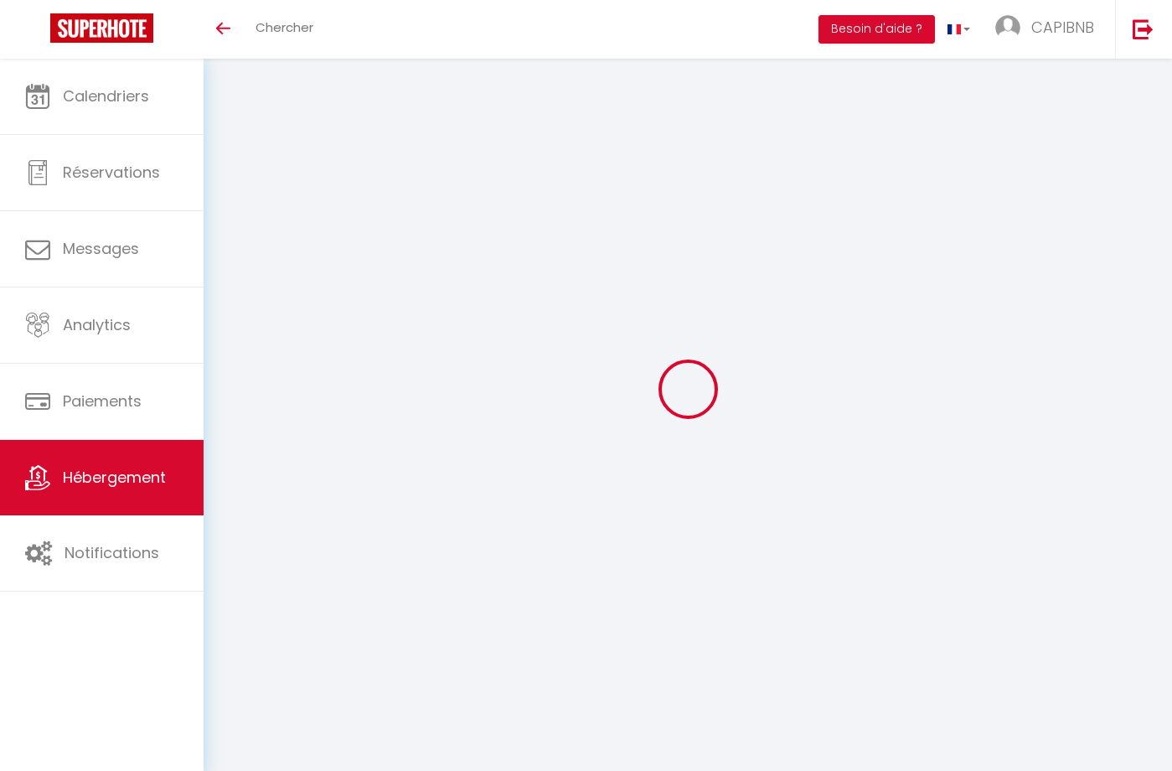
select select
checkbox input "false"
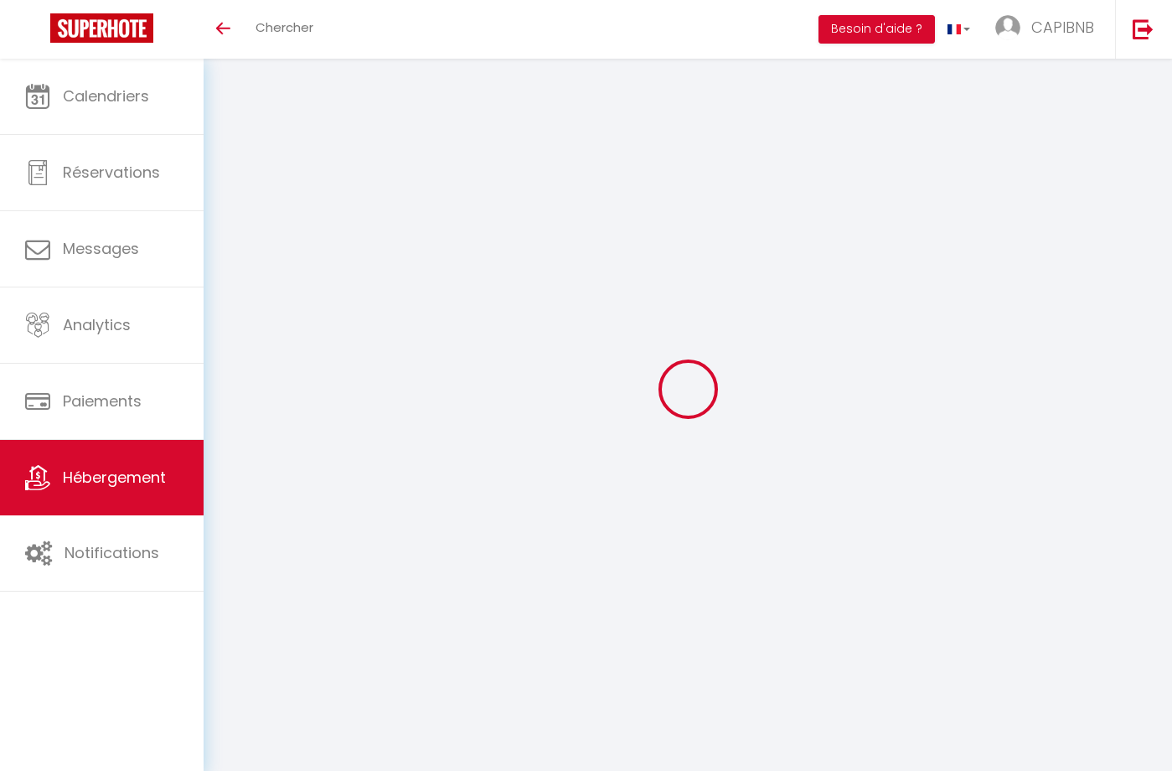
select select
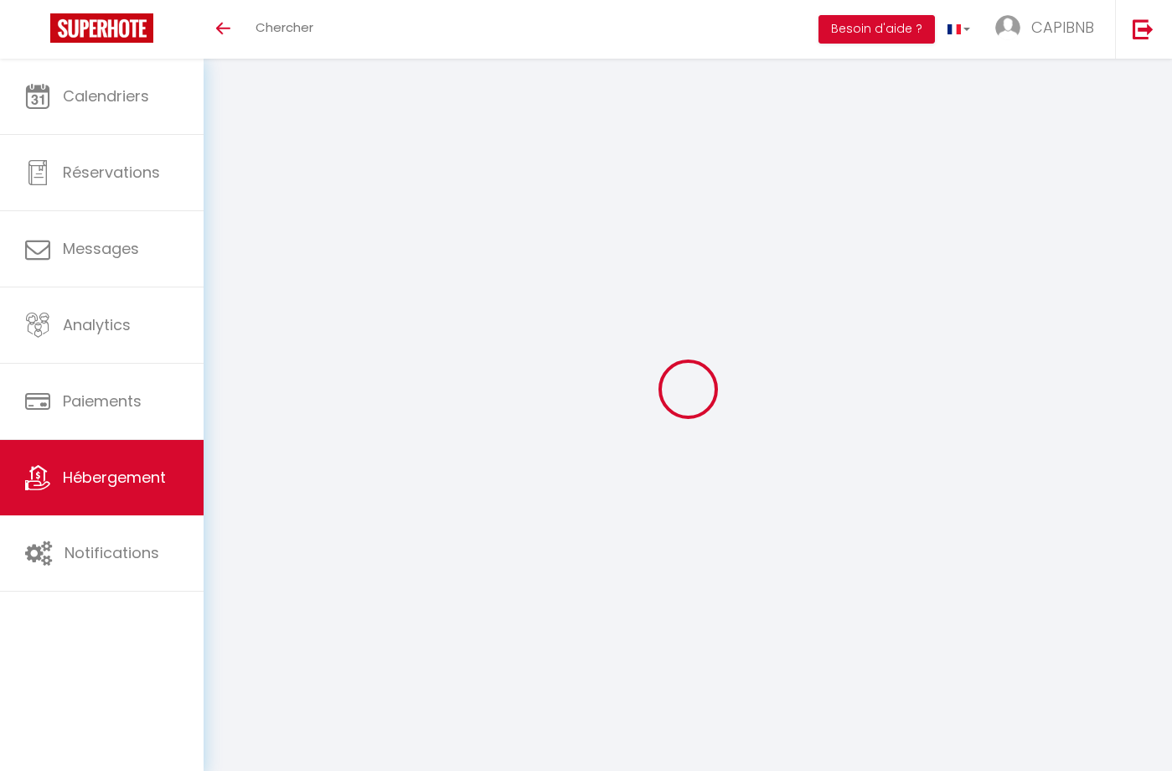
select select
checkbox input "false"
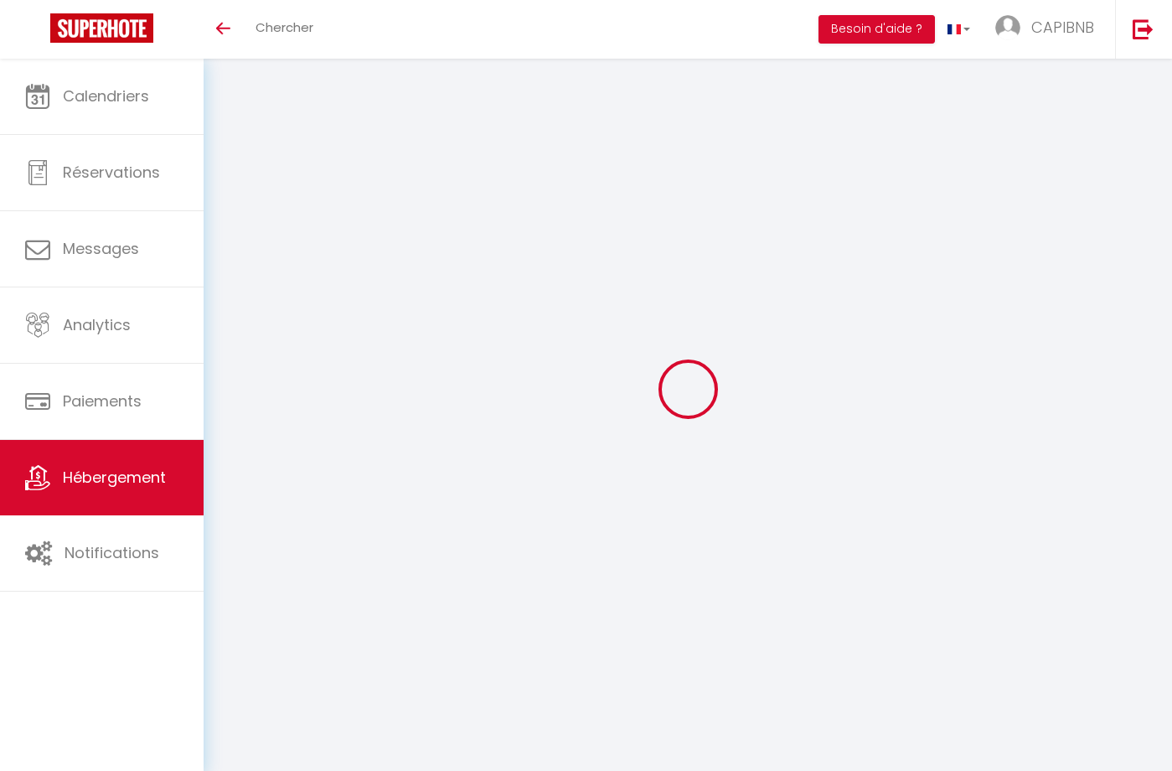
checkbox input "false"
select select
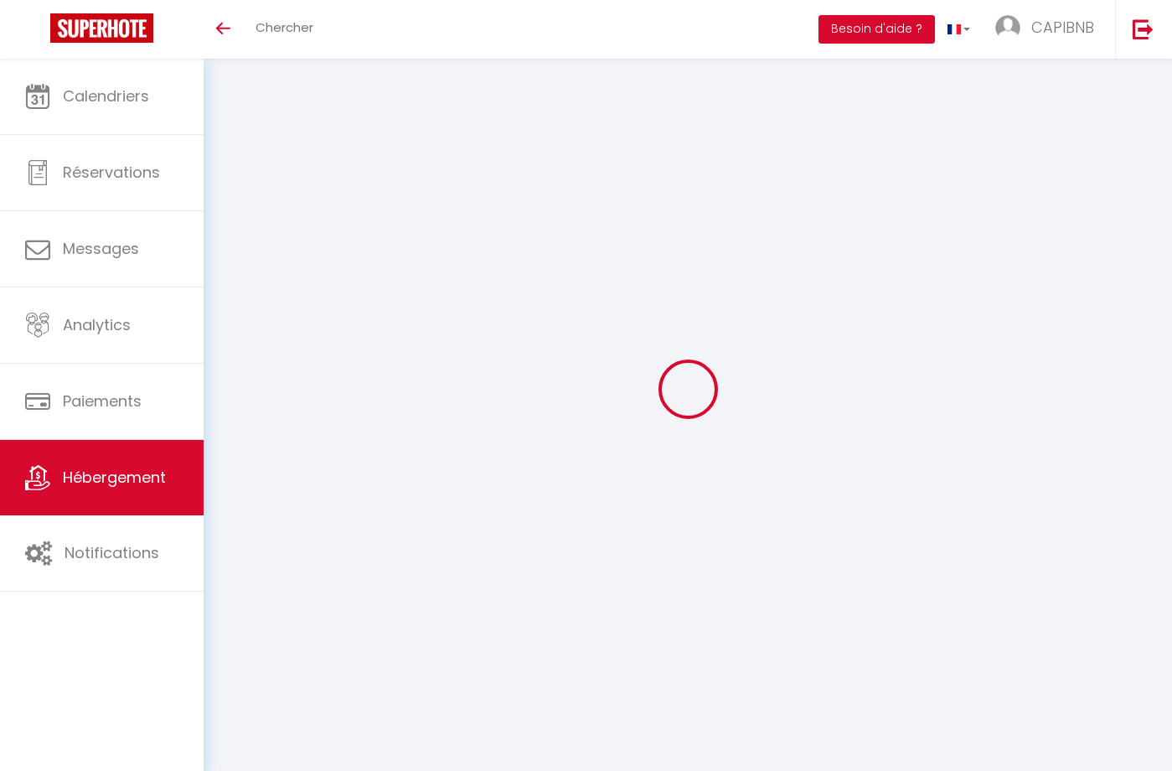
select select
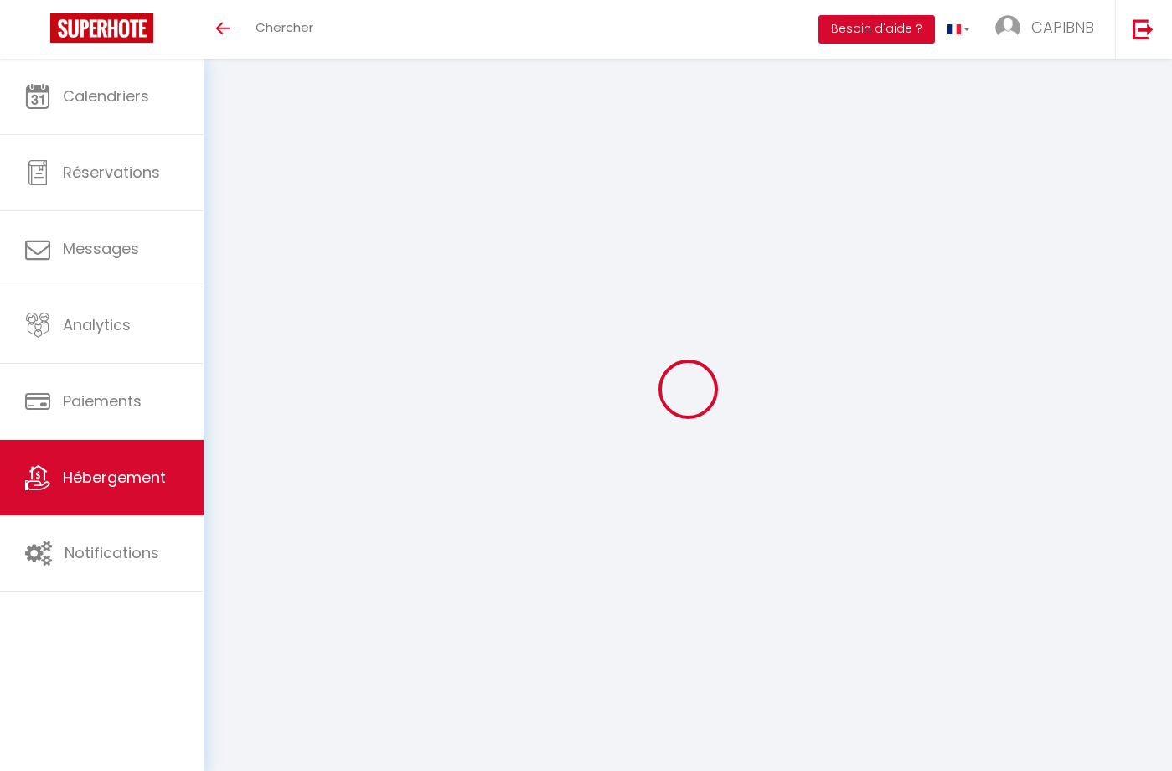
checkbox input "false"
select select
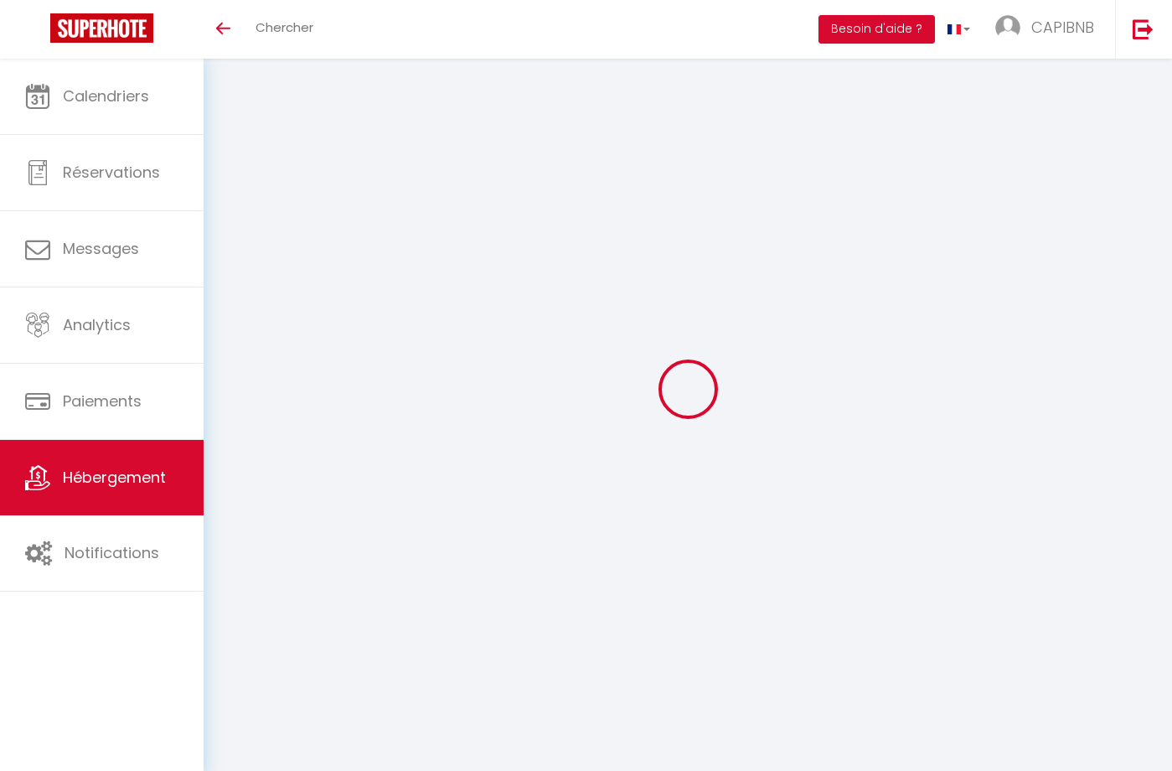
select select
type input "Le Carrefour Matabiau"
type input "[PERSON_NAME]"
select select "4"
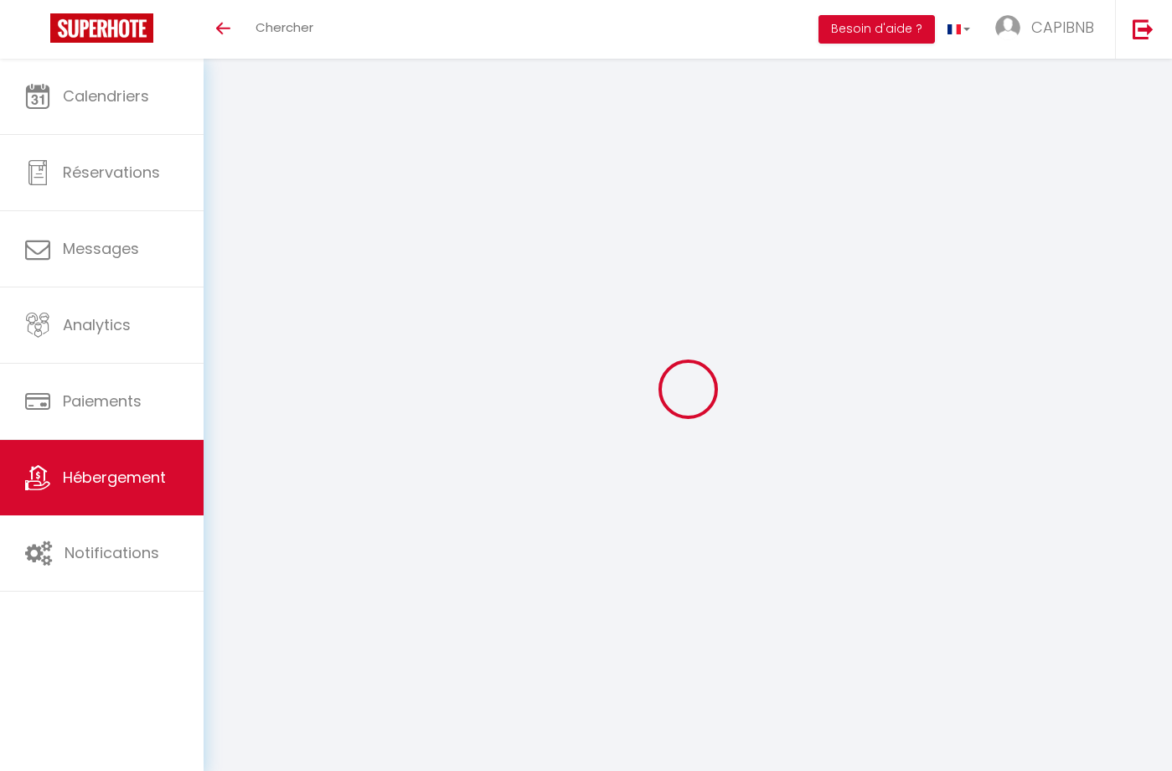
type input "57"
type input "35"
select select
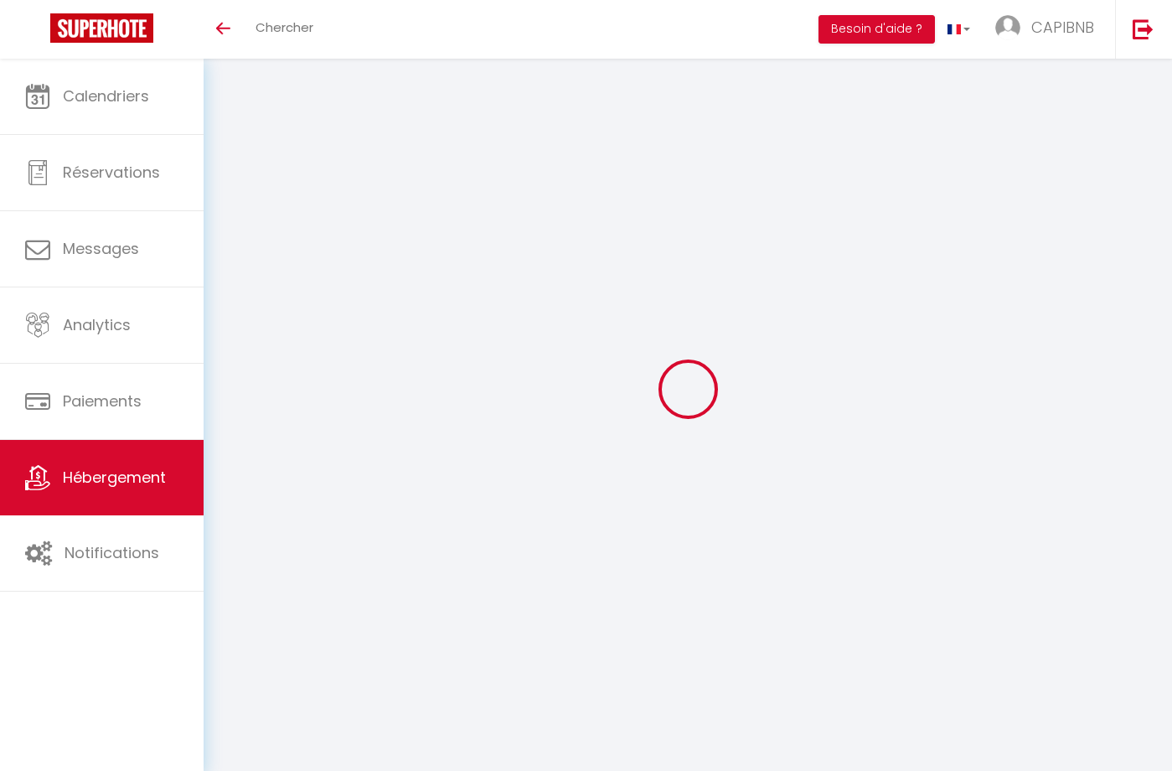
select select
type input "[STREET_ADDRESS]"
type input "31000"
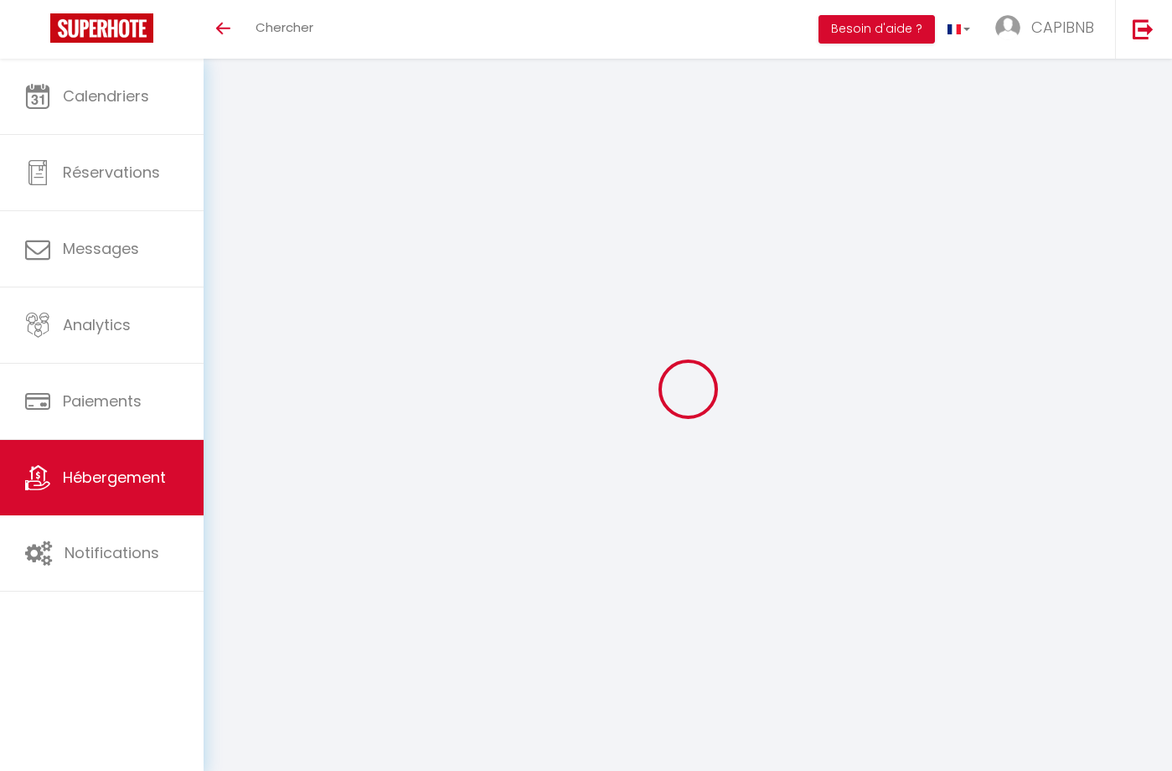
type input "[GEOGRAPHIC_DATA]"
type input "[EMAIL_ADDRESS][DOMAIN_NAME]"
select select
checkbox input "false"
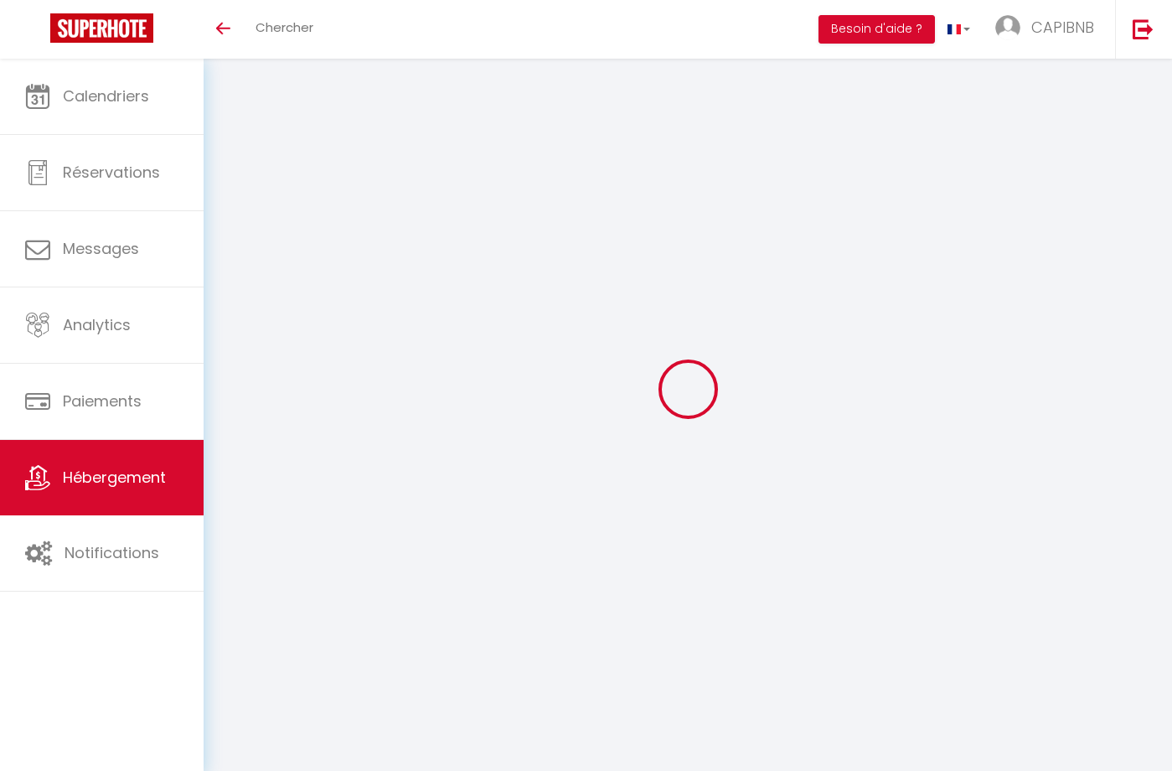
checkbox input "false"
type input "0"
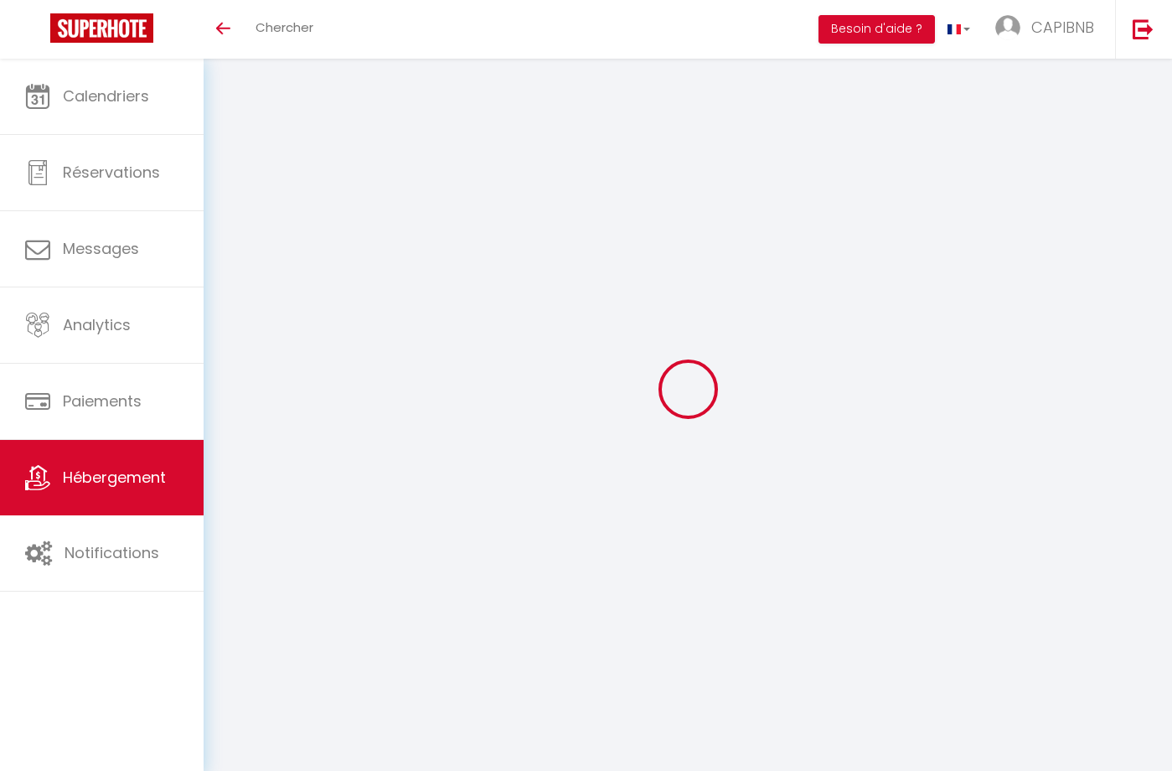
type input "0"
select select
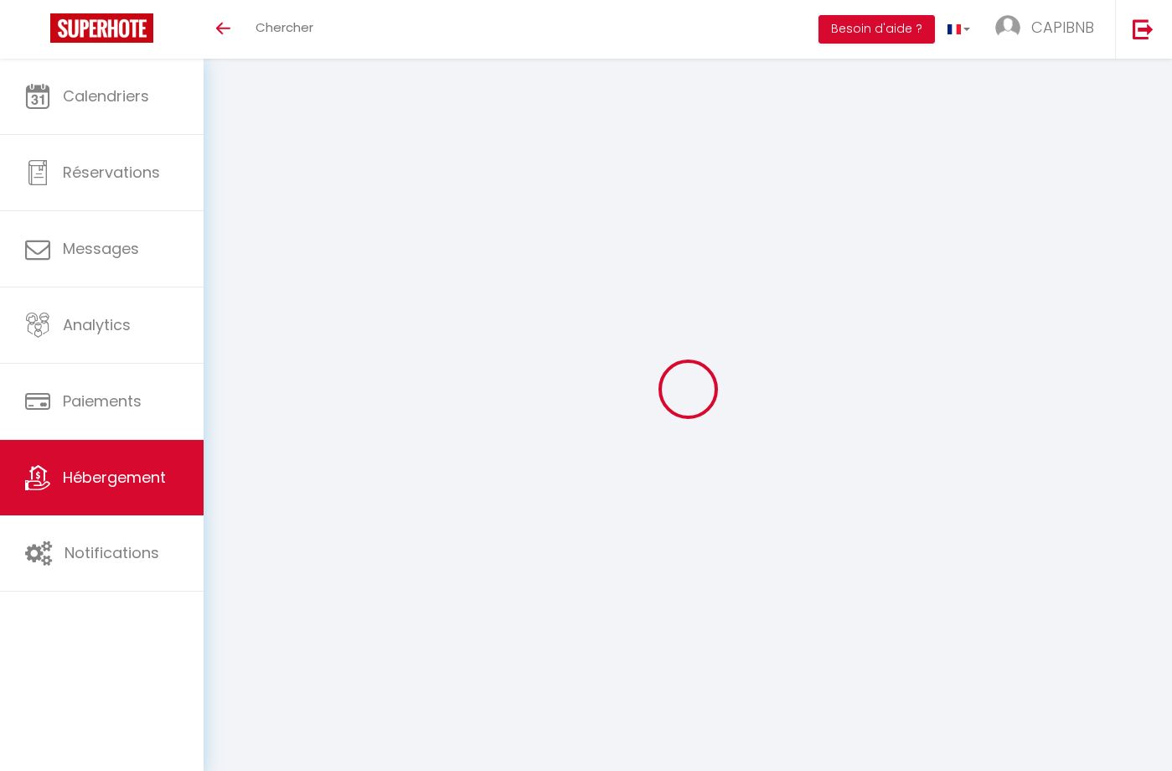
select select
checkbox input "false"
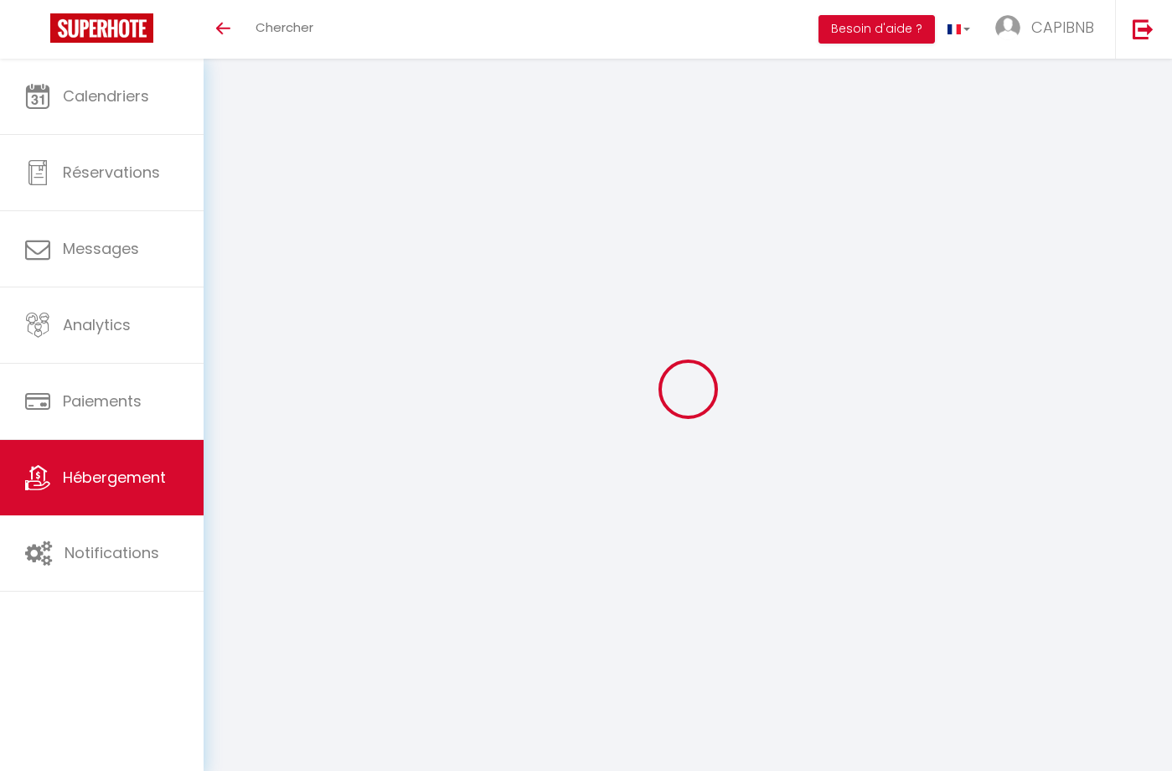
checkbox input "false"
select select
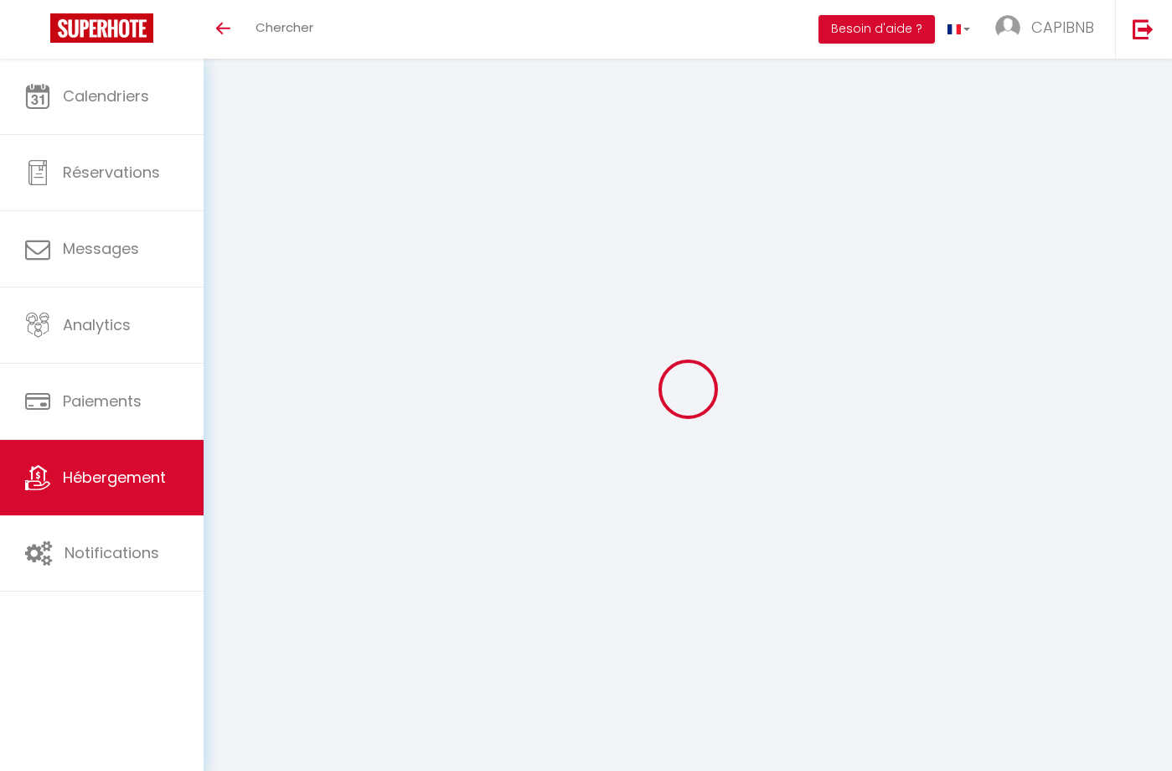
select select
checkbox input "false"
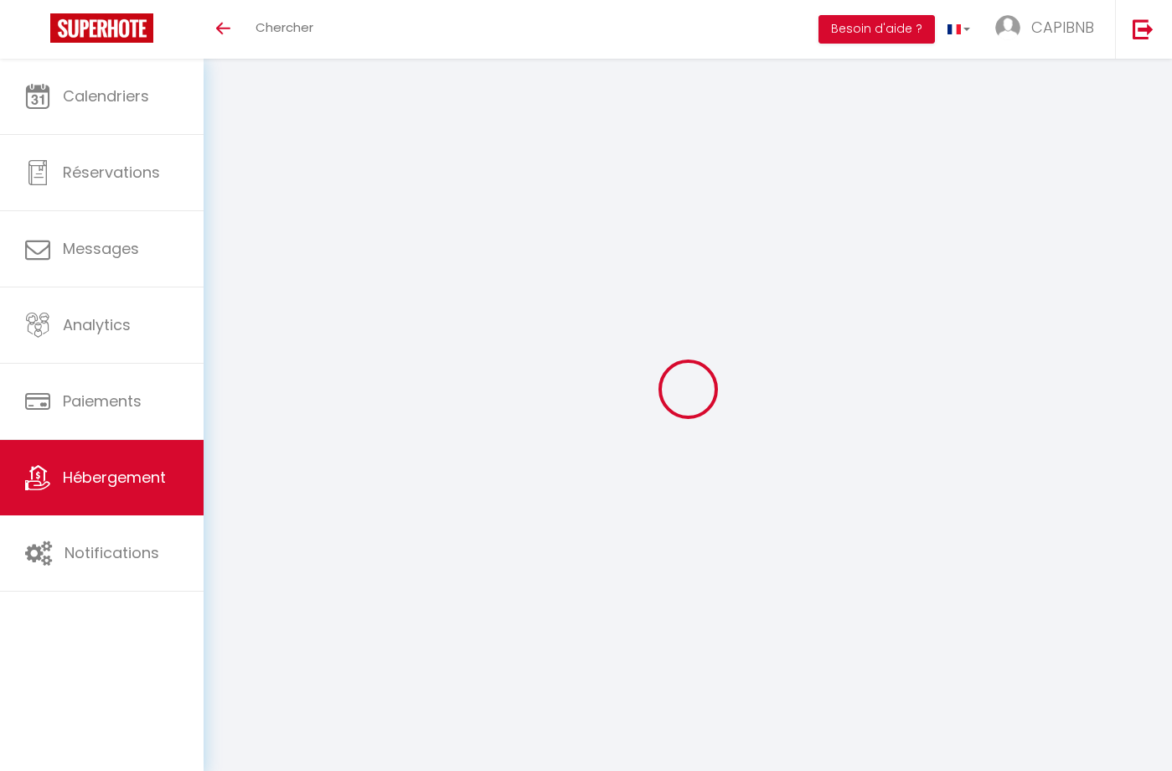
checkbox input "false"
select select
checkbox input "false"
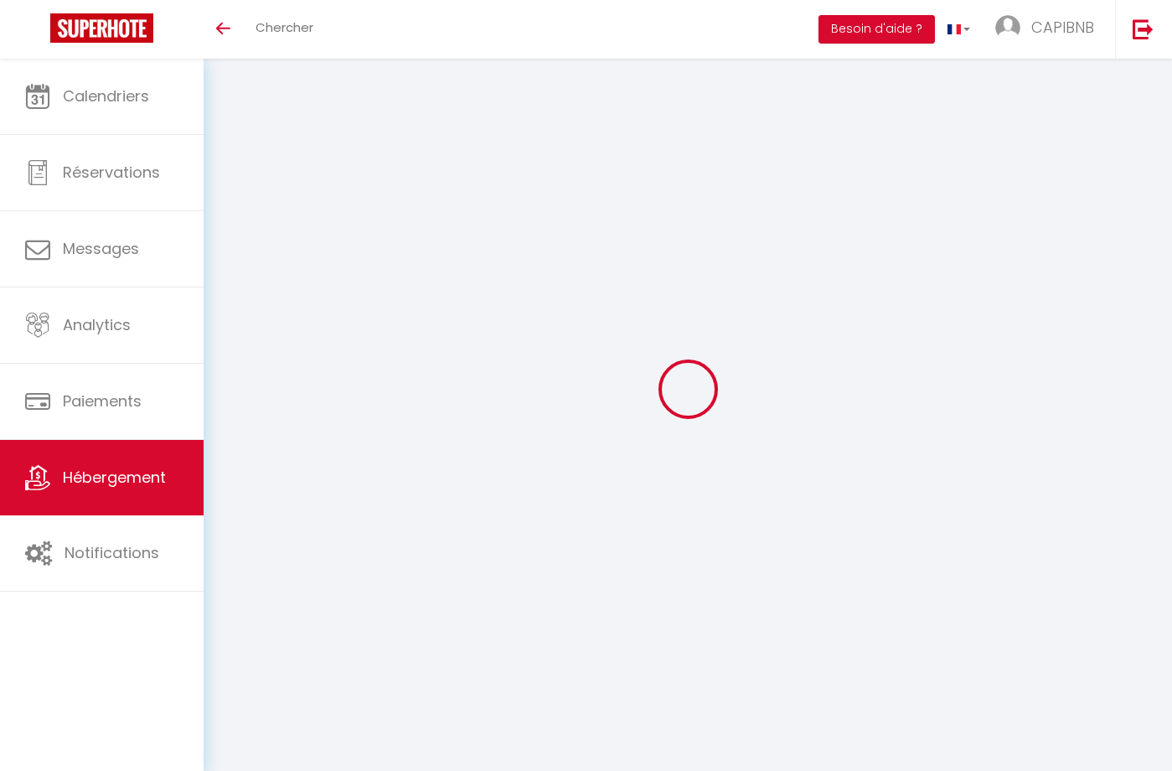
checkbox input "false"
select select "16:00"
select select "21:00"
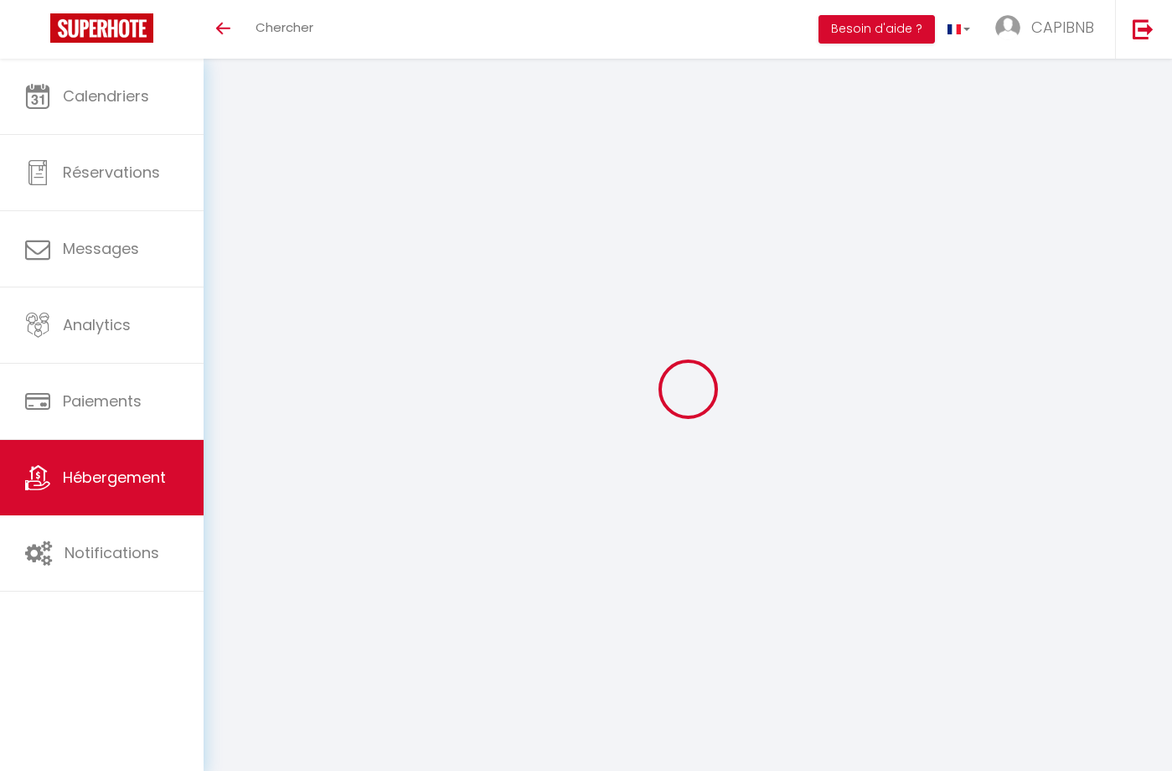
select select "11:00"
select select "30"
select select "120"
select select "20:00"
select select
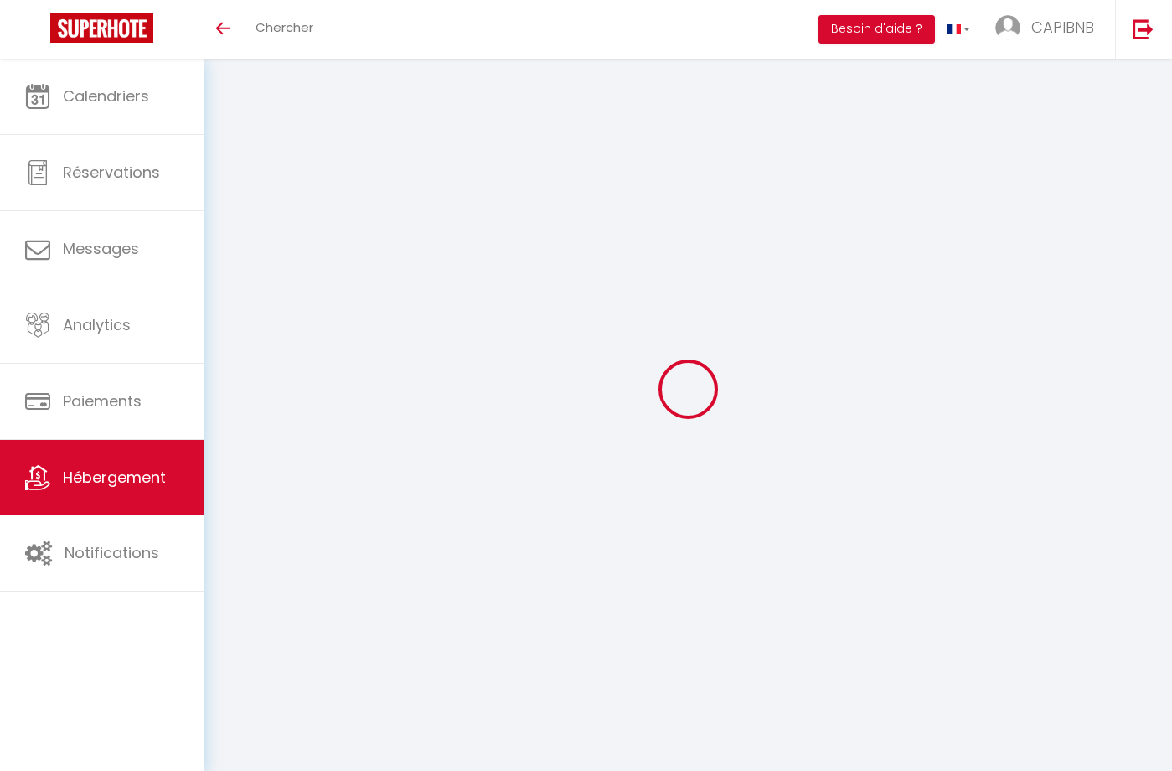
checkbox input "false"
select select
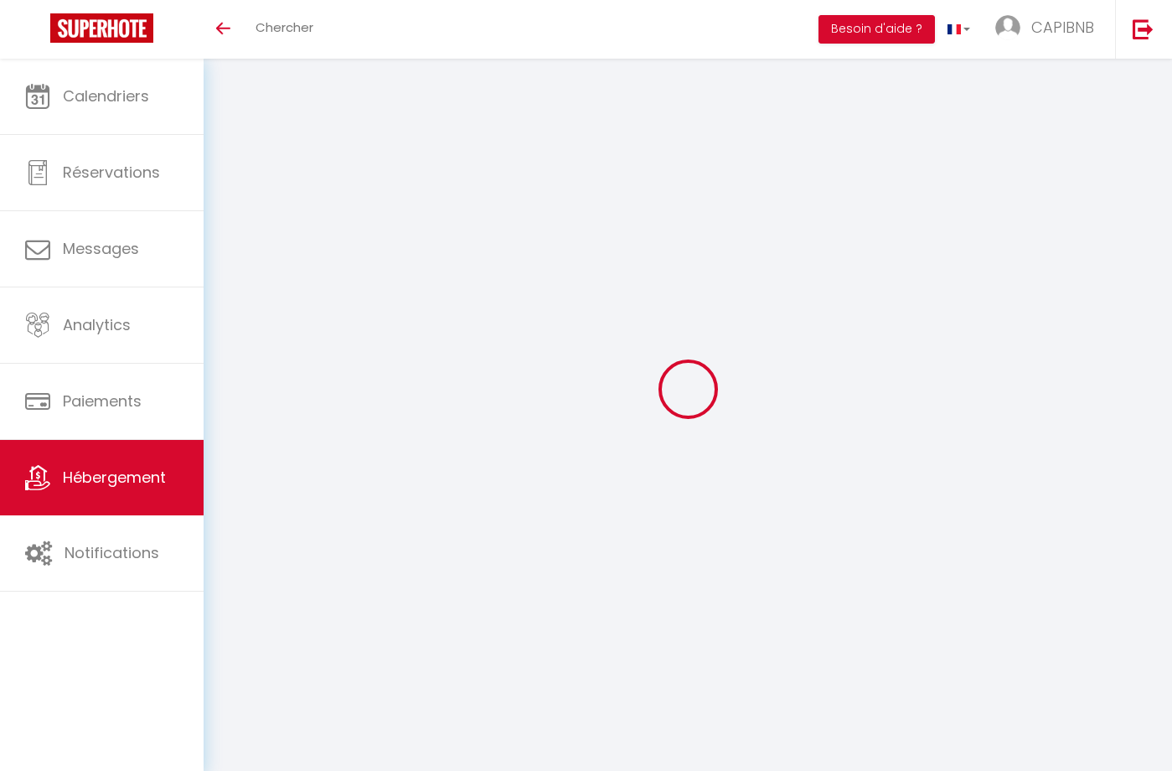
checkbox input "false"
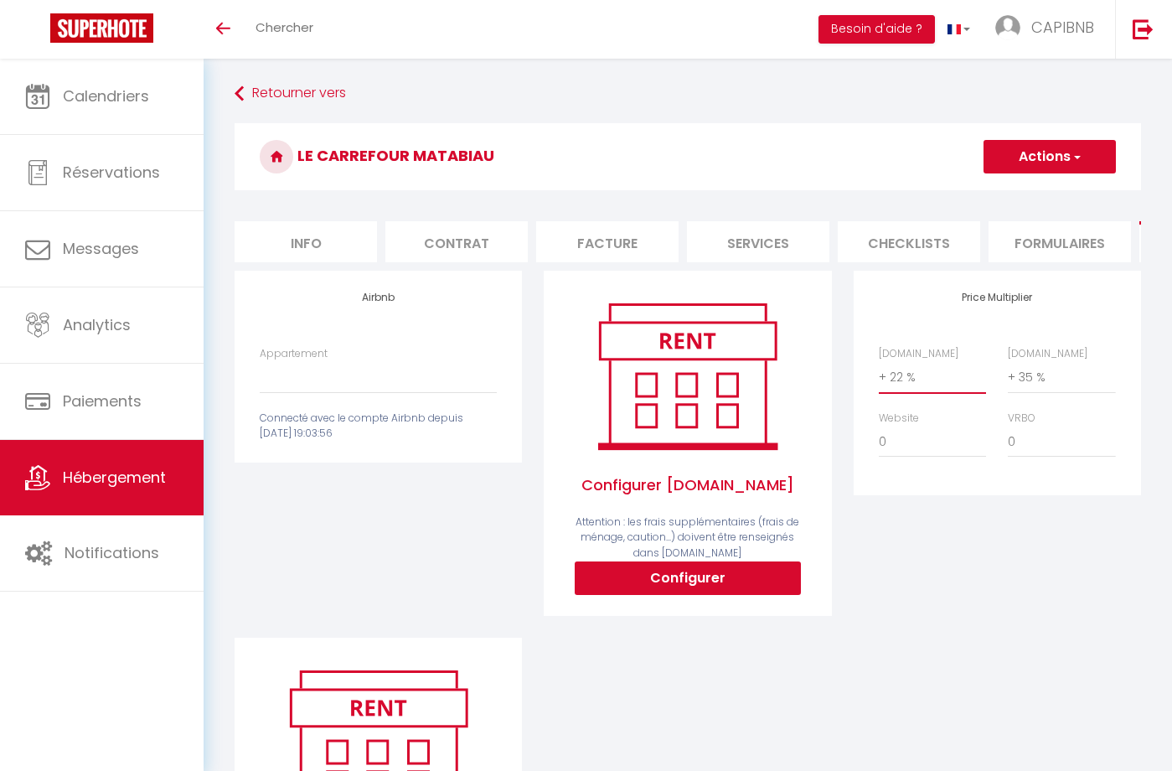
select select "0"
select select
checkbox input "false"
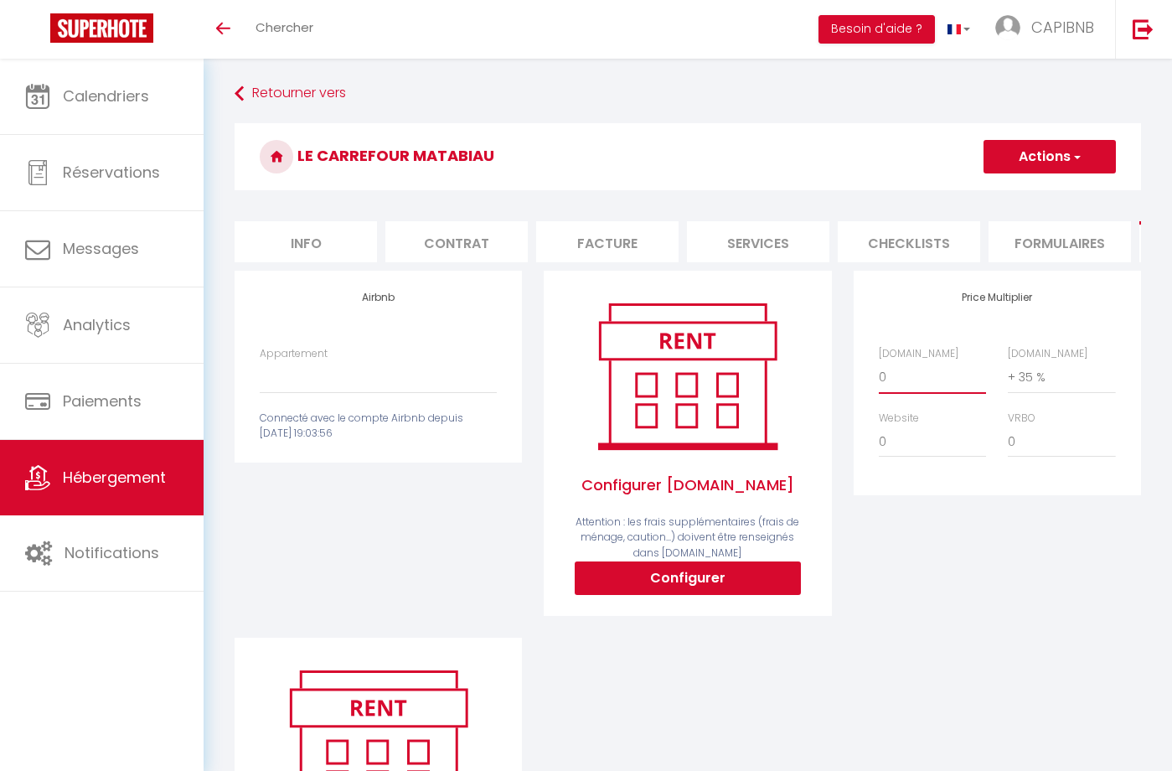
checkbox input "false"
select select "0"
select select
checkbox input "false"
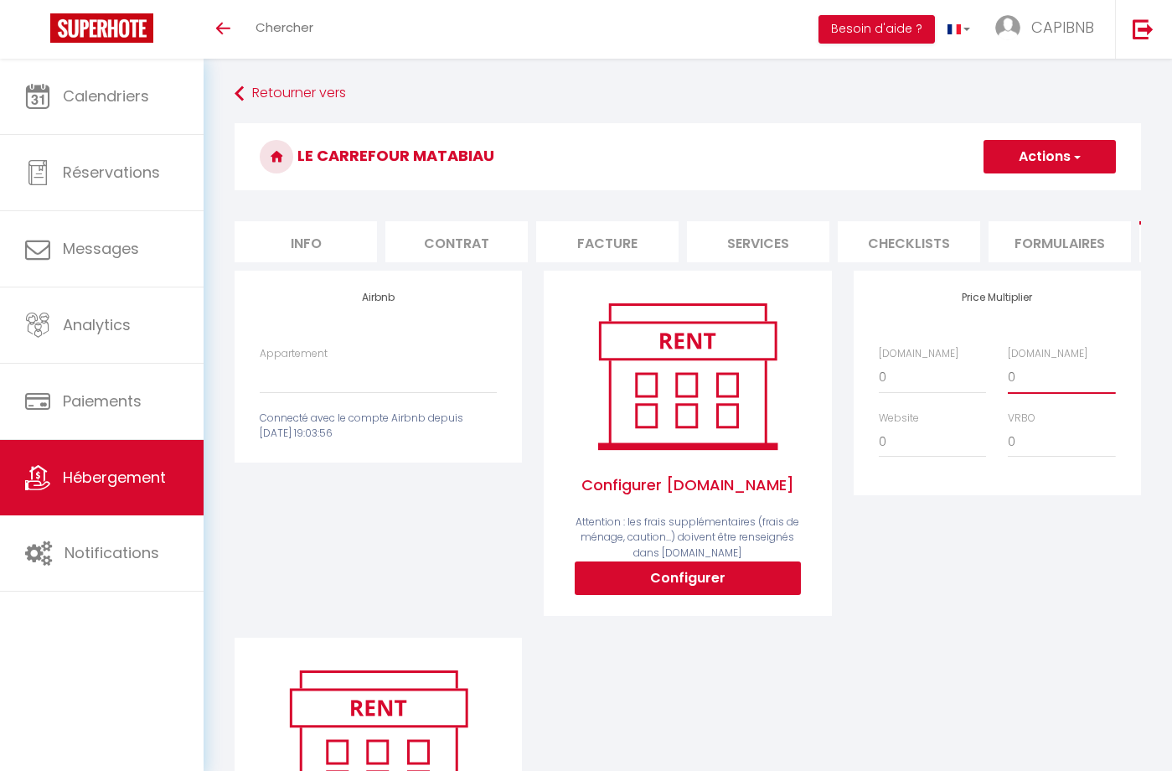
checkbox input "false"
click at [1058, 153] on button "Actions" at bounding box center [1050, 157] width 132 height 34
click at [1032, 201] on link "Enregistrer" at bounding box center [1049, 194] width 132 height 22
select select
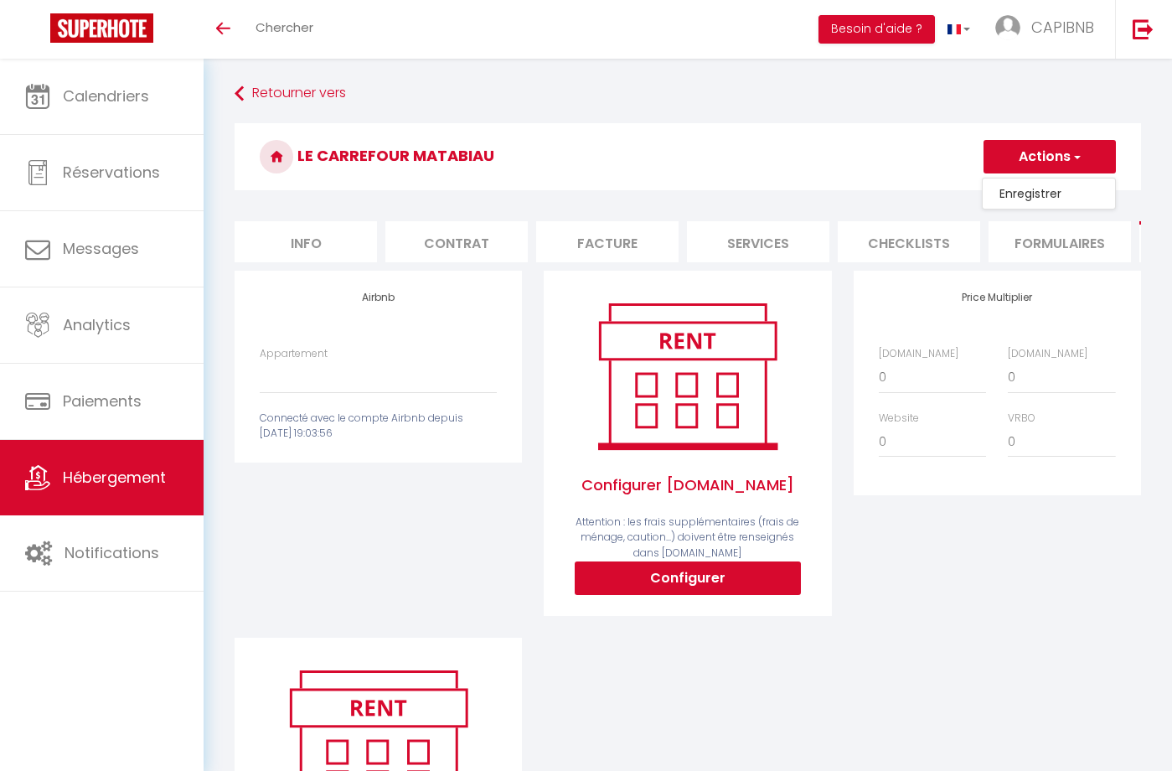
checkbox input "false"
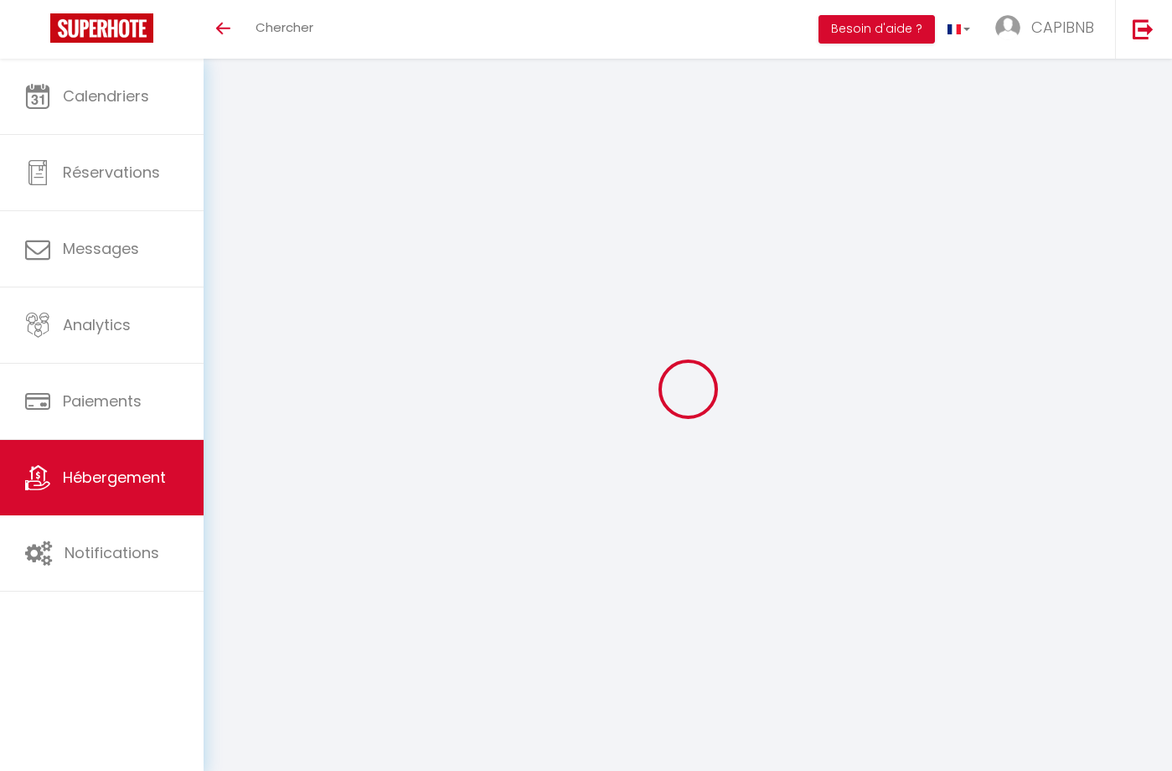
select select
checkbox input "false"
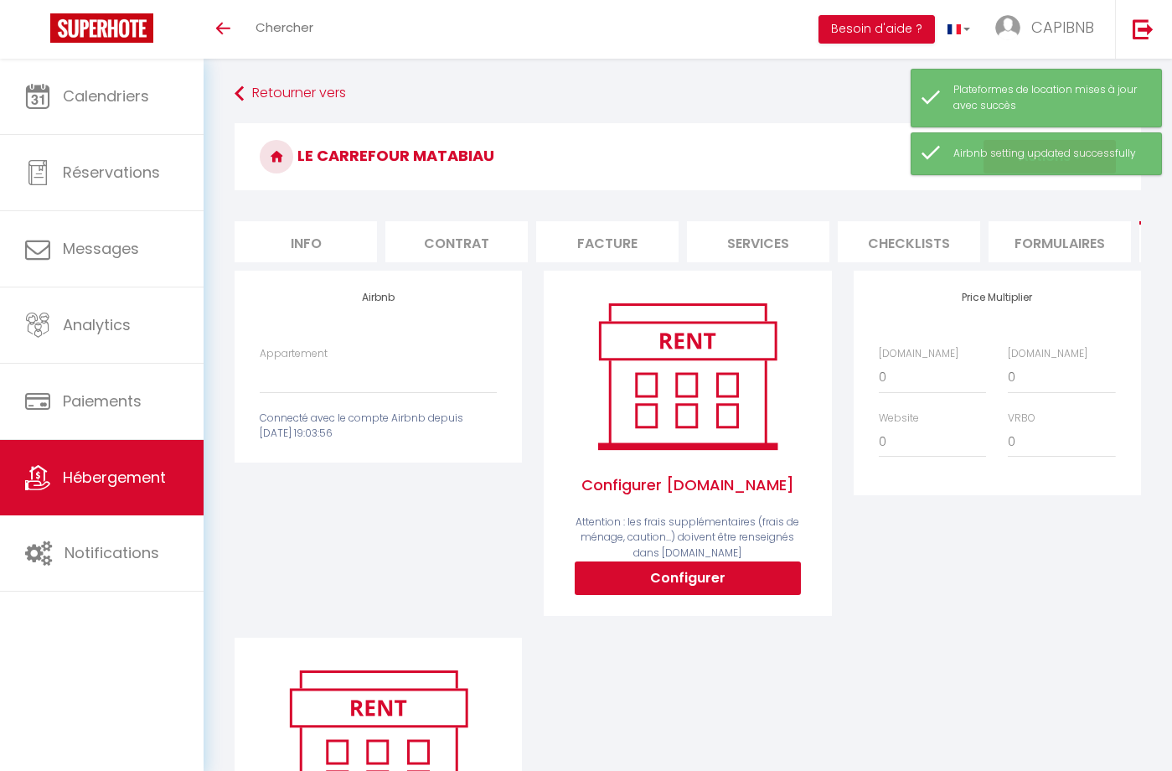
click at [315, 243] on li "Info" at bounding box center [306, 241] width 142 height 41
select select
checkbox input "false"
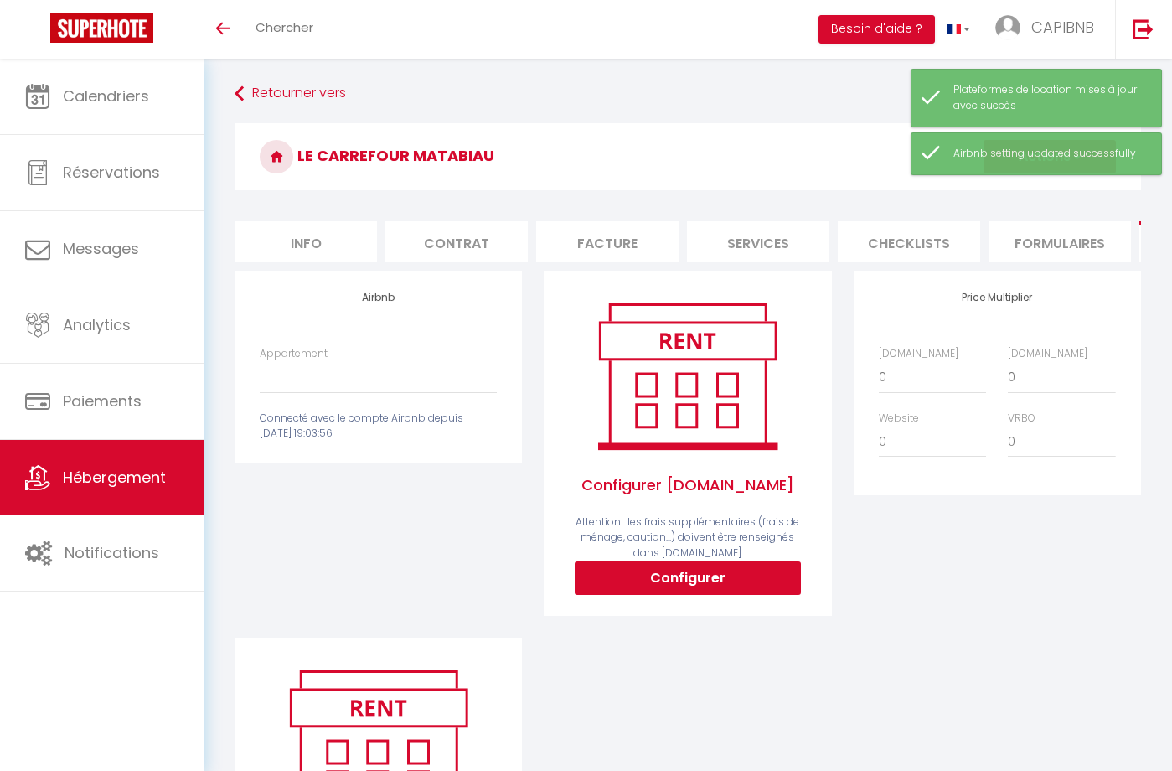
checkbox input "false"
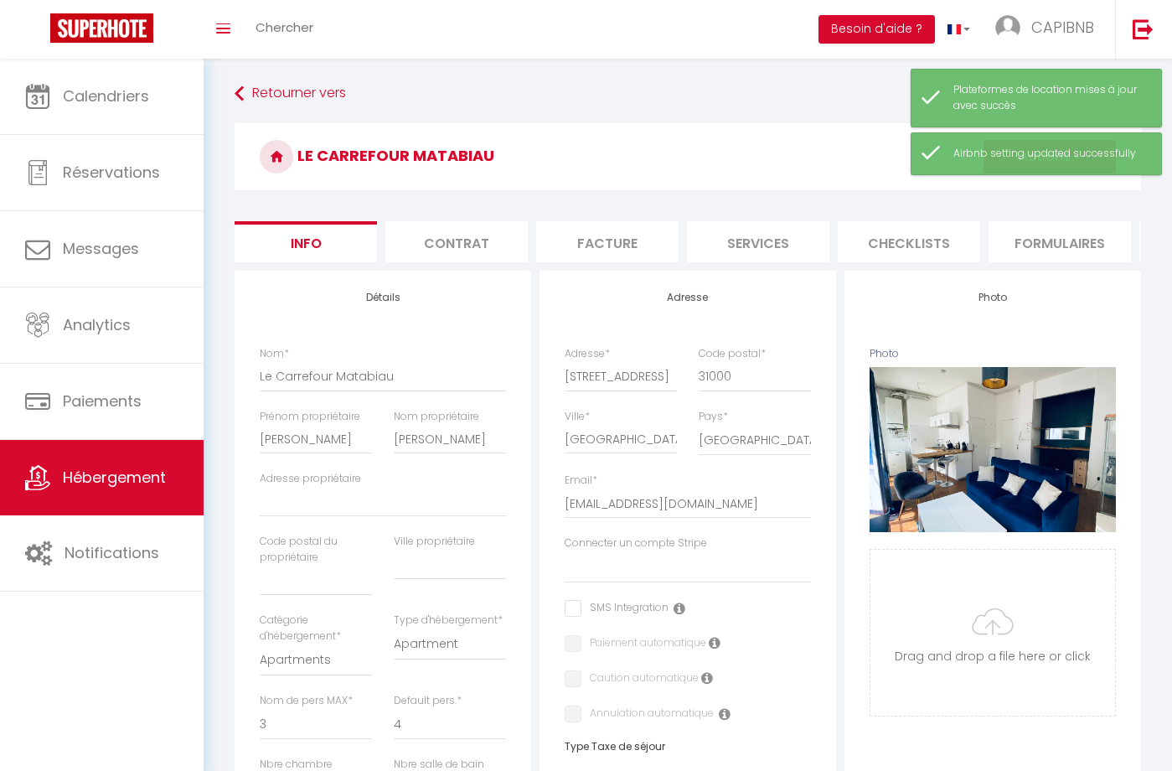
click at [799, 151] on h3 "Le Carrefour Matabiau" at bounding box center [688, 156] width 907 height 67
click at [1040, 159] on div "Airbnb setting updated successfully" at bounding box center [1036, 153] width 251 height 43
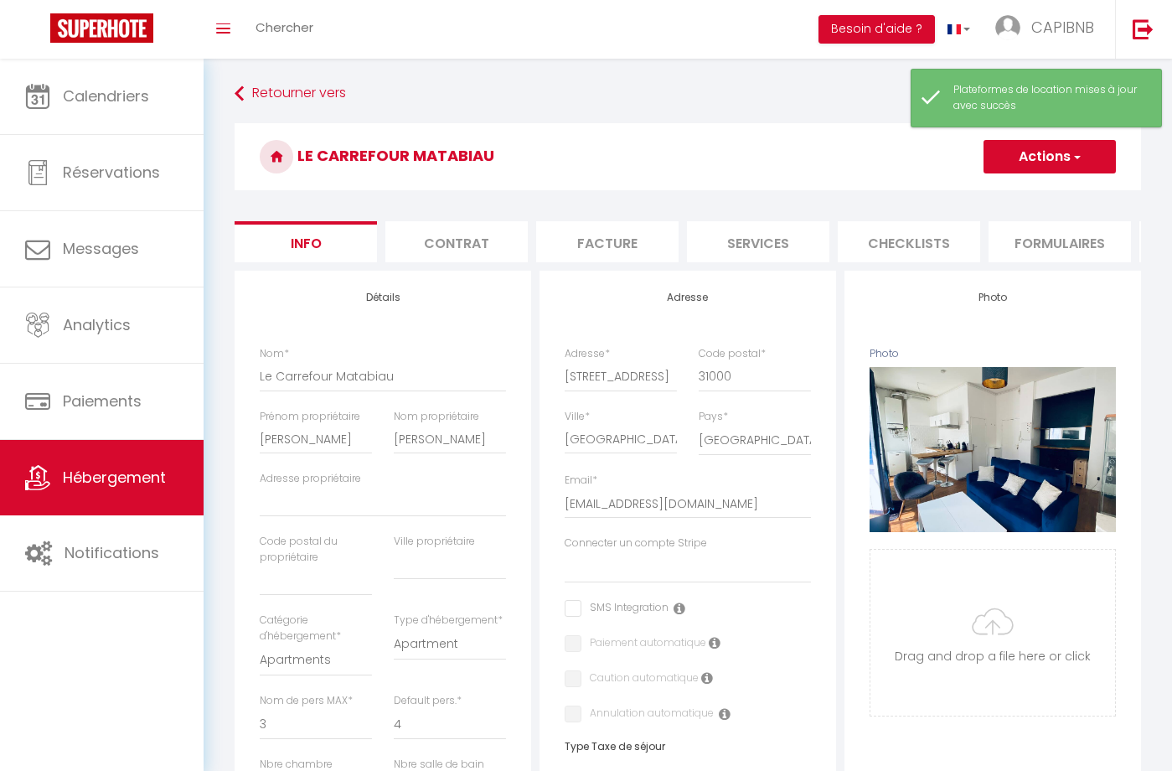
click at [1053, 168] on button "Actions" at bounding box center [1050, 157] width 132 height 34
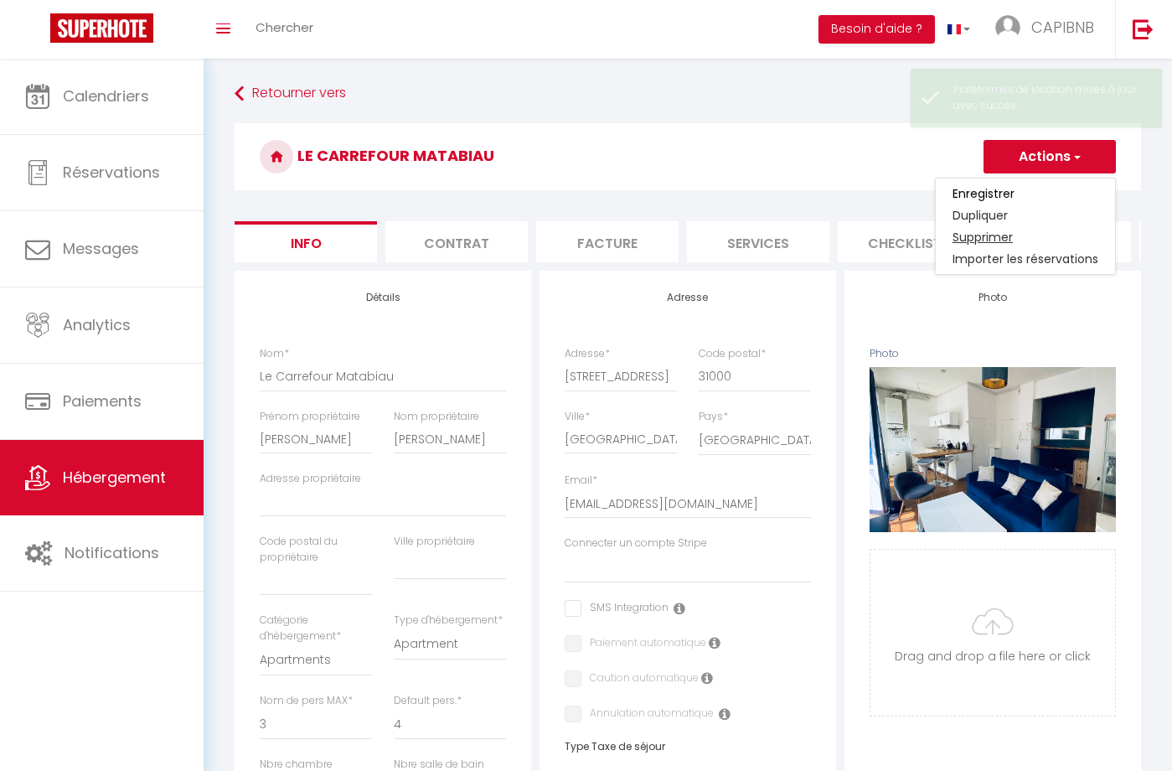
click at [1008, 235] on link "Supprimer" at bounding box center [1025, 237] width 179 height 22
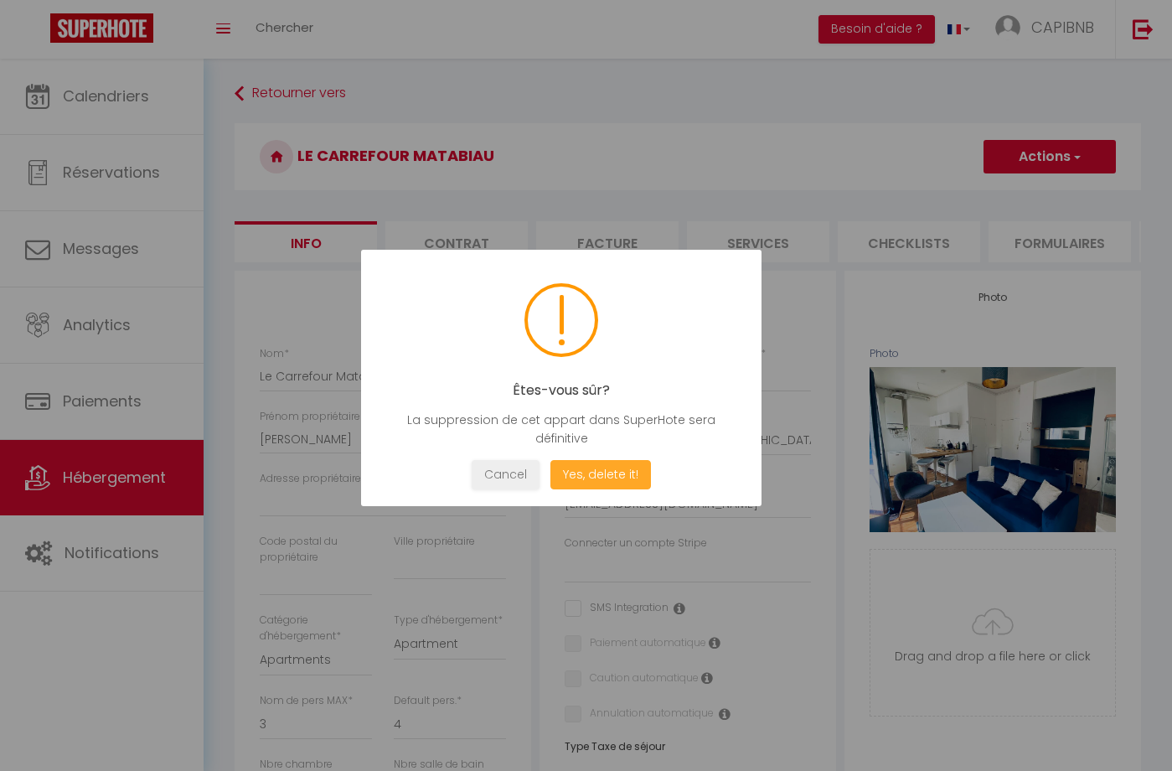
click at [622, 482] on button "Yes, delete it!" at bounding box center [601, 474] width 101 height 29
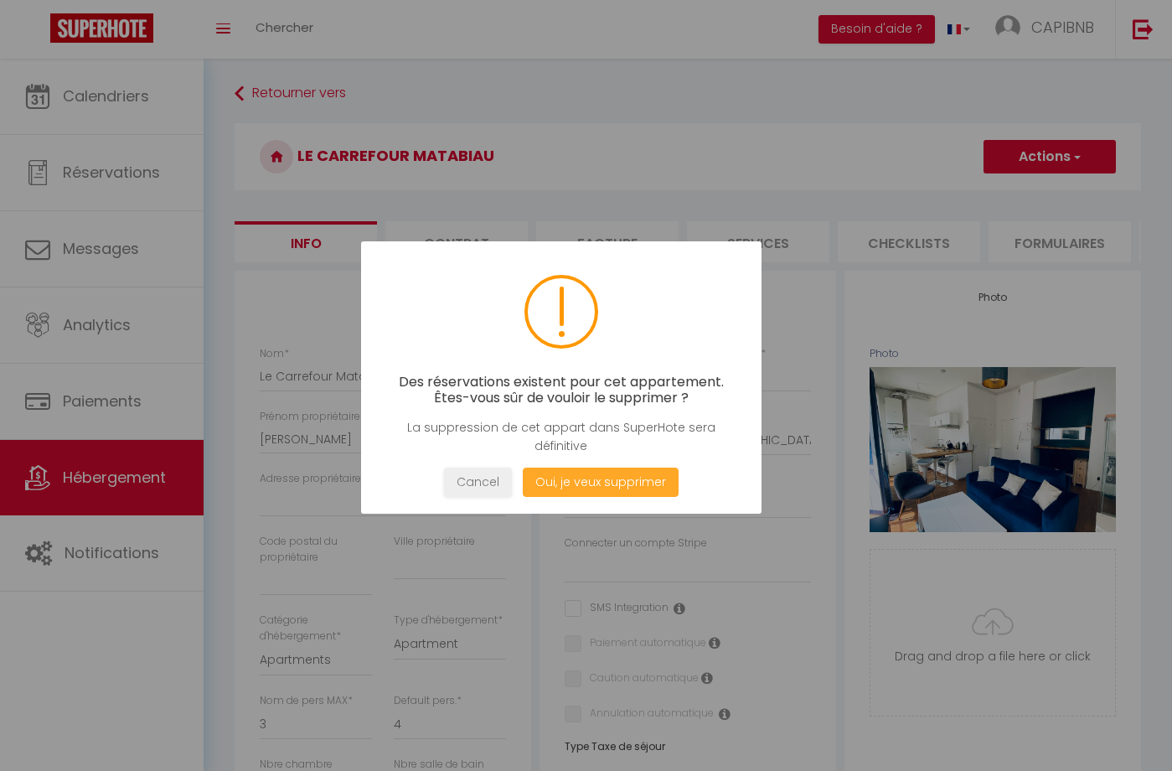
click at [622, 482] on button "Oui, je veux supprimer" at bounding box center [601, 482] width 156 height 29
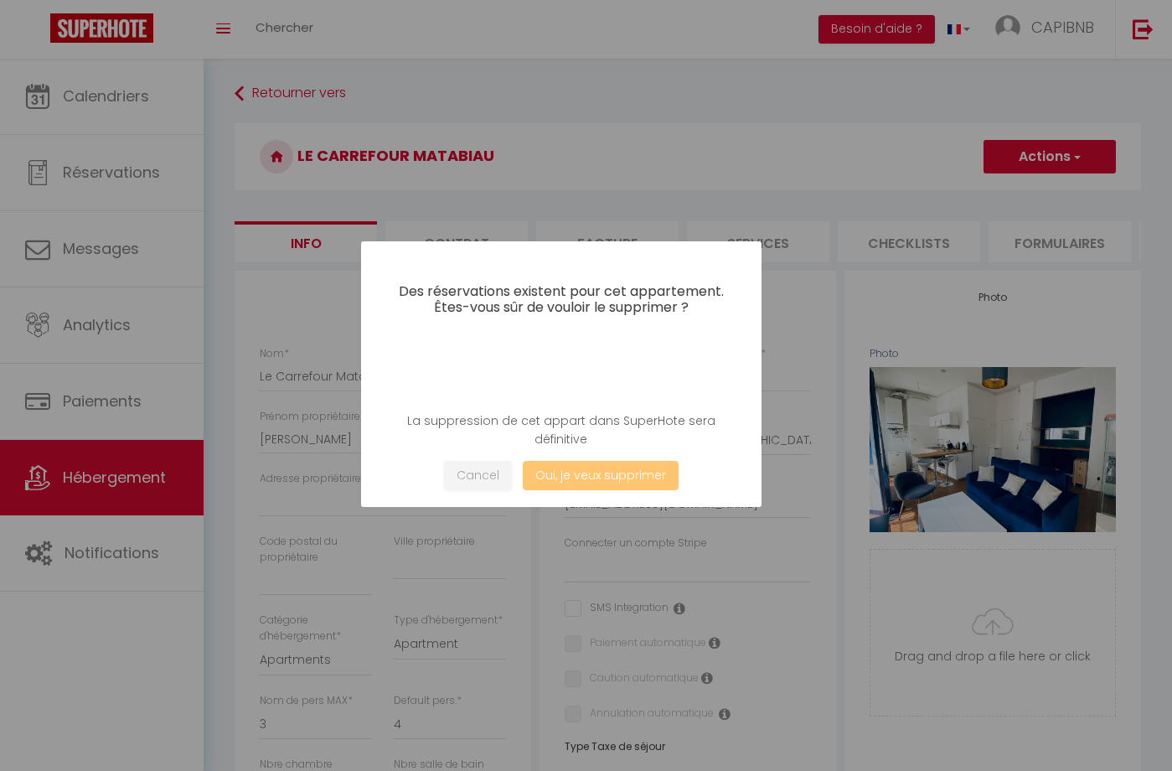
click at [622, 482] on button "Oui, je veux supprimer" at bounding box center [601, 475] width 156 height 29
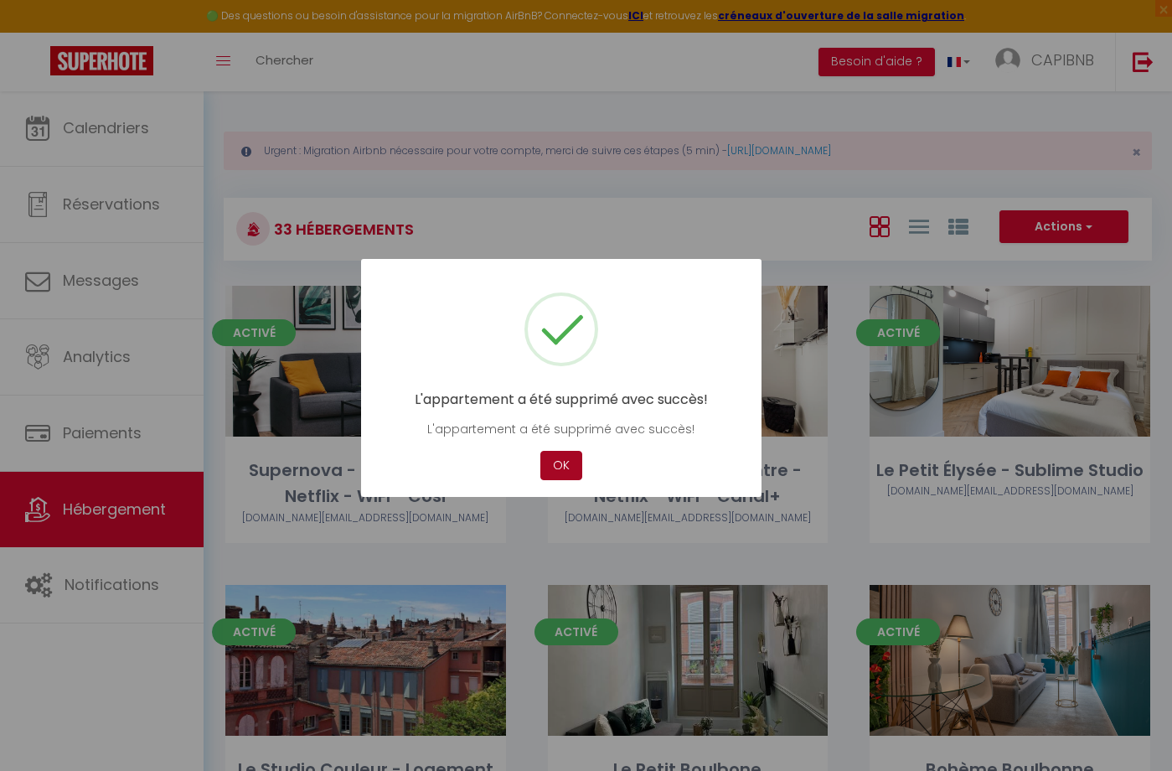
click at [560, 464] on button "OK" at bounding box center [562, 465] width 42 height 29
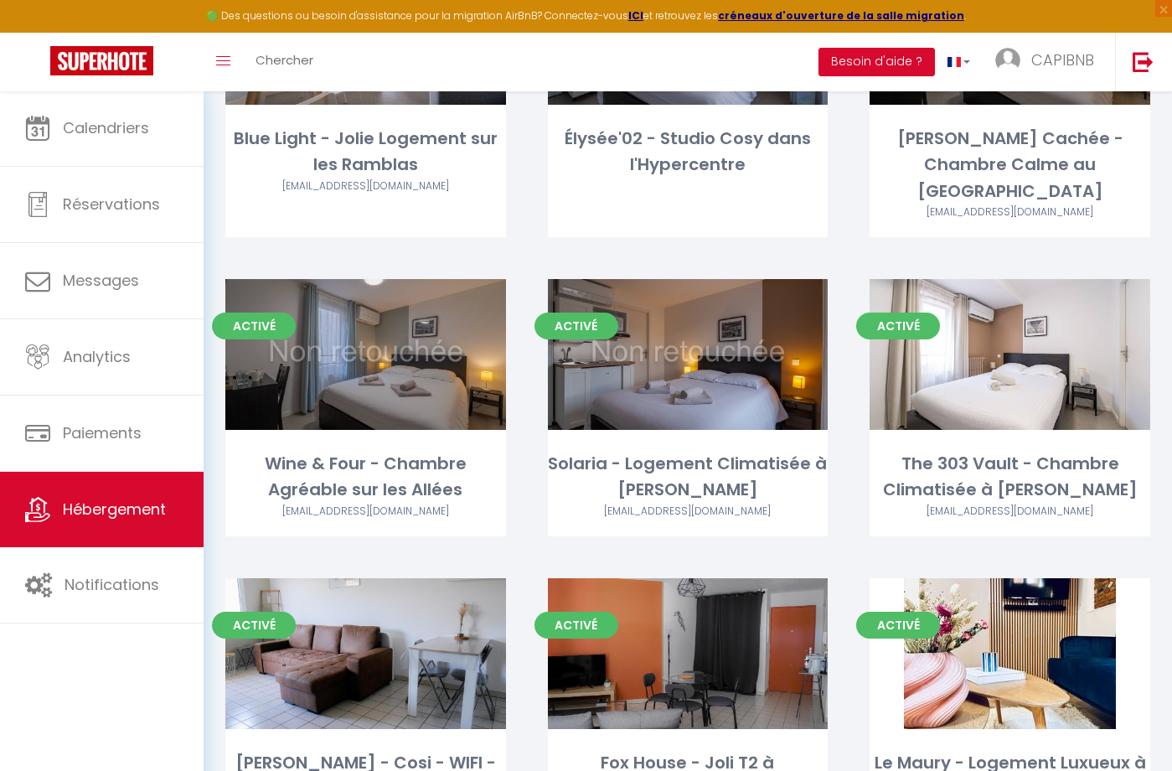
scroll to position [2807, 0]
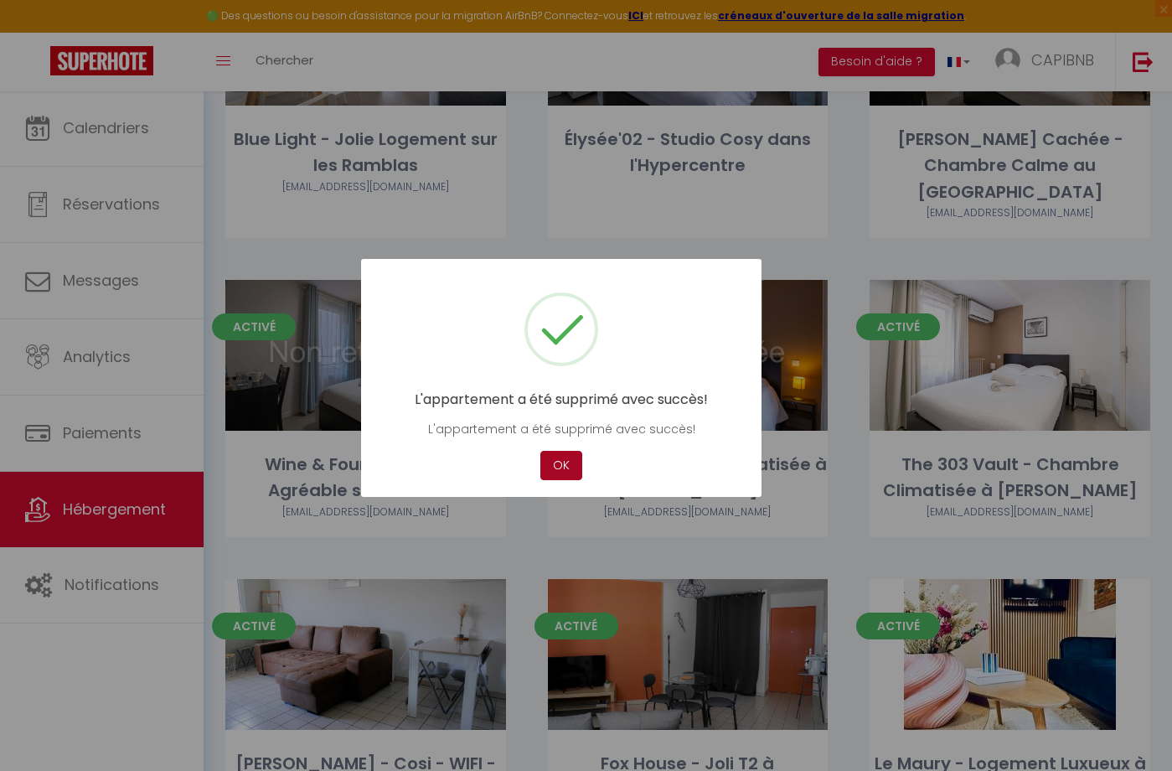
click at [556, 464] on button "OK" at bounding box center [562, 465] width 42 height 29
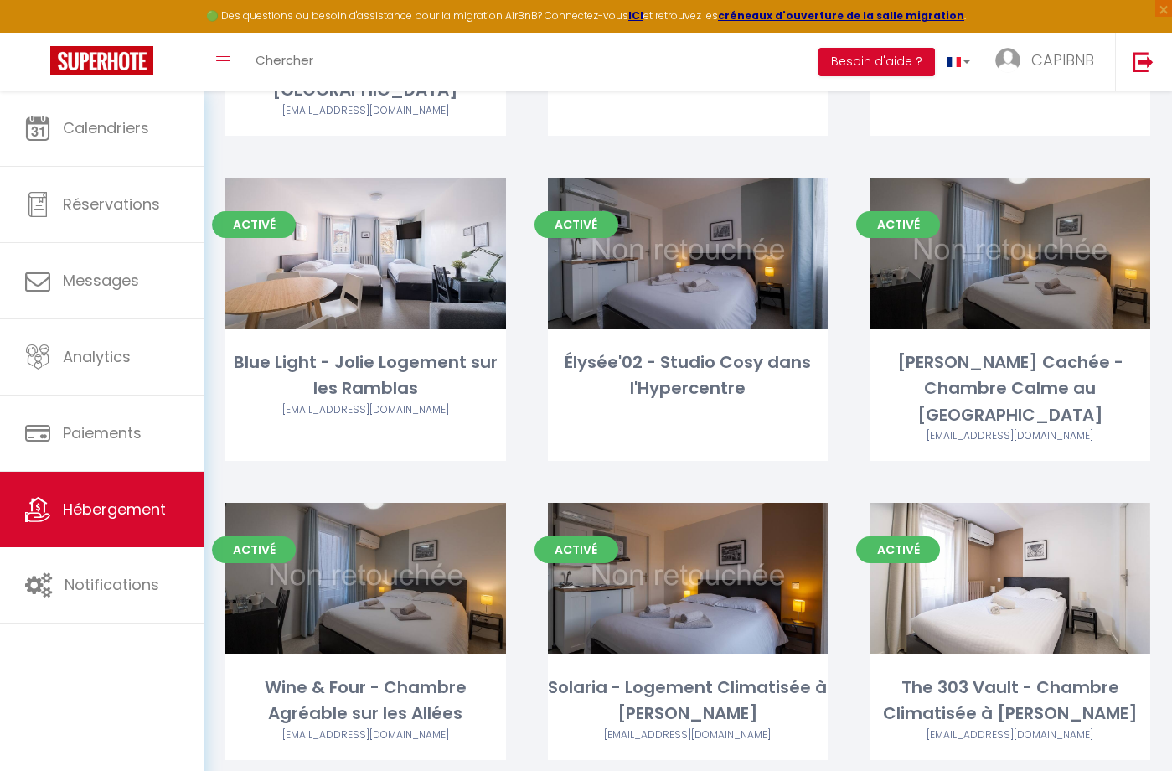
scroll to position [2555, 0]
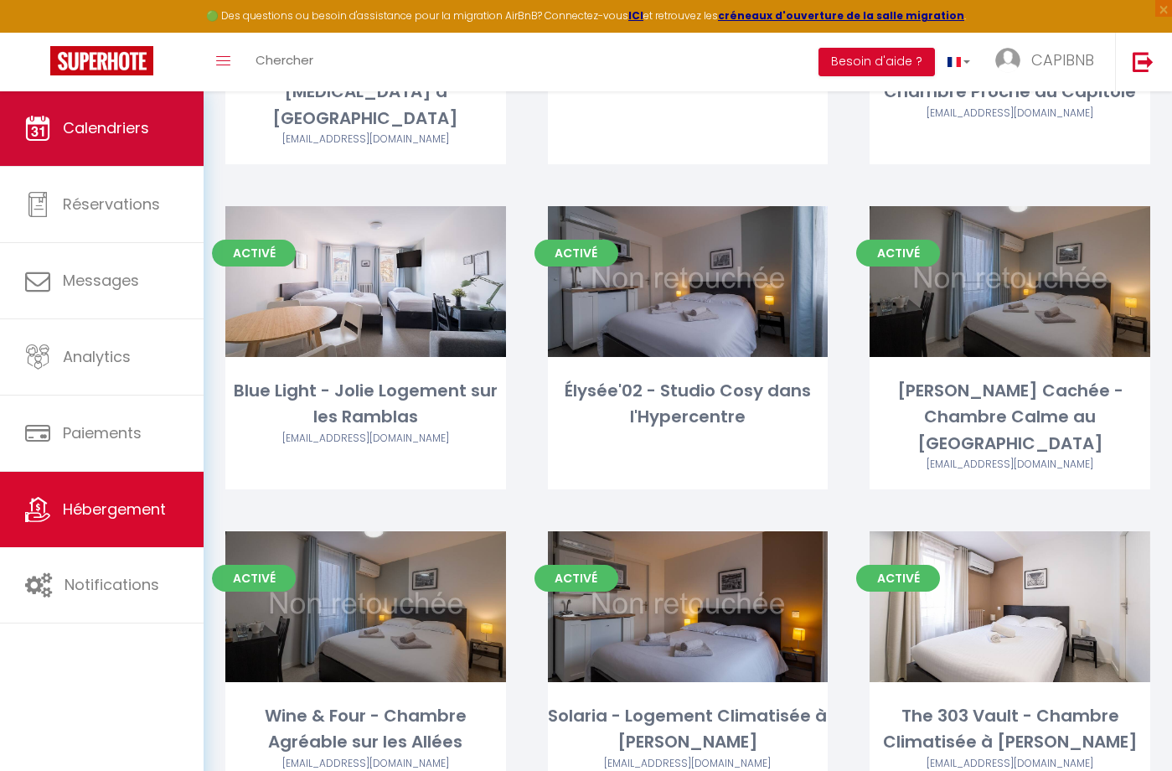
click at [137, 132] on span "Calendriers" at bounding box center [106, 127] width 86 height 21
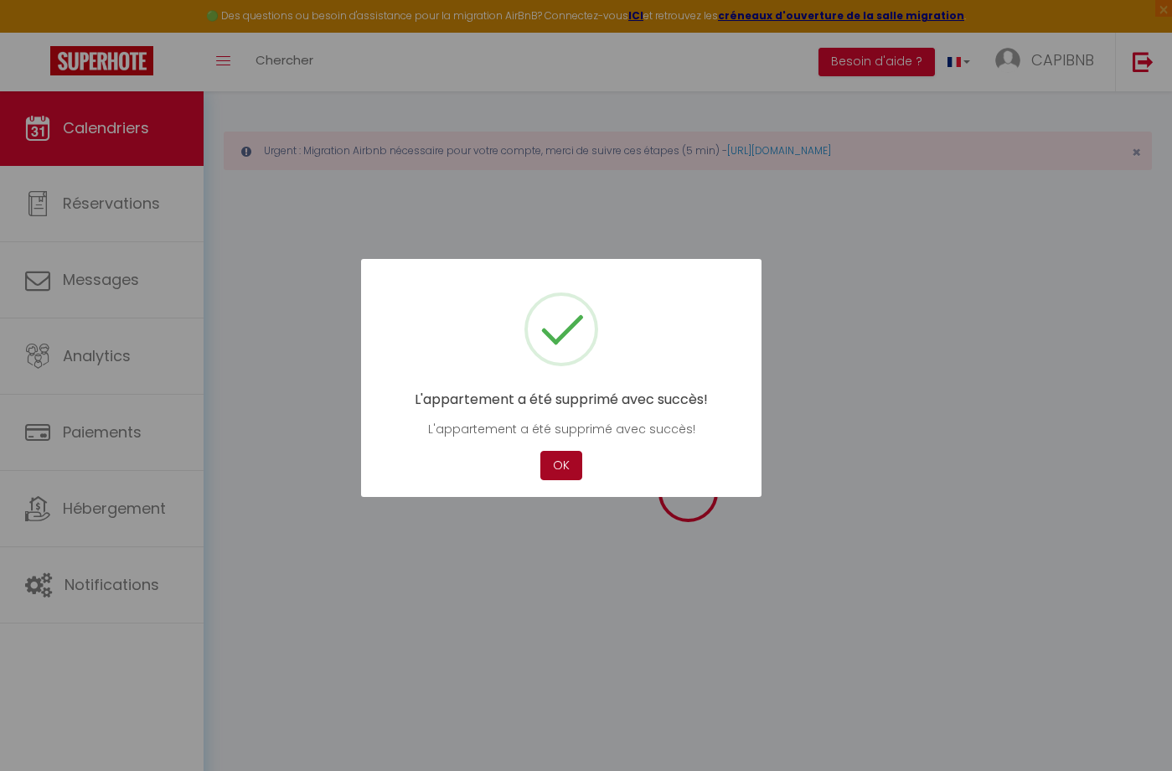
click at [560, 462] on button "OK" at bounding box center [562, 465] width 42 height 29
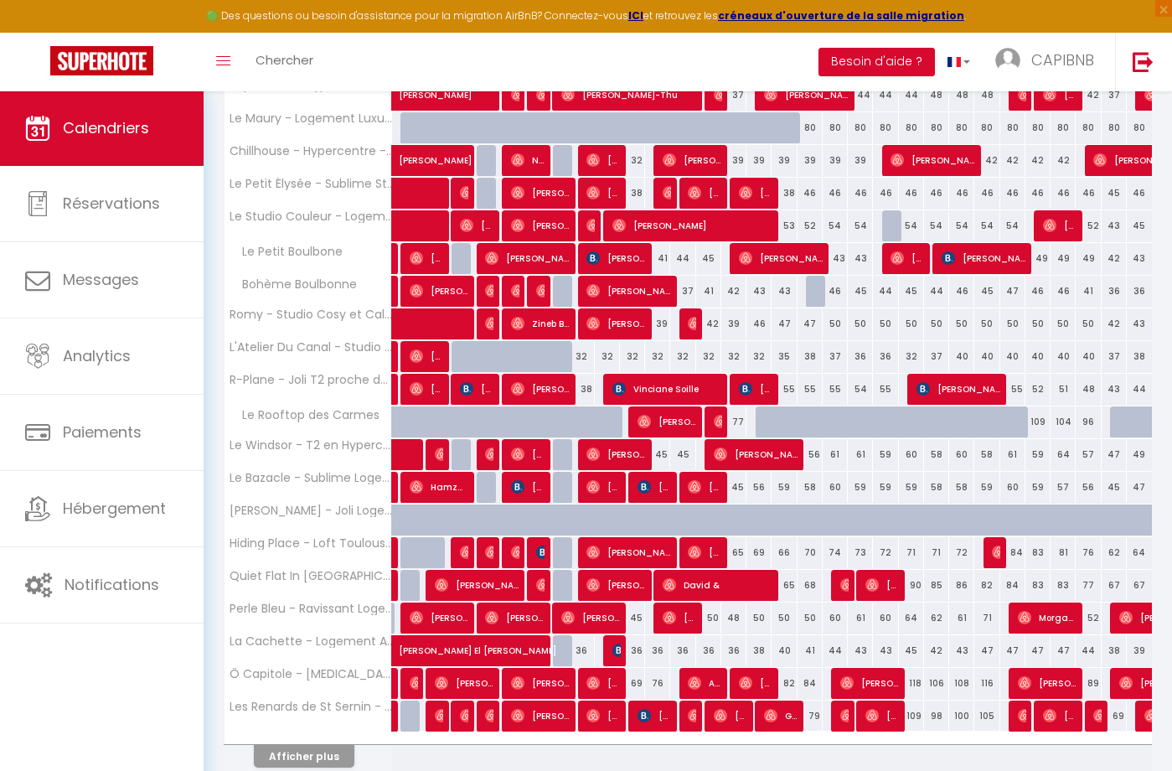
scroll to position [378, 0]
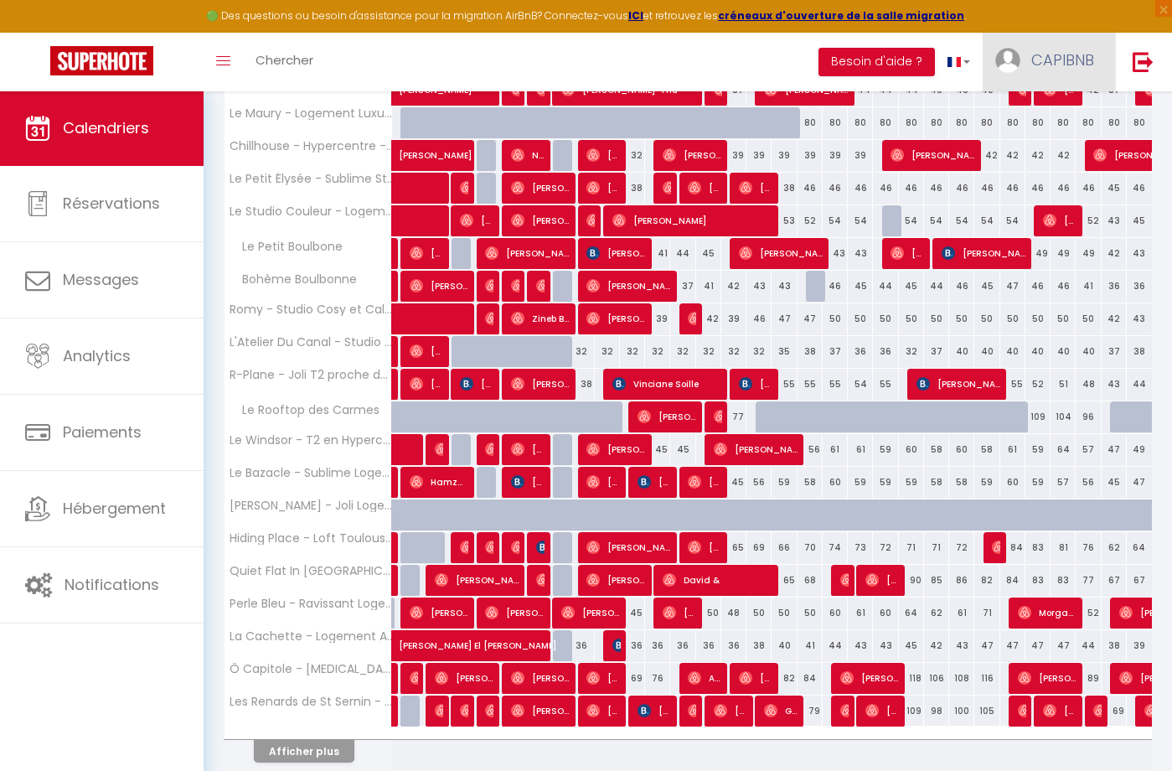
click at [1059, 43] on link "CAPIBNB" at bounding box center [1049, 62] width 132 height 59
click at [1012, 116] on link "Paramètres" at bounding box center [1048, 116] width 124 height 28
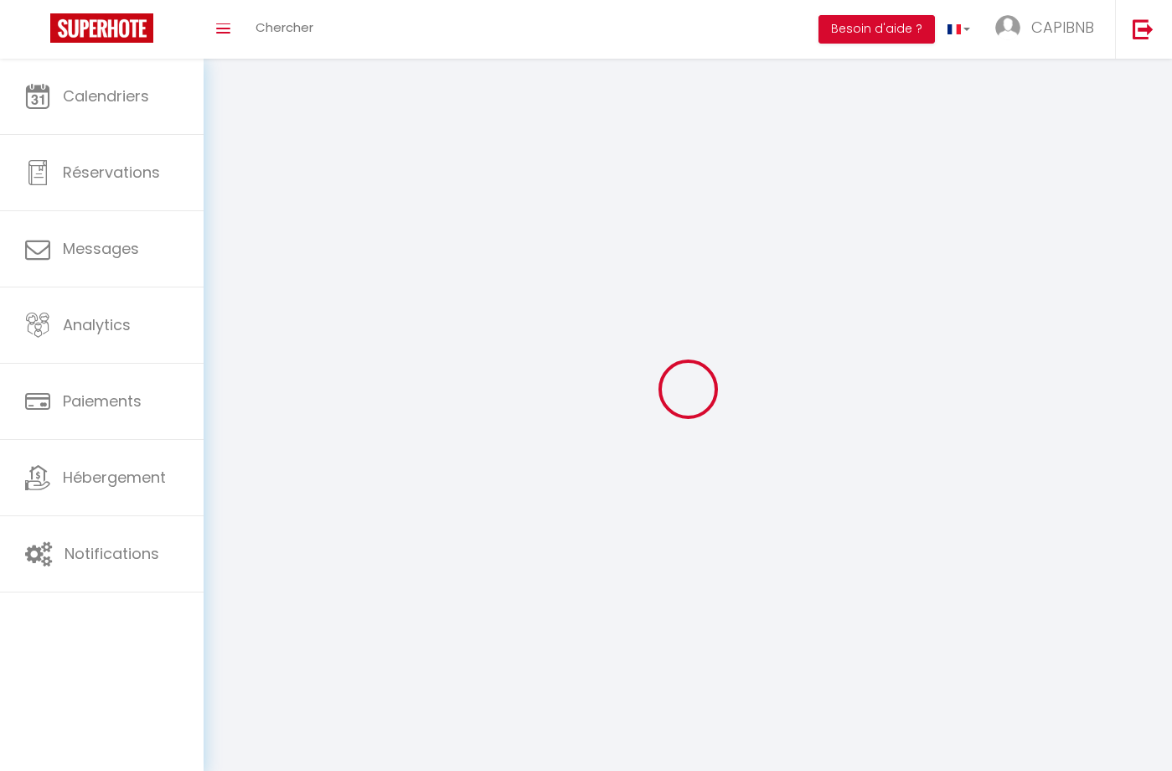
select select
type input "CAPIBNB"
type input "[PERSON_NAME]"
type input "0619485905"
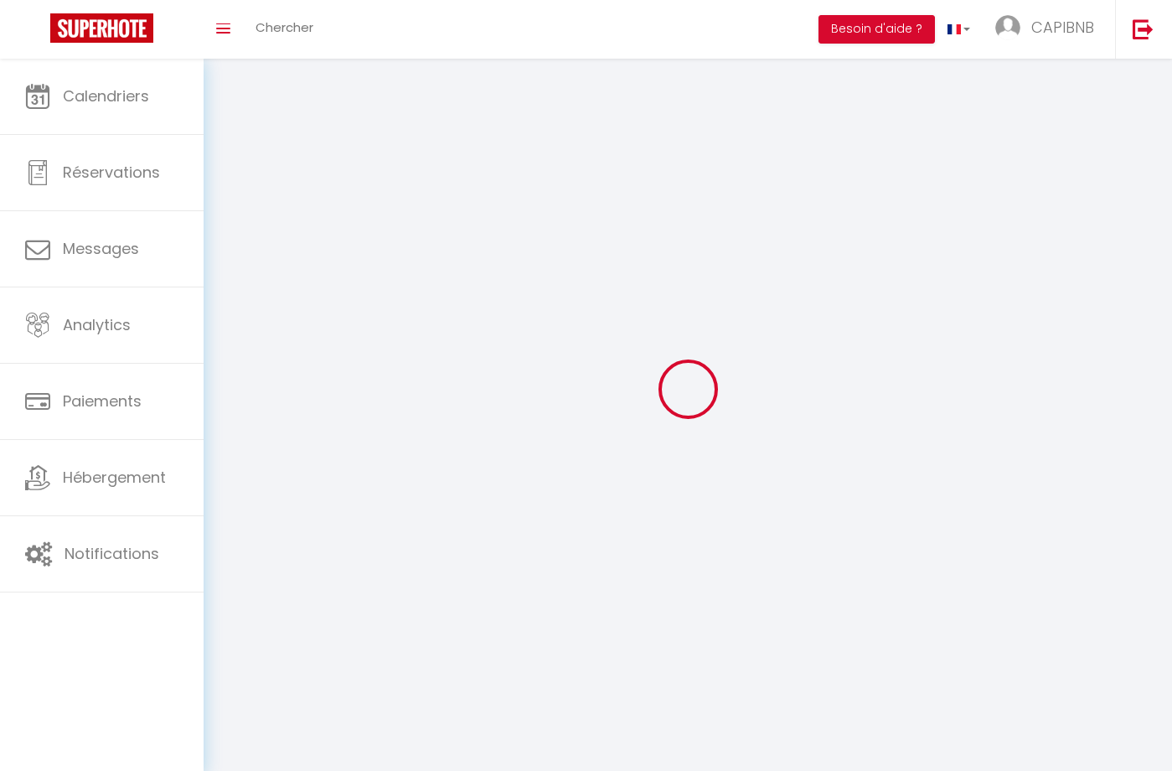
type input "[STREET_ADDRESS]"
type input "31000"
type input "[GEOGRAPHIC_DATA]"
type input "3lGih9a3gjWZhRLTbGWbSeKpU"
type input "VOchbAYCJBJFs9yNGSrbbAOKO"
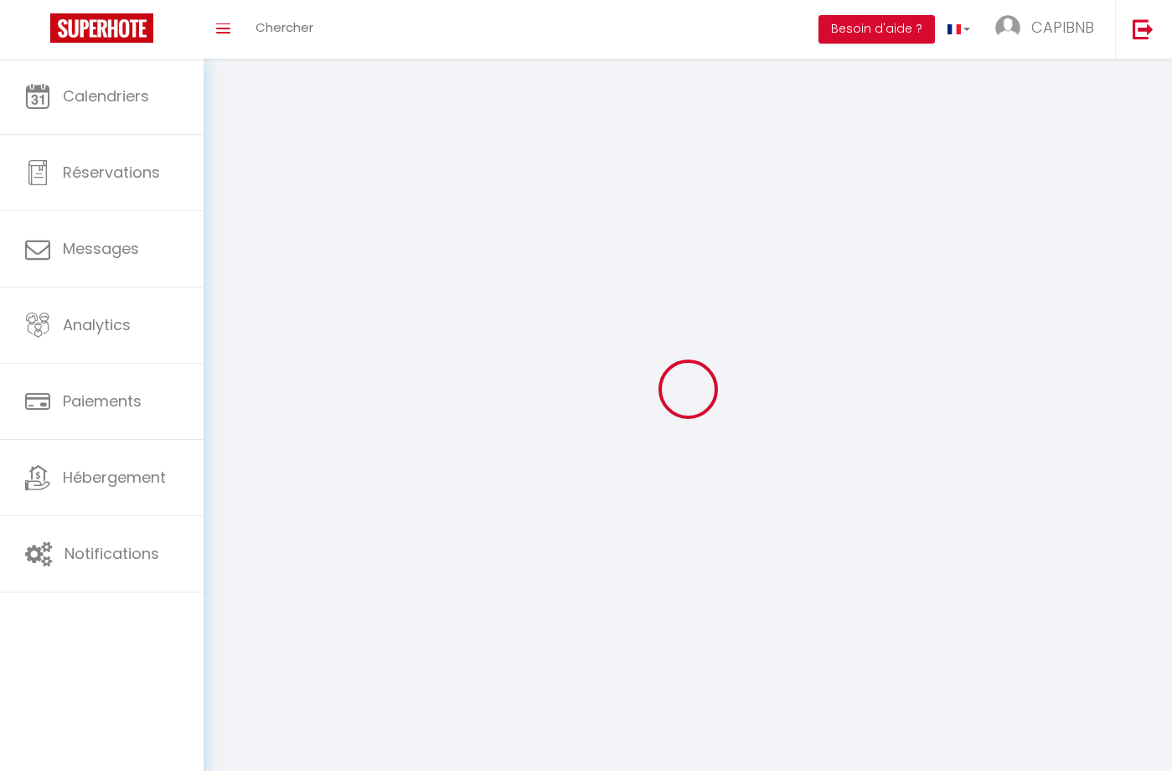
type input "[URL][DOMAIN_NAME]"
select select "28"
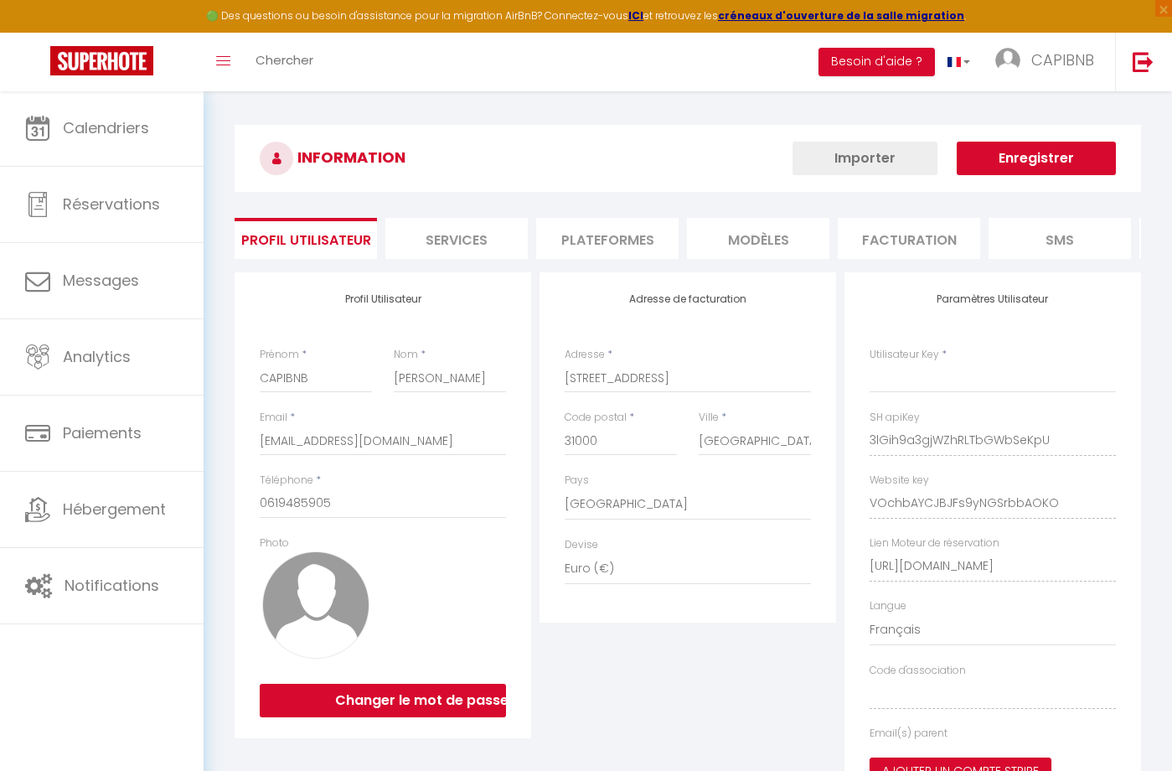
type input "3lGih9a3gjWZhRLTbGWbSeKpU"
type input "VOchbAYCJBJFs9yNGSrbbAOKO"
type input "[URL][DOMAIN_NAME]"
select select "fr"
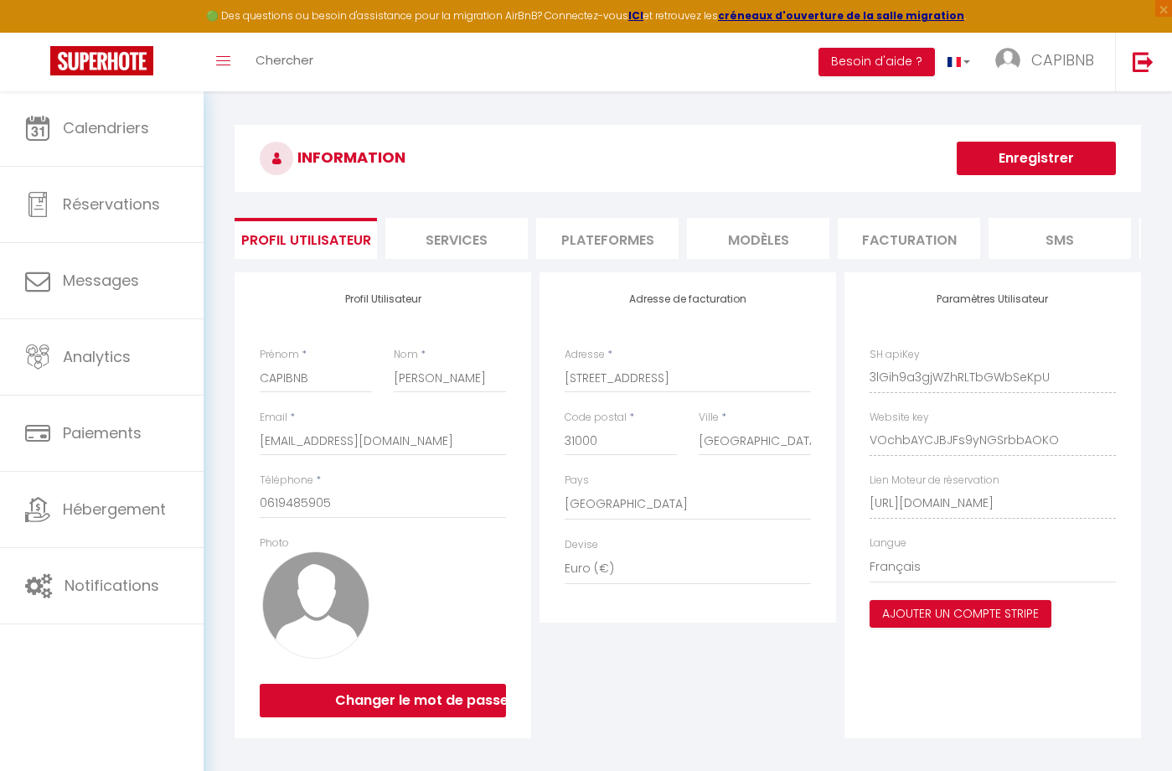
click at [612, 245] on li "Plateformes" at bounding box center [607, 238] width 142 height 41
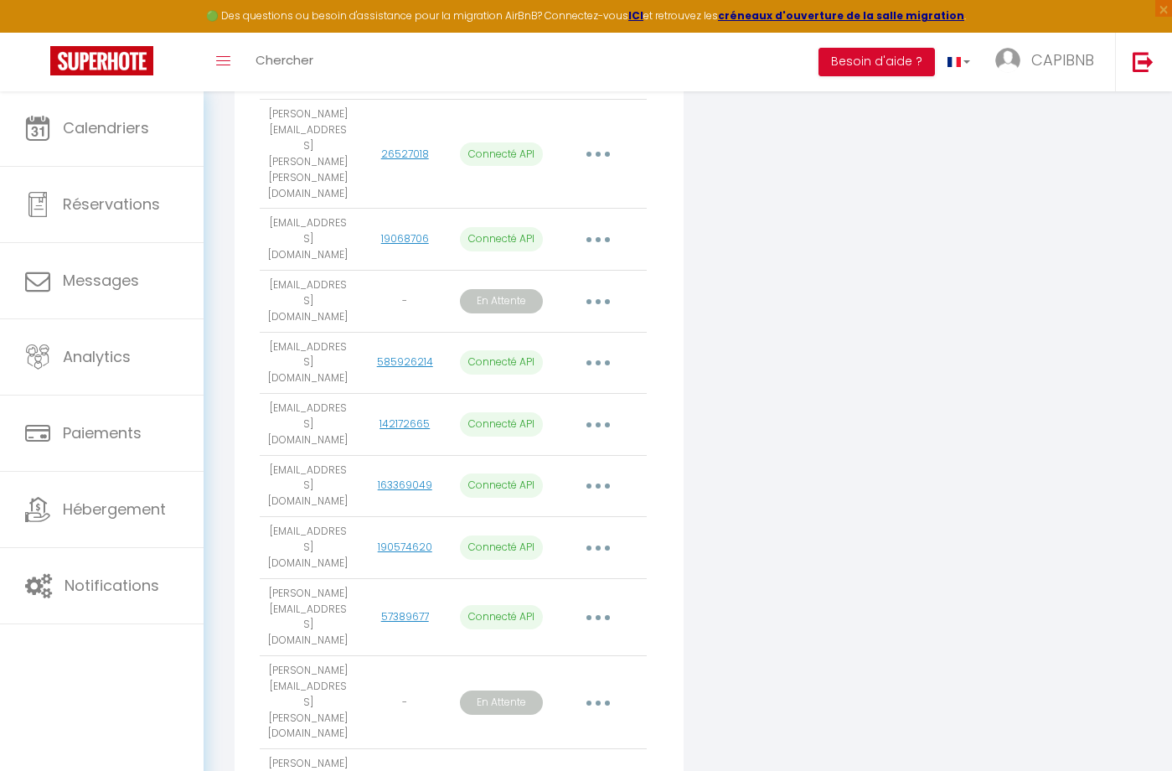
scroll to position [867, 0]
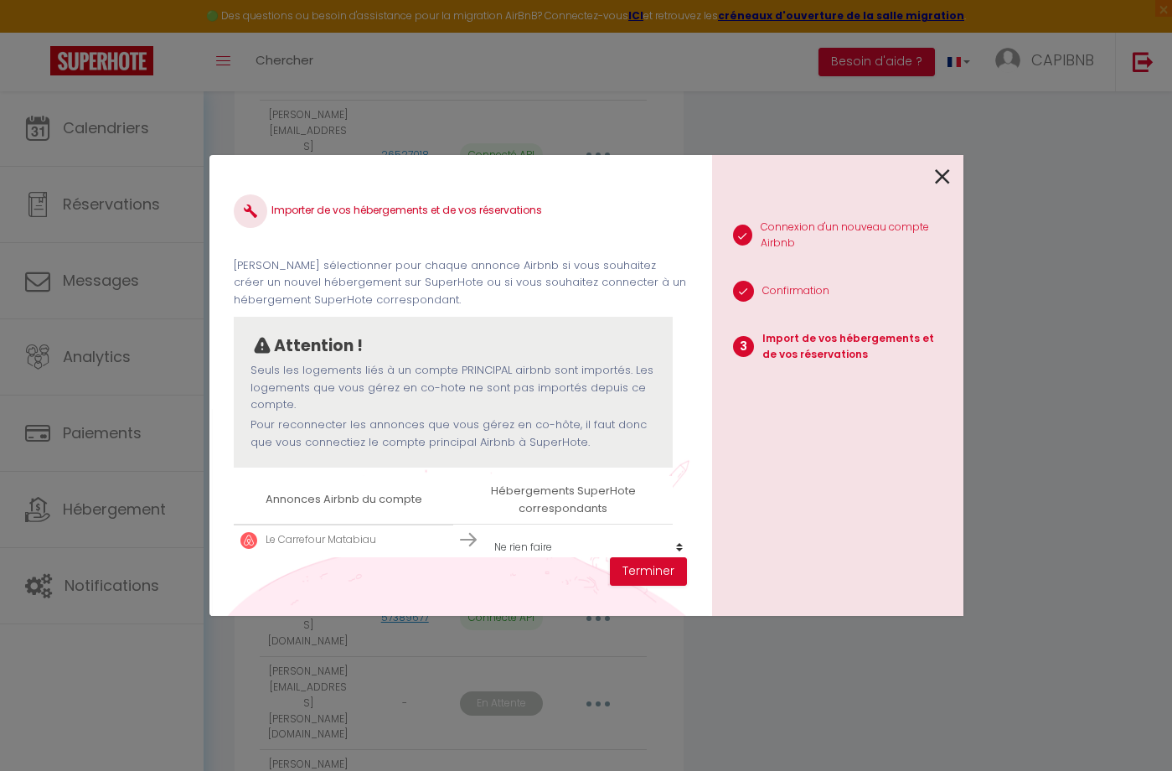
scroll to position [2, 0]
select select "create_new"
click at [630, 570] on button "Terminer" at bounding box center [648, 571] width 77 height 28
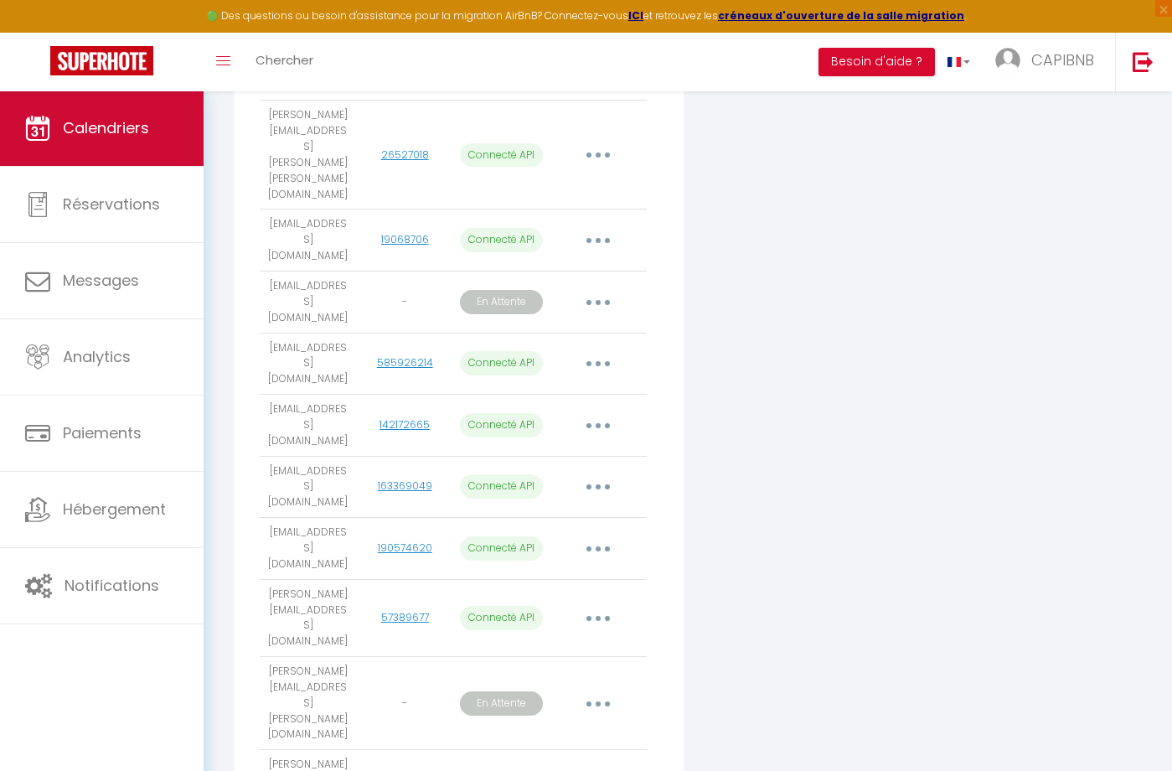
click at [133, 142] on link "Calendriers" at bounding box center [102, 128] width 204 height 75
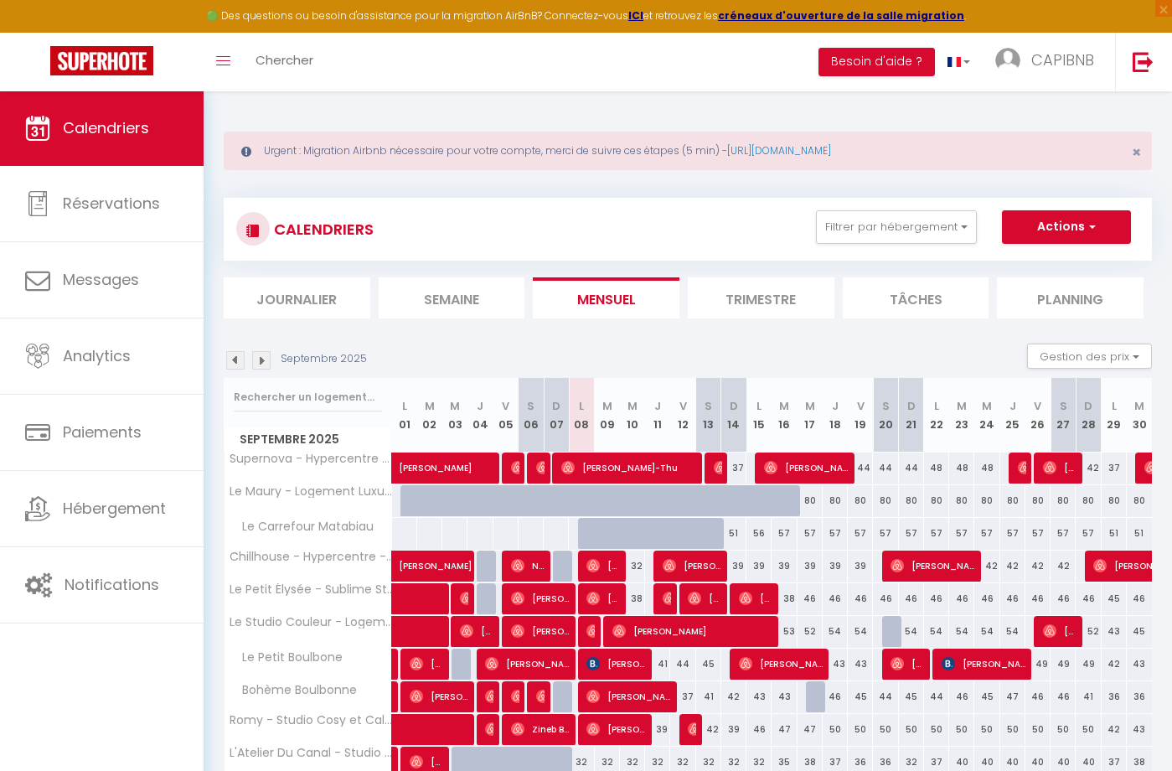
click at [582, 532] on div at bounding box center [590, 534] width 25 height 32
type input "43"
type input "Lun 08 Septembre 2025"
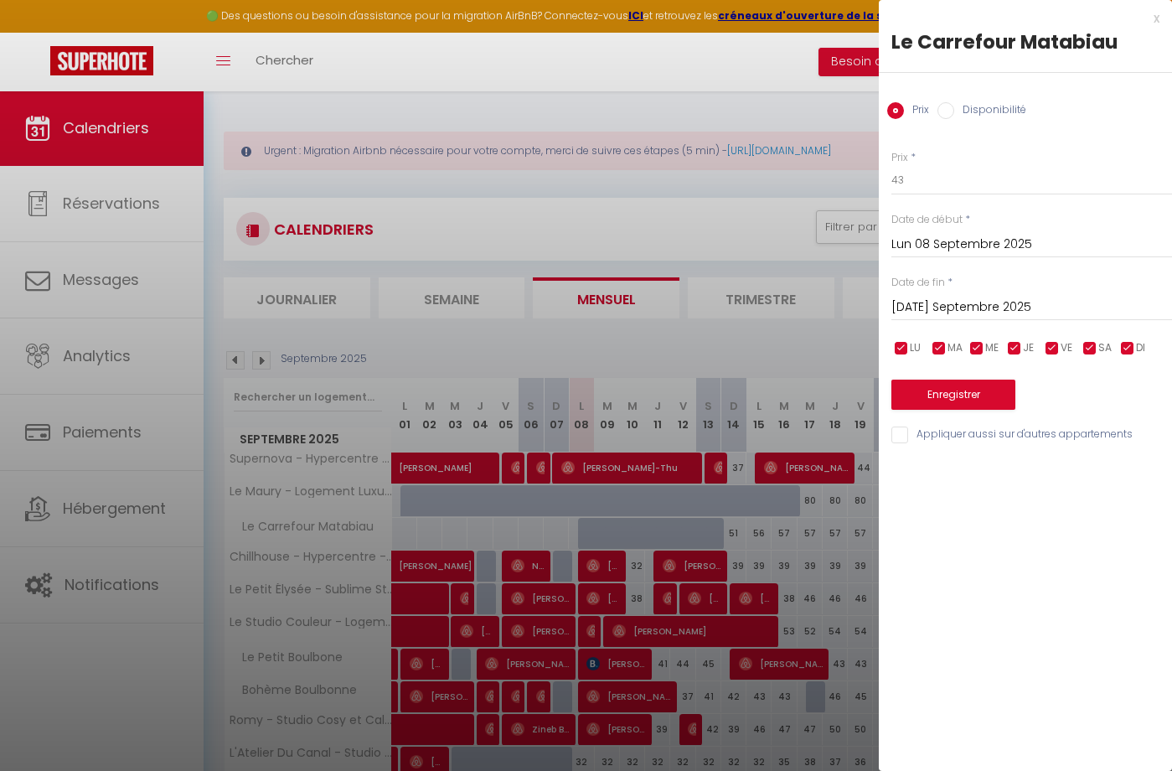
click at [955, 308] on input "[DATE] Septembre 2025" at bounding box center [1032, 308] width 281 height 22
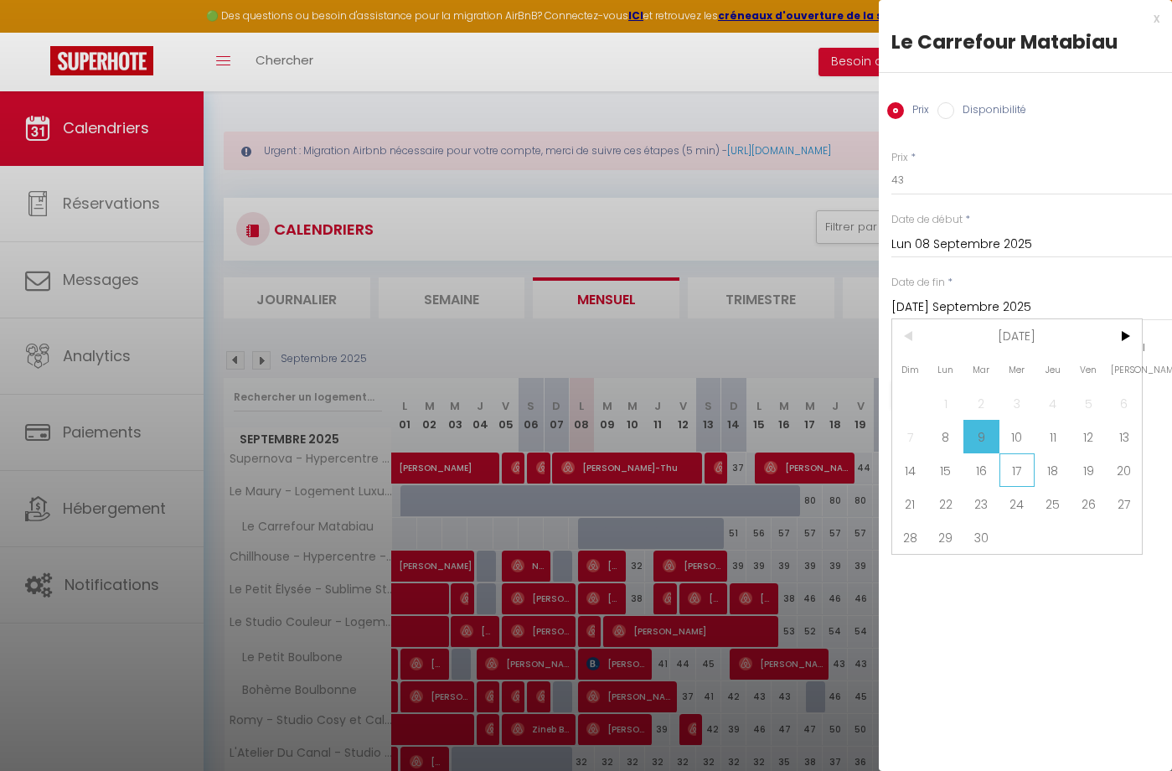
click at [1022, 466] on span "17" at bounding box center [1018, 470] width 36 height 34
type input "Mer 17 Septembre 2025"
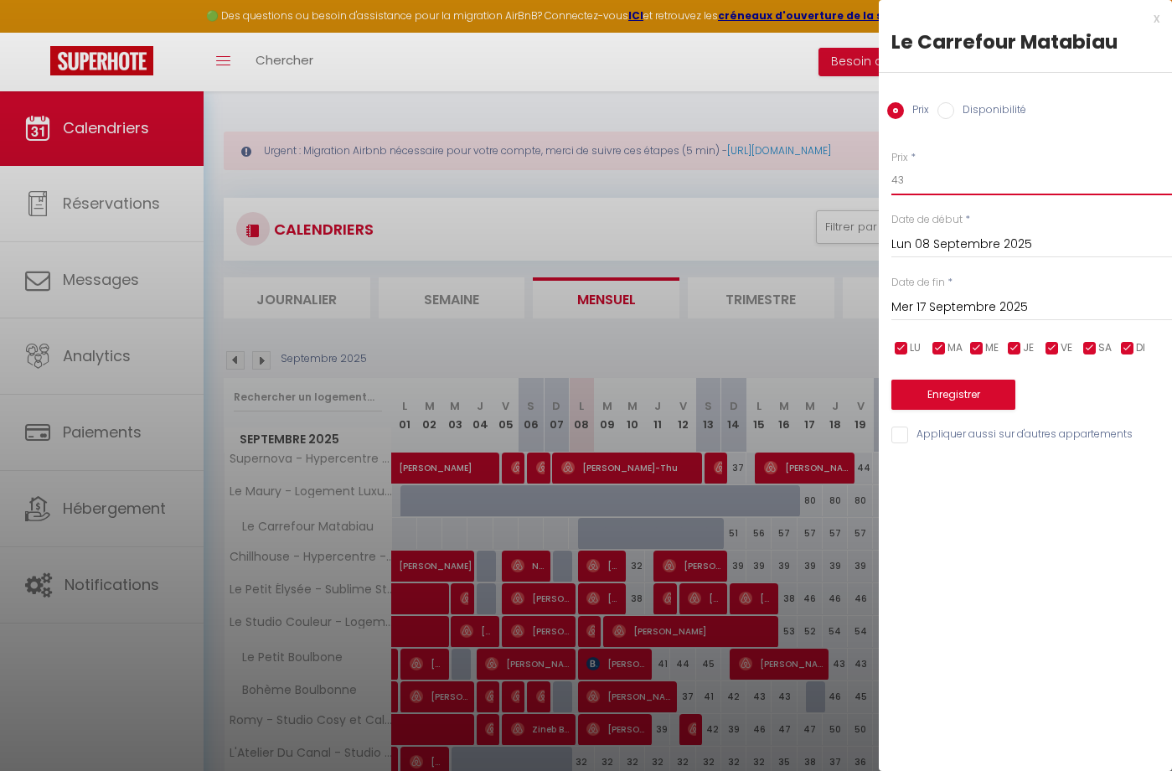
click at [977, 181] on input "43" at bounding box center [1032, 180] width 281 height 30
click at [947, 113] on input "Disponibilité" at bounding box center [946, 110] width 17 height 17
radio input "true"
radio input "false"
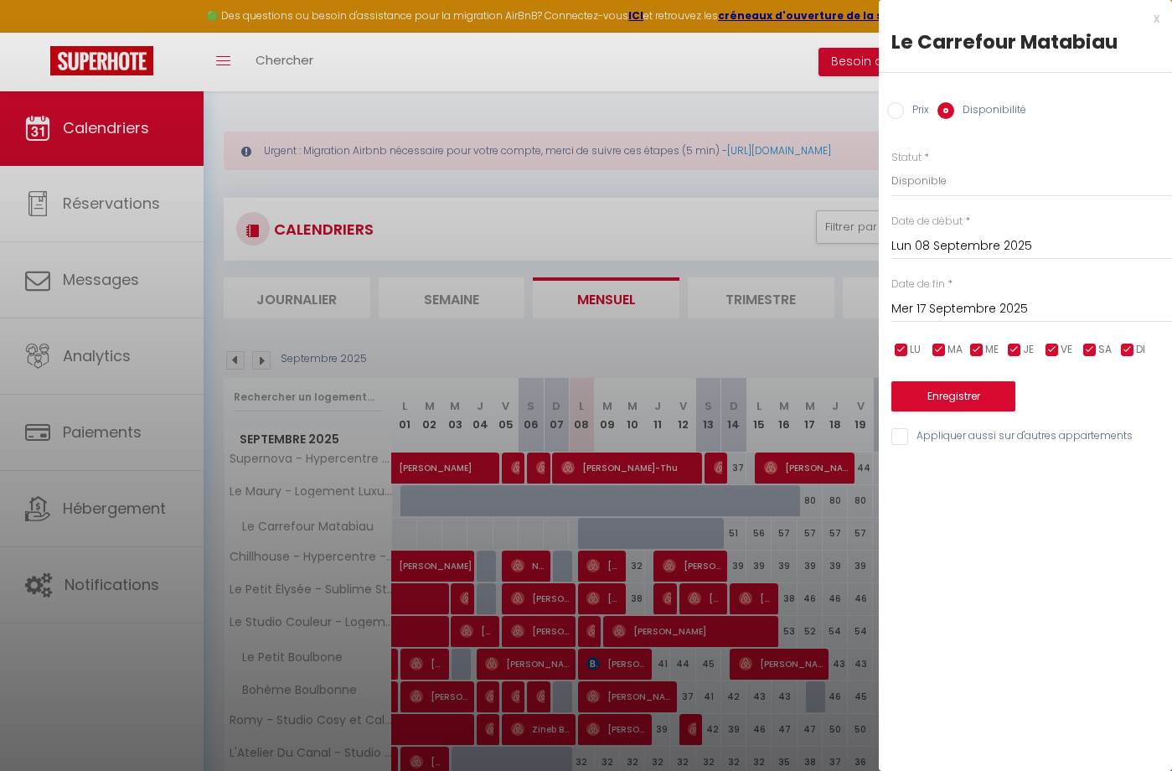
click at [936, 197] on div "Prix * 43 Statut * Disponible Indisponible Date de début * Lun 08 Septembre 202…" at bounding box center [1025, 288] width 293 height 318
click at [933, 385] on button "Enregistrer" at bounding box center [954, 396] width 124 height 30
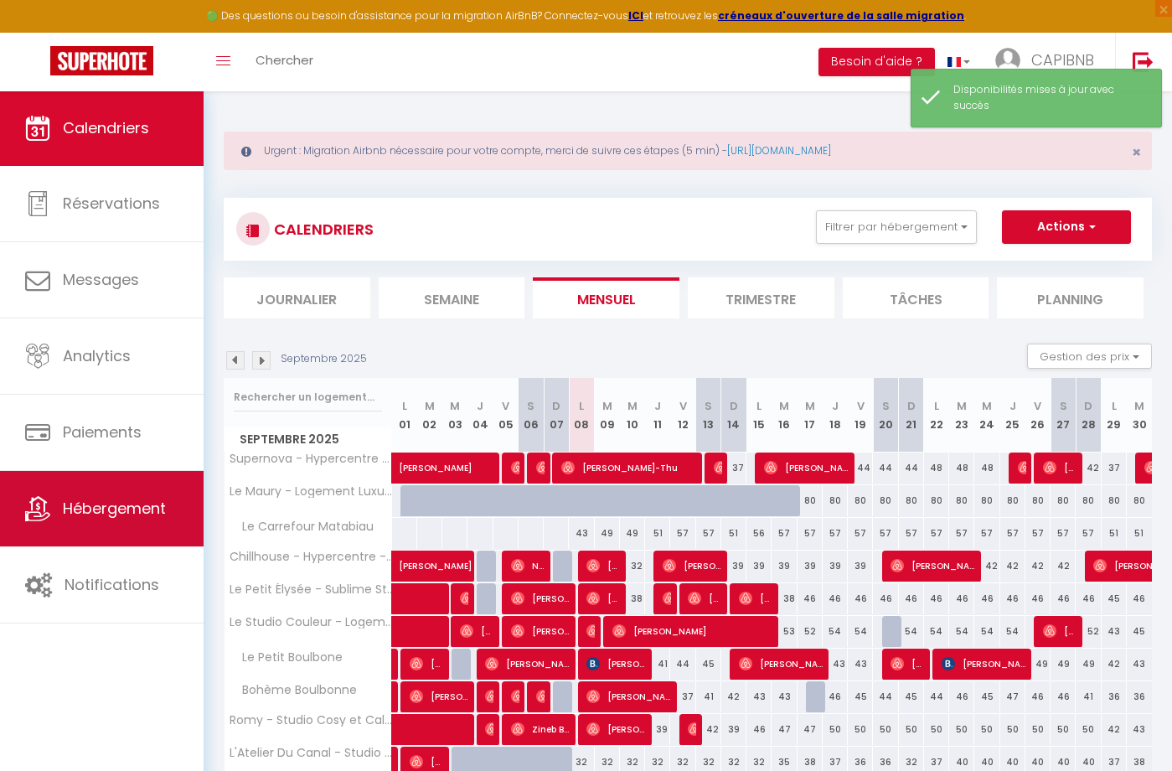
click at [135, 507] on span "Hébergement" at bounding box center [114, 508] width 103 height 21
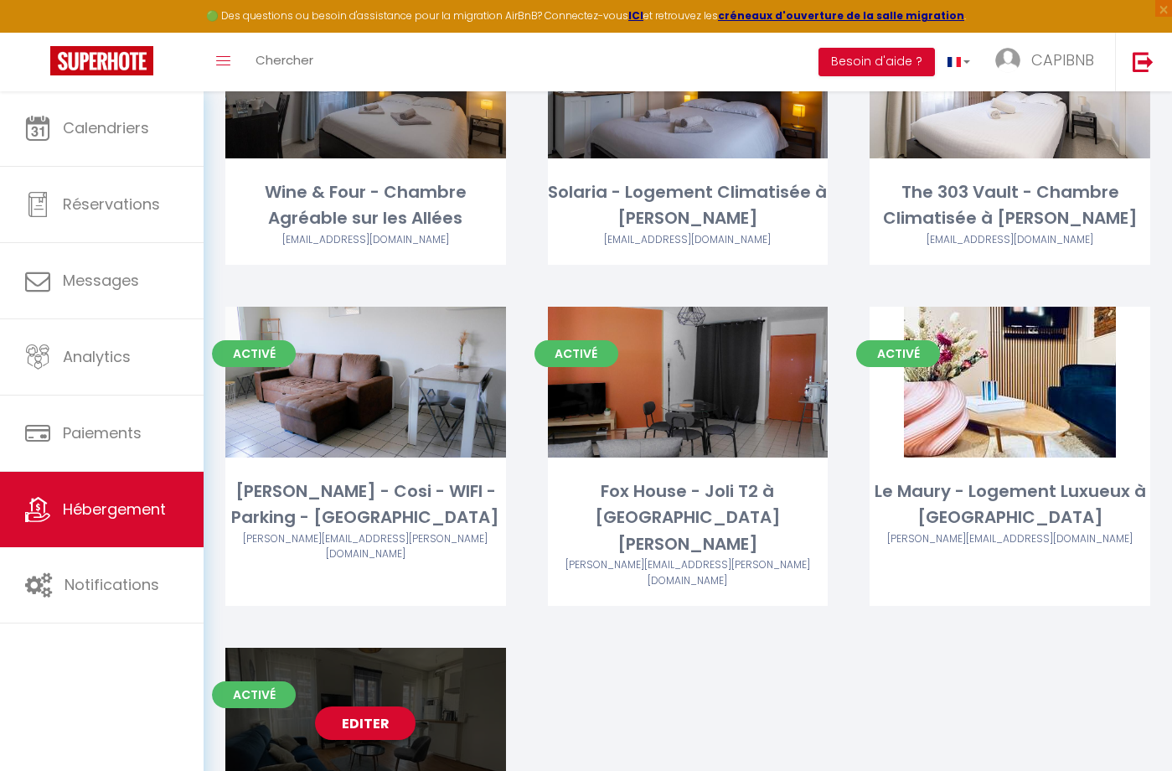
scroll to position [3078, 0]
click at [369, 649] on div "Editer" at bounding box center [365, 724] width 281 height 151
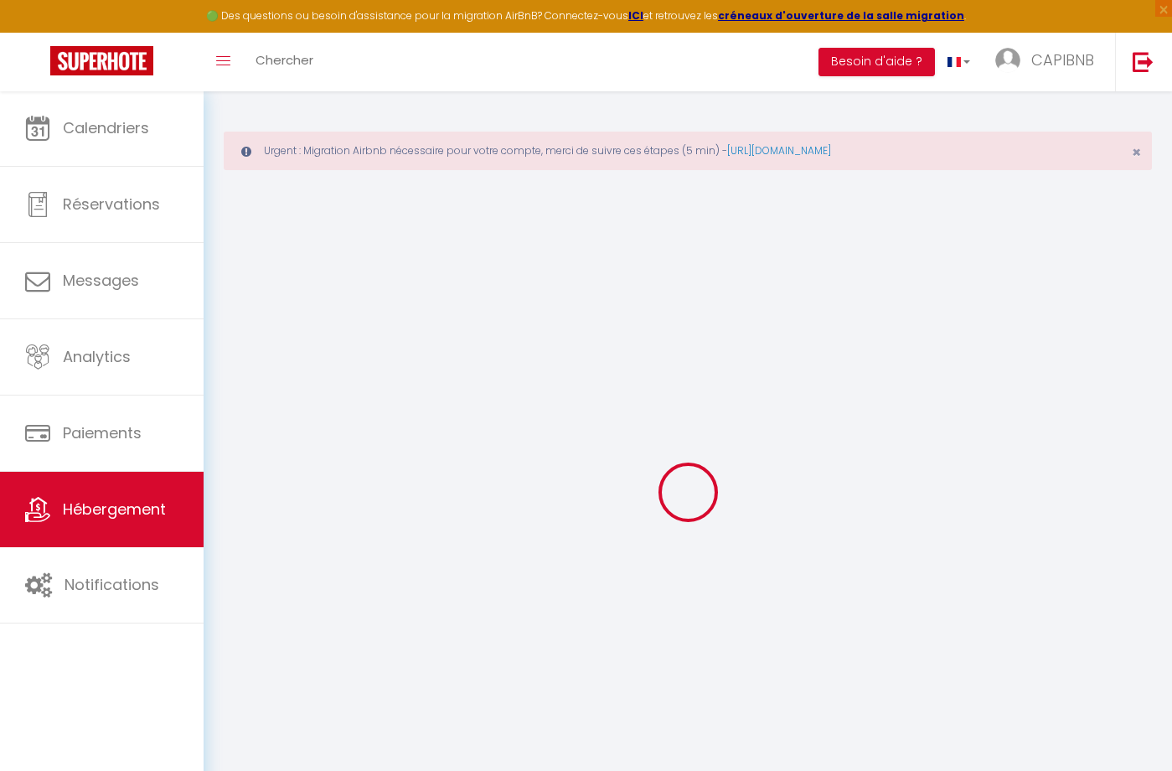
select select
checkbox input "false"
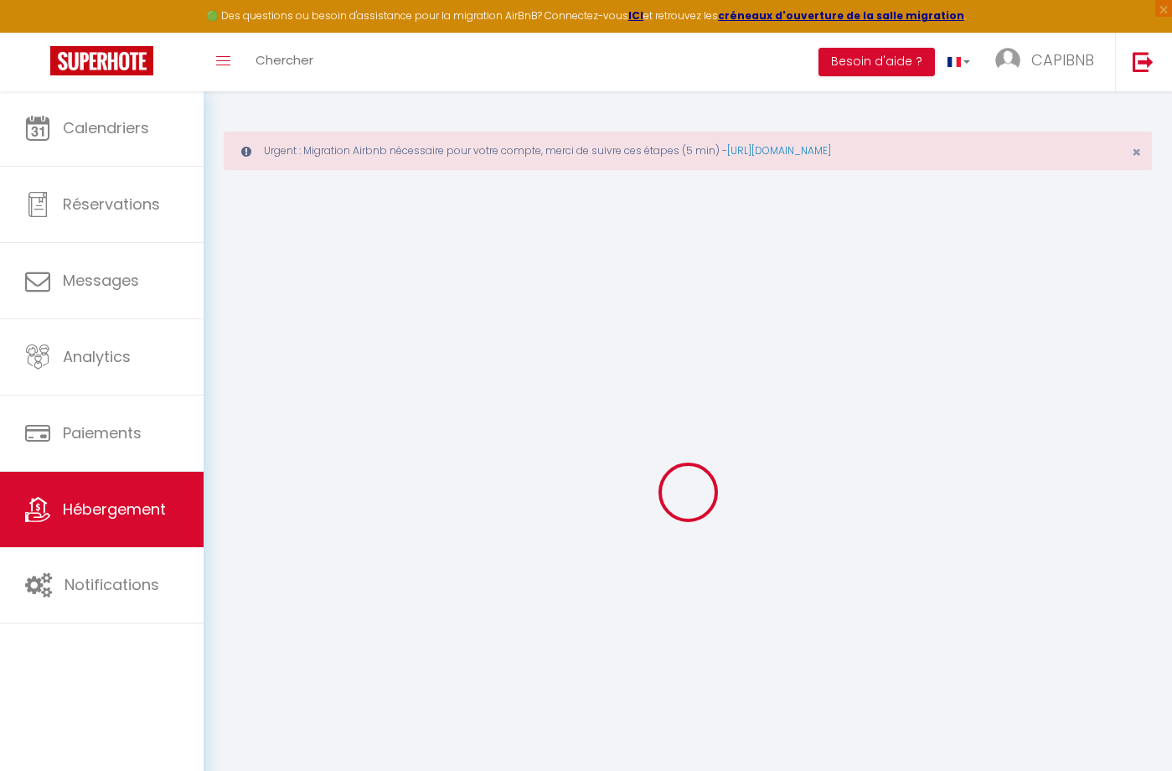
checkbox input "false"
select select
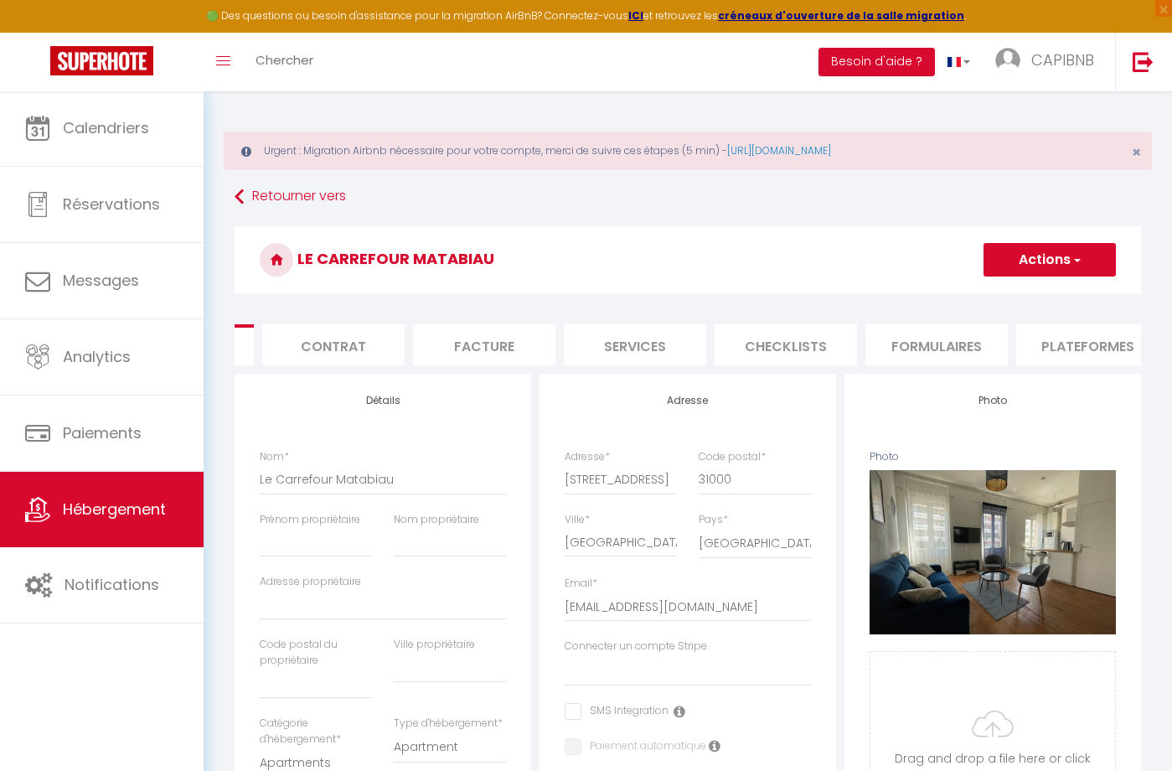
scroll to position [0, 143]
click at [1047, 346] on li "Plateformes" at bounding box center [1067, 344] width 142 height 41
select select
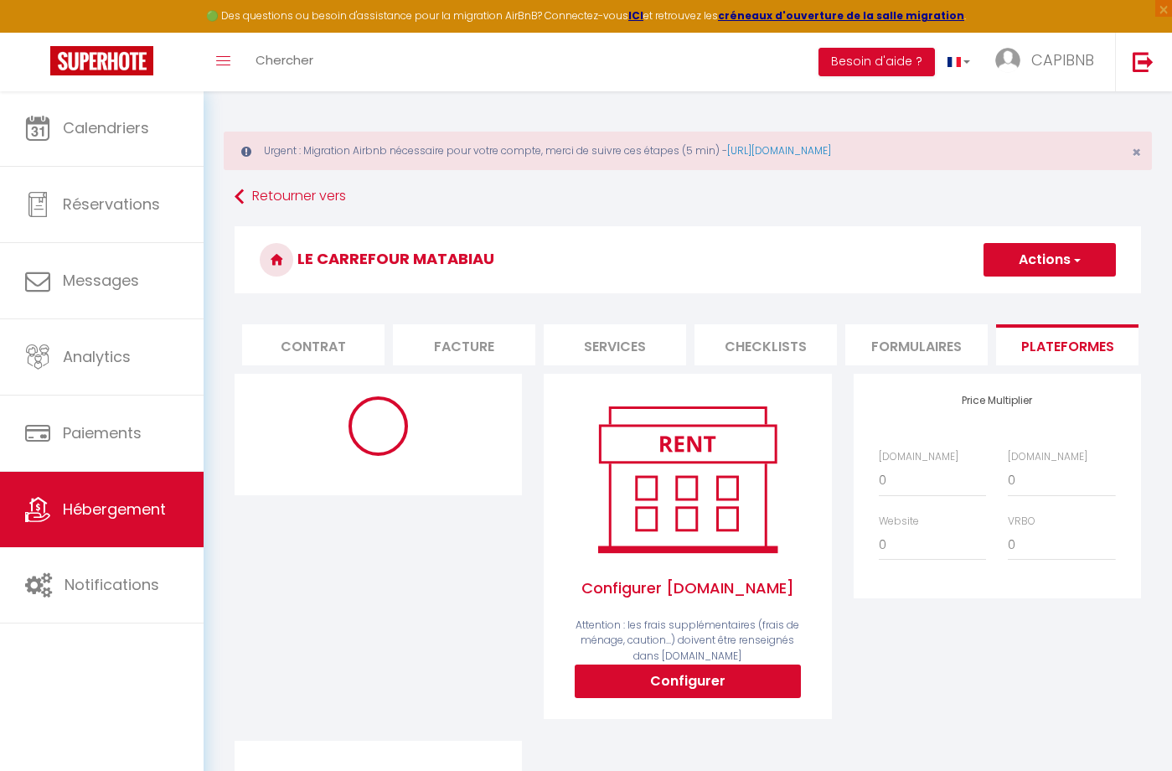
click at [696, 685] on button "Configurer" at bounding box center [688, 682] width 226 height 34
select select
type input "[EMAIL_ADDRESS][PERSON_NAME][DOMAIN_NAME]"
type input "[EMAIL_ADDRESS][DOMAIN_NAME]"
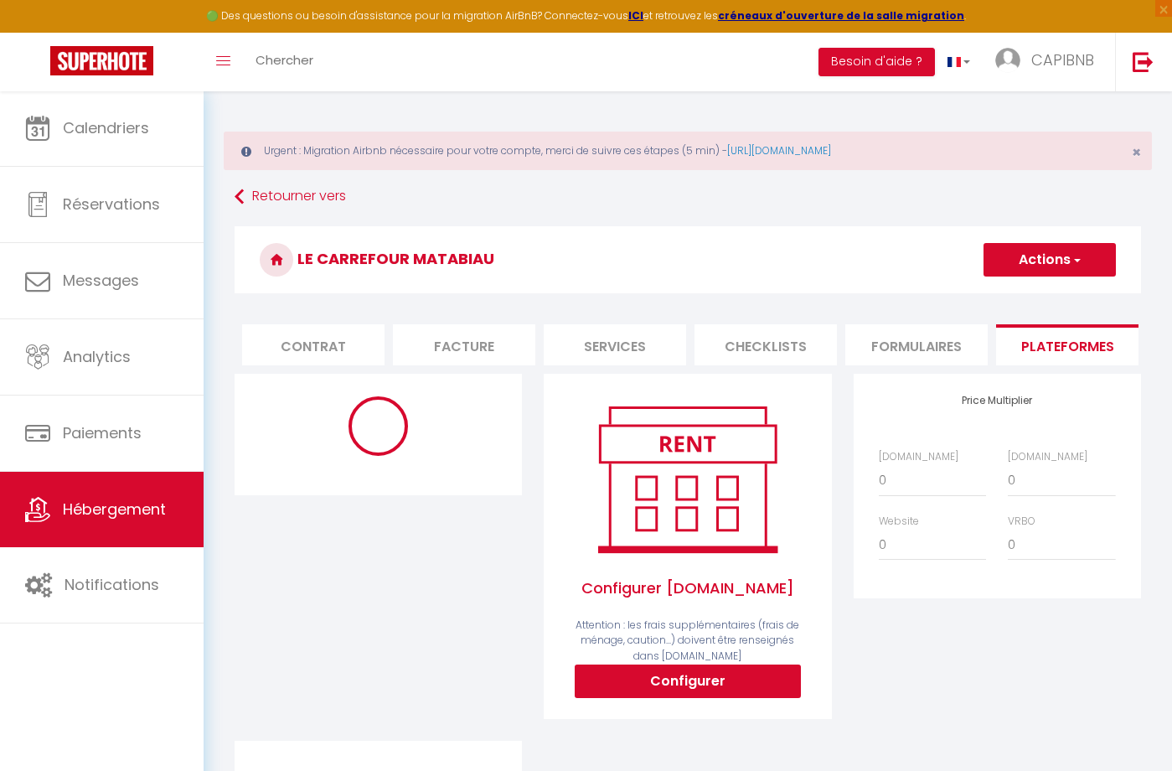
select select
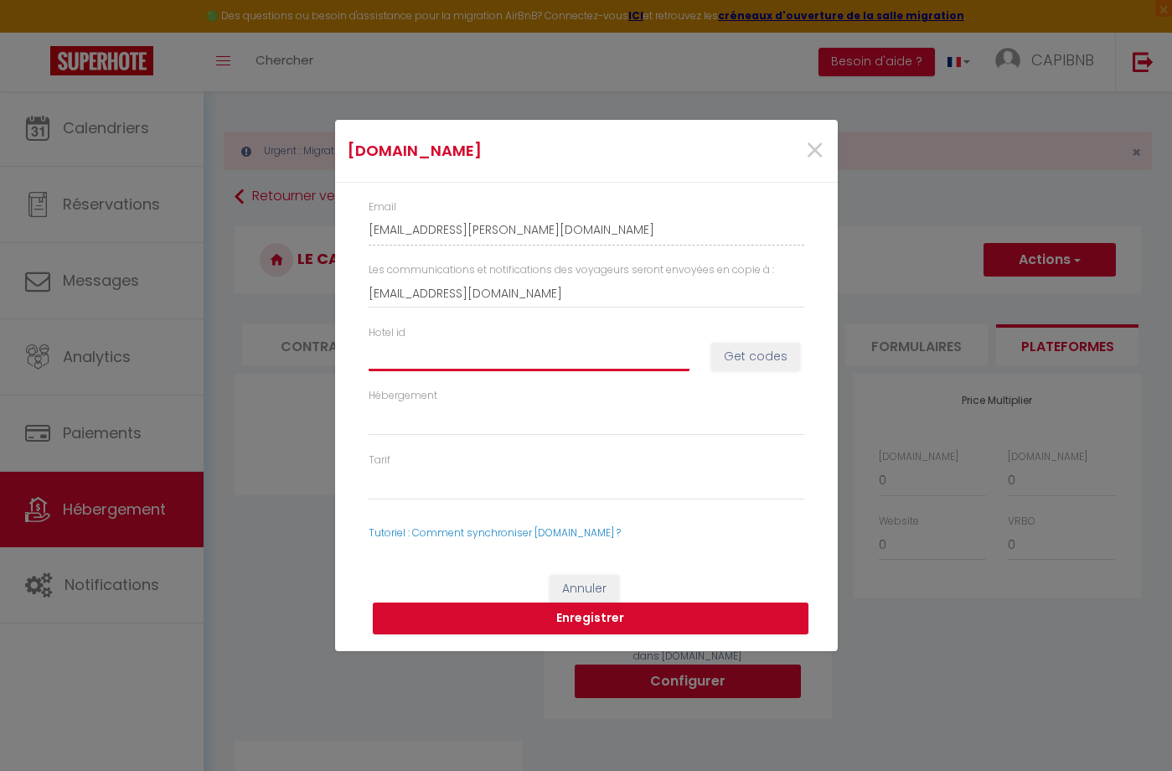
click at [527, 361] on input "Hotel id" at bounding box center [529, 356] width 321 height 30
paste input "12082120"
type input "12082120"
select select
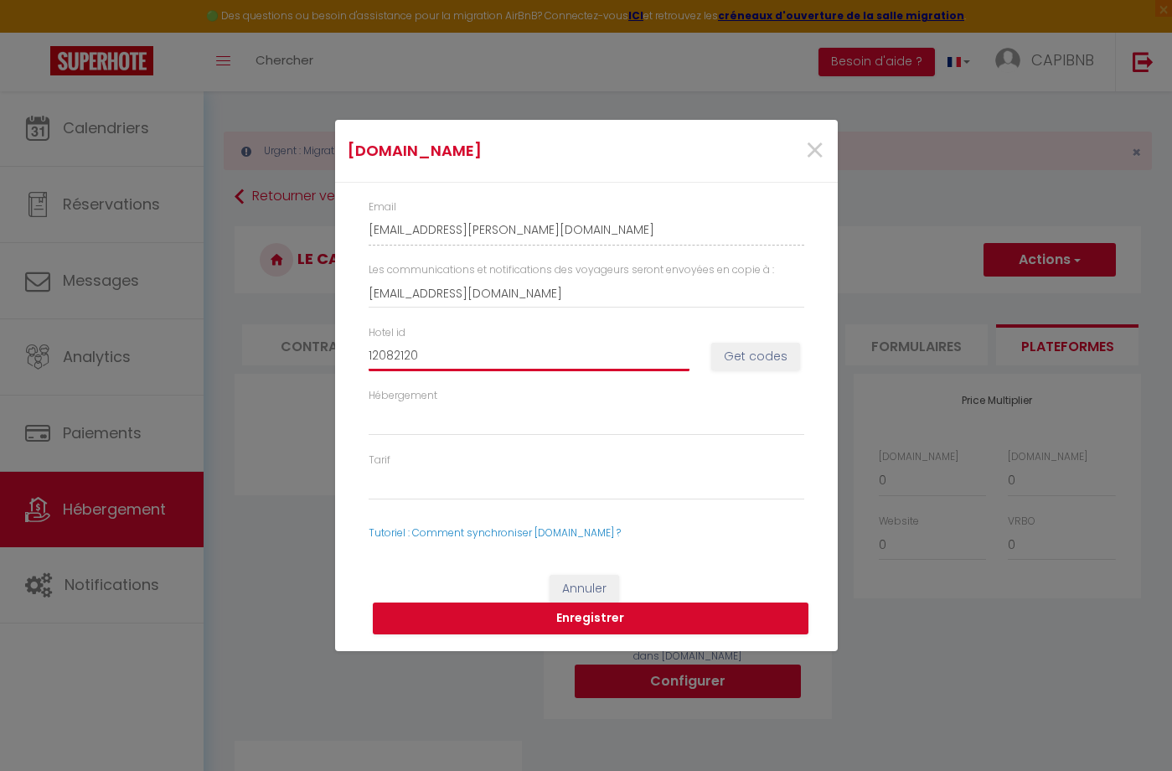
type input "12082120"
click at [748, 358] on button "Get codes" at bounding box center [755, 357] width 89 height 28
select select
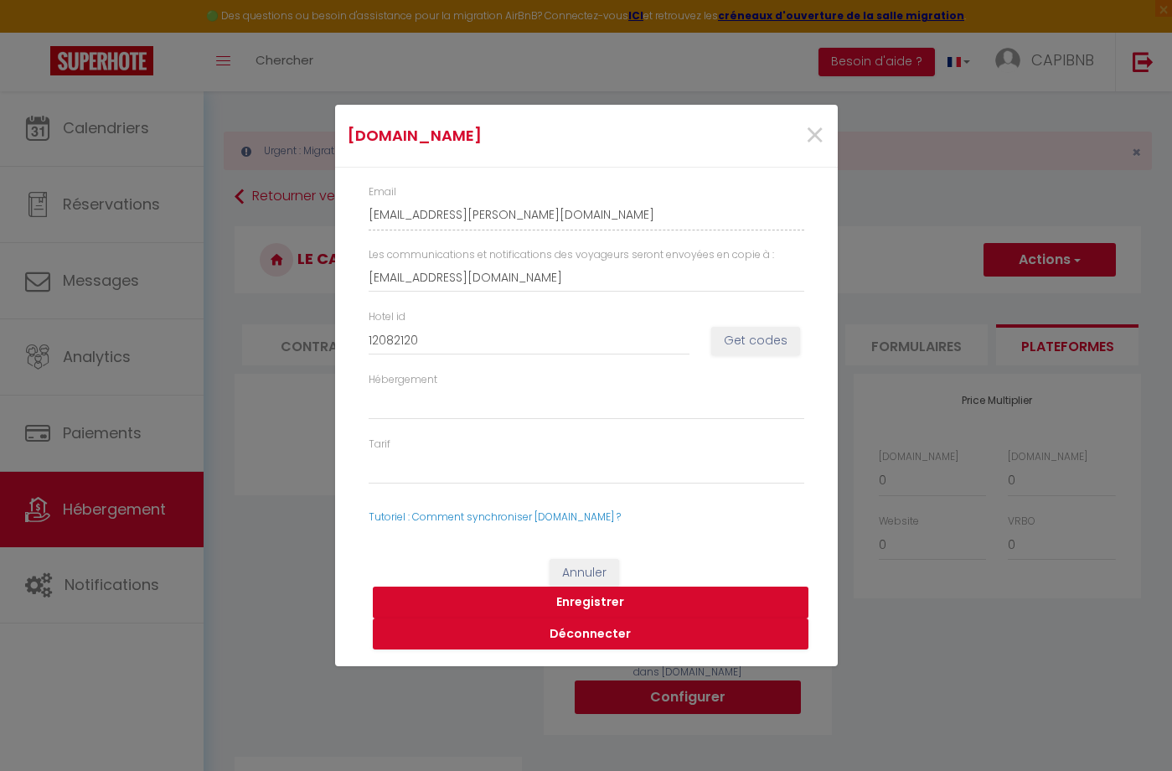
click at [603, 599] on button "Enregistrer" at bounding box center [591, 603] width 436 height 32
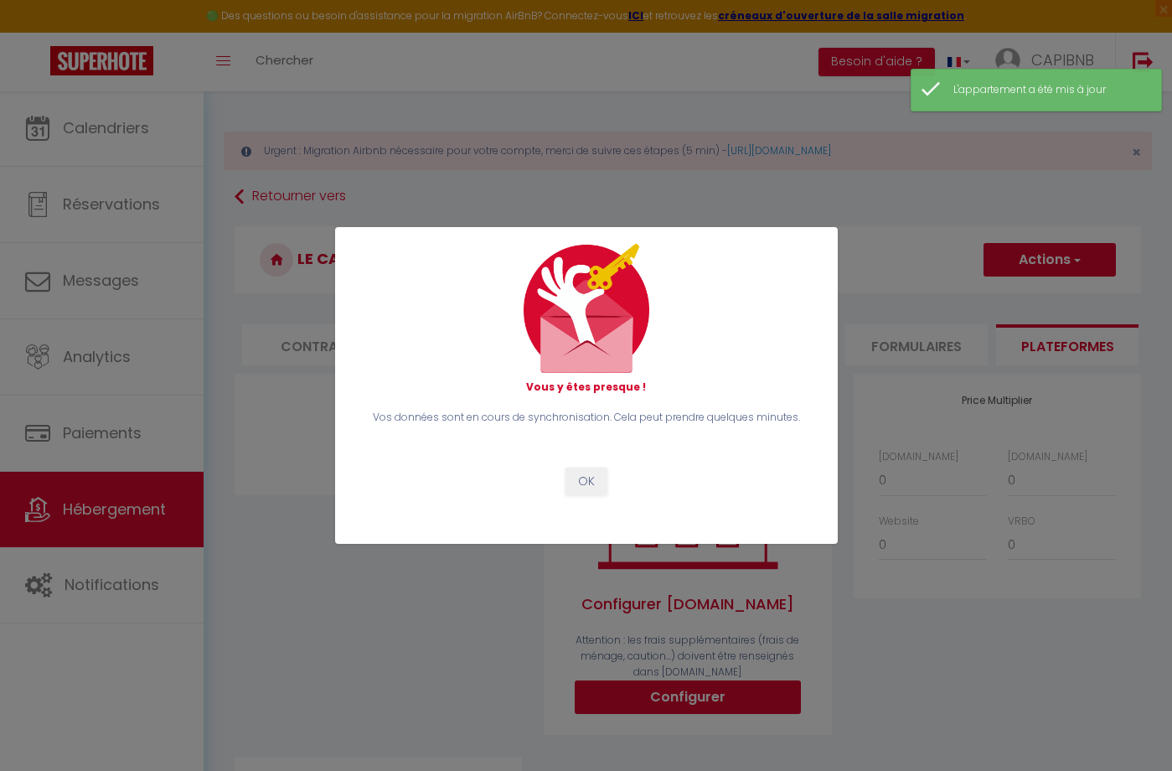
click at [583, 480] on button "OK" at bounding box center [587, 482] width 42 height 28
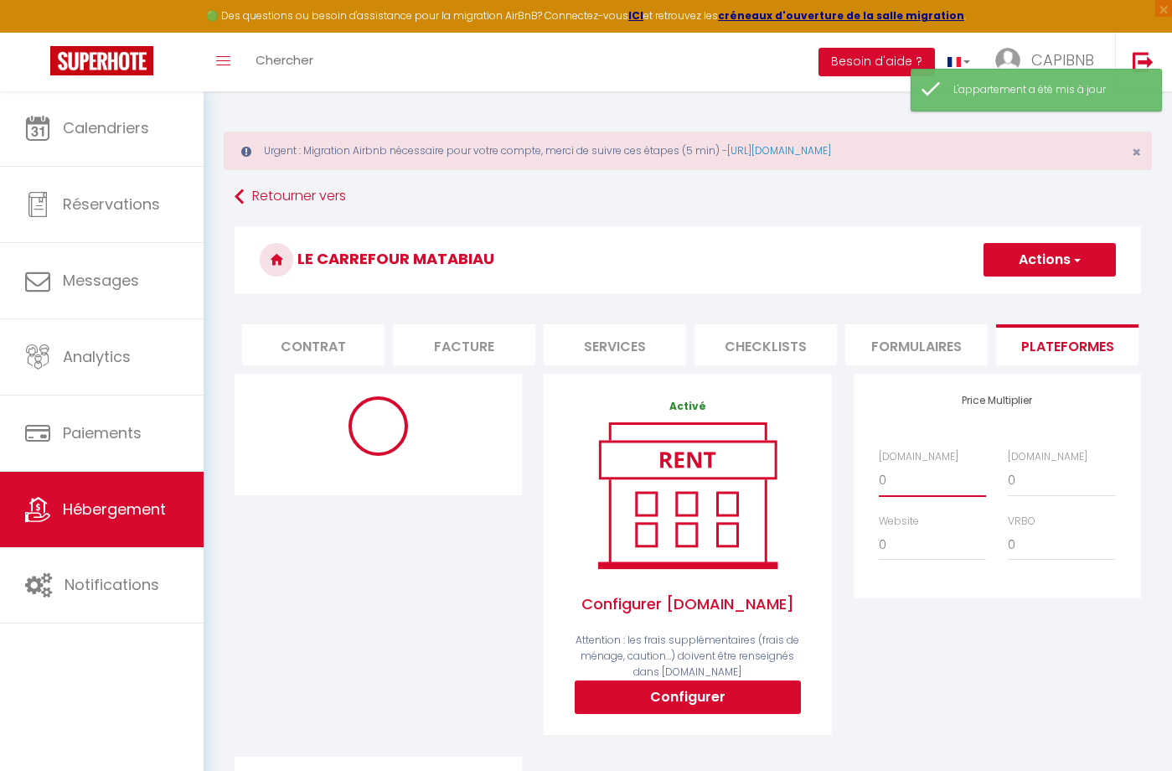
select select "+ 22 %"
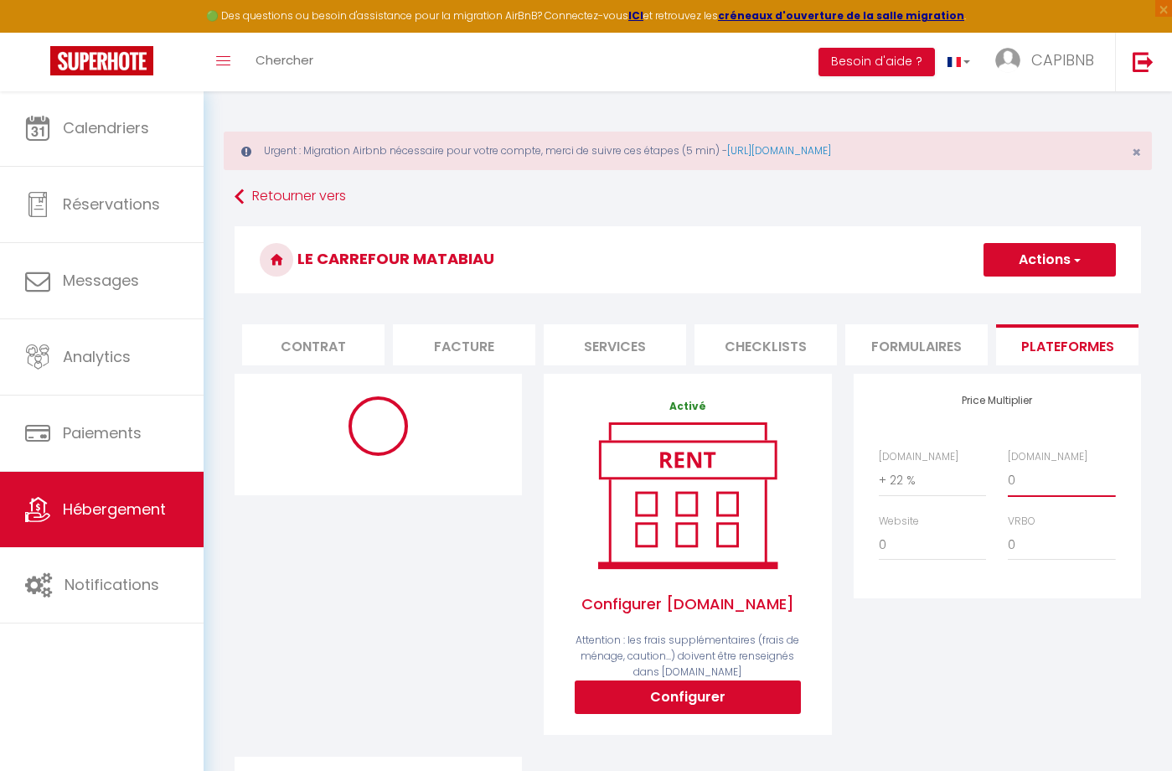
select select "+ 35 %"
click at [1044, 272] on button "Actions" at bounding box center [1050, 260] width 132 height 34
click at [1026, 304] on link "Enregistrer" at bounding box center [1049, 297] width 132 height 22
select select "365"
select select "EUR"
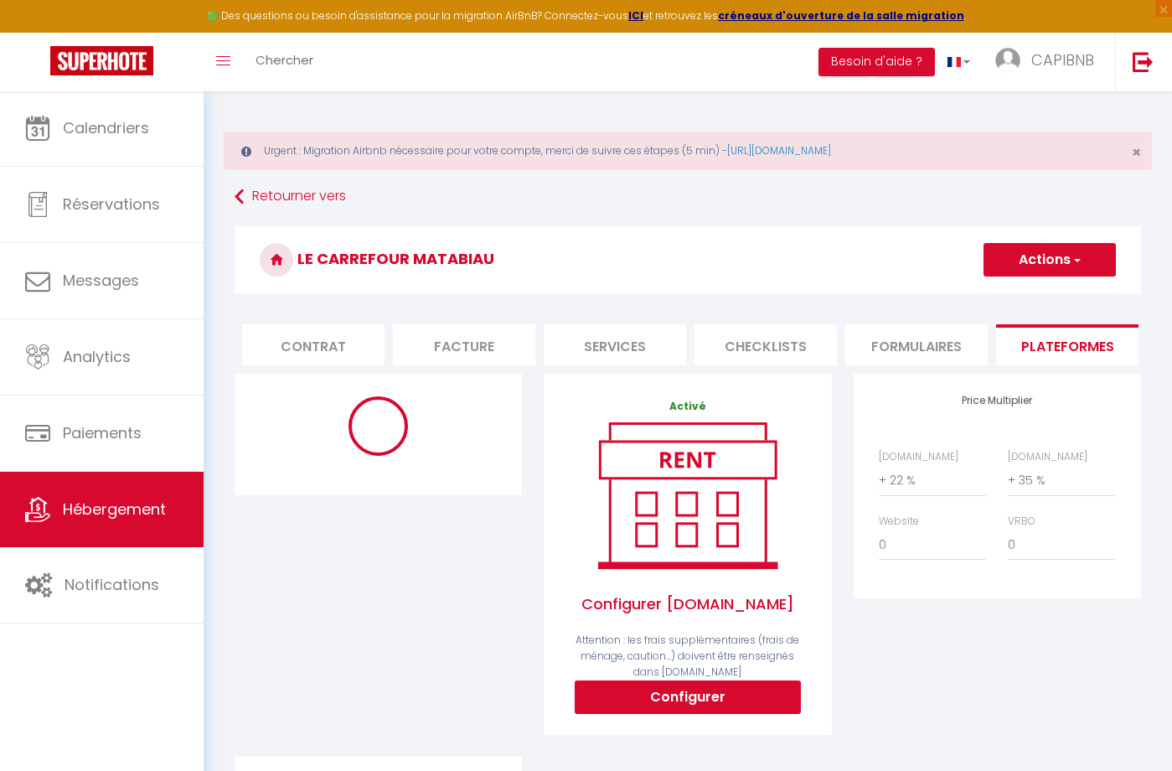
select select
select select "18774-1505867348626483080"
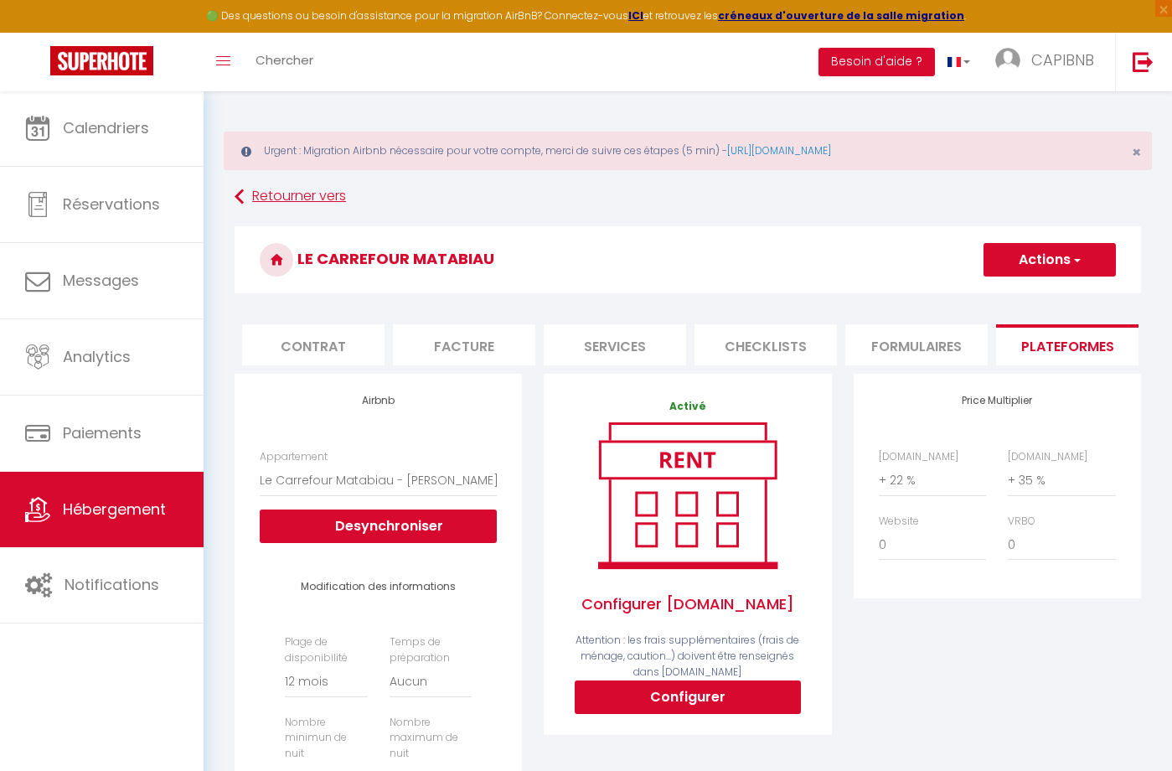
click at [308, 201] on link "Retourner vers" at bounding box center [688, 197] width 907 height 30
